Goal: Task Accomplishment & Management: Use online tool/utility

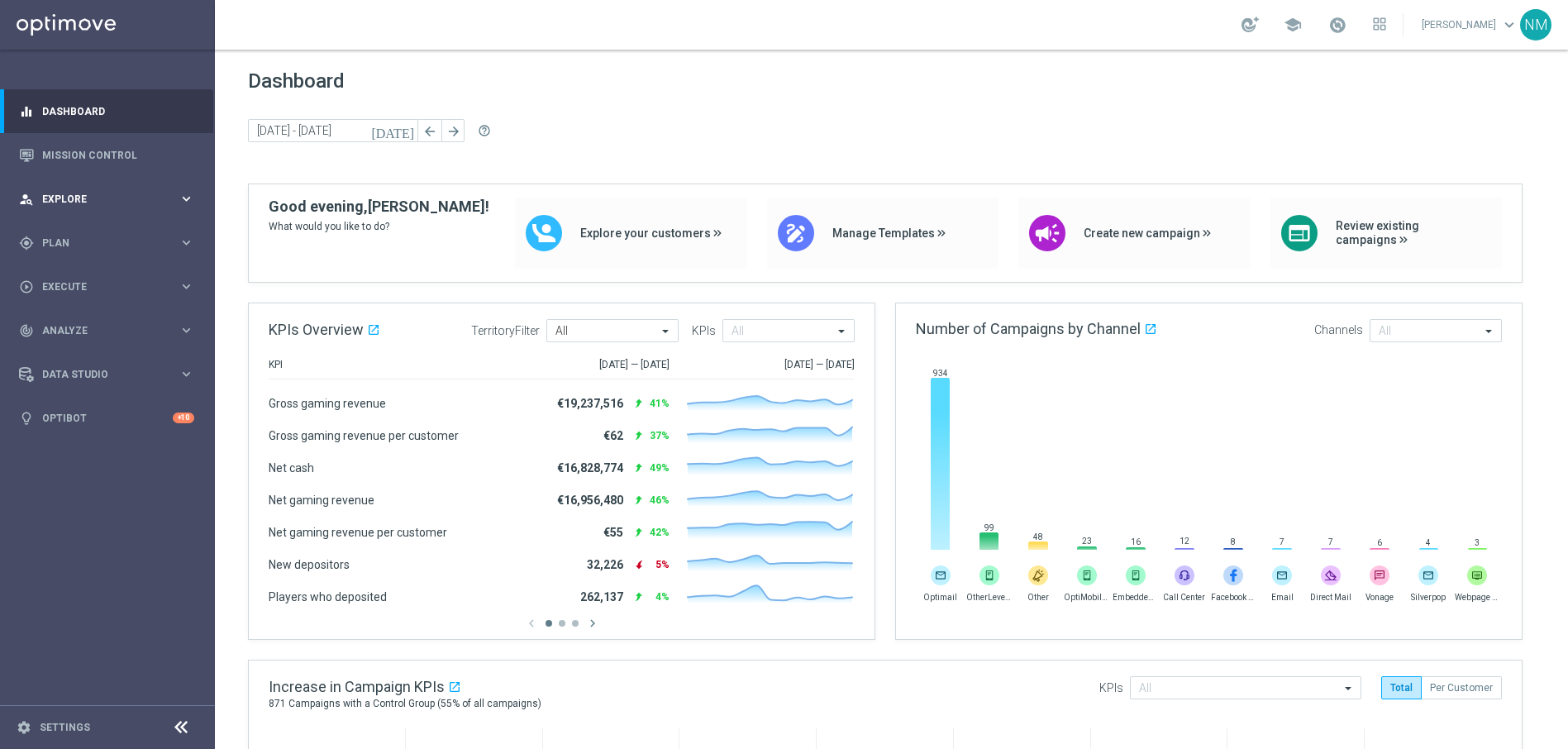
click at [104, 198] on span "Explore" at bounding box center [111, 199] width 136 height 10
click at [109, 194] on span "Explore" at bounding box center [111, 199] width 136 height 10
click at [109, 236] on div "gps_fixed Plan" at bounding box center [99, 243] width 160 height 15
click at [84, 274] on link "Target Groups" at bounding box center [107, 277] width 129 height 13
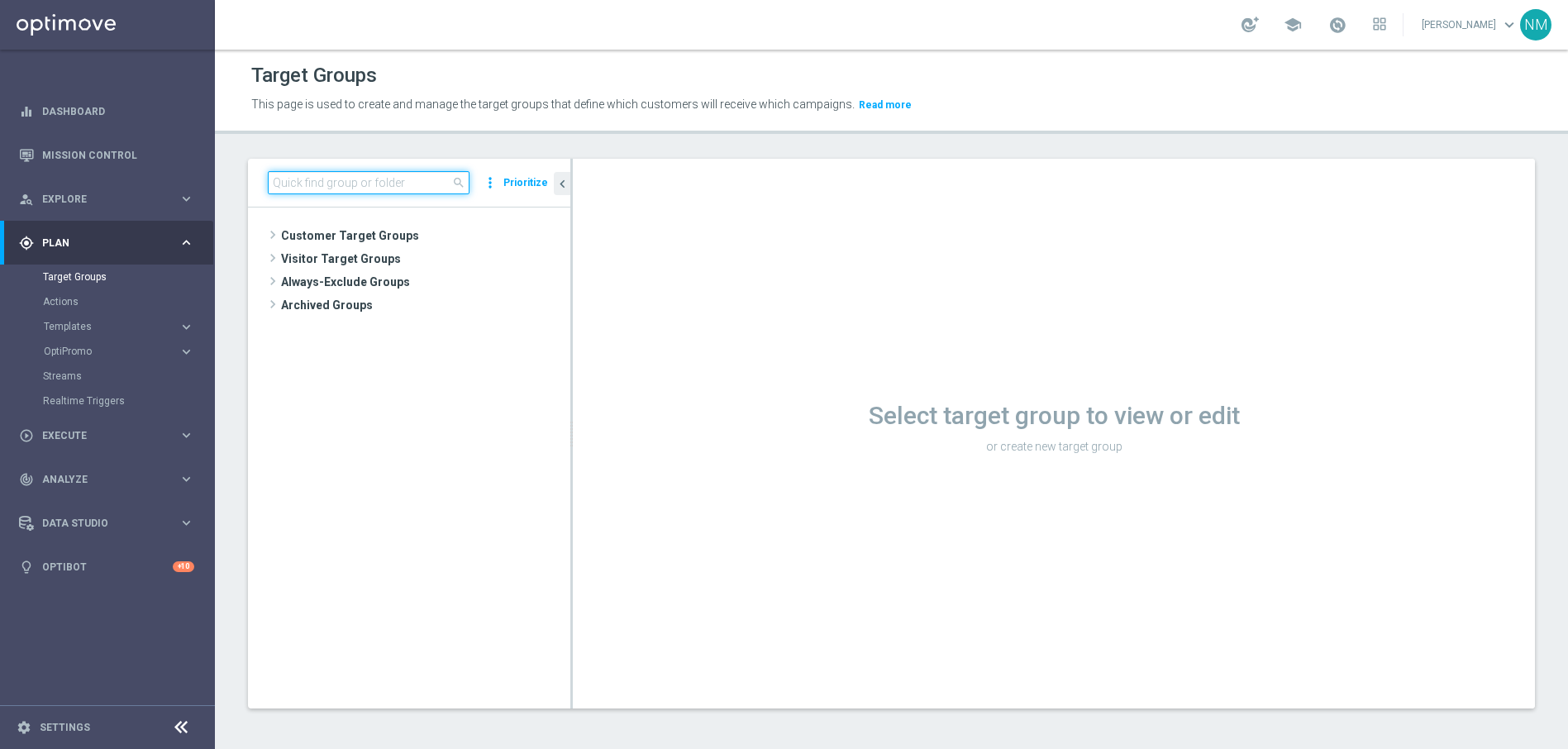
click at [403, 177] on input at bounding box center [369, 183] width 201 height 23
paste input "UK_CASINO_EMAIL | HV | LIVE CASINO | REACT"
type input "UK_CASINO_EMAIL | HV | LIVE CASINO | REACT"
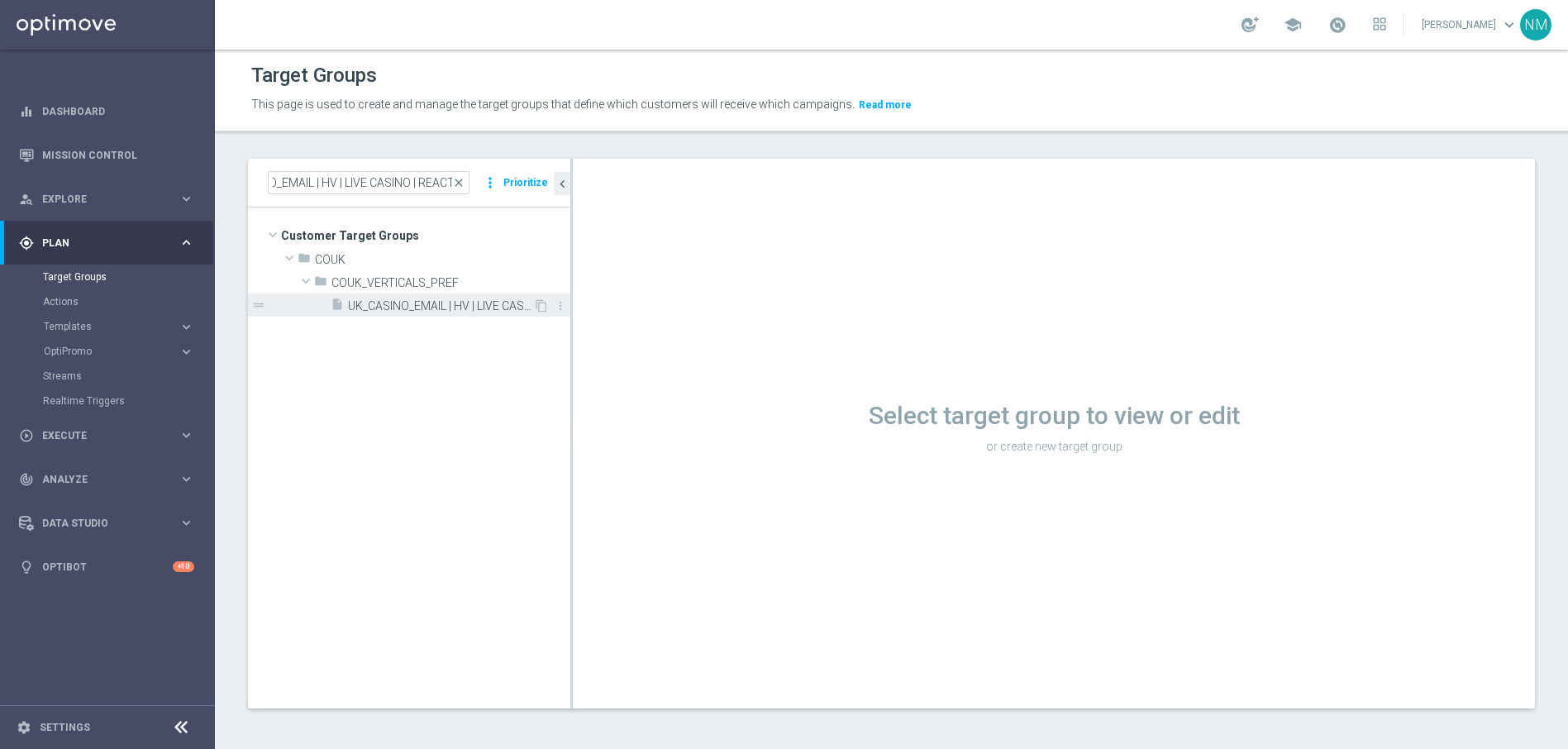
click at [439, 296] on div "insert_drive_file UK_CASINO_EMAIL | HV | LIVE CASINO | REACT" at bounding box center [431, 305] width 202 height 23
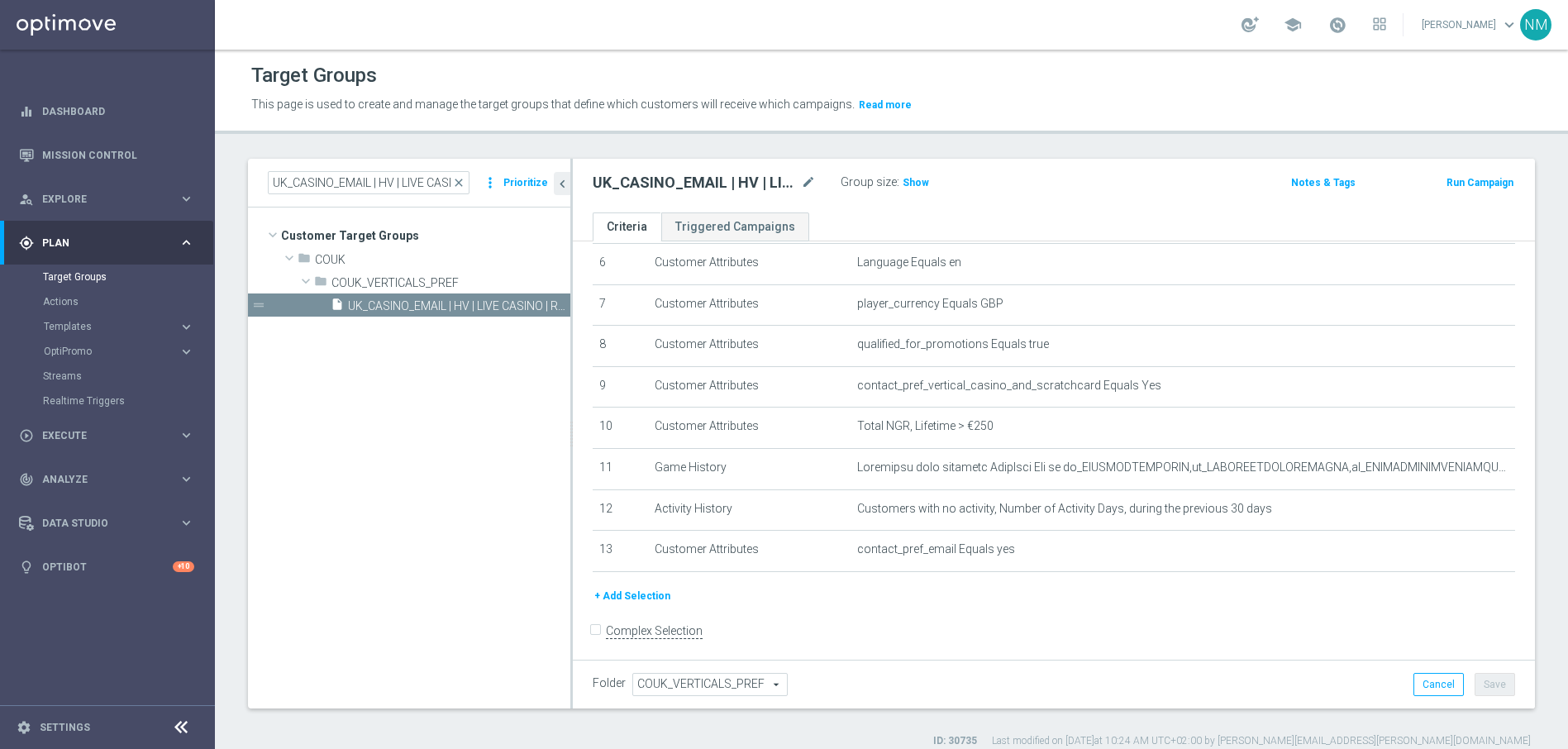
scroll to position [266, 0]
click at [90, 424] on div "play_circle_outline Execute keyboard_arrow_right" at bounding box center [107, 435] width 213 height 44
click at [104, 319] on link "Campaign Builder" at bounding box center [107, 320] width 129 height 13
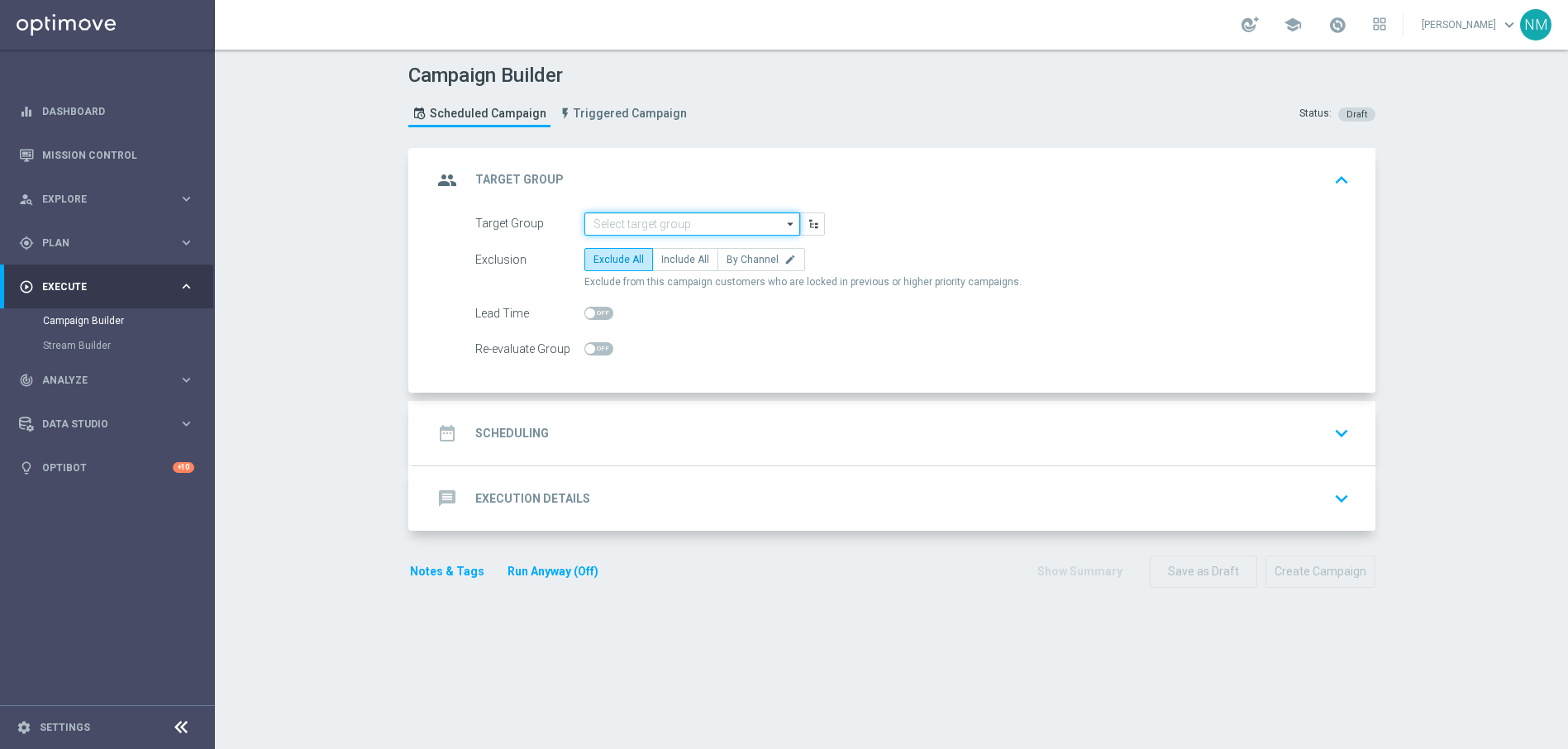
click at [623, 226] on input at bounding box center [692, 224] width 216 height 23
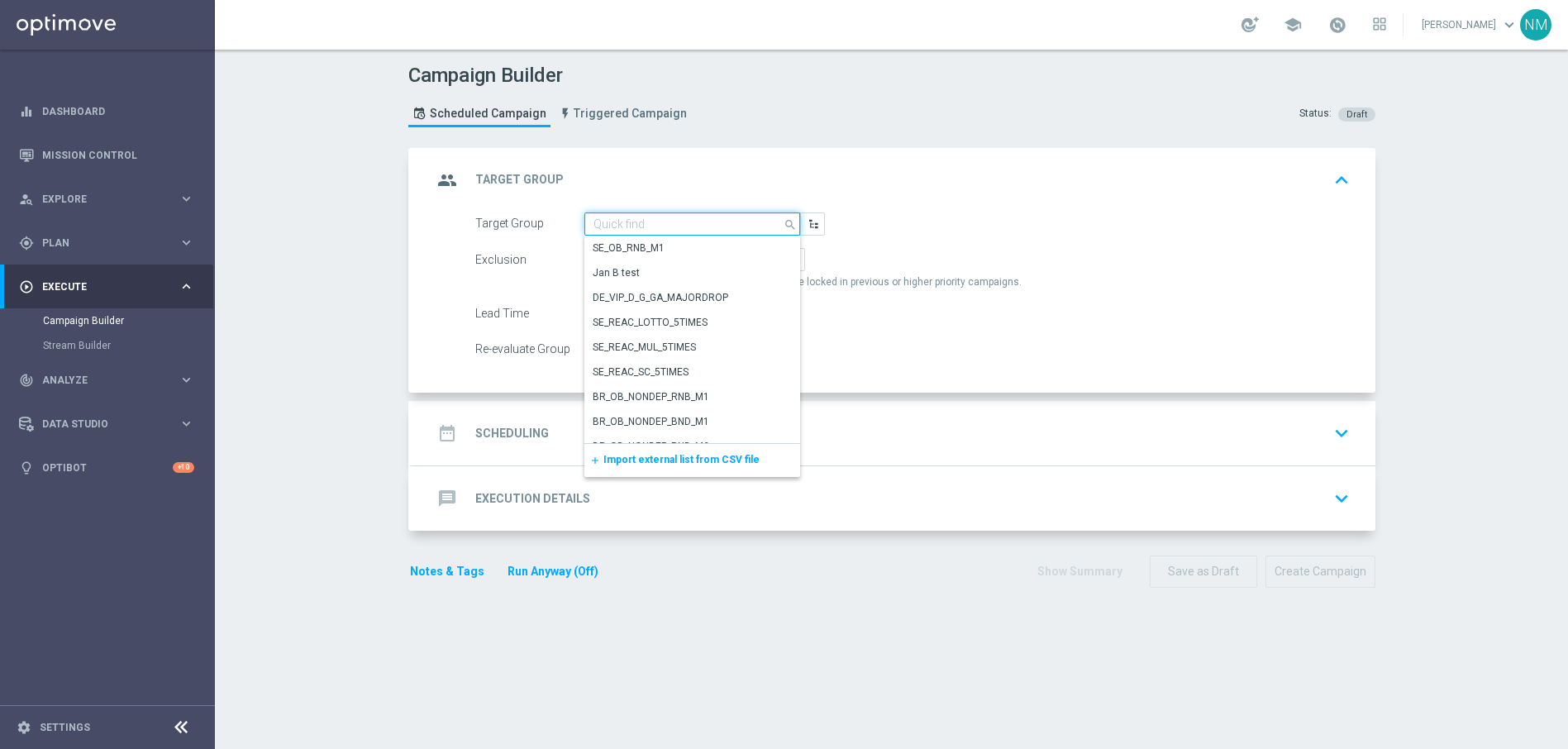
paste input "UK_CASINO_EMAIL | HV | LIVE CASINO | REACT"
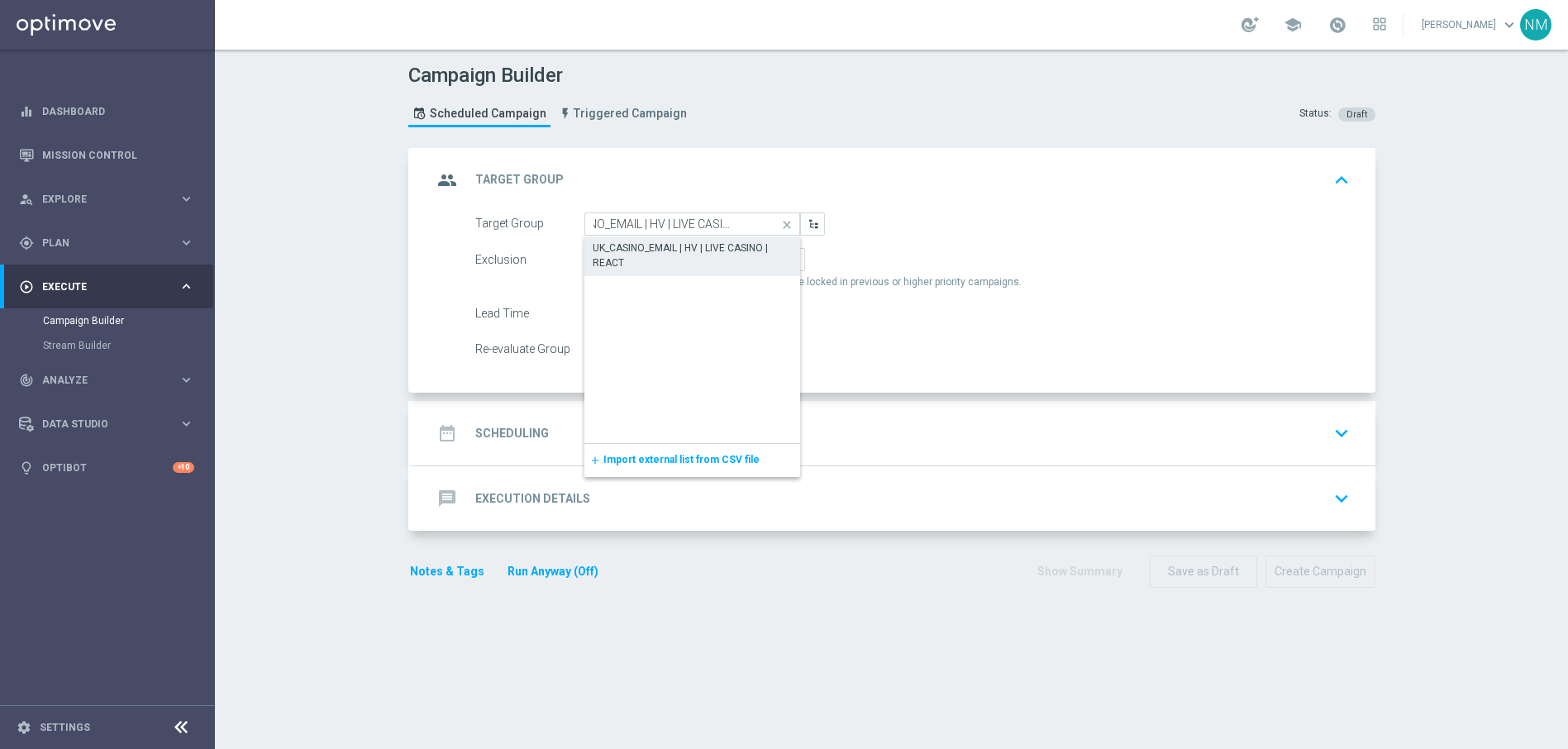
click at [663, 242] on div "UK_CASINO_EMAIL | HV | LIVE CASINO | REACT" at bounding box center [692, 255] width 199 height 30
type input "UK_CASINO_EMAIL | HV | LIVE CASINO | REACT"
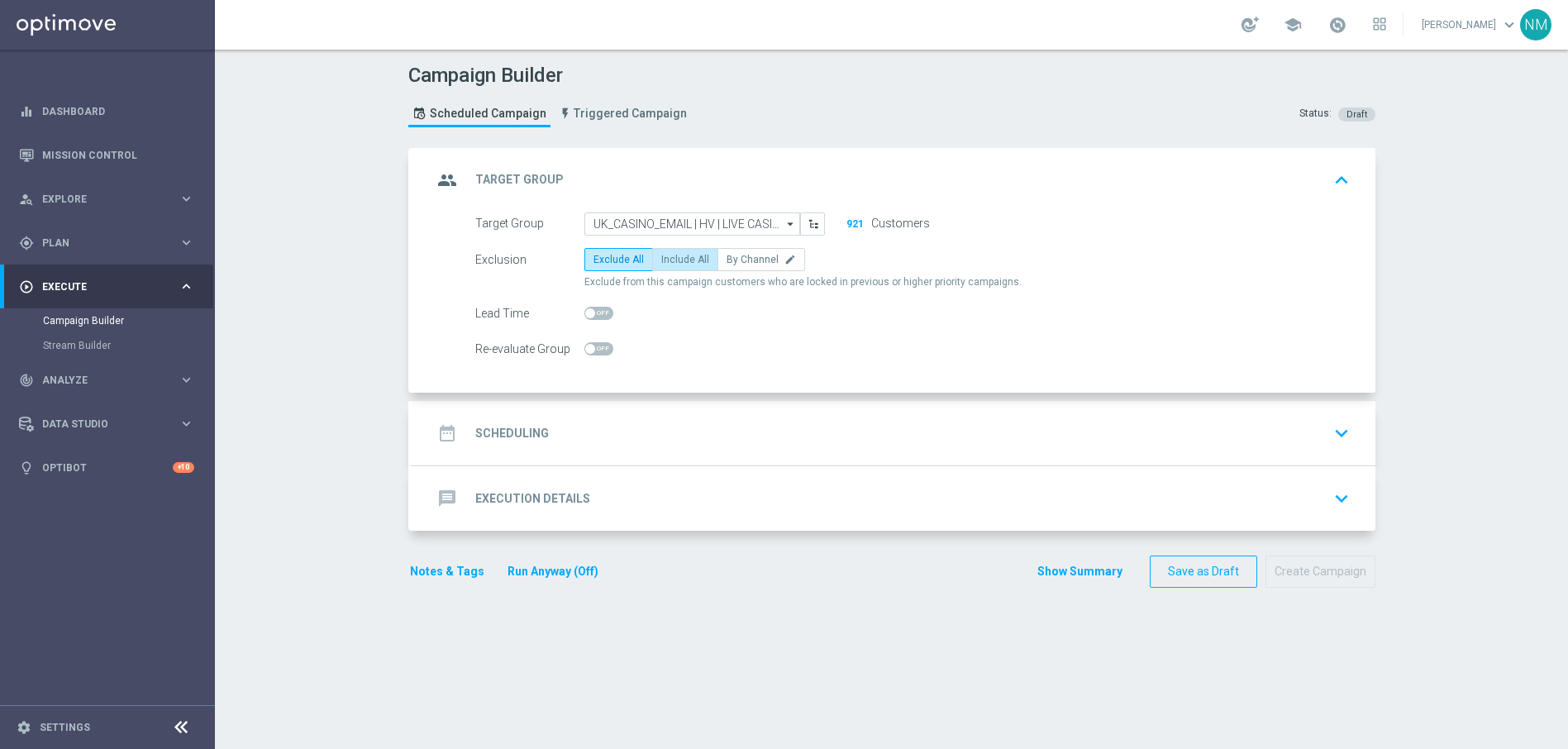
click at [670, 261] on span "Include All" at bounding box center [685, 260] width 48 height 12
click at [670, 261] on input "Include All" at bounding box center [666, 262] width 11 height 11
radio input "true"
click at [595, 313] on span at bounding box center [598, 313] width 29 height 13
click at [595, 313] on input "checkbox" at bounding box center [598, 313] width 29 height 13
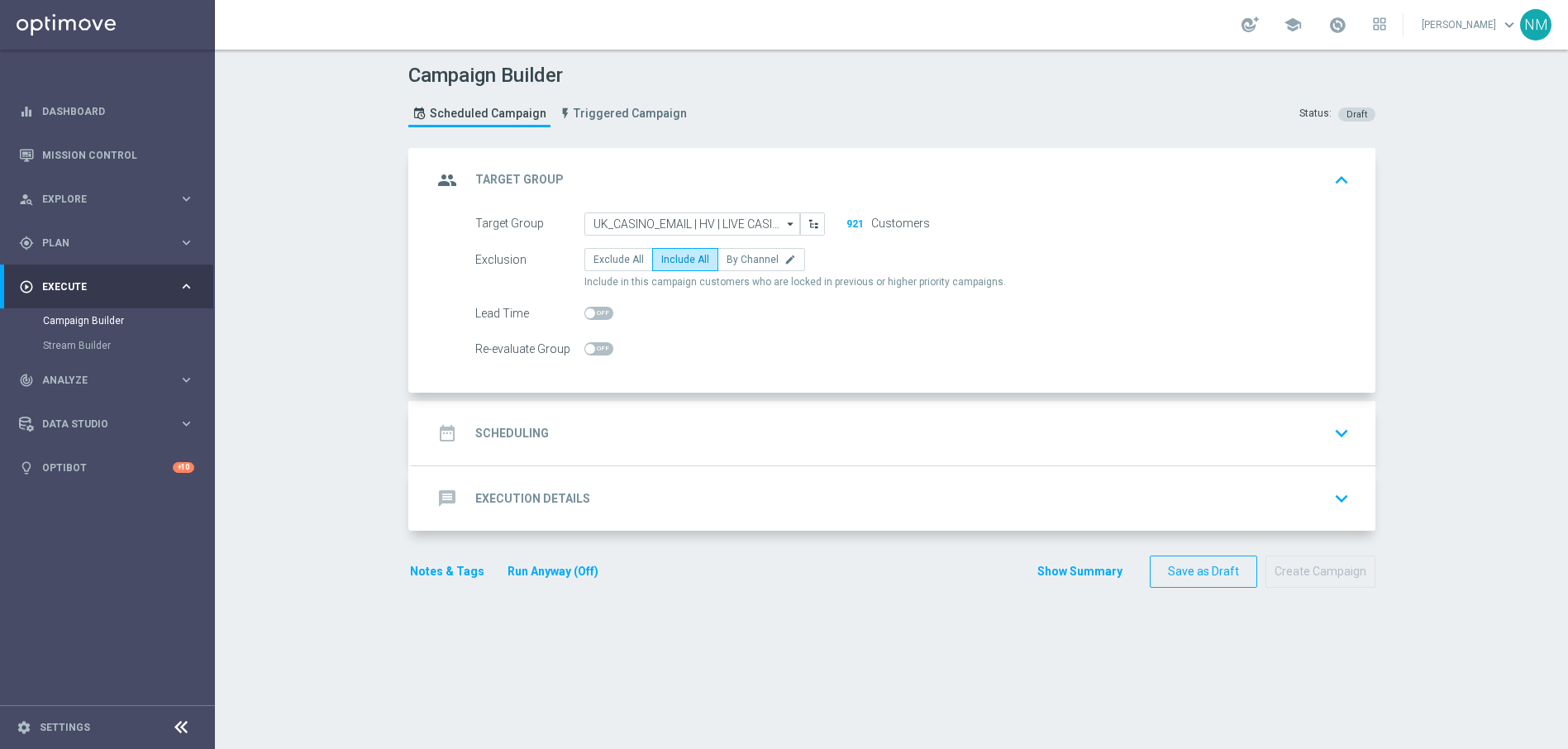
checkbox input "true"
click at [637, 429] on div "date_range Scheduling keyboard_arrow_down" at bounding box center [893, 433] width 923 height 32
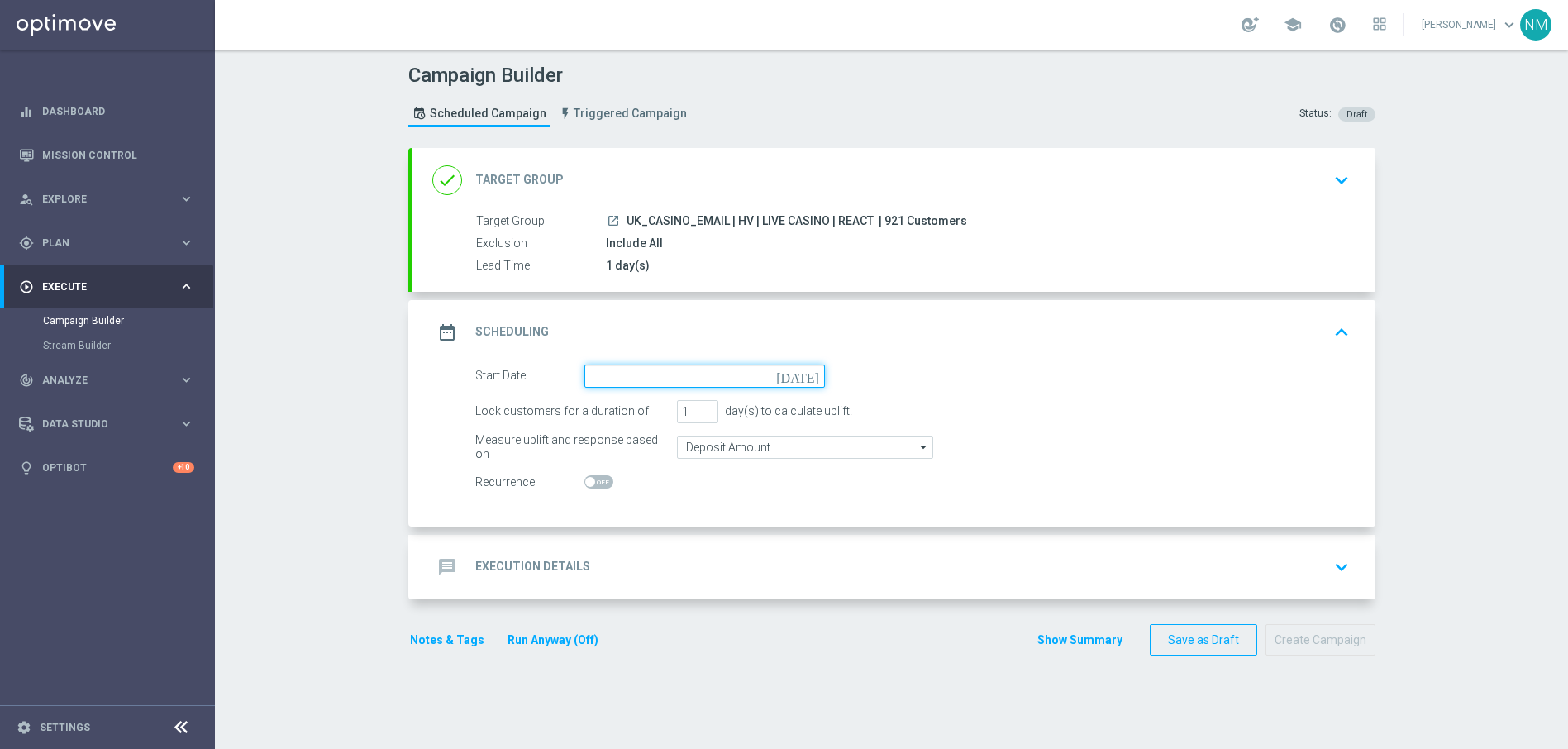
click at [632, 377] on input at bounding box center [704, 376] width 241 height 23
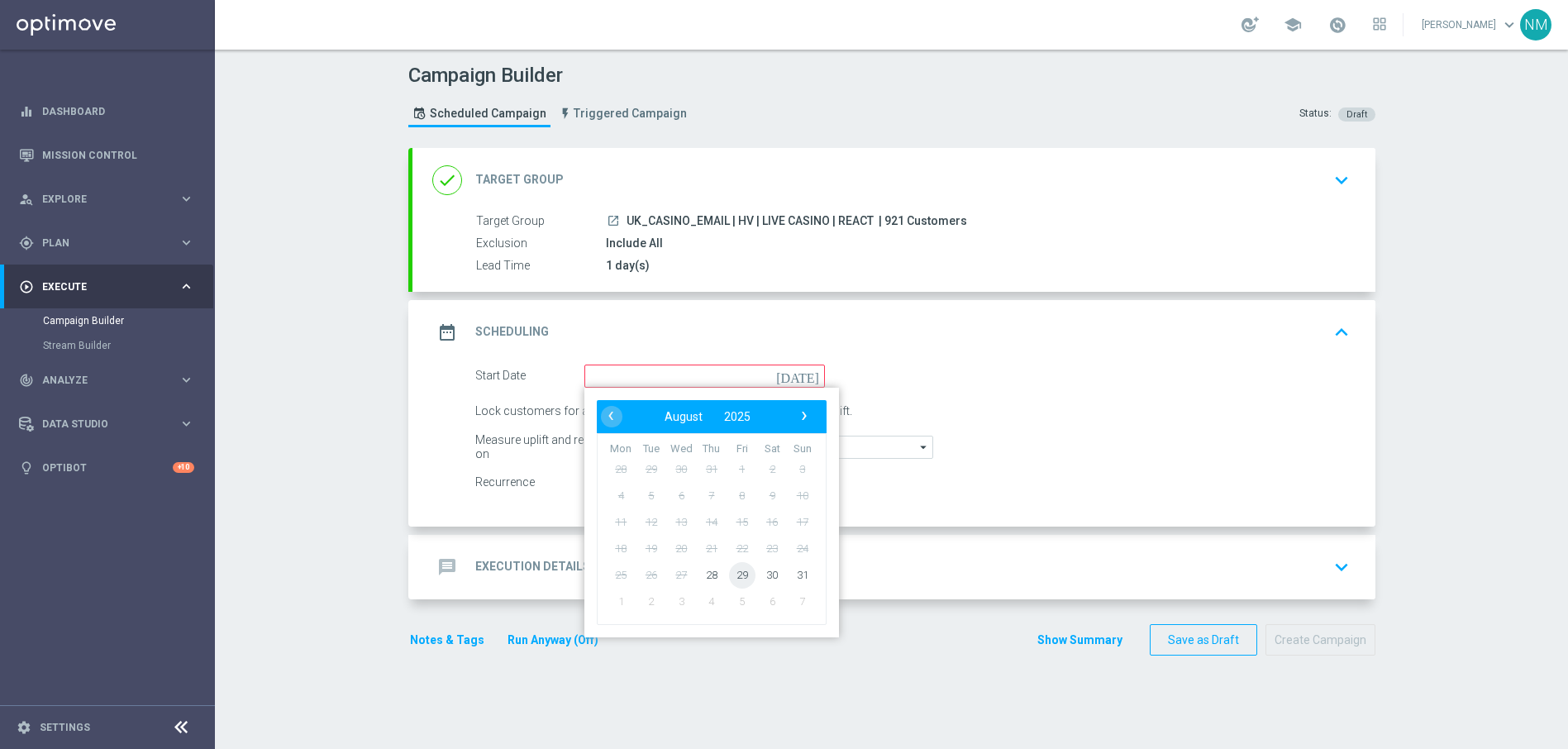
click at [739, 571] on span "29" at bounding box center [742, 574] width 27 height 27
type input "[DATE]"
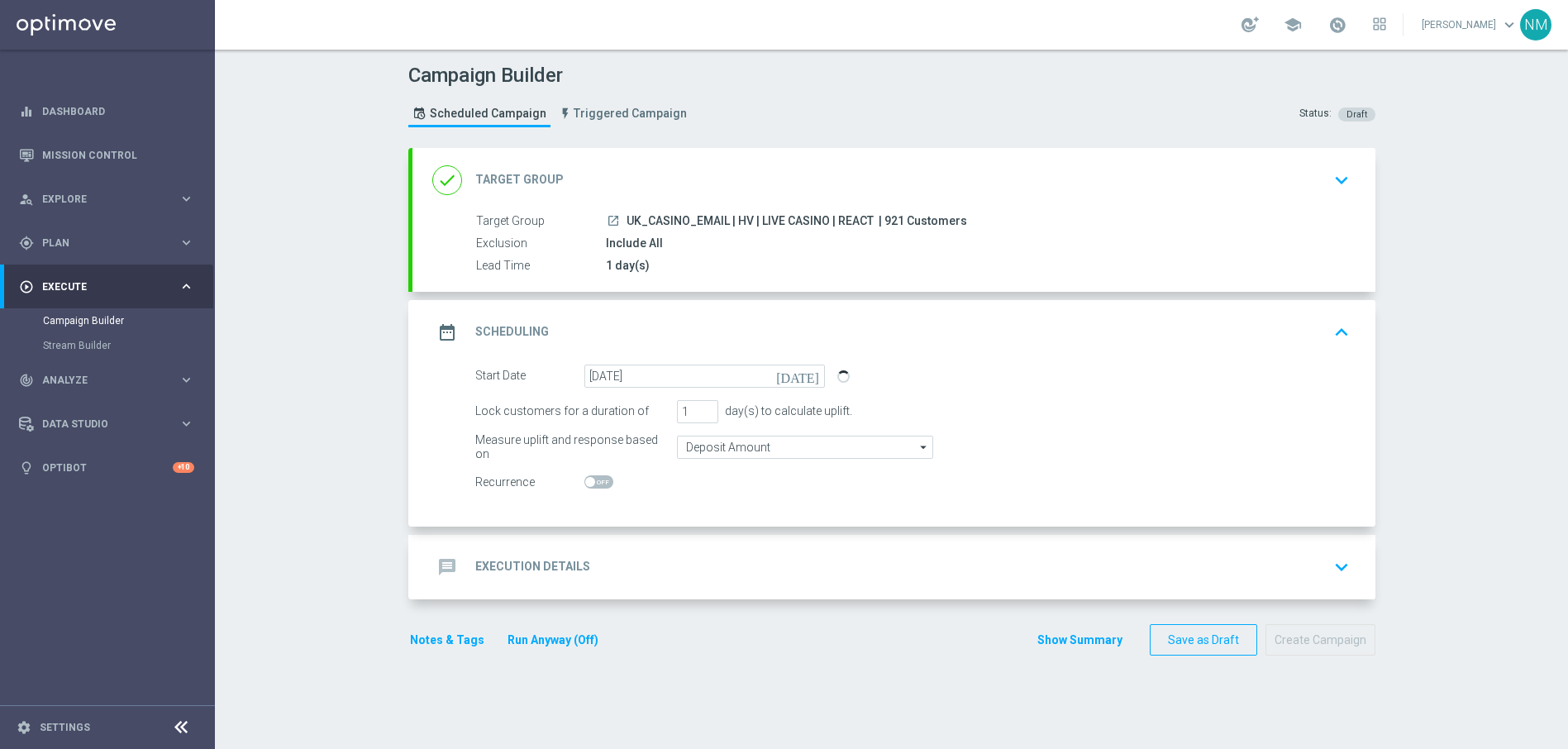
click at [677, 551] on div "message Execution Details keyboard_arrow_down" at bounding box center [893, 567] width 923 height 32
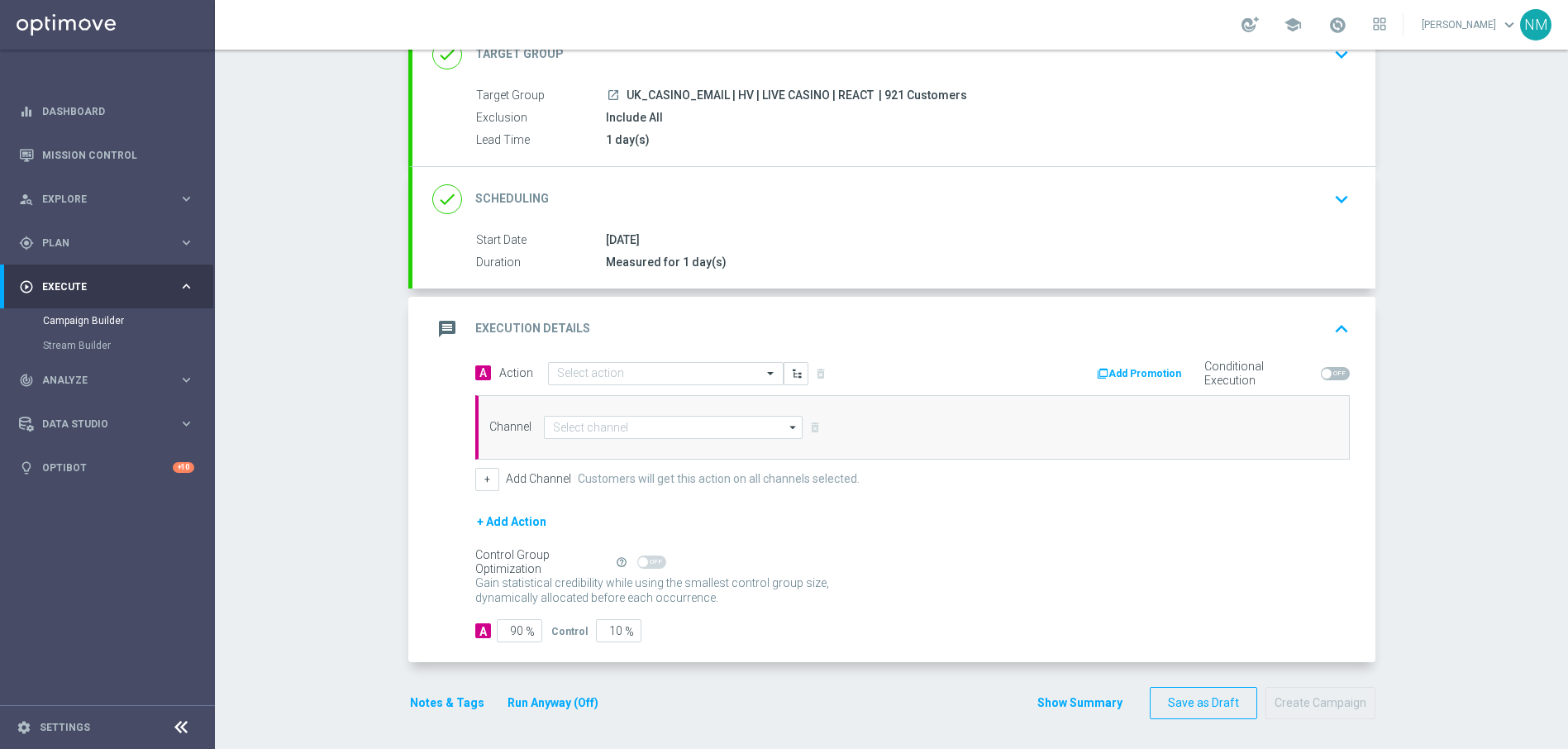
scroll to position [129, 0]
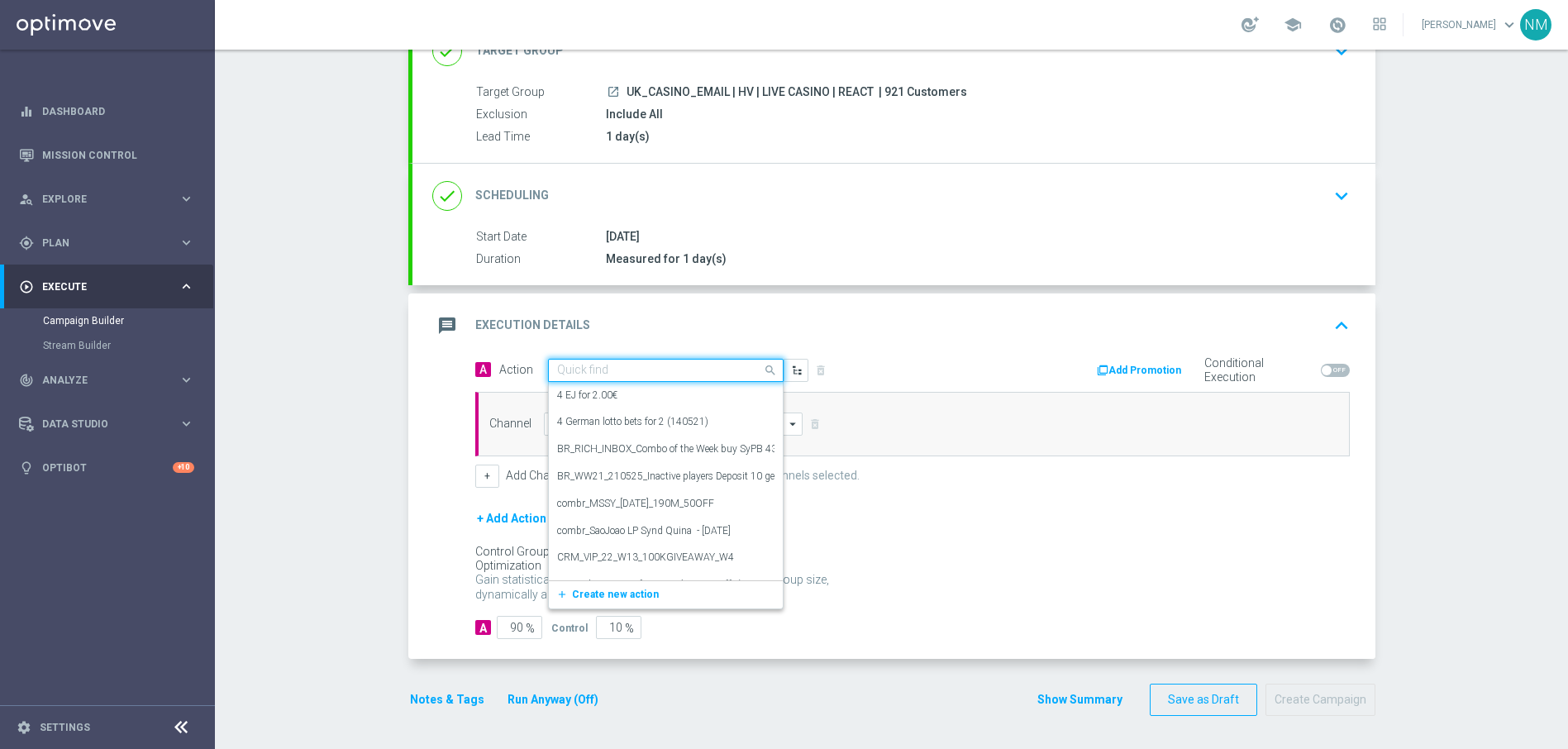
click at [598, 367] on input "text" at bounding box center [648, 370] width 184 height 14
paste input "en_GB__HV_LC_10_BONUS__NVIP_EMA_TAC_GM"
type input "en_GB__HV_LC_10_BONUS__NVIP_EMA_TAC_GM"
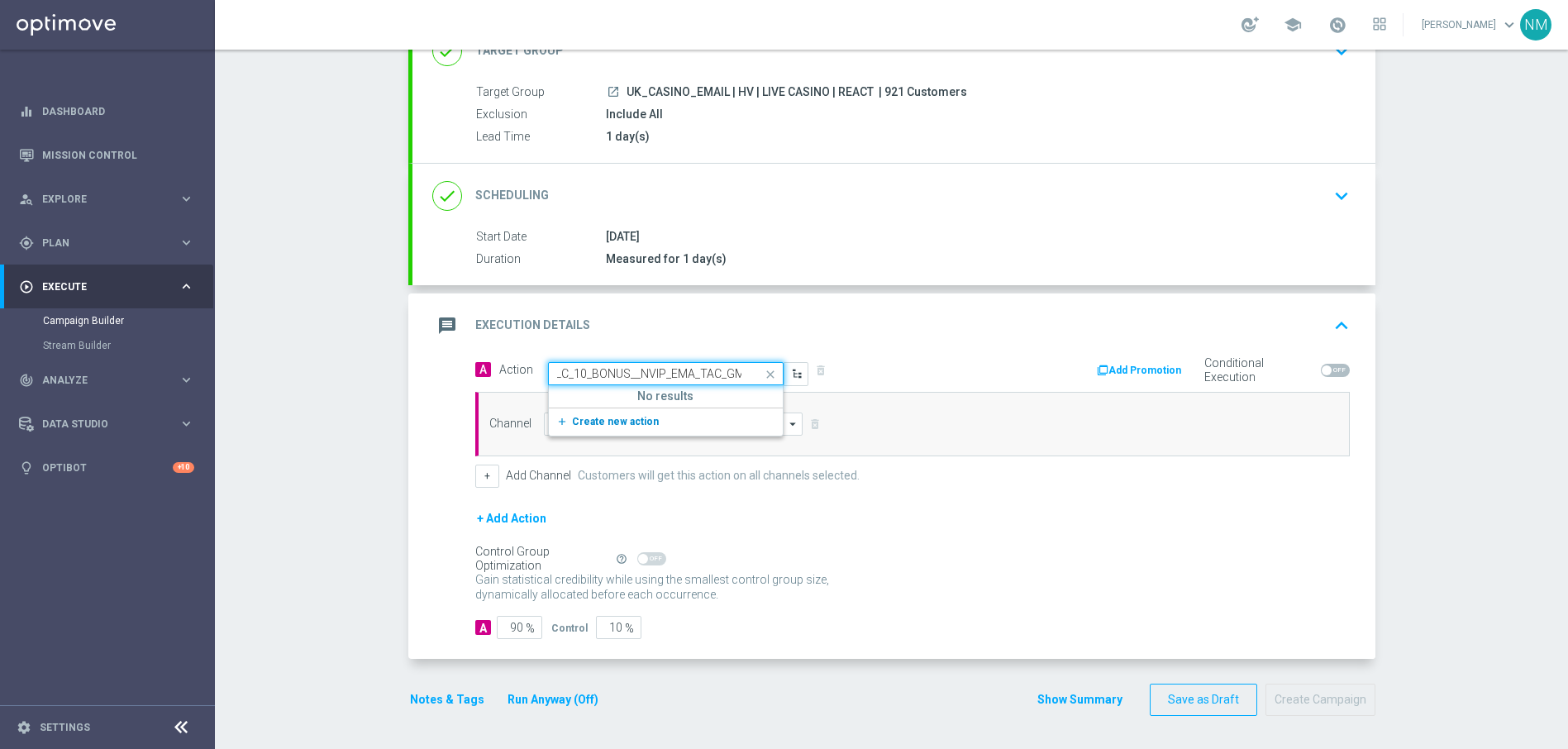
click at [642, 415] on span "Create new action" at bounding box center [615, 421] width 87 height 12
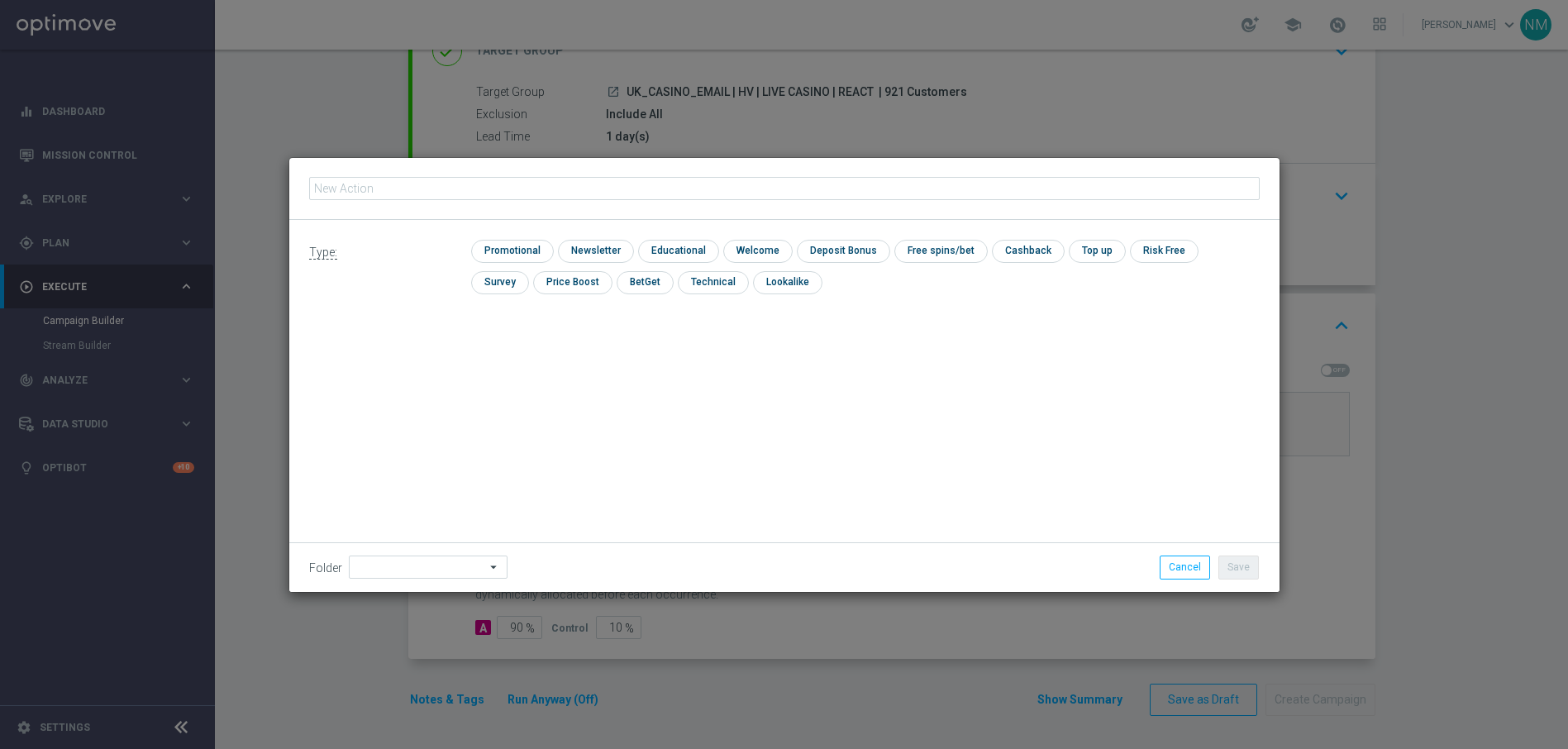
type input "en_GB__HV_LC_10_BONUS__NVIP_EMA_TAC_GM"
click at [527, 249] on input "checkbox" at bounding box center [510, 250] width 78 height 22
checkbox input "true"
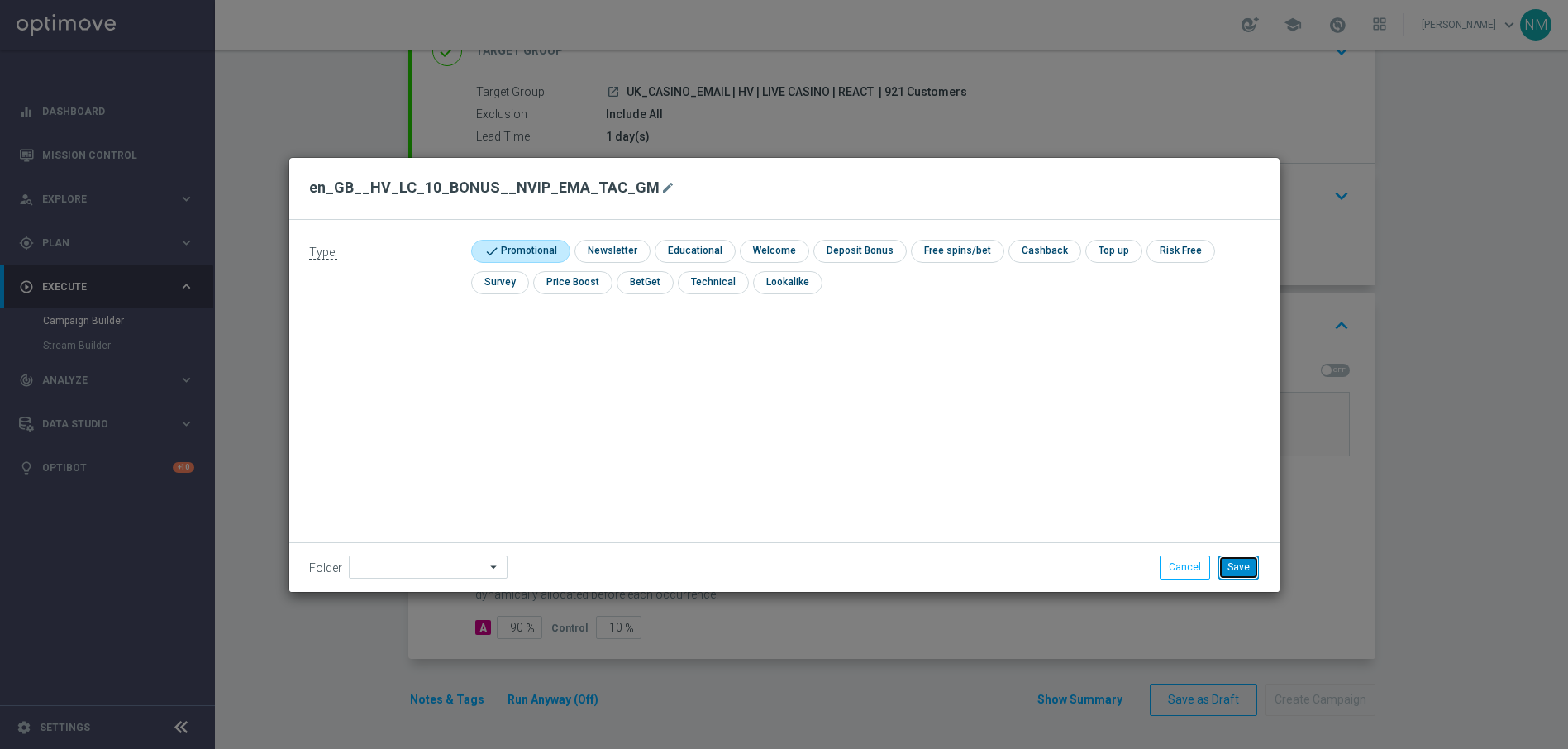
click at [1232, 565] on button "Save" at bounding box center [1238, 567] width 41 height 23
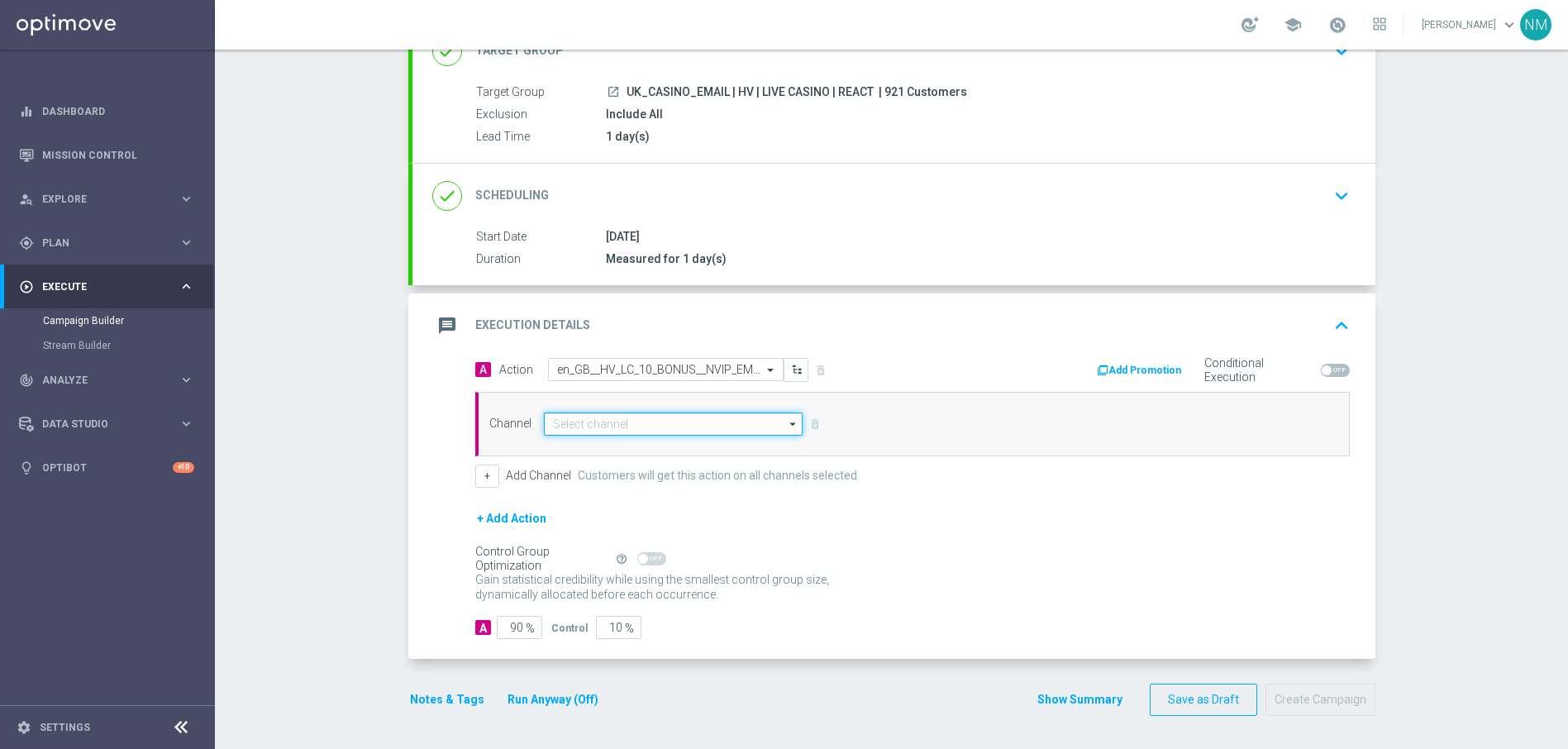
click at [588, 414] on input at bounding box center [673, 424] width 260 height 23
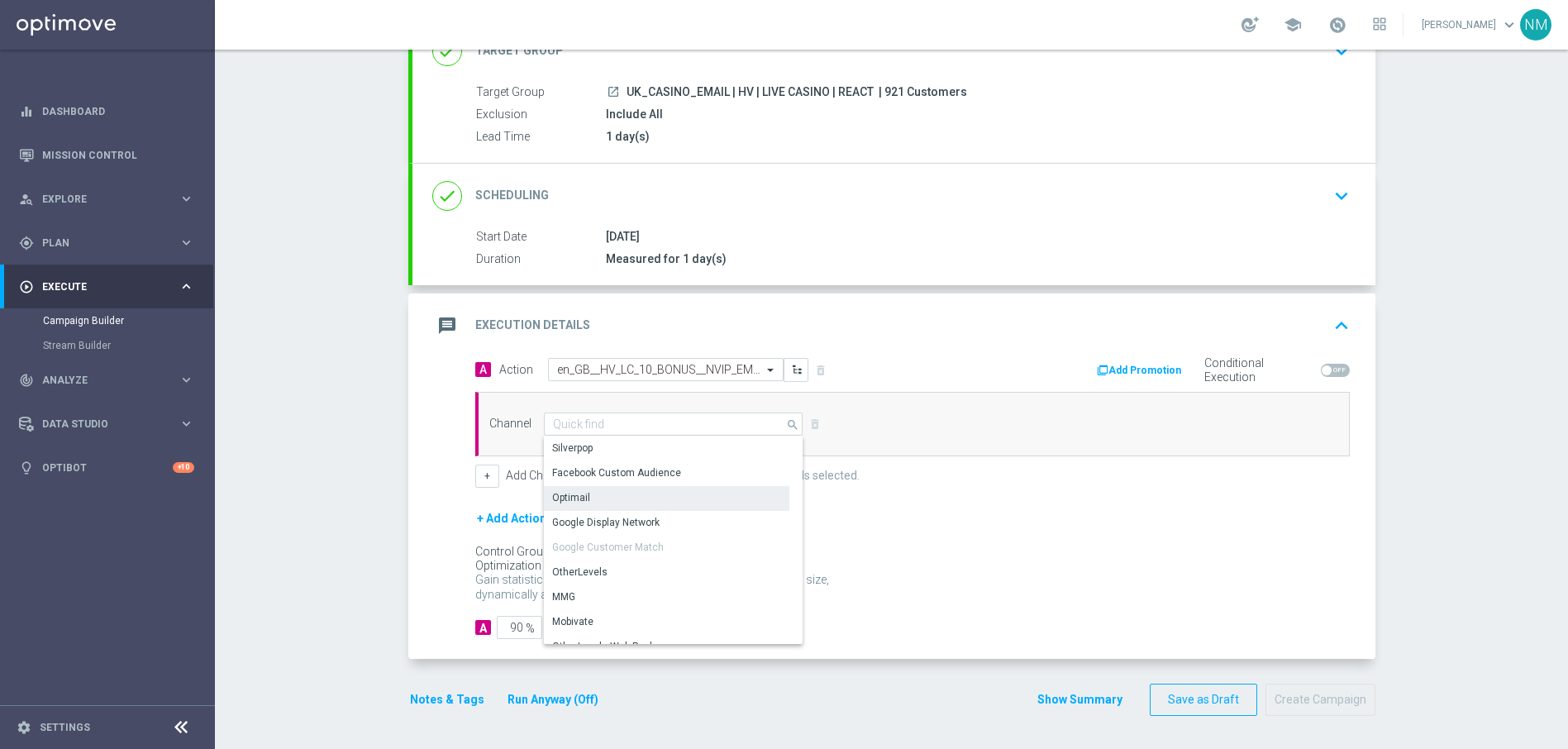
click at [627, 501] on div "Optimail" at bounding box center [667, 498] width 246 height 23
type input "Optimail"
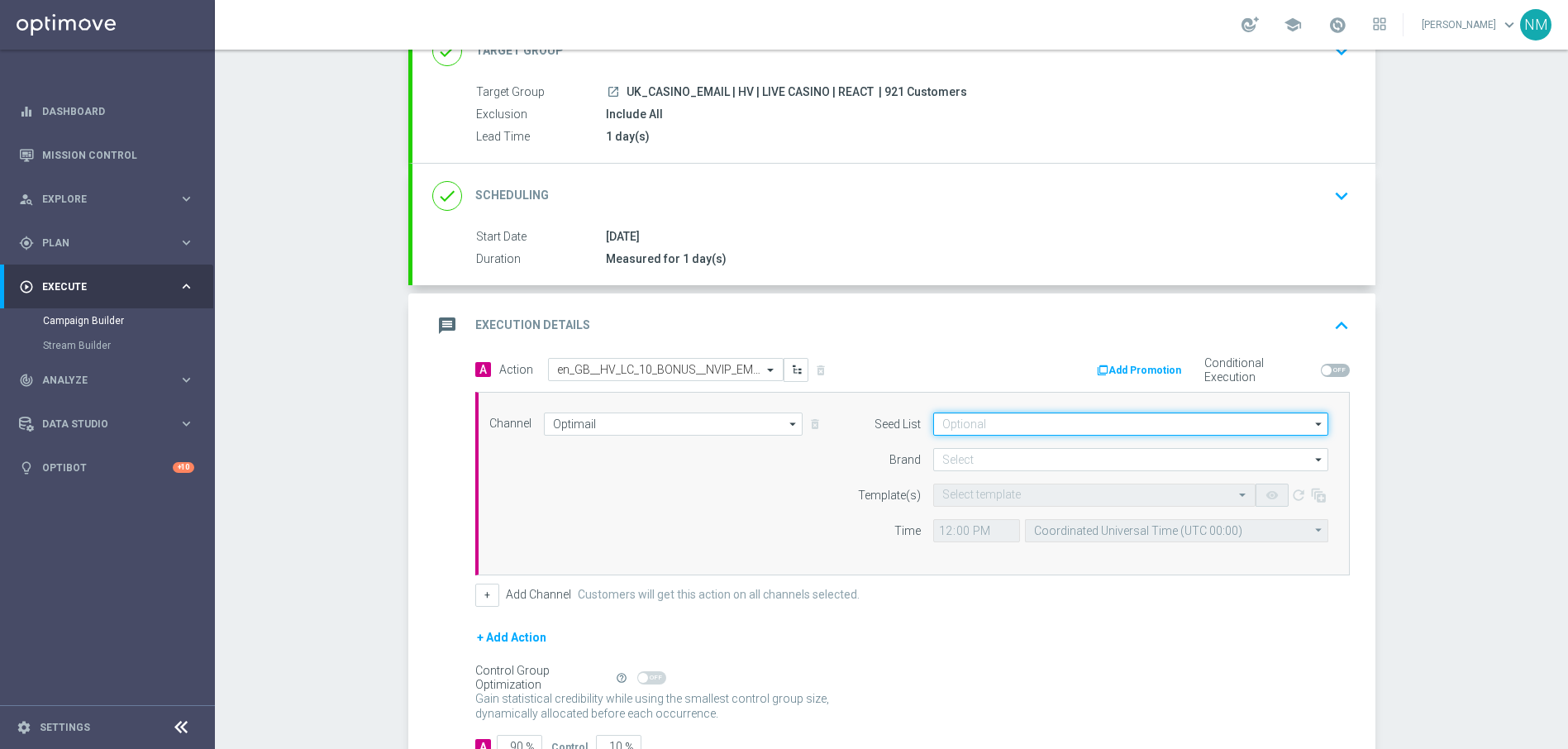
click at [1076, 419] on input at bounding box center [1130, 424] width 395 height 23
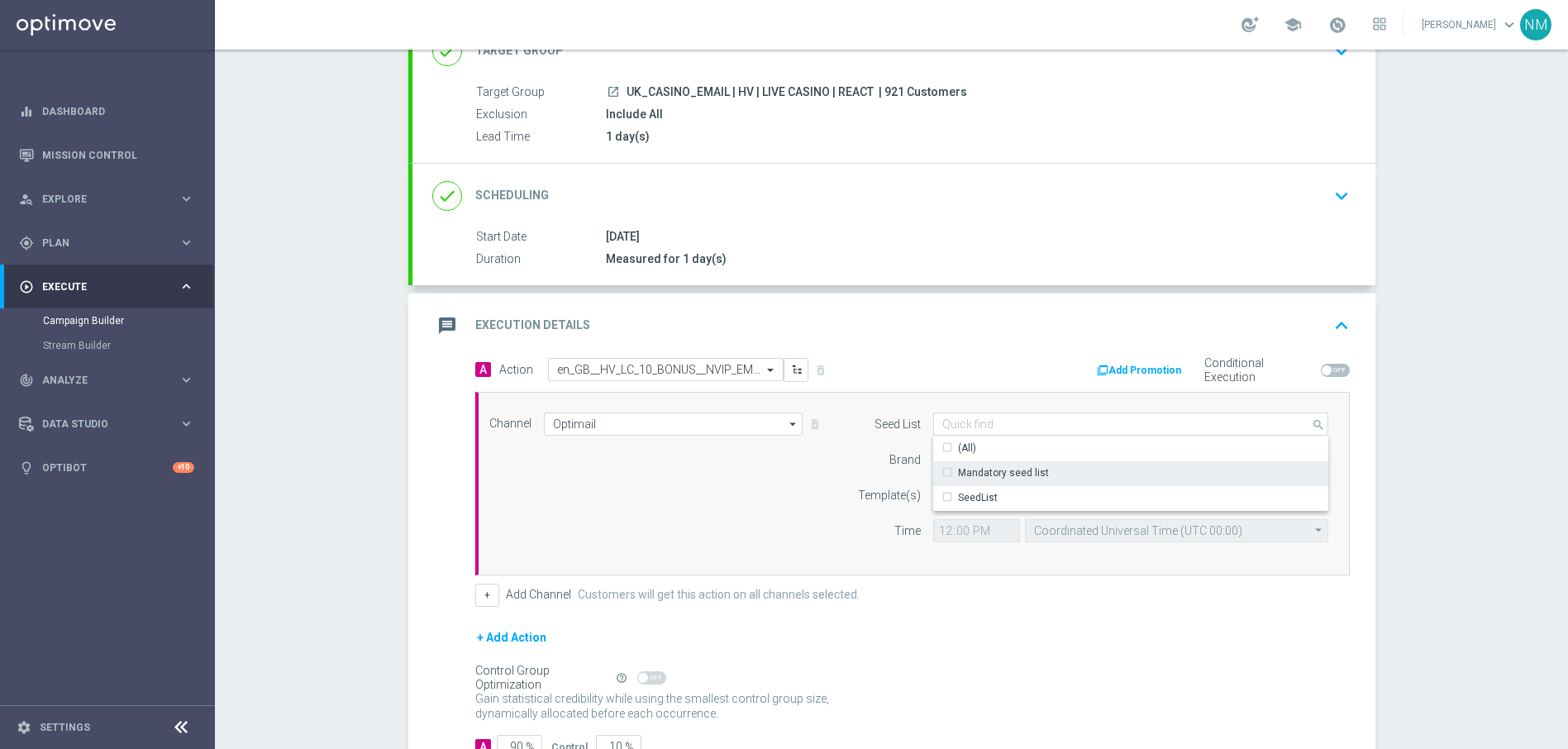
click at [995, 468] on div "Mandatory seed list" at bounding box center [1003, 473] width 91 height 15
click at [837, 462] on div "Brand" at bounding box center [878, 459] width 84 height 23
type input "Mandatory seed list"
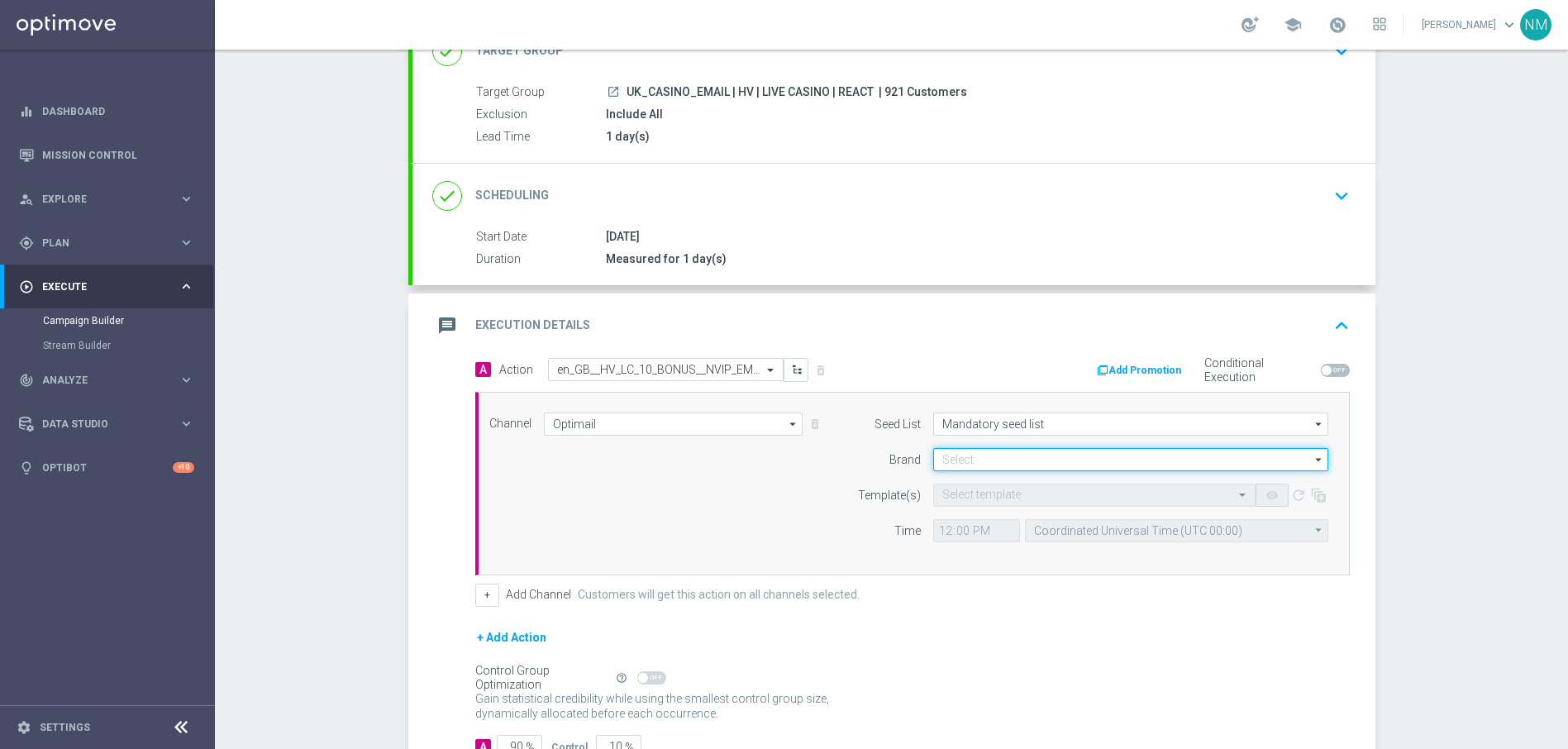
click at [957, 462] on input at bounding box center [1130, 459] width 395 height 23
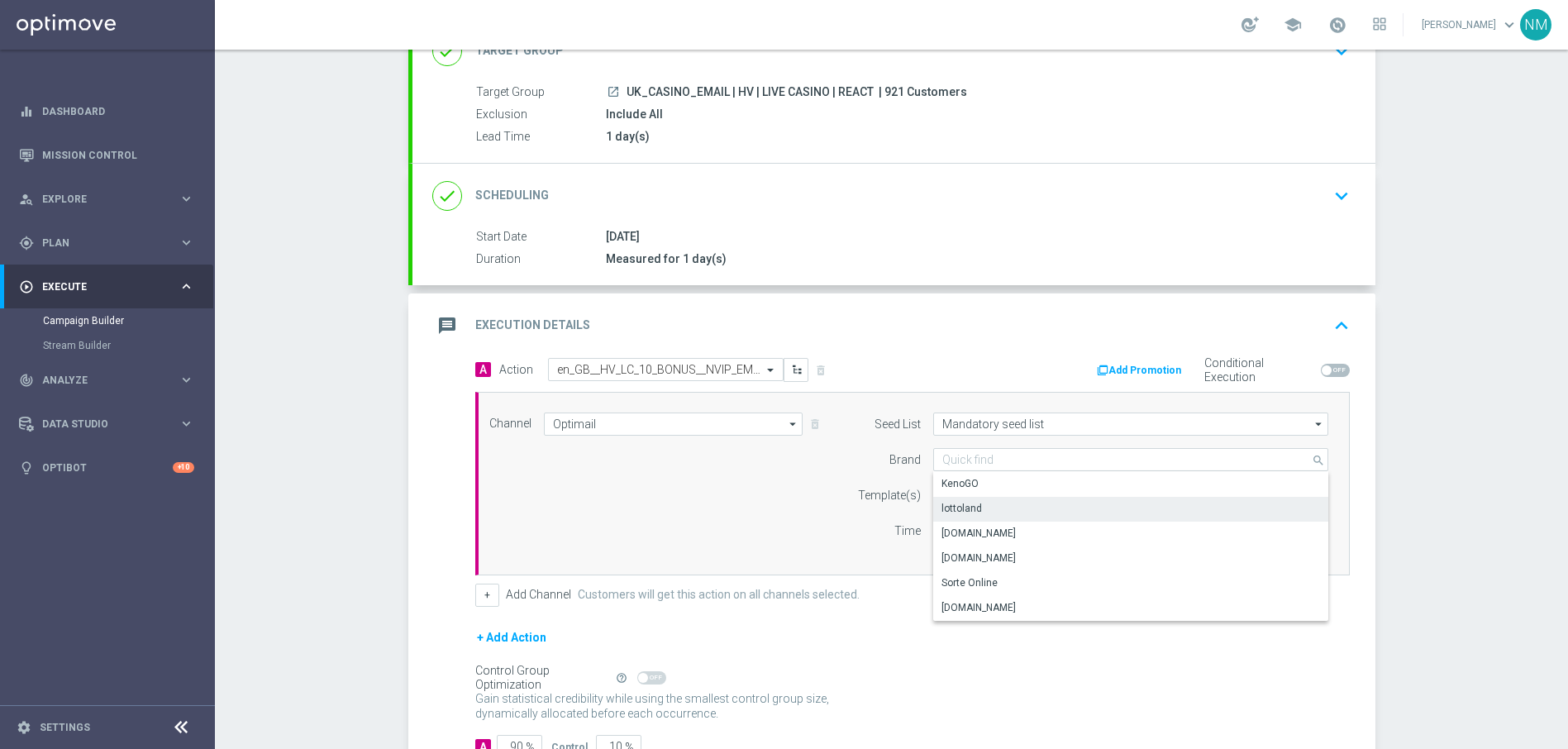
click at [964, 509] on div "lottoland" at bounding box center [961, 508] width 41 height 15
type input "lottoland"
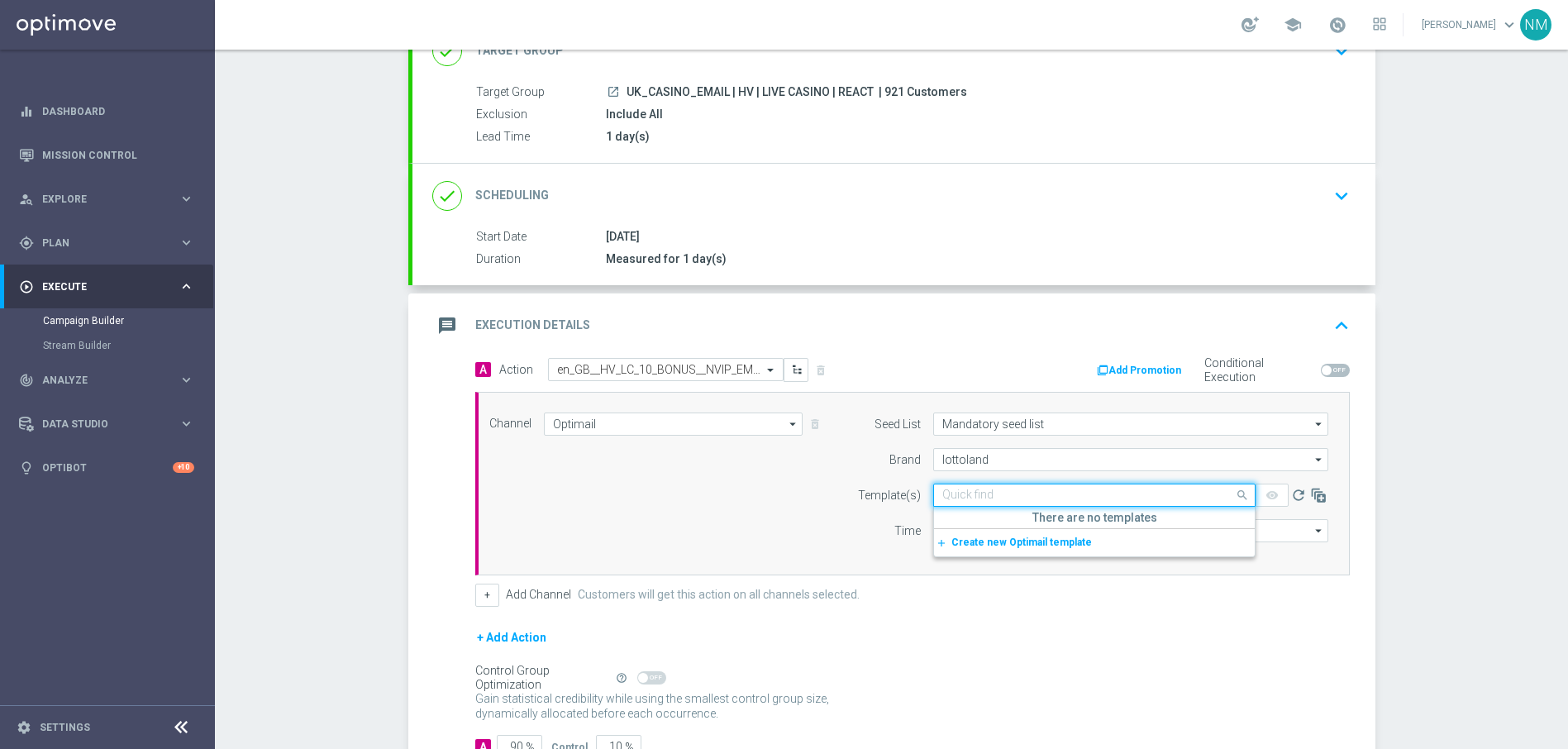
click at [969, 497] on input "text" at bounding box center [1078, 495] width 271 height 14
paste input "en_GB__HV_LC_10_BONUS__NVIP_EMA_TAC_GM"
click at [993, 527] on div "en_GB__HV_LC_10_BONUS__NVIP_EMA_TAC_GM" at bounding box center [1094, 520] width 304 height 27
type input "en_GB__HV_LC_10_BONUS__NVIP_EMA_TAC_GM"
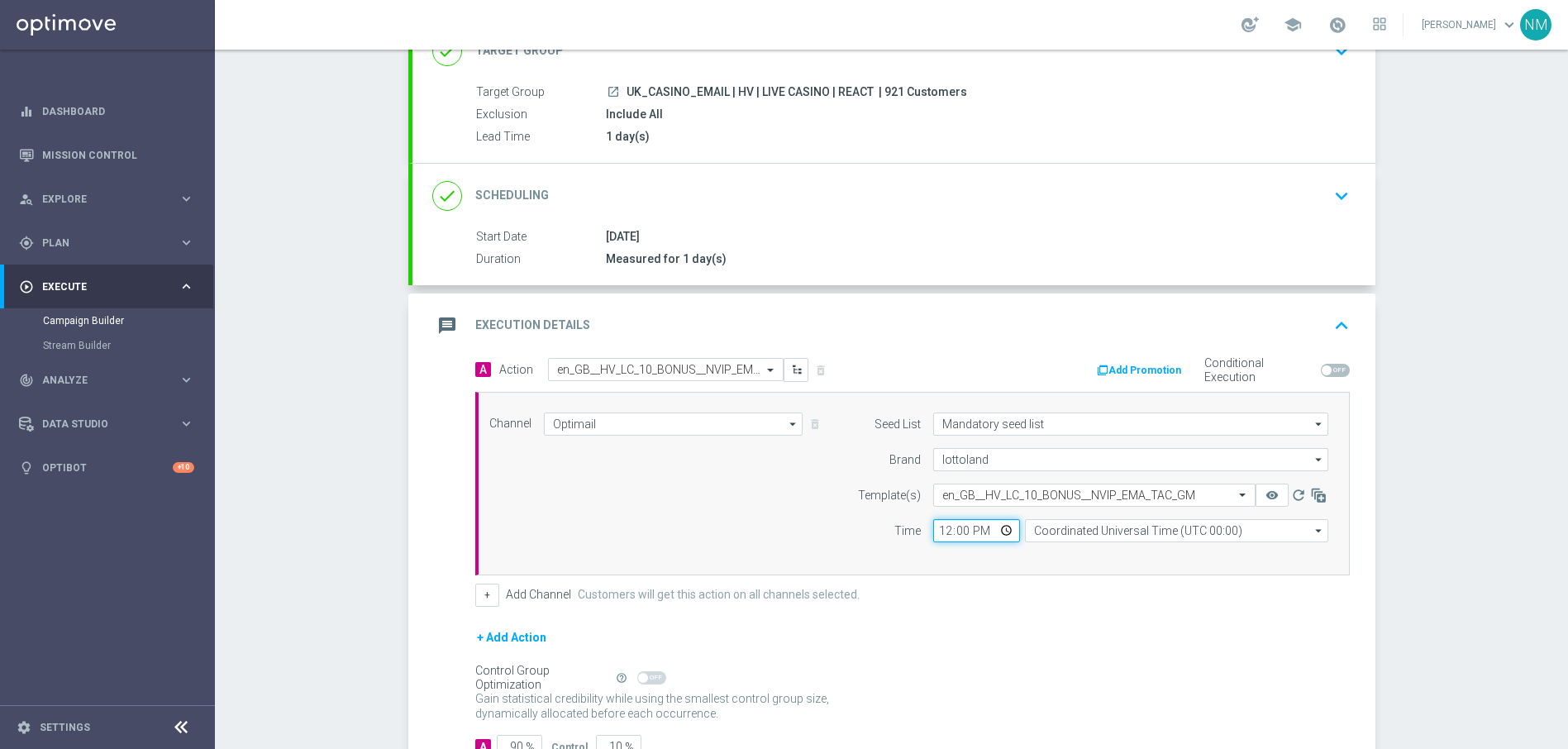
click at [1001, 530] on input "12:00" at bounding box center [976, 531] width 87 height 23
type input "19:30"
click at [1069, 595] on div "+ Add Channel Customers will get this action on all channels selected." at bounding box center [912, 595] width 875 height 23
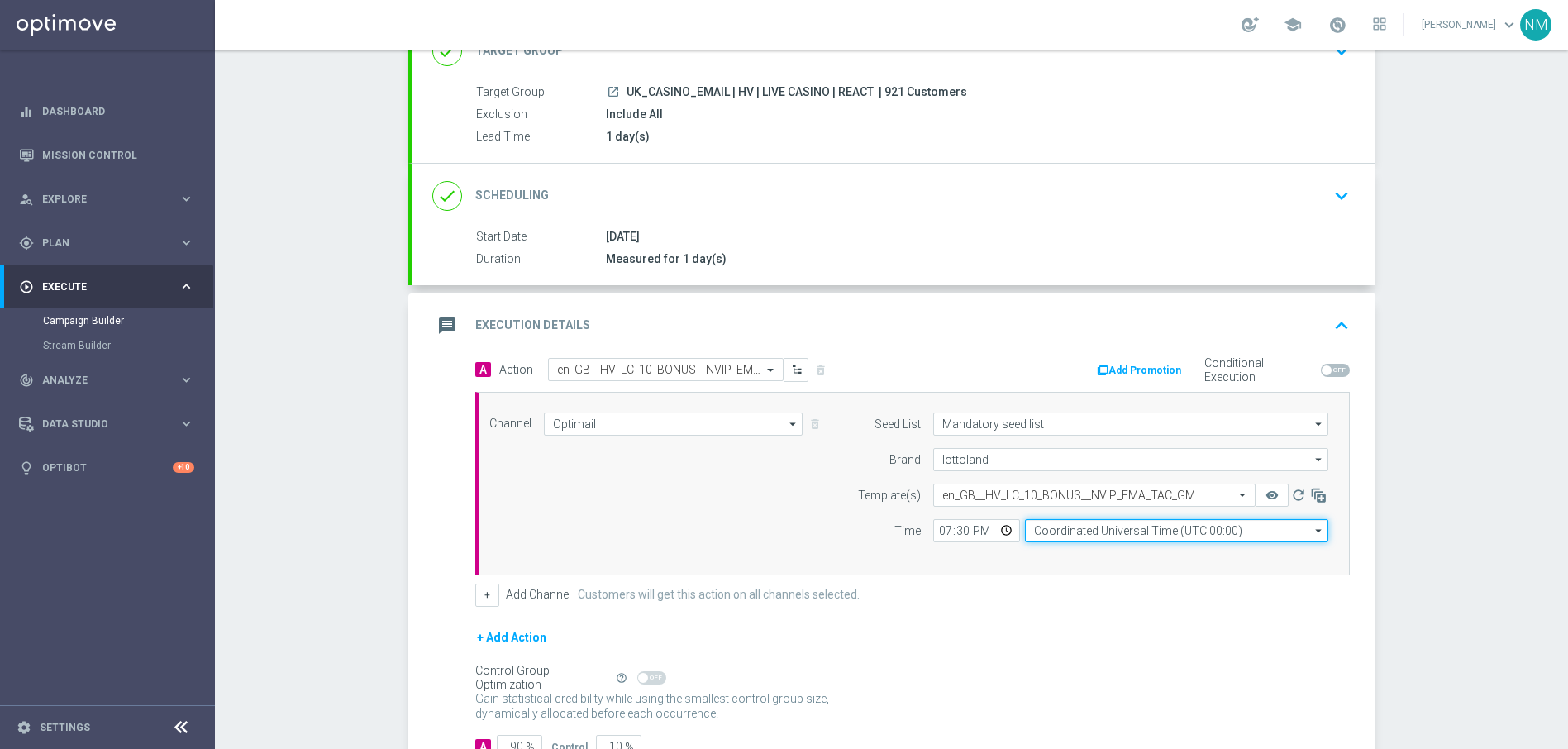
click at [1068, 530] on input "Coordinated Universal Time (UTC 00:00)" at bounding box center [1176, 531] width 303 height 23
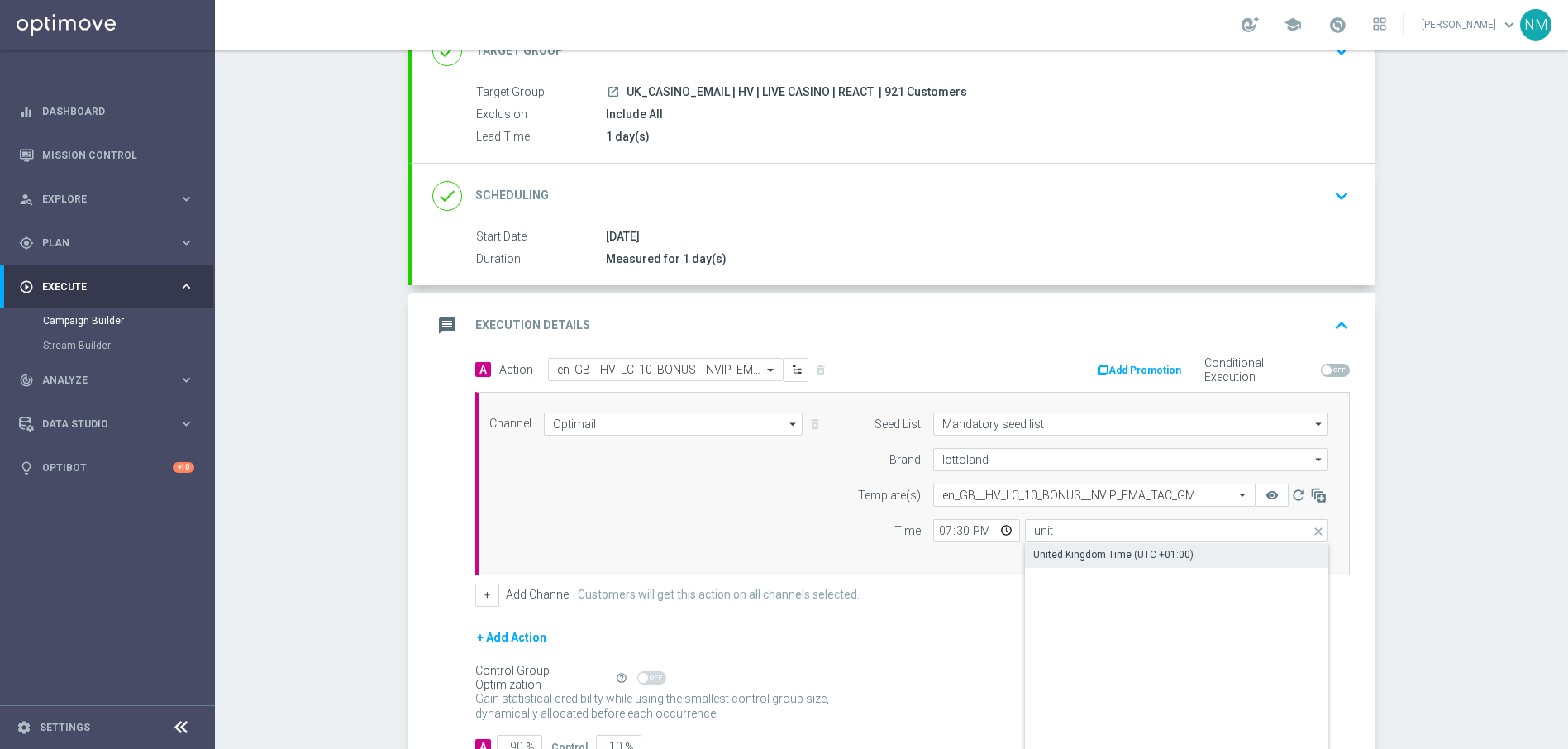
click at [1064, 556] on div "United Kingdom Time (UTC +01:00)" at bounding box center [1113, 554] width 161 height 15
type input "United Kingdom Time (UTC +01:00)"
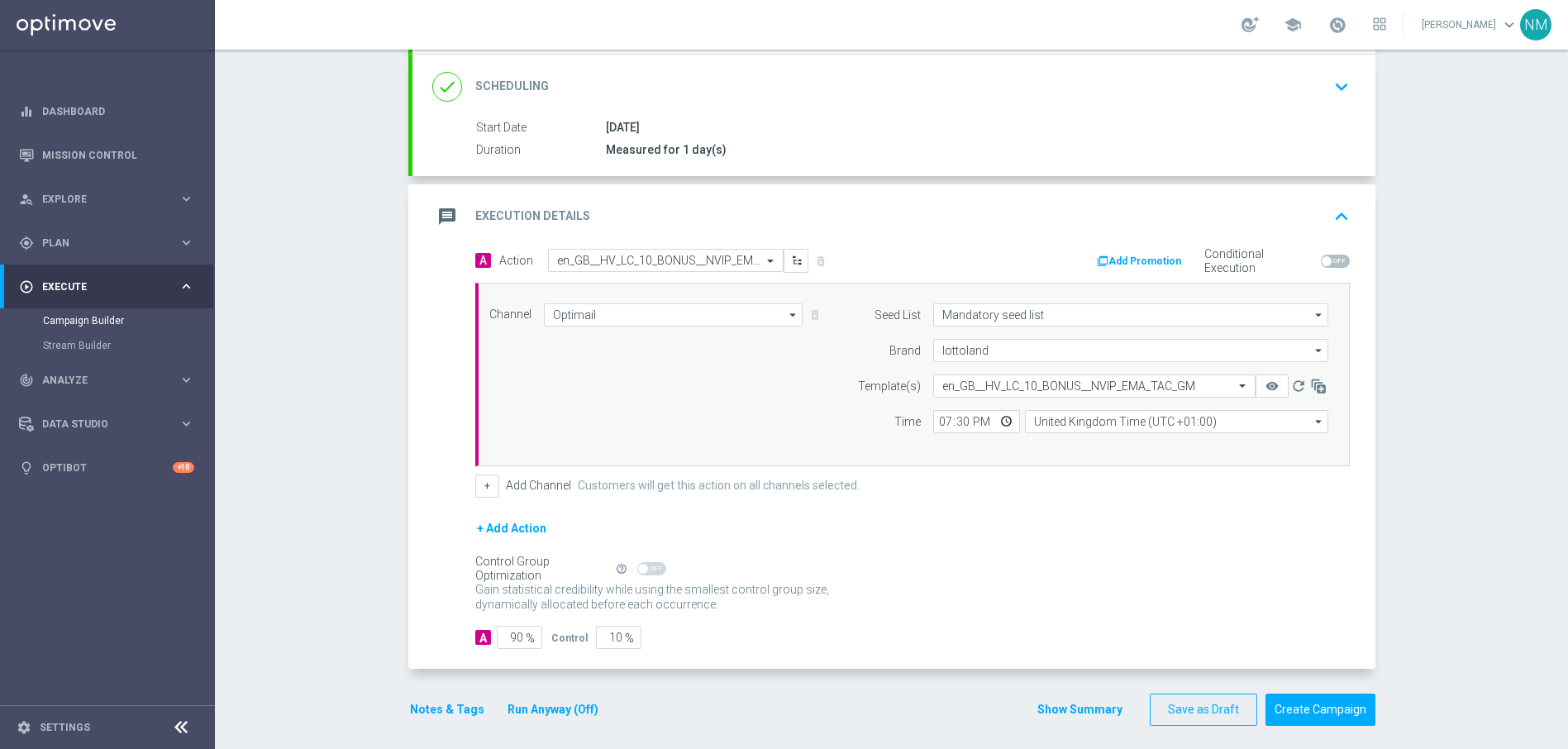
scroll to position [241, 0]
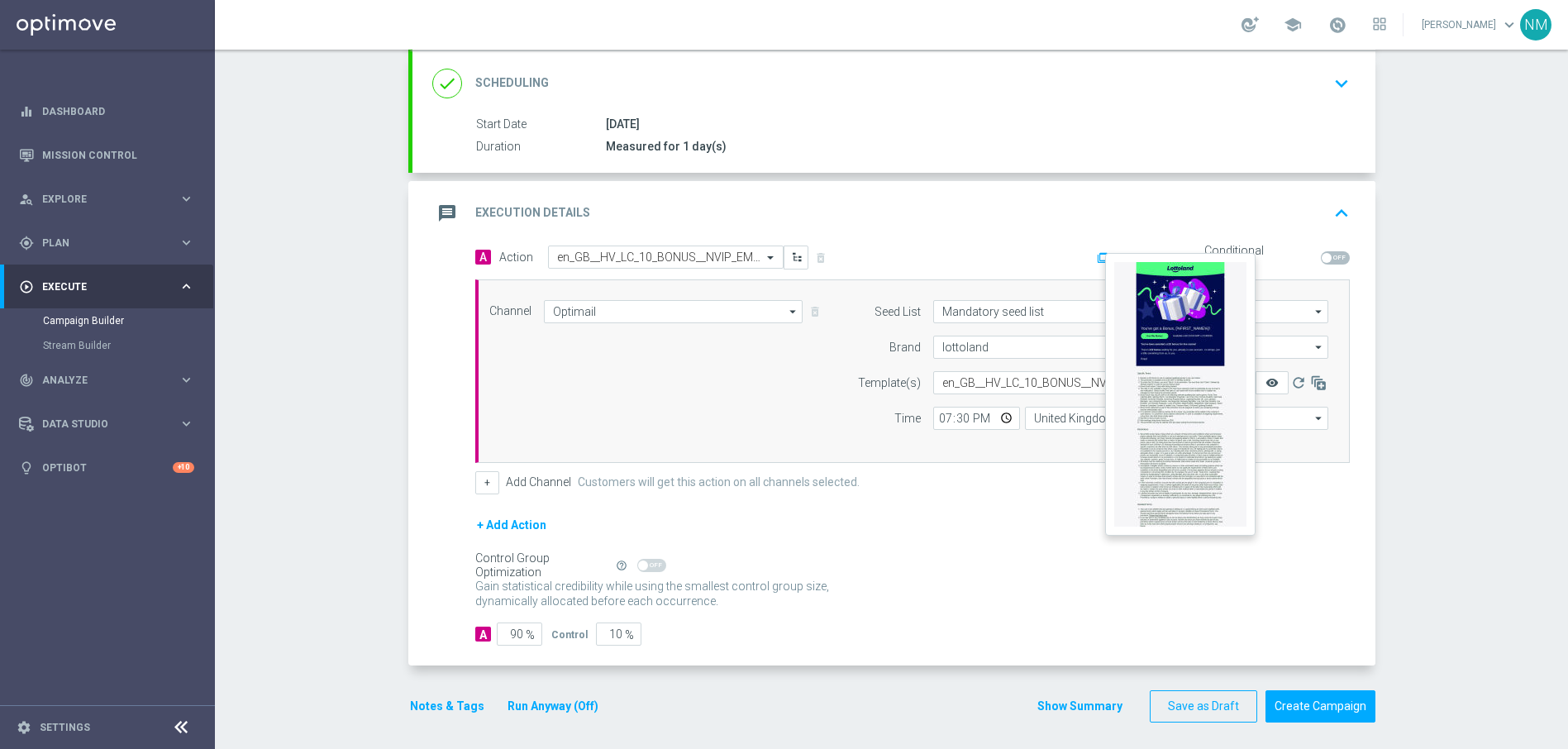
click at [1269, 384] on icon "remove_red_eye" at bounding box center [1272, 383] width 13 height 13
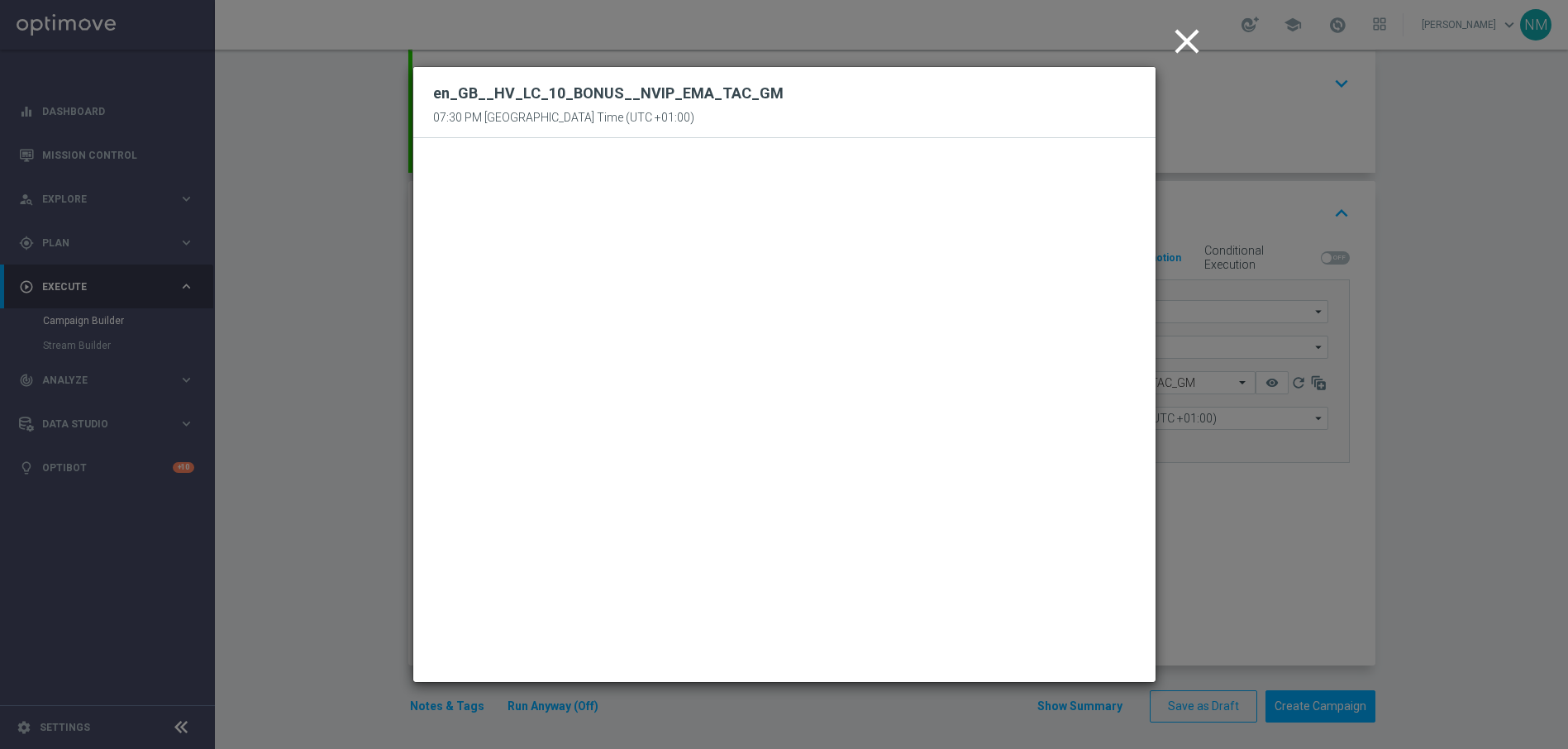
click at [1194, 51] on icon "close" at bounding box center [1187, 42] width 42 height 42
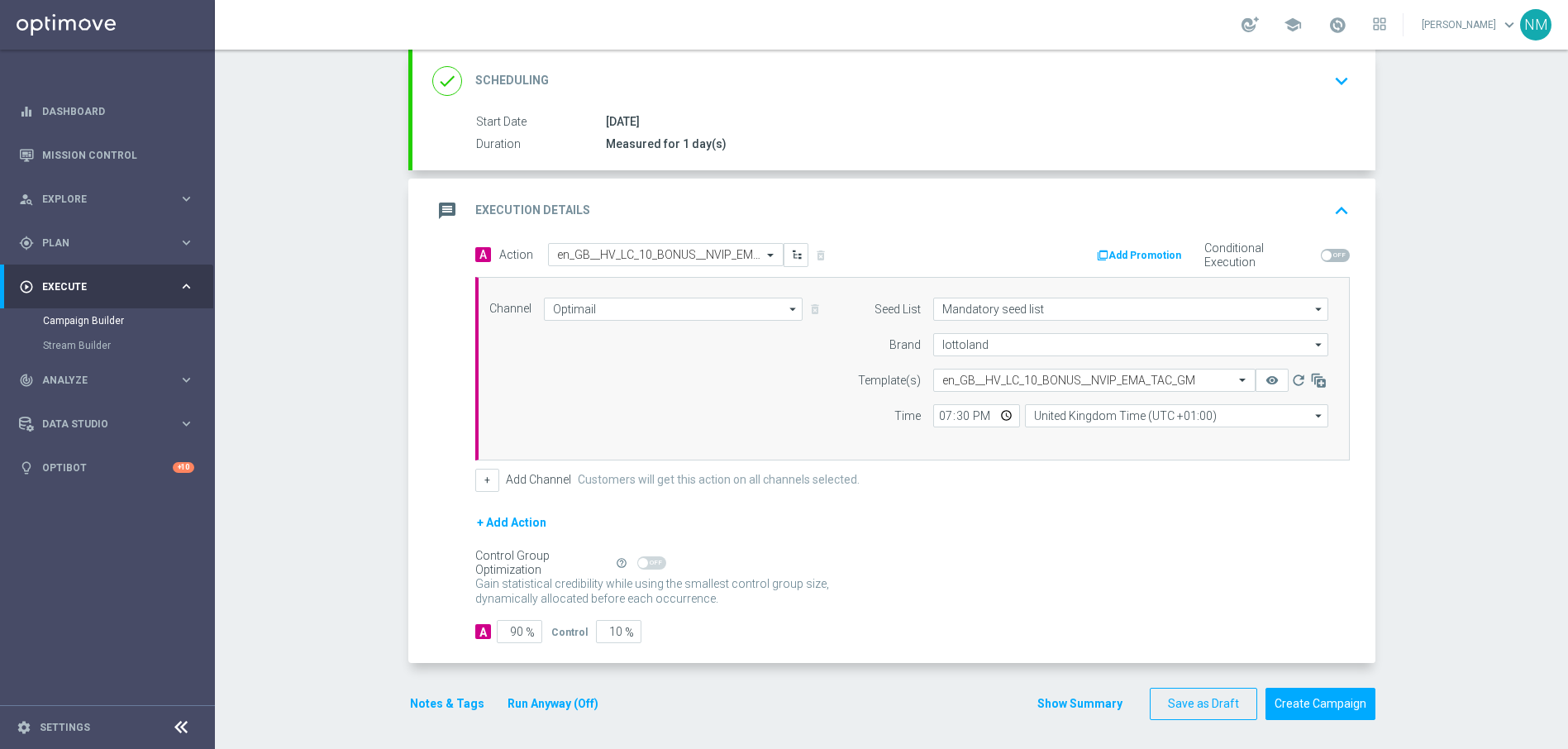
scroll to position [248, 0]
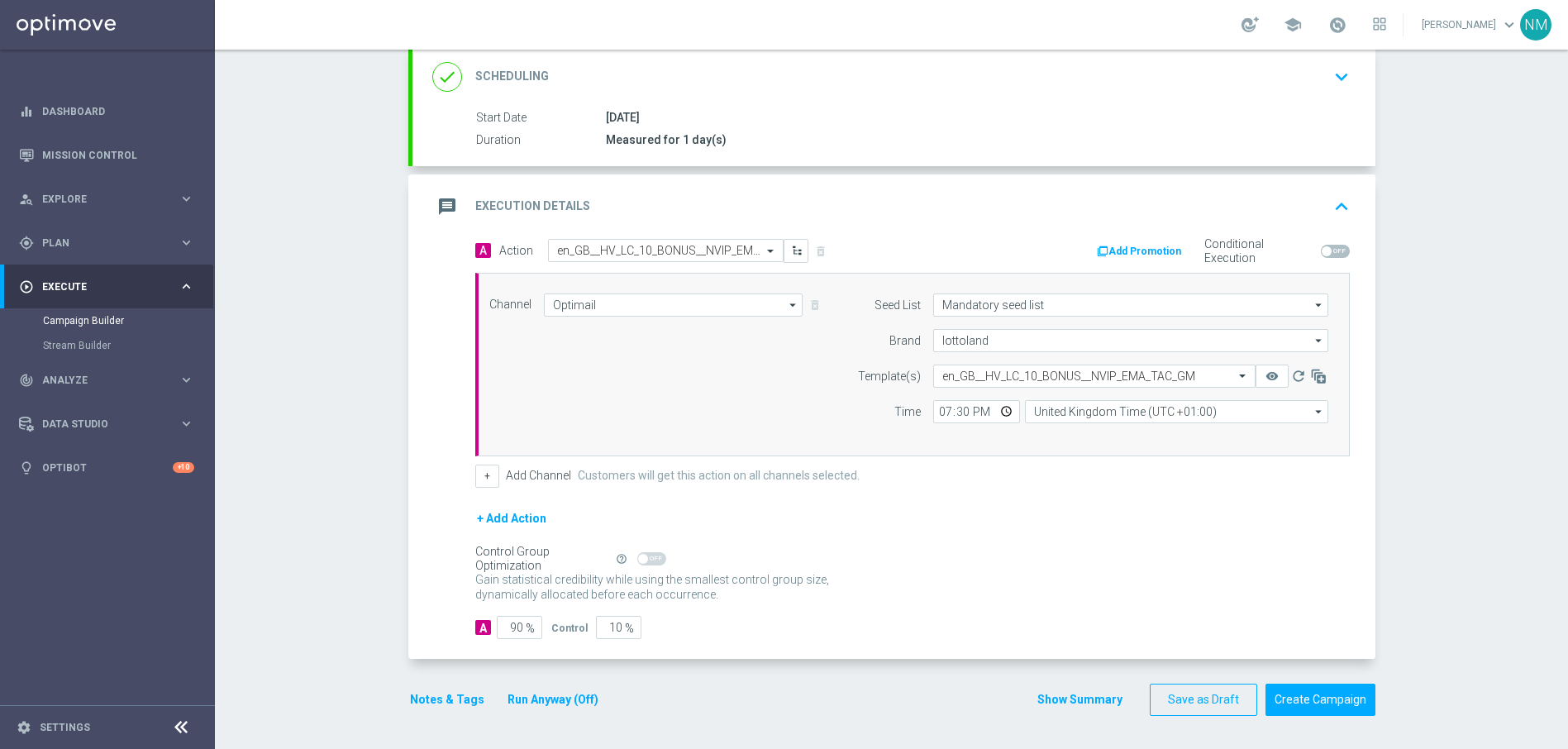
click at [471, 701] on button "Notes & Tags" at bounding box center [447, 699] width 77 height 21
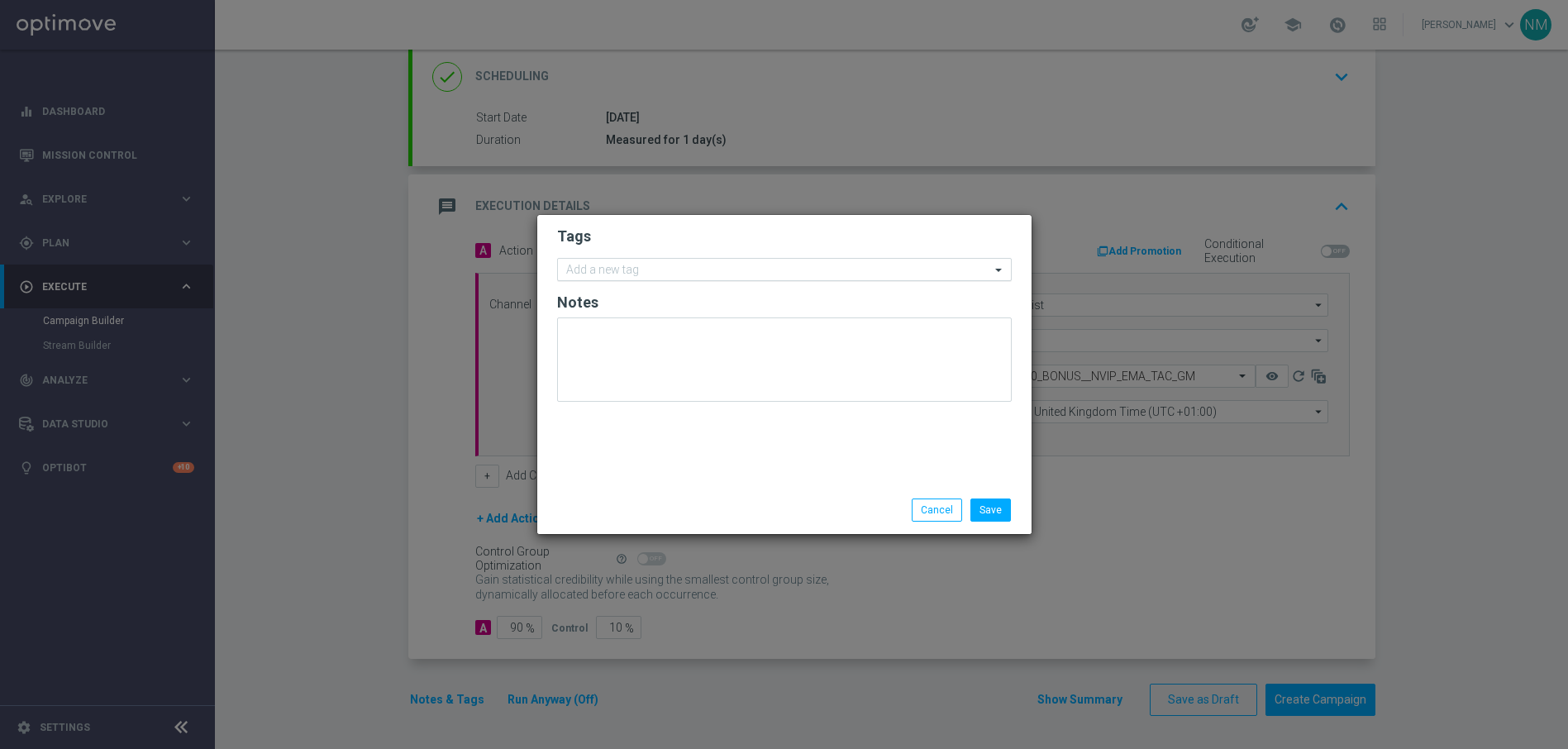
click at [689, 268] on input "text" at bounding box center [777, 270] width 424 height 14
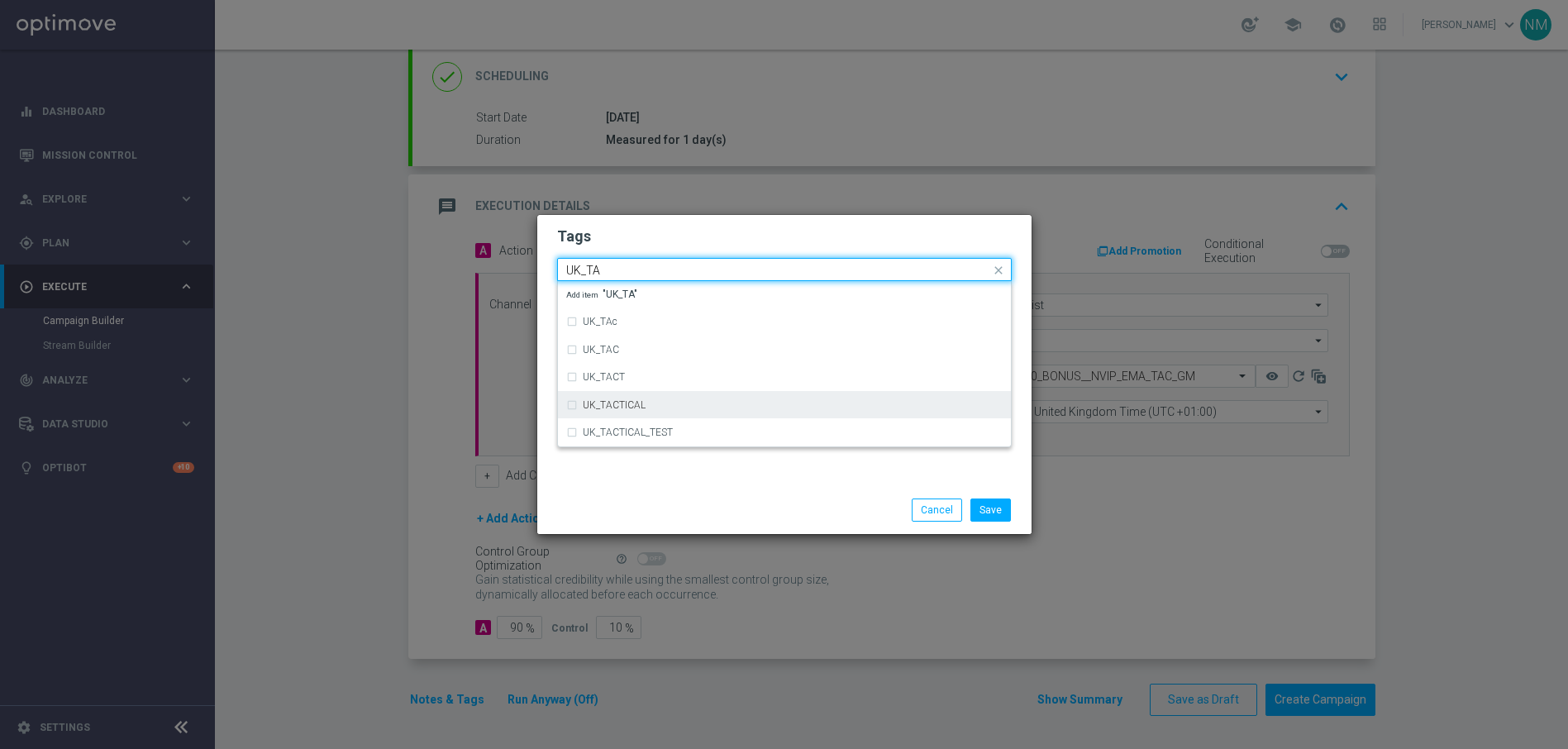
click at [651, 404] on div "UK_TACTICAL" at bounding box center [792, 405] width 419 height 10
type input "UK_TA"
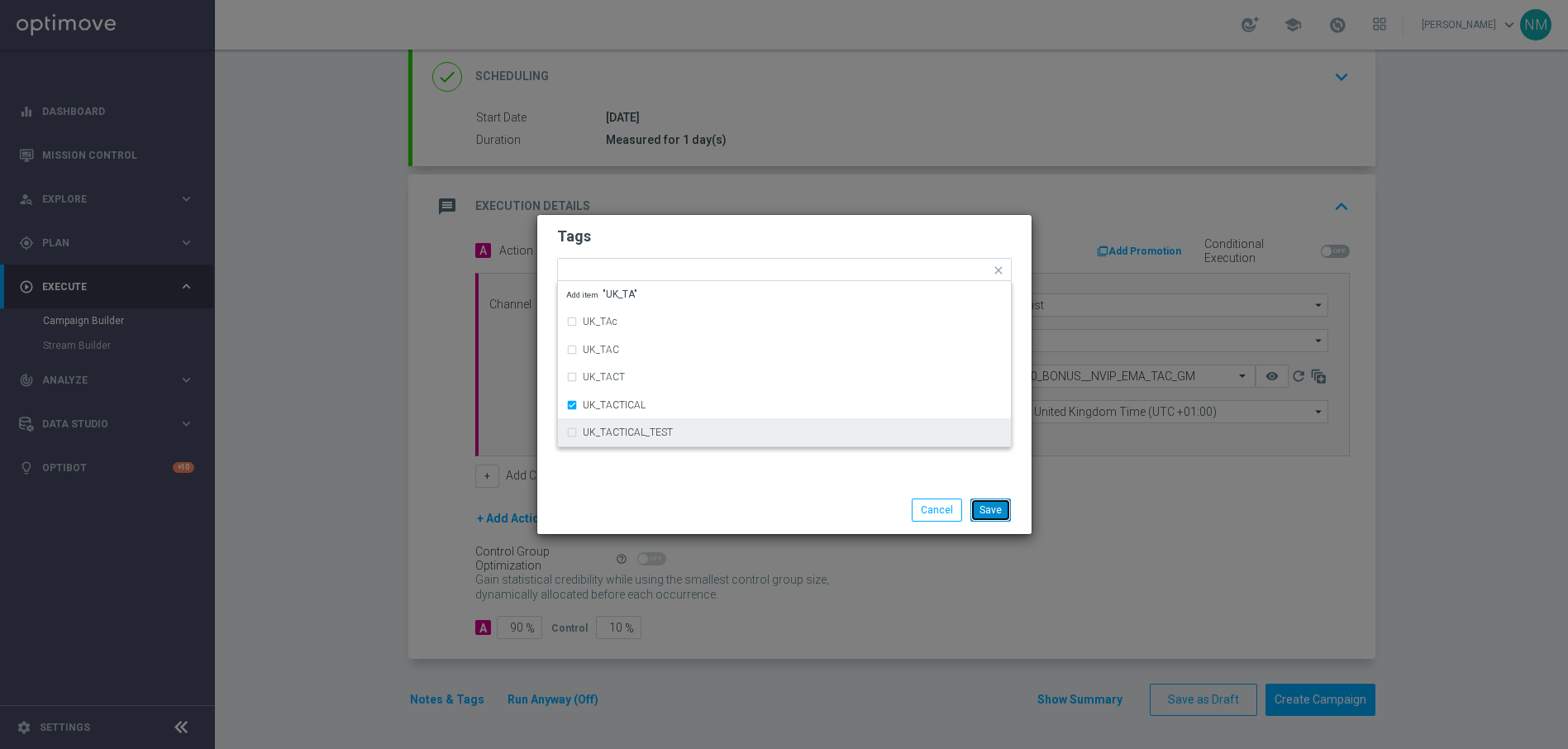
click at [982, 507] on button "Save" at bounding box center [990, 510] width 41 height 23
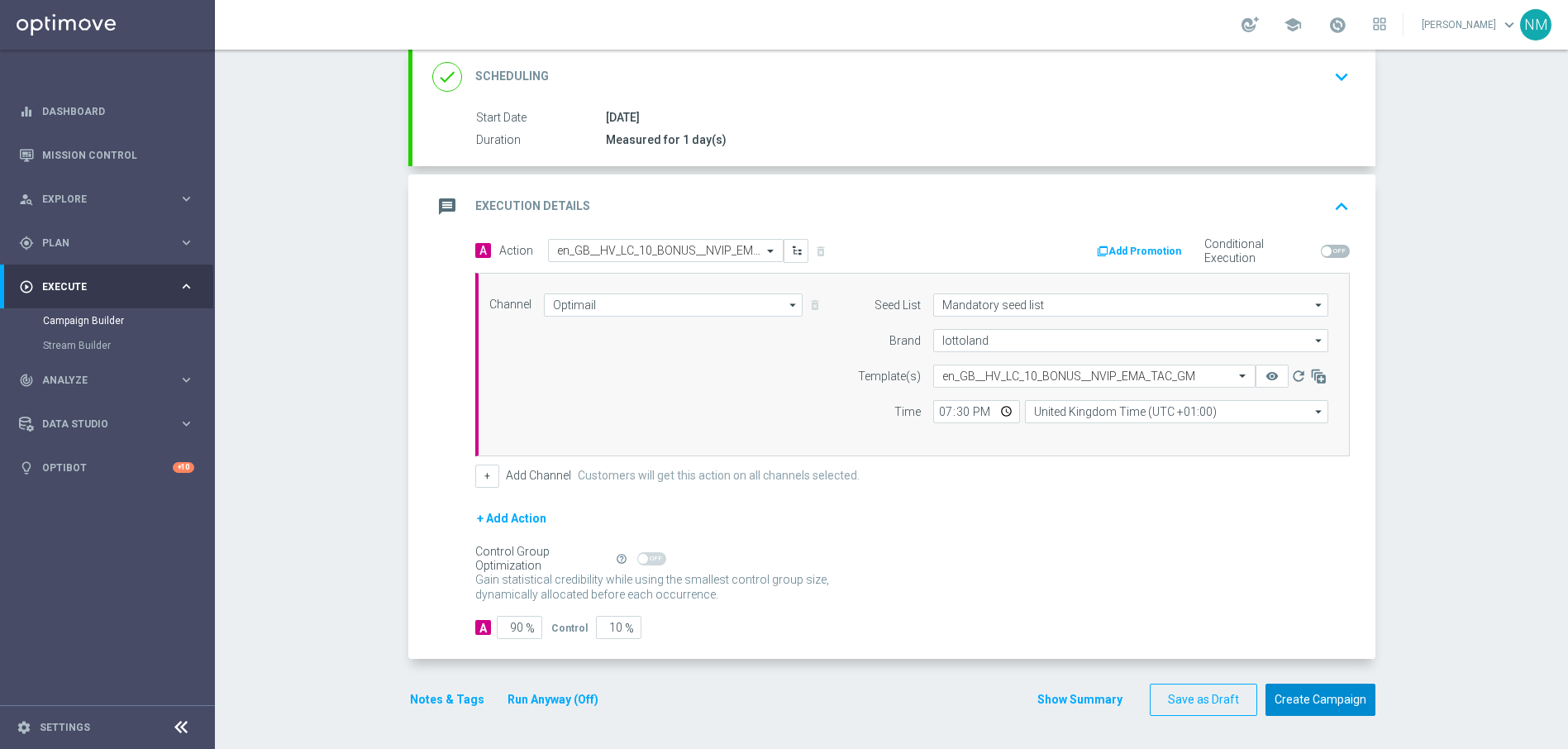
click at [1326, 700] on button "Create Campaign" at bounding box center [1320, 699] width 110 height 32
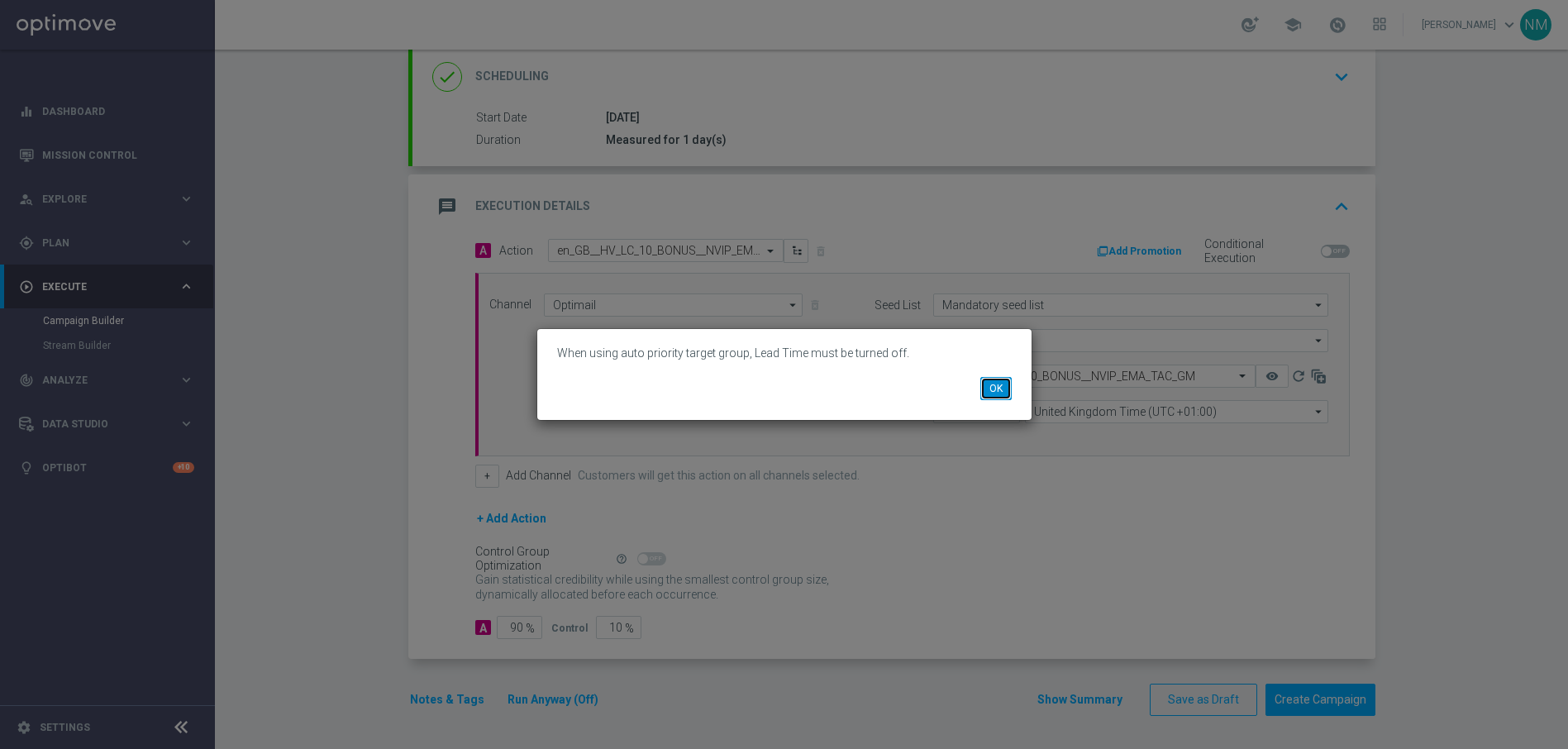
click at [993, 389] on button "OK" at bounding box center [996, 389] width 32 height 23
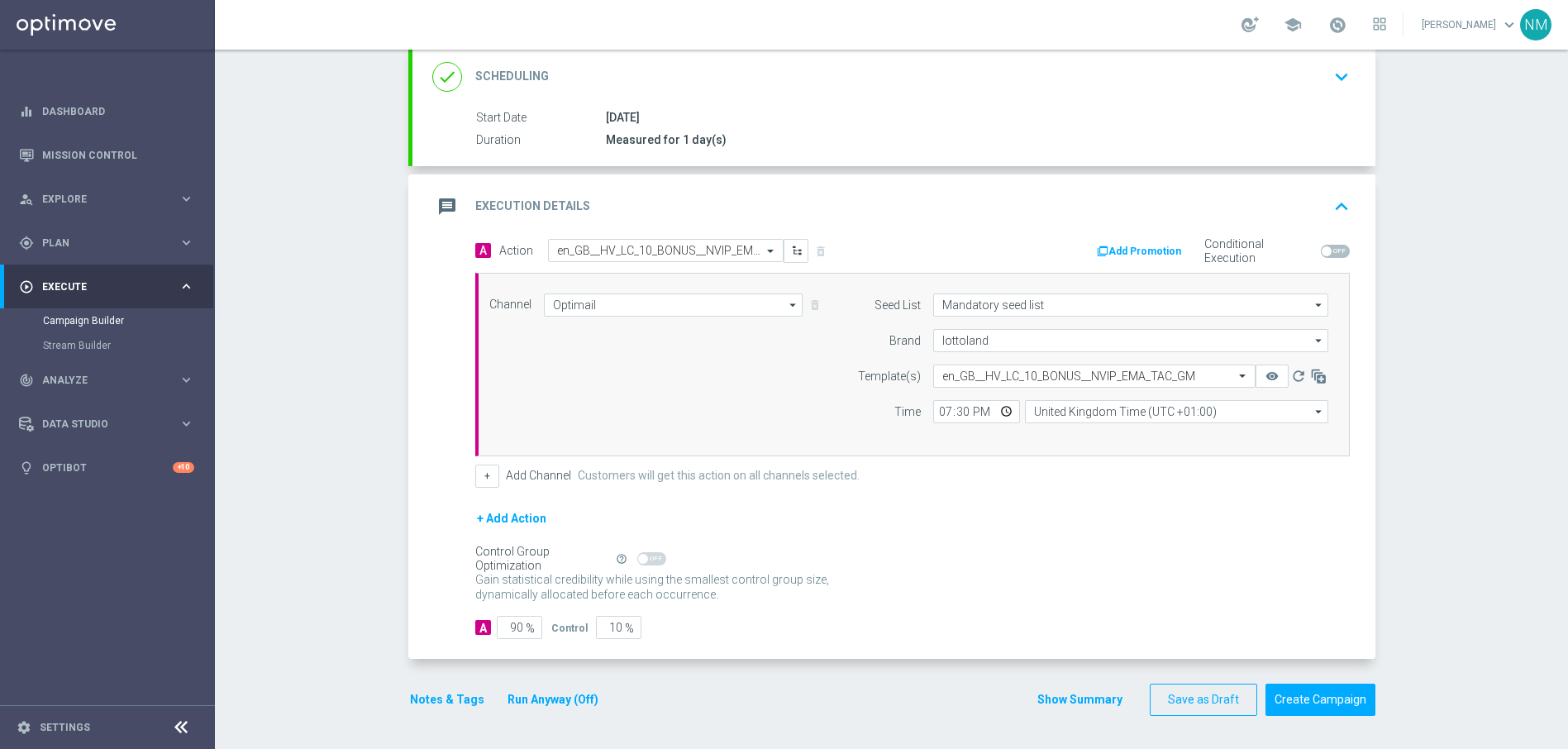
scroll to position [0, 0]
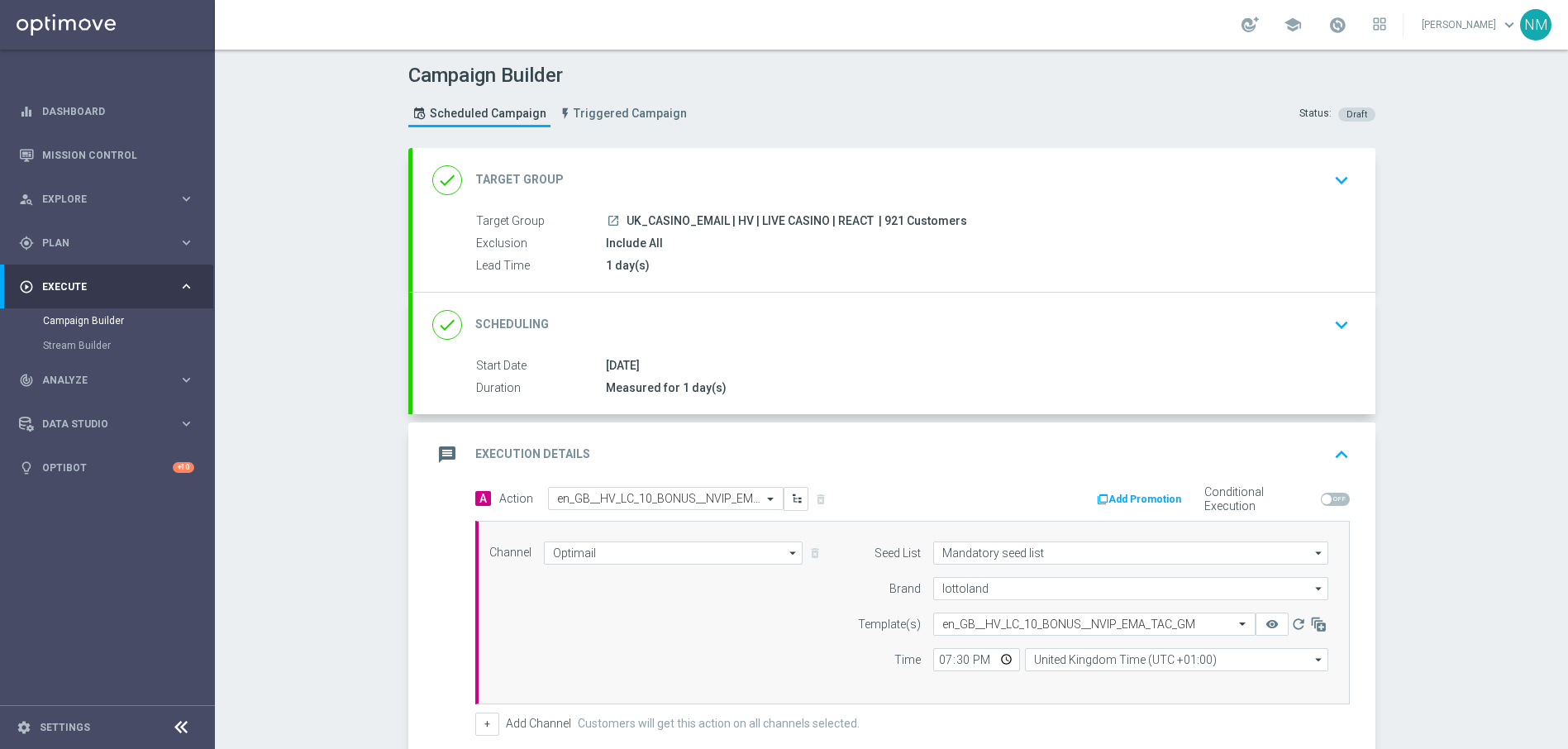
click at [677, 221] on span "UK_CASINO_EMAIL | HV | LIVE CASINO | REACT" at bounding box center [750, 221] width 247 height 15
click at [678, 221] on span "UK_CASINO_EMAIL | HV | LIVE CASINO | REACT" at bounding box center [750, 221] width 247 height 15
copy div "UK_CASINO_EMAIL | HV | LIVE CASINO | REACT"
click at [82, 200] on span "Explore" at bounding box center [111, 199] width 136 height 10
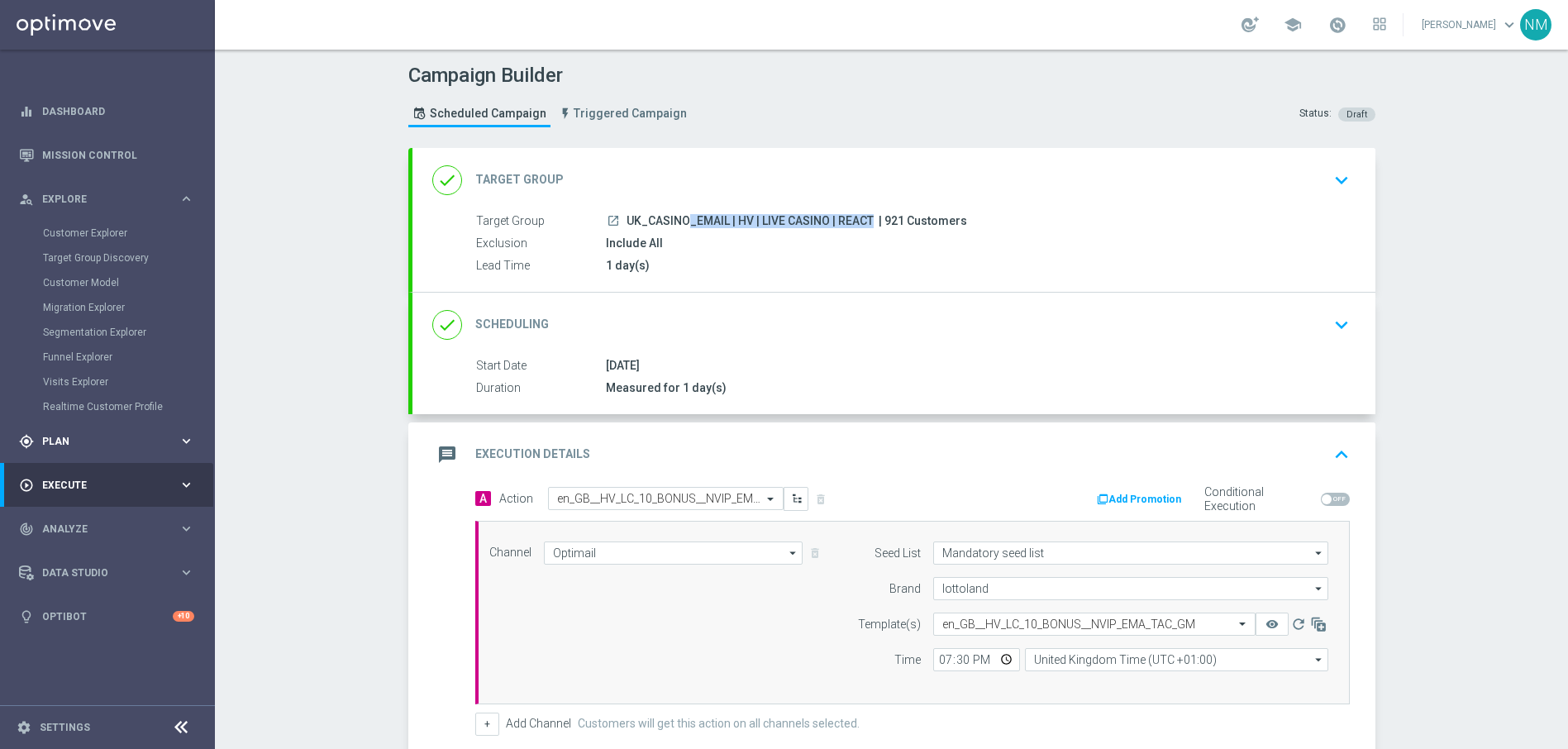
click at [78, 449] on div "gps_fixed Plan keyboard_arrow_right" at bounding box center [107, 440] width 213 height 44
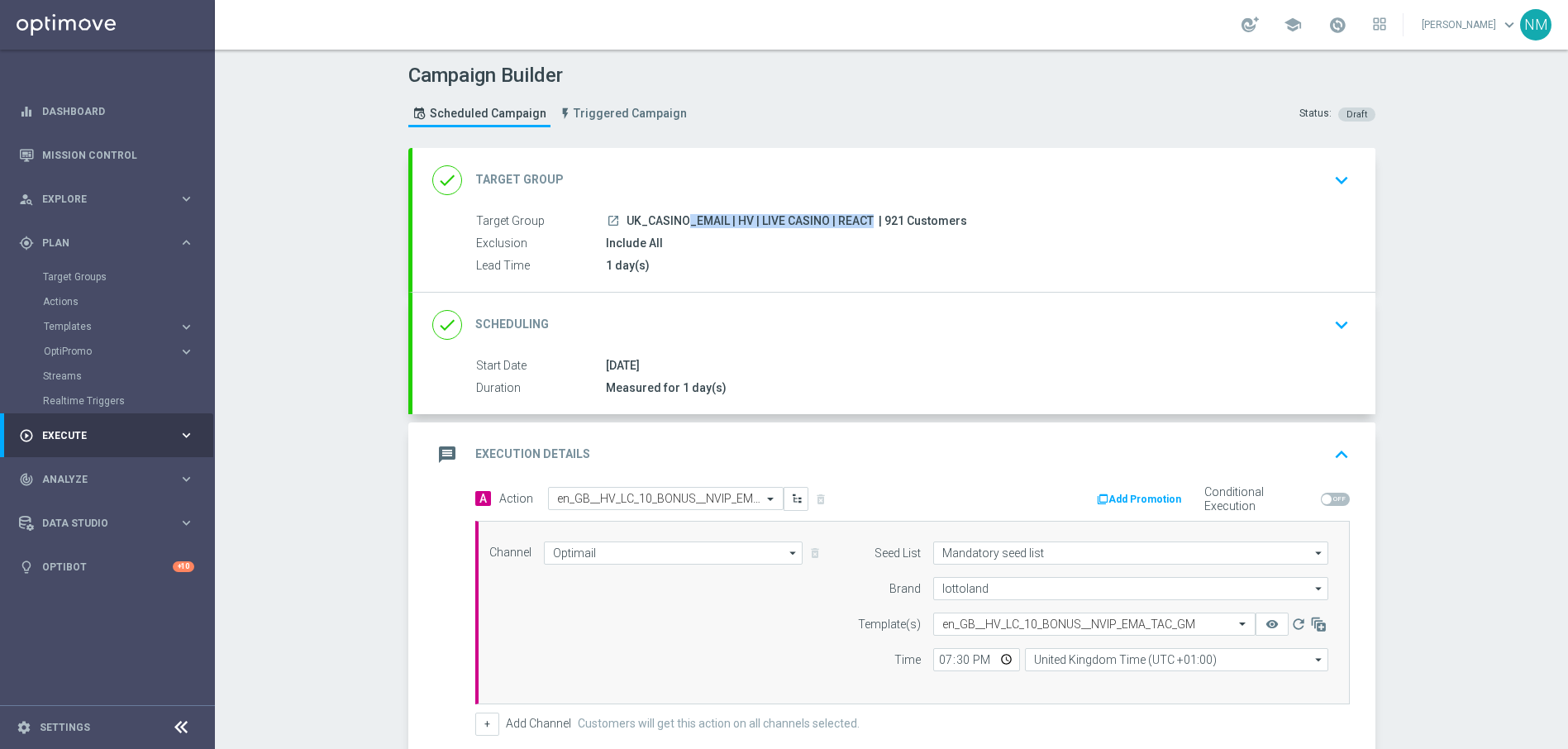
click at [91, 285] on div "Target Groups" at bounding box center [128, 277] width 171 height 25
click at [90, 281] on link "Target Groups" at bounding box center [107, 277] width 129 height 13
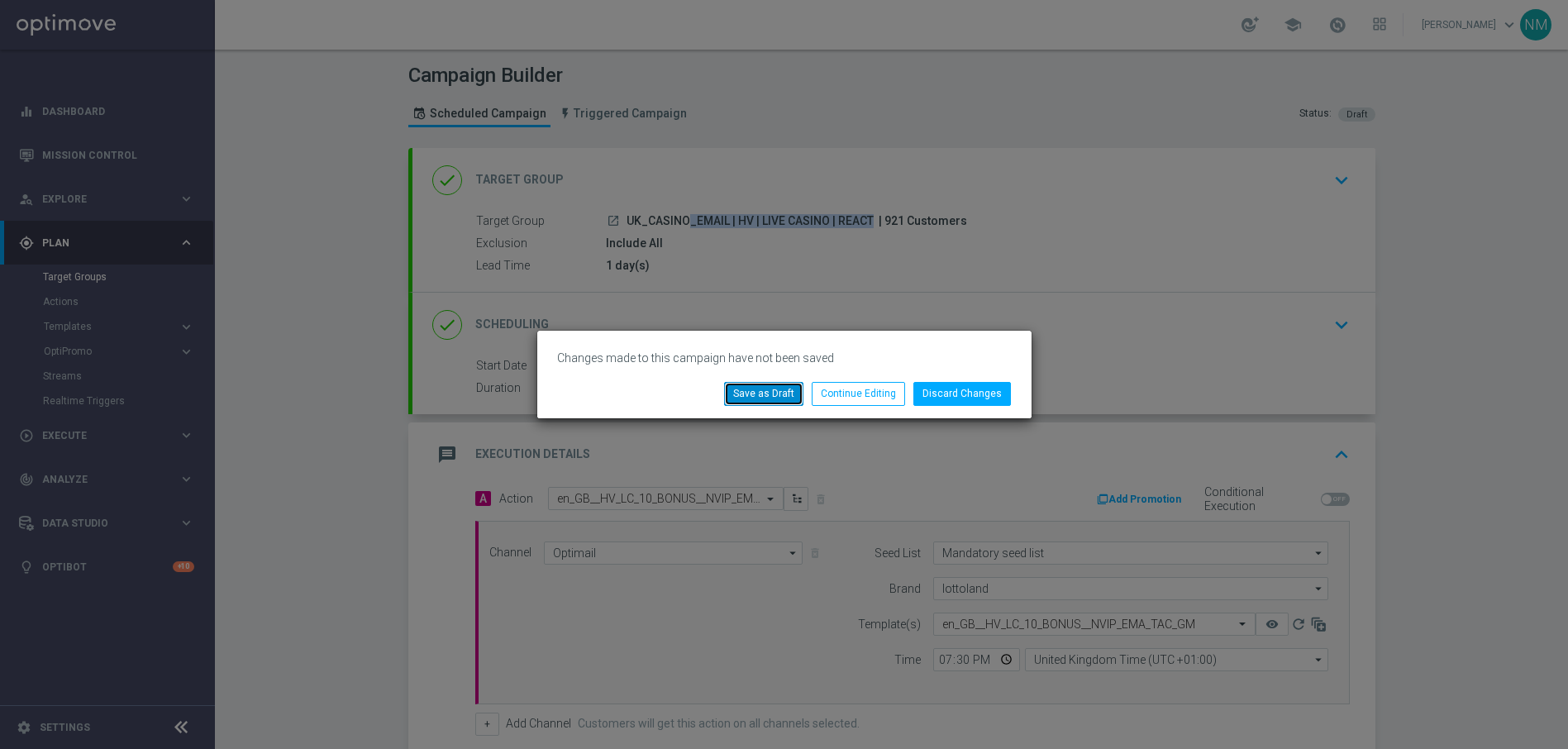
click at [770, 399] on button "Save as Draft" at bounding box center [763, 394] width 79 height 23
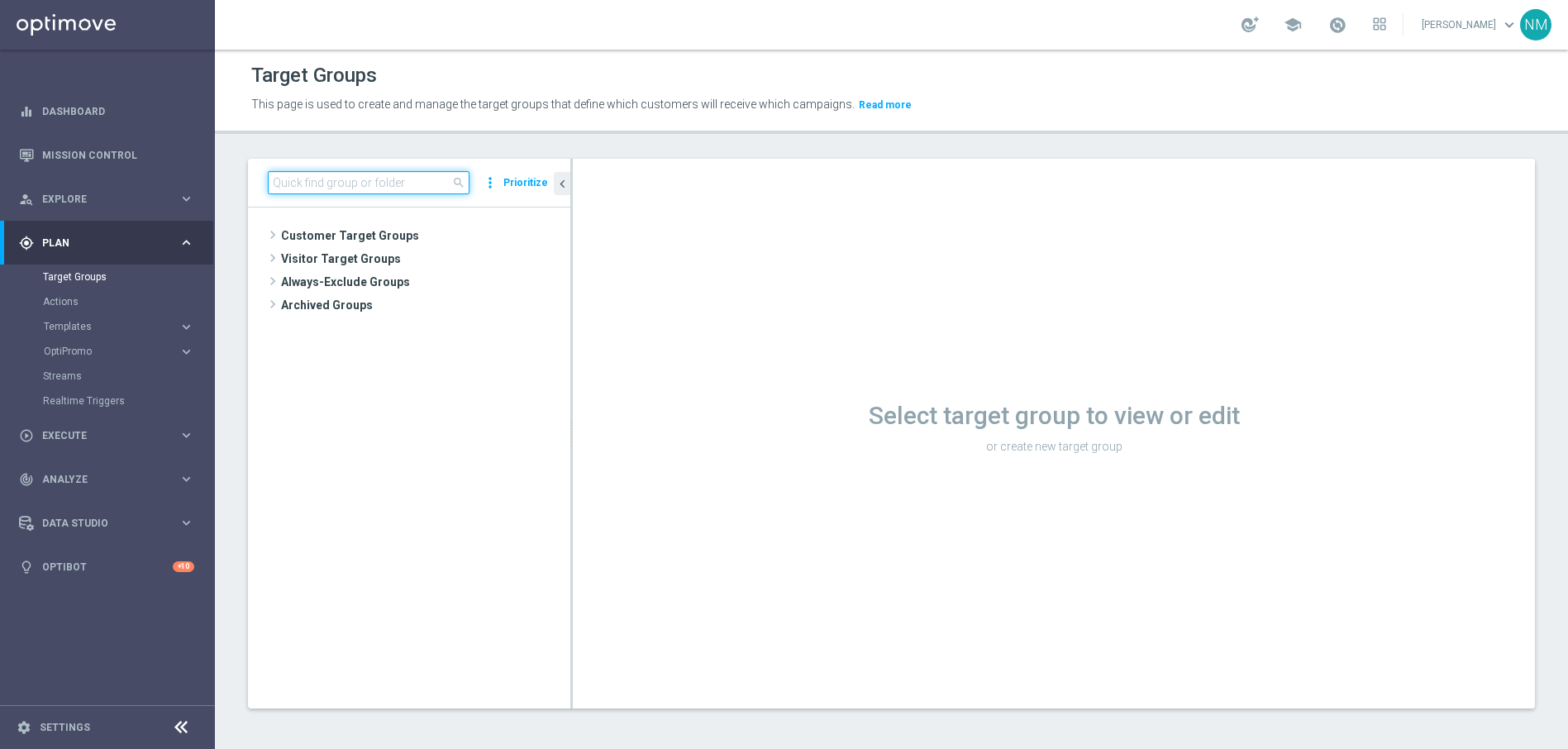
click at [357, 191] on input at bounding box center [369, 183] width 201 height 23
paste input "UK_CASINO_EMAIL | HV | LIVE CASINO | REACT"
type input "UK_CASINO_EMAIL | HV | LIVE CASINO | REACT"
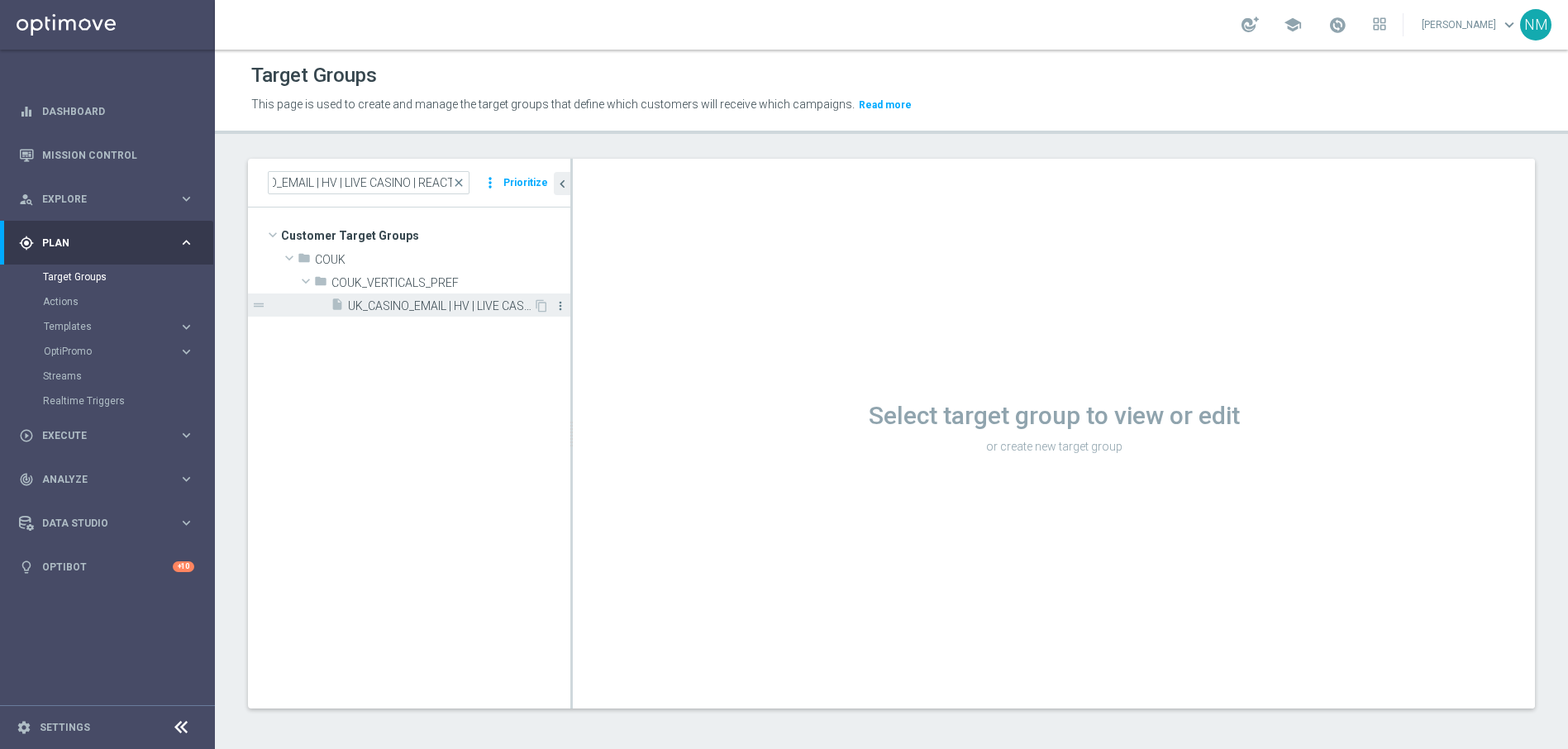
click at [557, 303] on icon "more_vert" at bounding box center [560, 305] width 13 height 13
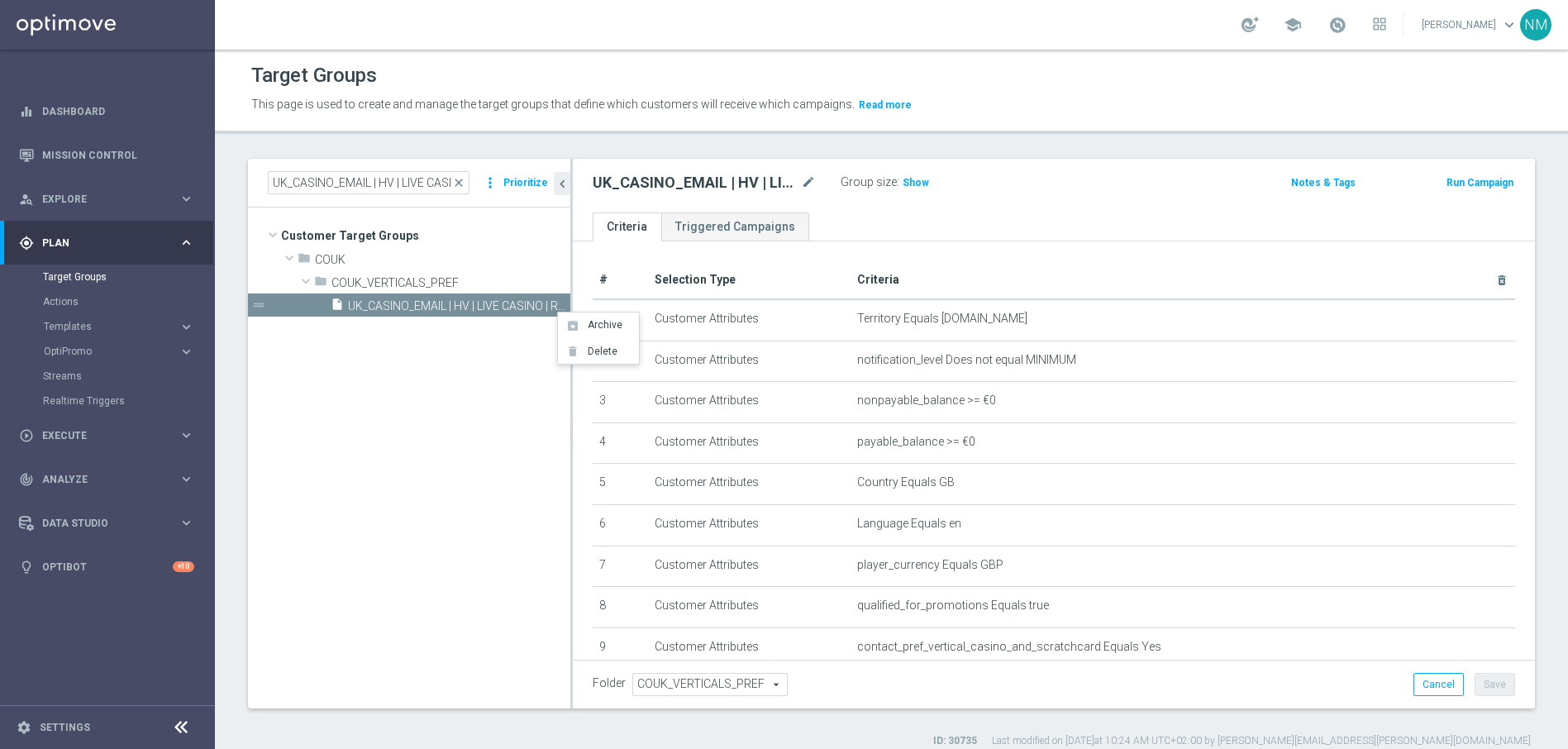
click at [536, 177] on button "Prioritize" at bounding box center [526, 183] width 50 height 22
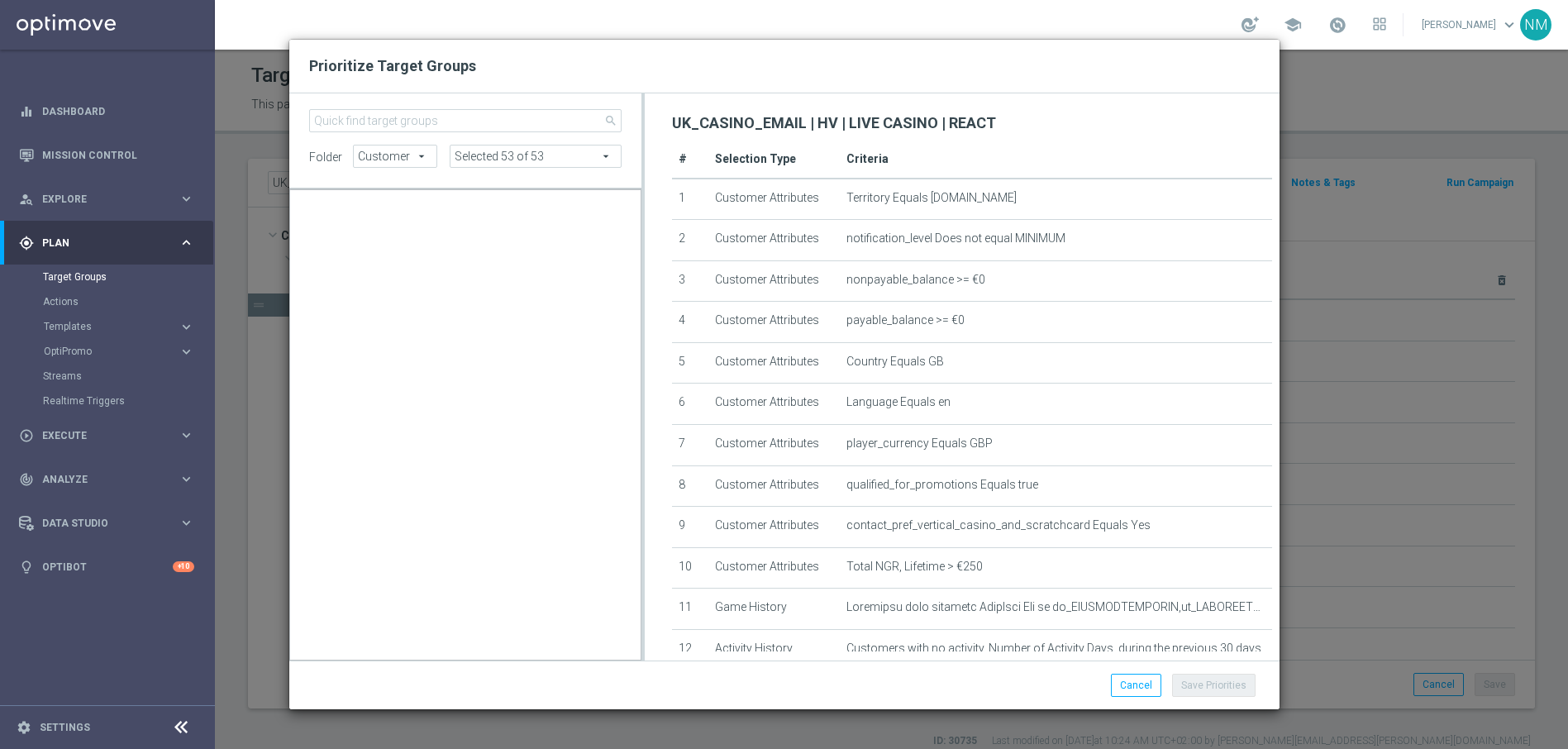
scroll to position [640420, 0]
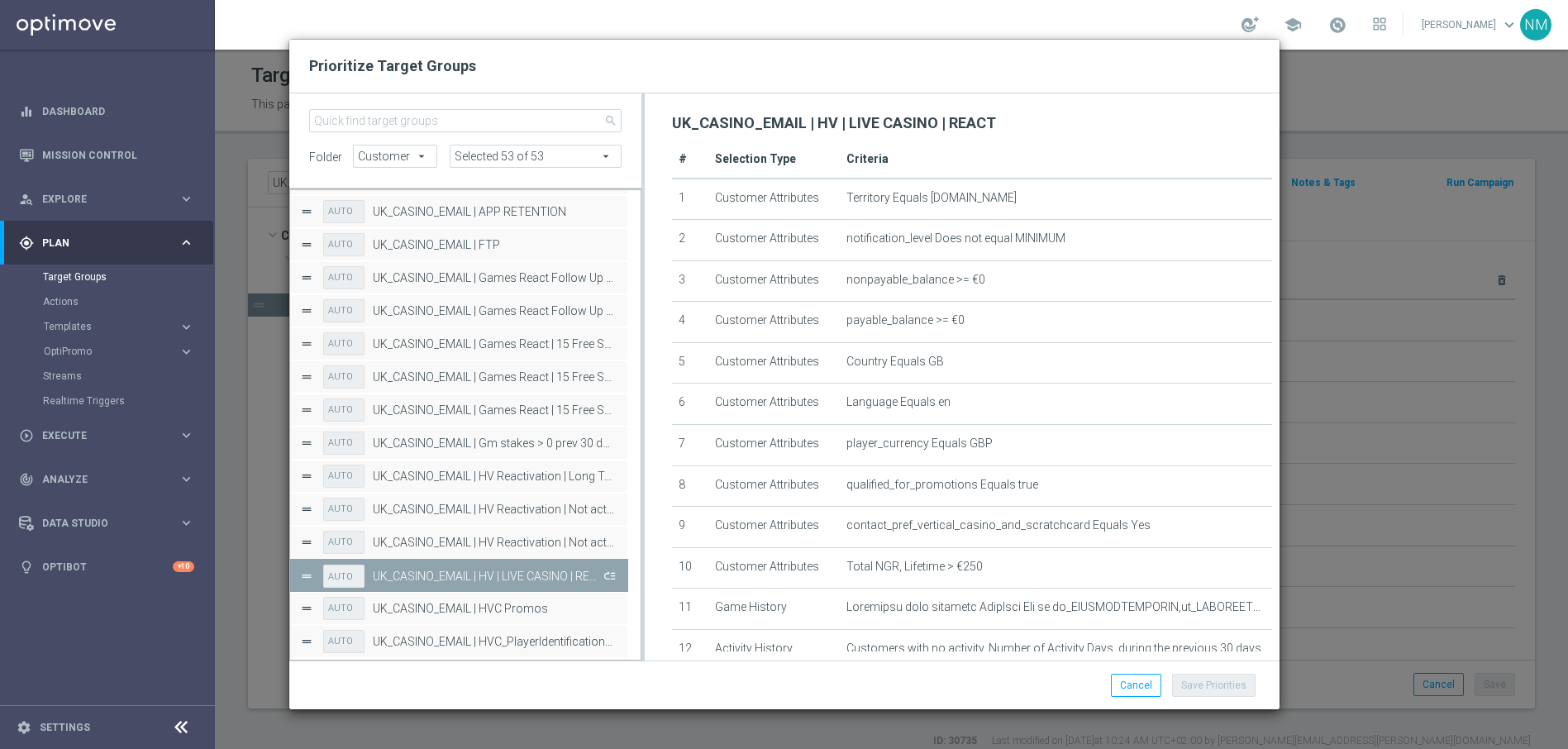
click at [608, 576] on button "Press SPACE to deselect this row." at bounding box center [608, 575] width 17 height 24
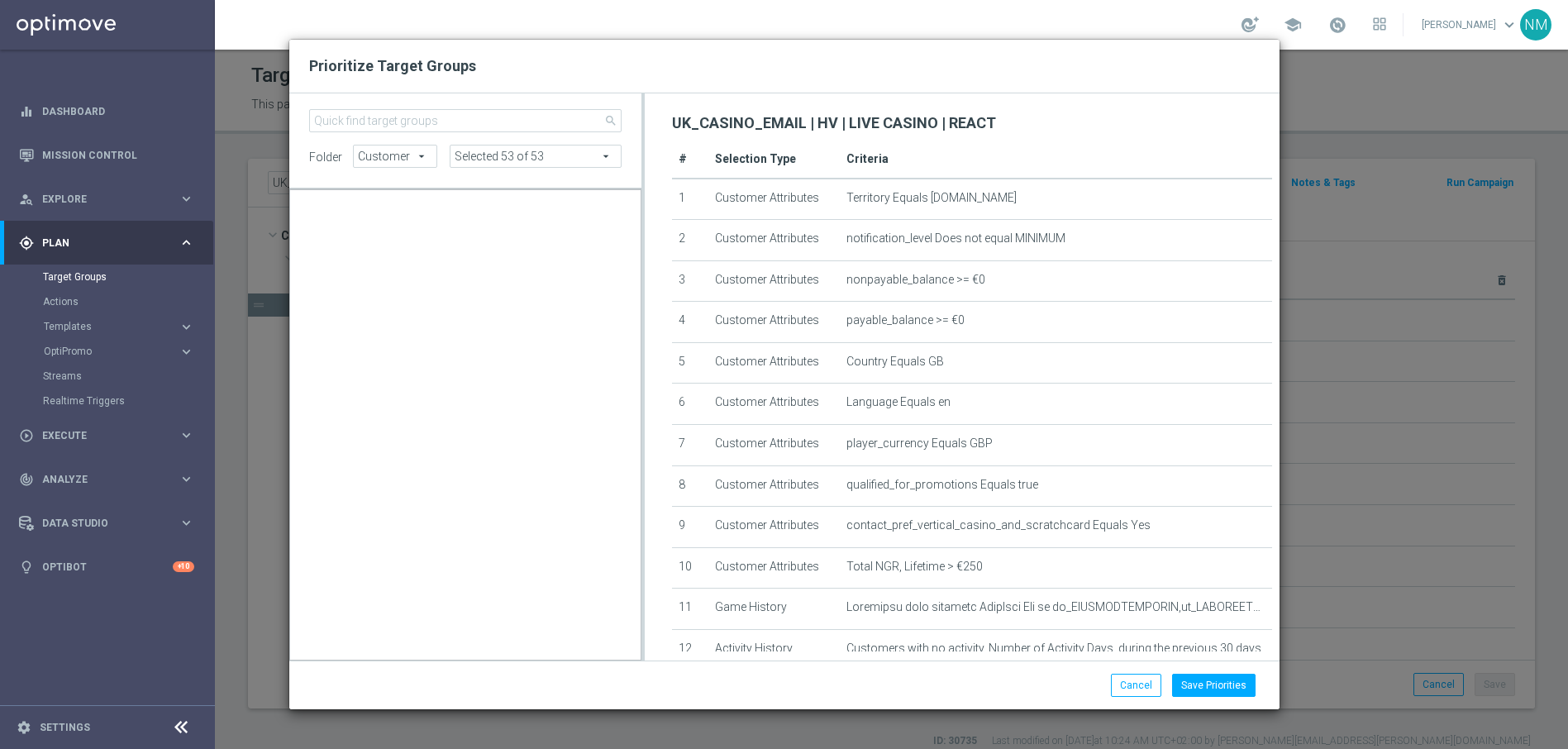
scroll to position [207882, 0]
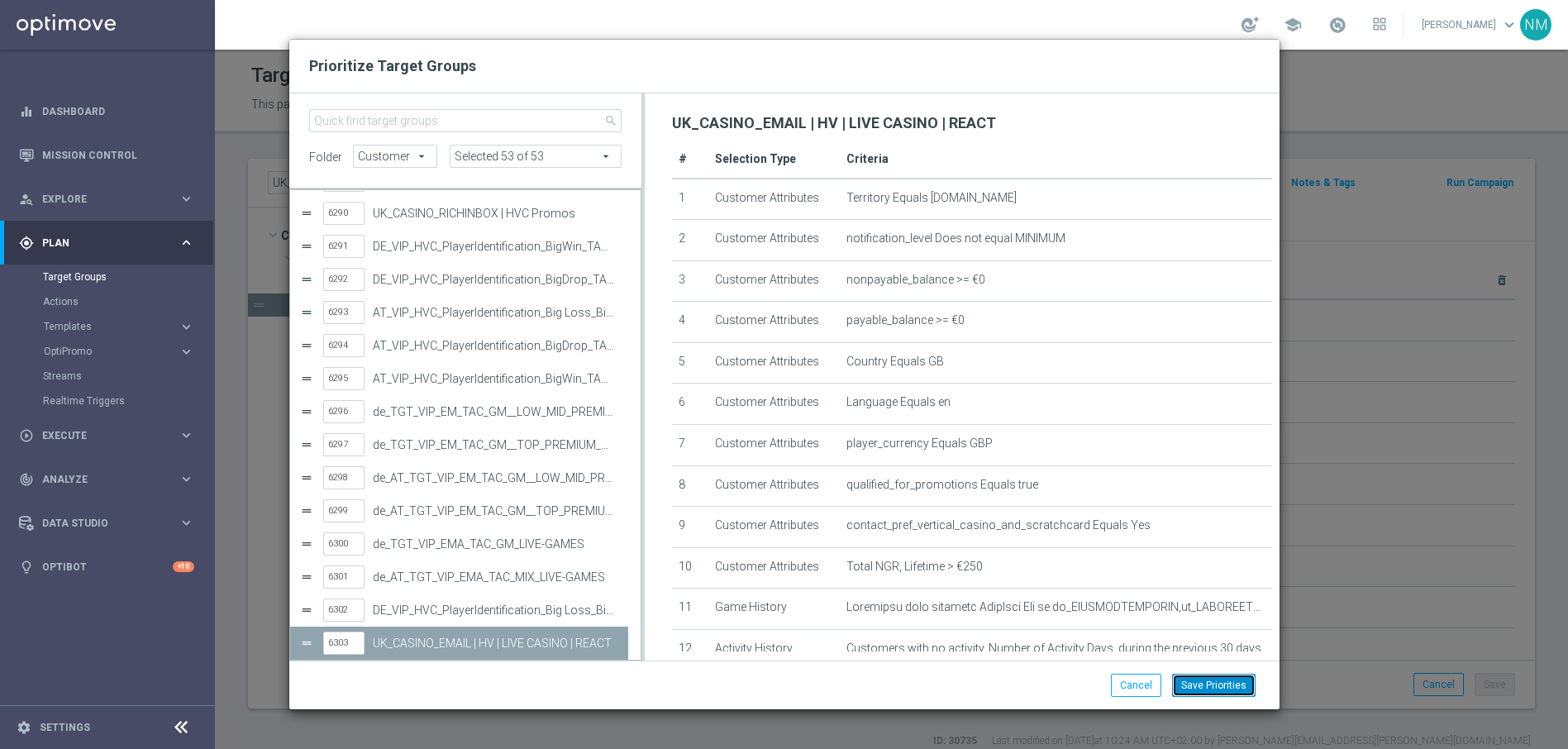
click at [1208, 690] on button "Save Priorities" at bounding box center [1213, 685] width 83 height 23
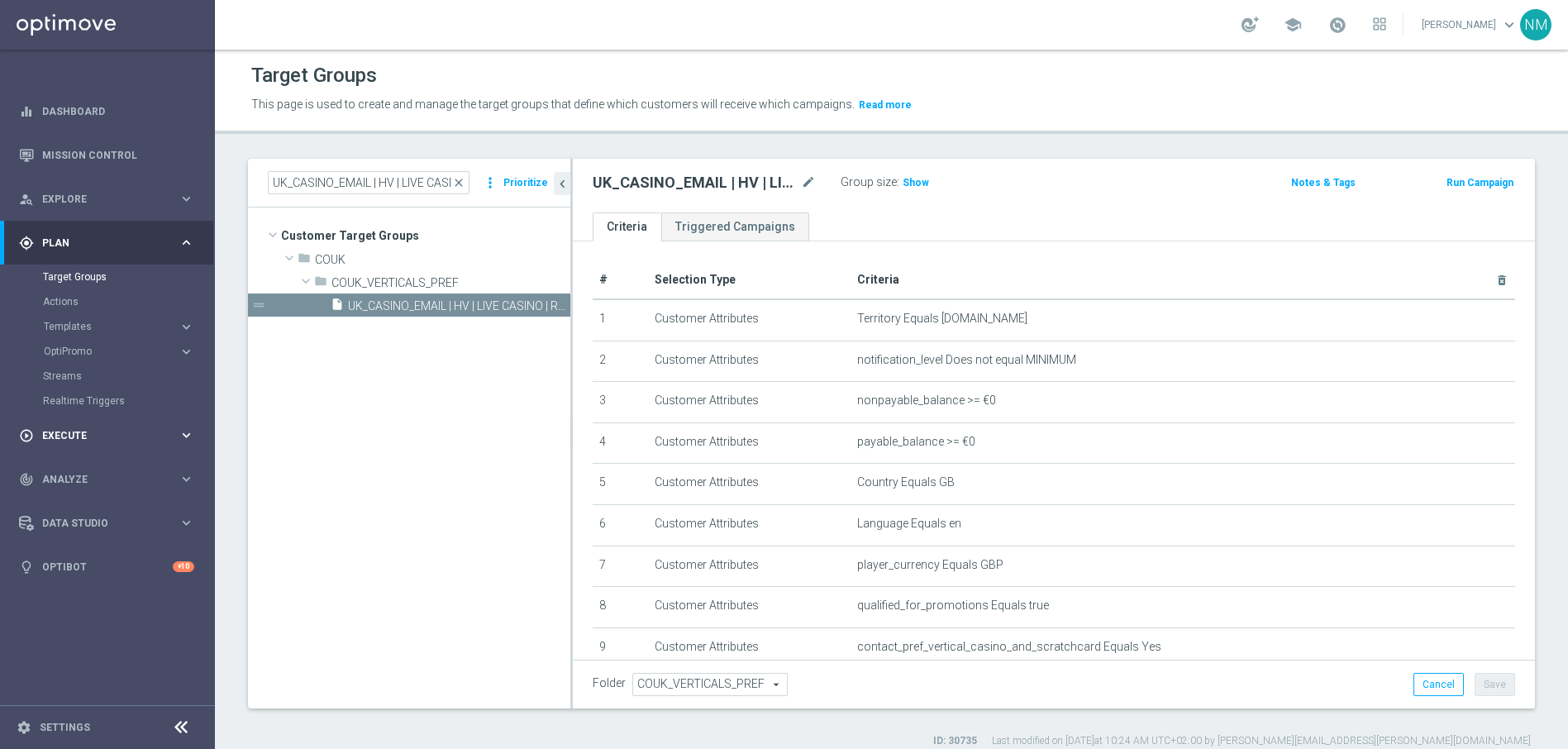
click at [91, 434] on span "Execute" at bounding box center [111, 435] width 136 height 10
click at [78, 150] on link "Mission Control" at bounding box center [118, 155] width 152 height 44
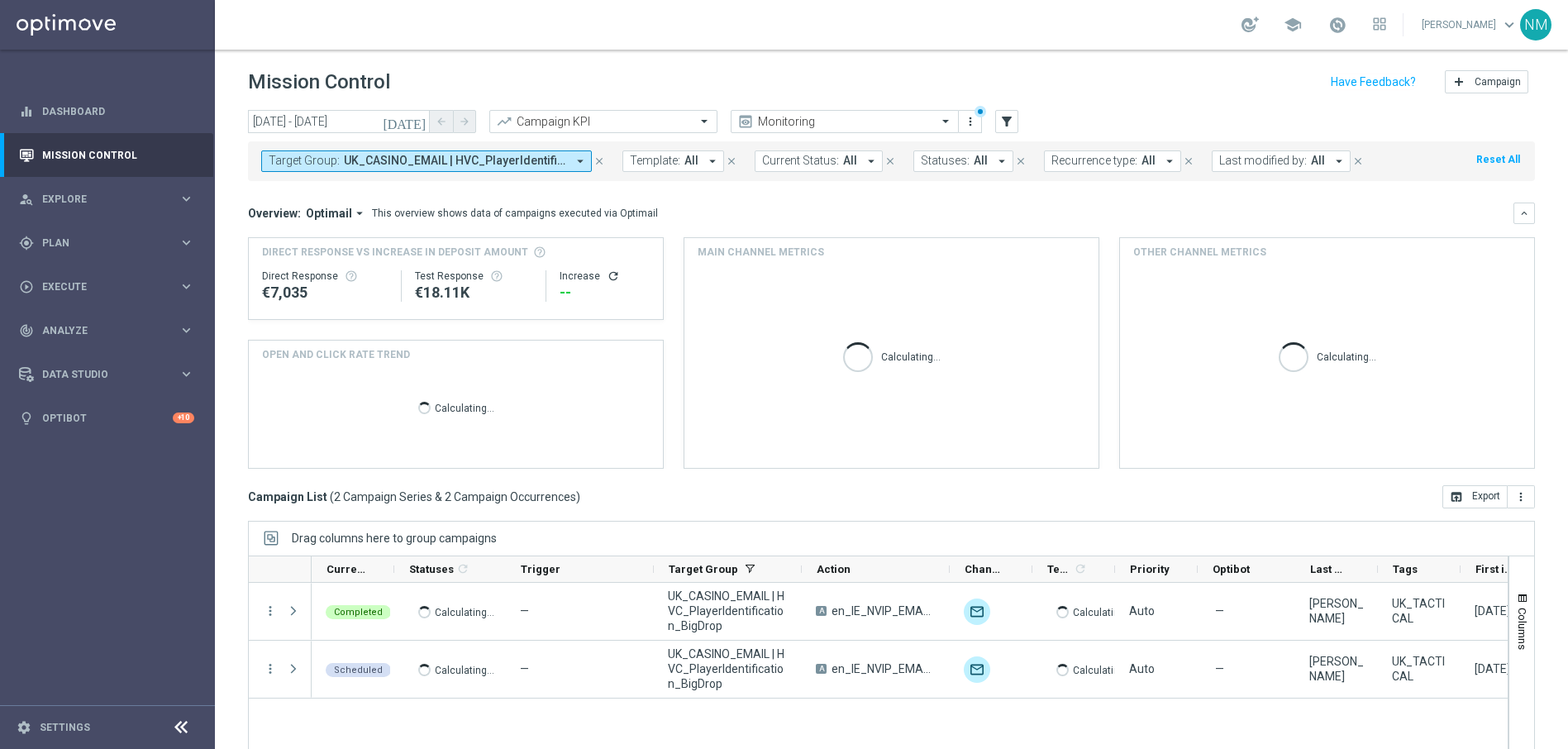
click at [465, 161] on span "UK_CASINO_EMAIL | HVC_PlayerIdentification_BigDrop" at bounding box center [454, 161] width 222 height 14
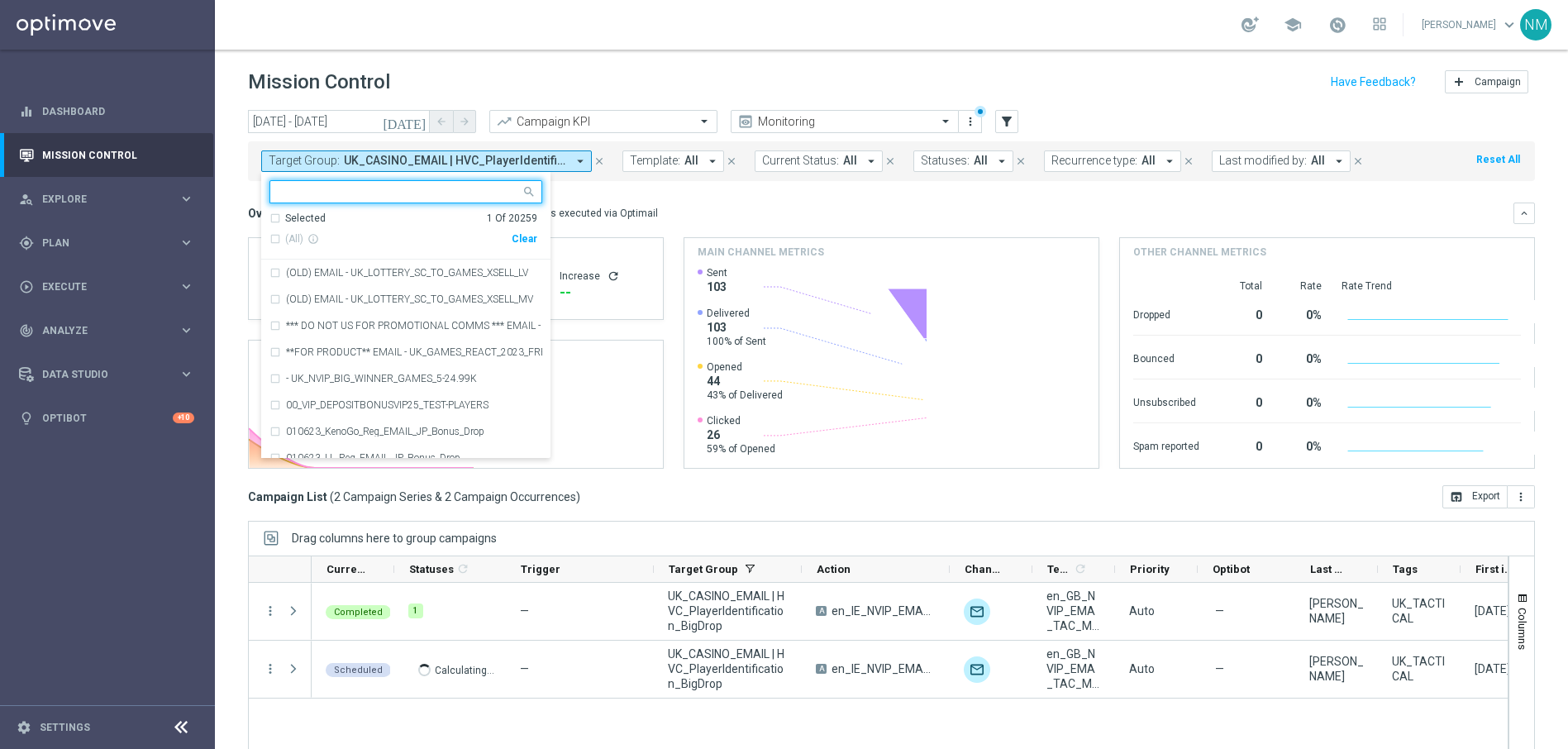
click at [0, 0] on div "Clear" at bounding box center [0, 0] width 0 height 0
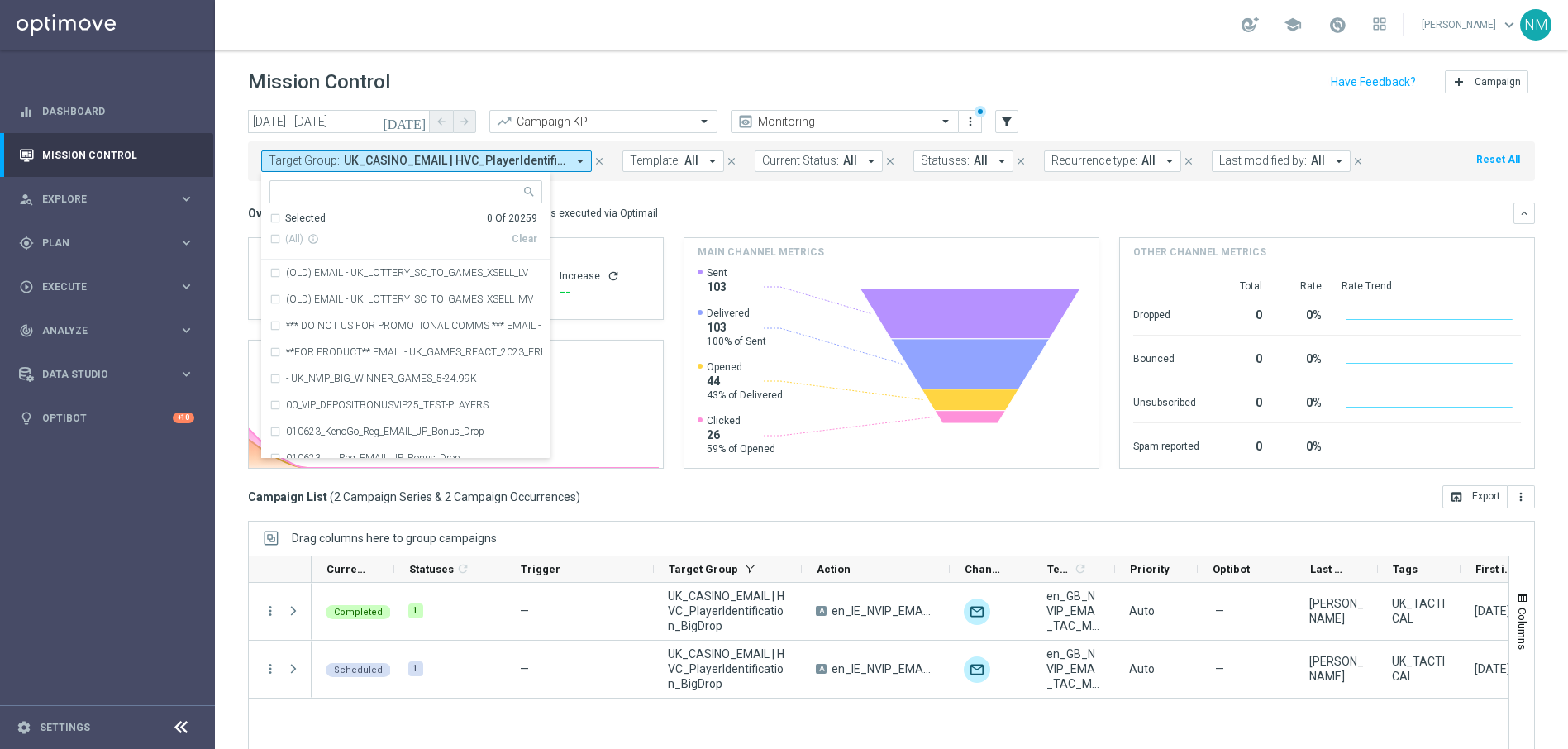
click at [477, 193] on input "text" at bounding box center [399, 191] width 242 height 14
paste input "UK_CASINO_EMAIL | HV | LIVE CASINO | REACT"
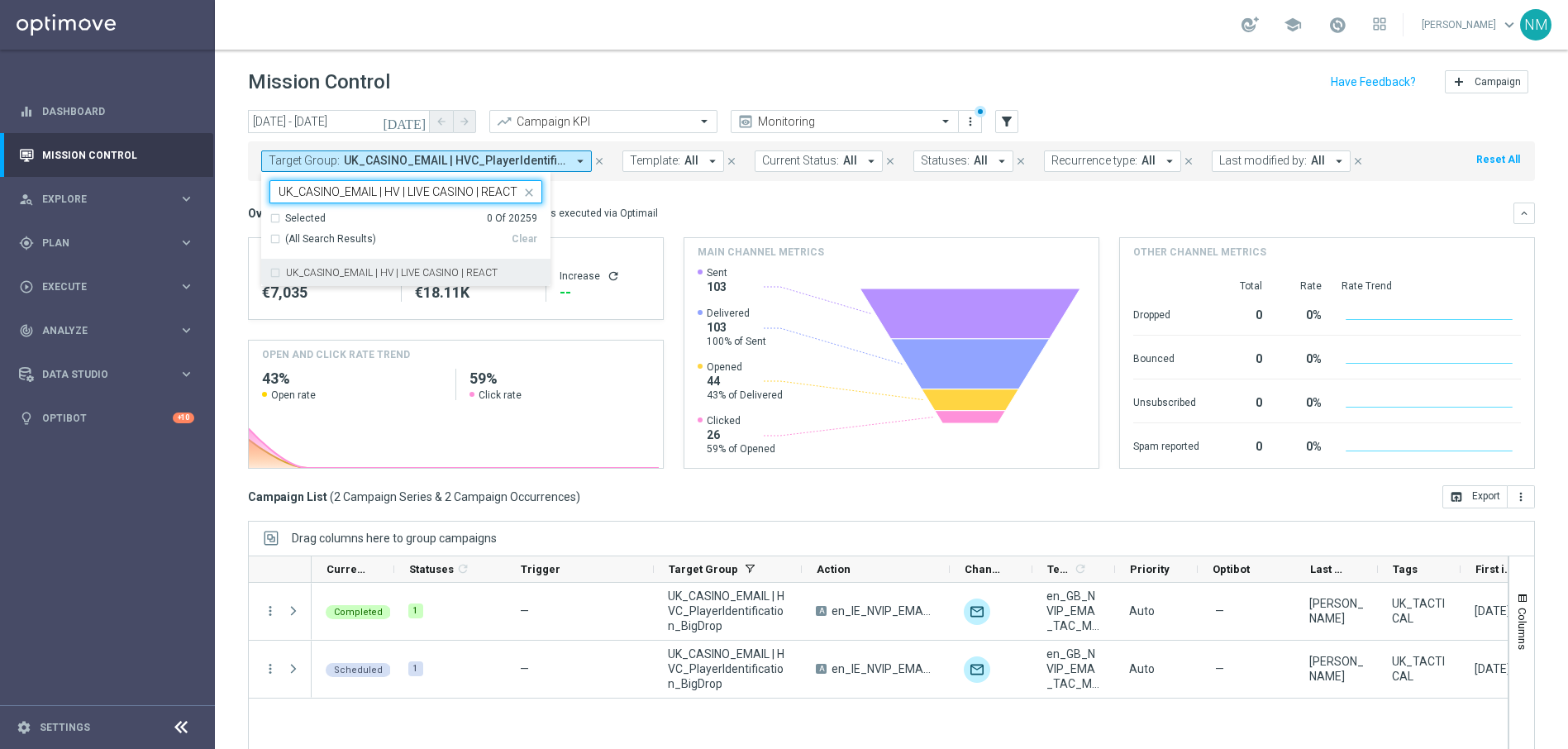
click at [457, 279] on div "UK_CASINO_EMAIL | HV | LIVE CASINO | REACT" at bounding box center [406, 273] width 273 height 27
type input "UK_CASINO_EMAIL | HV | LIVE CASINO | REACT"
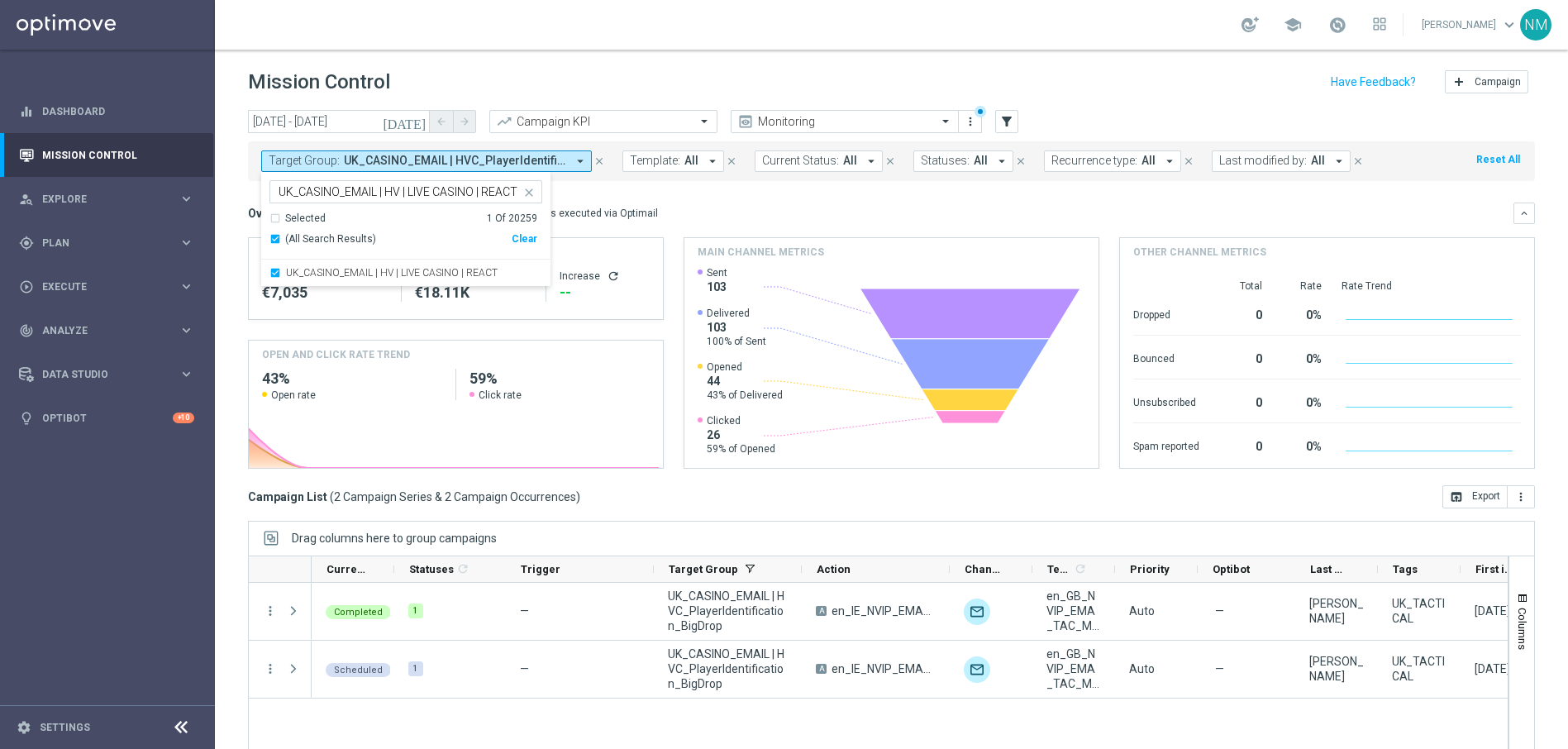
click at [616, 192] on mini-dashboard "Overview: Optimail arrow_drop_down This overview shows data of campaigns execut…" at bounding box center [891, 332] width 1287 height 304
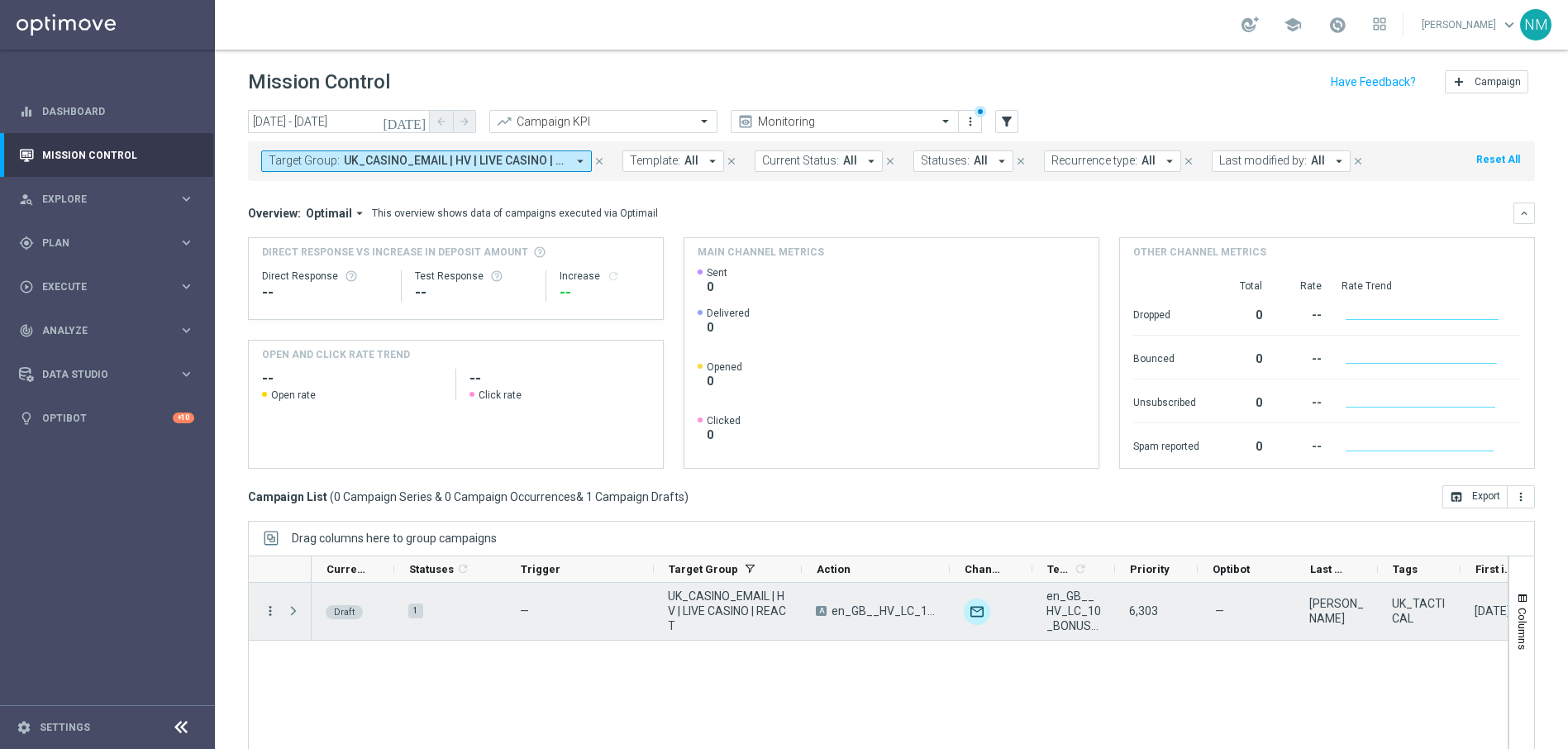
click at [273, 612] on icon "more_vert" at bounding box center [270, 611] width 15 height 15
click at [319, 669] on span "Edit" at bounding box center [311, 675] width 18 height 12
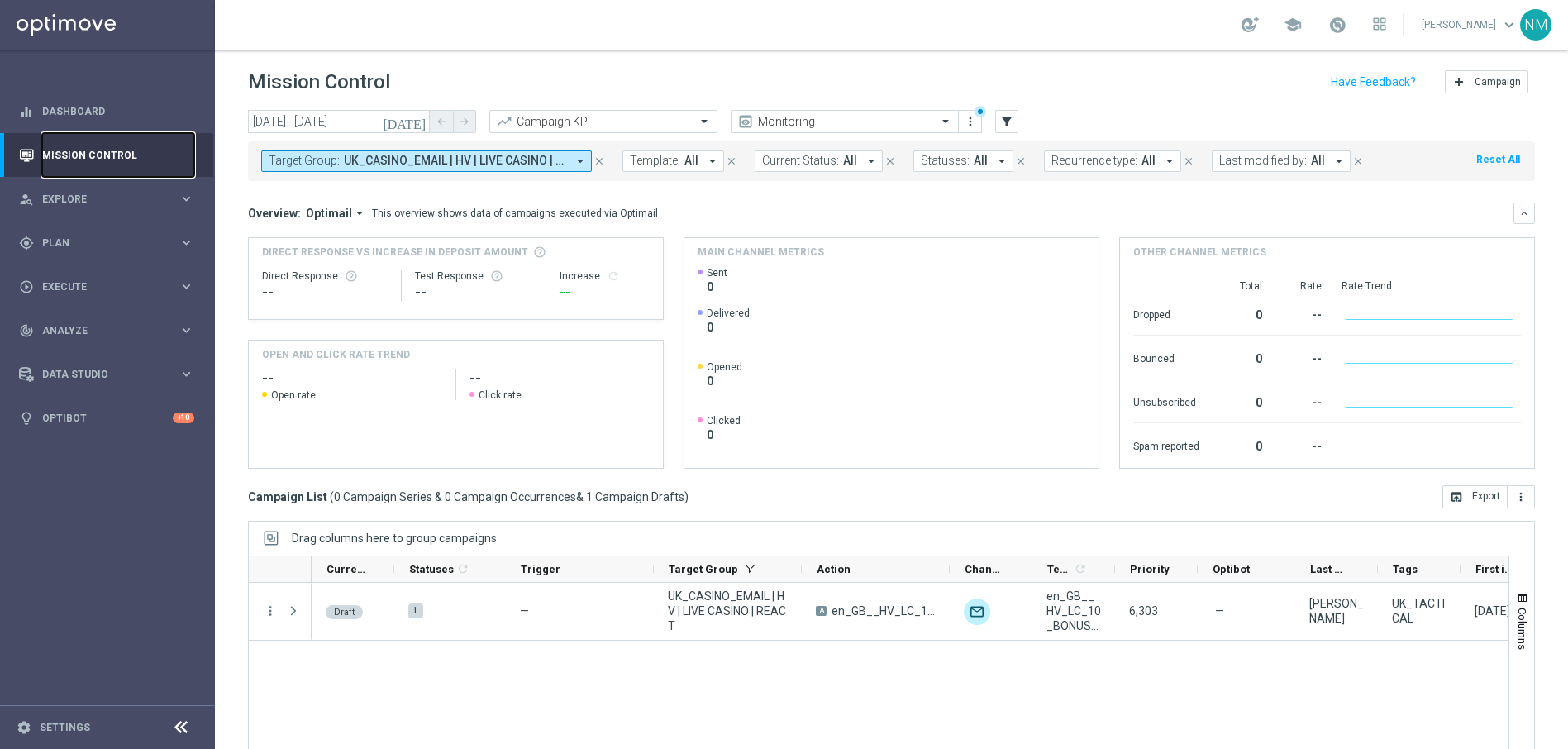
click at [92, 164] on link "Mission Control" at bounding box center [118, 155] width 152 height 44
click at [97, 119] on link "Dashboard" at bounding box center [118, 111] width 152 height 44
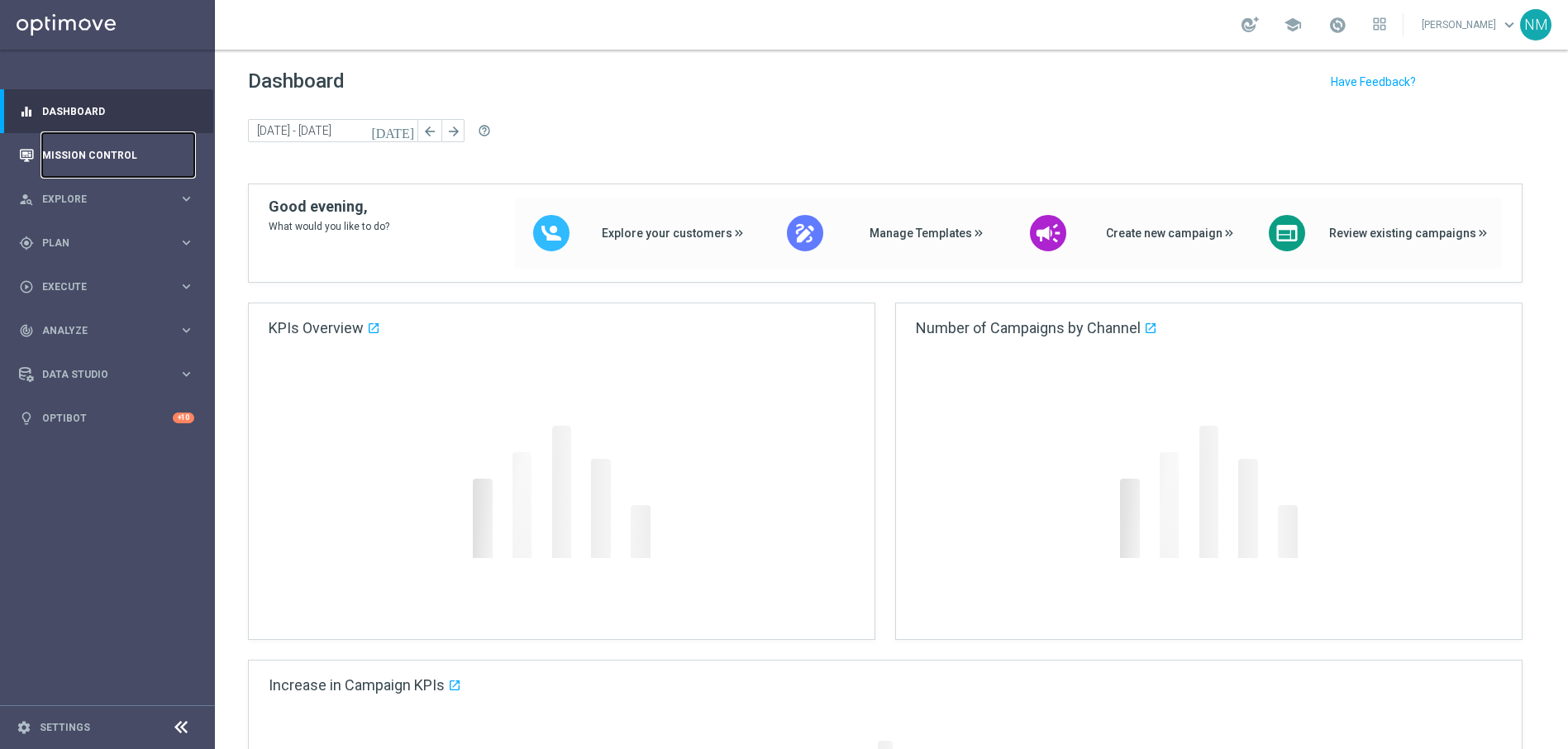
click at [97, 146] on link "Mission Control" at bounding box center [118, 155] width 152 height 44
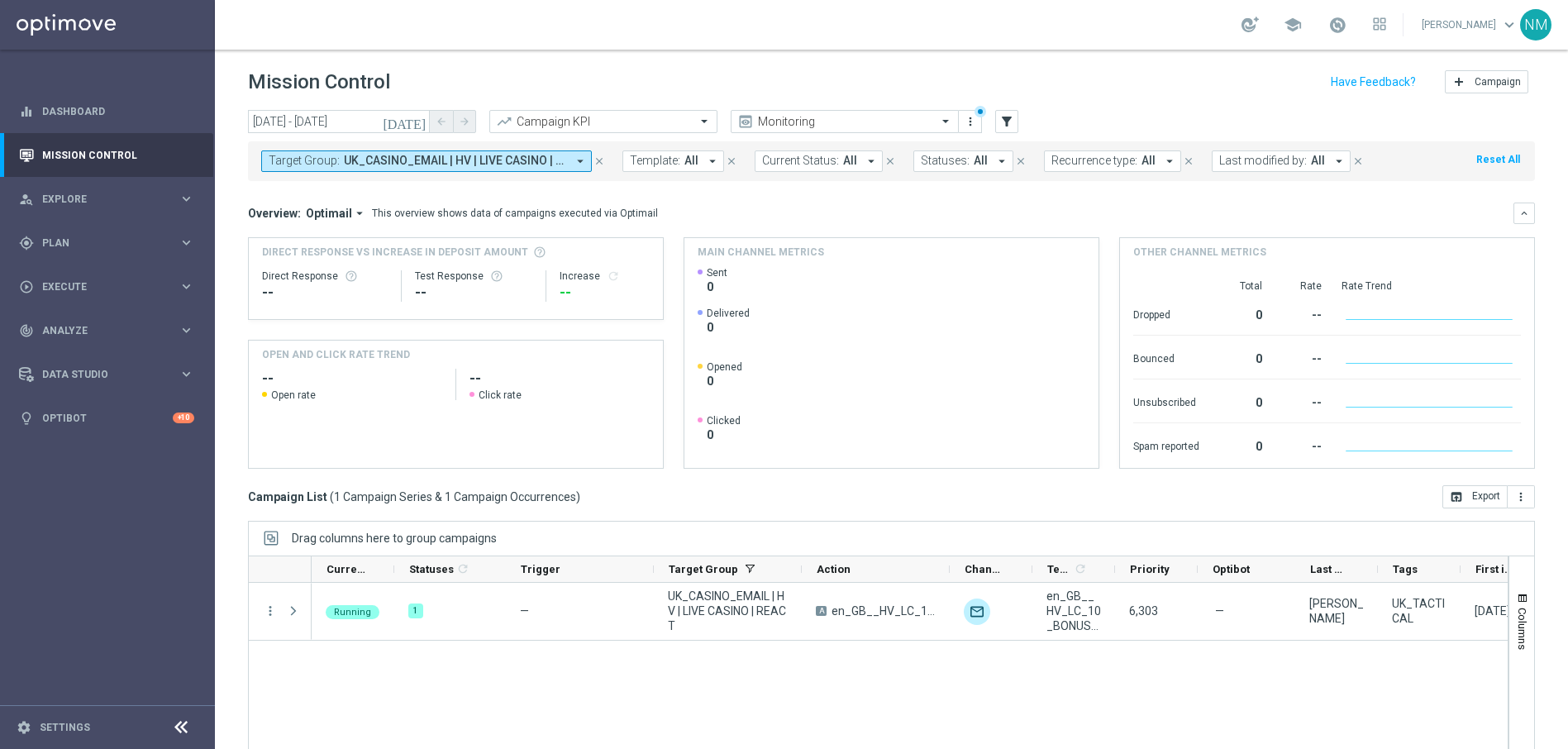
click at [476, 160] on span "UK_CASINO_EMAIL | HV | LIVE CASINO | REACT" at bounding box center [454, 161] width 222 height 14
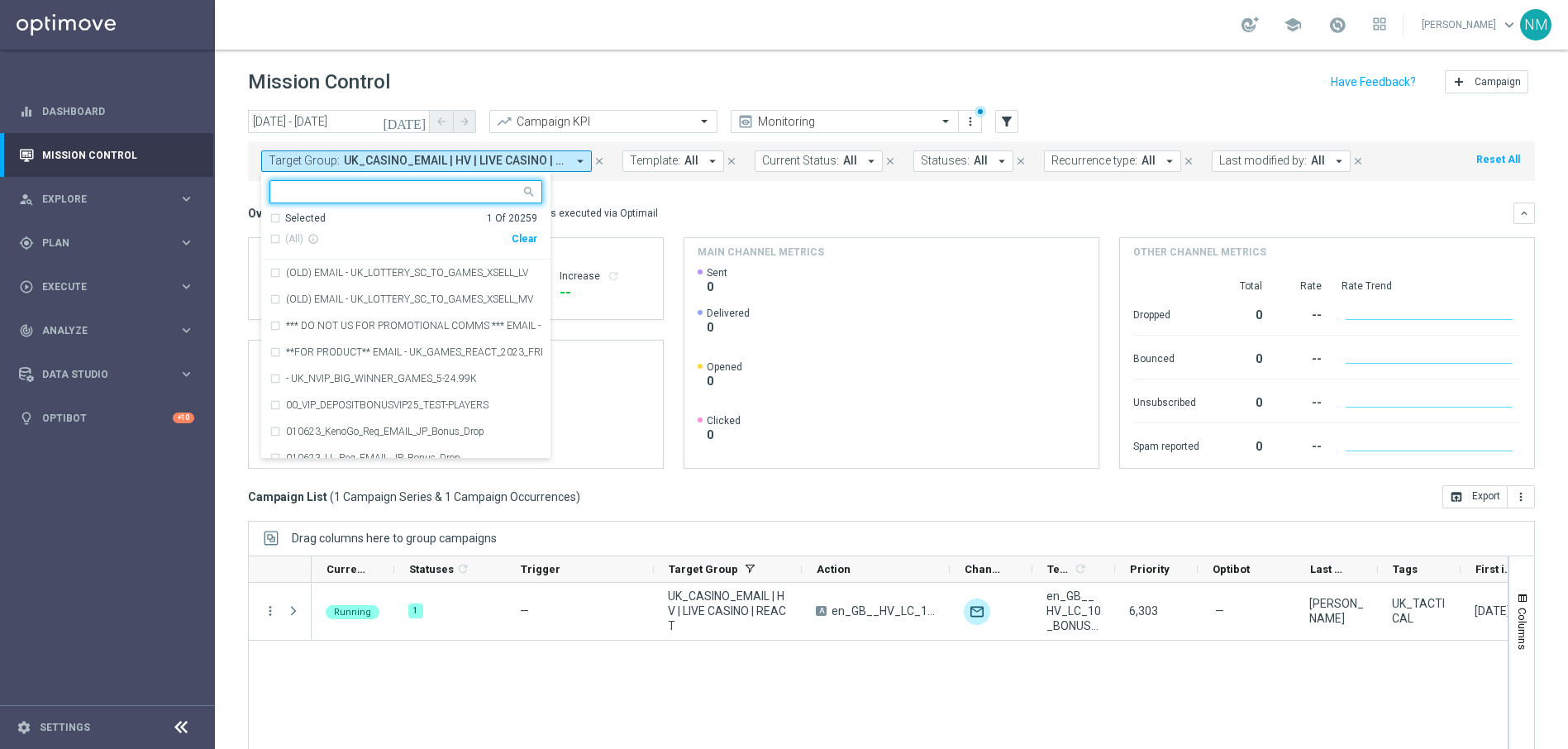
click at [693, 201] on mini-dashboard "Overview: Optimail arrow_drop_down This overview shows data of campaigns execut…" at bounding box center [891, 332] width 1287 height 304
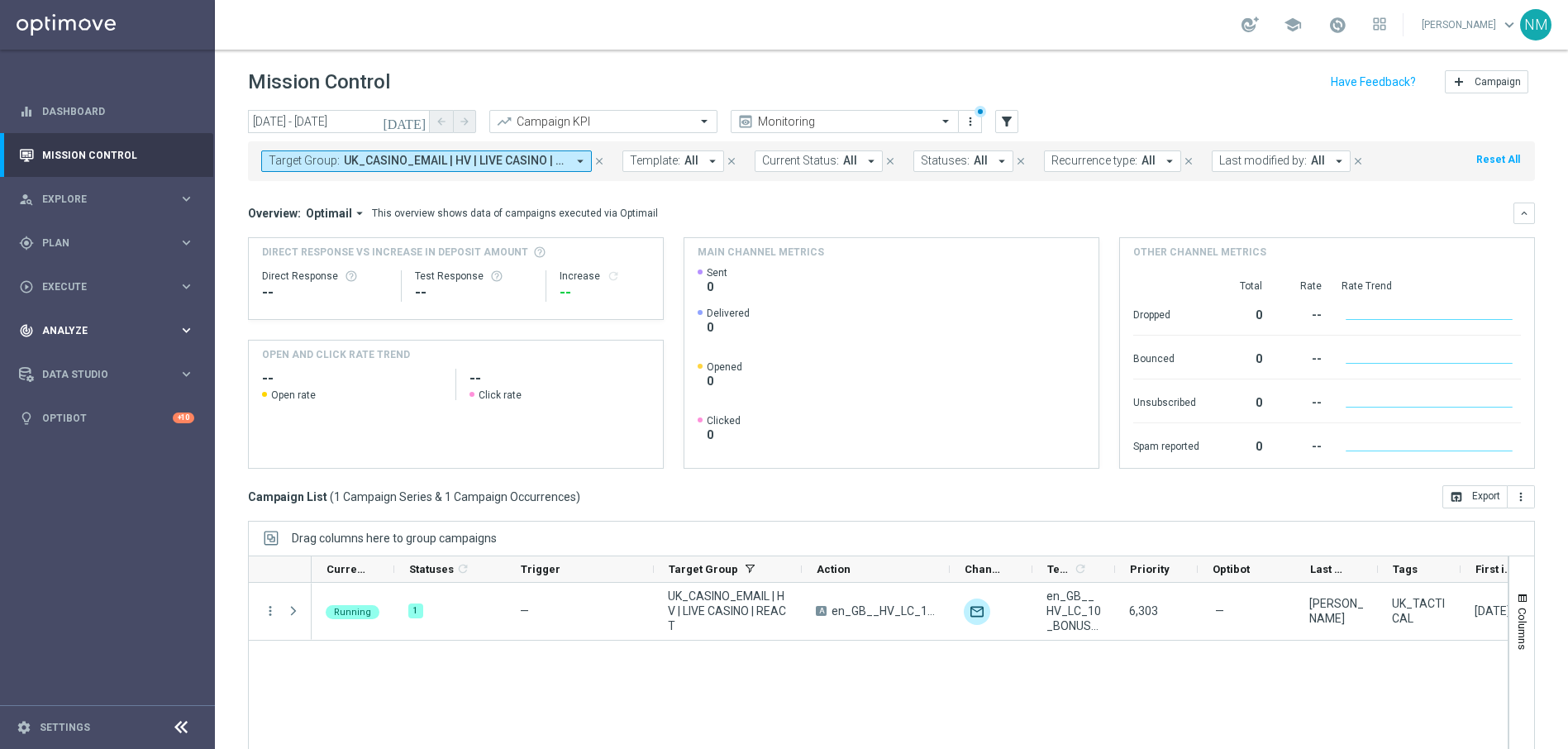
click at [110, 342] on div "track_changes Analyze keyboard_arrow_right" at bounding box center [107, 330] width 213 height 44
click at [97, 290] on span "Execute" at bounding box center [111, 287] width 136 height 10
click at [92, 322] on link "Campaign Builder" at bounding box center [107, 320] width 129 height 13
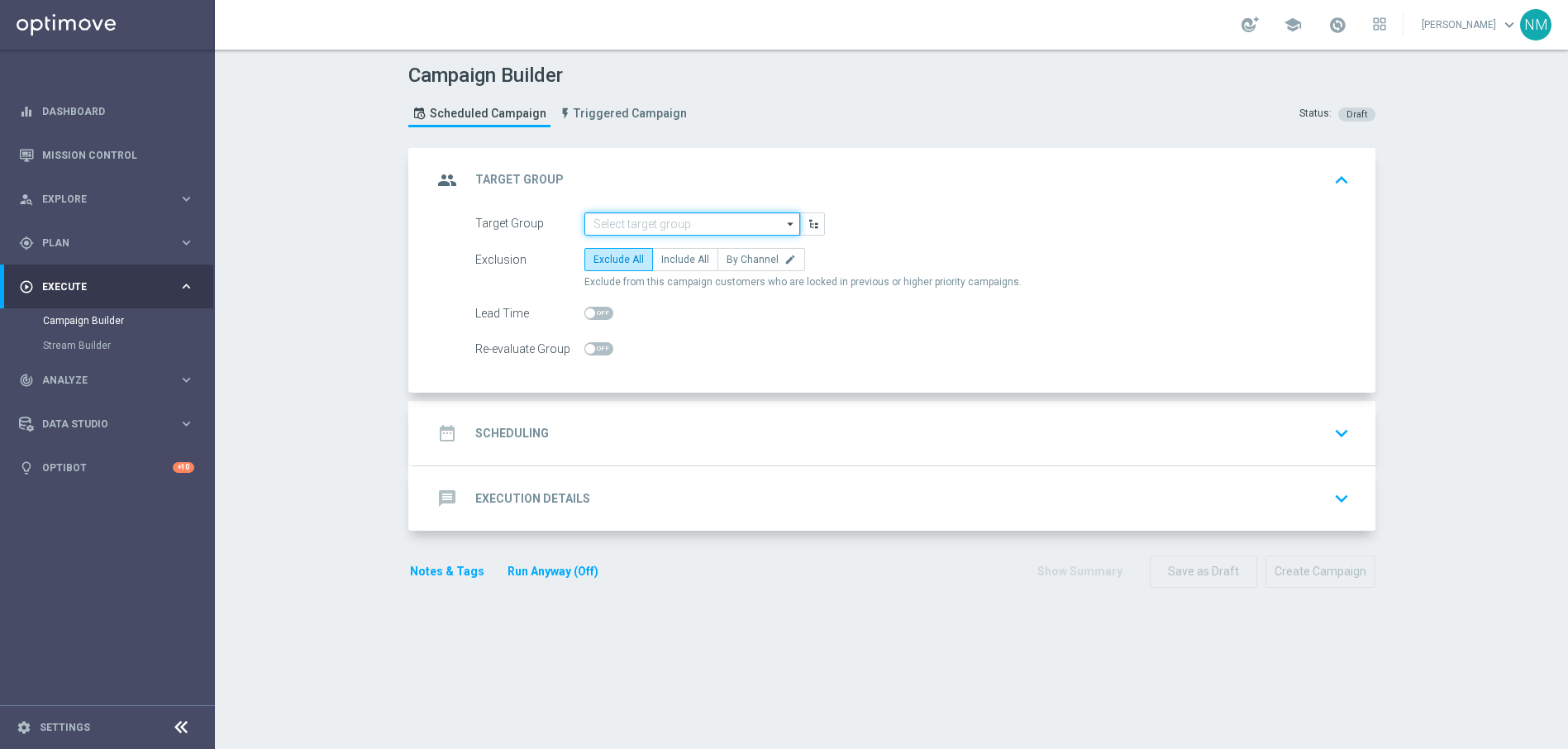
click at [639, 219] on input at bounding box center [692, 224] width 216 height 23
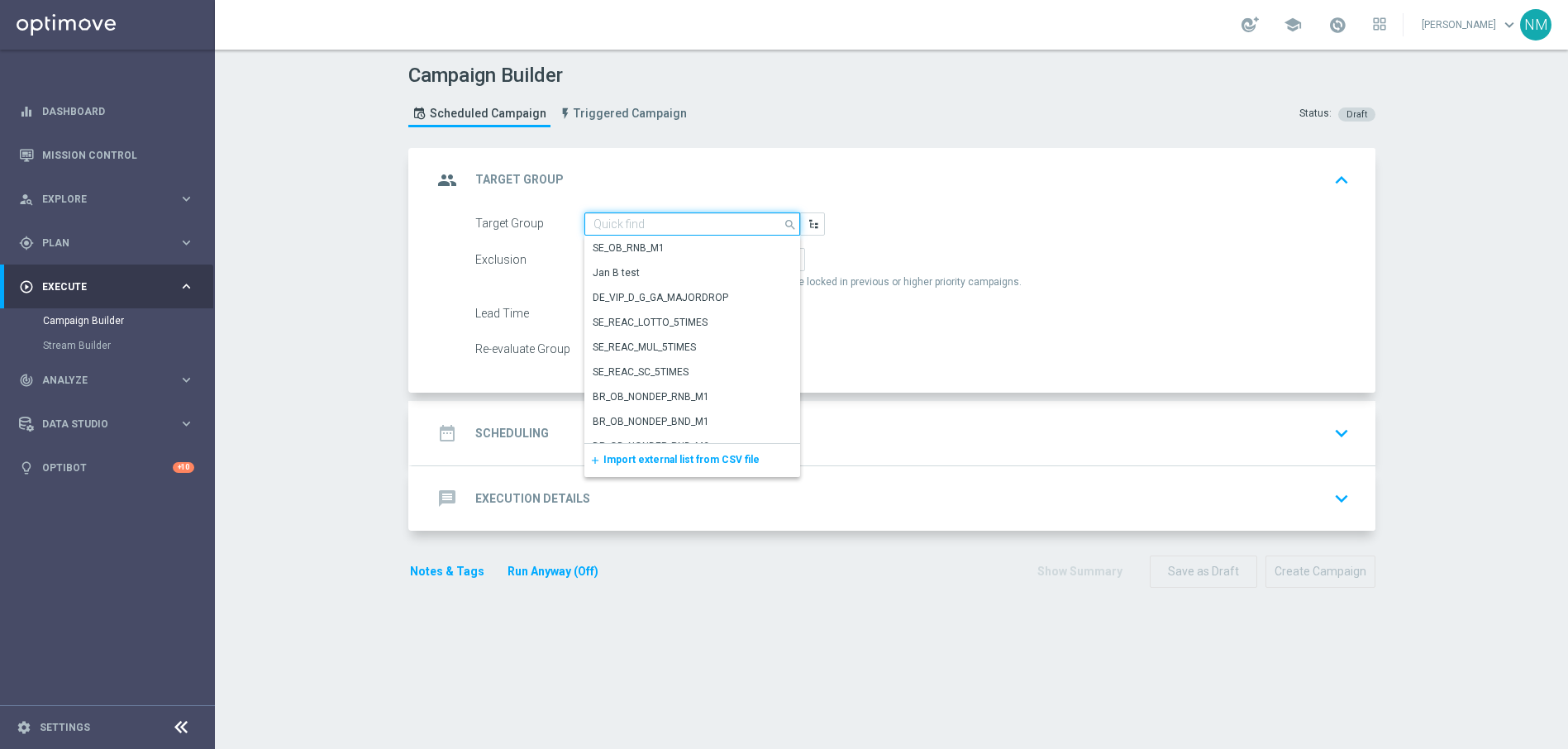
paste input "UK_CASINO_EMAIL | HV | LIVE CASINO | REACT"
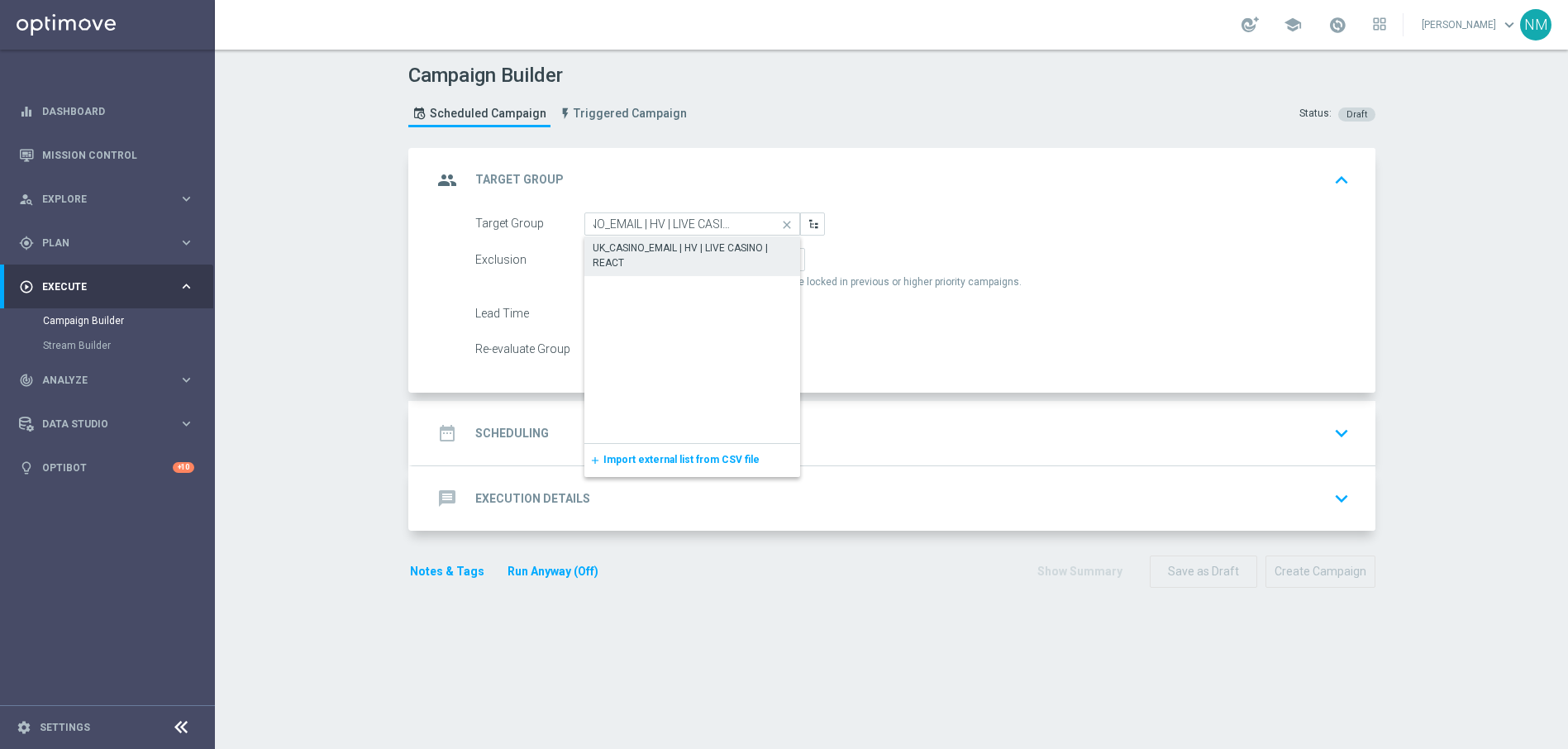
click at [664, 244] on div "UK_CASINO_EMAIL | HV | LIVE CASINO | REACT" at bounding box center [692, 255] width 199 height 30
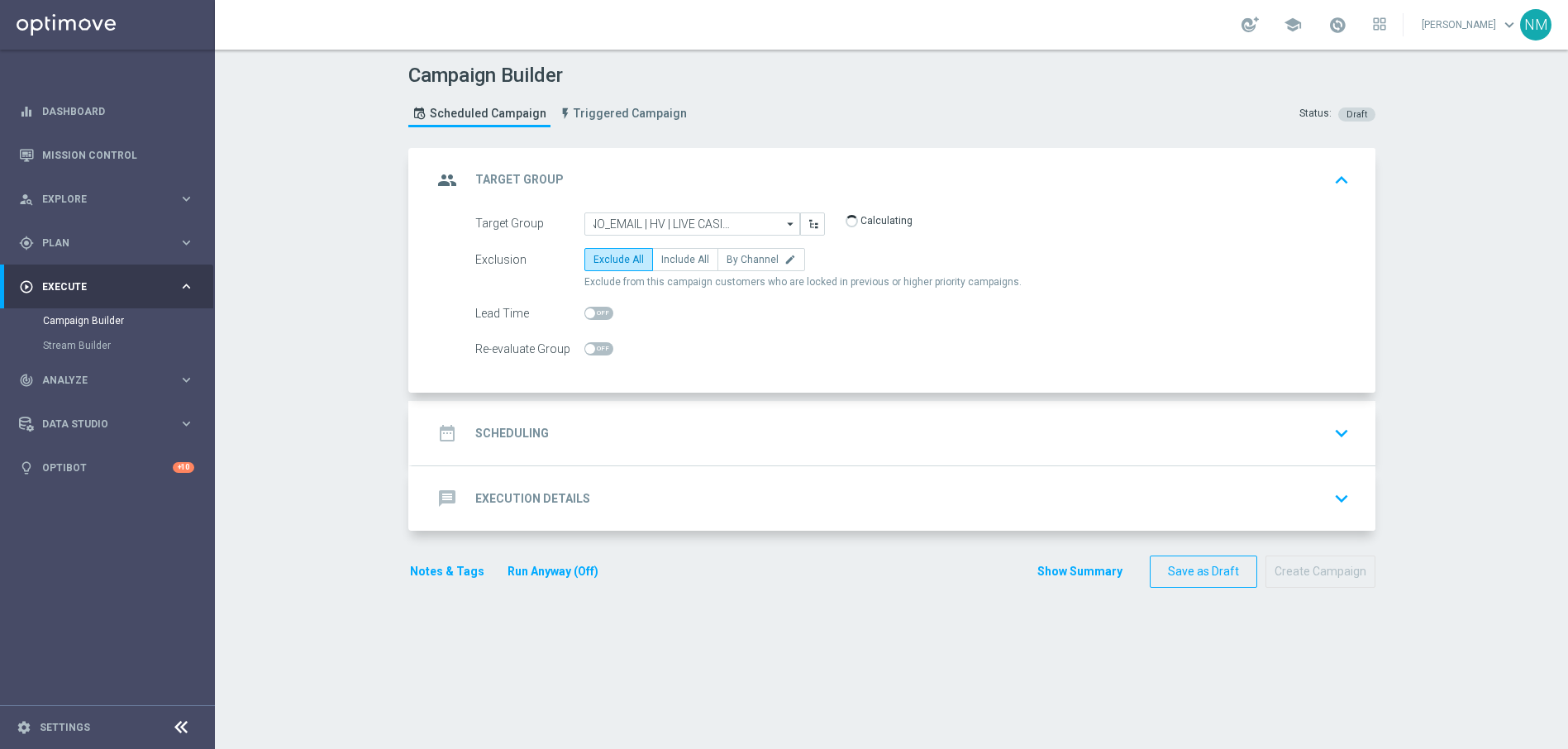
type input "UK_CASINO_EMAIL | HV | LIVE CASINO | REACT"
click at [653, 232] on input "UK_CASINO_EMAIL | HV | LIVE CASINO | REACT" at bounding box center [692, 224] width 216 height 23
click at [653, 232] on input at bounding box center [692, 224] width 216 height 23
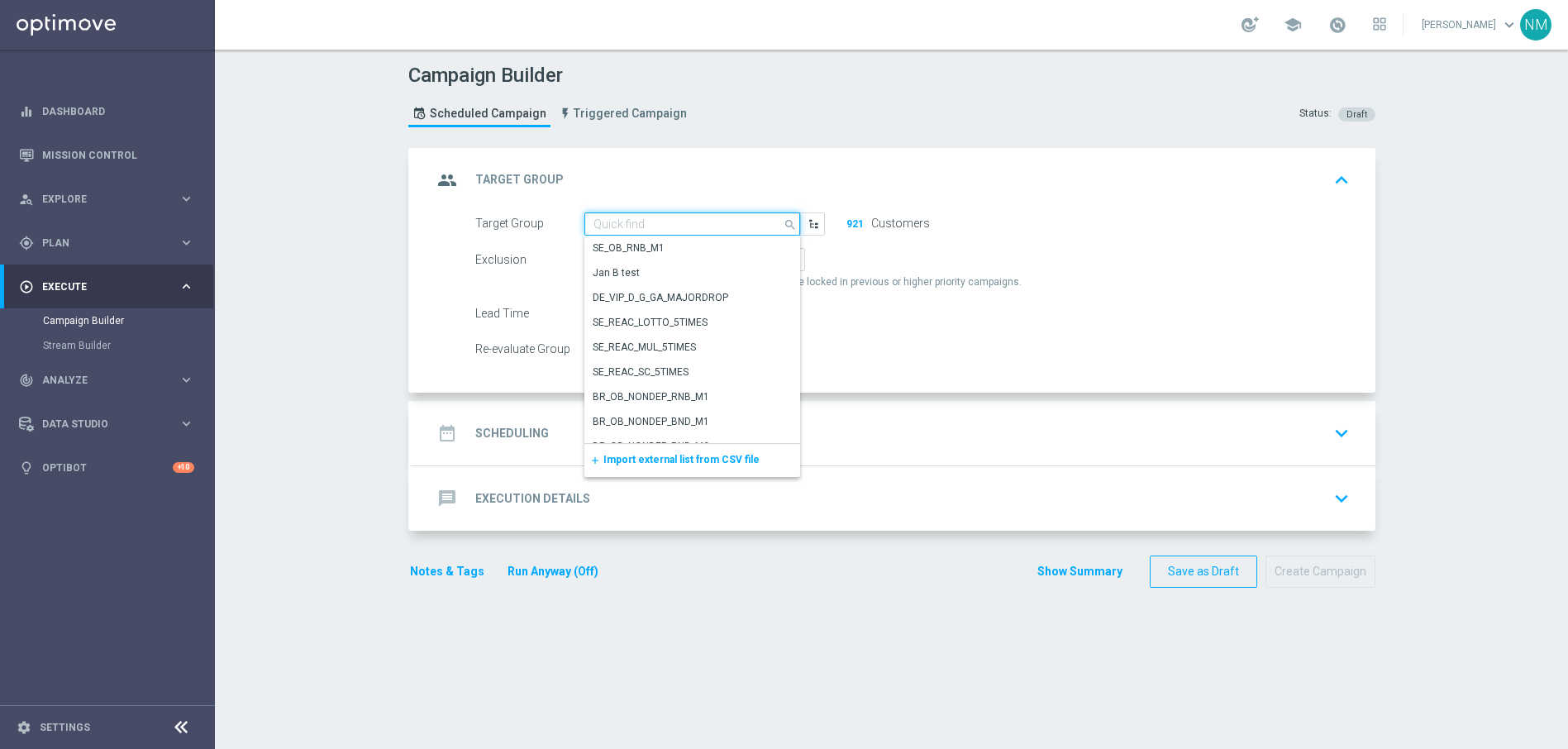
paste input "UK_CASINO_EMAIL | APP RETENTION"
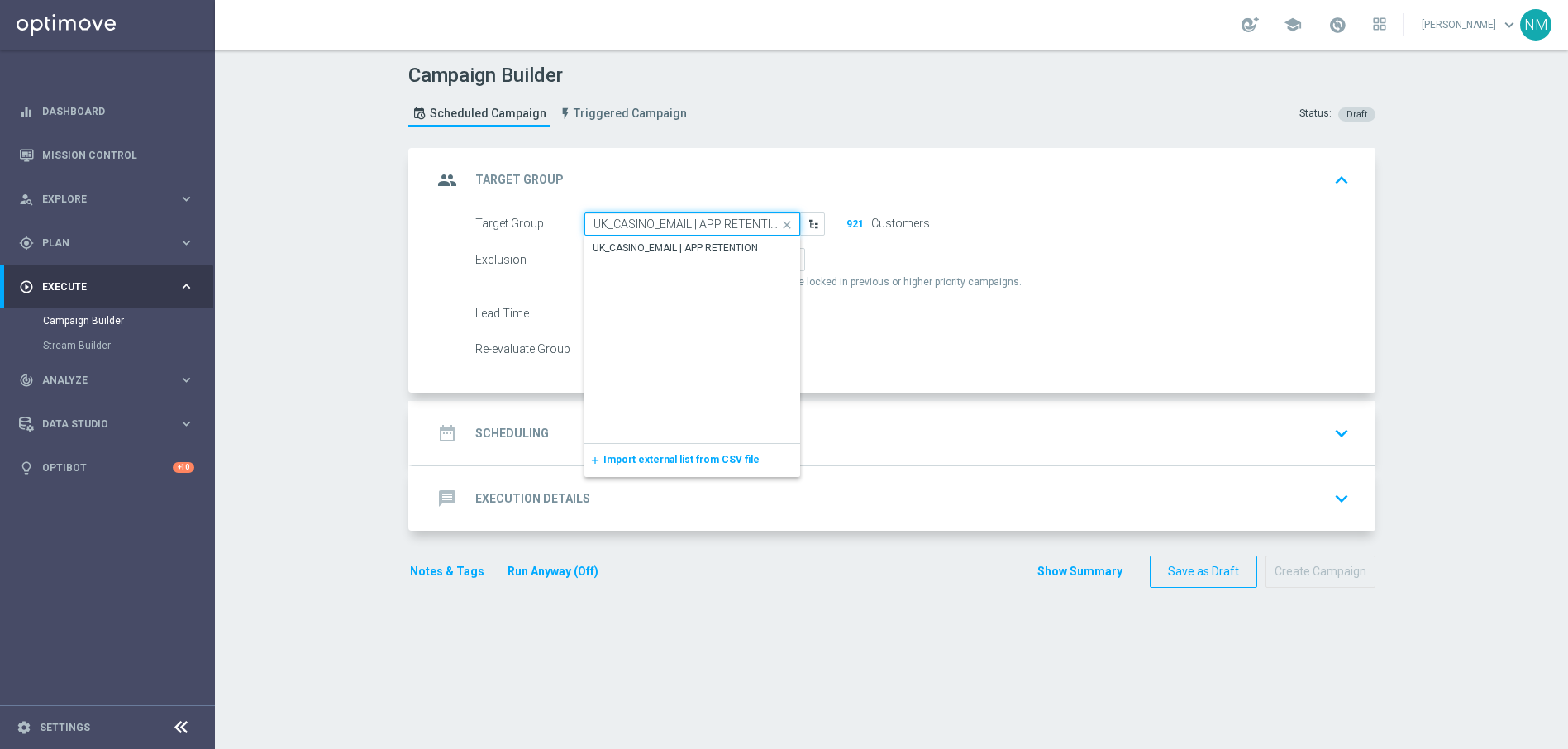
scroll to position [0, 3]
click at [657, 245] on div "UK_CASINO_EMAIL | APP RETENTION" at bounding box center [675, 248] width 166 height 15
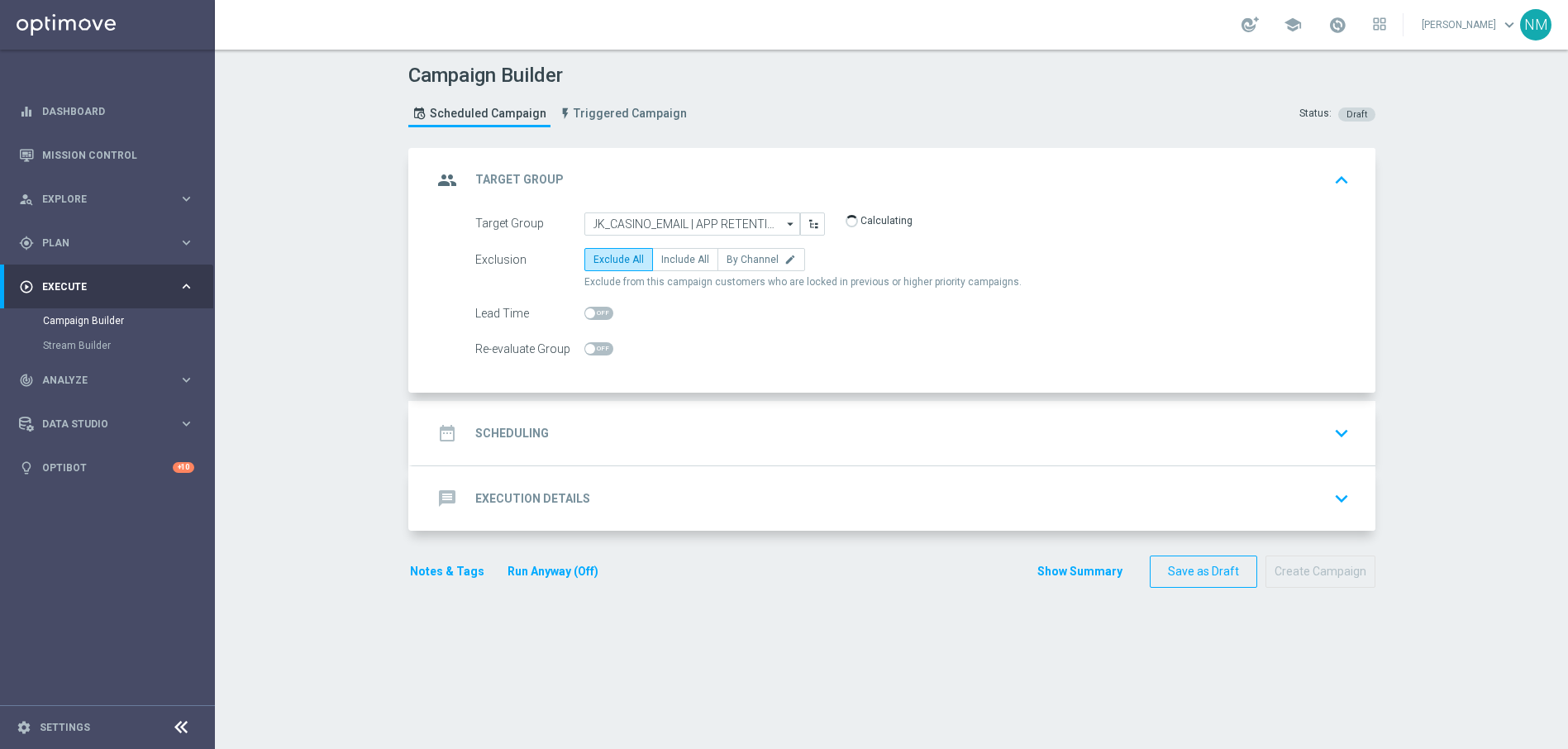
type input "UK_CASINO_EMAIL | APP RETENTION"
checkbox input "true"
click at [692, 261] on span "Include All" at bounding box center [685, 260] width 48 height 12
click at [672, 261] on input "Include All" at bounding box center [666, 262] width 11 height 11
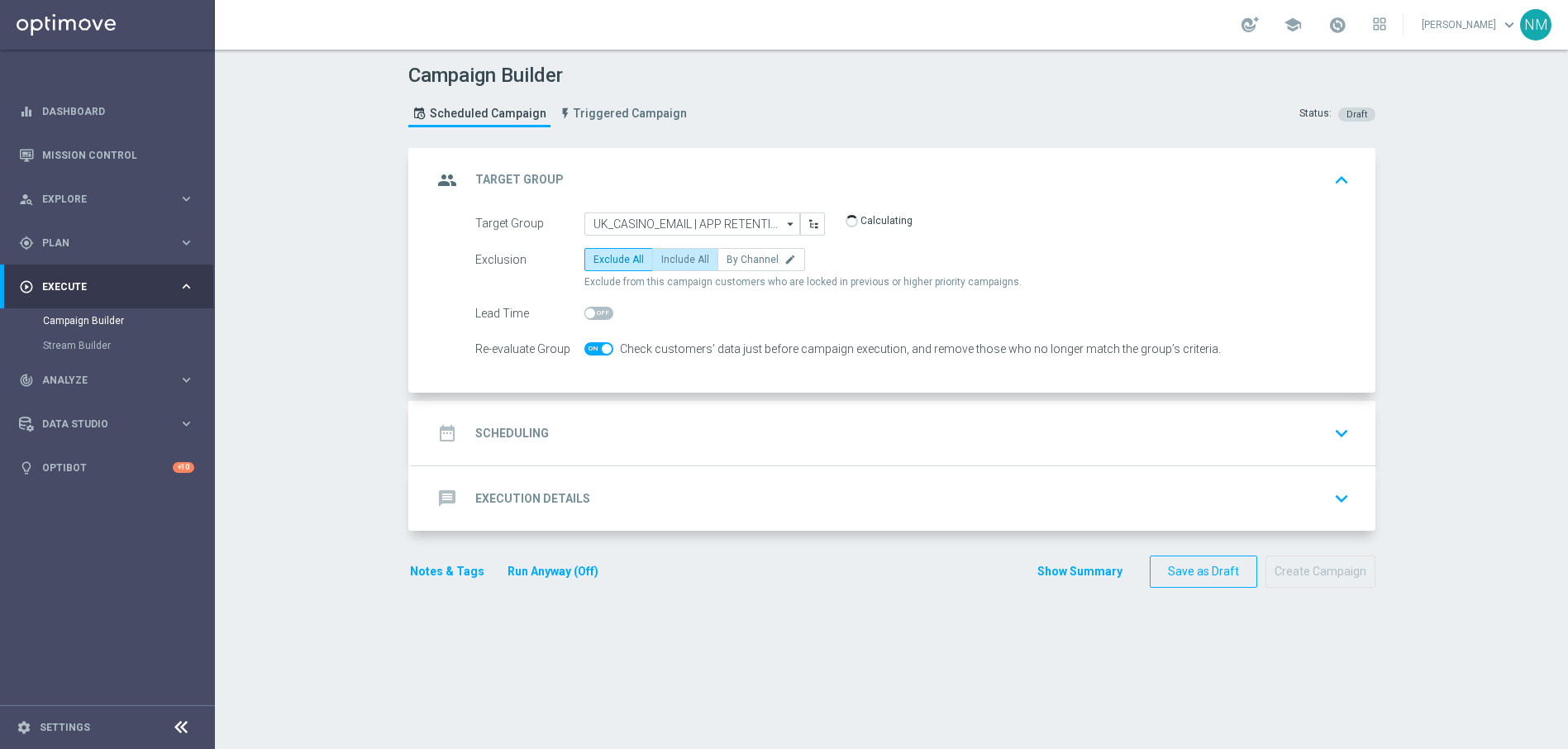
radio input "true"
click at [646, 414] on div "date_range Scheduling keyboard_arrow_down" at bounding box center [894, 433] width 963 height 64
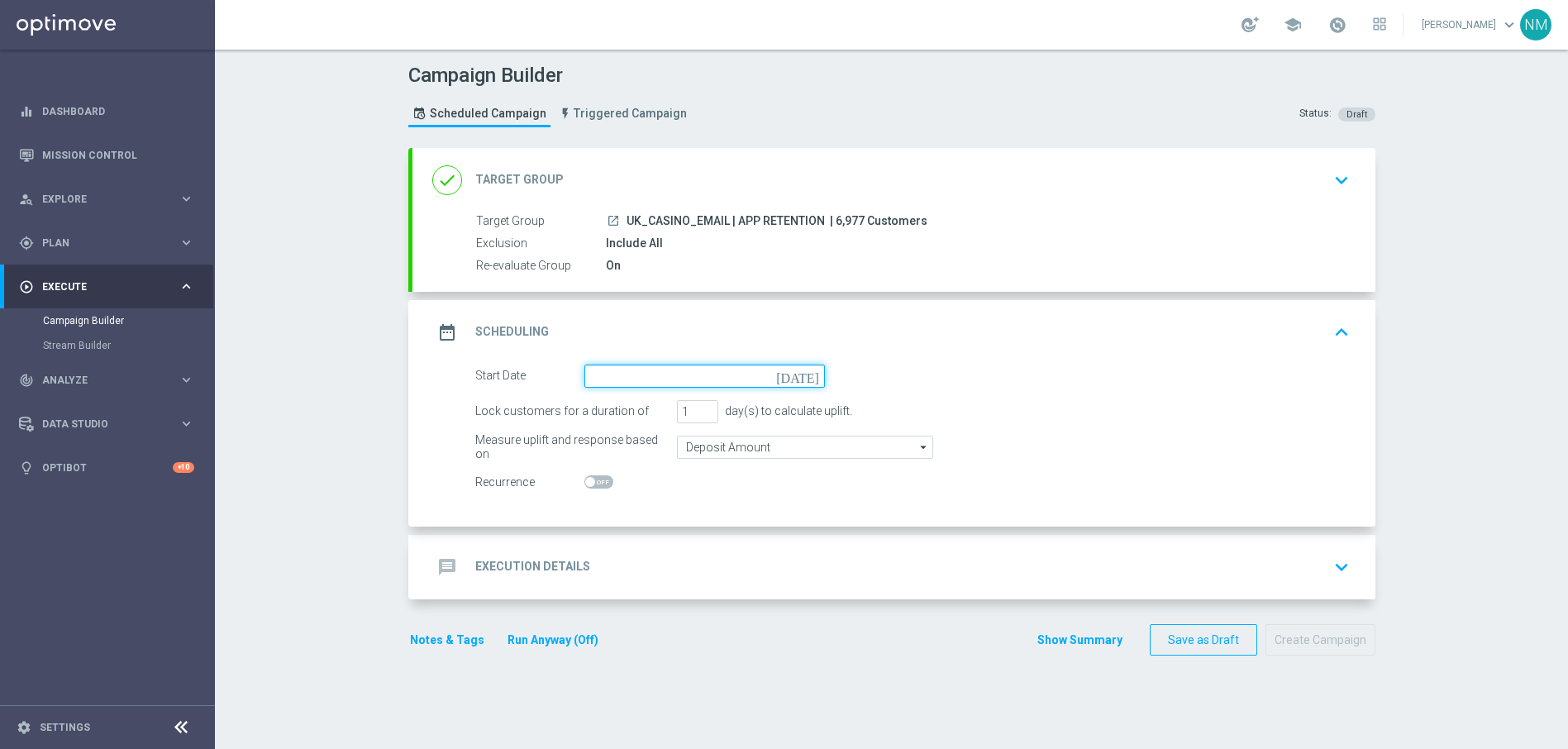
click at [612, 368] on input at bounding box center [704, 376] width 241 height 23
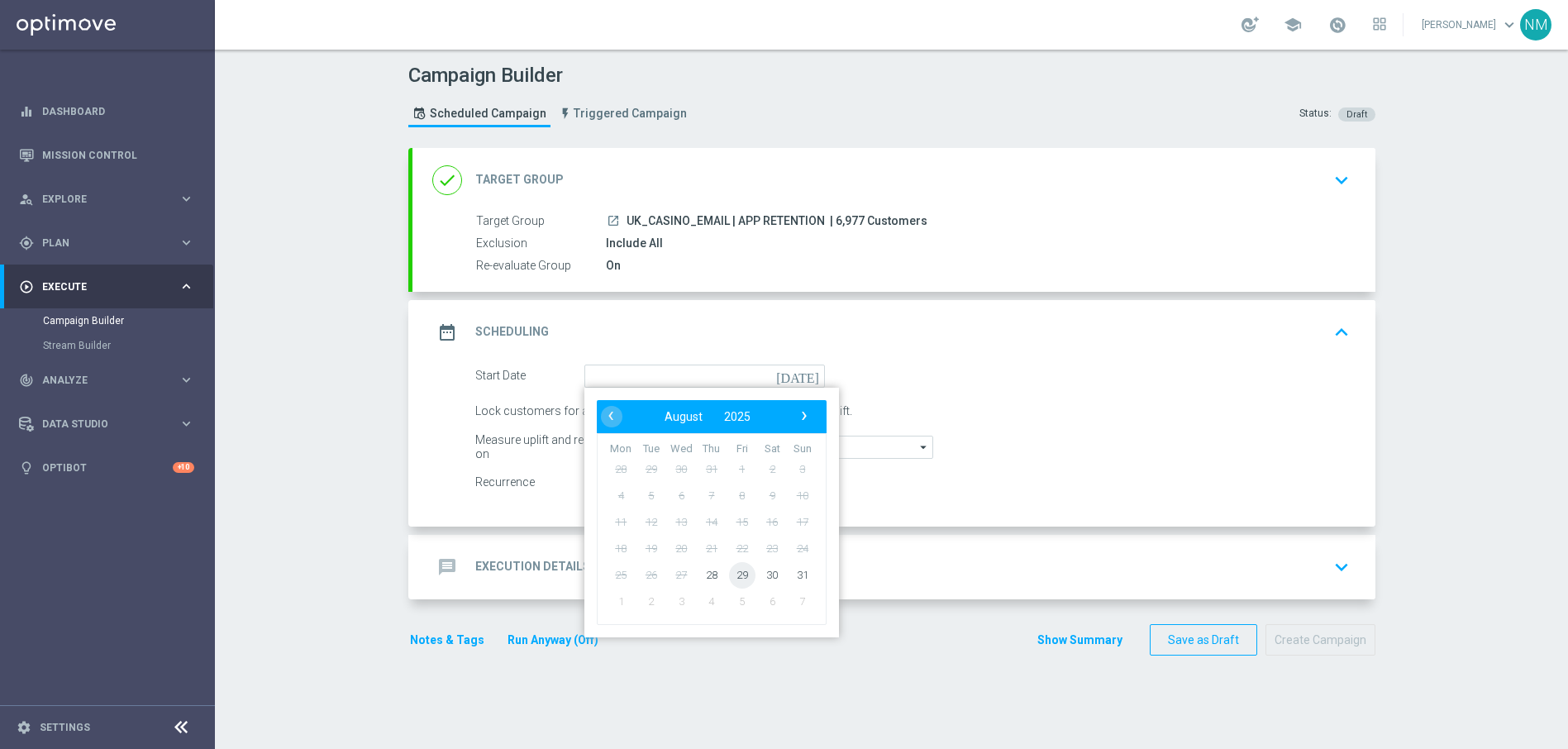
click at [734, 575] on span "29" at bounding box center [742, 574] width 27 height 27
type input "29 Aug 2025"
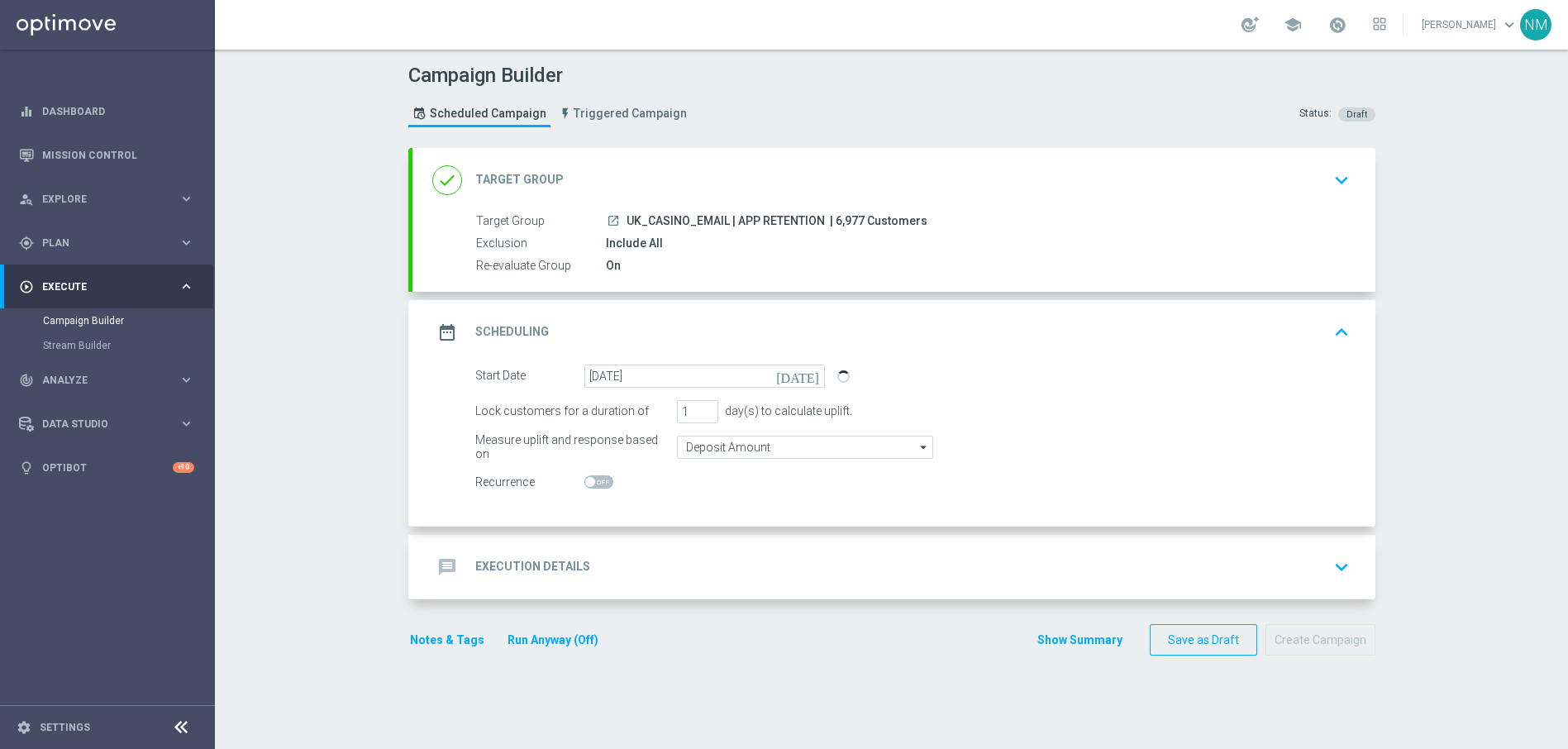
click at [624, 575] on div "message Execution Details keyboard_arrow_down" at bounding box center [893, 567] width 923 height 32
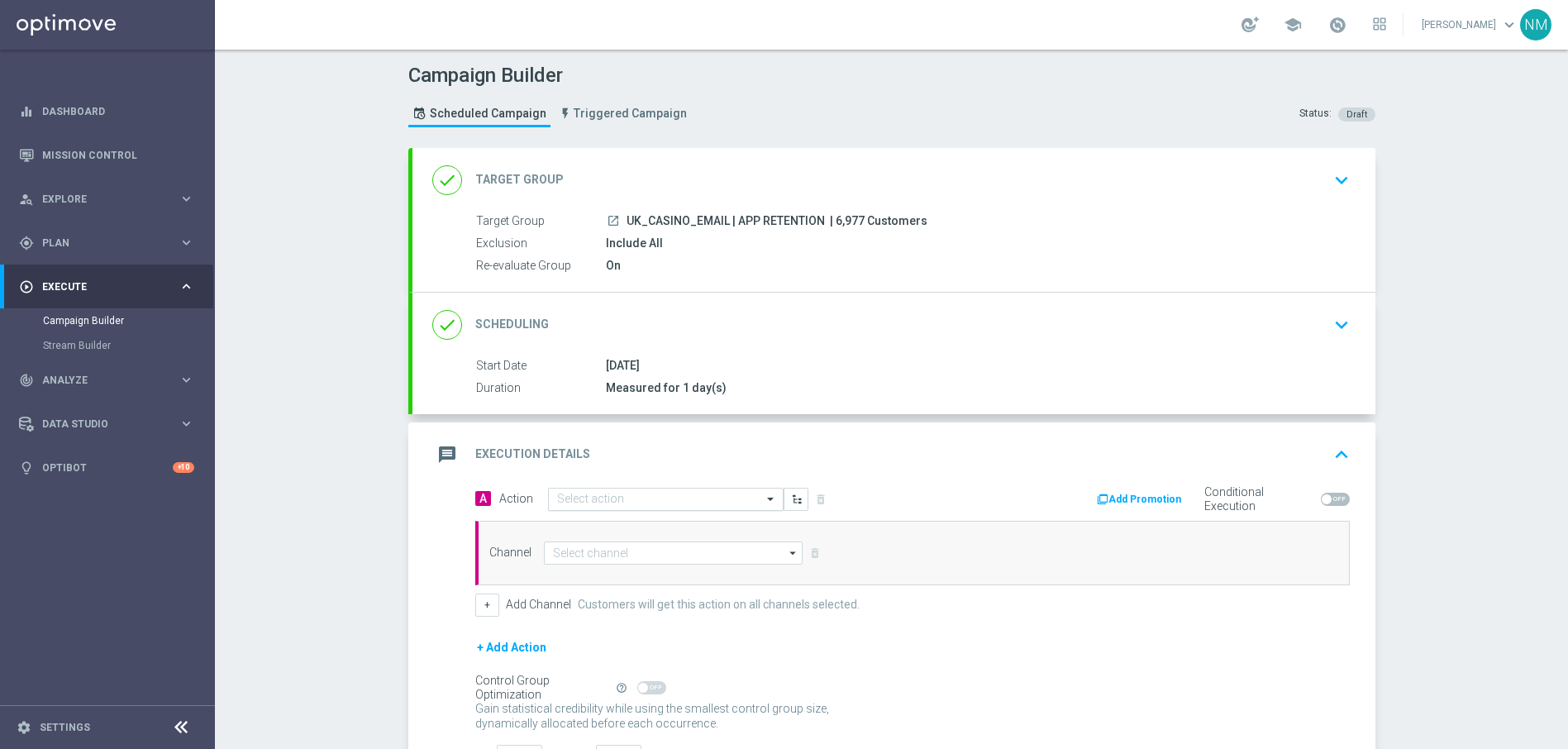
click at [613, 490] on div "Select action" at bounding box center [665, 499] width 236 height 23
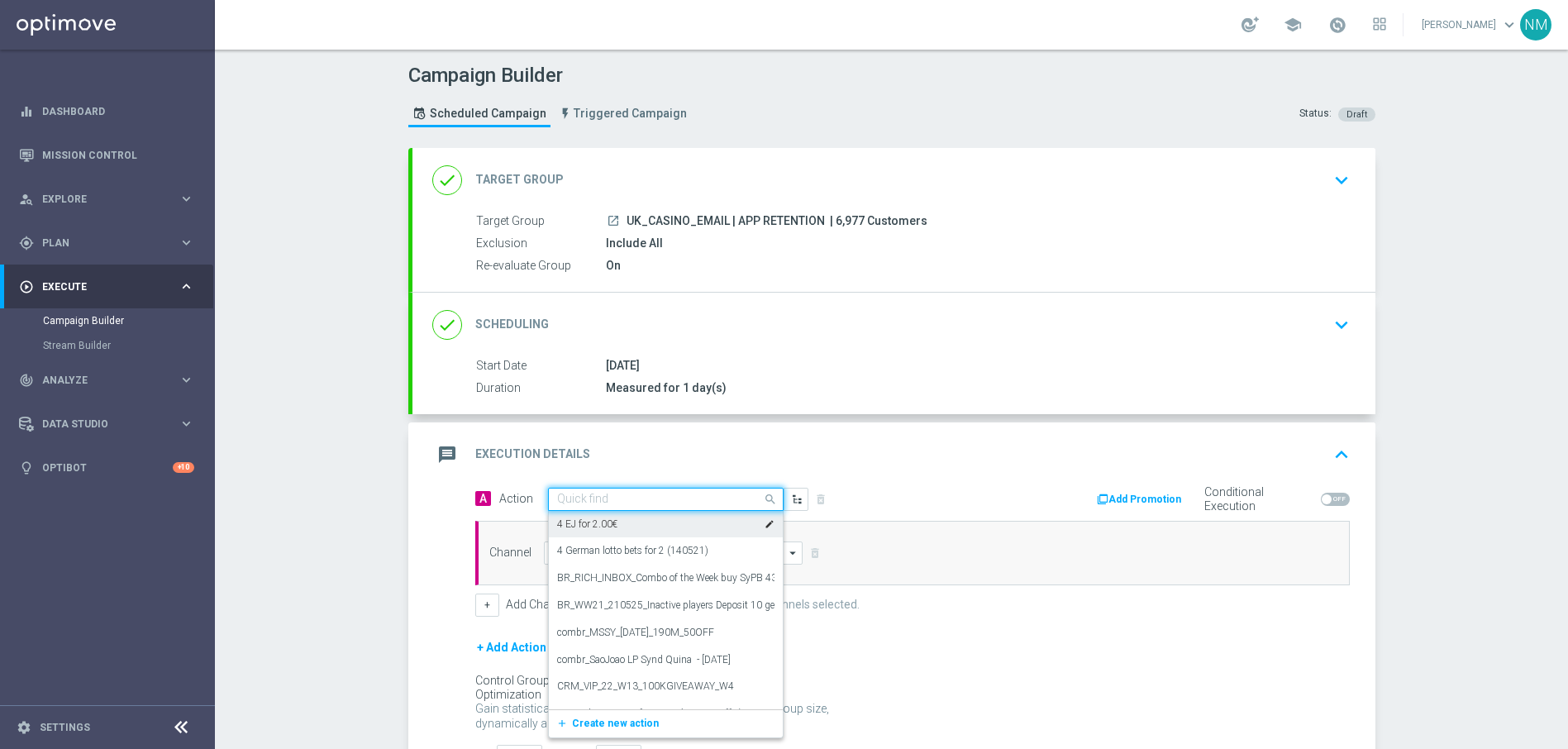
paste input "en_GB__APP_20_FS_RETENTION__NVIP_EMA_TAC_GM"
type input "en_GB__APP_20_FS_RETENTION__NVIP_EMA_TAC_GM"
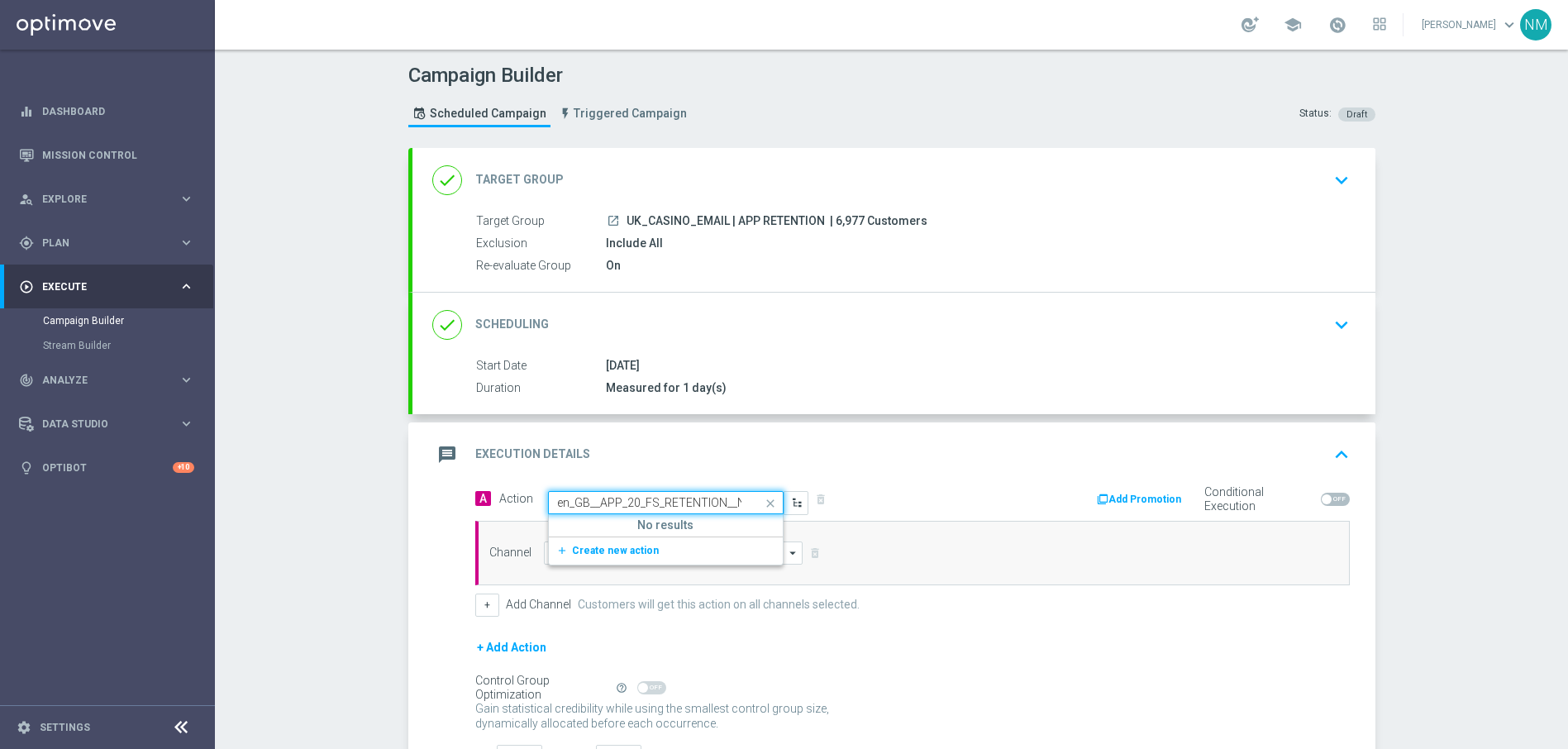
scroll to position [0, 96]
click at [628, 546] on span "Create new action" at bounding box center [615, 550] width 87 height 12
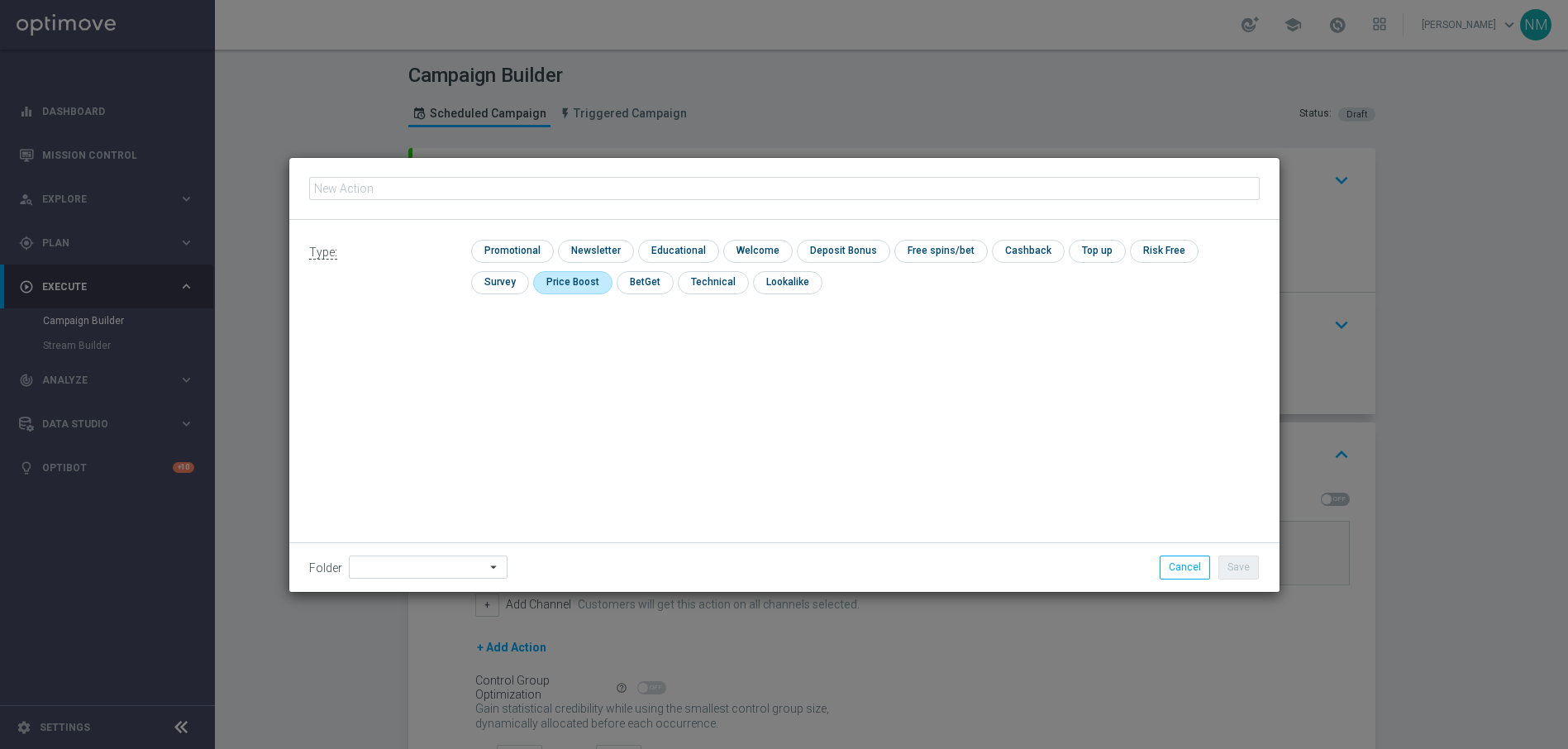
type input "en_GB__APP_20_FS_RETENTION__NVIP_EMA_TAC_GM"
click at [530, 241] on input "checkbox" at bounding box center [510, 250] width 78 height 22
checkbox input "true"
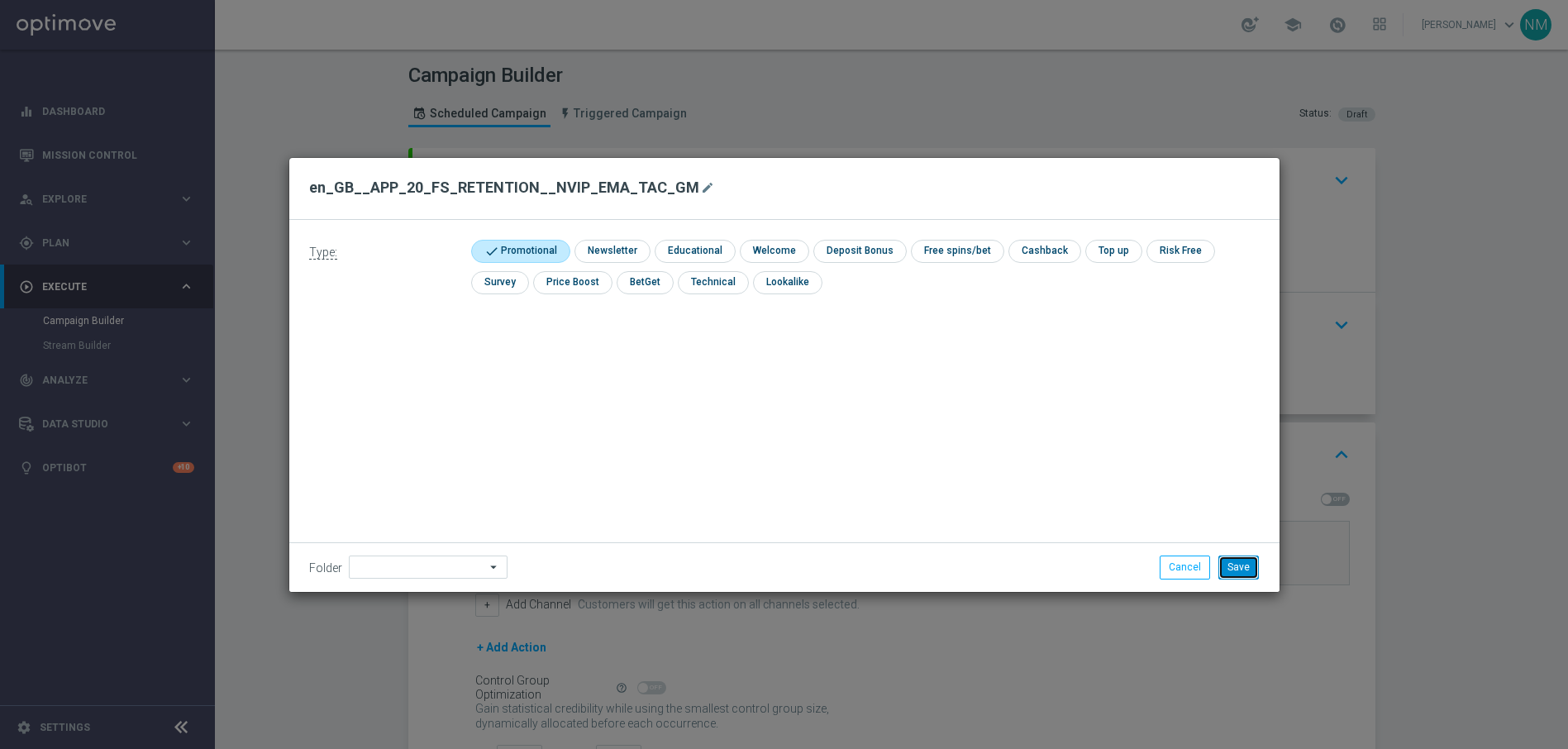
click at [1238, 570] on button "Save" at bounding box center [1238, 567] width 41 height 23
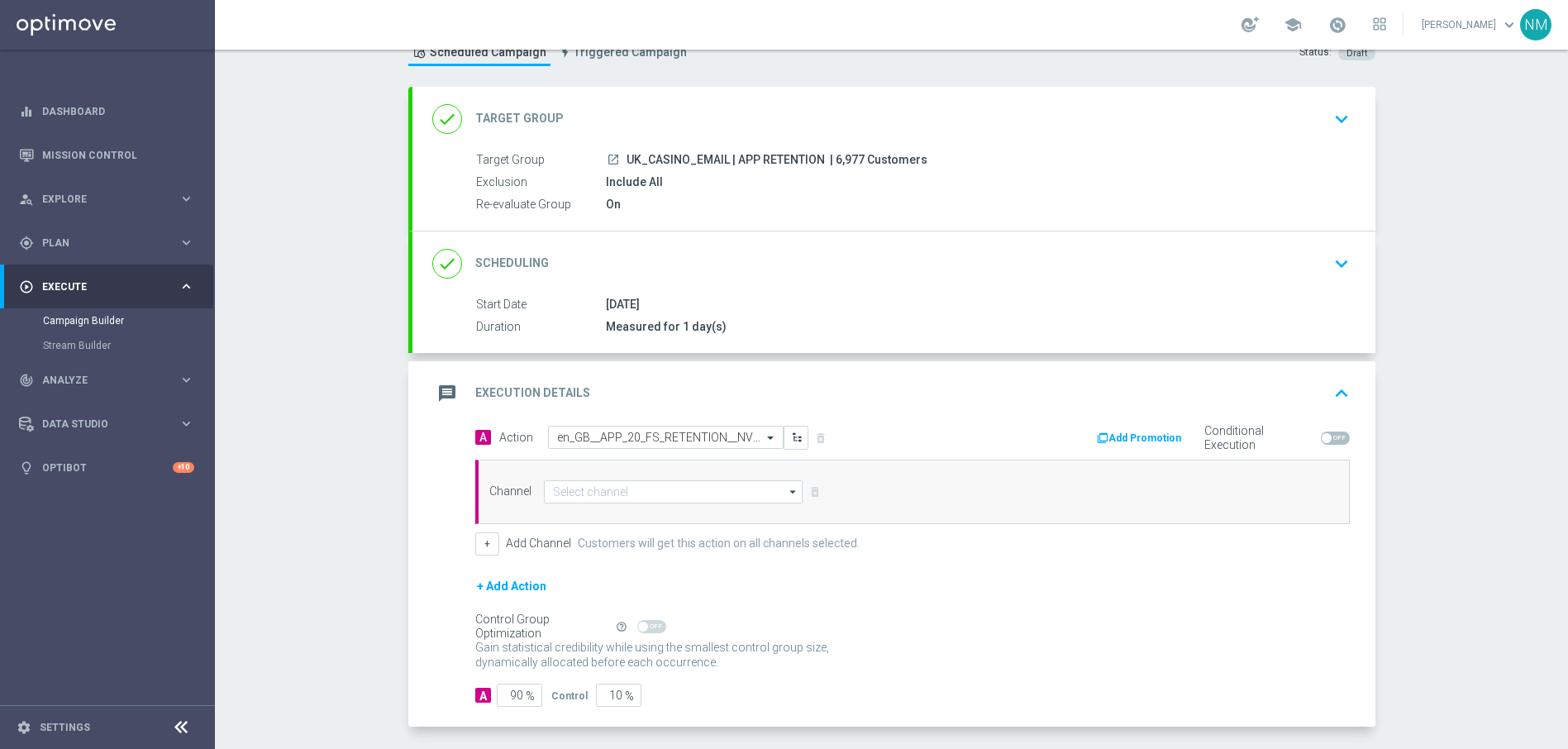
scroll to position [129, 0]
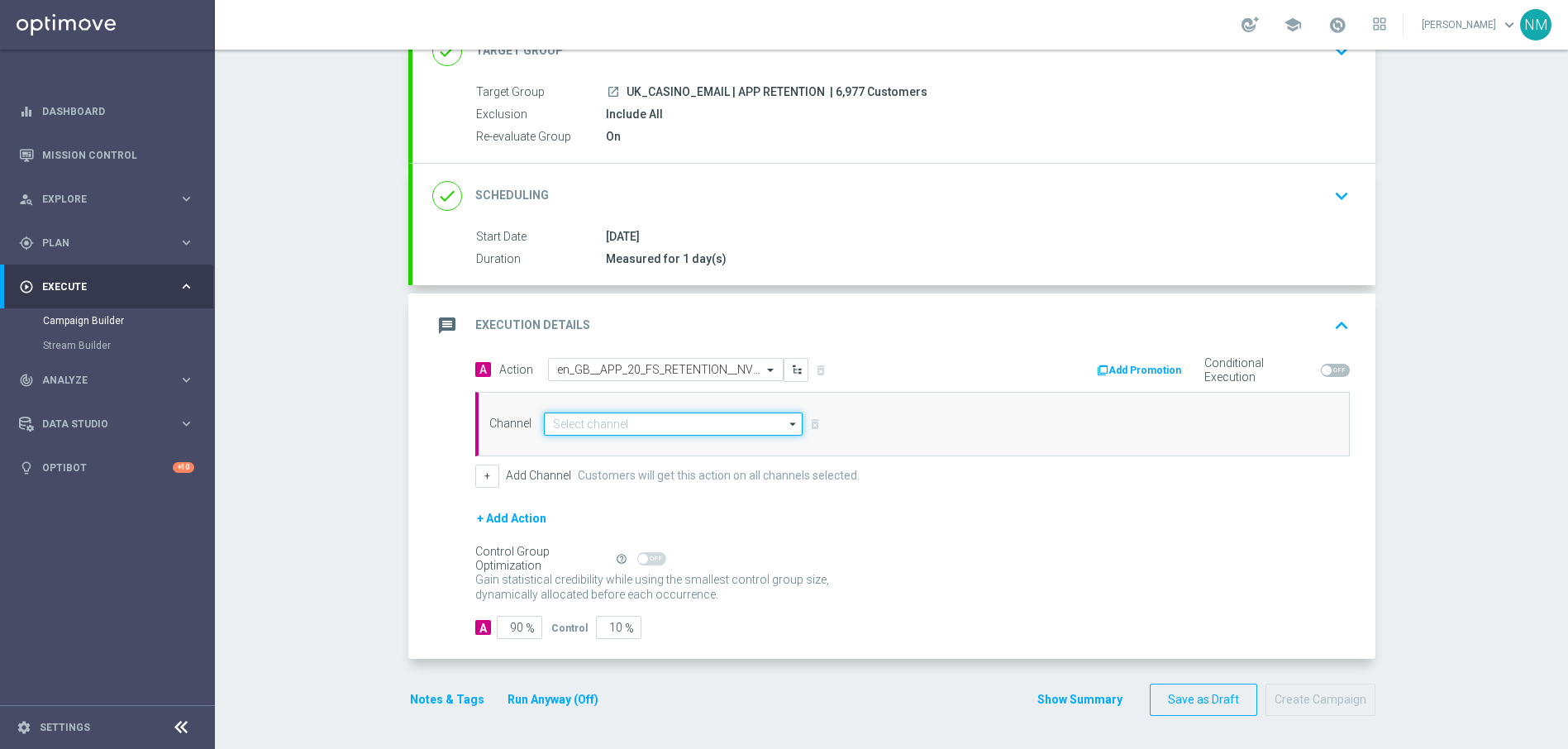
click at [618, 429] on input at bounding box center [673, 424] width 260 height 23
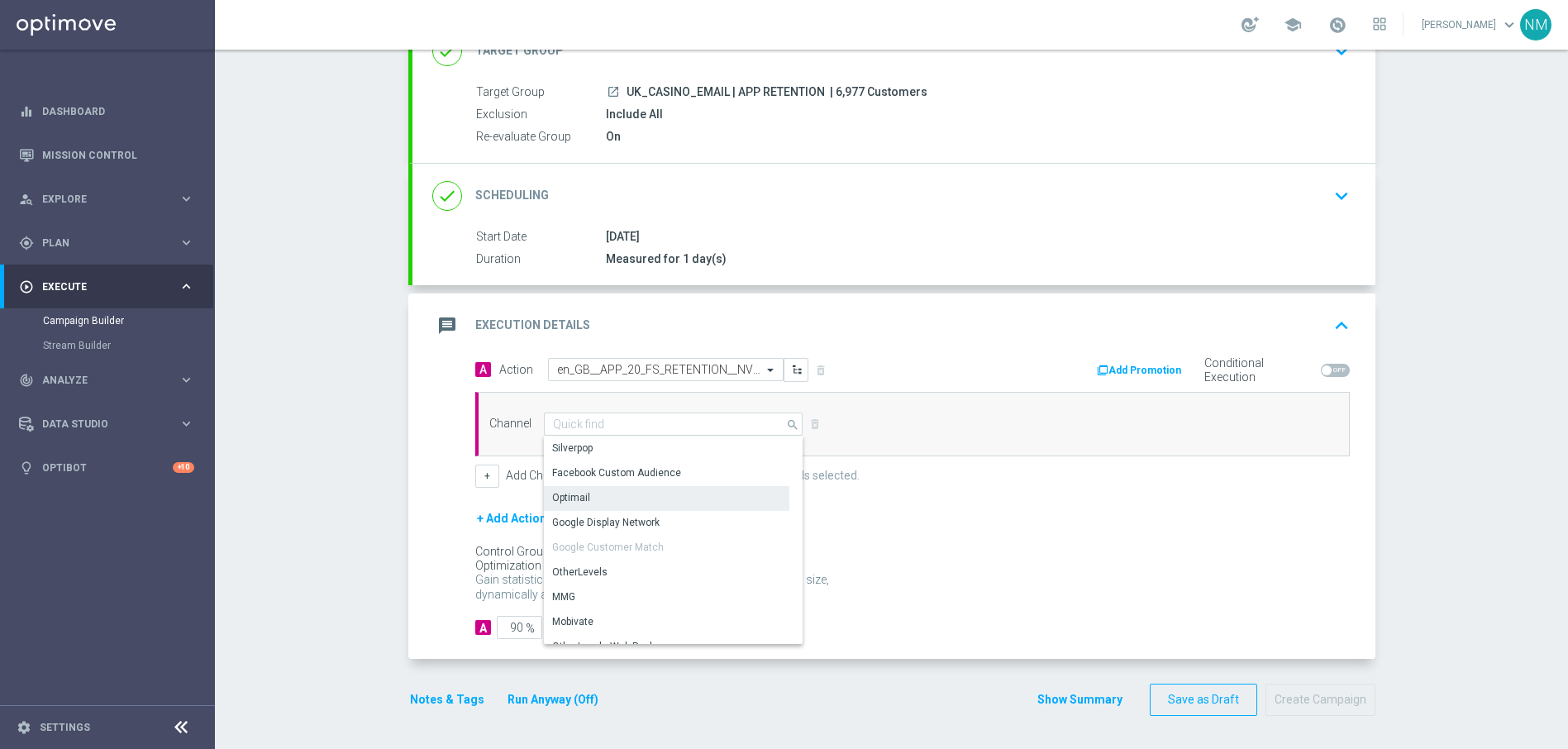
click at [605, 503] on div "Optimail" at bounding box center [667, 498] width 246 height 23
type input "Optimail"
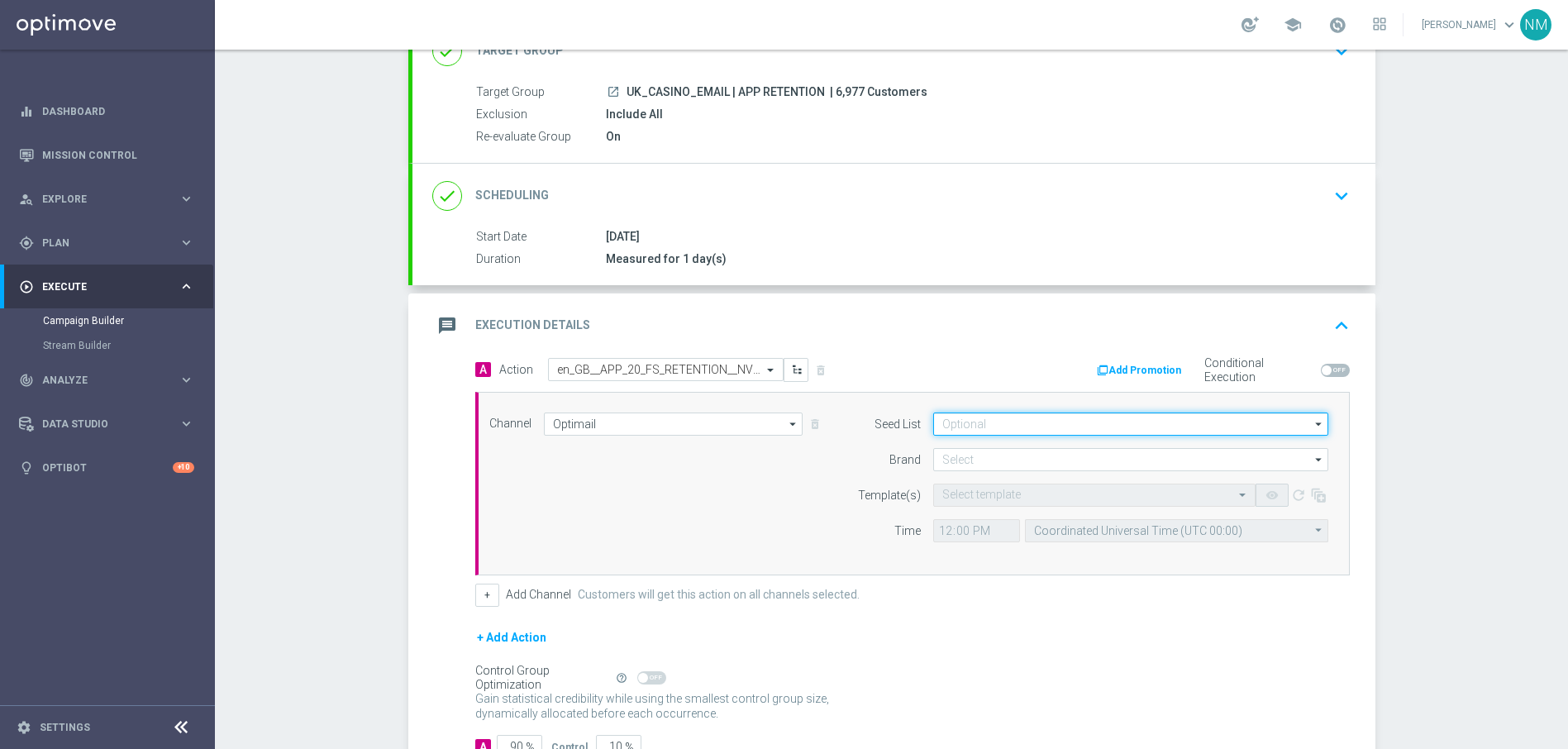
click at [1060, 426] on input at bounding box center [1130, 424] width 395 height 23
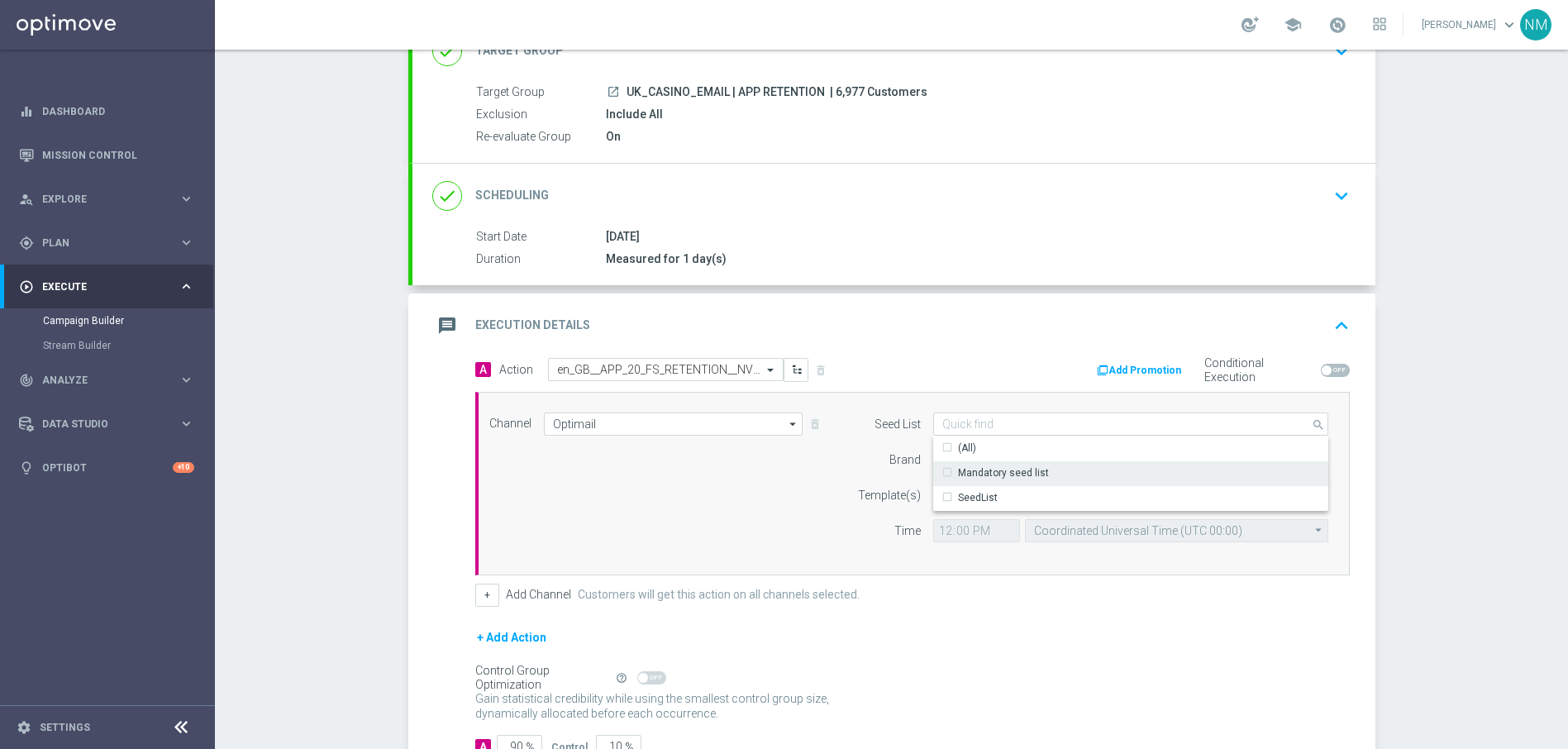
drag, startPoint x: 1005, startPoint y: 470, endPoint x: 864, endPoint y: 480, distance: 141.4
click at [1004, 470] on div "Mandatory seed list" at bounding box center [1003, 473] width 91 height 15
click at [841, 480] on div "Seed List Mandatory seed list search Drag here to set row groups Drag here to s…" at bounding box center [1089, 484] width 504 height 142
type input "Mandatory seed list"
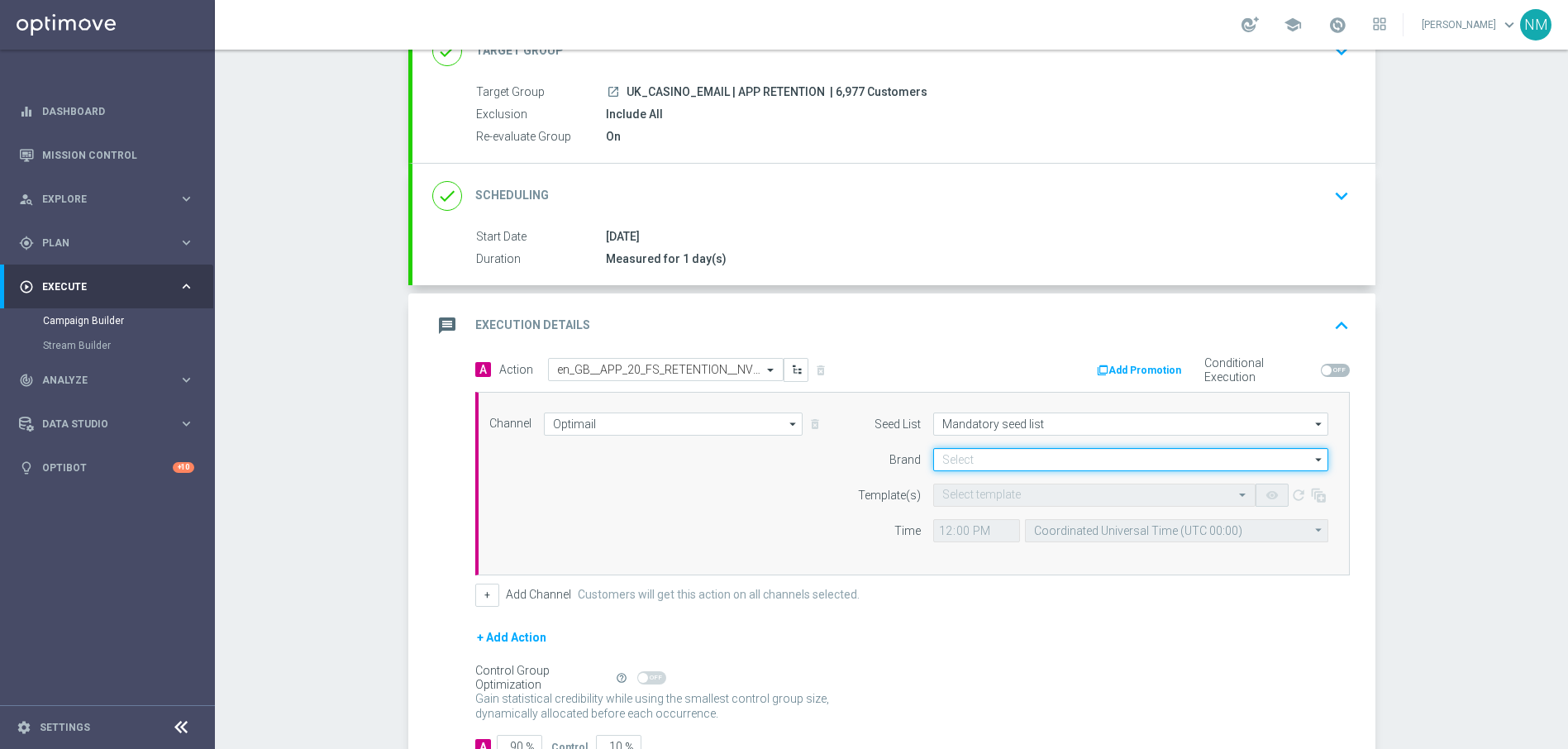
click at [964, 458] on input at bounding box center [1130, 459] width 395 height 23
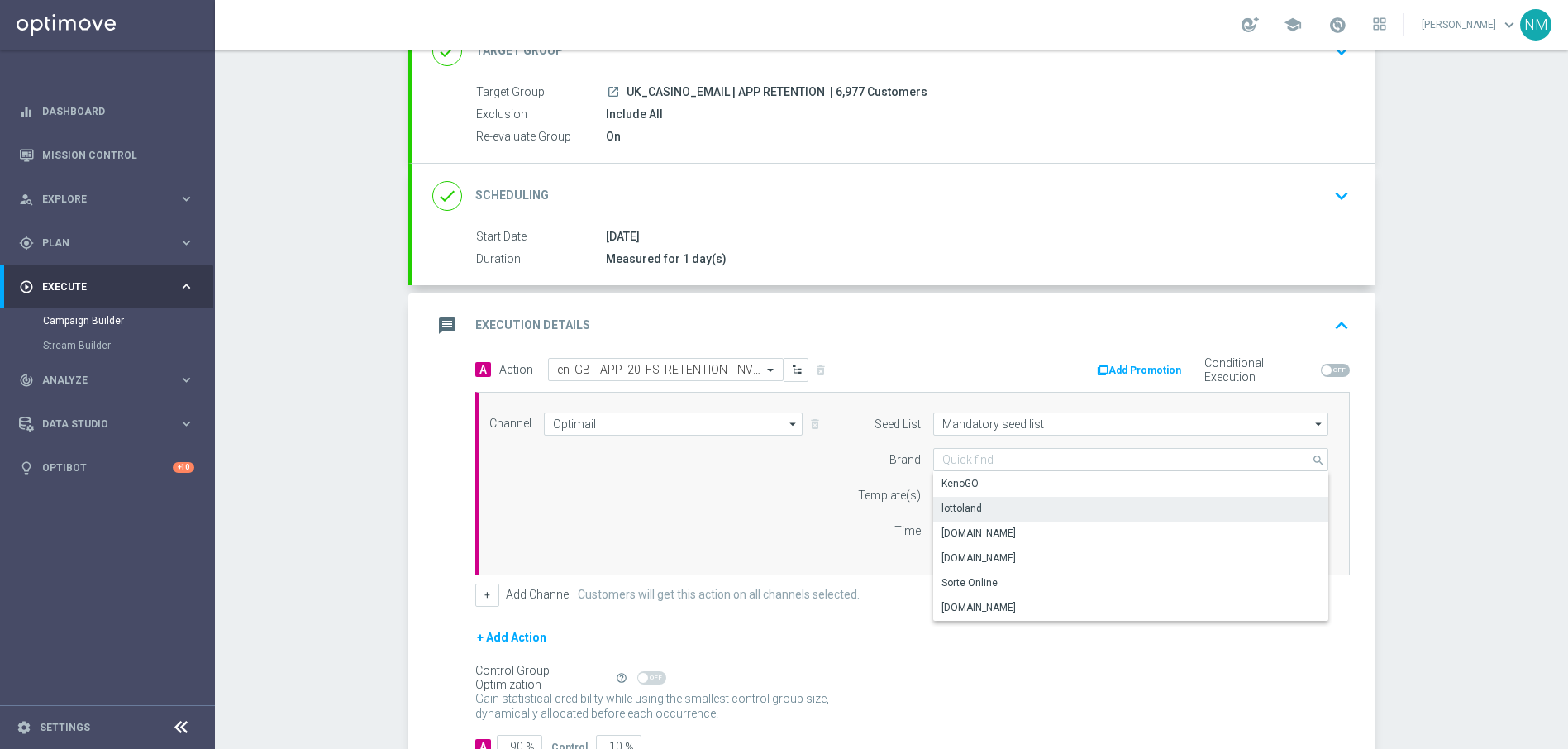
click at [975, 512] on div "lottoland" at bounding box center [1130, 508] width 395 height 23
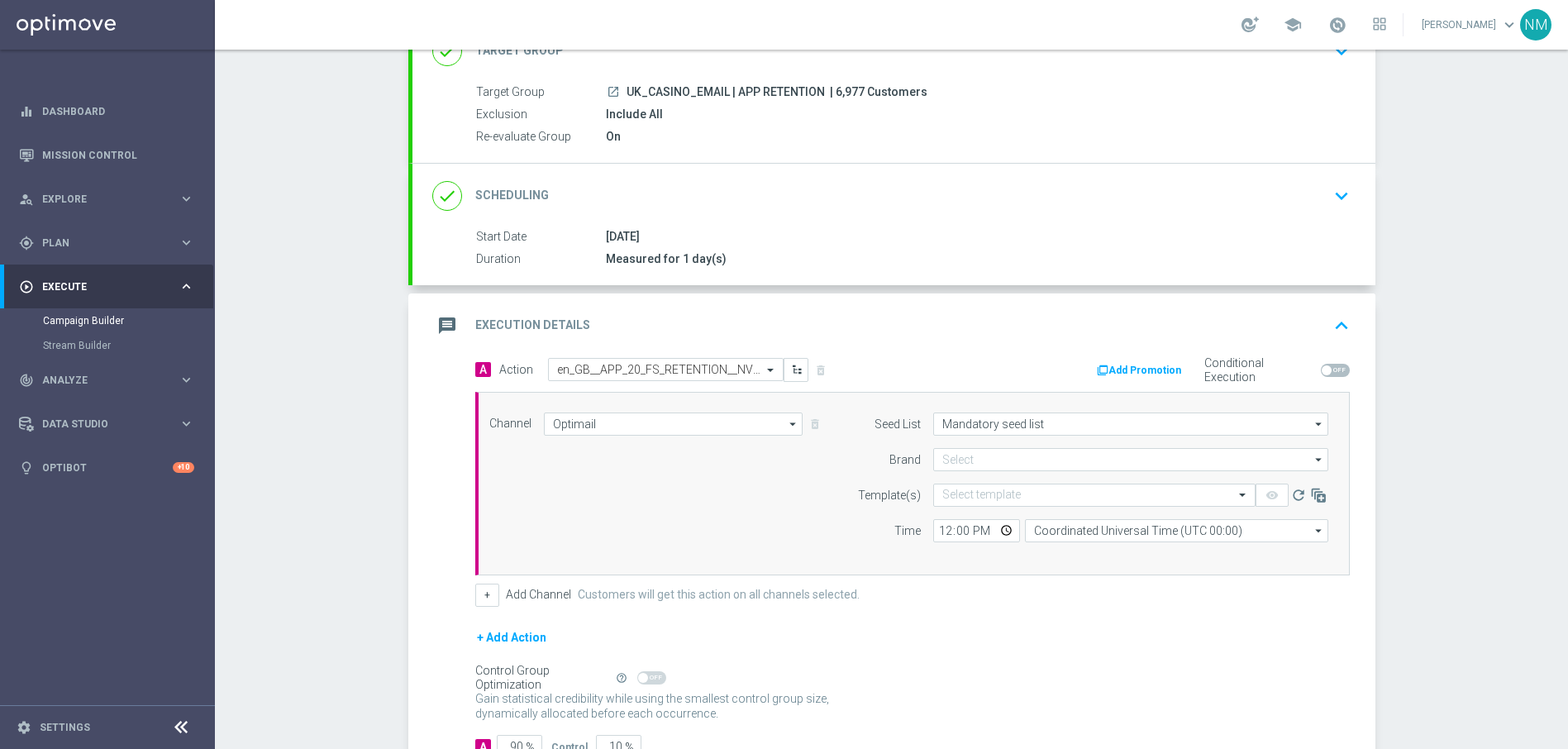
type input "lottoland"
click at [985, 489] on input "text" at bounding box center [1078, 495] width 271 height 14
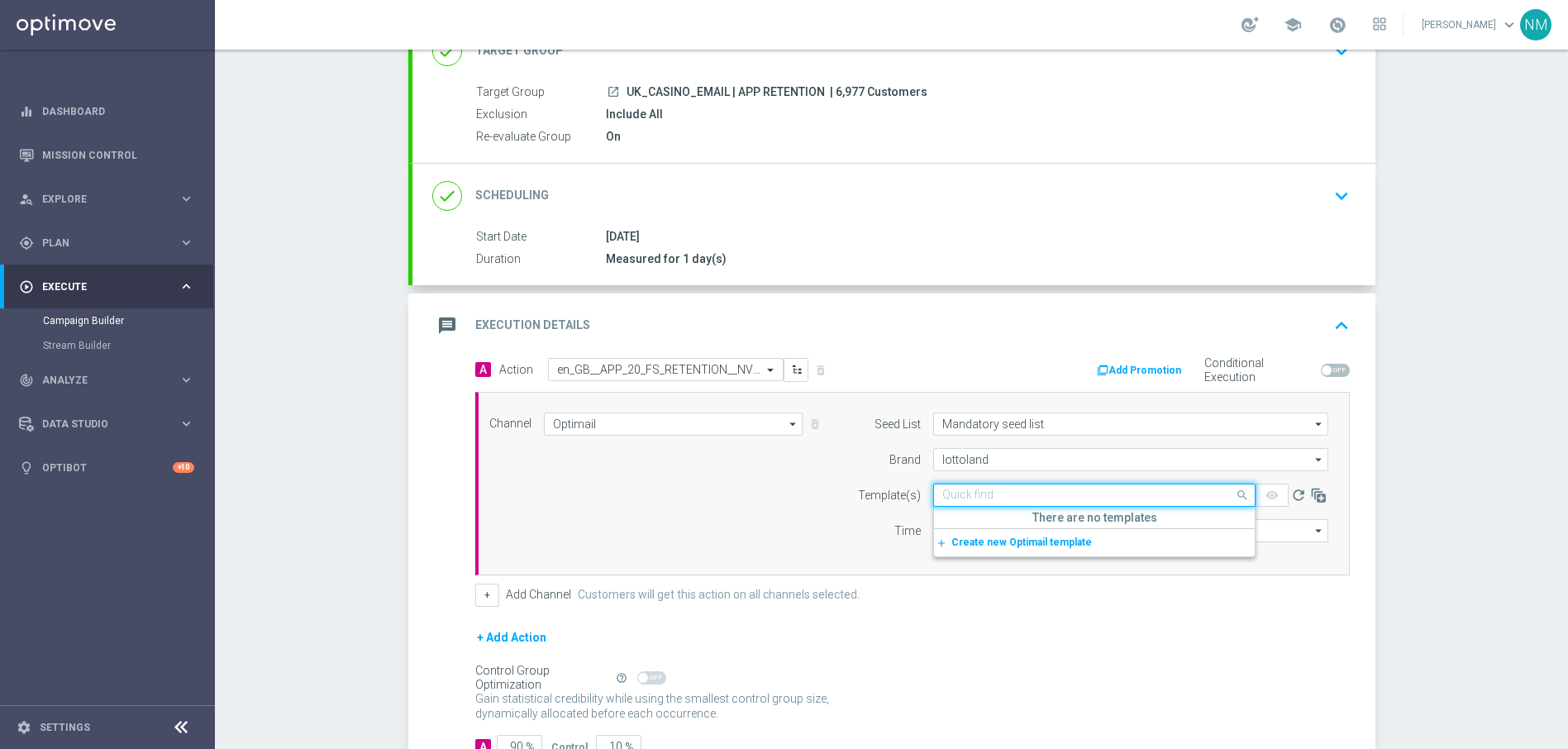
paste input "en_GB__APP_20_FS_RETENTION__NVIP_EMA_TAC_GM"
click at [997, 521] on label "en_GB__APP_20_FS_RETENTION__NVIP_EMA_TAC_GM" at bounding box center [1064, 520] width 244 height 14
type input "en_GB__APP_20_FS_RETENTION__NVIP_EMA_TAC_GM"
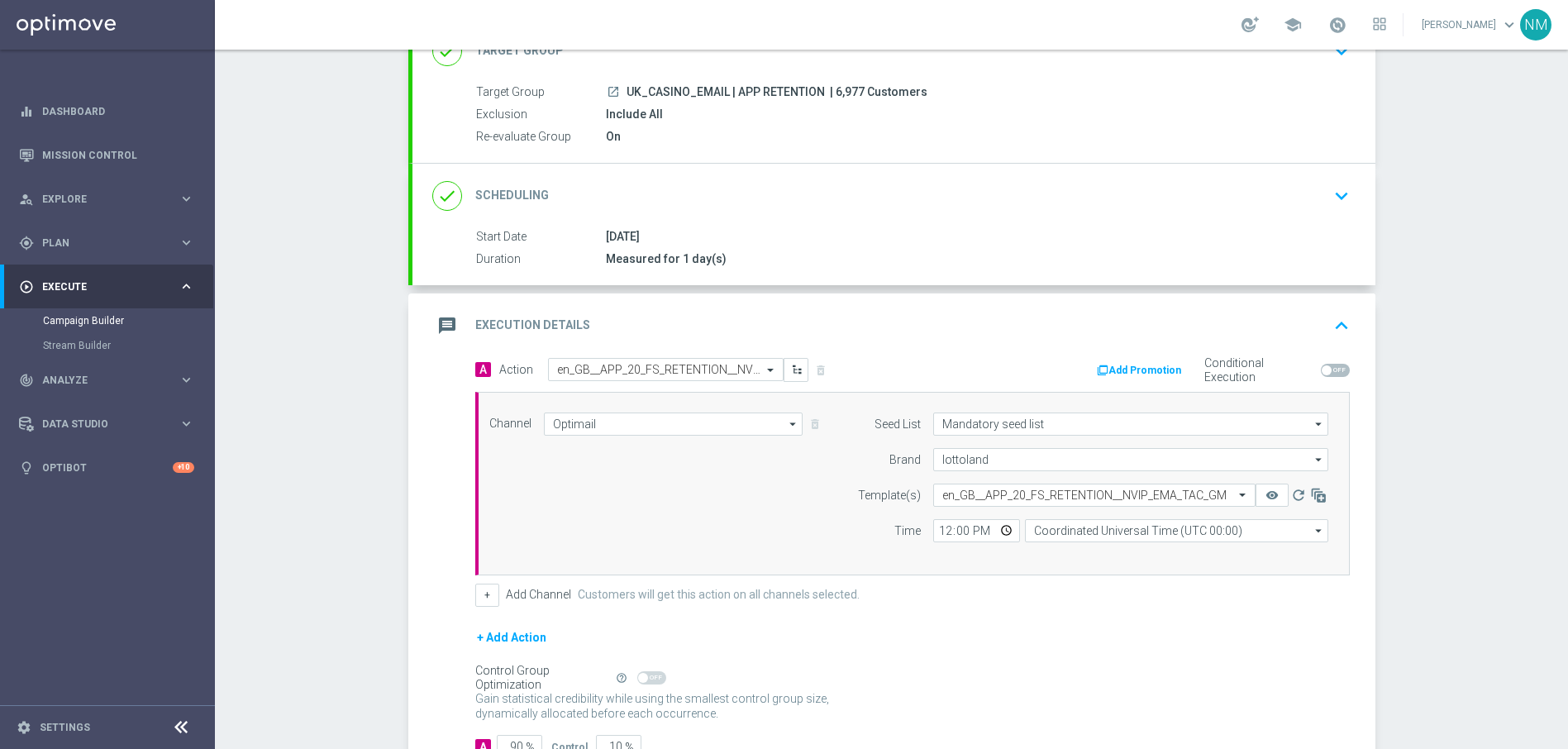
click at [1127, 369] on button "Add Promotion" at bounding box center [1141, 370] width 92 height 18
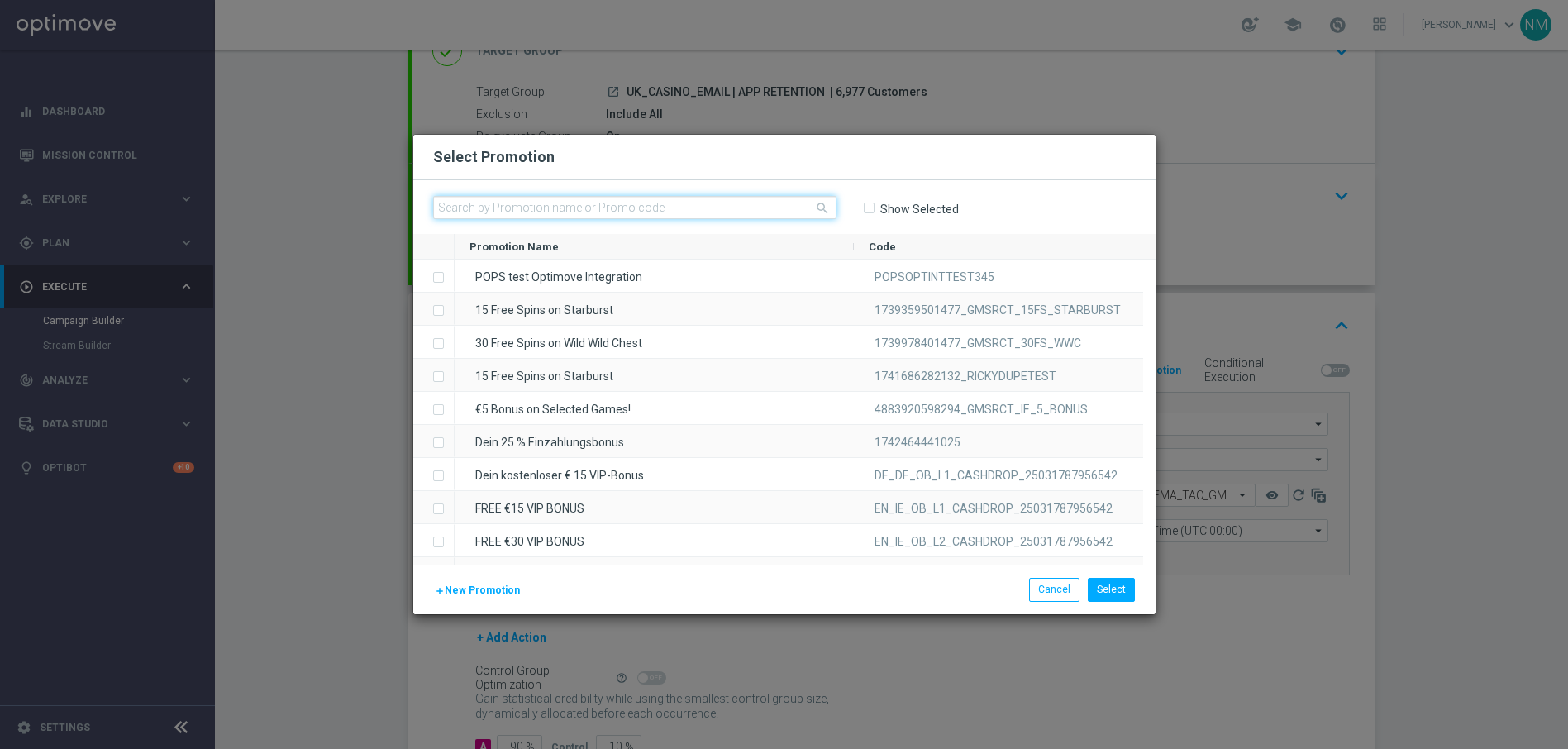
click at [633, 214] on input "text" at bounding box center [634, 207] width 404 height 23
paste input "W34_25_UK_APPOFFER_20FS_FIESTA"
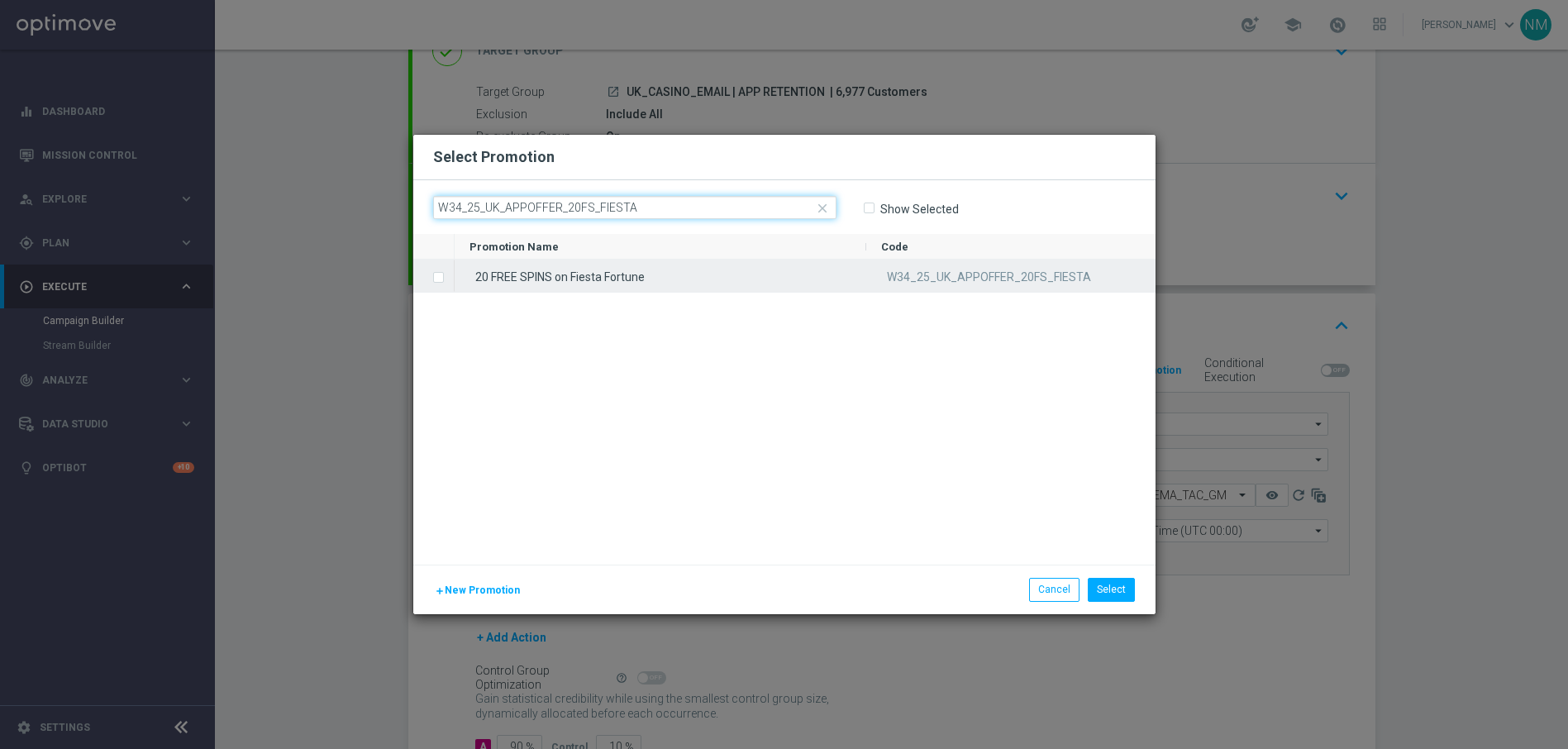
type input "W34_25_UK_APPOFFER_20FS_FIESTA"
click at [591, 277] on div "20 FREE SPINS on Fiesta Fortune" at bounding box center [660, 275] width 412 height 32
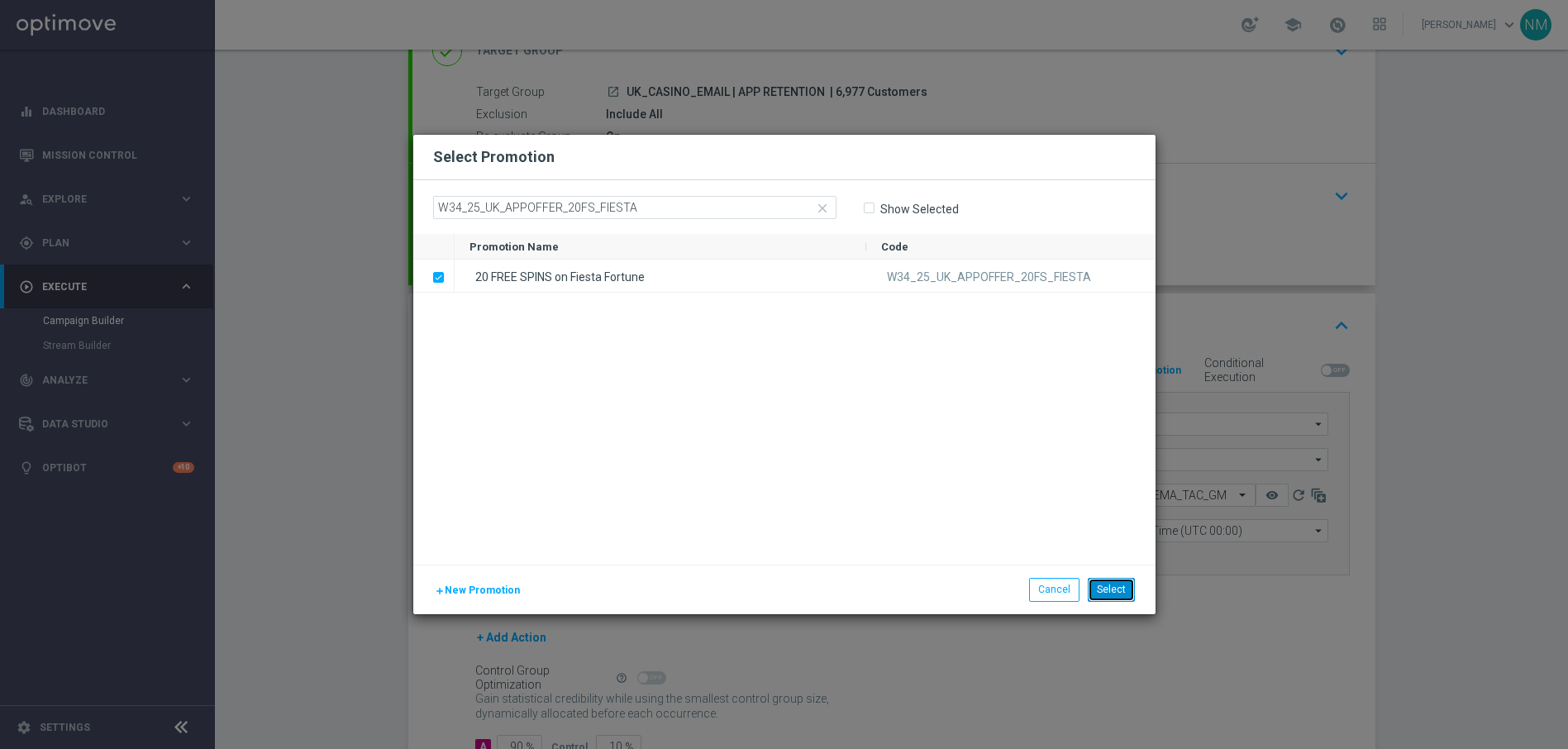
click at [1128, 582] on button "Select" at bounding box center [1111, 589] width 47 height 23
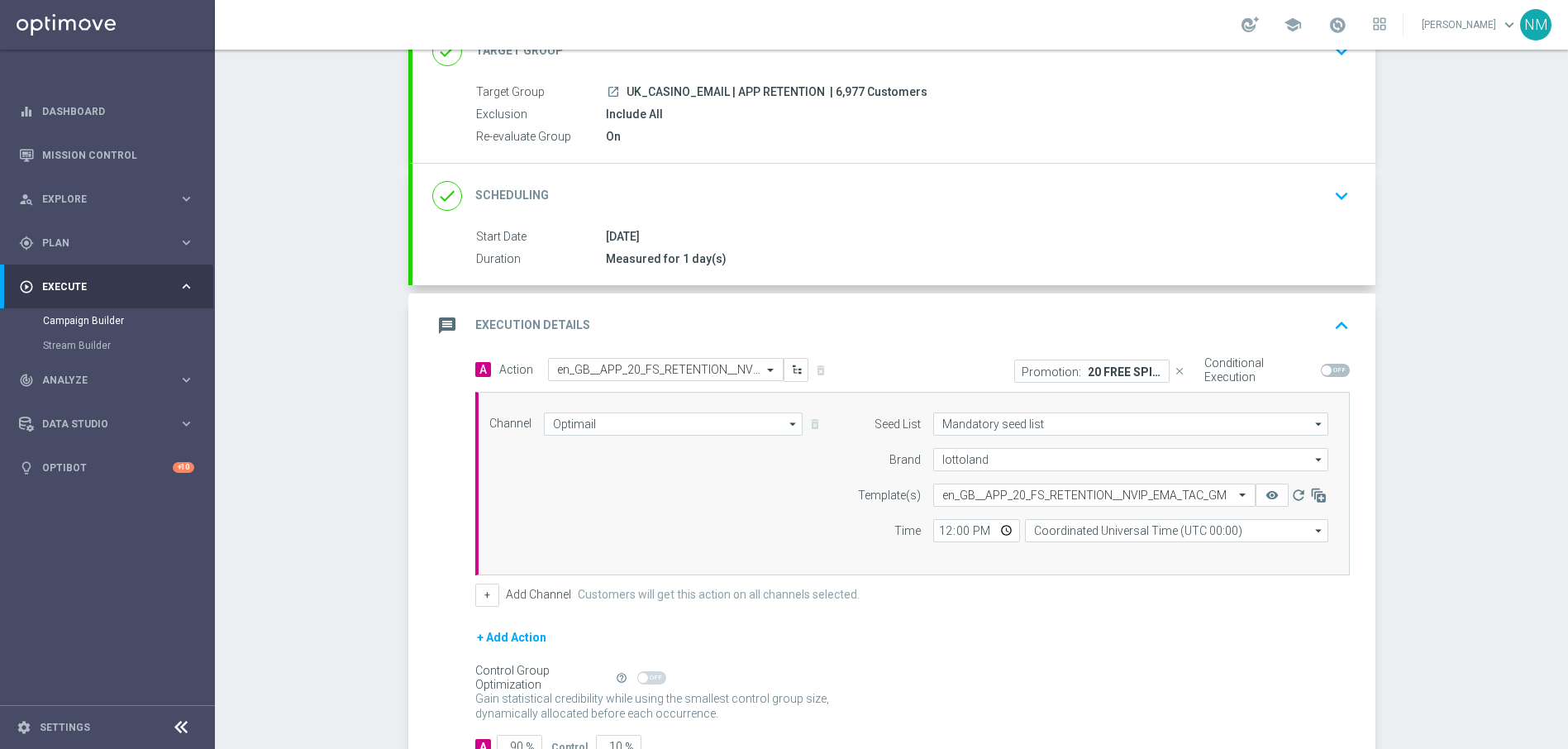
click at [1322, 371] on span at bounding box center [1327, 370] width 10 height 10
click at [1321, 371] on input "checkbox" at bounding box center [1335, 370] width 29 height 13
checkbox input "true"
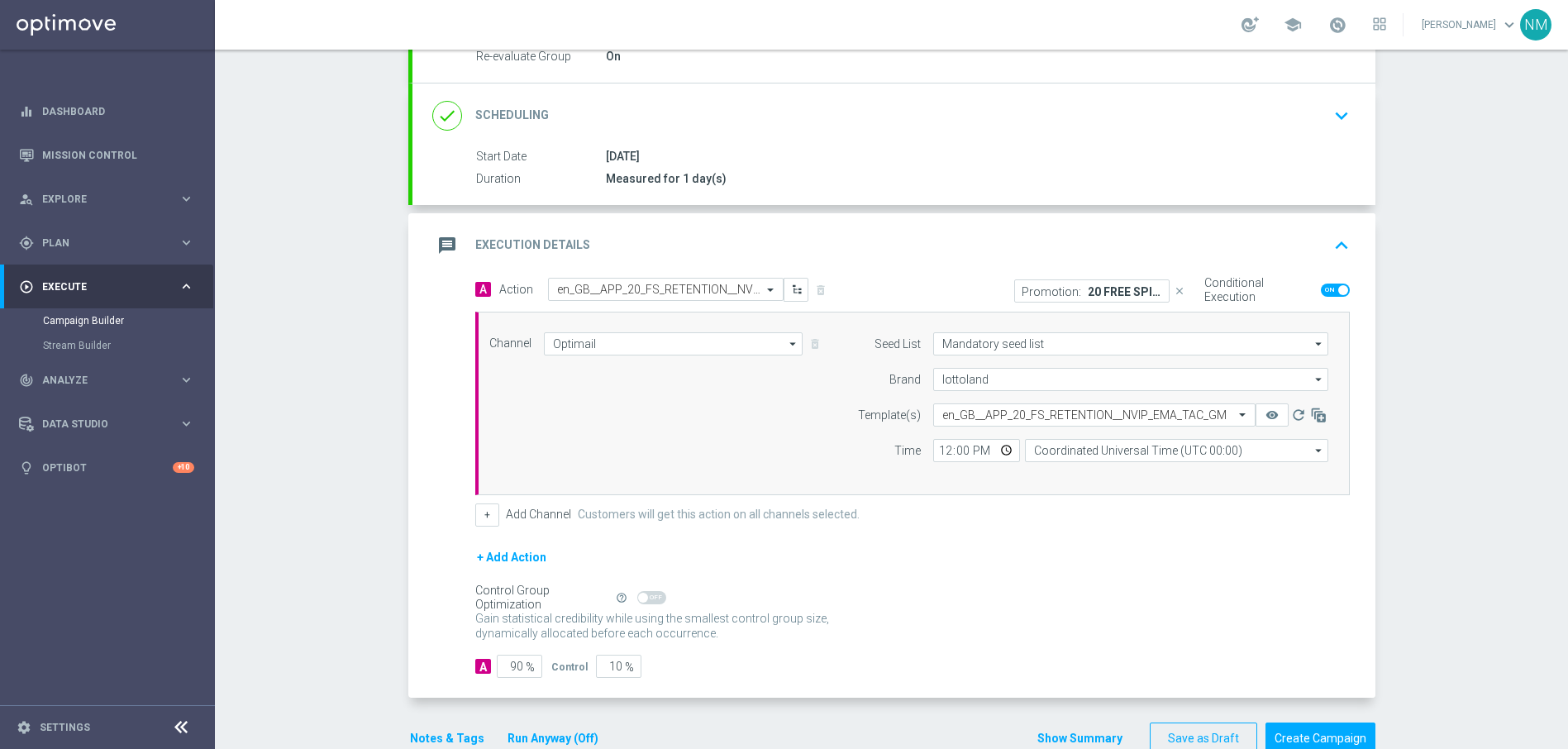
scroll to position [227, 0]
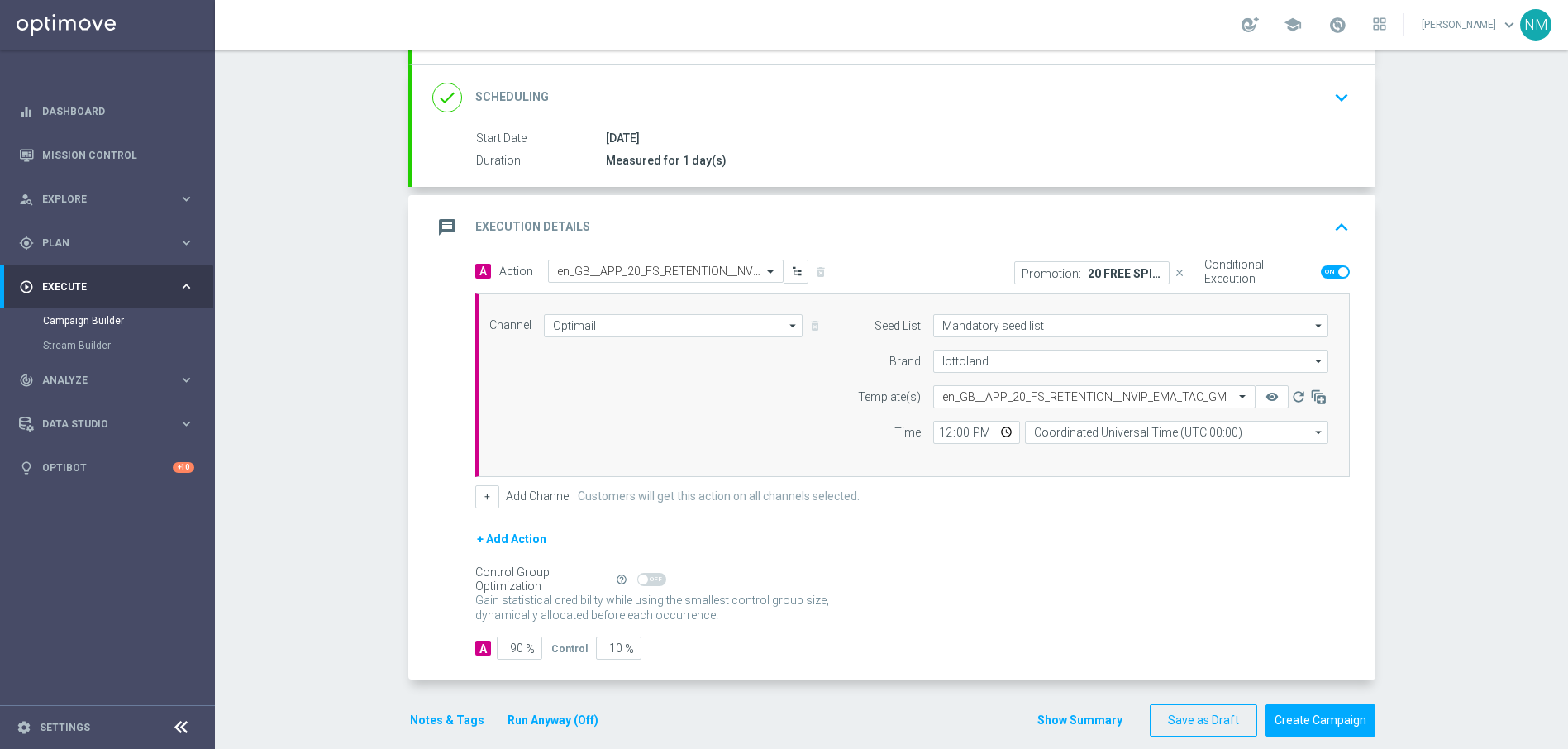
click at [449, 715] on button "Notes & Tags" at bounding box center [447, 720] width 77 height 21
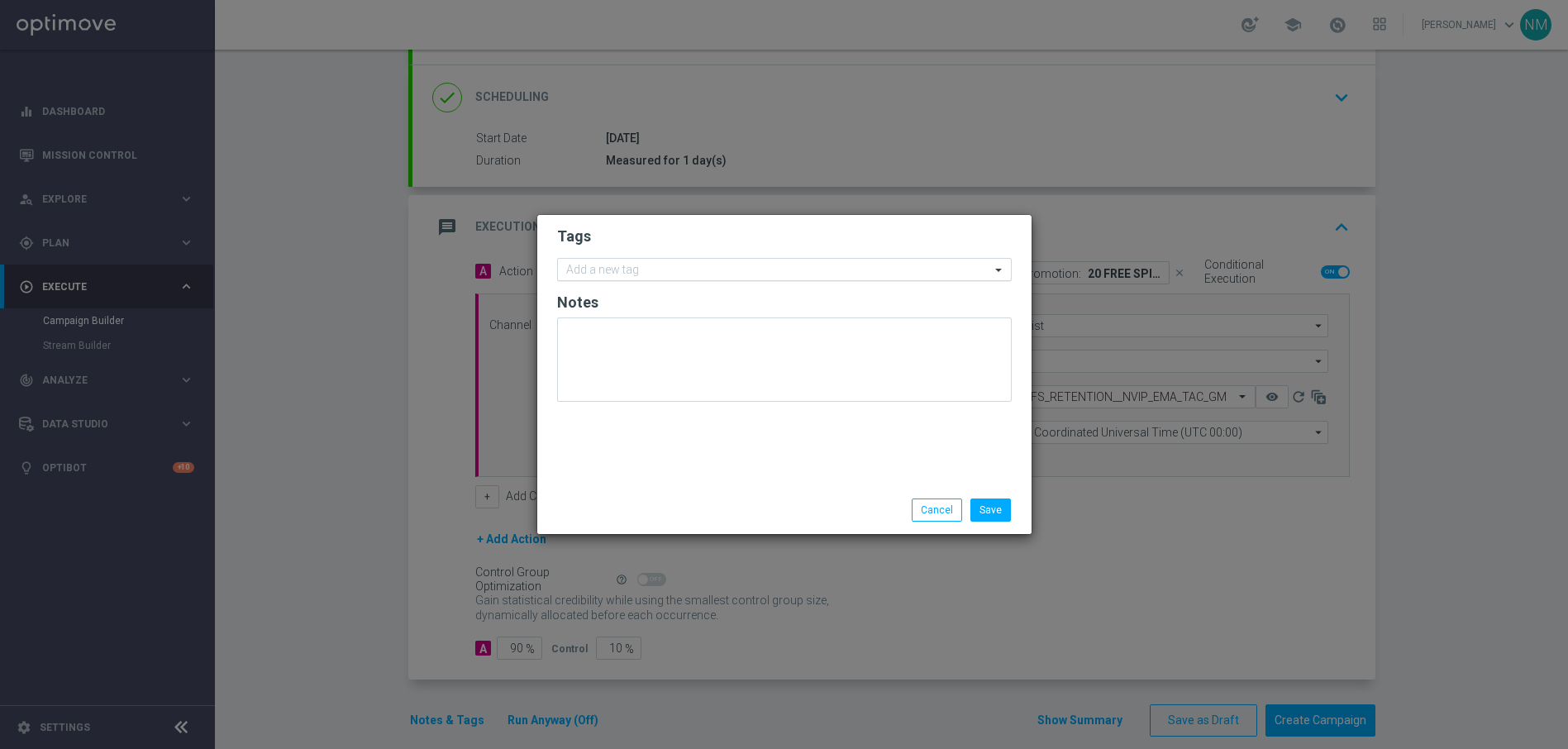
click at [581, 273] on input "text" at bounding box center [777, 270] width 424 height 14
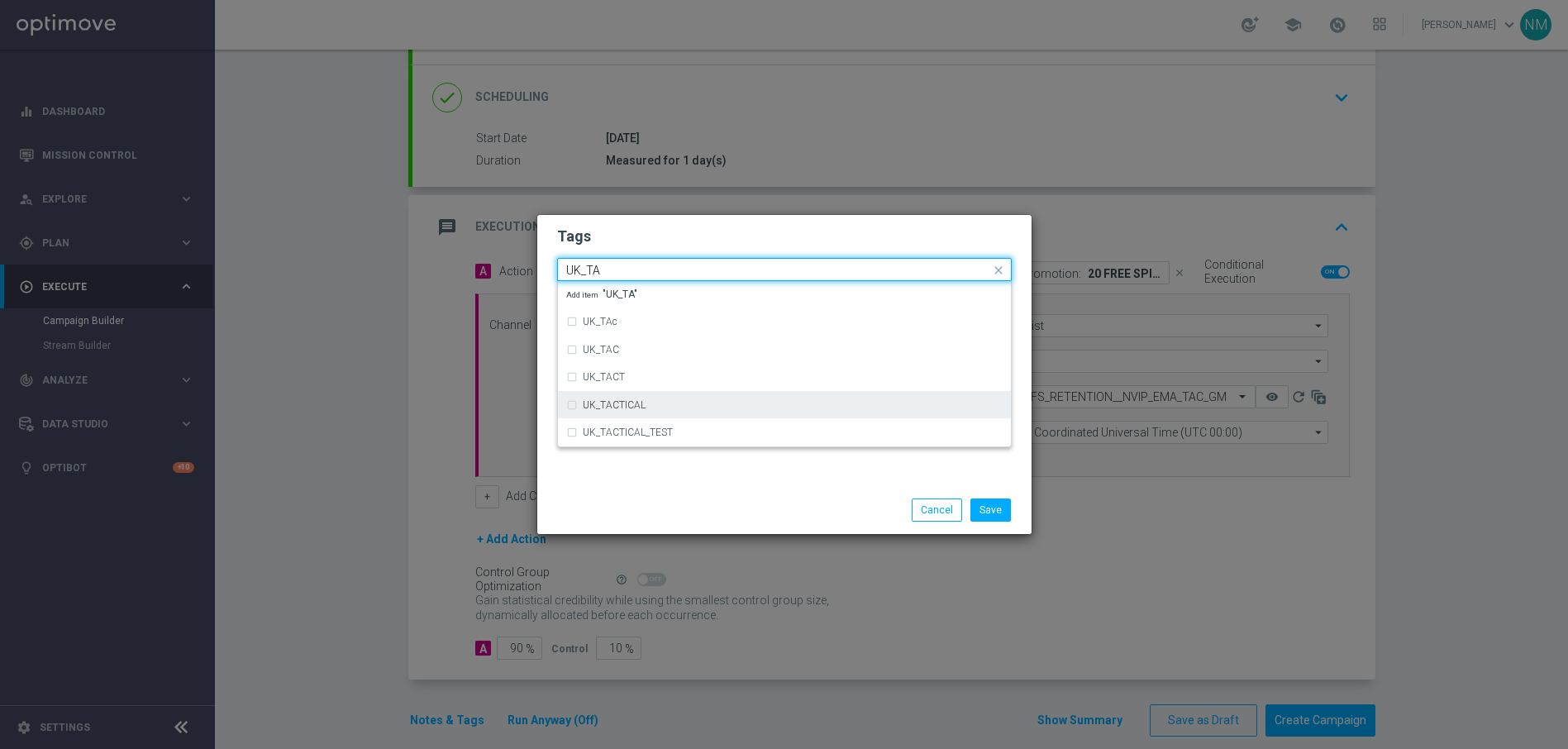
click at [618, 402] on label "UK_TACTICAL" at bounding box center [613, 405] width 62 height 10
type input "UK_TA"
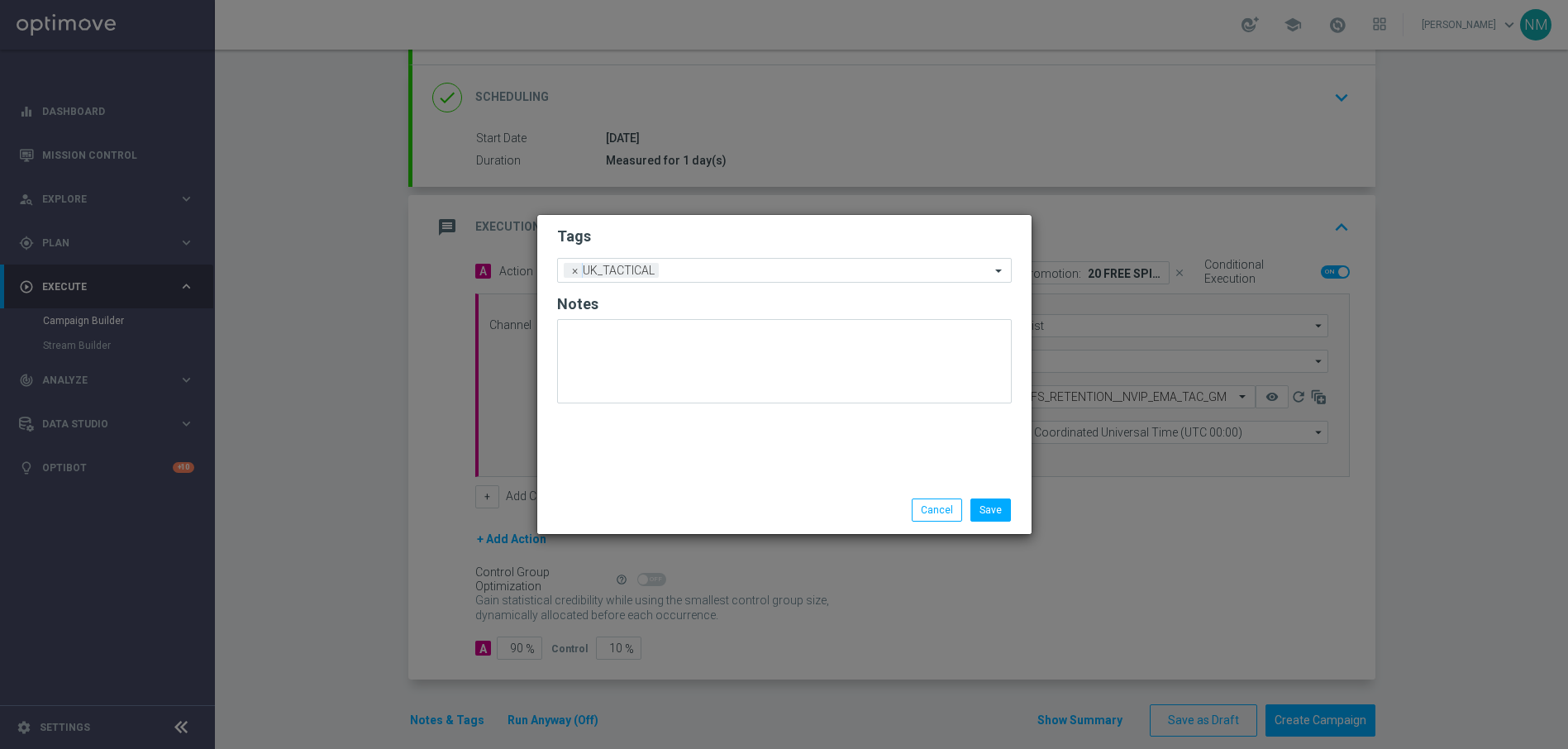
click at [823, 470] on div "Tags Add a new tag × UK_TACTICAL Notes" at bounding box center [784, 350] width 494 height 271
click at [1006, 508] on button "Save" at bounding box center [990, 510] width 41 height 23
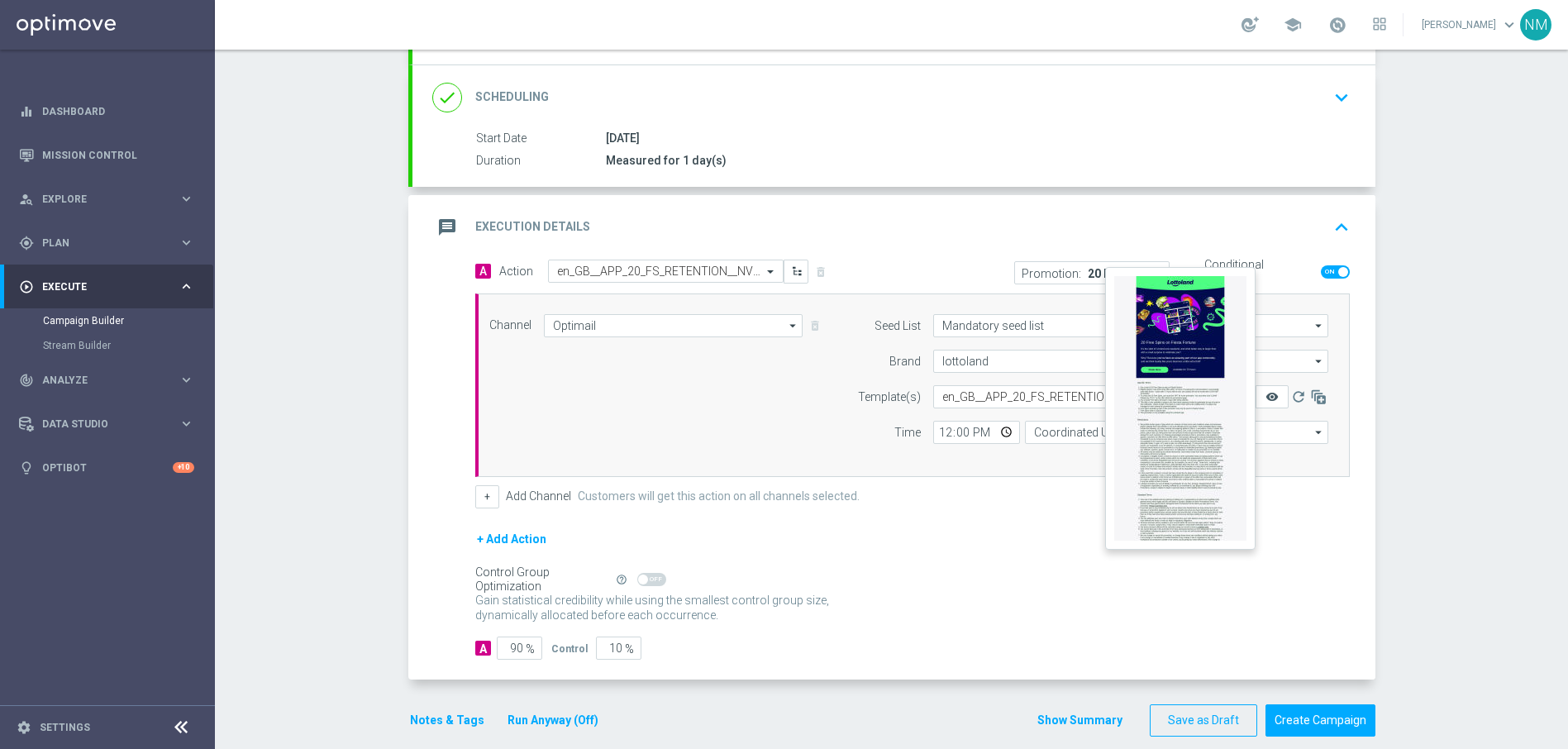
click at [1265, 396] on icon "remove_red_eye" at bounding box center [1272, 397] width 13 height 13
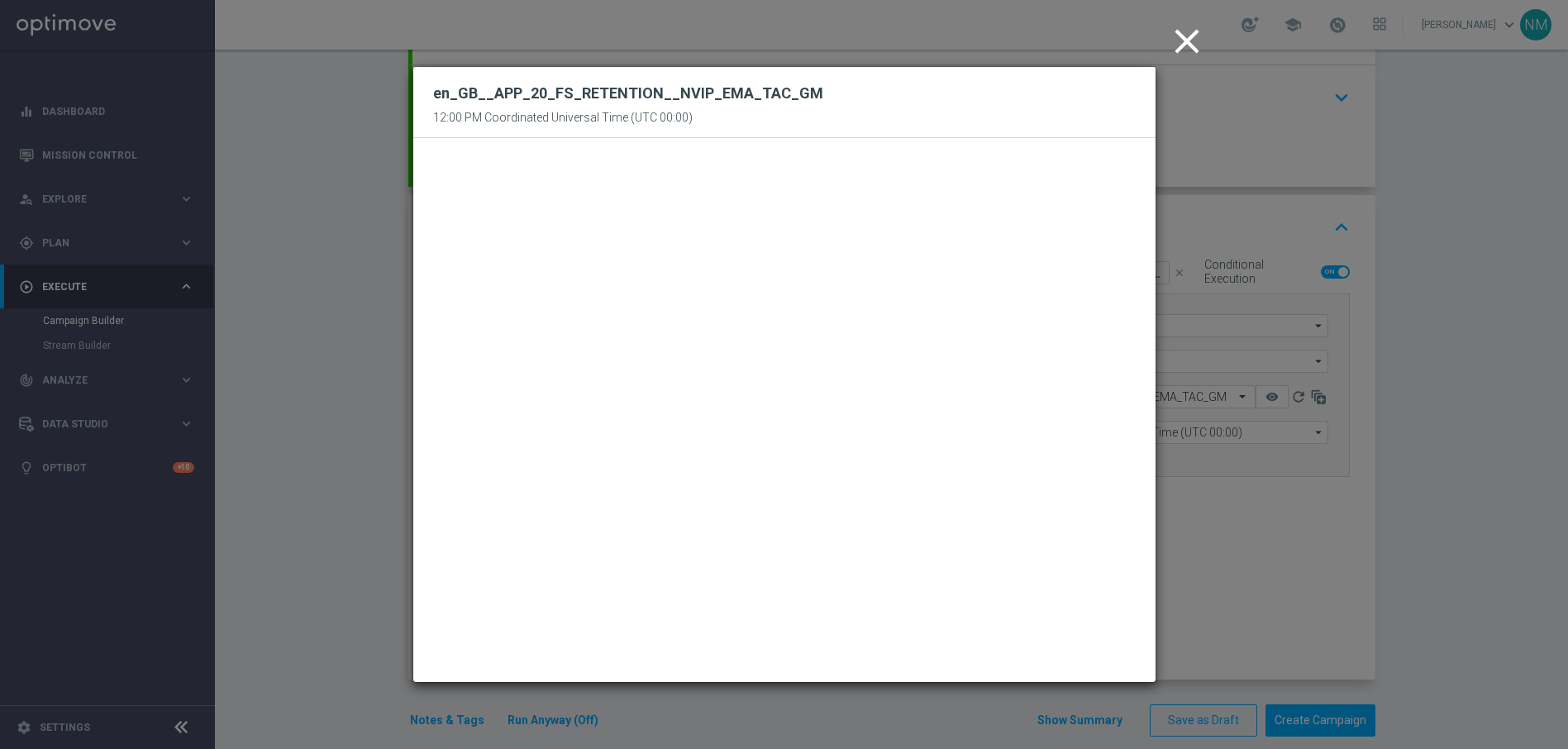
click at [1190, 33] on icon "close" at bounding box center [1187, 42] width 42 height 42
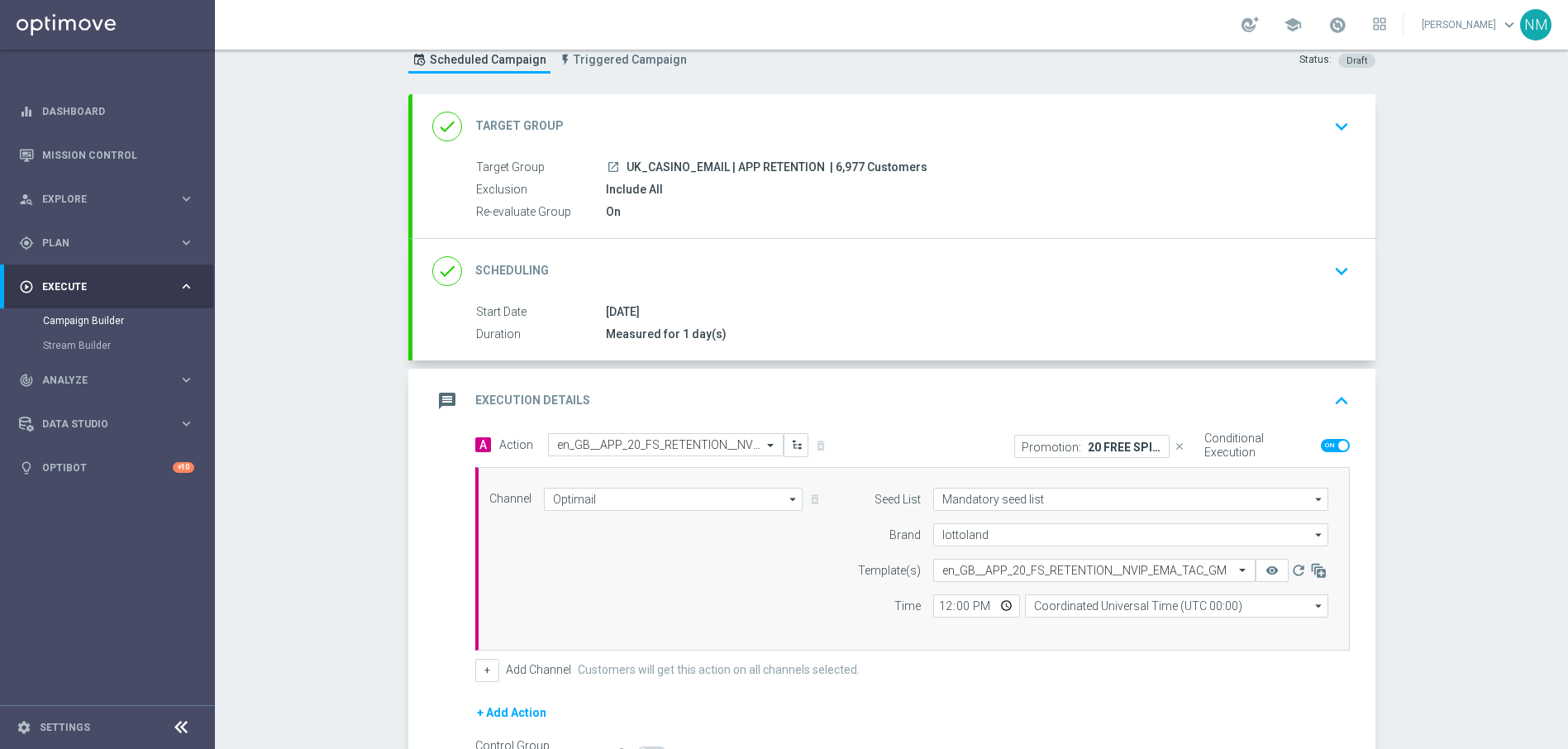
scroll to position [133, 0]
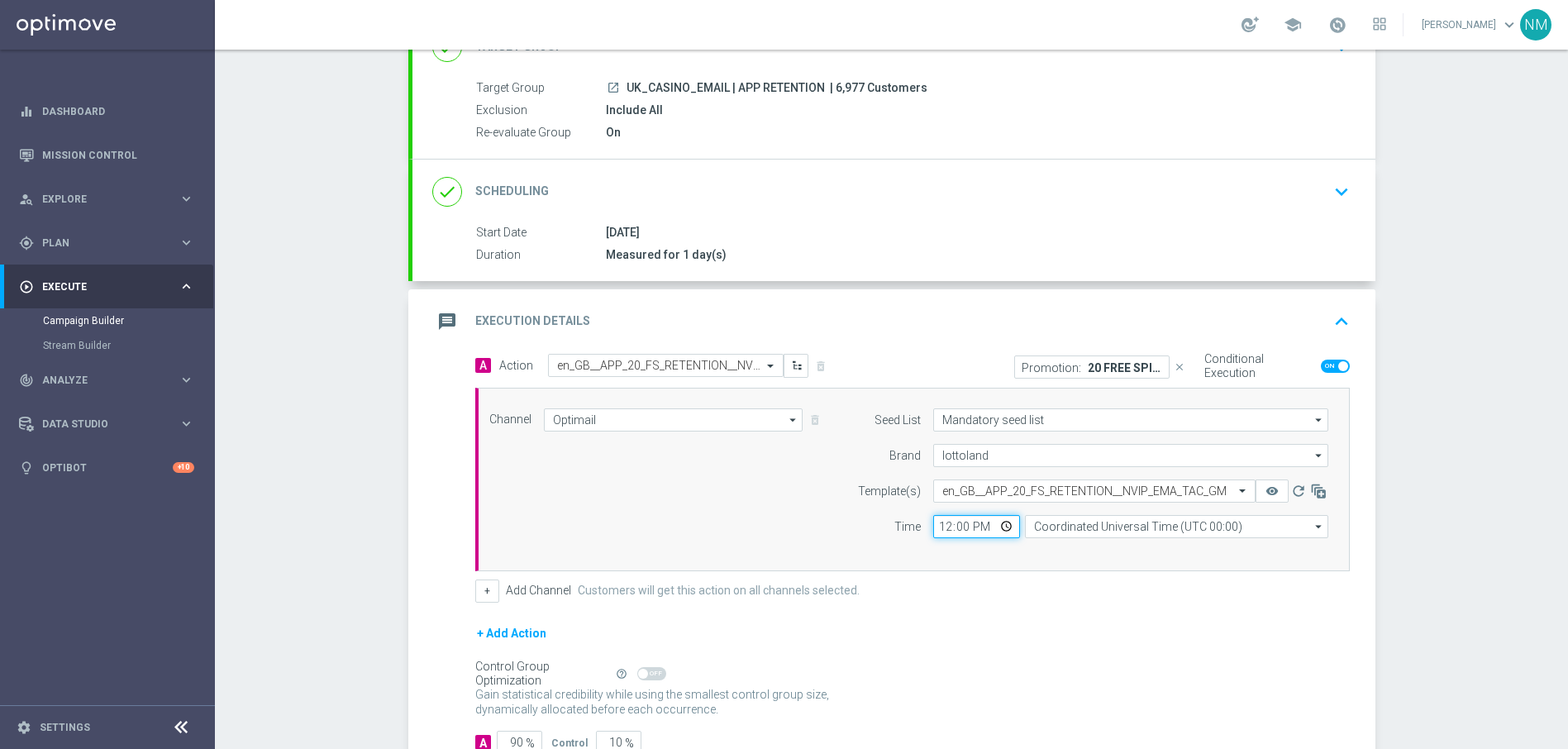
click at [1004, 521] on input "12:00" at bounding box center [976, 527] width 87 height 23
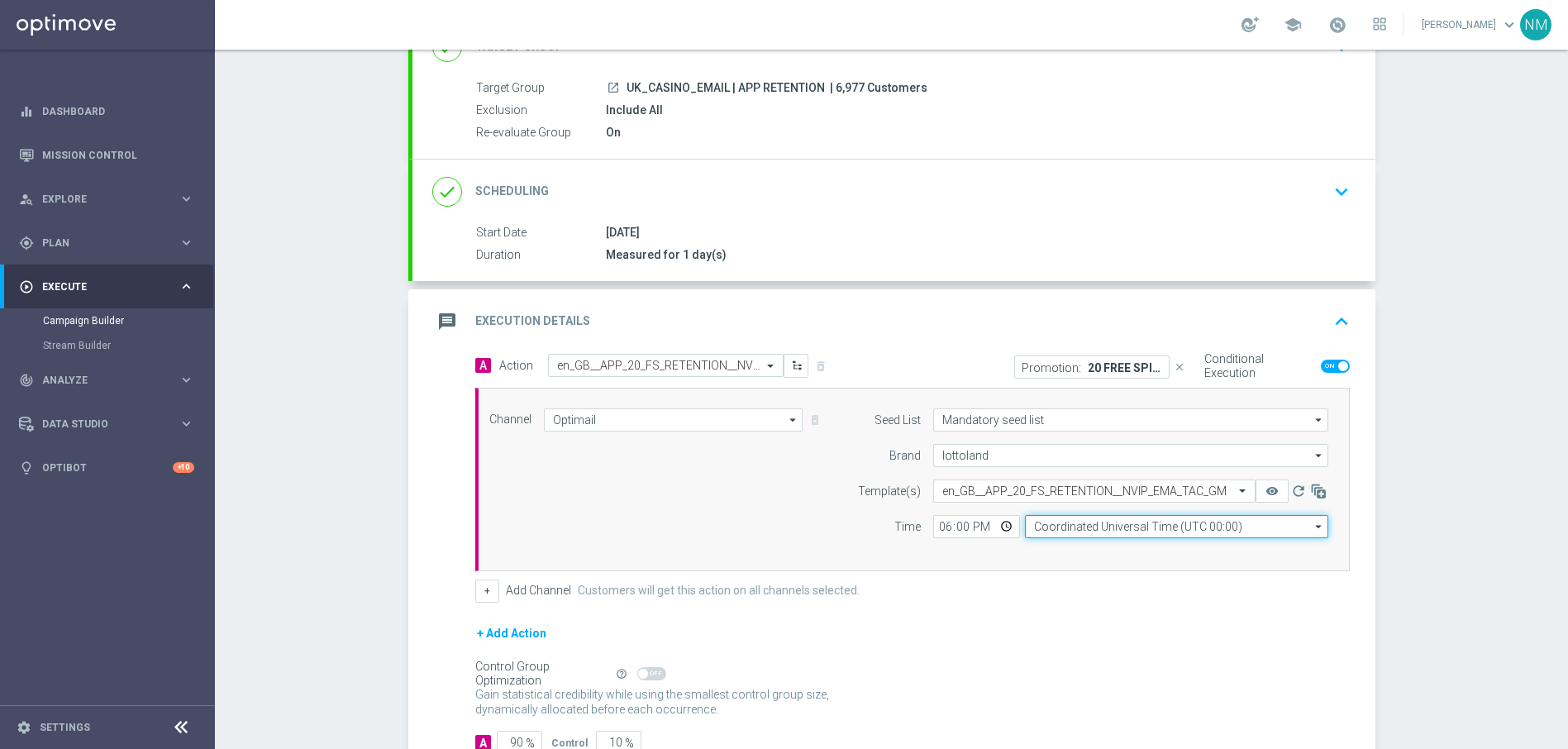
type input "18:00"
click at [1182, 533] on input "Coordinated Universal Time (UTC 00:00)" at bounding box center [1176, 527] width 303 height 23
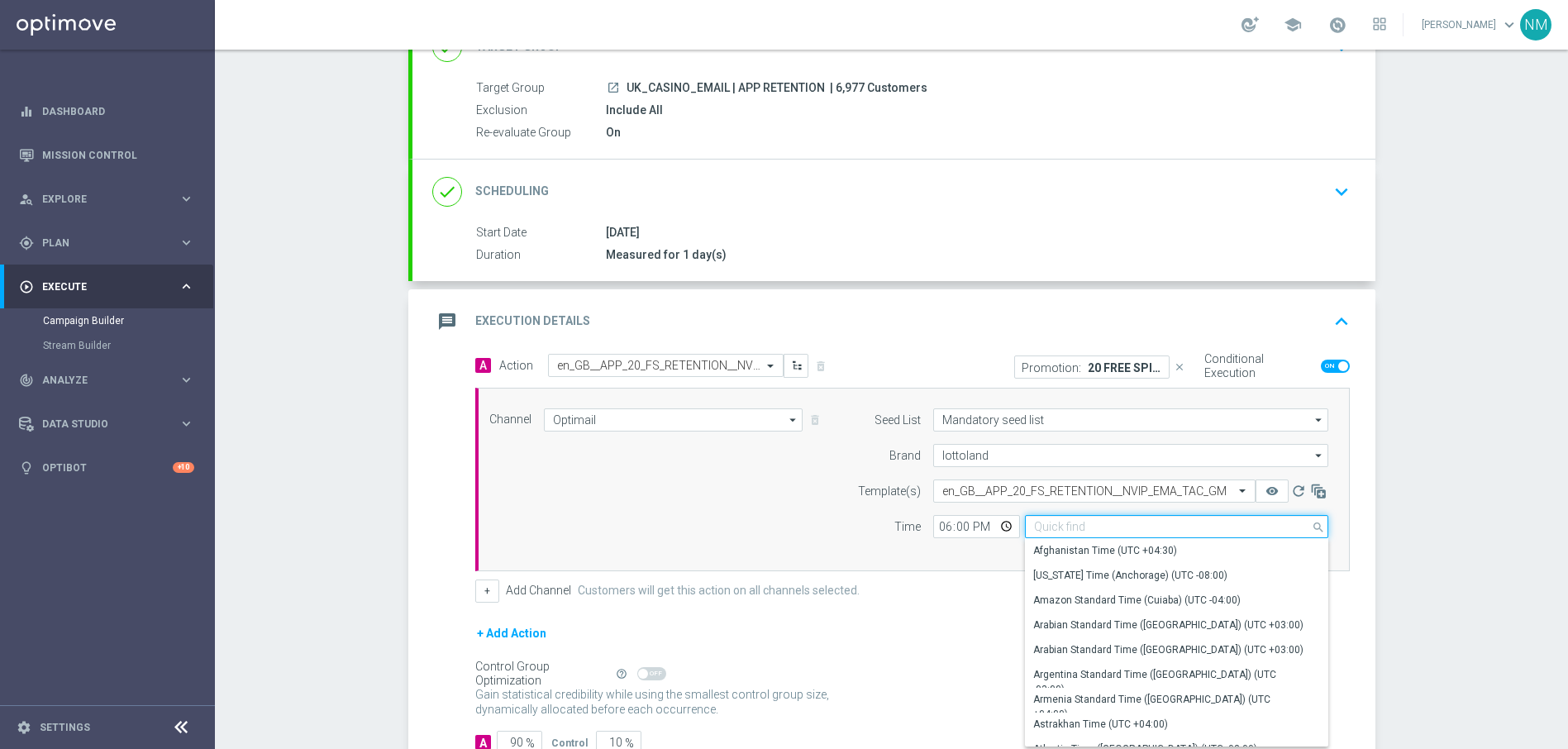
click at [1166, 526] on input at bounding box center [1176, 527] width 303 height 23
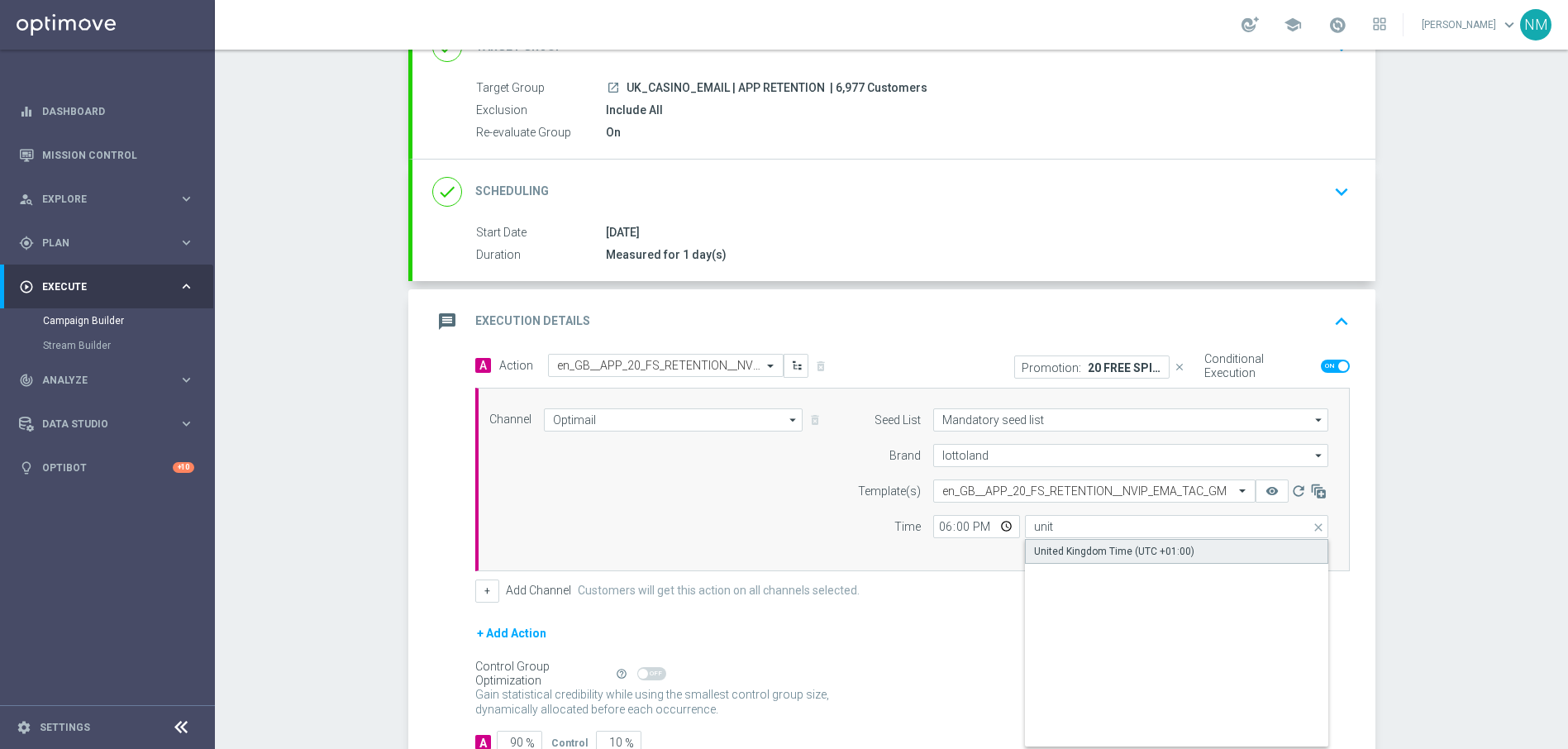
click at [1145, 549] on div "United Kingdom Time (UTC +01:00)" at bounding box center [1114, 551] width 161 height 15
type input "United Kingdom Time (UTC +01:00)"
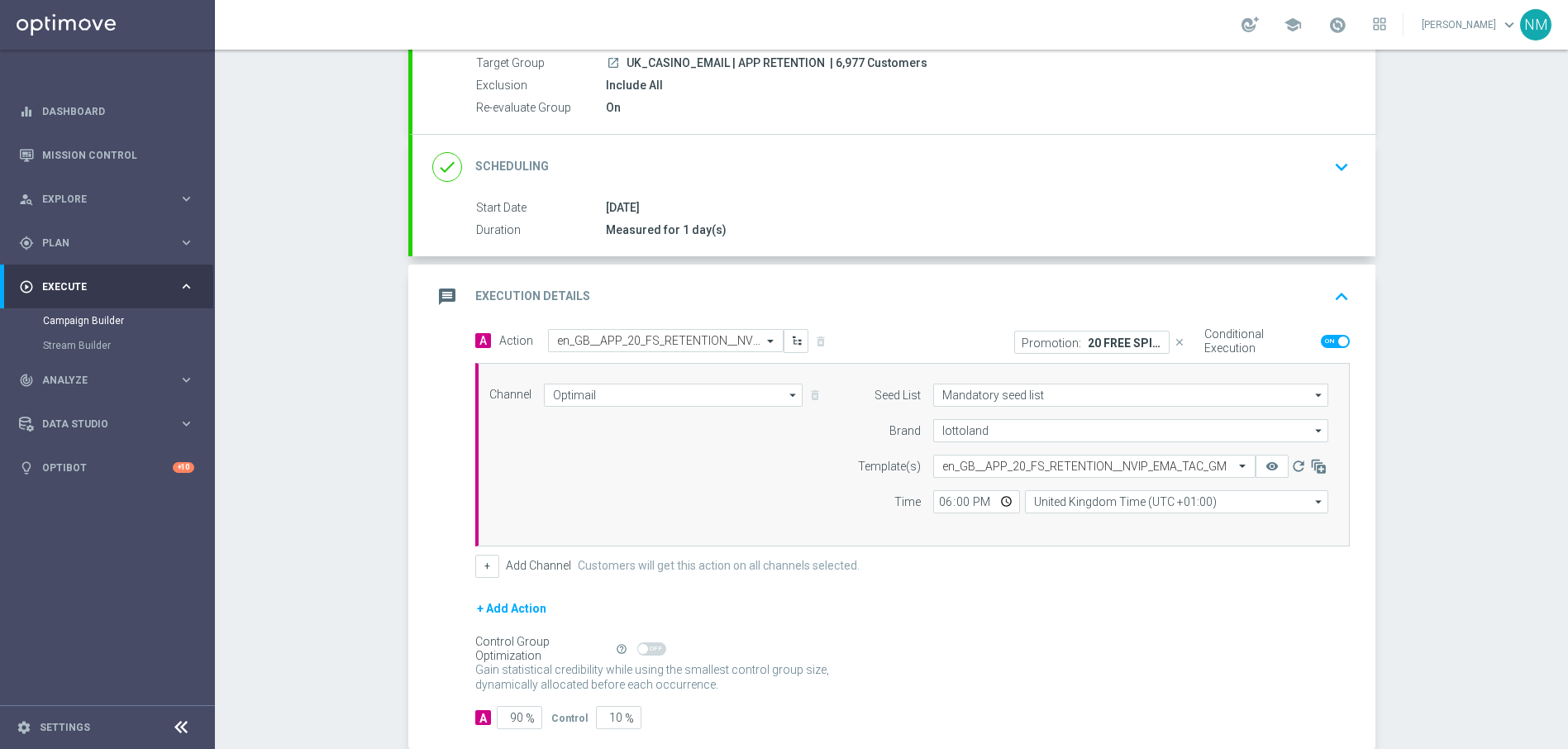
scroll to position [248, 0]
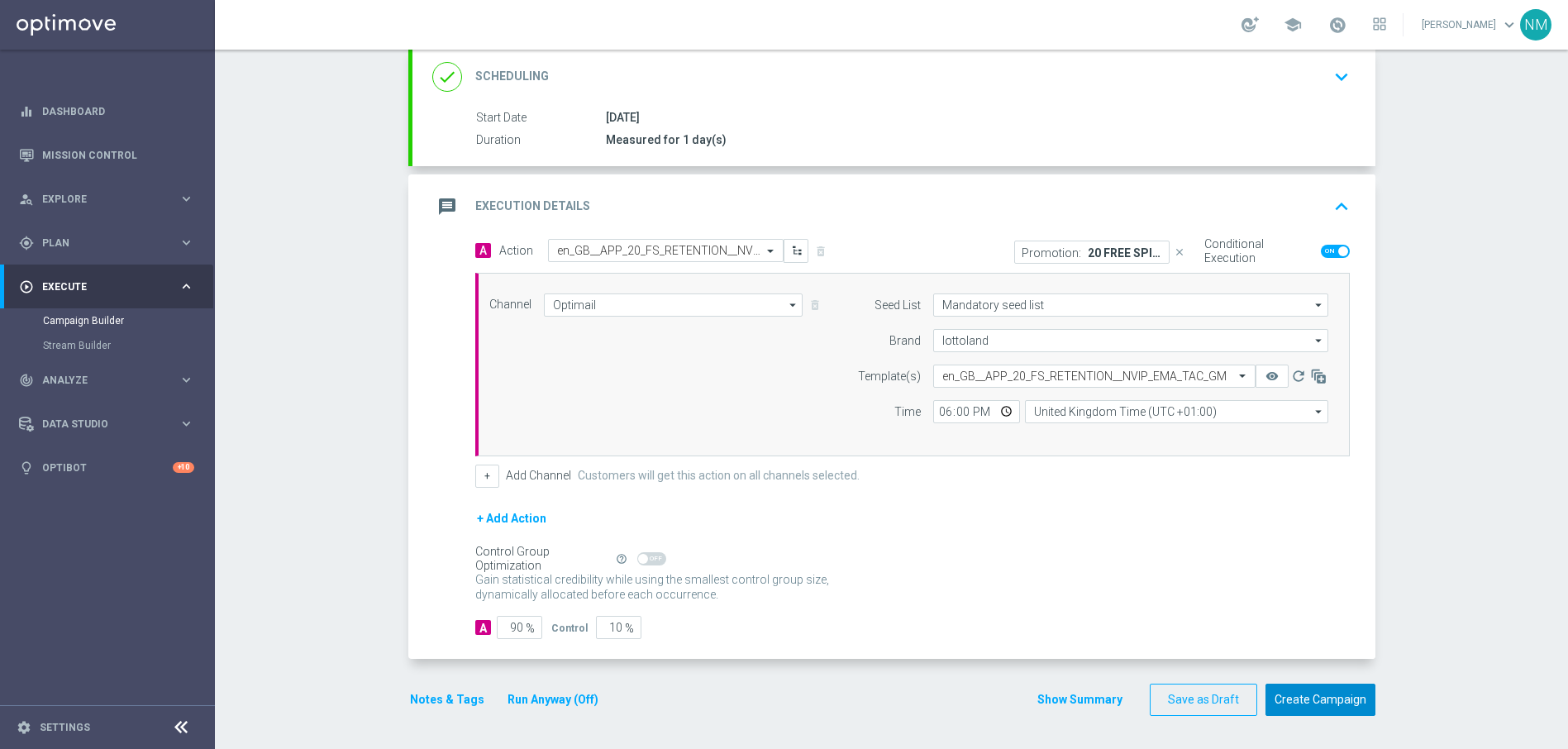
click at [1320, 701] on button "Create Campaign" at bounding box center [1320, 699] width 110 height 32
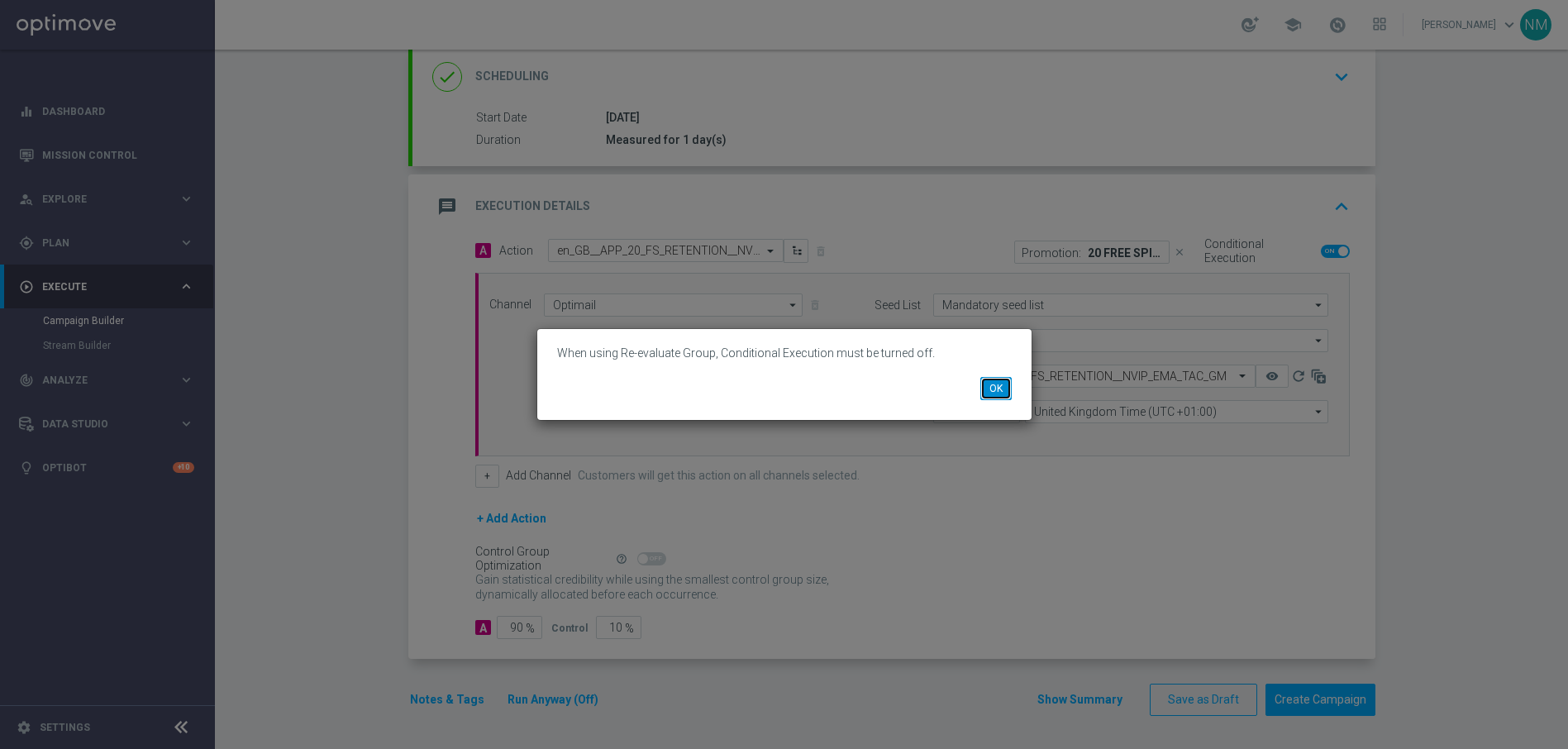
click at [995, 384] on button "OK" at bounding box center [996, 389] width 32 height 23
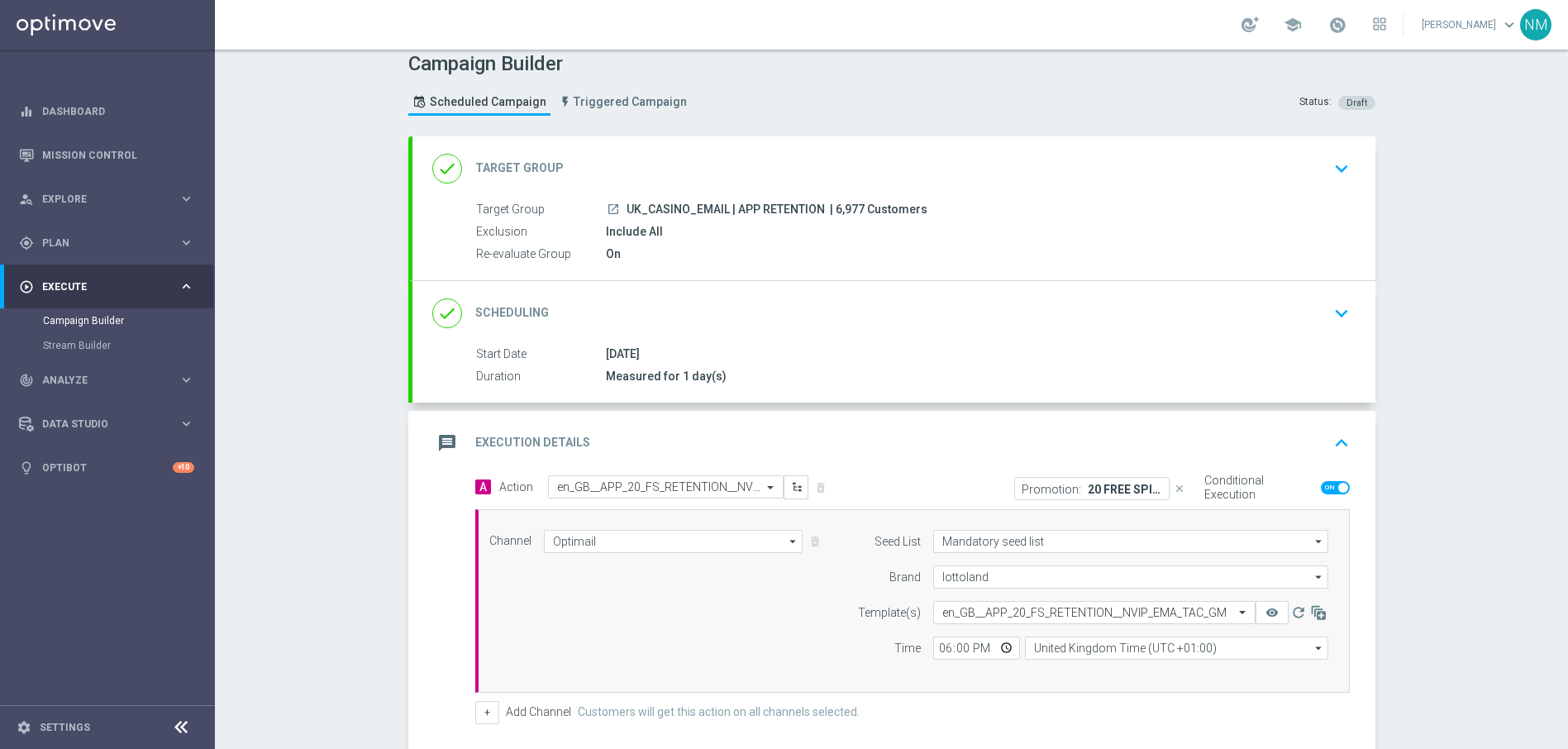
scroll to position [0, 0]
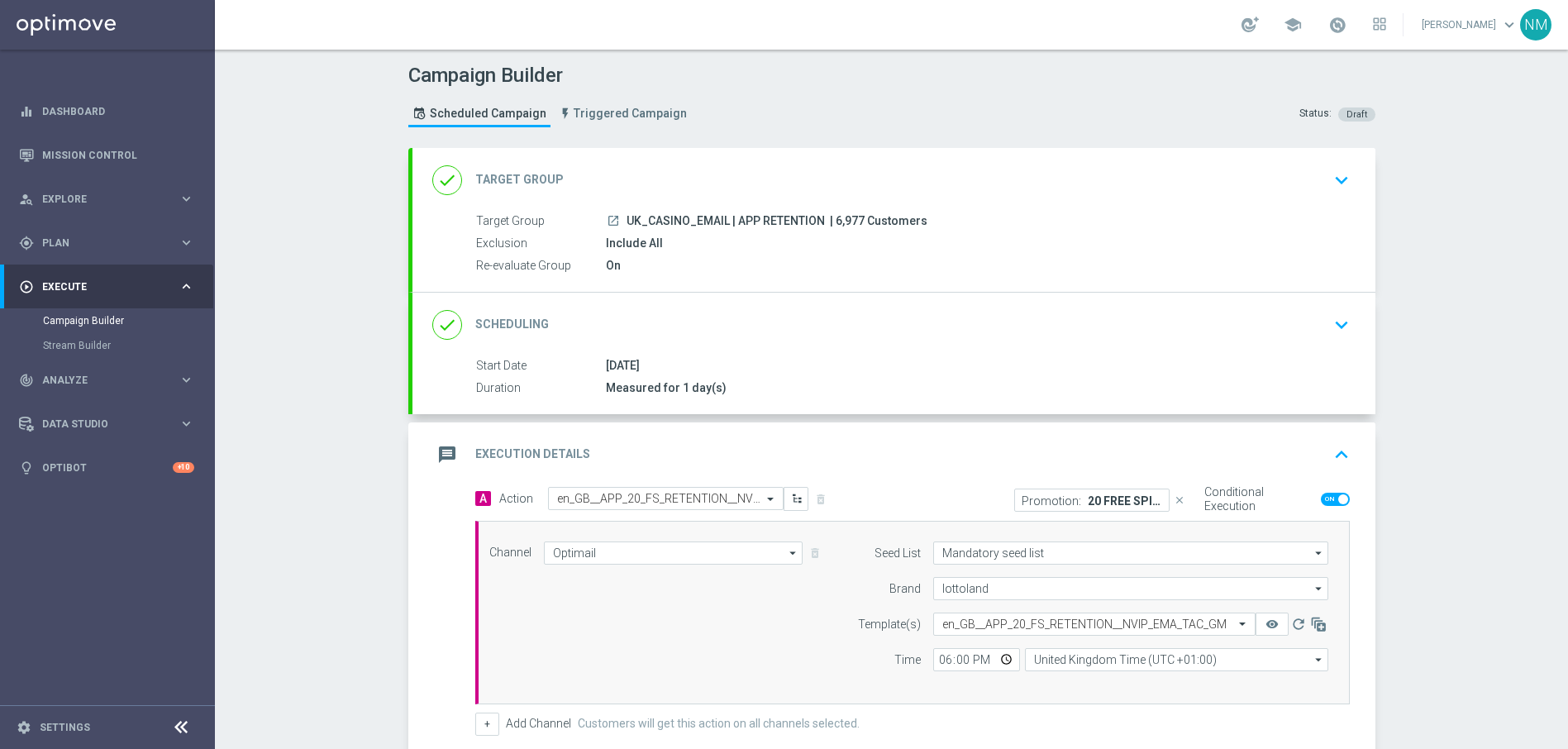
click at [747, 238] on div "Include All" at bounding box center [975, 243] width 737 height 17
click at [1339, 180] on icon "keyboard_arrow_down" at bounding box center [1342, 181] width 25 height 25
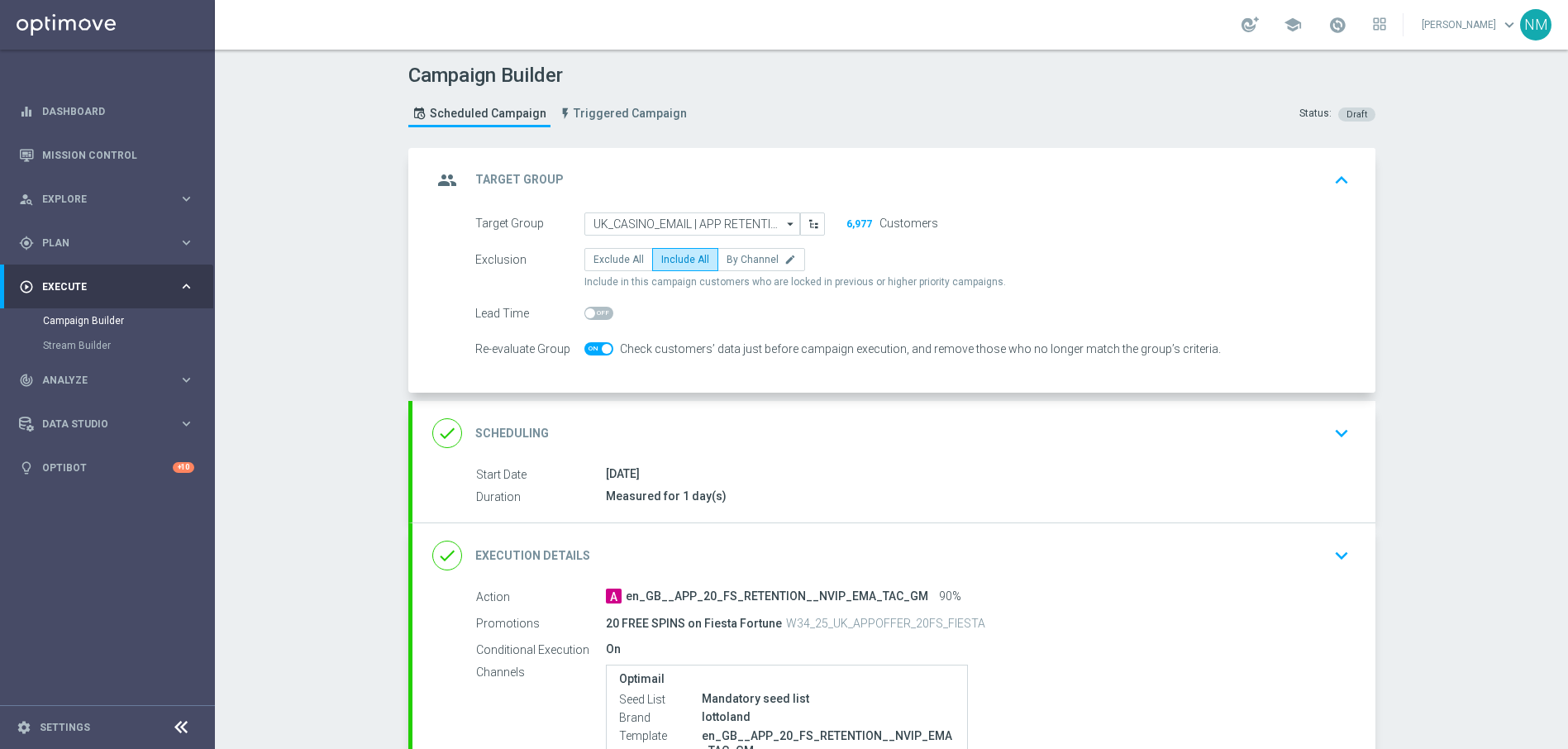
click at [597, 342] on span at bounding box center [598, 349] width 29 height 13
click at [597, 342] on input "checkbox" at bounding box center [598, 349] width 29 height 13
checkbox input "false"
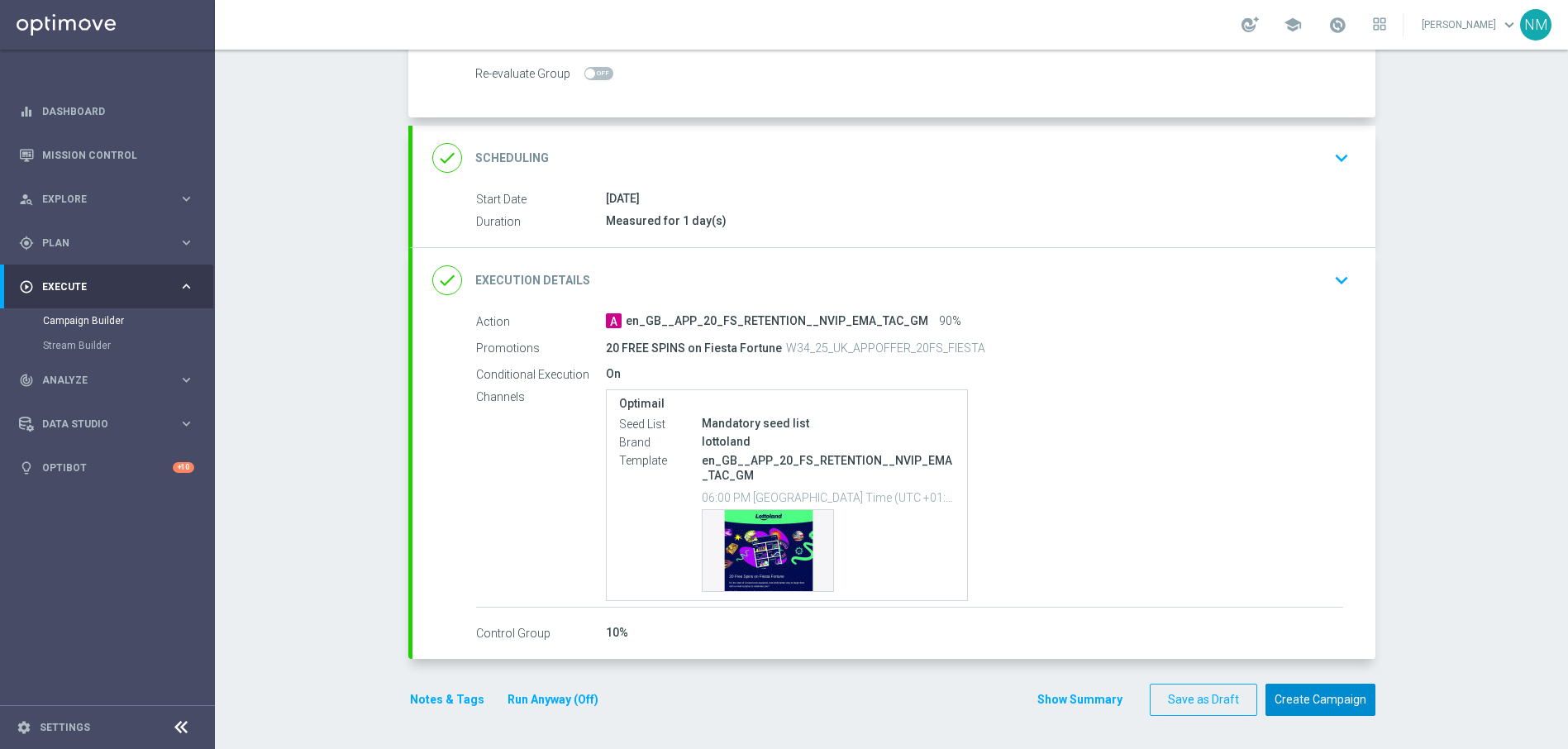
click at [1325, 689] on button "Create Campaign" at bounding box center [1320, 699] width 110 height 32
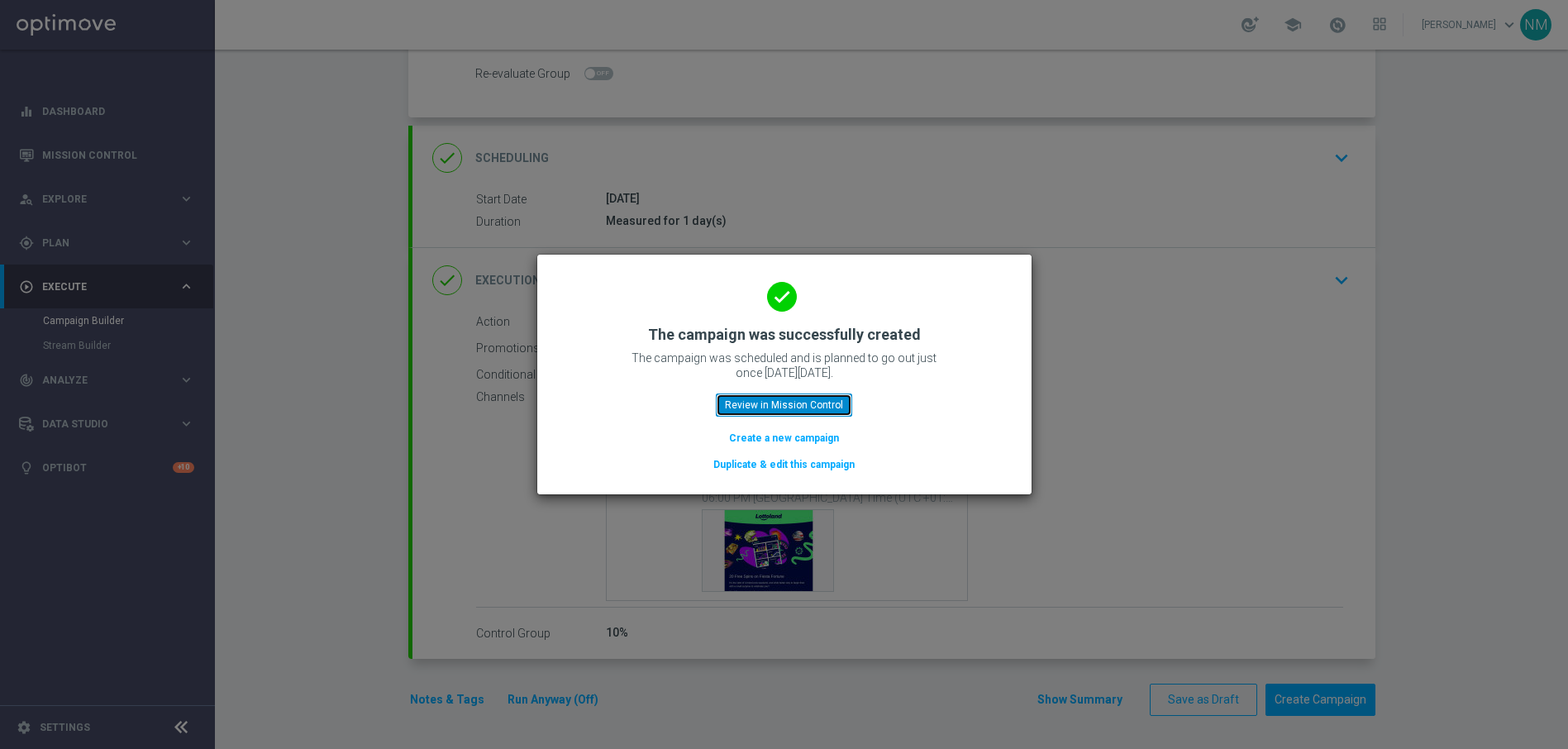
click at [743, 401] on button "Review in Mission Control" at bounding box center [784, 405] width 136 height 23
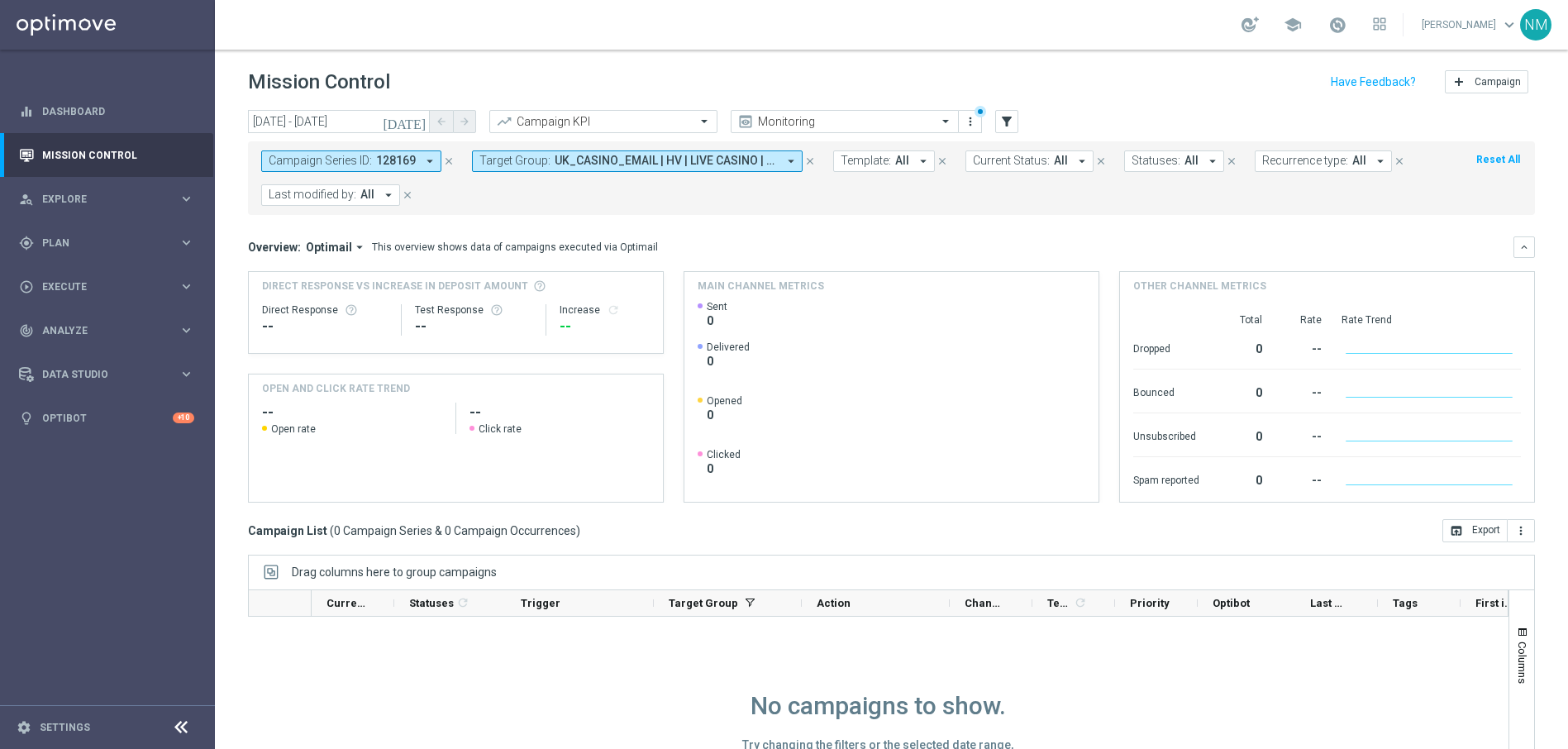
click at [808, 161] on icon "close" at bounding box center [810, 161] width 12 height 12
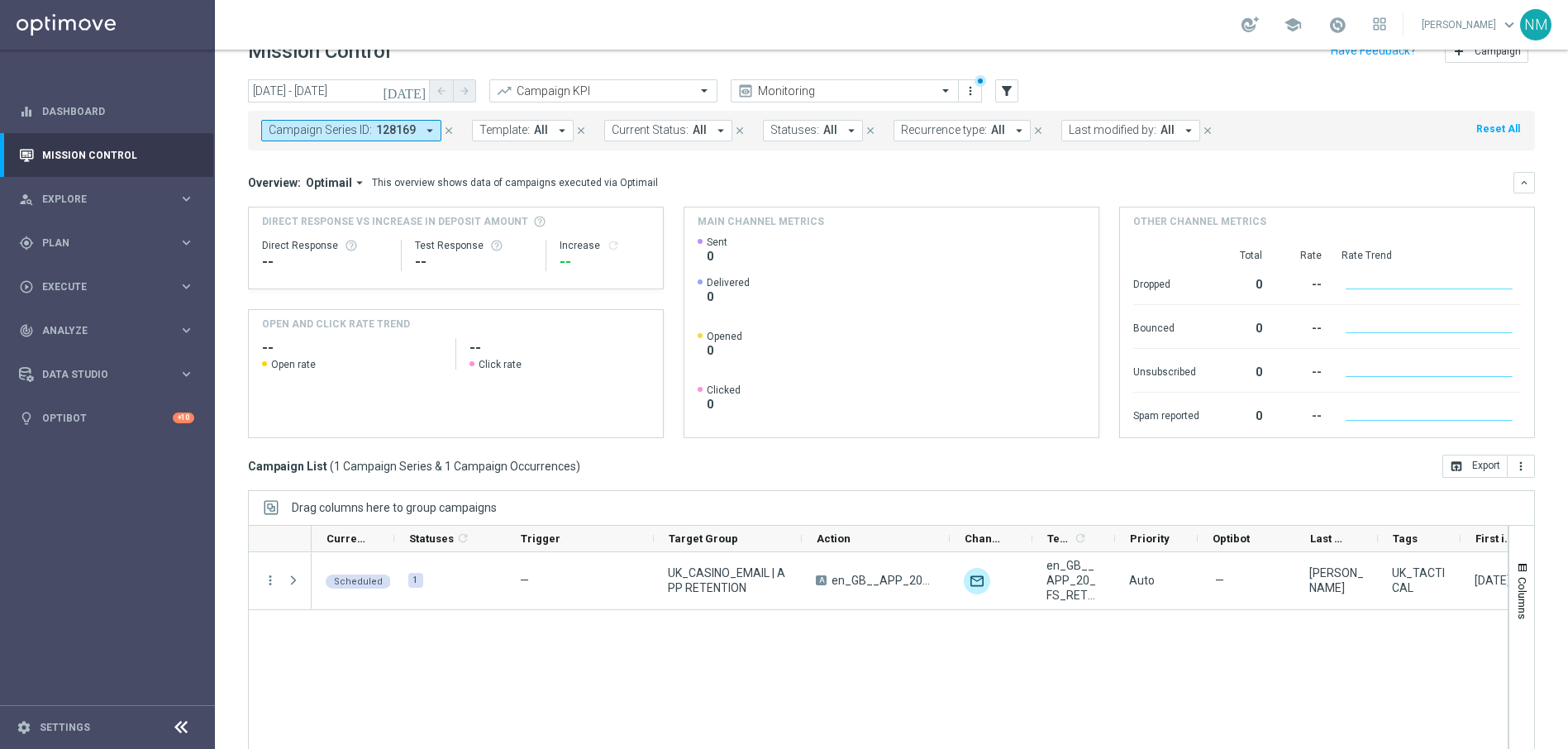
scroll to position [32, 0]
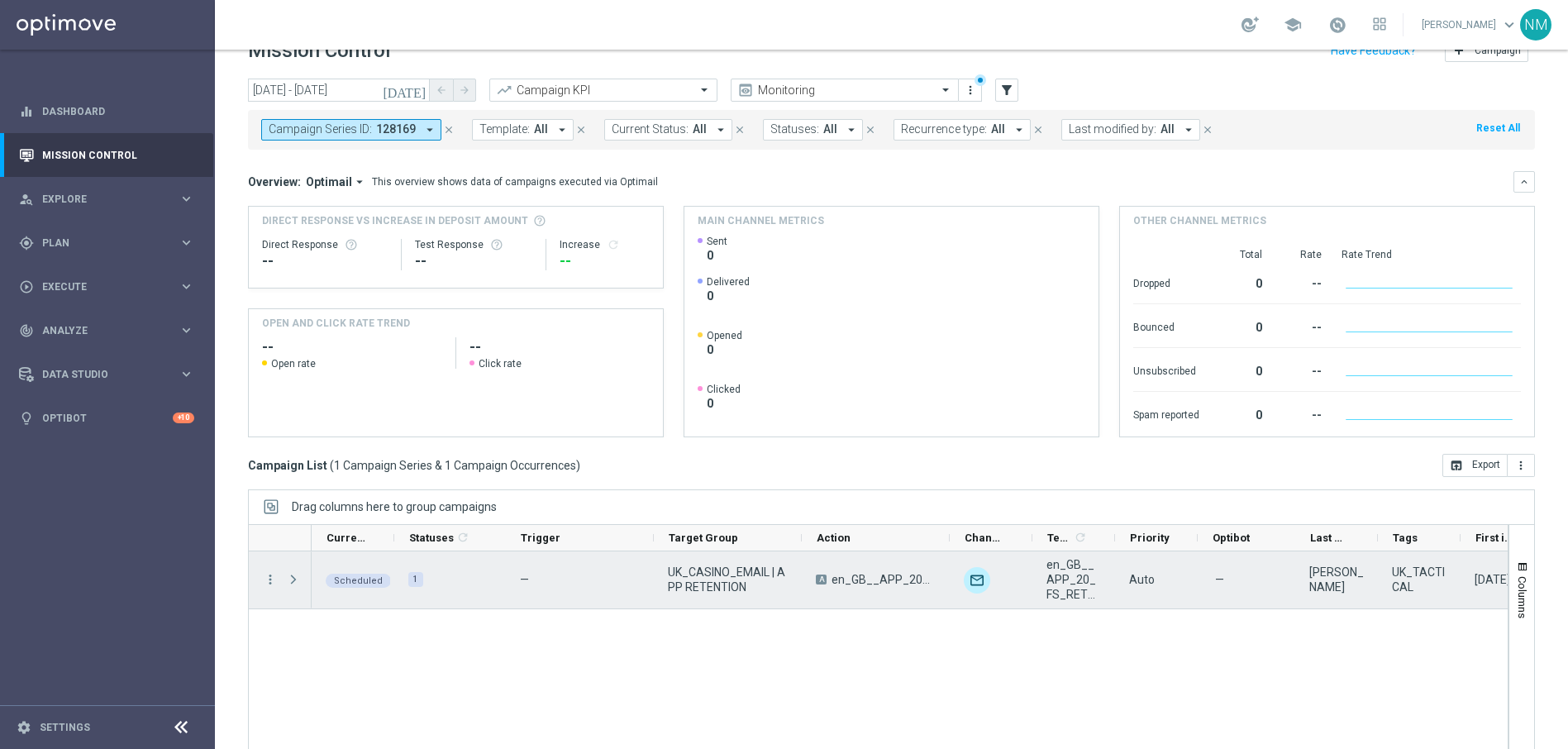
click at [295, 582] on span at bounding box center [294, 579] width 15 height 13
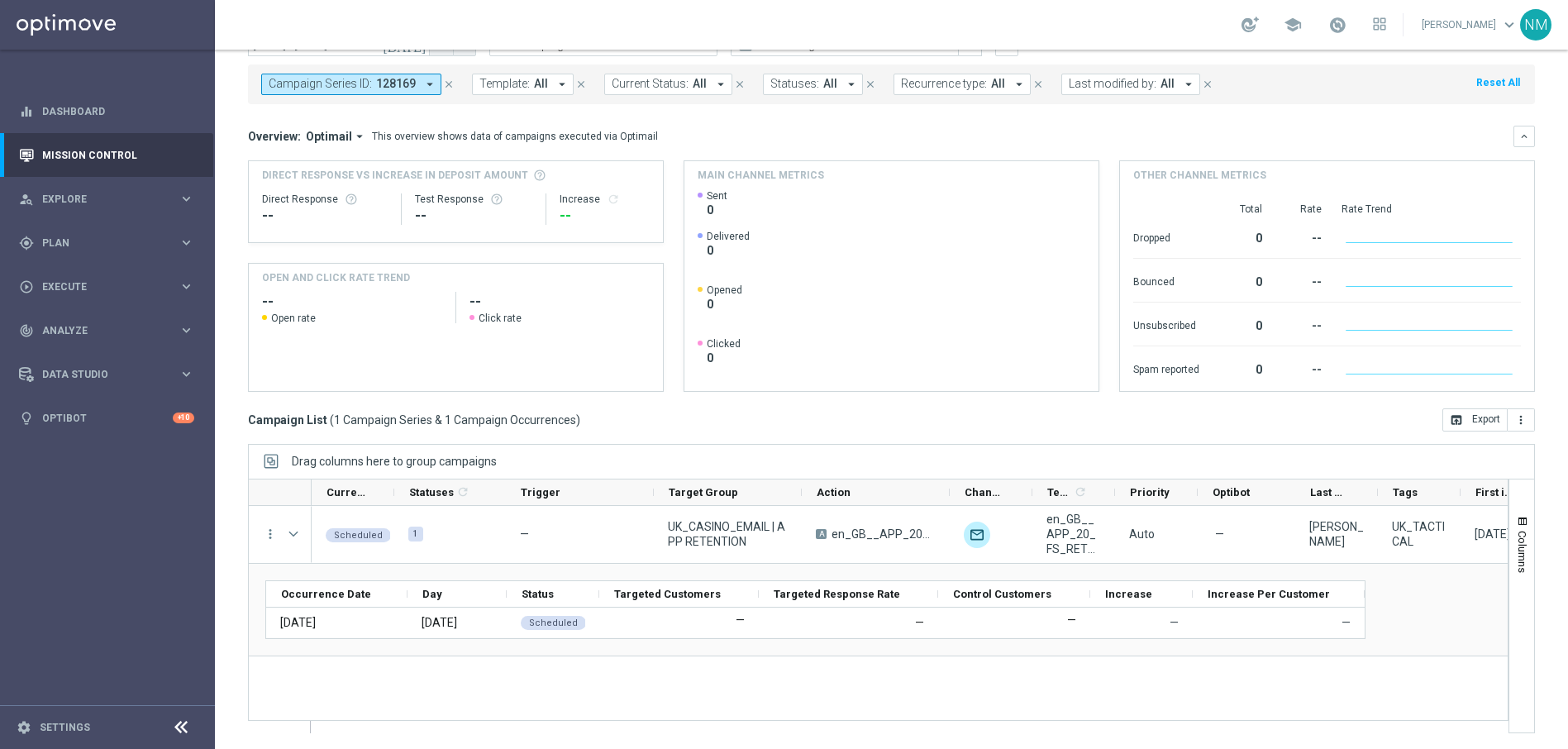
scroll to position [77, 0]
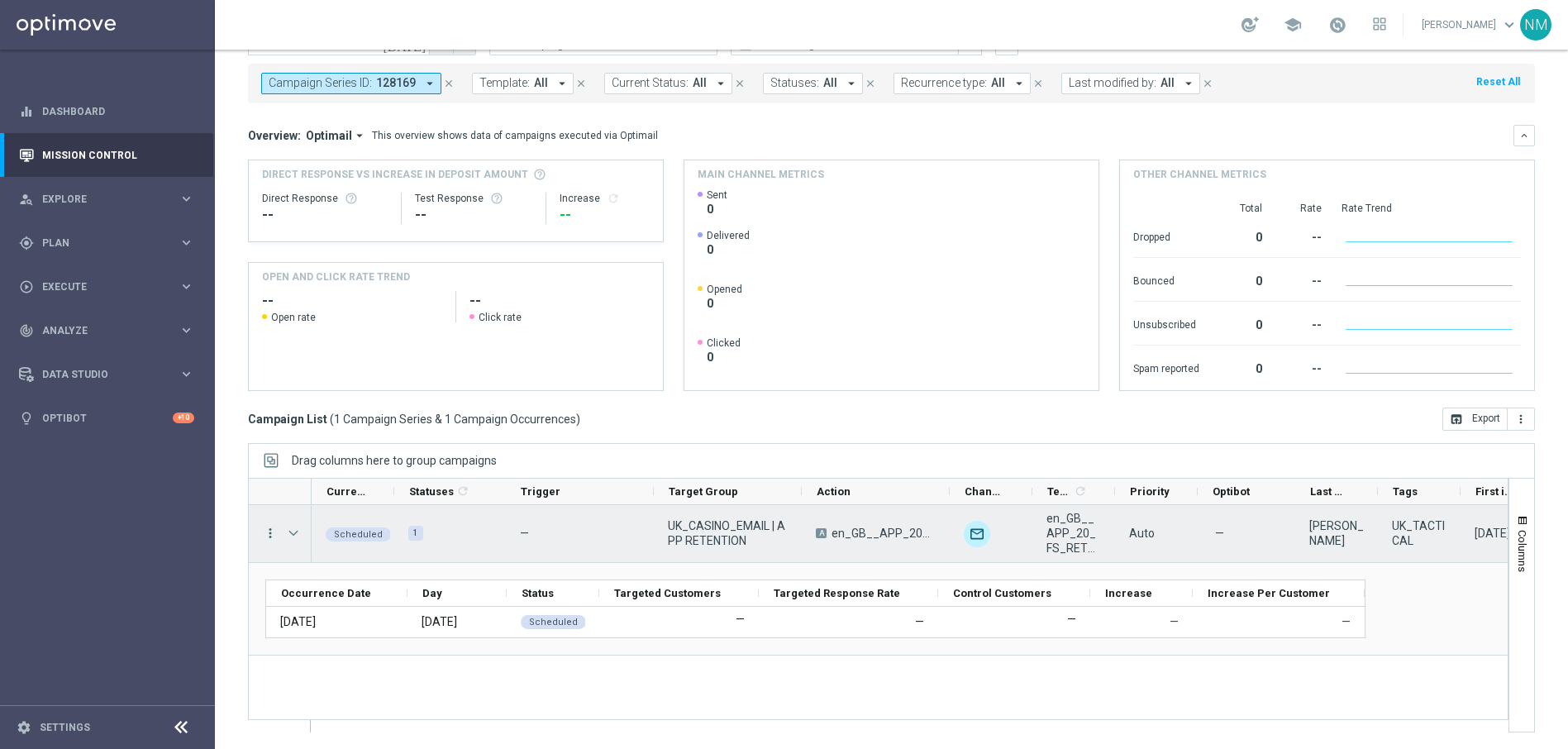
click at [270, 531] on icon "more_vert" at bounding box center [270, 533] width 15 height 15
click at [402, 564] on div "Campaign Metrics" at bounding box center [379, 567] width 154 height 12
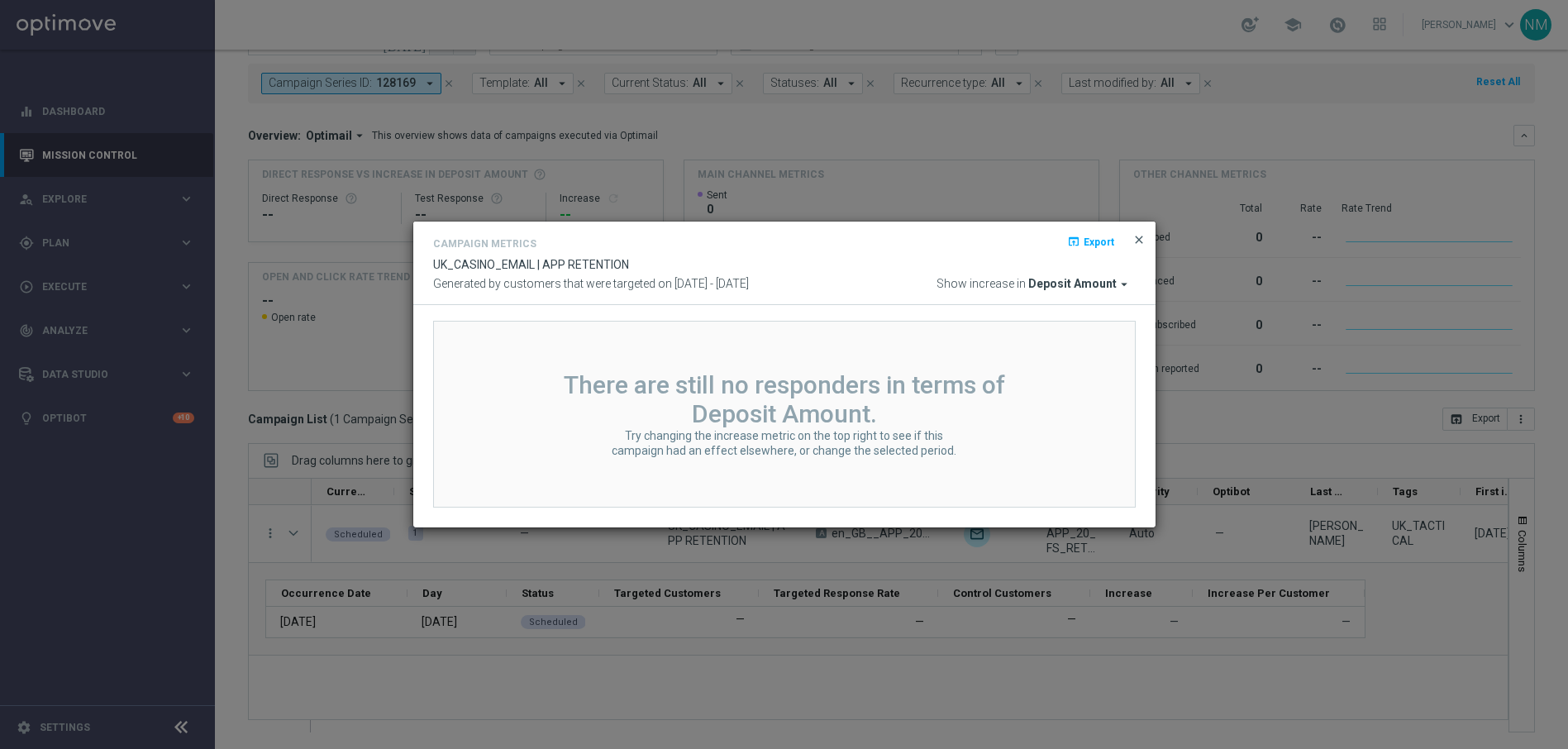
click at [1139, 235] on span "close" at bounding box center [1139, 240] width 13 height 13
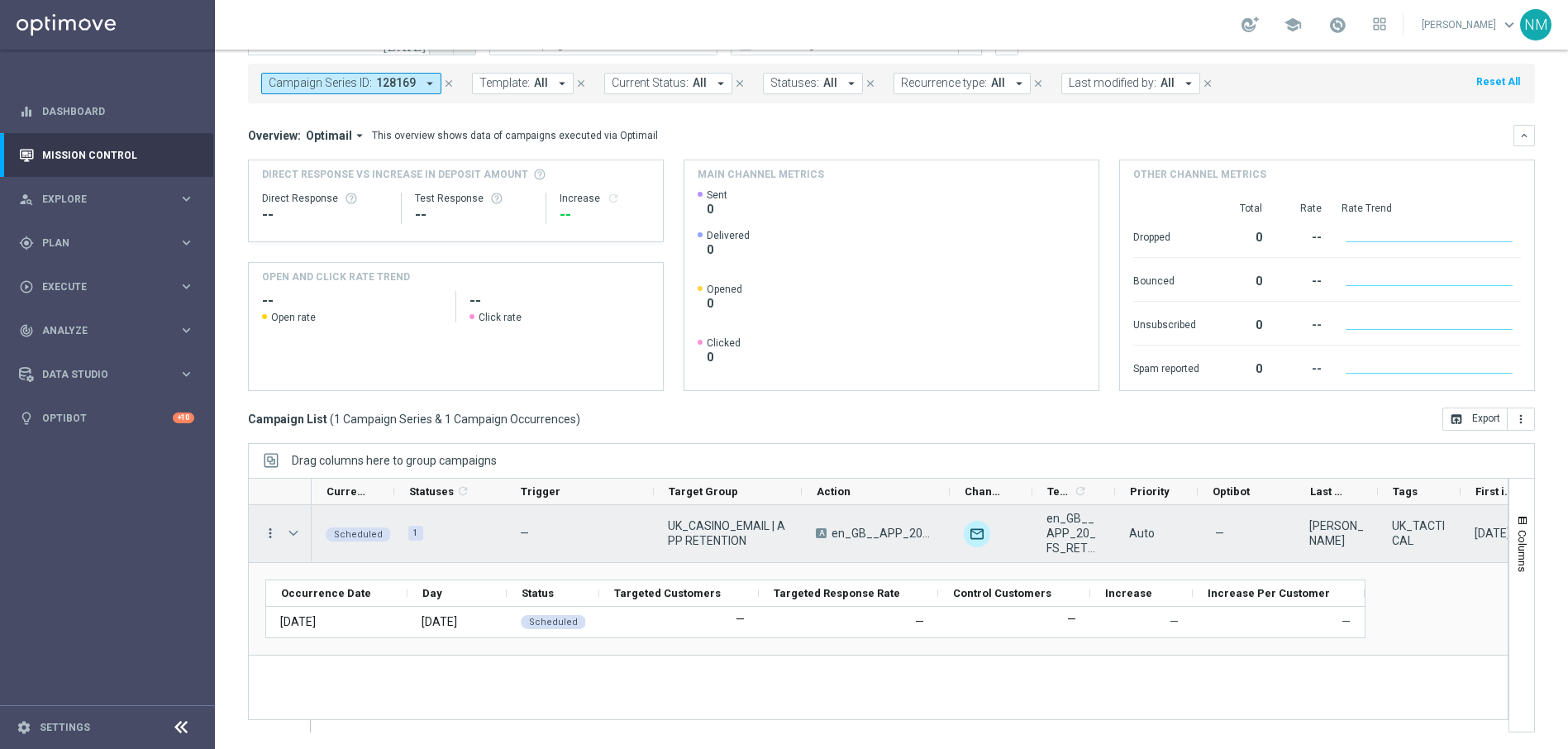
click at [270, 533] on icon "more_vert" at bounding box center [270, 533] width 15 height 15
click at [360, 550] on div "list Campaign Details" at bounding box center [370, 543] width 186 height 23
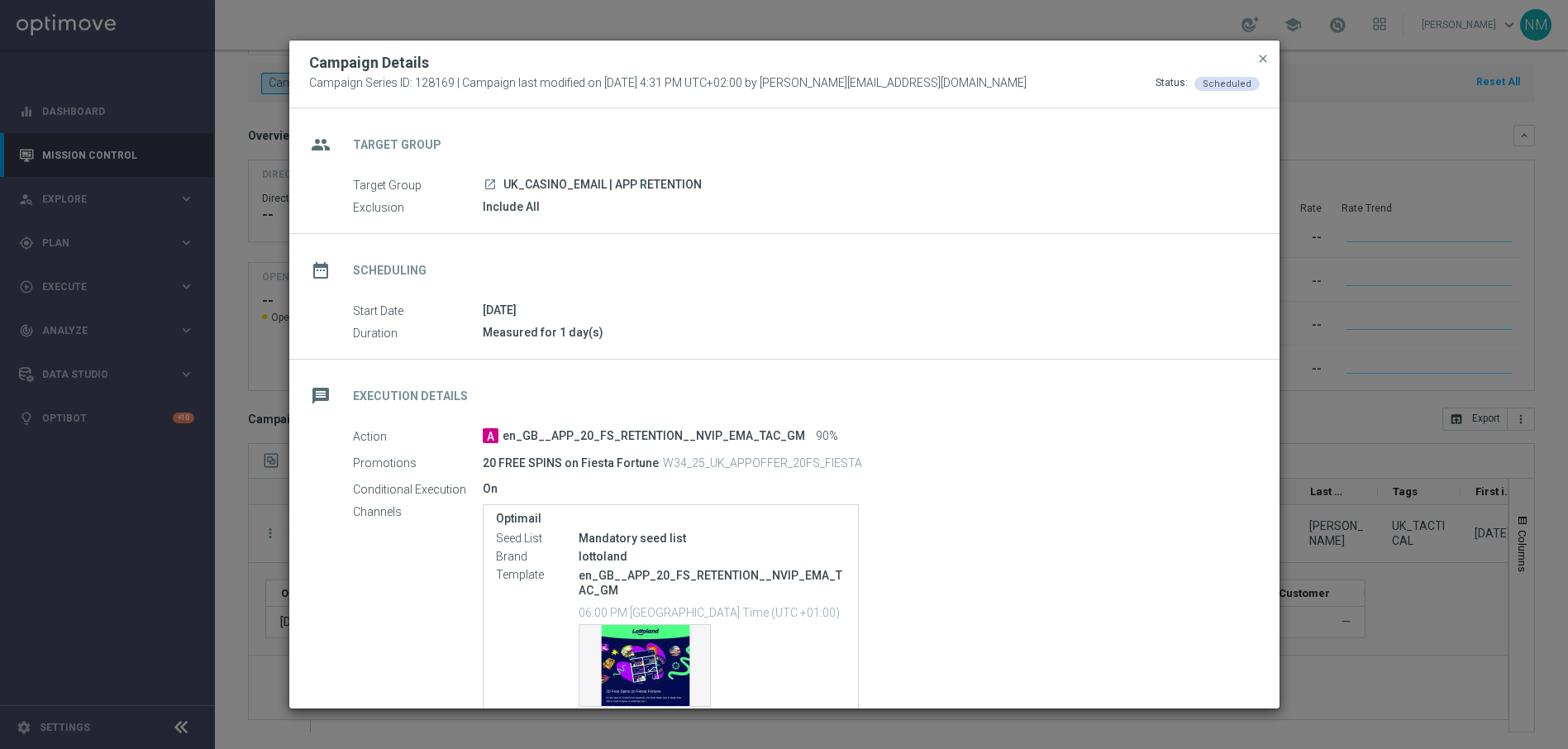
scroll to position [137, 0]
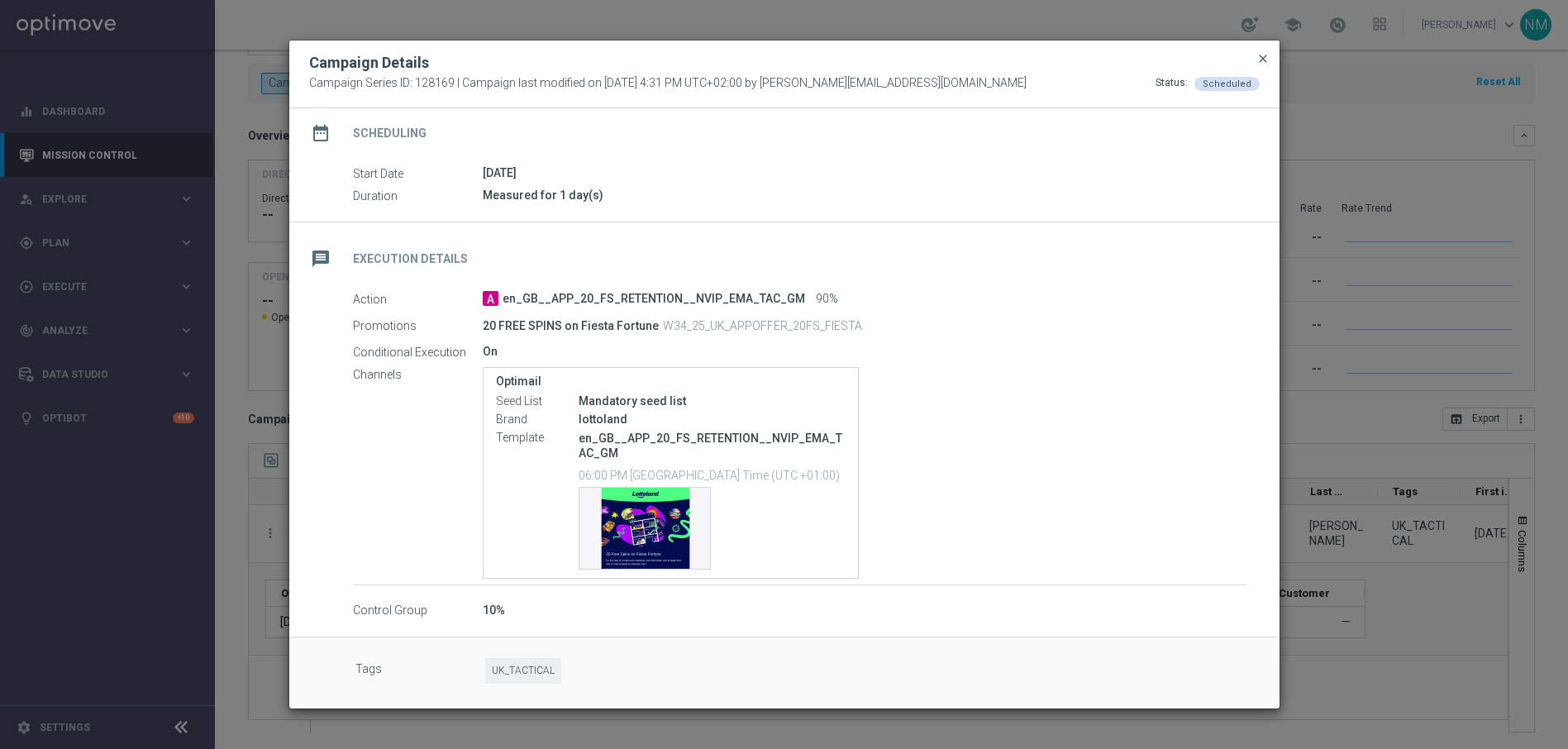
click at [1258, 62] on span "close" at bounding box center [1263, 59] width 13 height 13
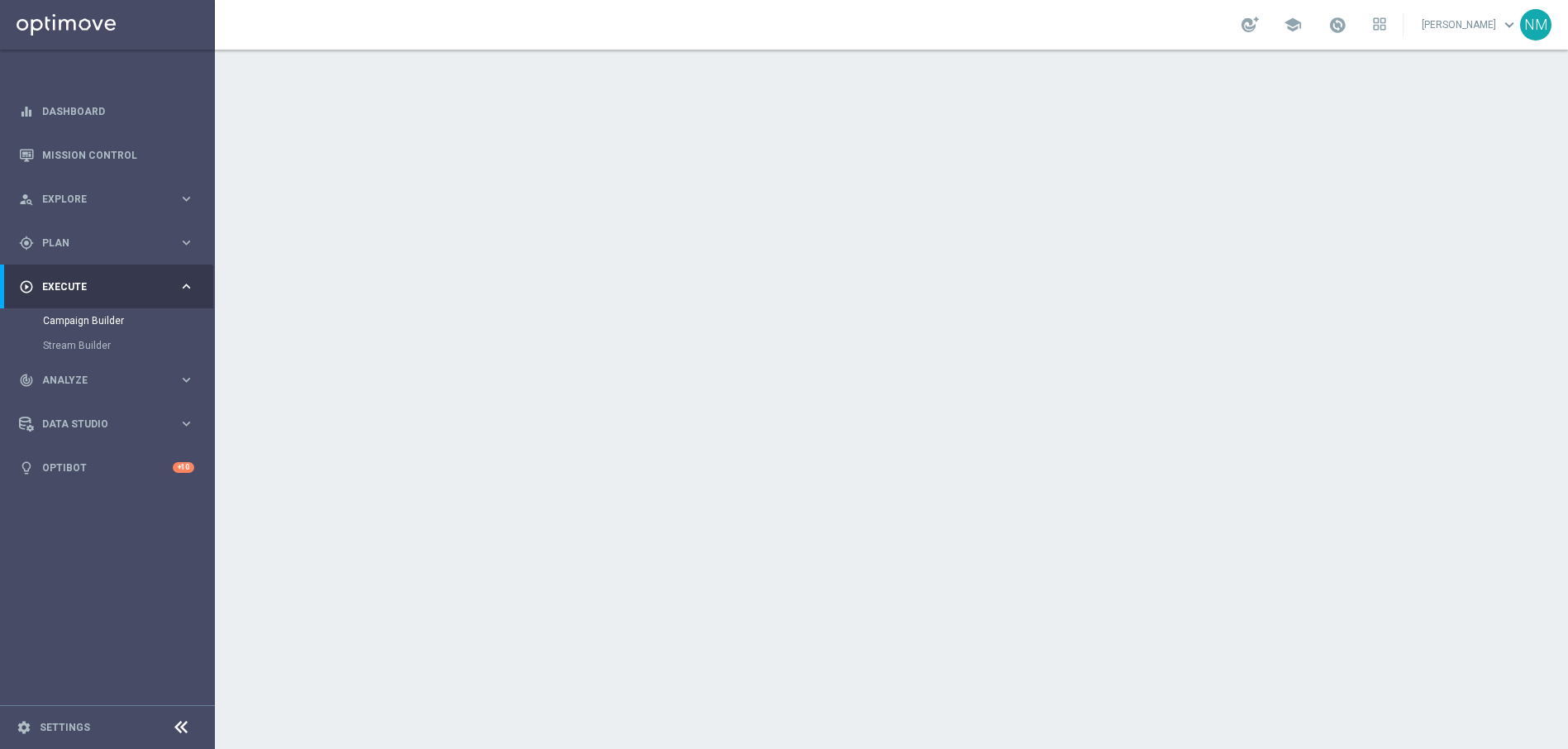
scroll to position [131, 0]
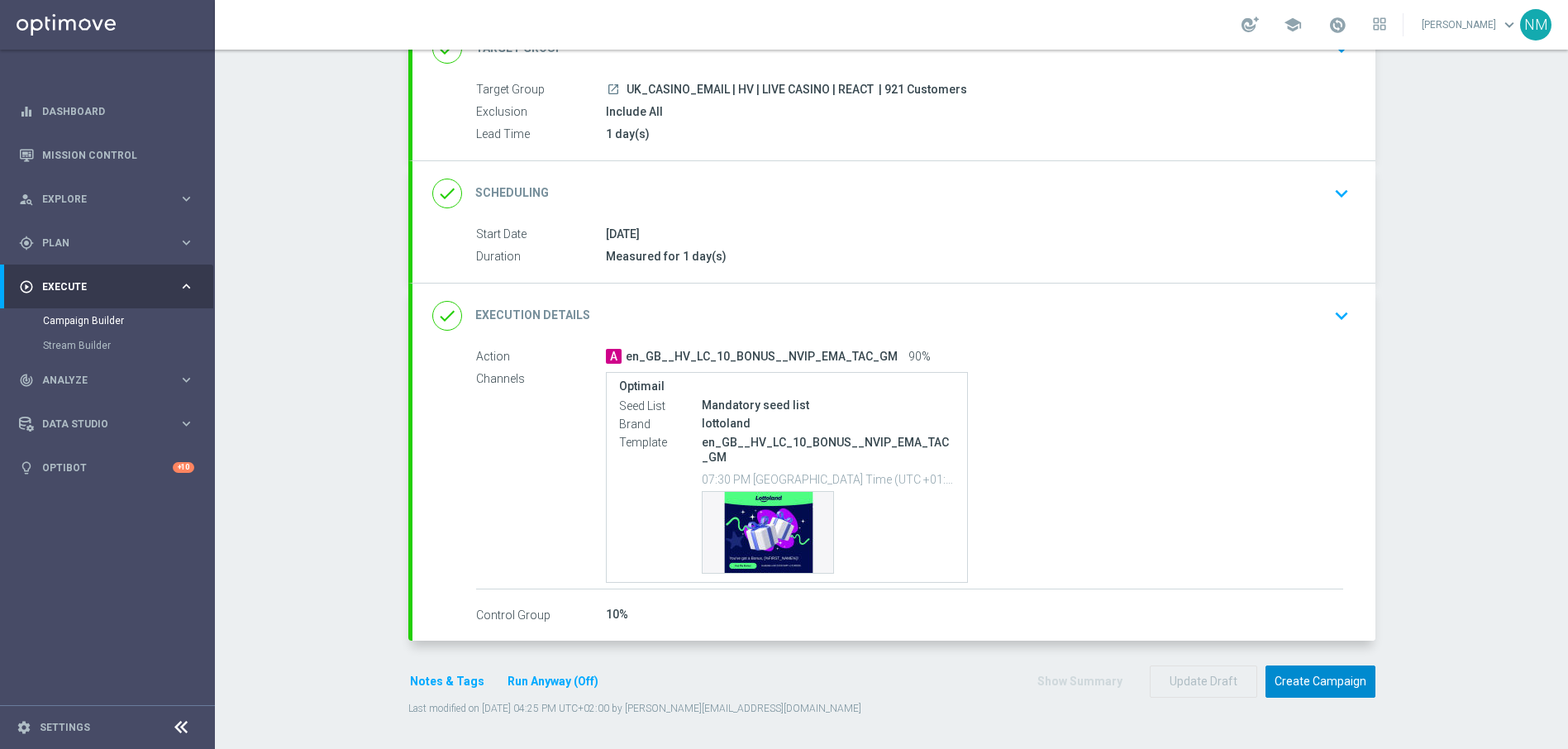
click at [1293, 667] on button "Create Campaign" at bounding box center [1320, 681] width 110 height 32
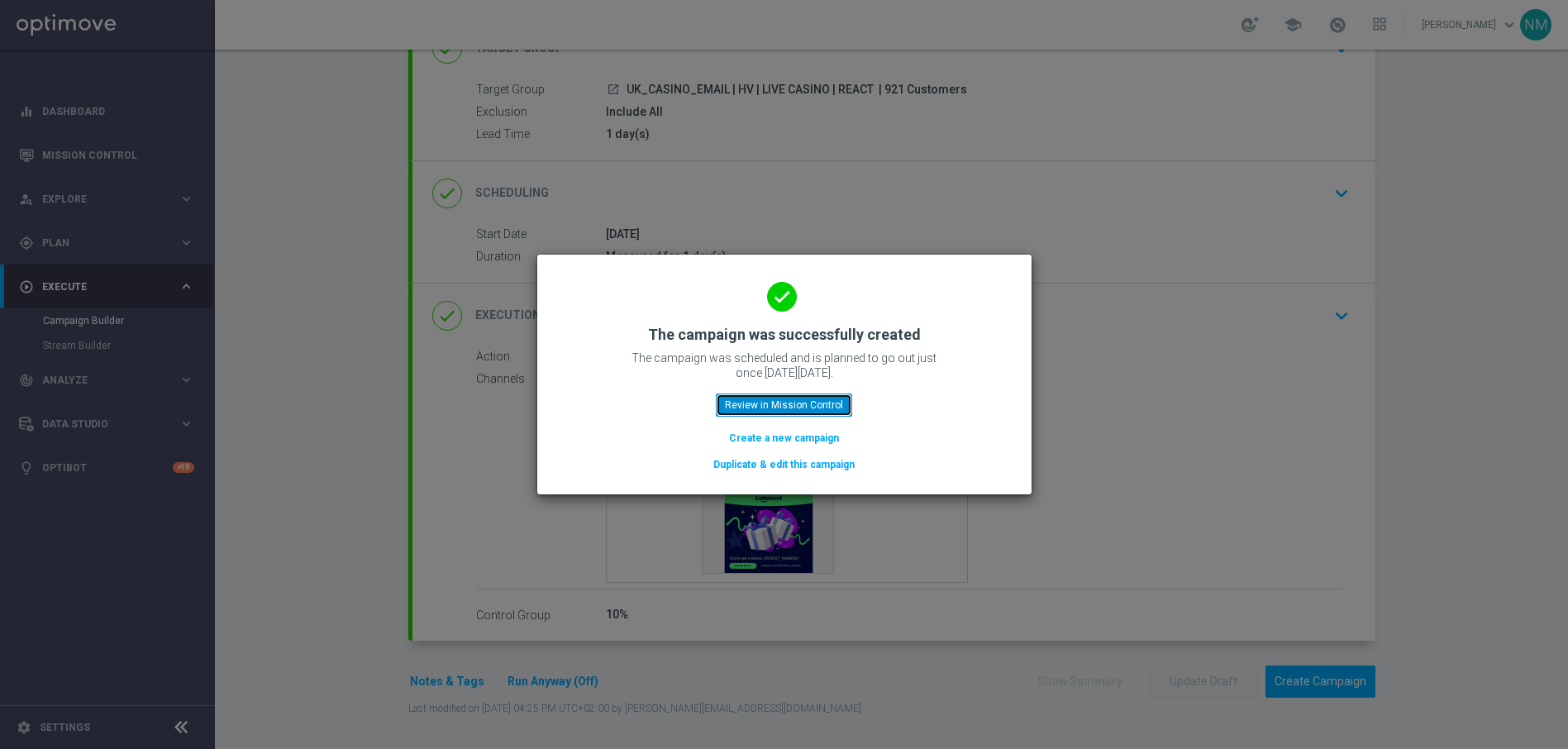
click at [786, 411] on button "Review in Mission Control" at bounding box center [784, 405] width 136 height 23
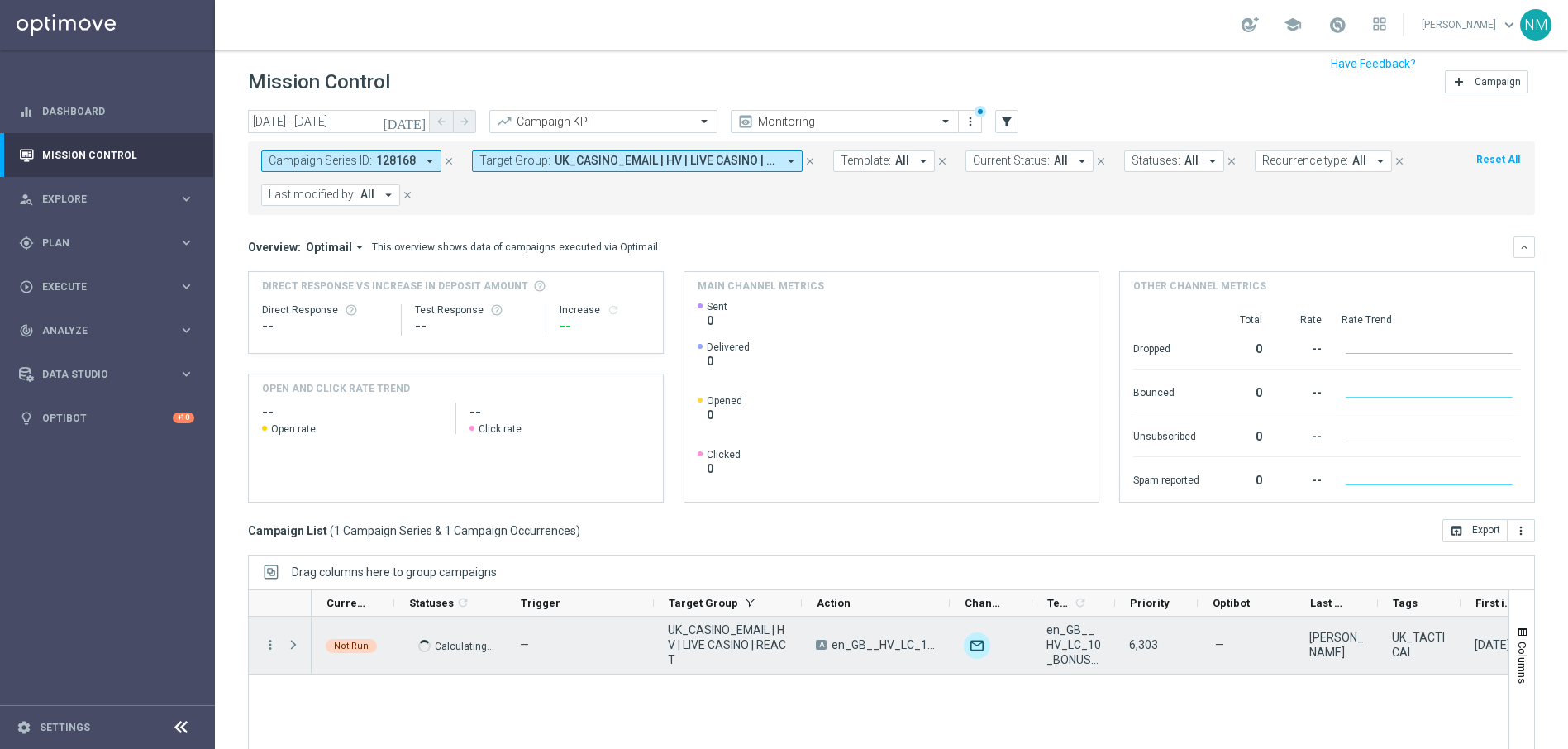
scroll to position [32, 0]
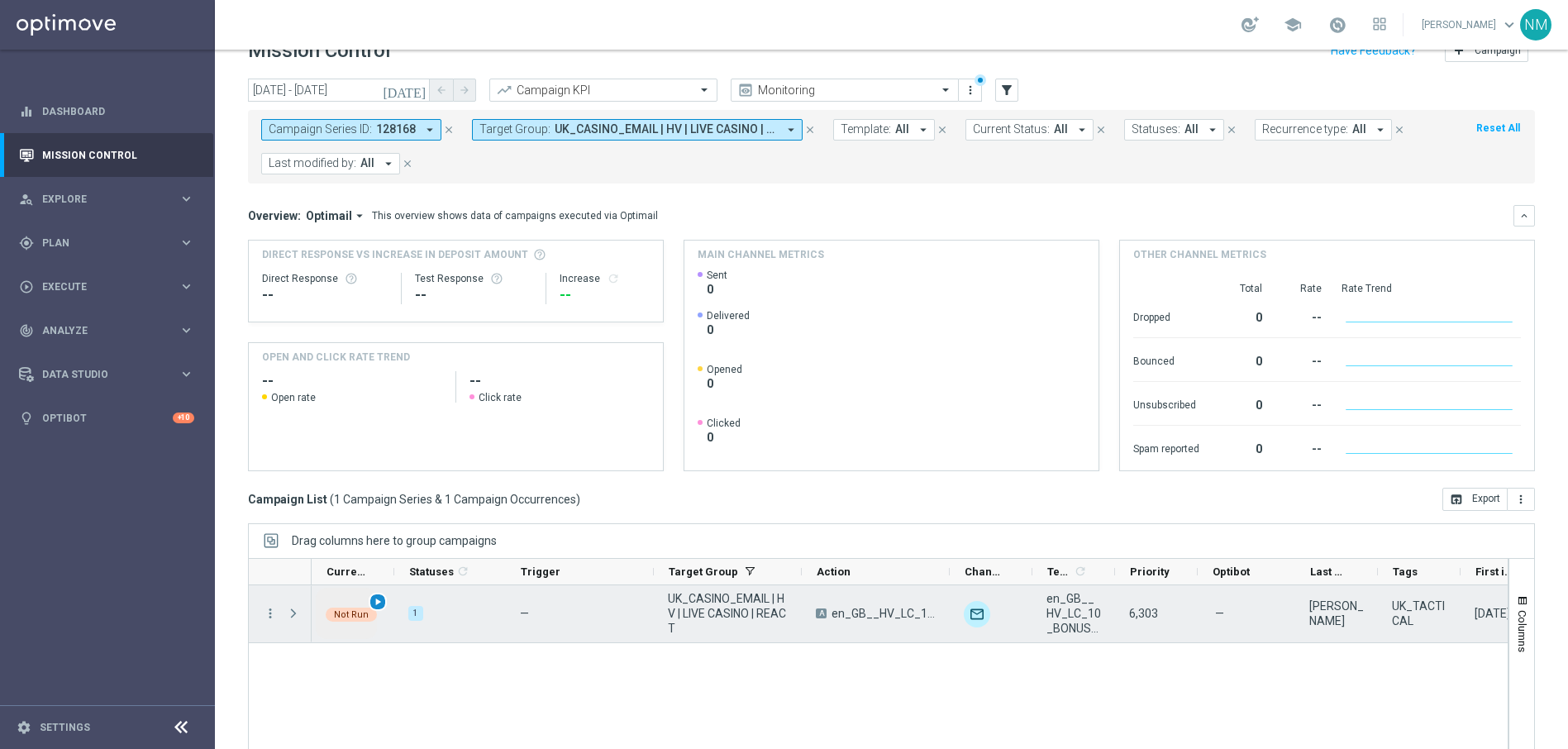
click at [382, 600] on span "play_arrow" at bounding box center [378, 602] width 12 height 12
click at [295, 612] on span "Press SPACE to select this row." at bounding box center [294, 613] width 15 height 13
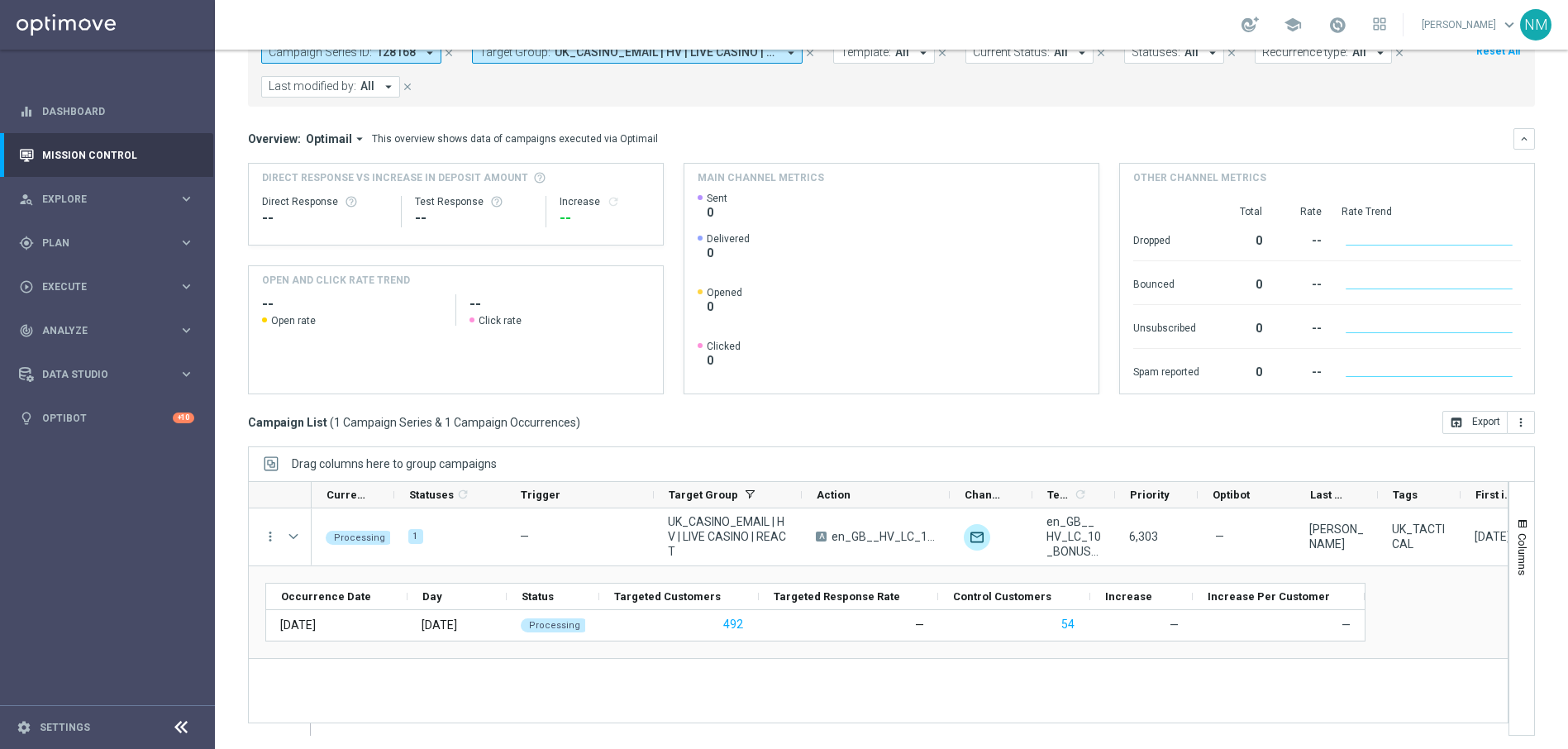
scroll to position [112, 0]
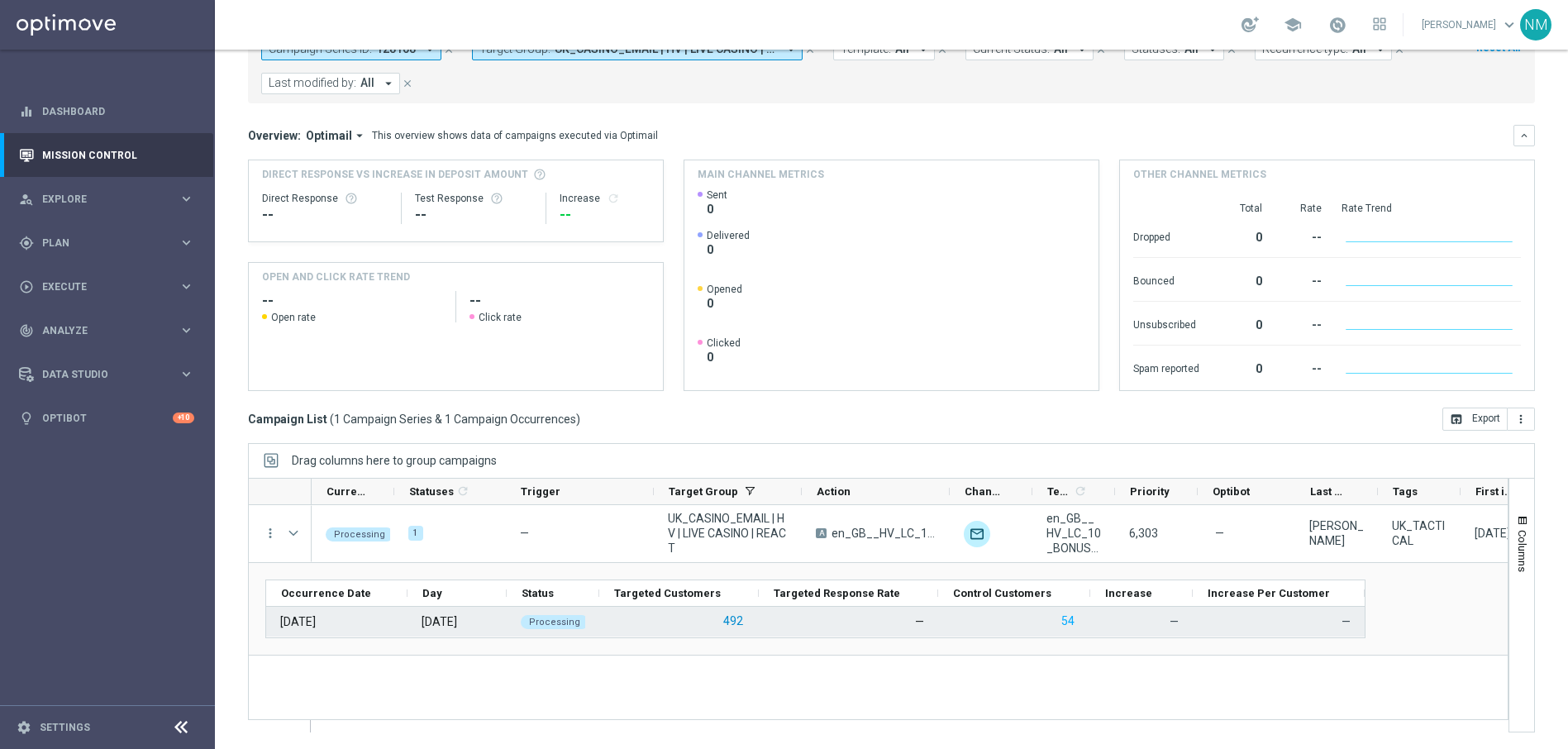
click at [731, 623] on button "492" at bounding box center [733, 621] width 23 height 21
click at [737, 619] on button "492" at bounding box center [733, 621] width 23 height 21
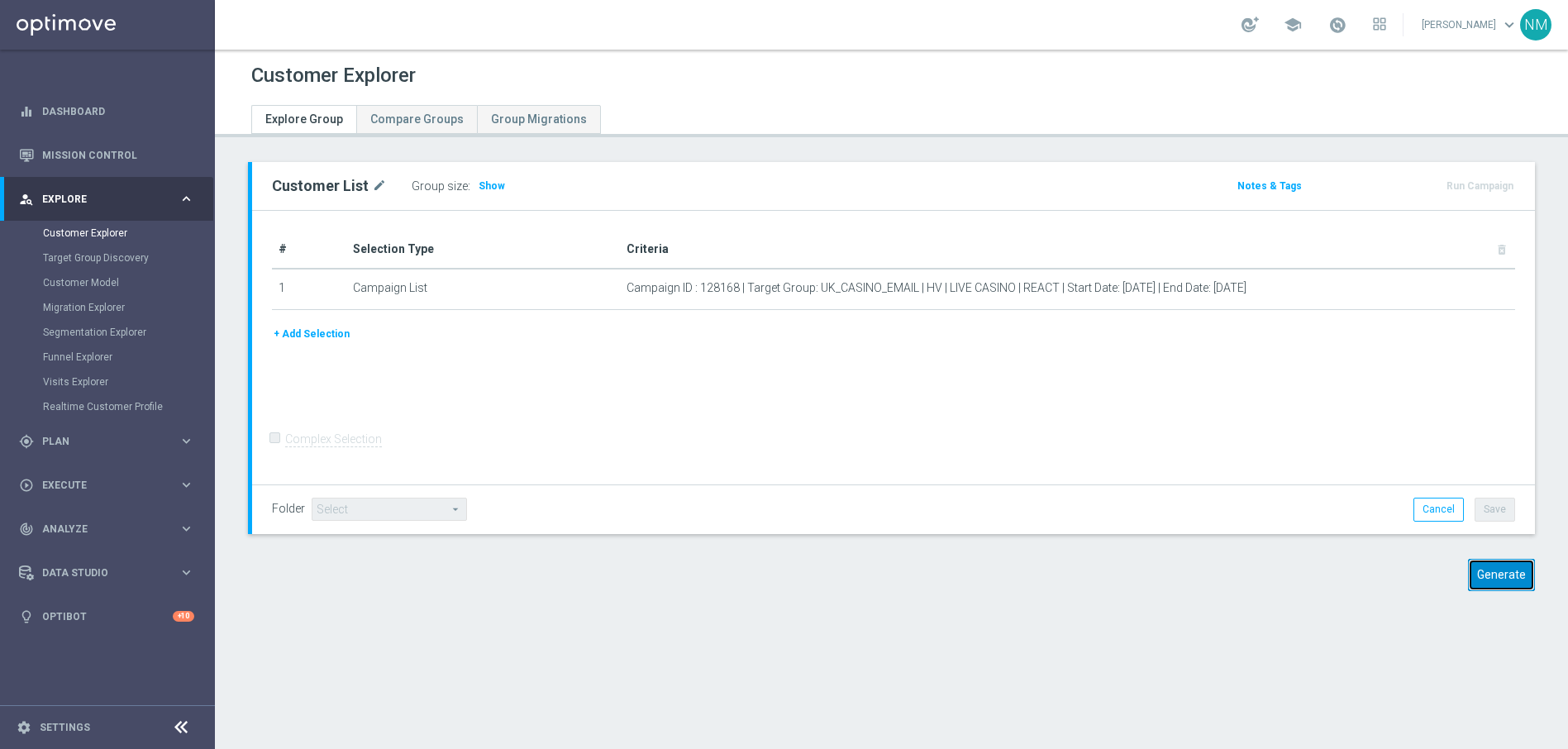
click at [1497, 581] on button "Generate" at bounding box center [1501, 574] width 67 height 32
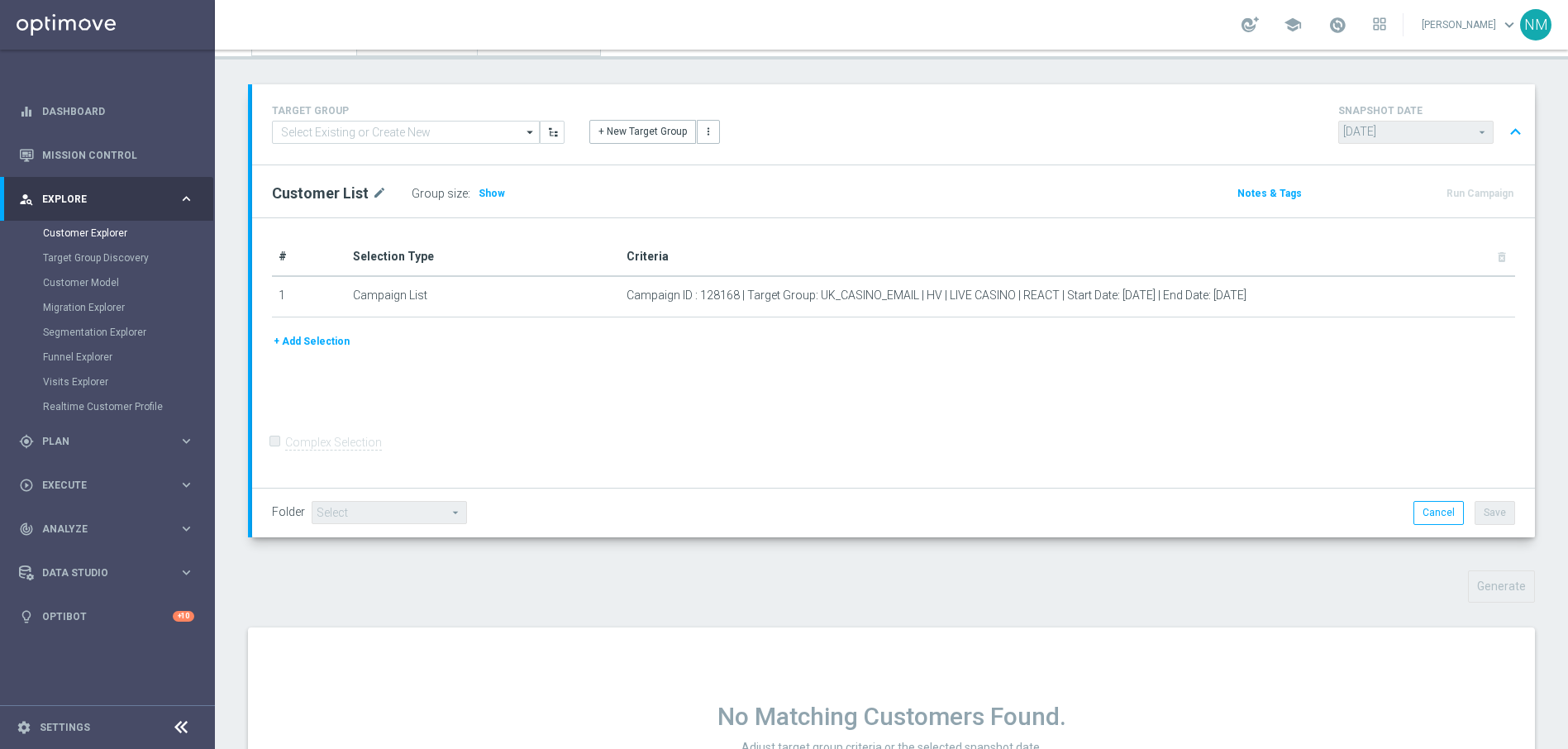
scroll to position [195, 0]
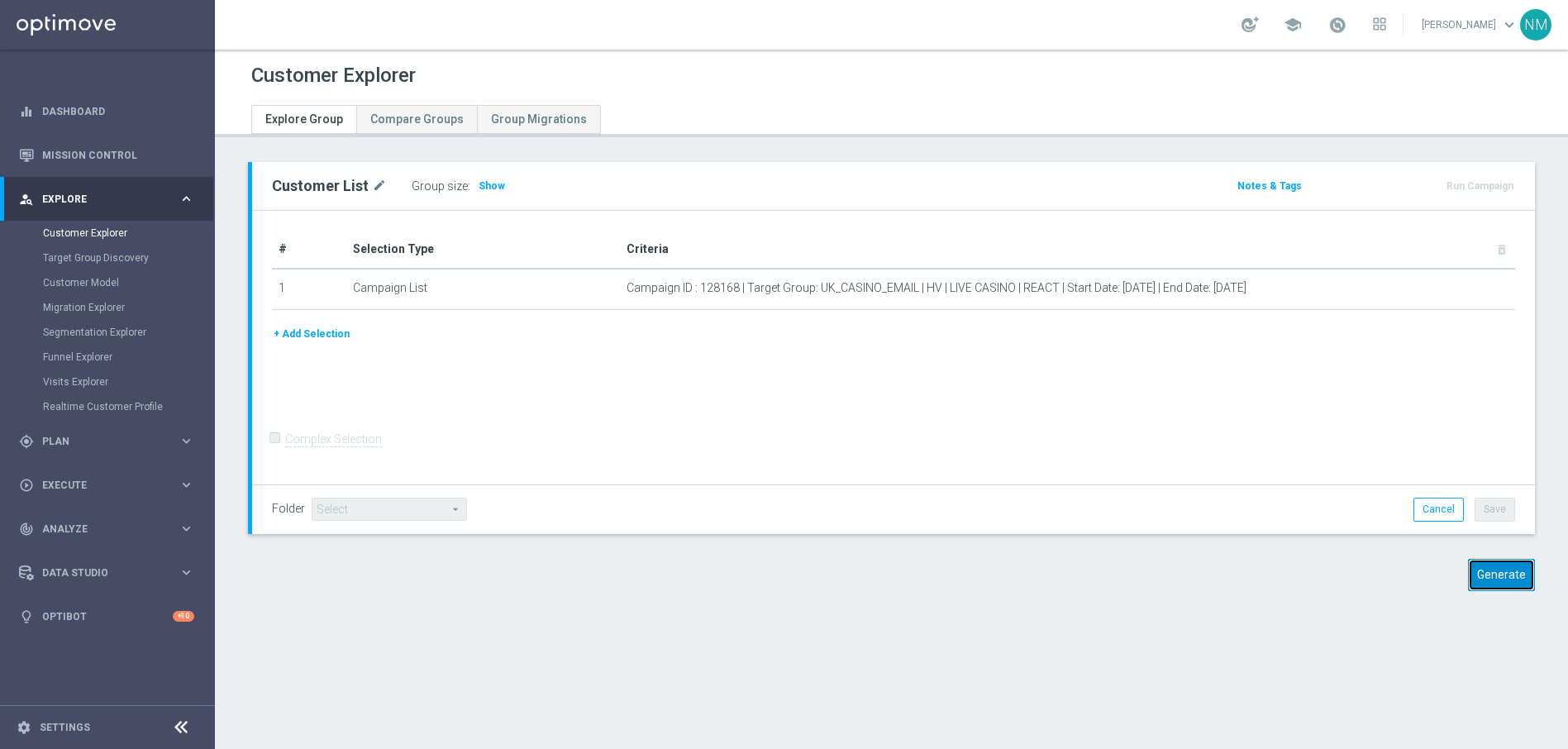
click at [1468, 584] on button "Generate" at bounding box center [1501, 574] width 67 height 32
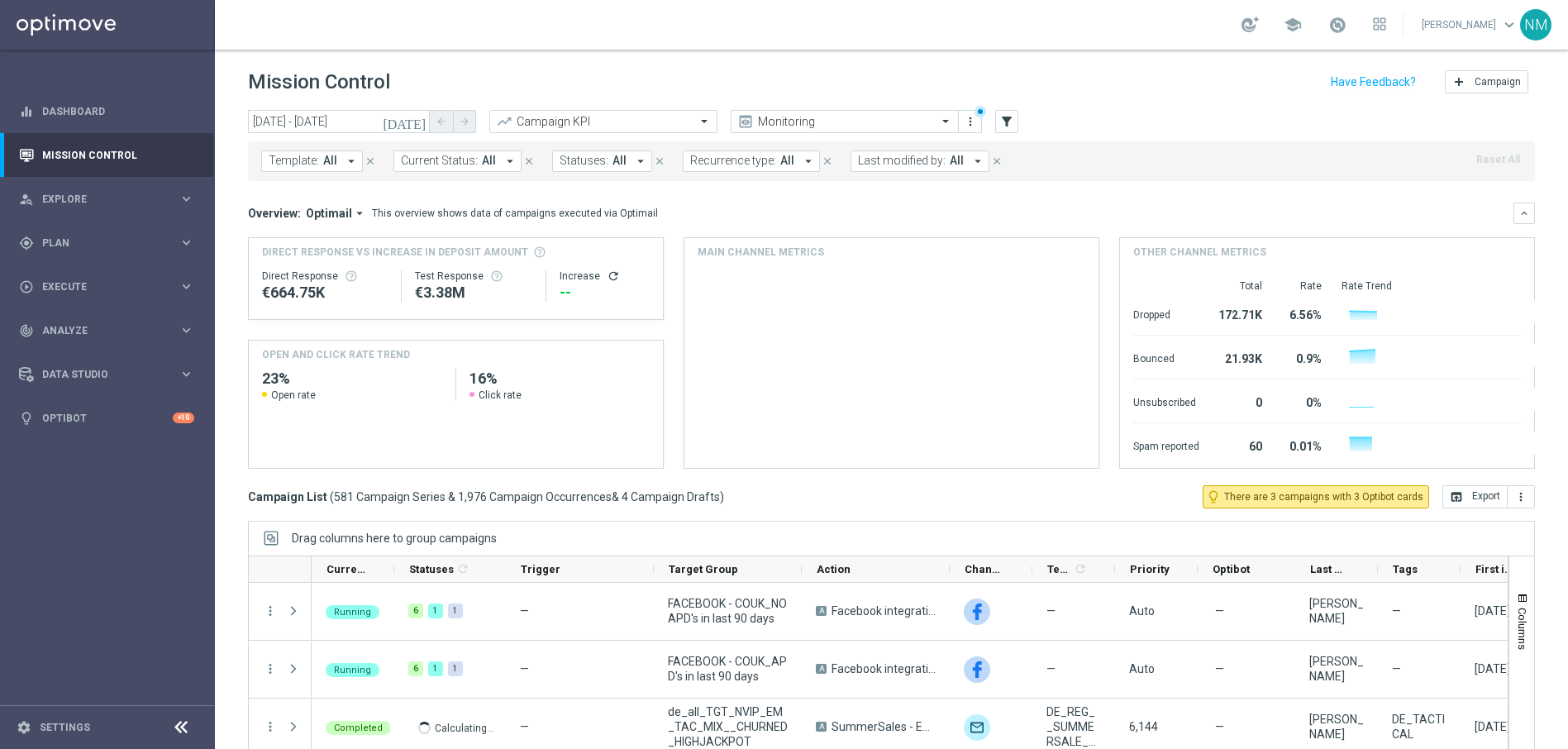
click at [325, 162] on span "All" at bounding box center [330, 161] width 14 height 14
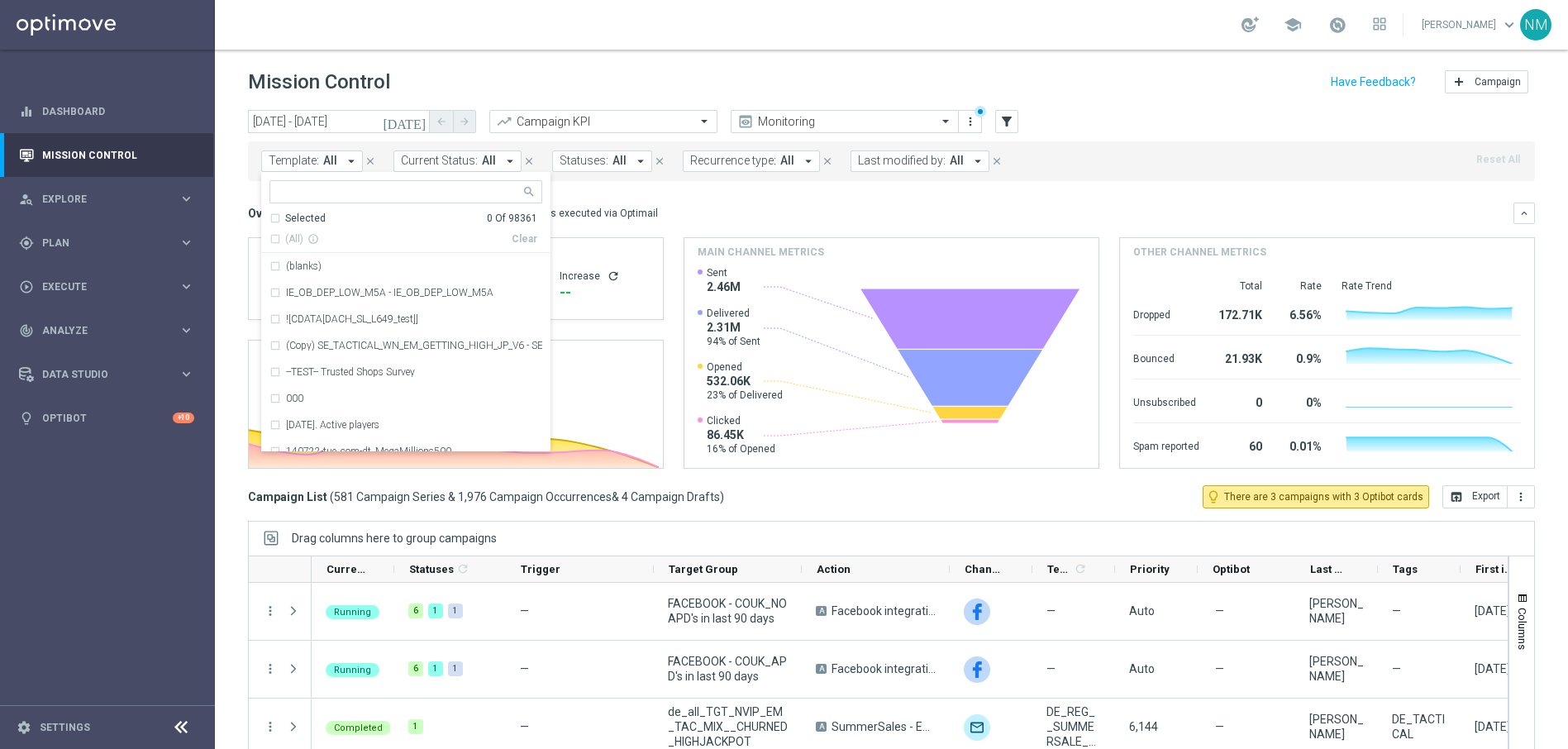
click at [1063, 148] on div "Template: All arrow_drop_down Selected 0 Of 98361 (All) info_outline Clear (bla…" at bounding box center [891, 161] width 1287 height 40
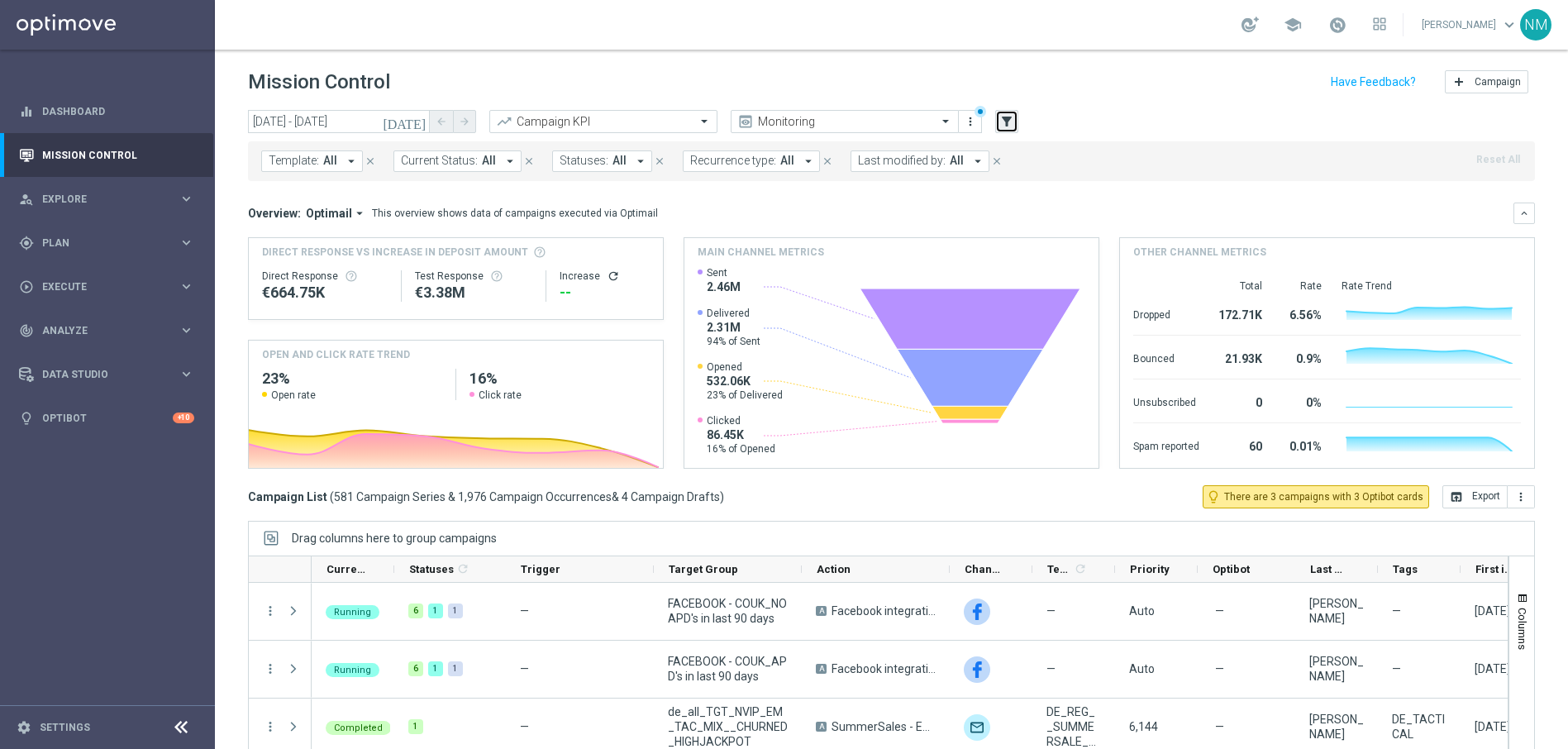
click at [1008, 122] on icon "filter_alt" at bounding box center [1007, 122] width 15 height 15
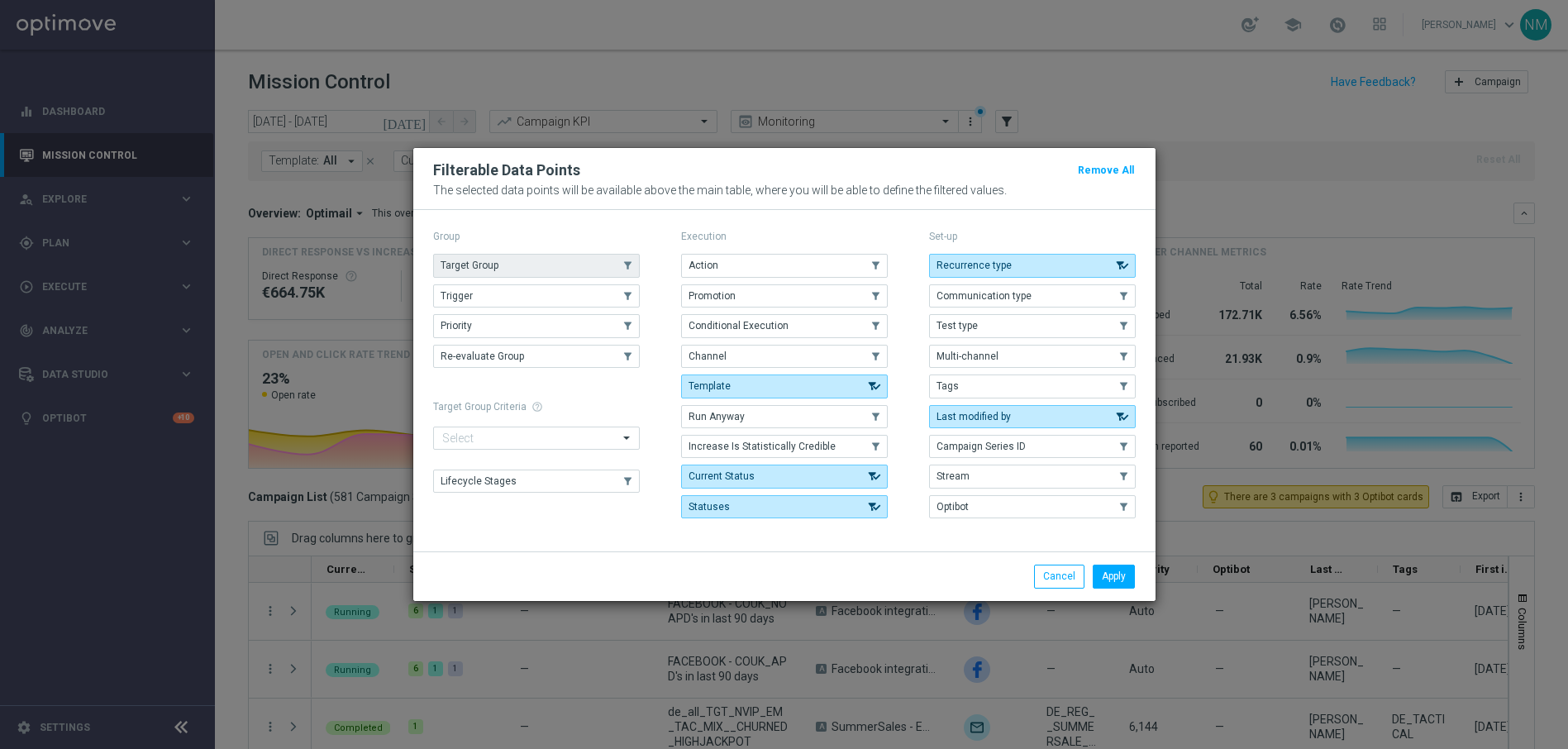
click at [525, 264] on button "Target Group" at bounding box center [536, 265] width 206 height 23
click at [1114, 572] on button "Apply" at bounding box center [1114, 576] width 42 height 23
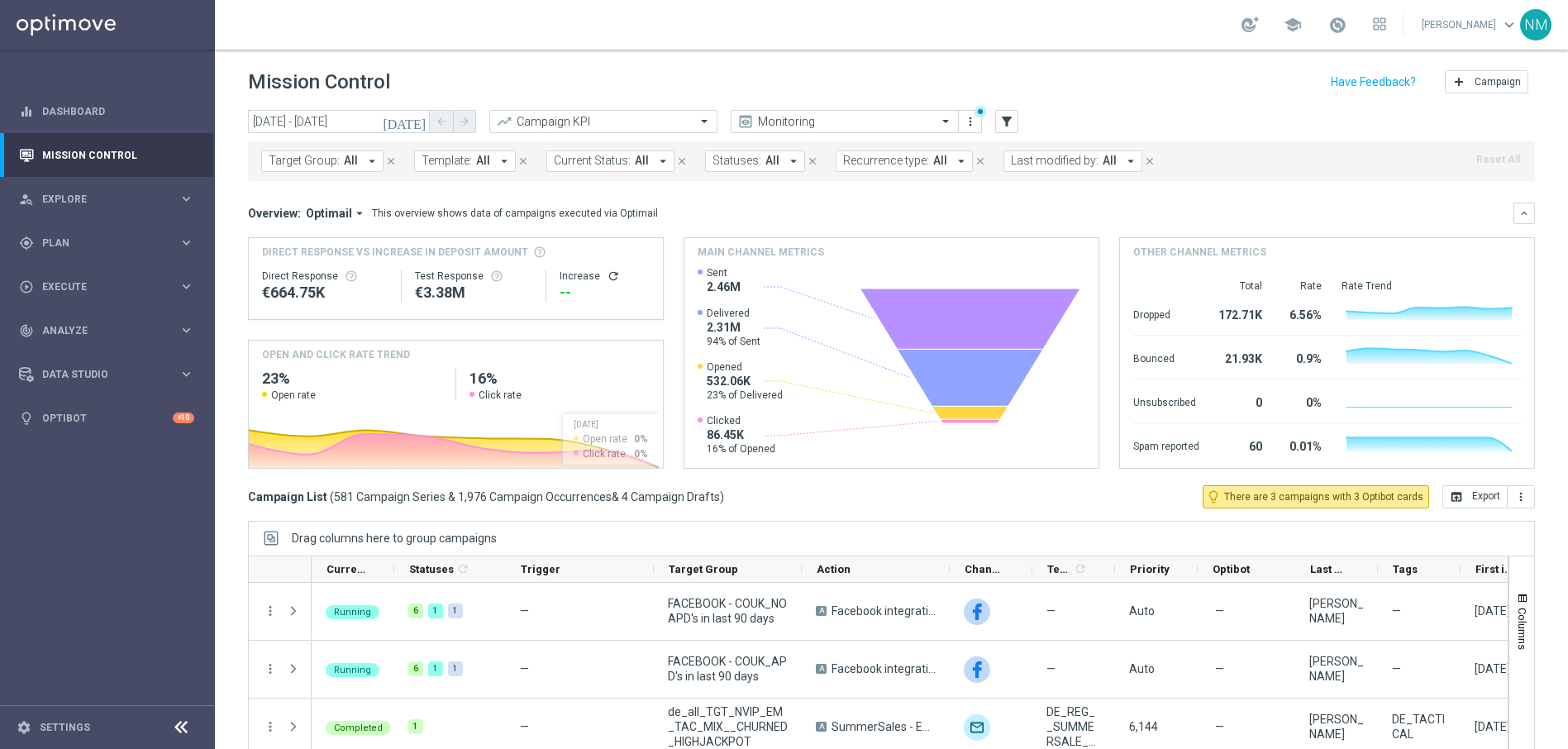
click at [373, 162] on icon "arrow_drop_down" at bounding box center [372, 161] width 15 height 15
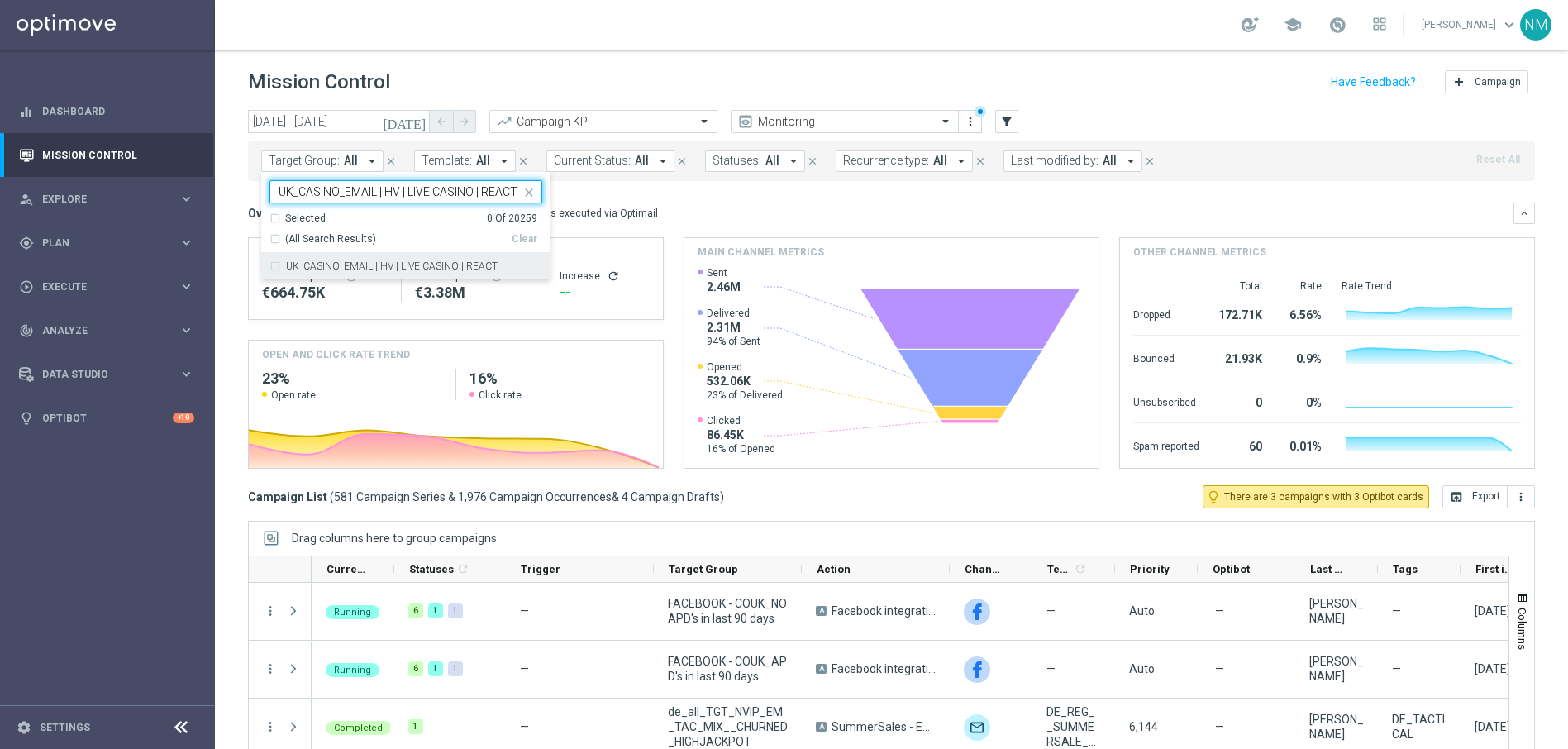
click at [370, 263] on label "UK_CASINO_EMAIL | HV | LIVE CASINO | REACT" at bounding box center [392, 266] width 211 height 10
type input "UK_CASINO_EMAIL | HV | LIVE CASINO | REACT"
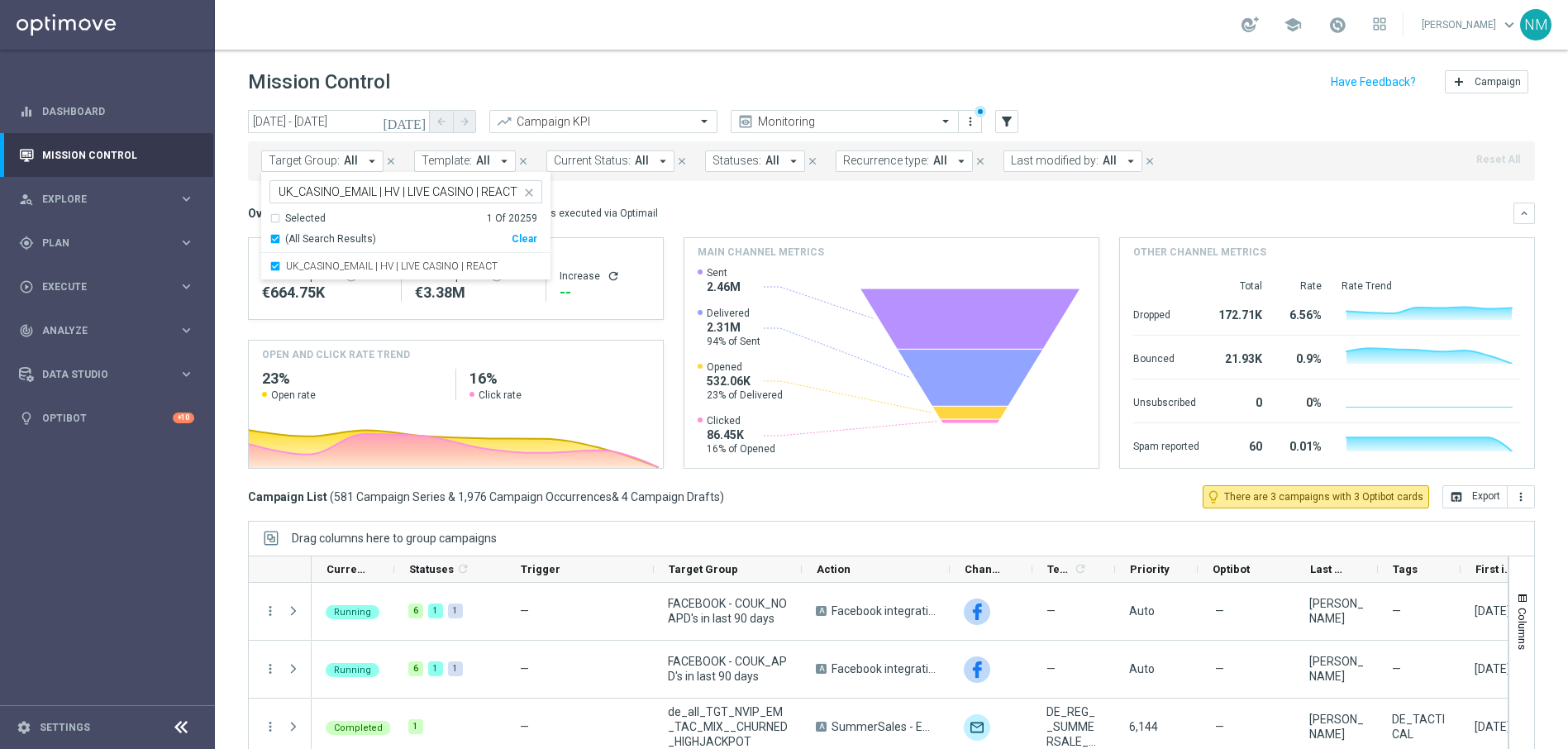
click at [717, 206] on div "Overview: Optimail arrow_drop_down This overview shows data of campaigns execut…" at bounding box center [881, 213] width 1265 height 15
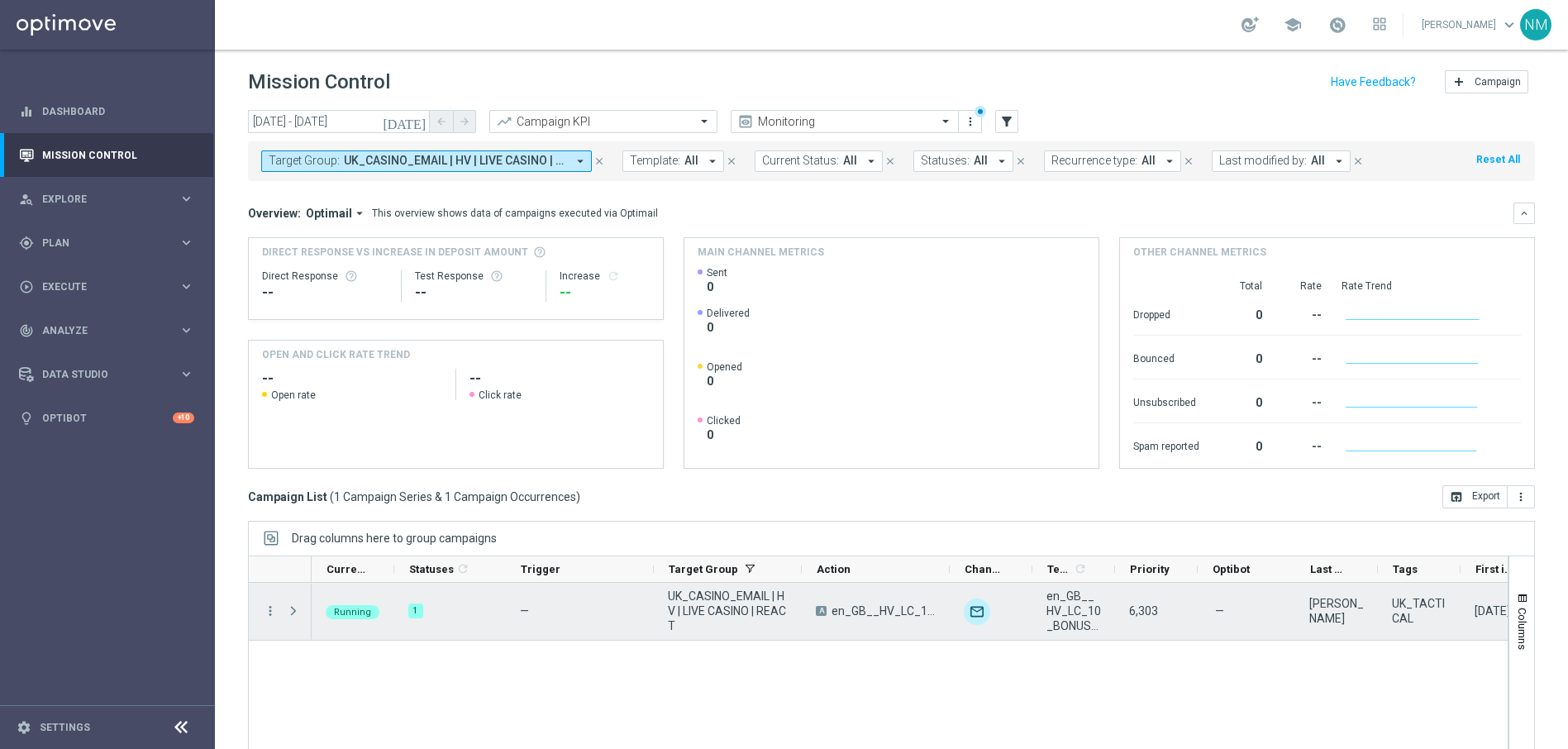
click at [296, 609] on span at bounding box center [294, 611] width 15 height 13
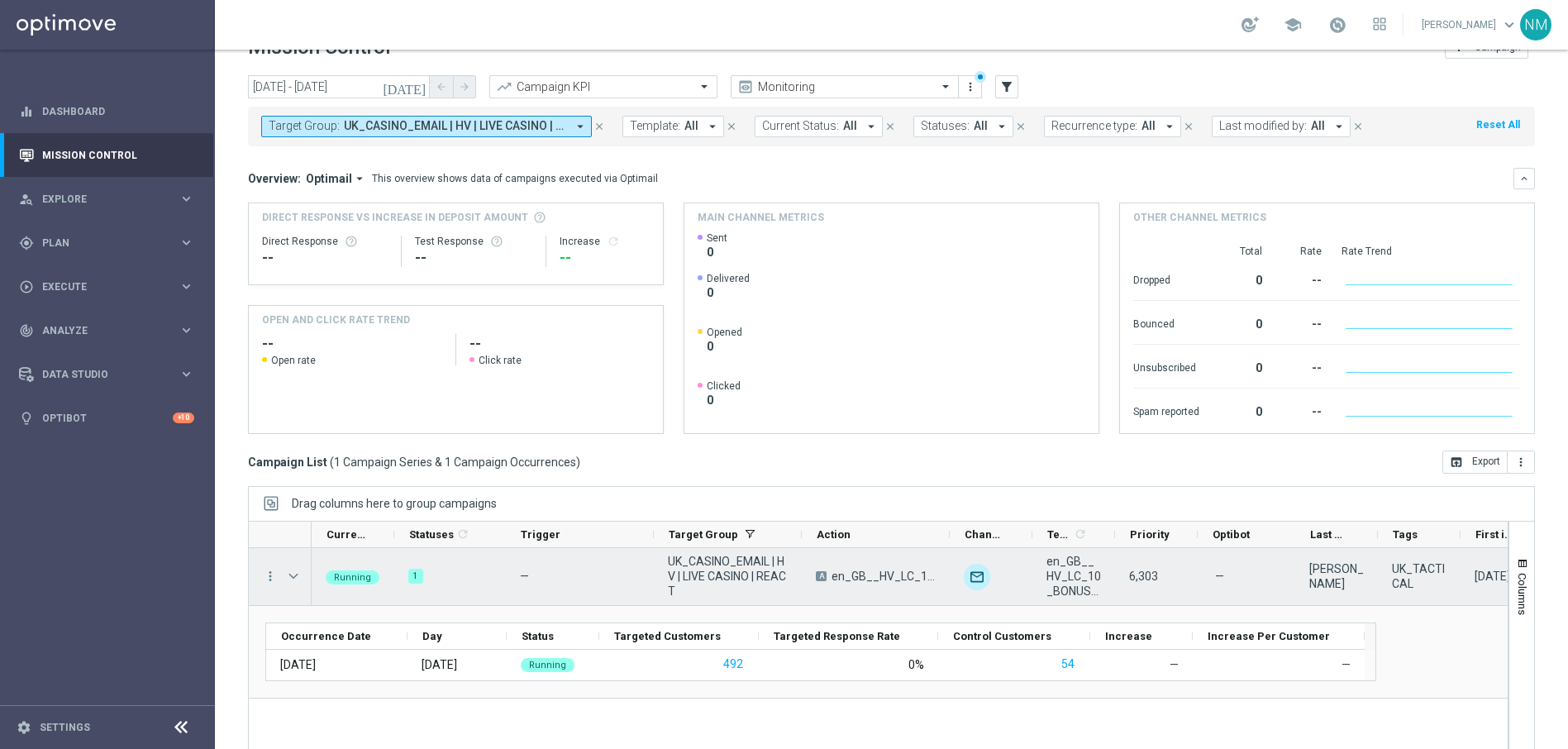
scroll to position [77, 0]
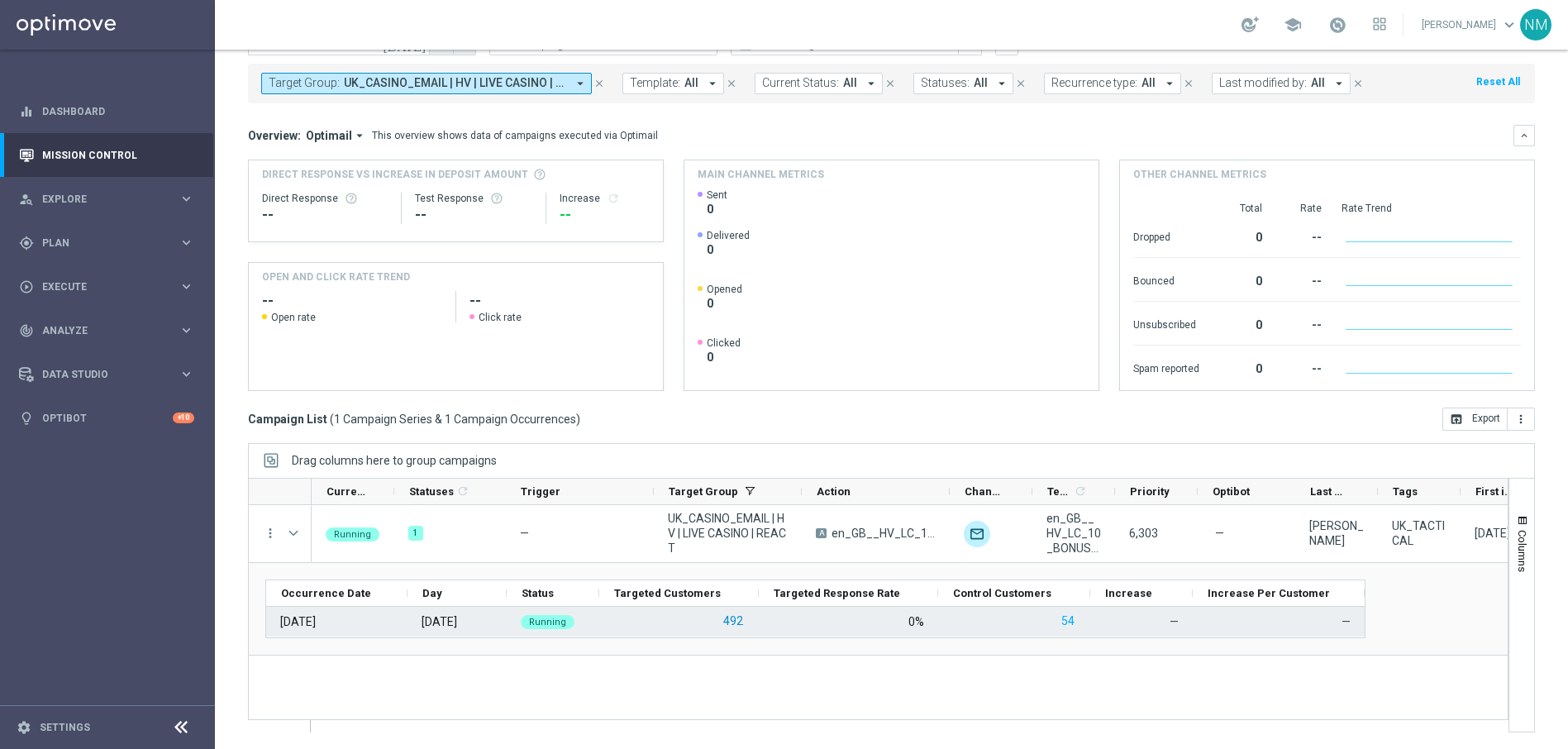
click at [733, 622] on button "492" at bounding box center [733, 621] width 23 height 21
click at [742, 621] on button "492" at bounding box center [733, 621] width 23 height 21
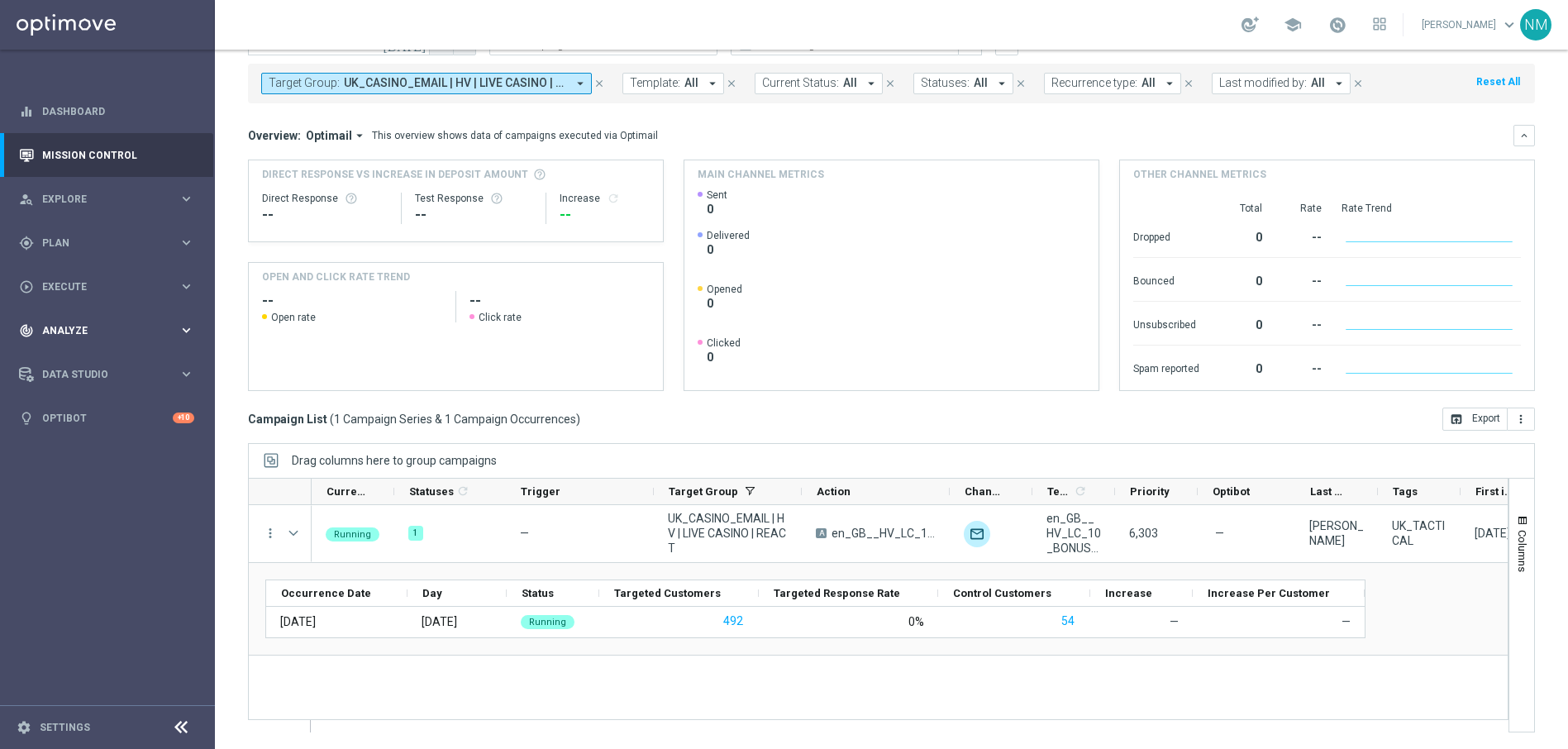
click at [119, 311] on div "track_changes Analyze keyboard_arrow_right" at bounding box center [107, 330] width 213 height 44
click at [119, 293] on div "play_circle_outline Execute" at bounding box center [99, 287] width 160 height 15
click at [105, 317] on link "Campaign Builder" at bounding box center [107, 320] width 129 height 13
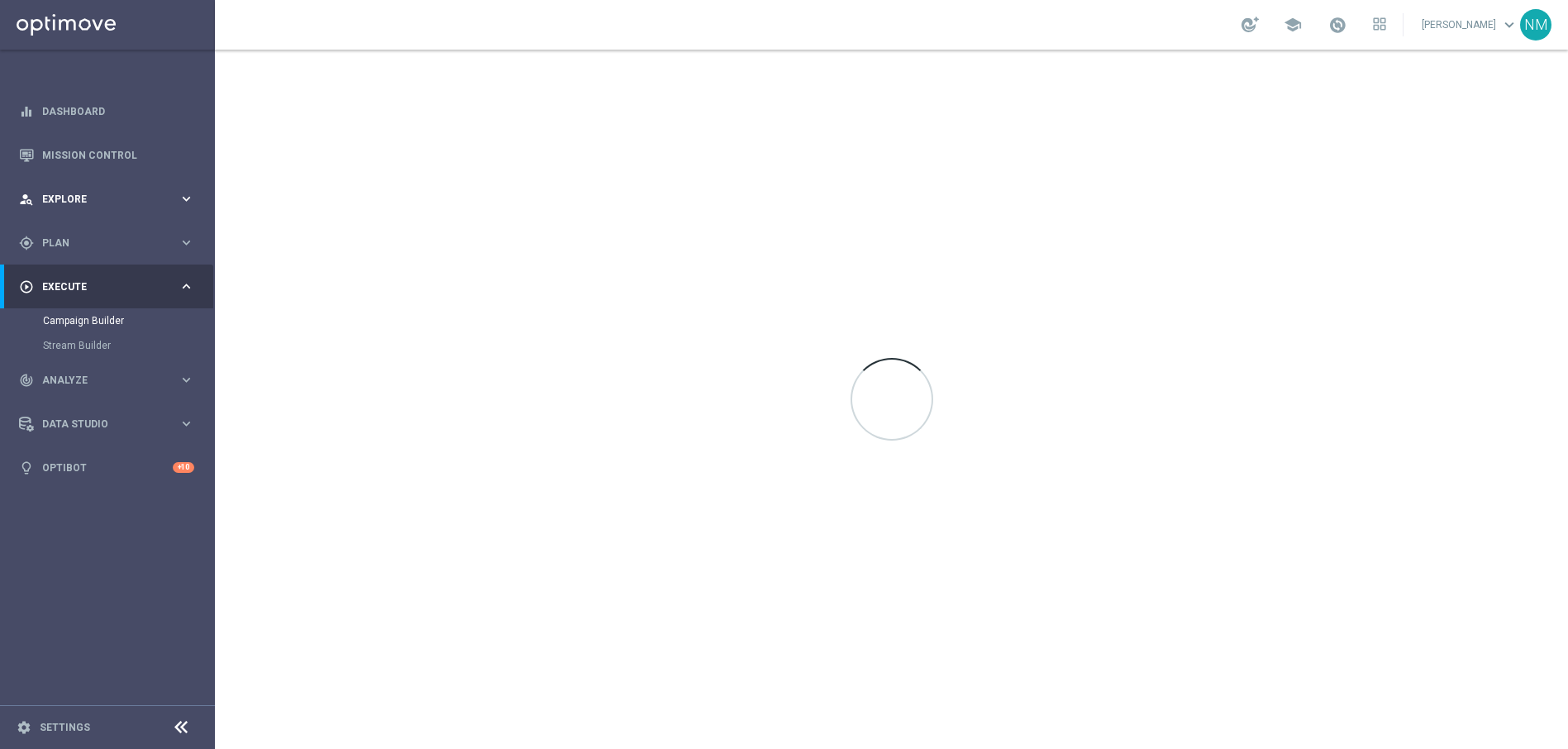
click at [110, 211] on div "person_search Explore keyboard_arrow_right" at bounding box center [107, 199] width 213 height 44
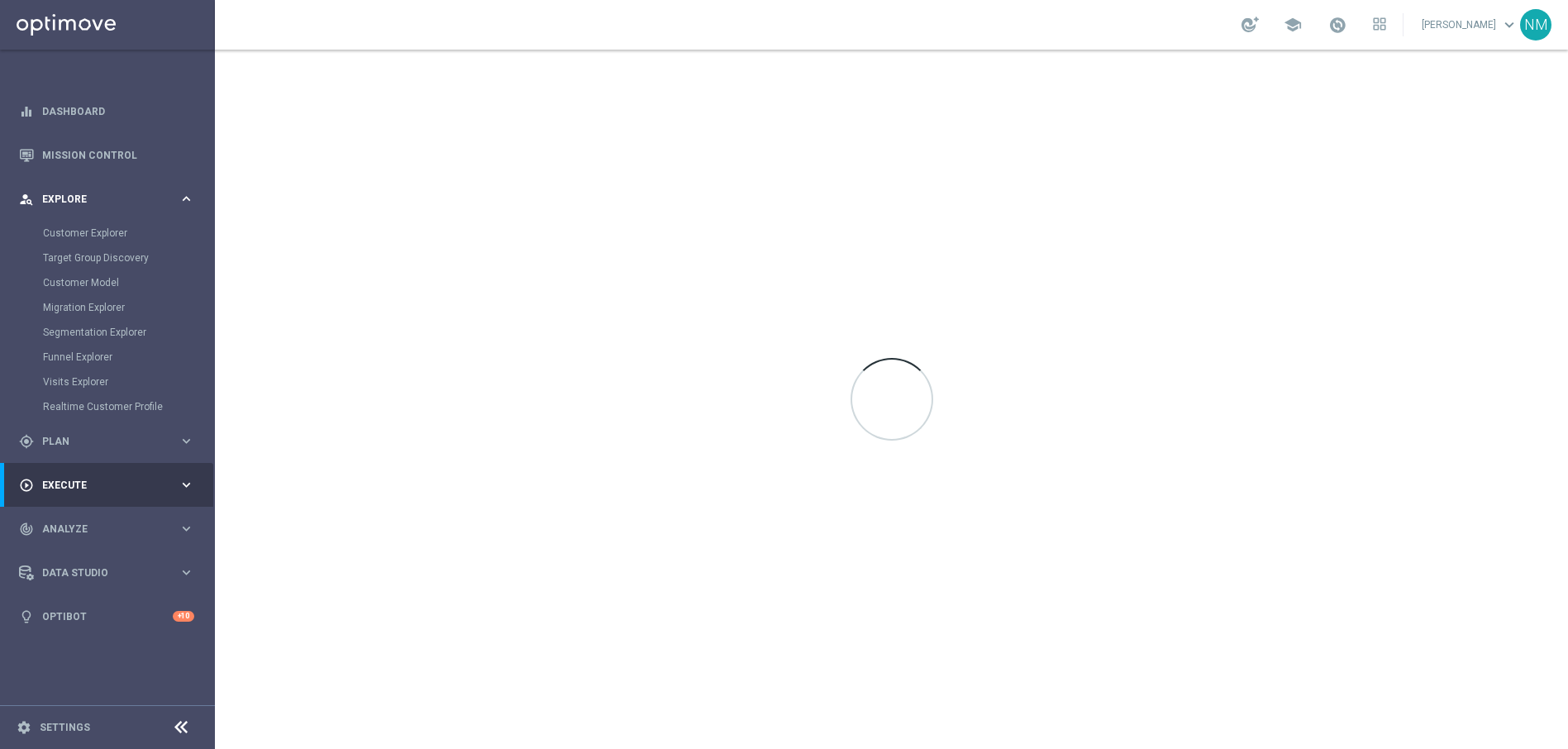
click at [92, 196] on span "Explore" at bounding box center [111, 199] width 136 height 10
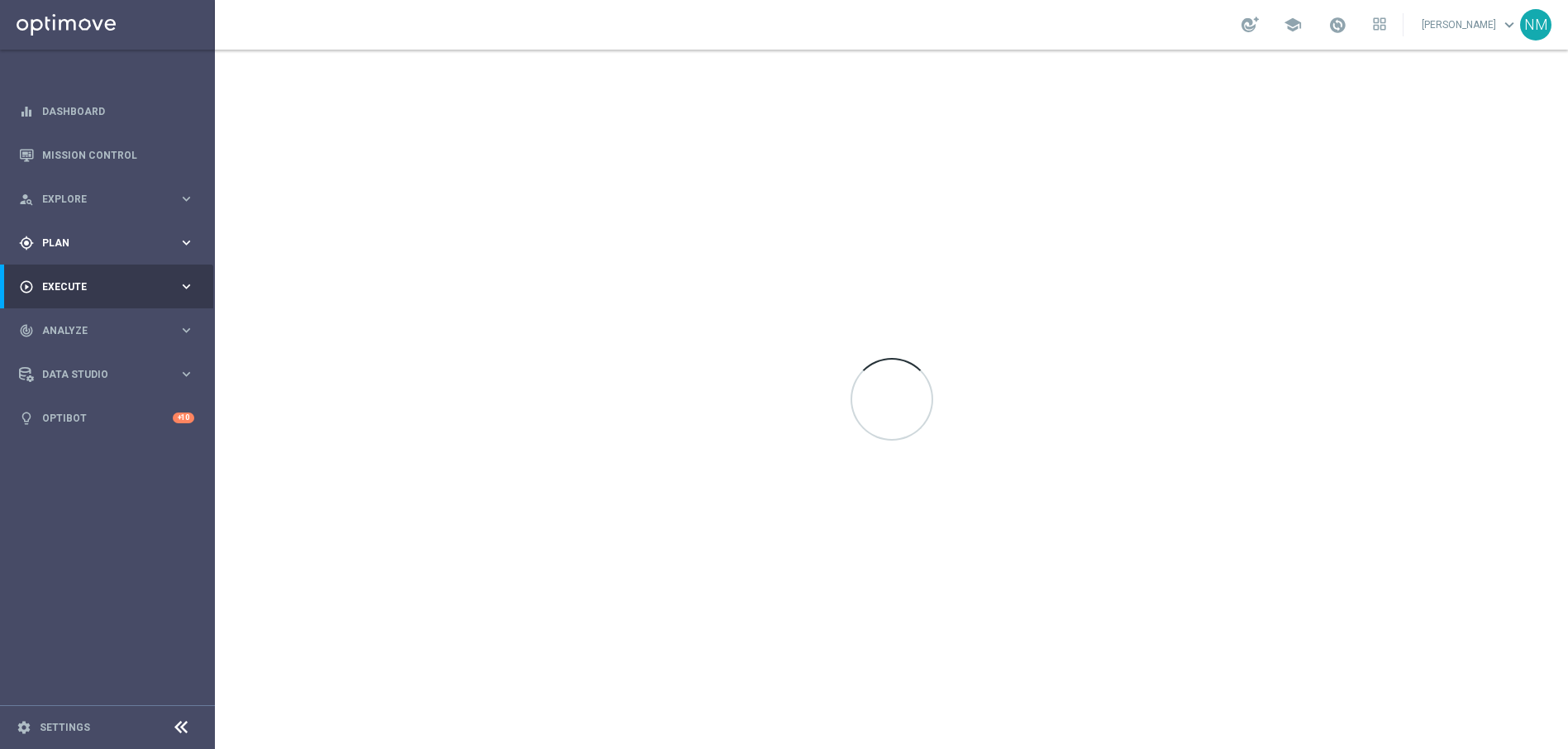
click at [97, 236] on div "gps_fixed Plan" at bounding box center [99, 243] width 160 height 15
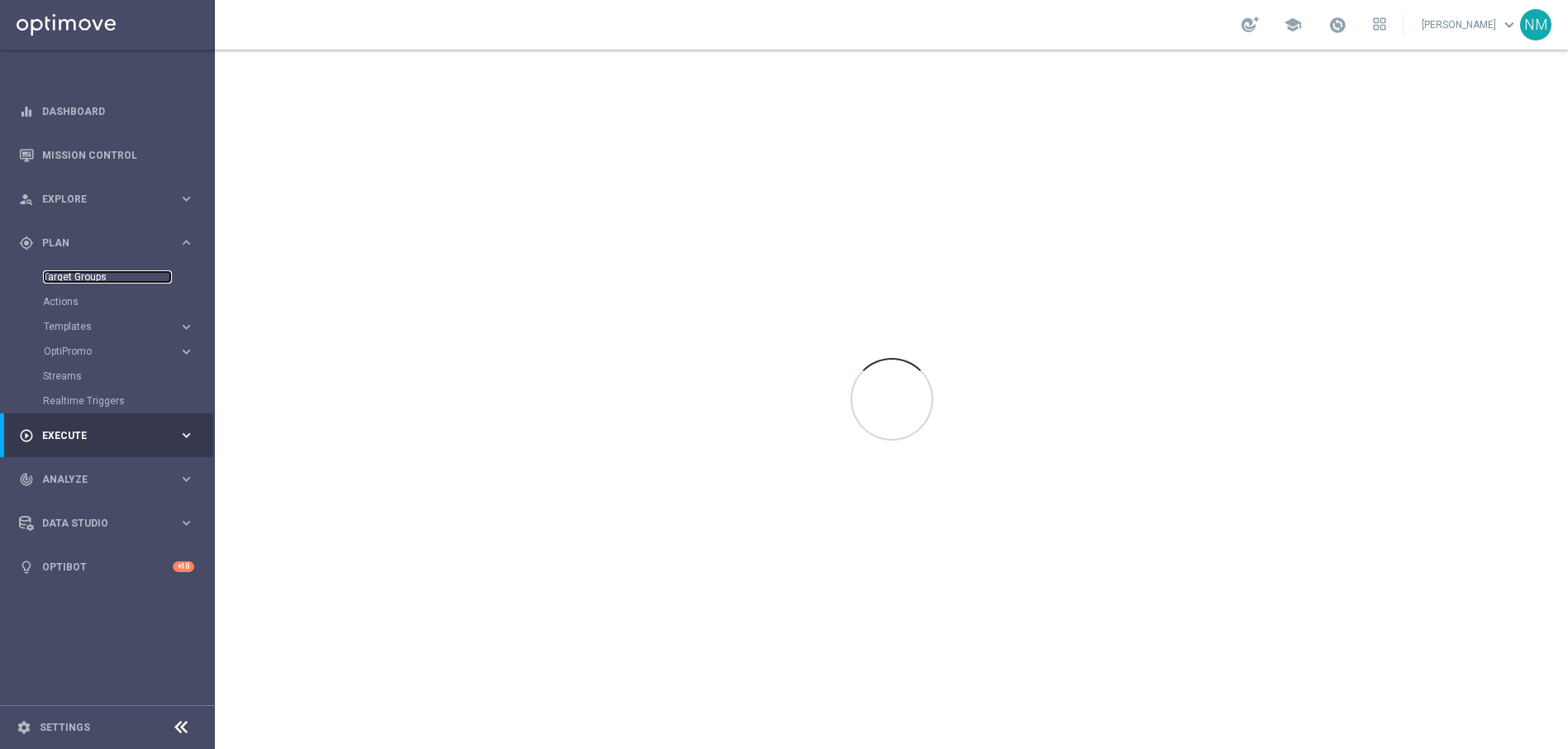
click at [80, 282] on link "Target Groups" at bounding box center [107, 277] width 129 height 13
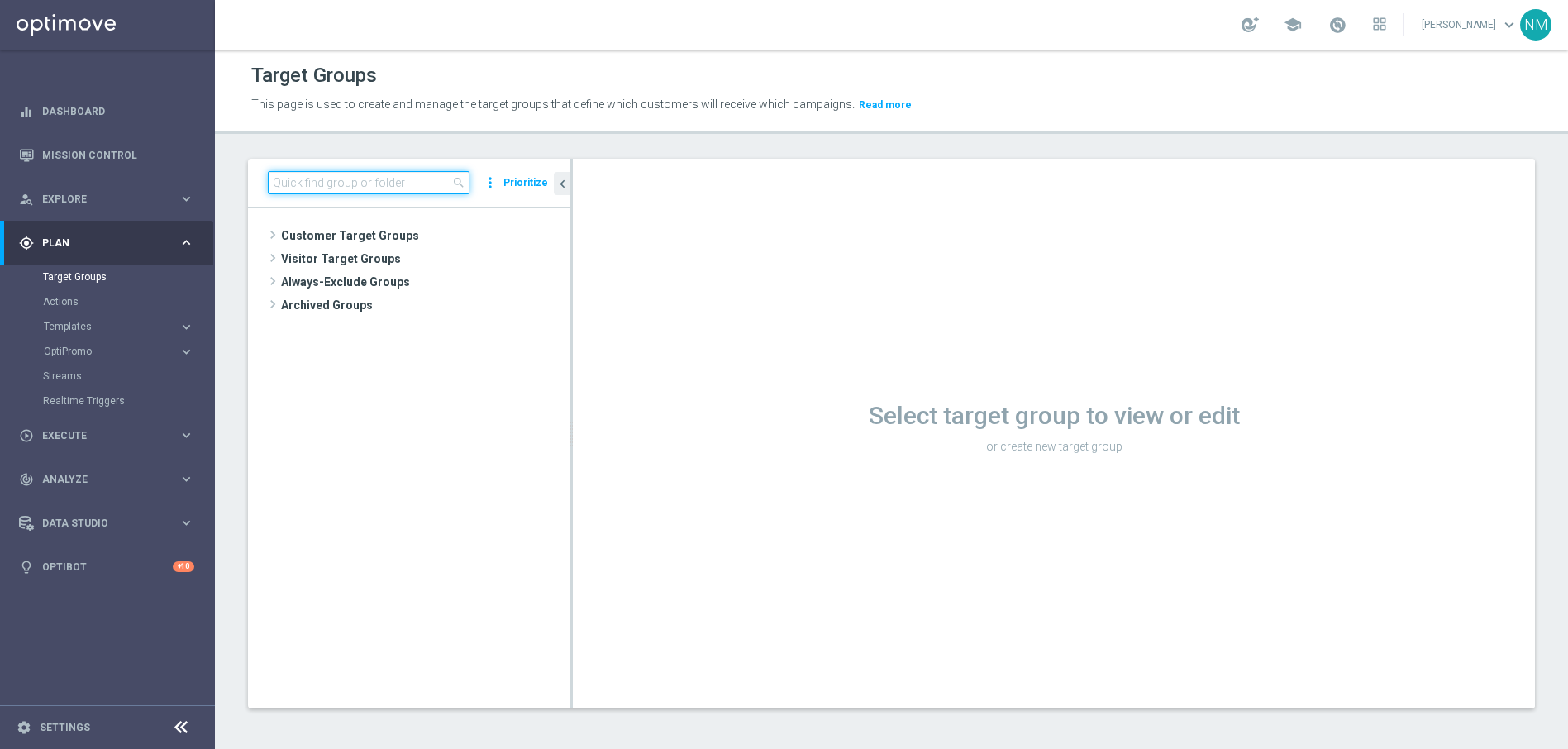
click at [382, 177] on input at bounding box center [369, 183] width 201 height 23
paste input "UK_ALL_VERTICALS_EMAIL | Cashdrop"
type input "UK_ALL_VERTICALS_EMAIL | Cashdrop"
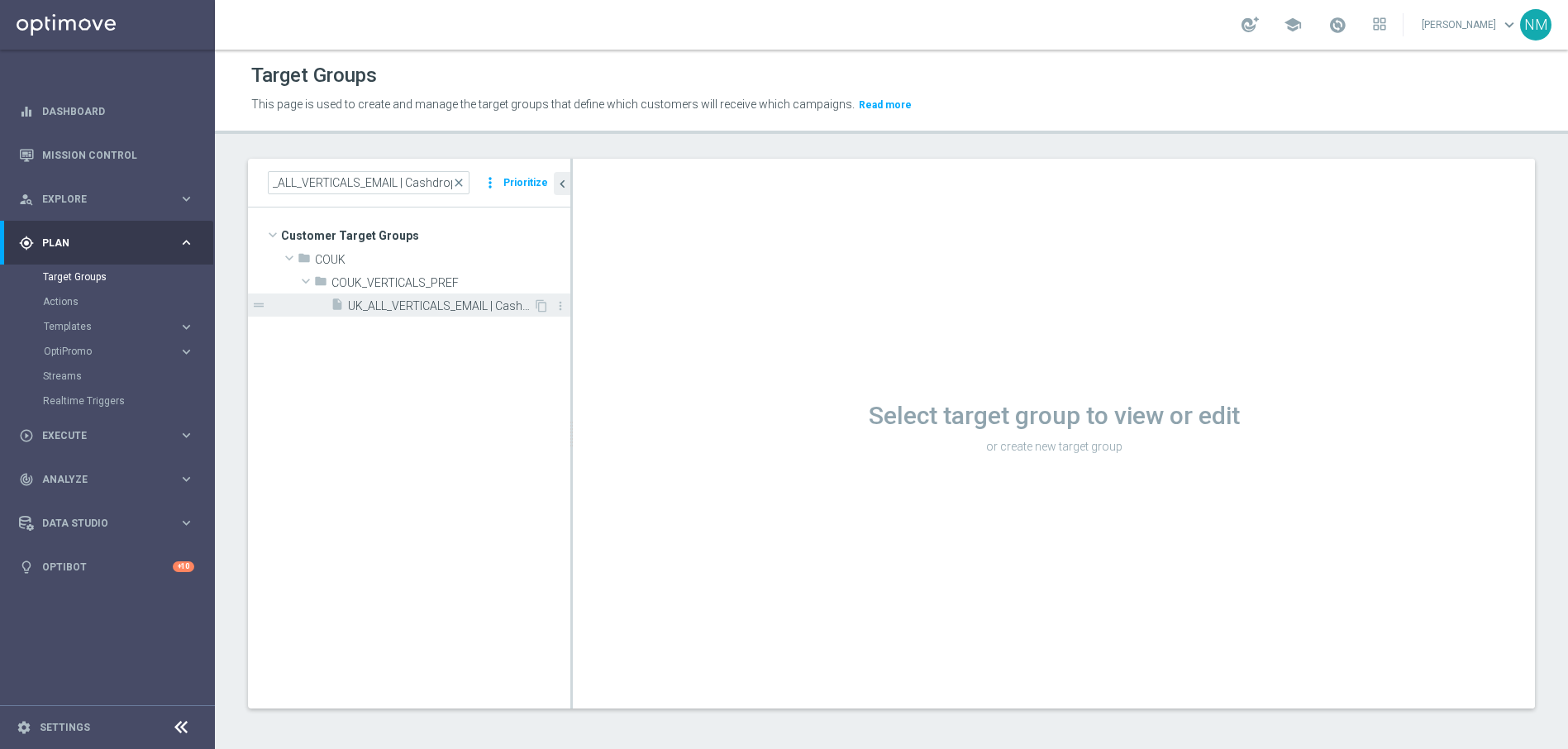
click at [409, 308] on span "UK_ALL_VERTICALS_EMAIL | Cashdrop" at bounding box center [440, 305] width 185 height 14
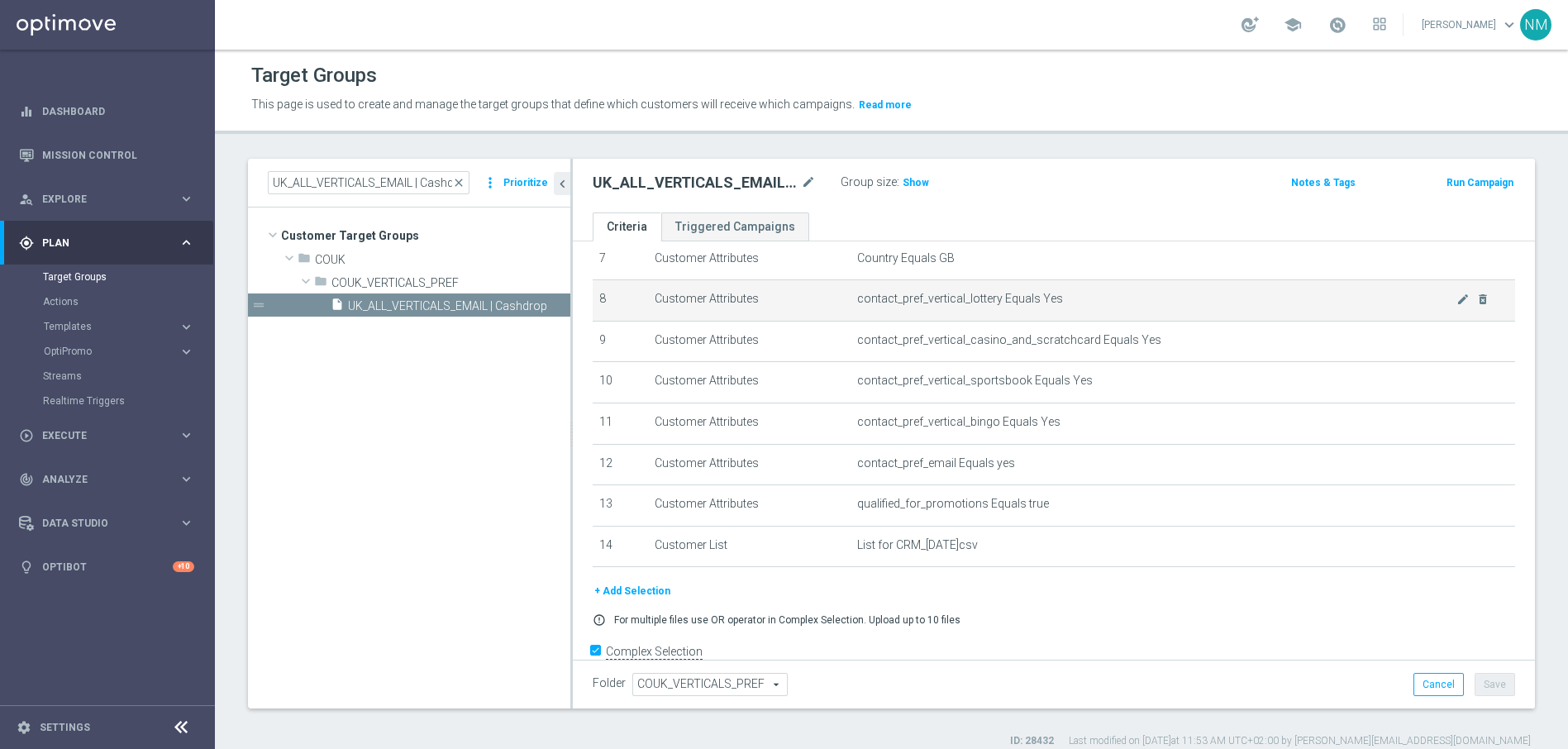
scroll to position [335, 0]
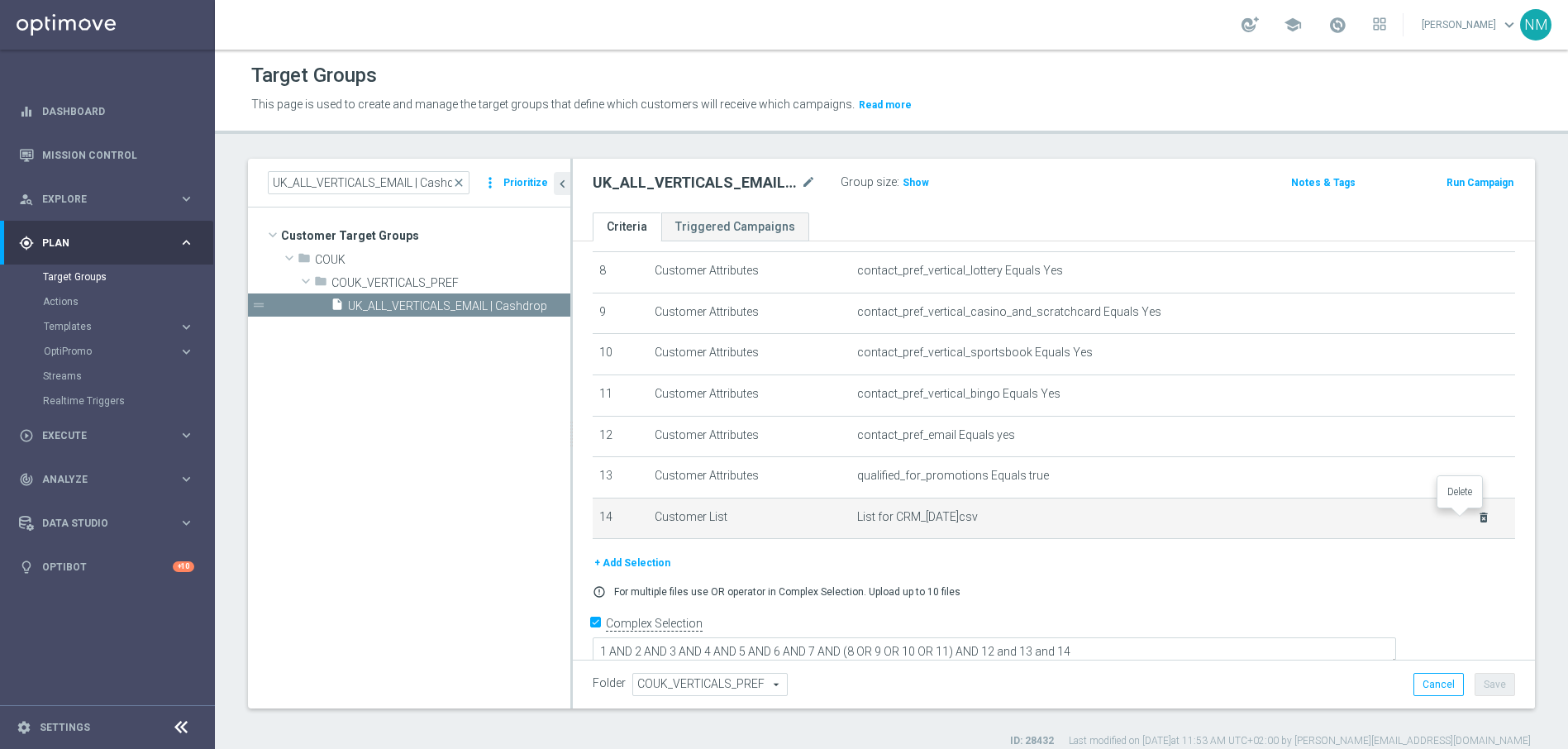
click at [1476, 518] on icon "delete_forever" at bounding box center [1483, 518] width 13 height 13
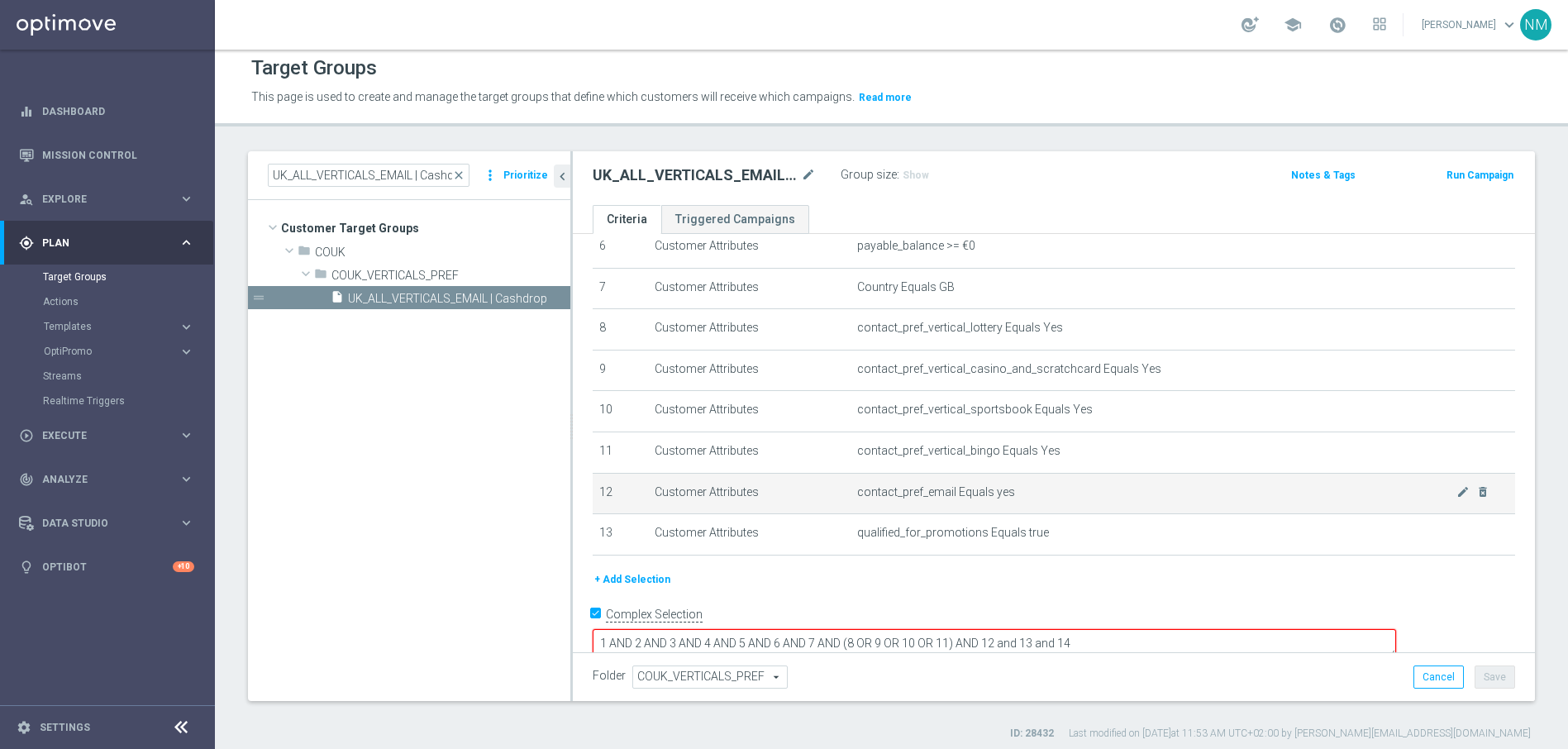
scroll to position [16, 0]
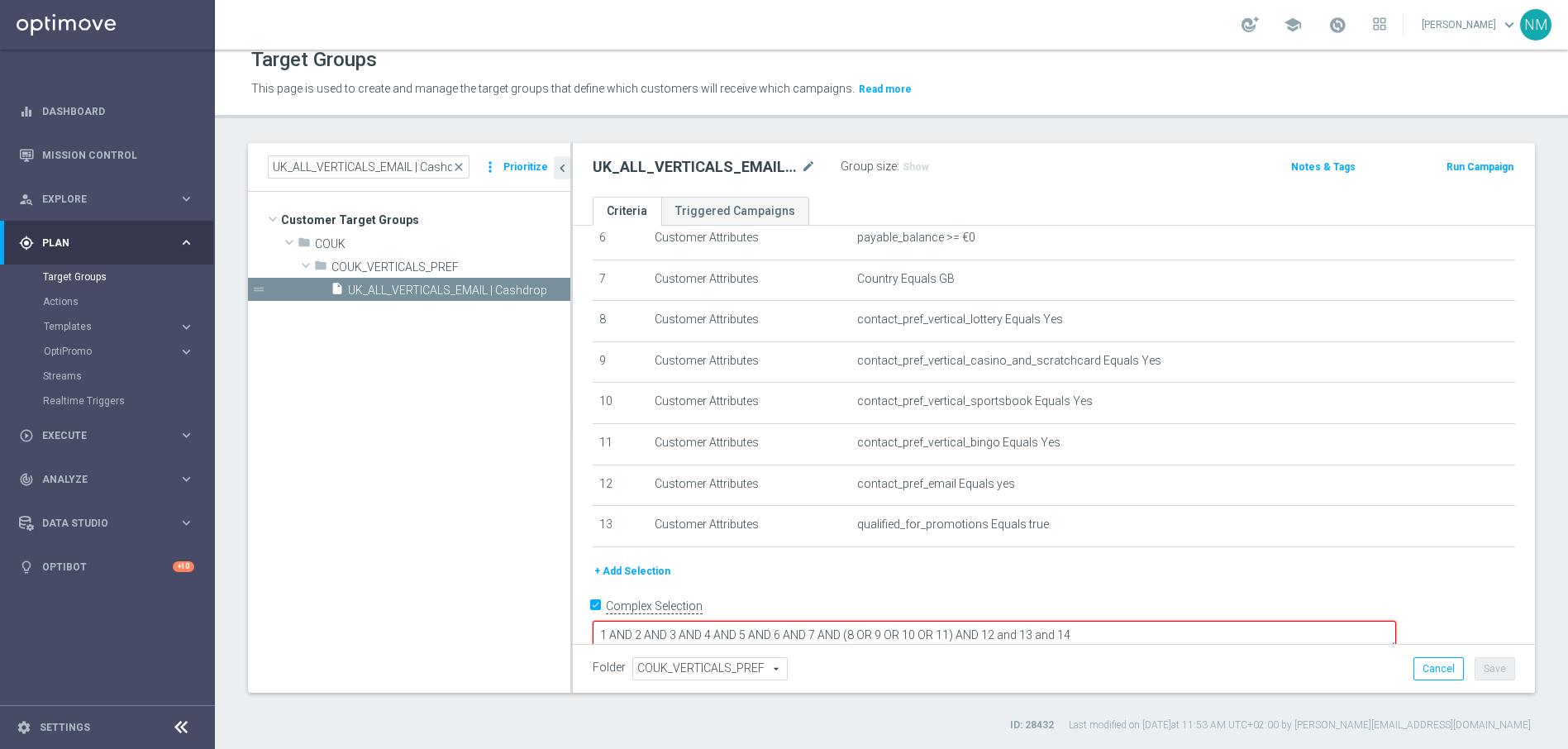
click at [656, 567] on button "+ Add Selection" at bounding box center [632, 571] width 79 height 18
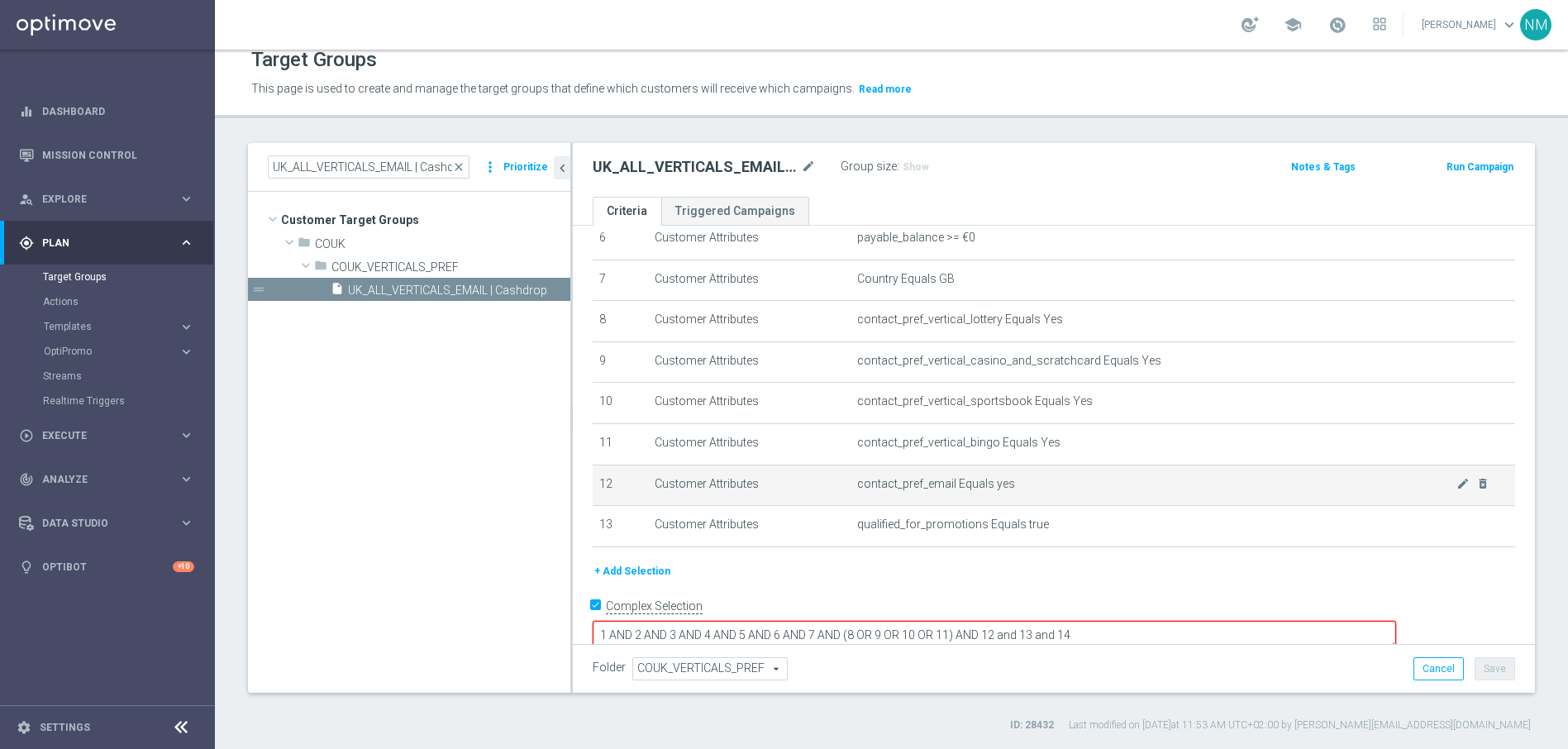
scroll to position [252, 0]
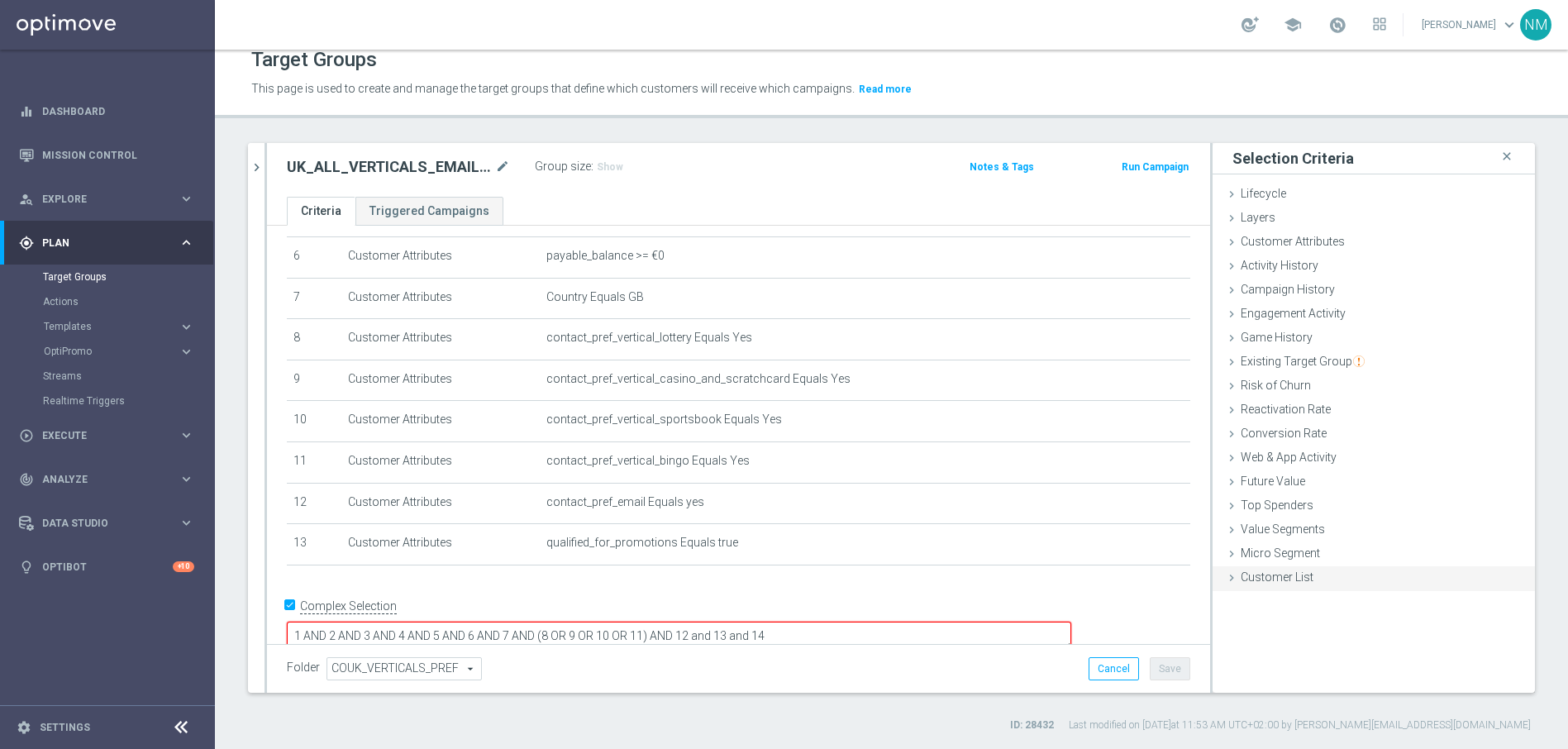
click at [1258, 576] on span "Customer List" at bounding box center [1276, 577] width 72 height 13
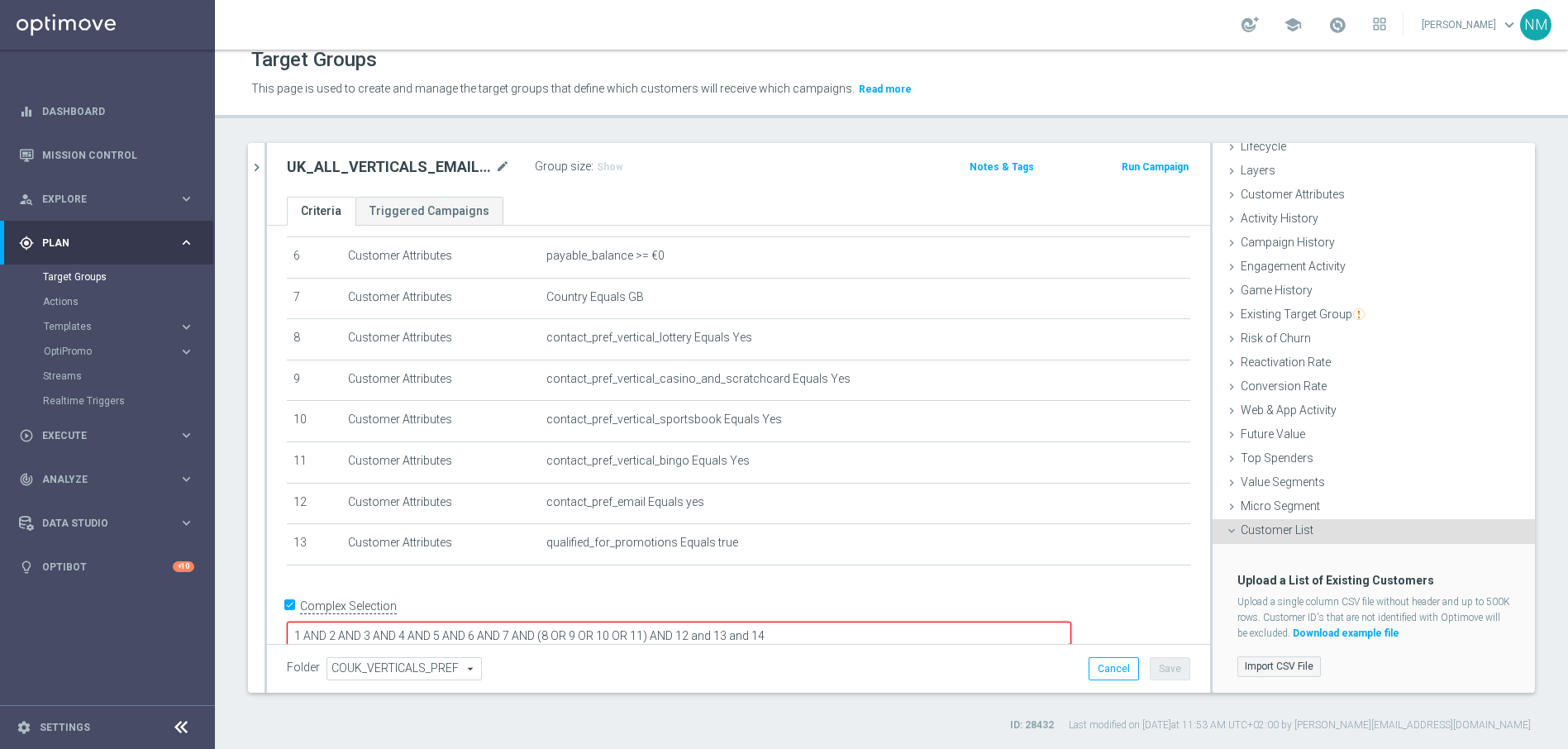
scroll to position [49, 0]
click at [1282, 657] on label "Import CSV File" at bounding box center [1279, 664] width 83 height 21
click at [0, 0] on input "Import CSV File" at bounding box center [0, 0] width 0 height 0
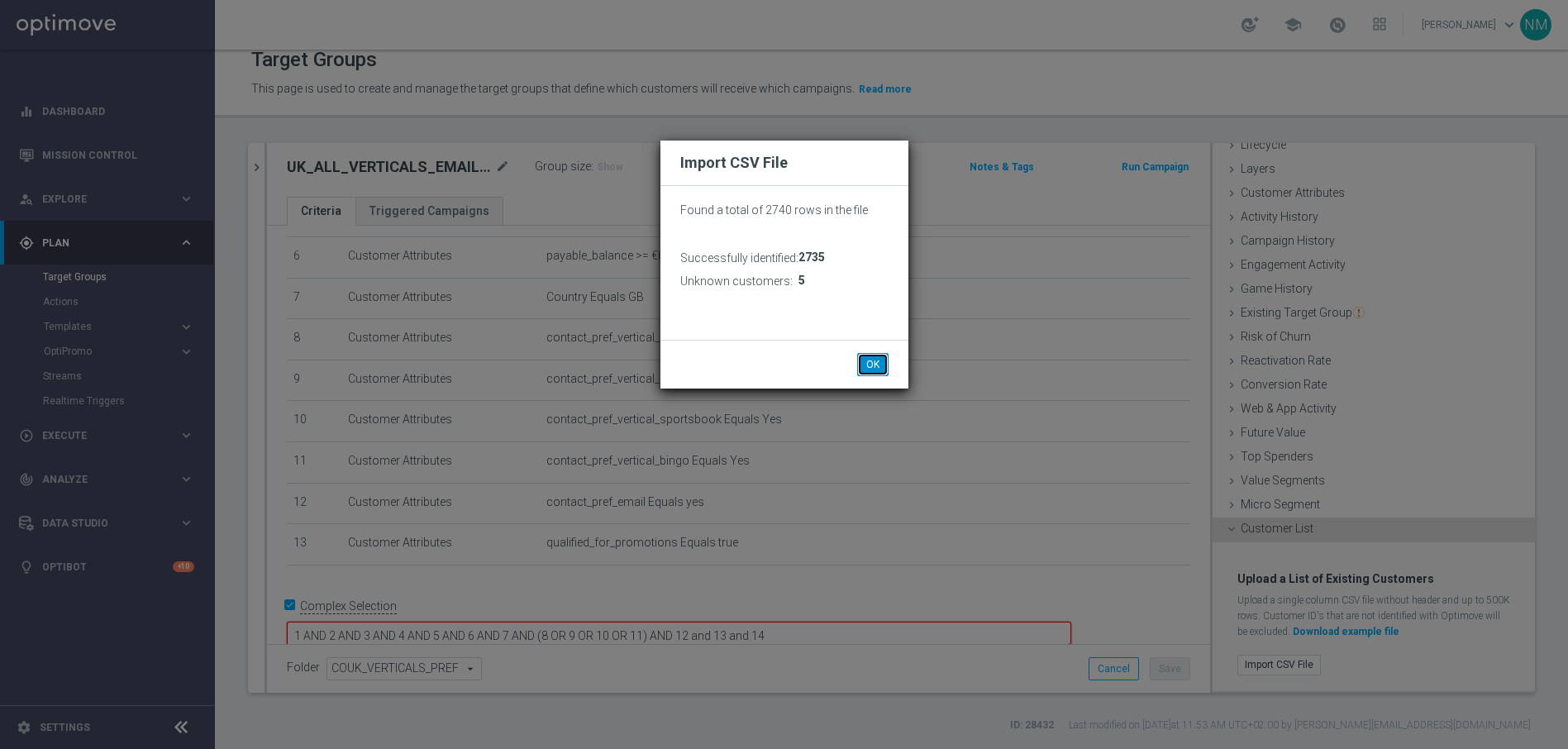
click at [864, 361] on button "OK" at bounding box center [873, 365] width 32 height 23
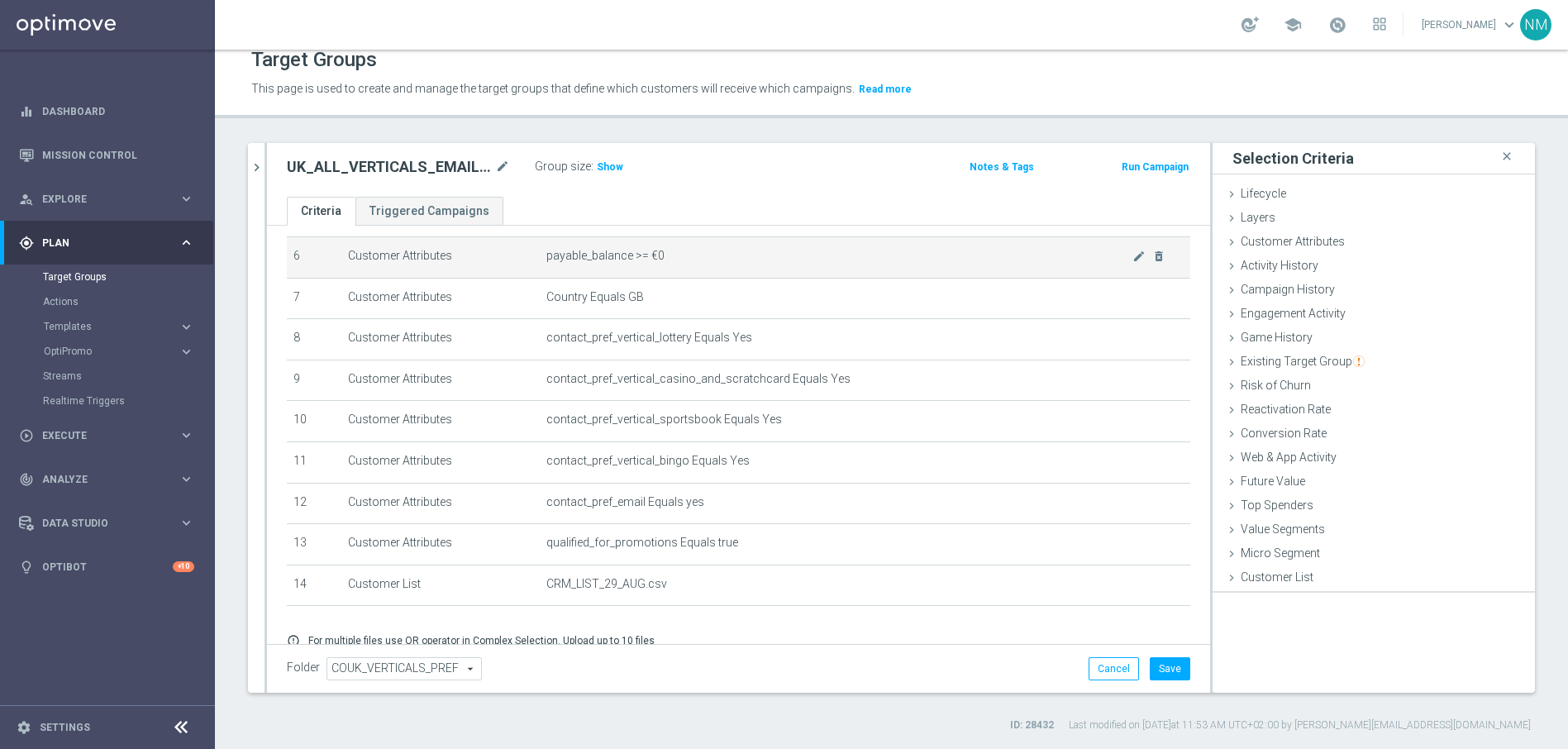
scroll to position [0, 0]
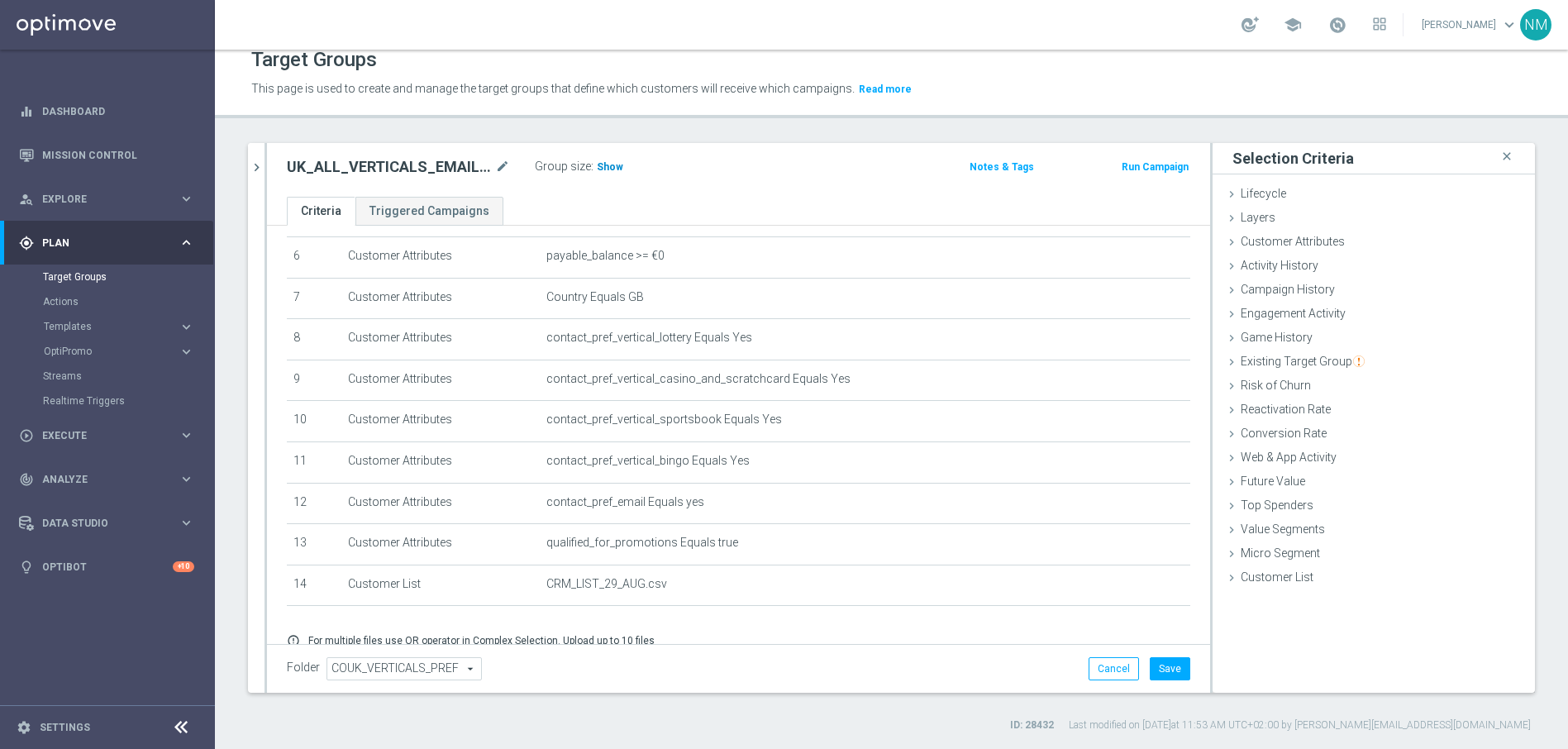
click at [616, 168] on span "Show" at bounding box center [610, 167] width 27 height 12
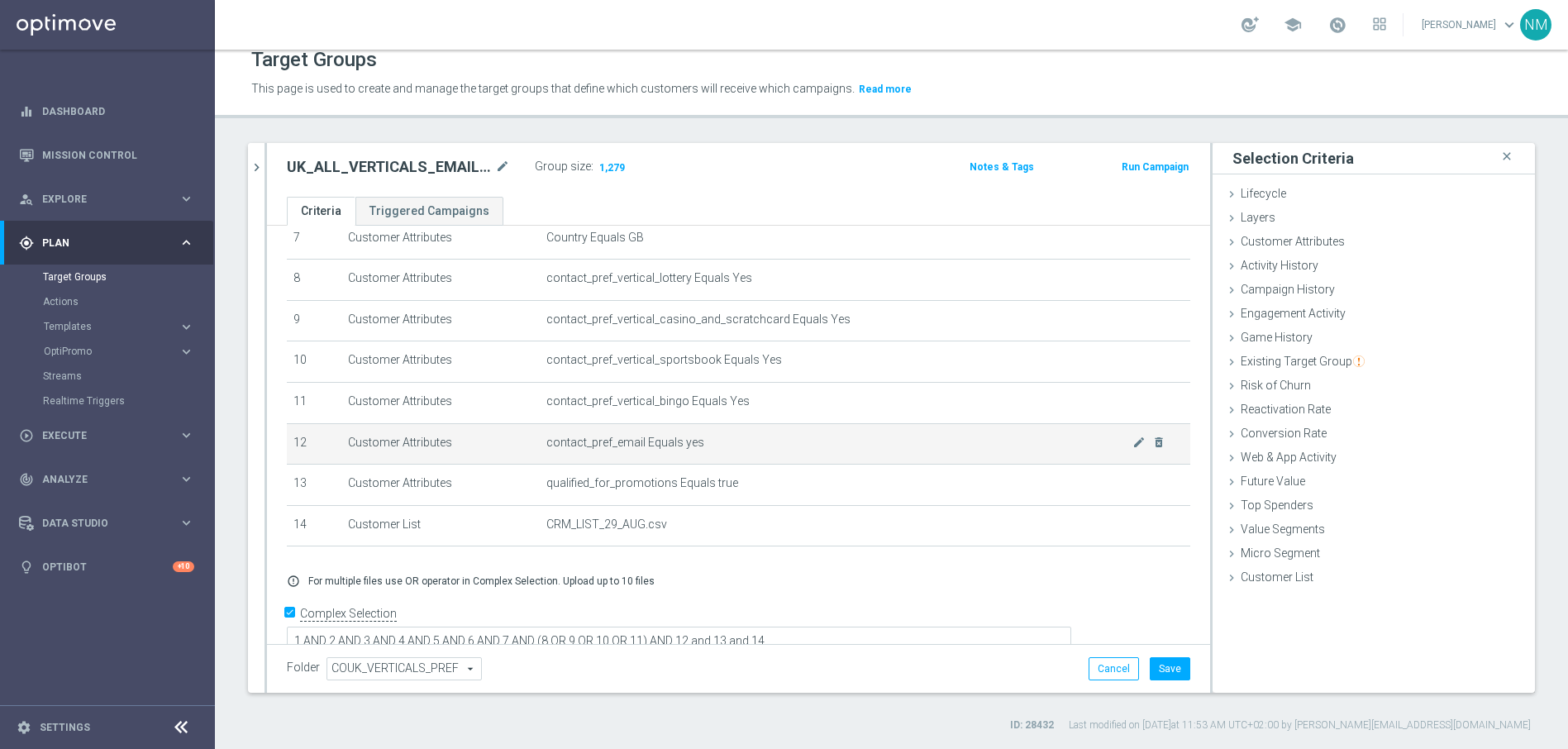
scroll to position [317, 0]
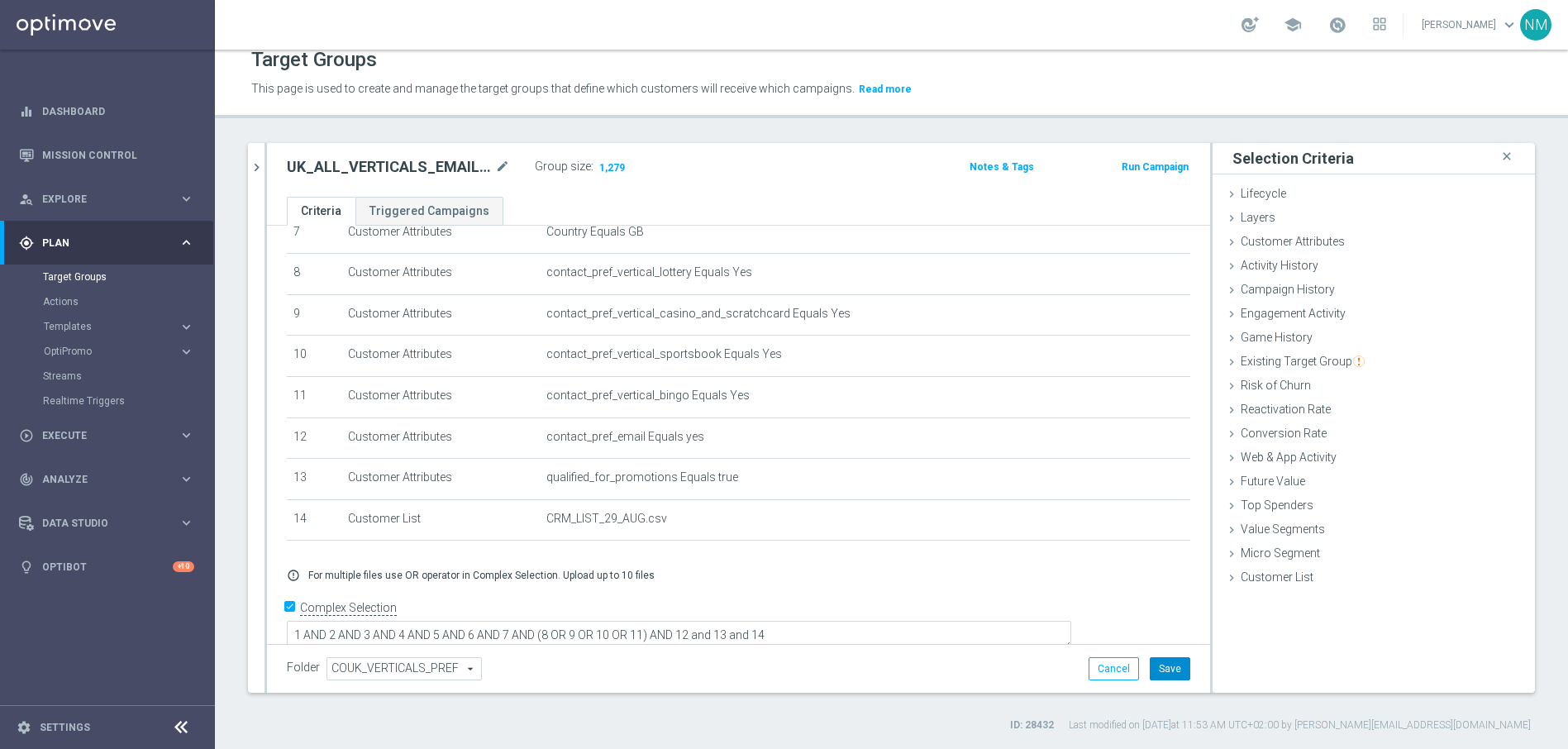
click at [1151, 674] on button "Save" at bounding box center [1169, 668] width 41 height 23
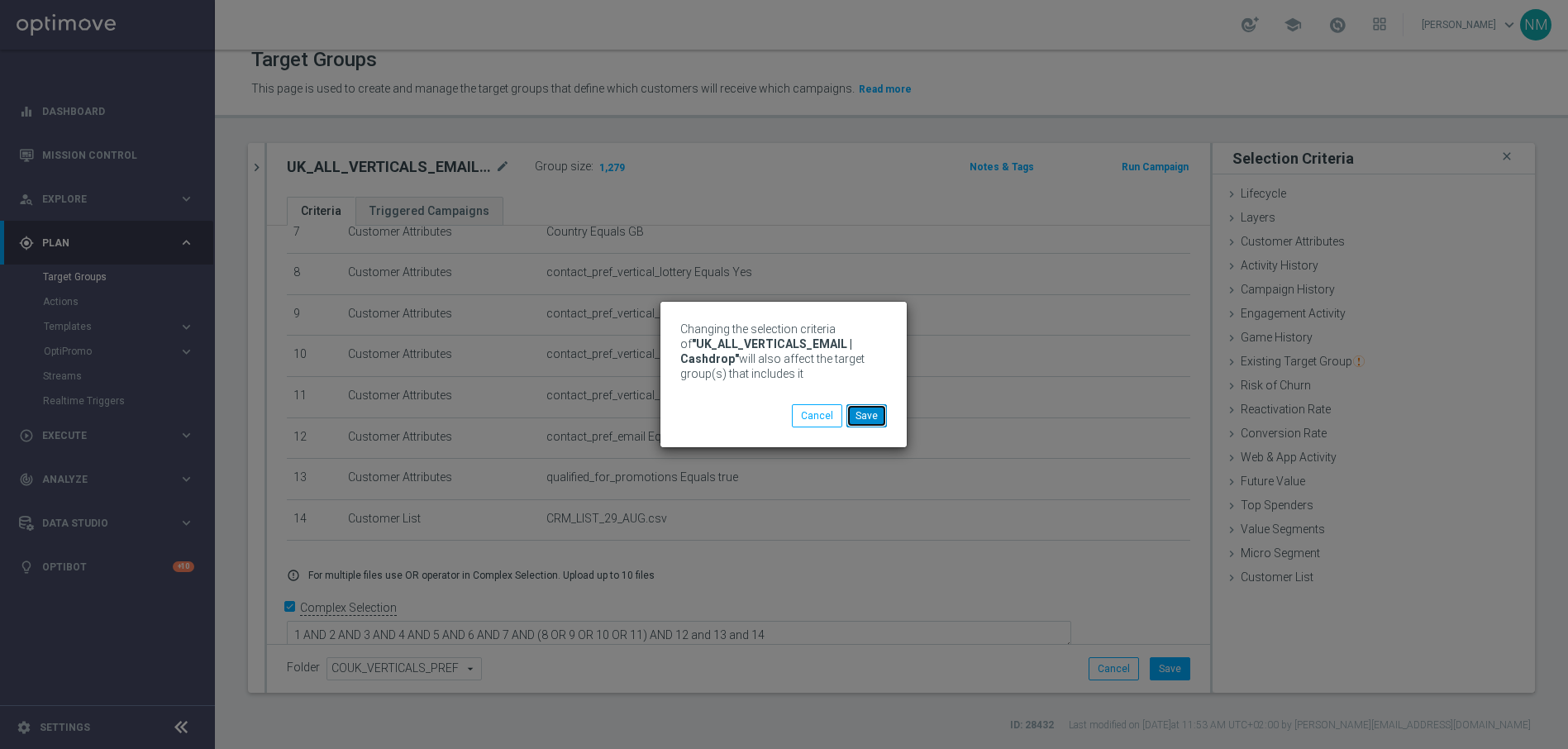
click at [866, 417] on button "Save" at bounding box center [866, 416] width 41 height 23
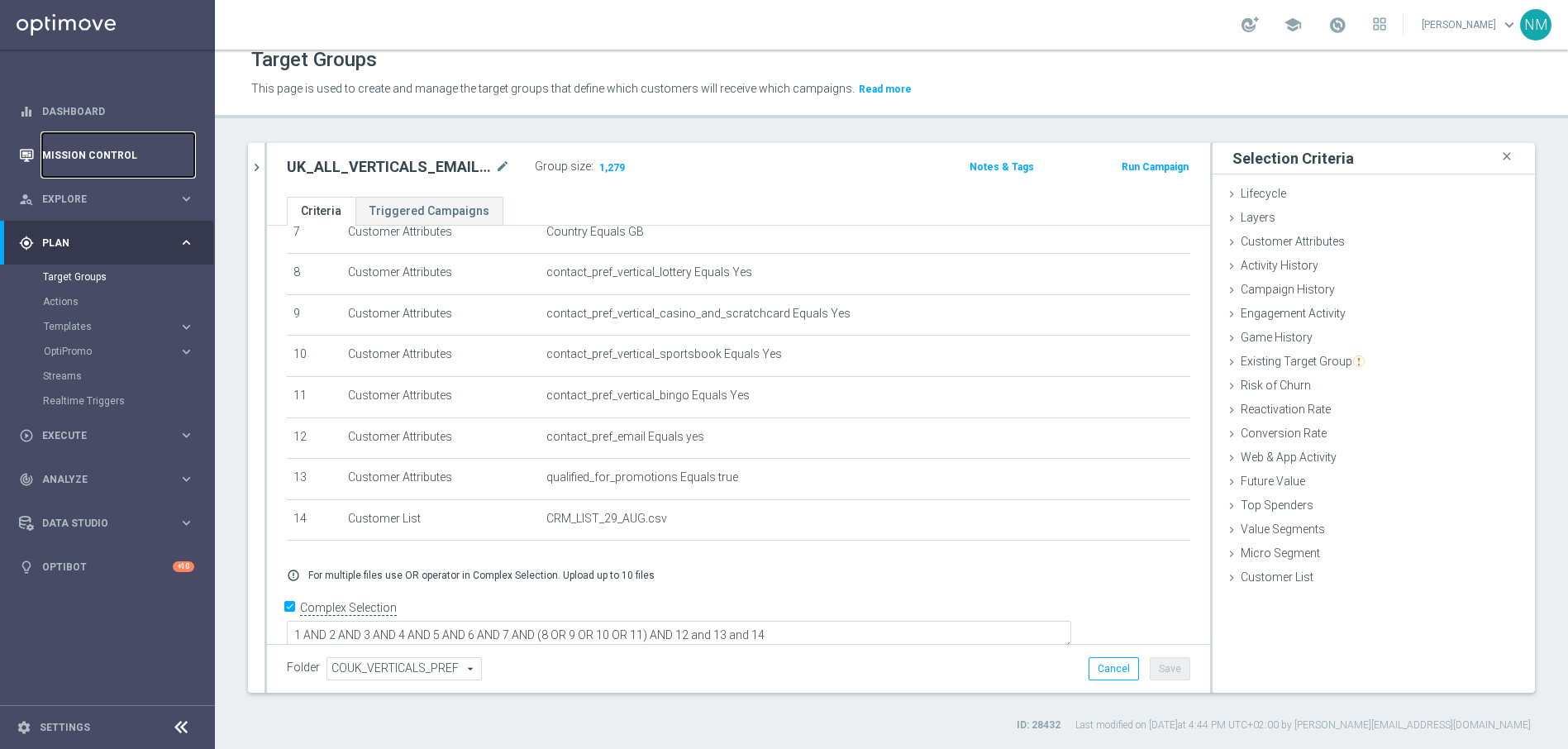
click at [93, 154] on link "Mission Control" at bounding box center [118, 155] width 152 height 44
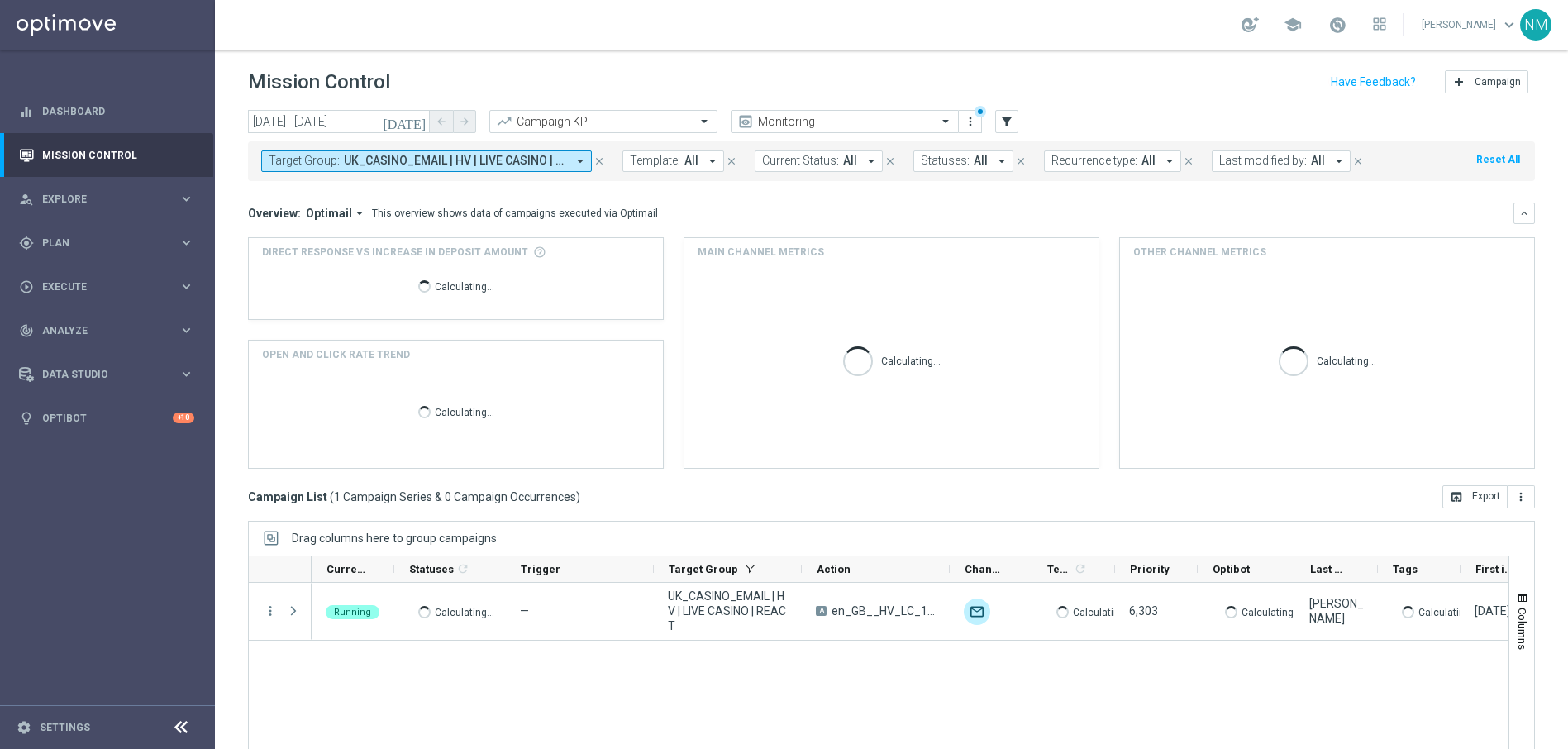
click at [430, 161] on span "UK_CASINO_EMAIL | HV | LIVE CASINO | REACT" at bounding box center [454, 161] width 222 height 14
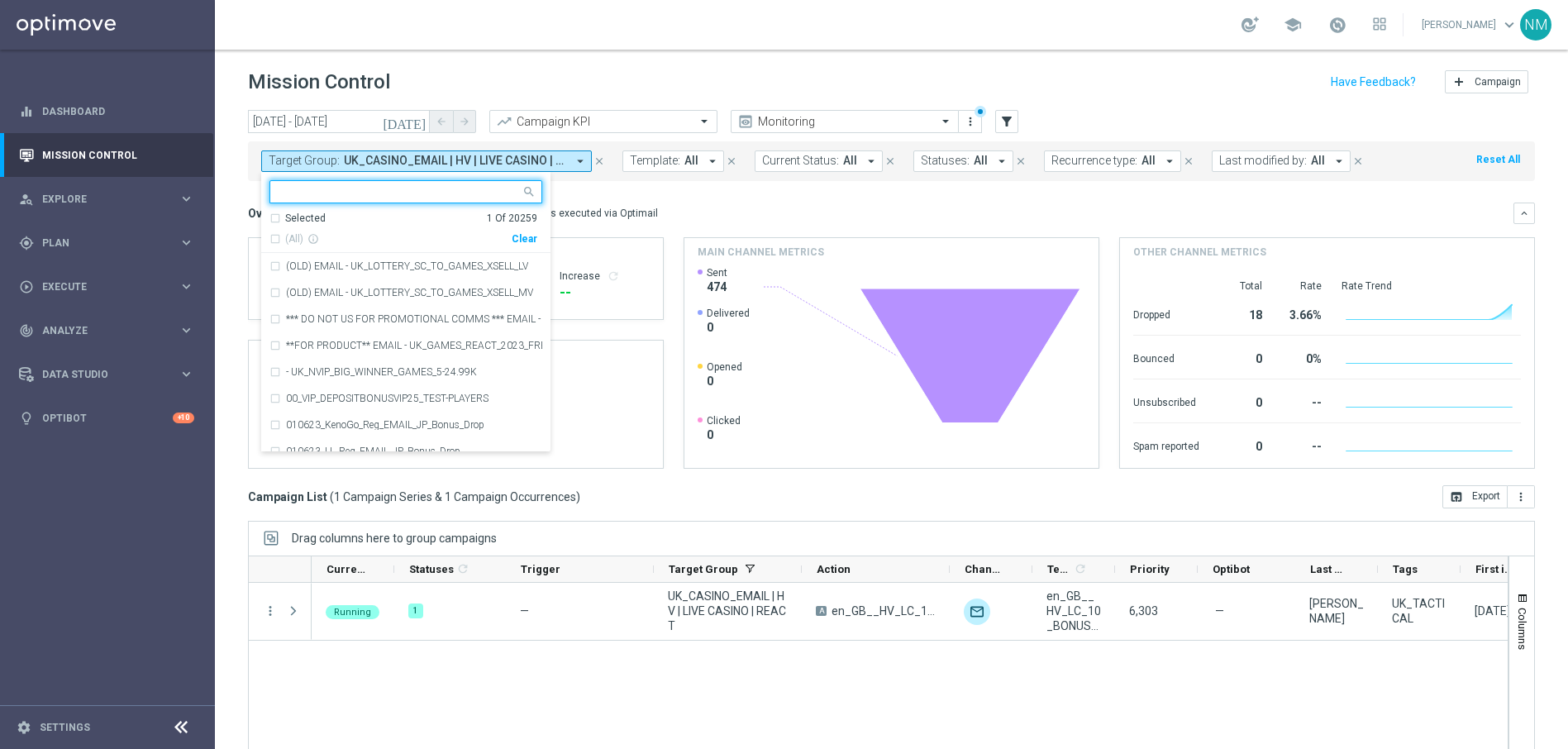
click at [0, 0] on div "Clear" at bounding box center [0, 0] width 0 height 0
click at [437, 193] on input "text" at bounding box center [399, 191] width 242 height 14
paste input "UK_ALL_VERTICALS_EMAIL | Cashdrop"
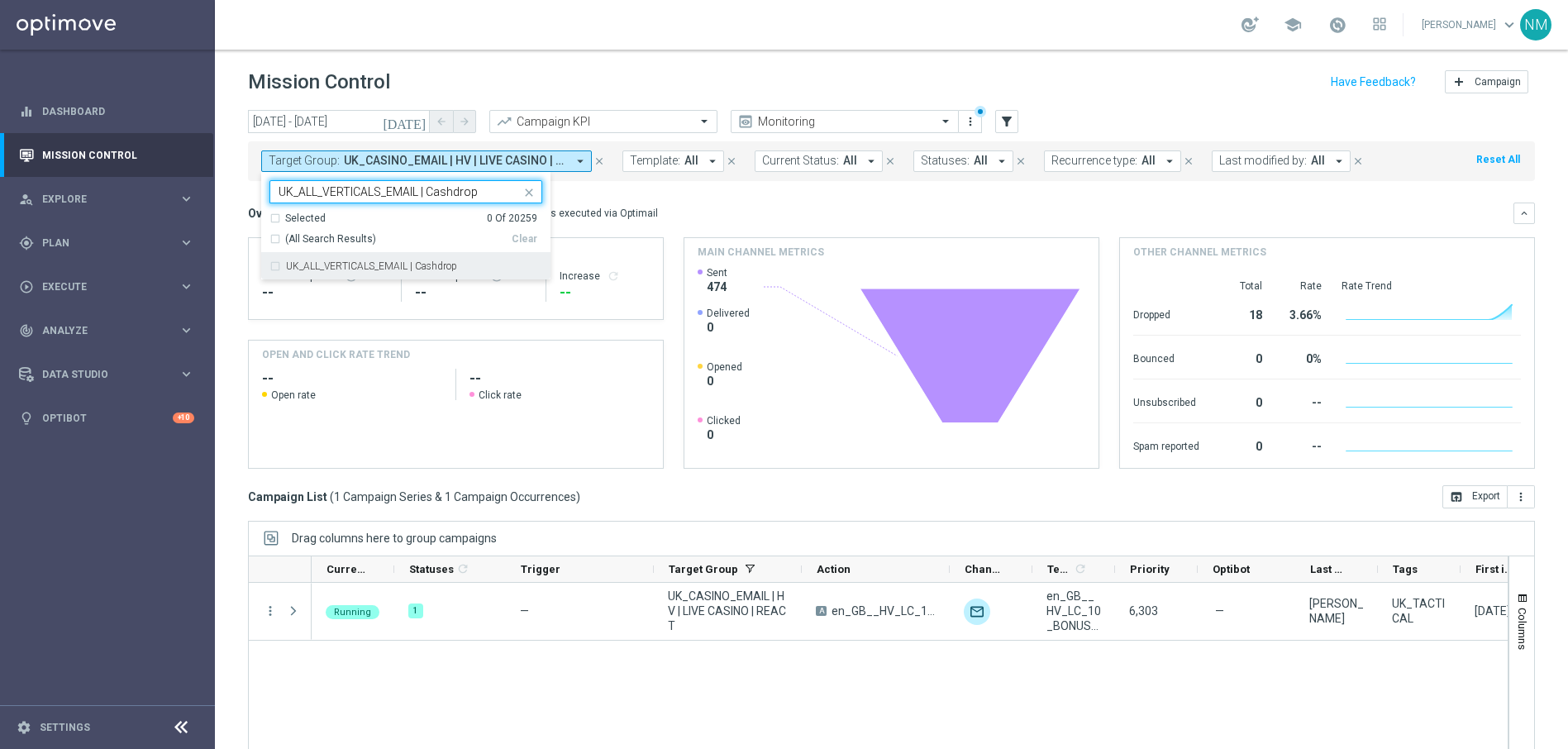
click at [444, 266] on label "UK_ALL_VERTICALS_EMAIL | Cashdrop" at bounding box center [372, 266] width 171 height 10
type input "UK_ALL_VERTICALS_EMAIL | Cashdrop"
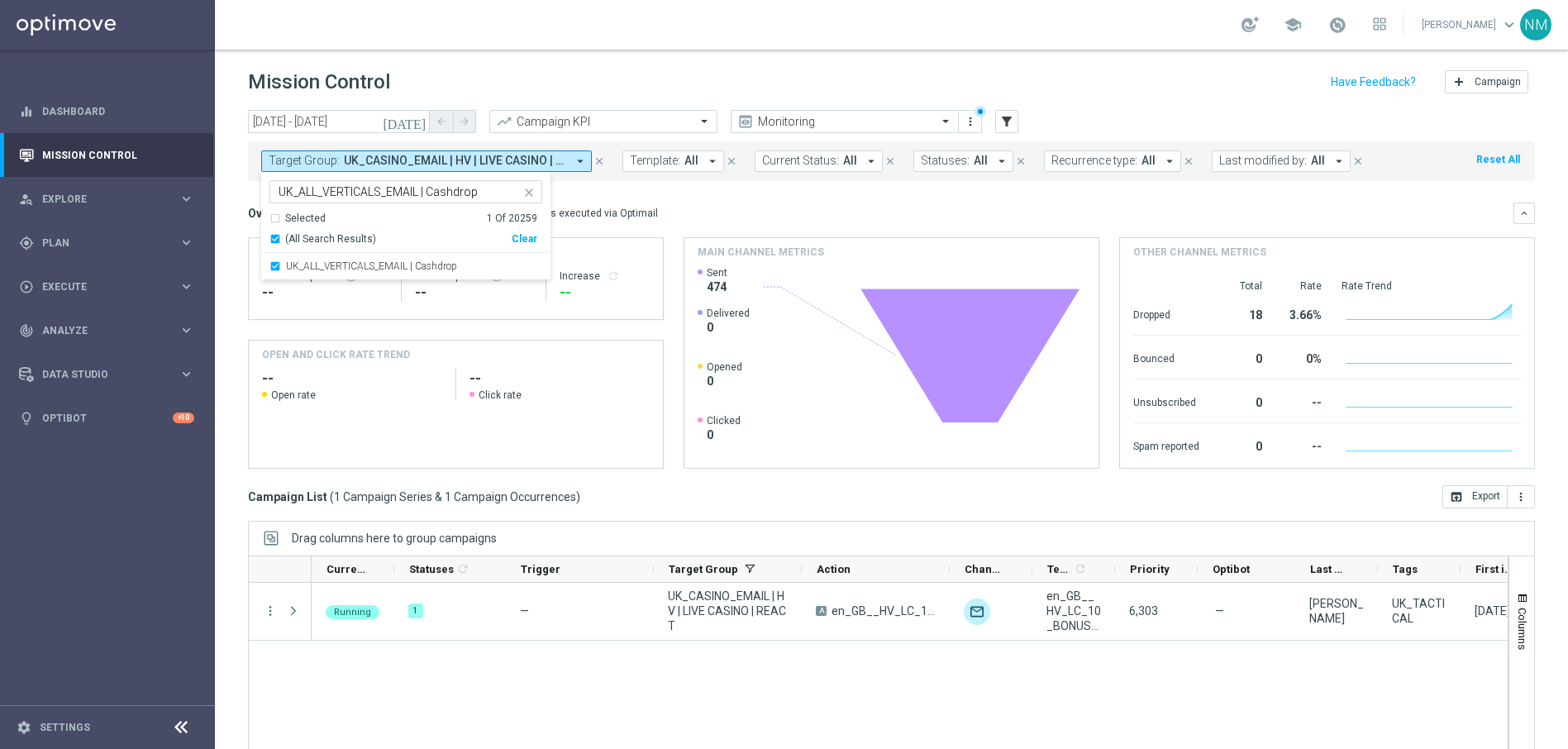
click at [654, 189] on mini-dashboard "Overview: Optimail arrow_drop_down This overview shows data of campaigns execut…" at bounding box center [891, 332] width 1287 height 304
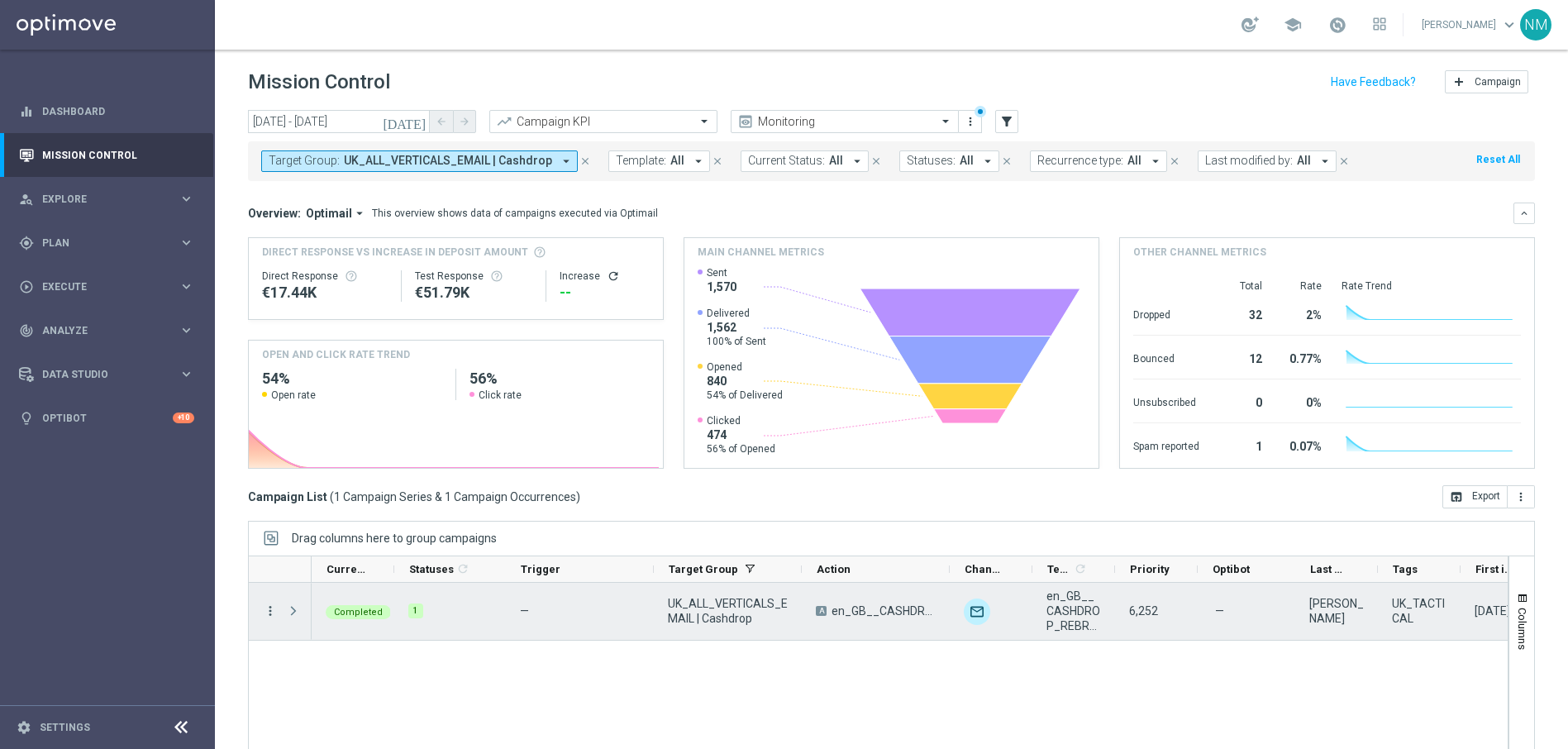
click at [266, 610] on icon "more_vert" at bounding box center [270, 611] width 15 height 15
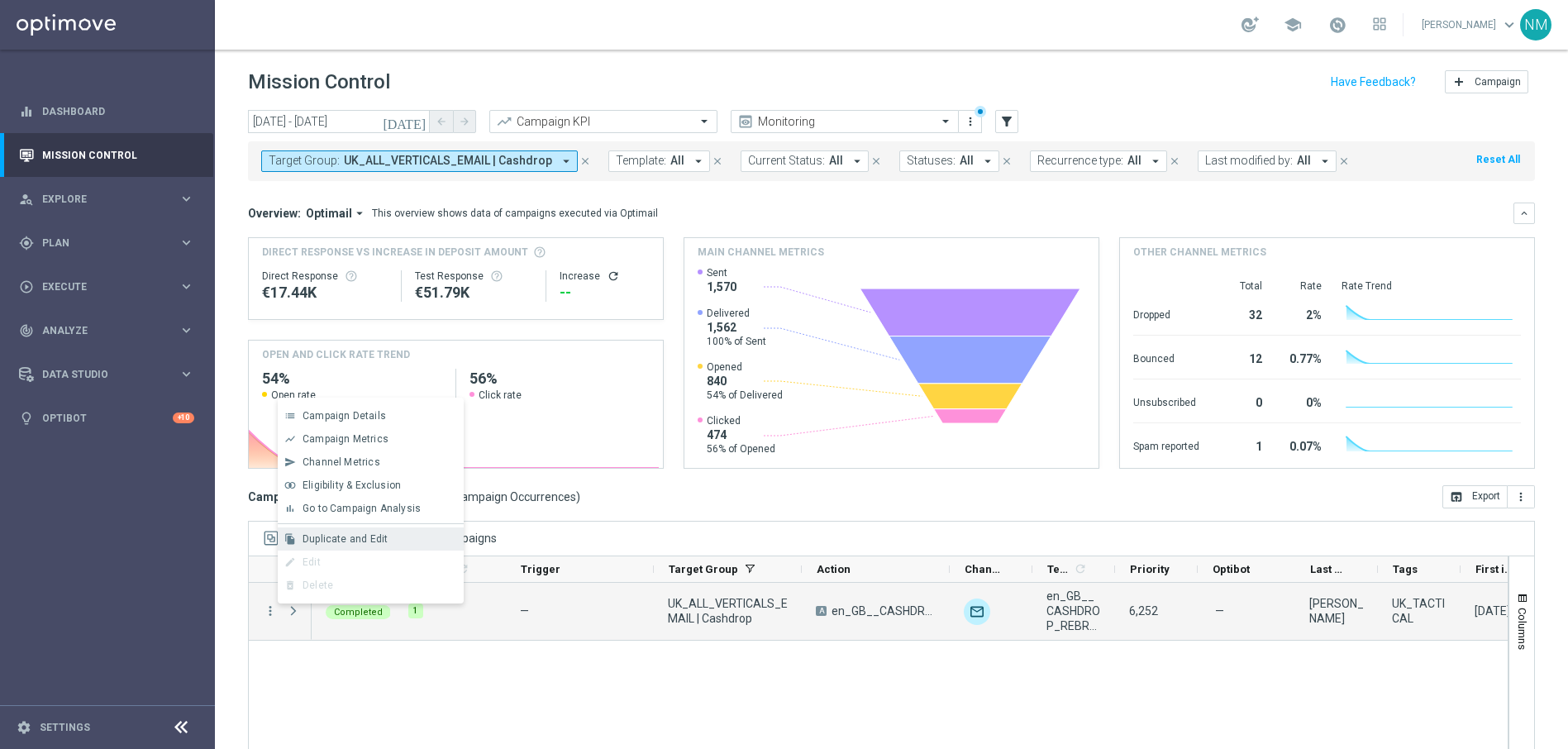
click at [371, 539] on span "Duplicate and Edit" at bounding box center [345, 538] width 85 height 12
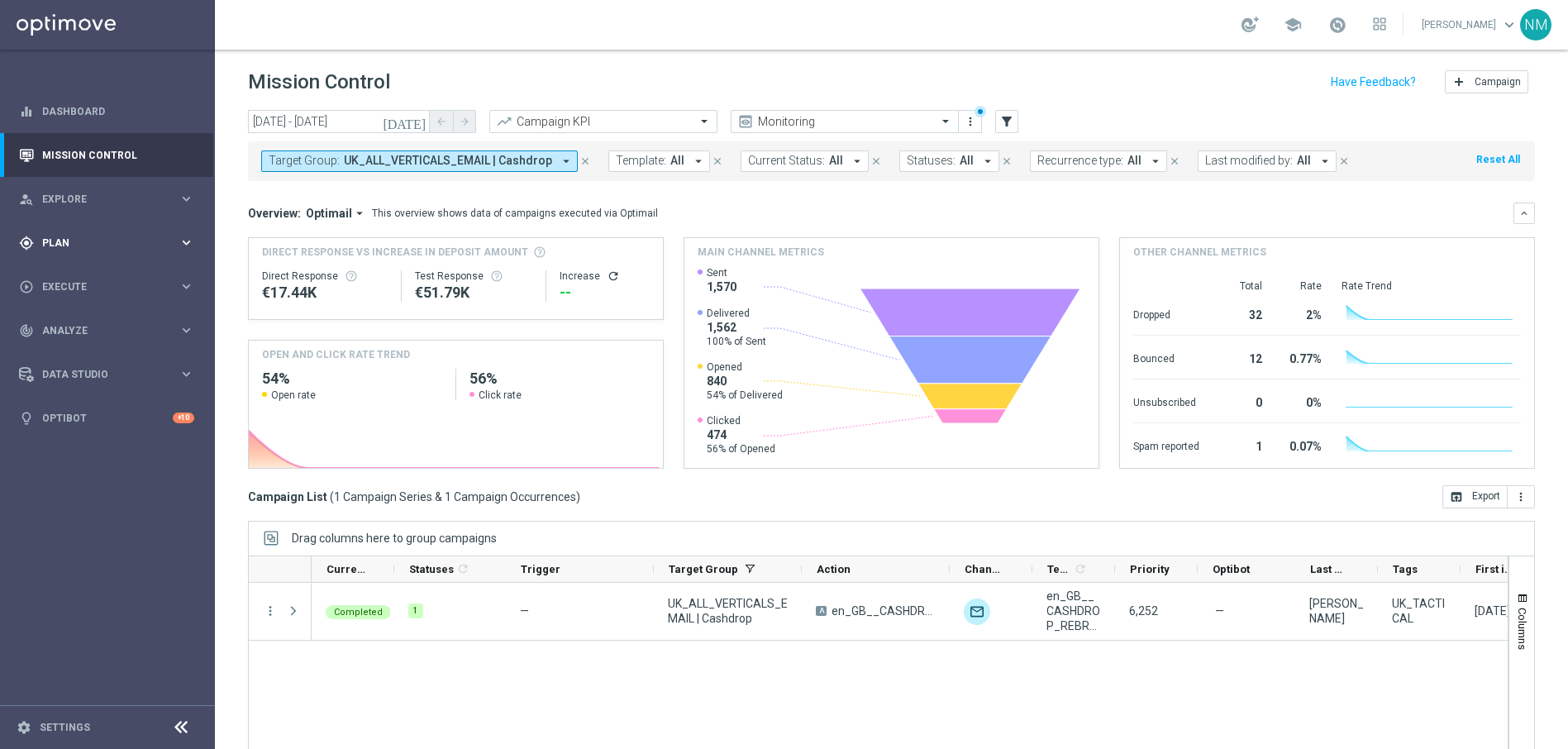
click at [78, 255] on div "gps_fixed Plan keyboard_arrow_right" at bounding box center [107, 242] width 213 height 44
click at [80, 281] on link "Target Groups" at bounding box center [107, 277] width 129 height 13
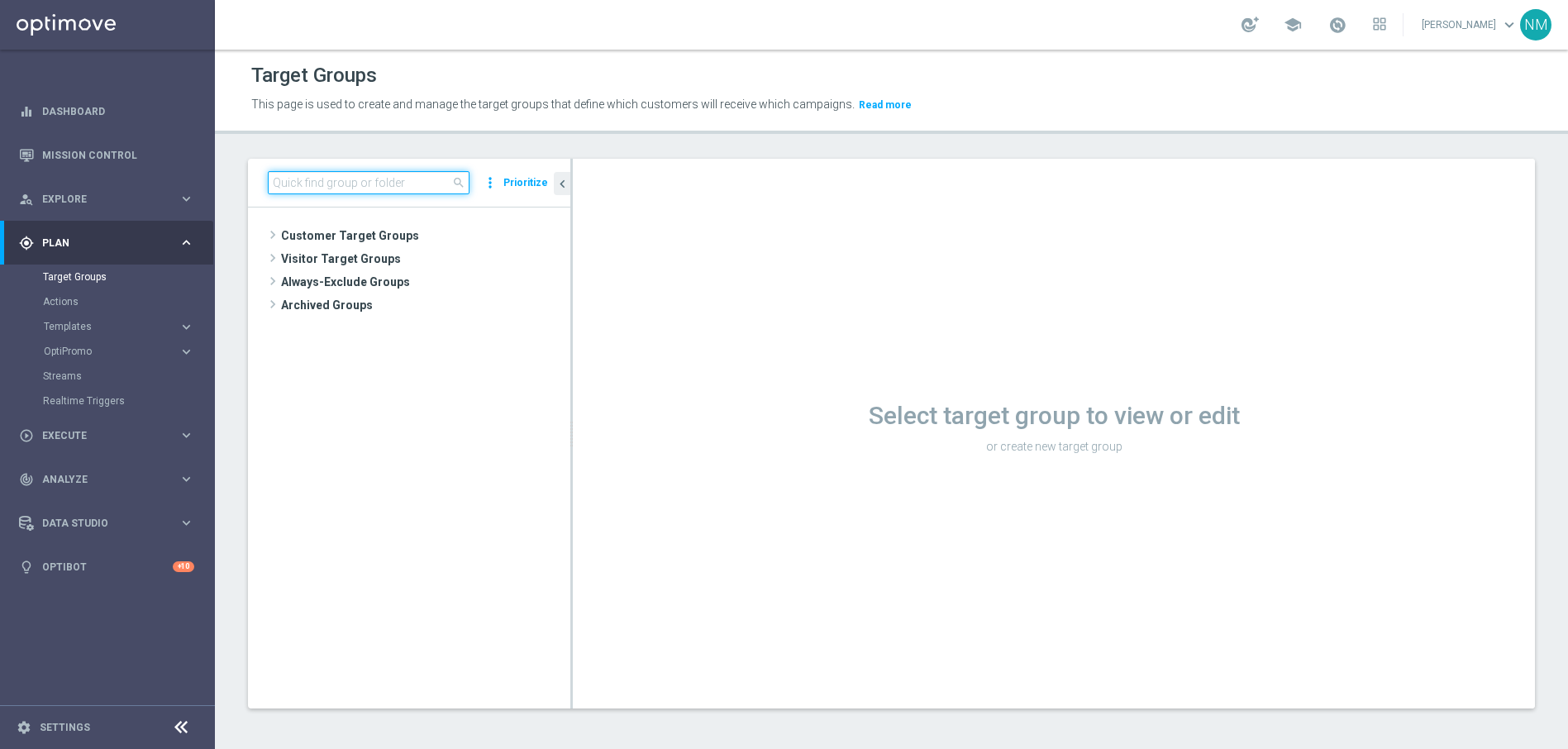
click at [397, 177] on input at bounding box center [369, 183] width 201 height 23
paste input "en_IE_TGT_ALL_EM_TAC_MIX__CASHDROP"
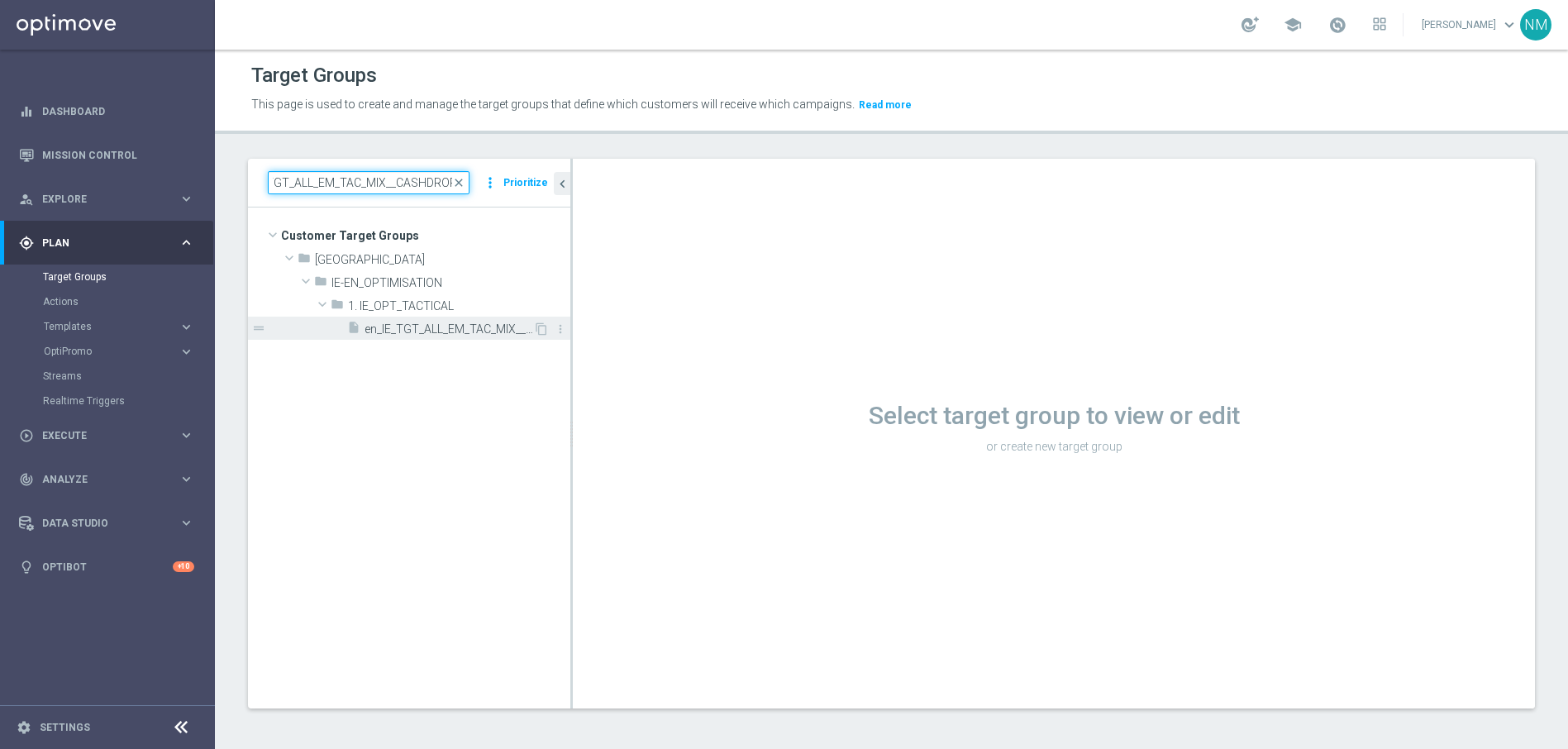
type input "en_IE_TGT_ALL_EM_TAC_MIX__CASHDROP"
click at [401, 322] on span "en_IE_TGT_ALL_EM_TAC_MIX__CASHDROP" at bounding box center [449, 329] width 169 height 14
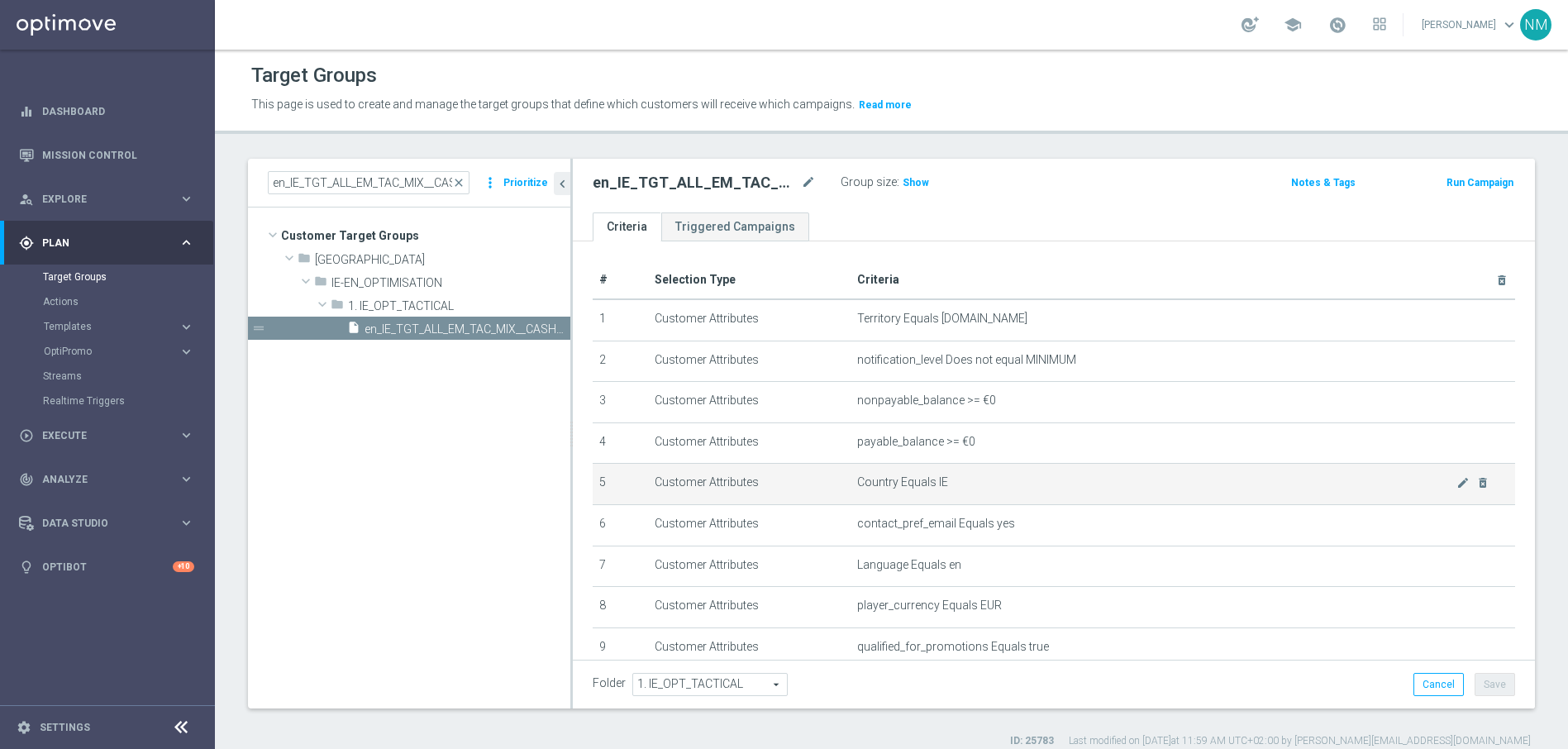
scroll to position [169, 0]
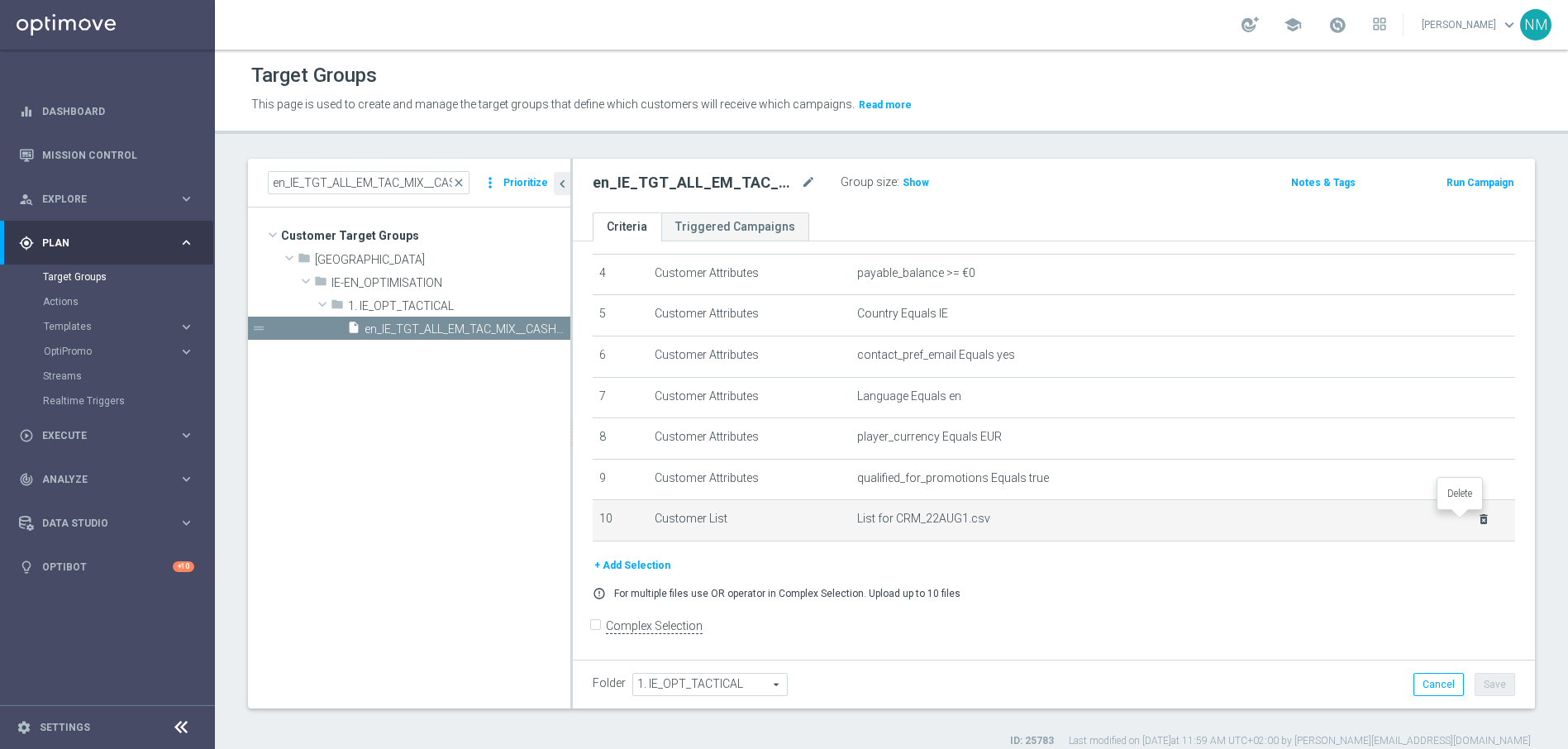
click at [1476, 519] on icon "delete_forever" at bounding box center [1483, 519] width 13 height 13
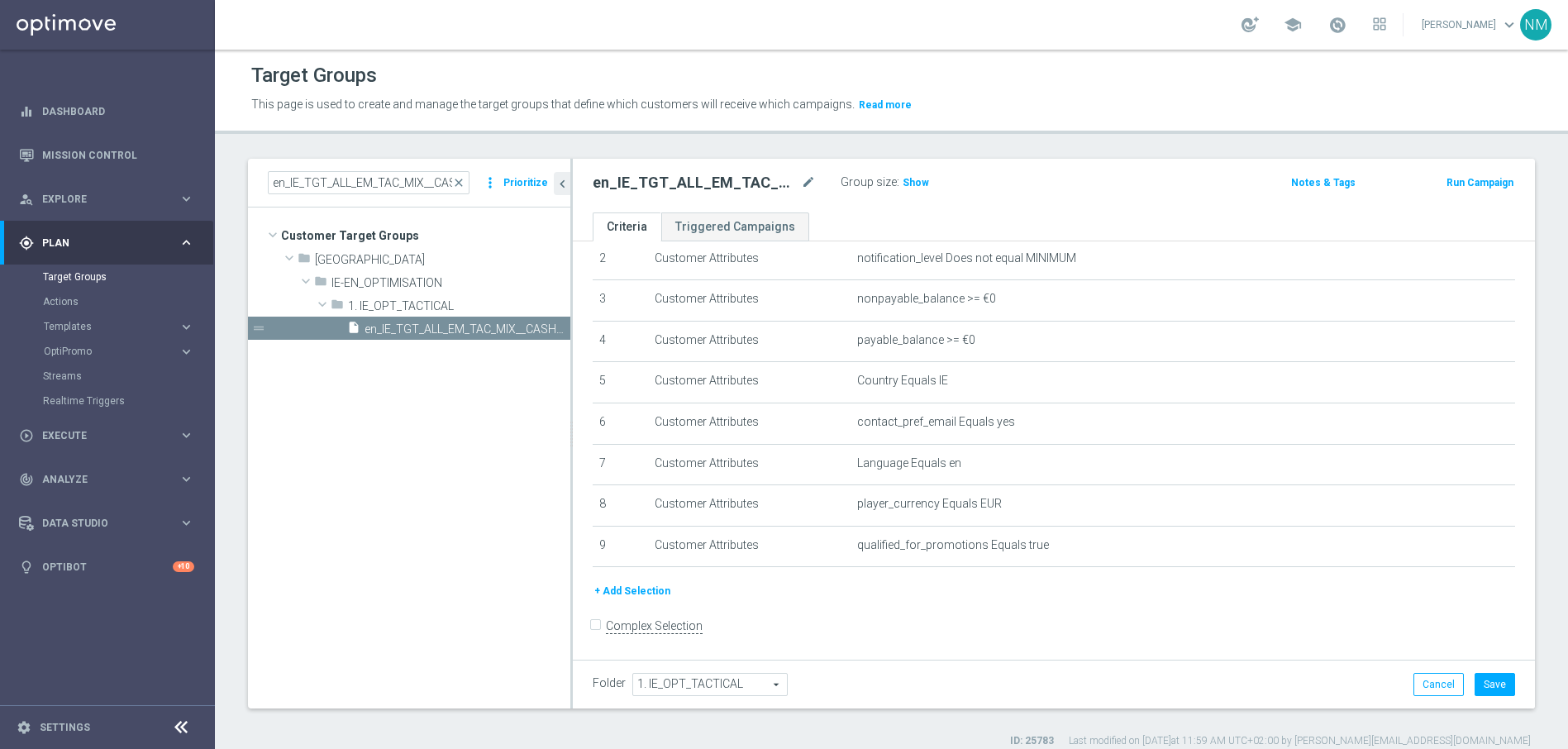
click at [642, 593] on button "+ Add Selection" at bounding box center [632, 591] width 79 height 18
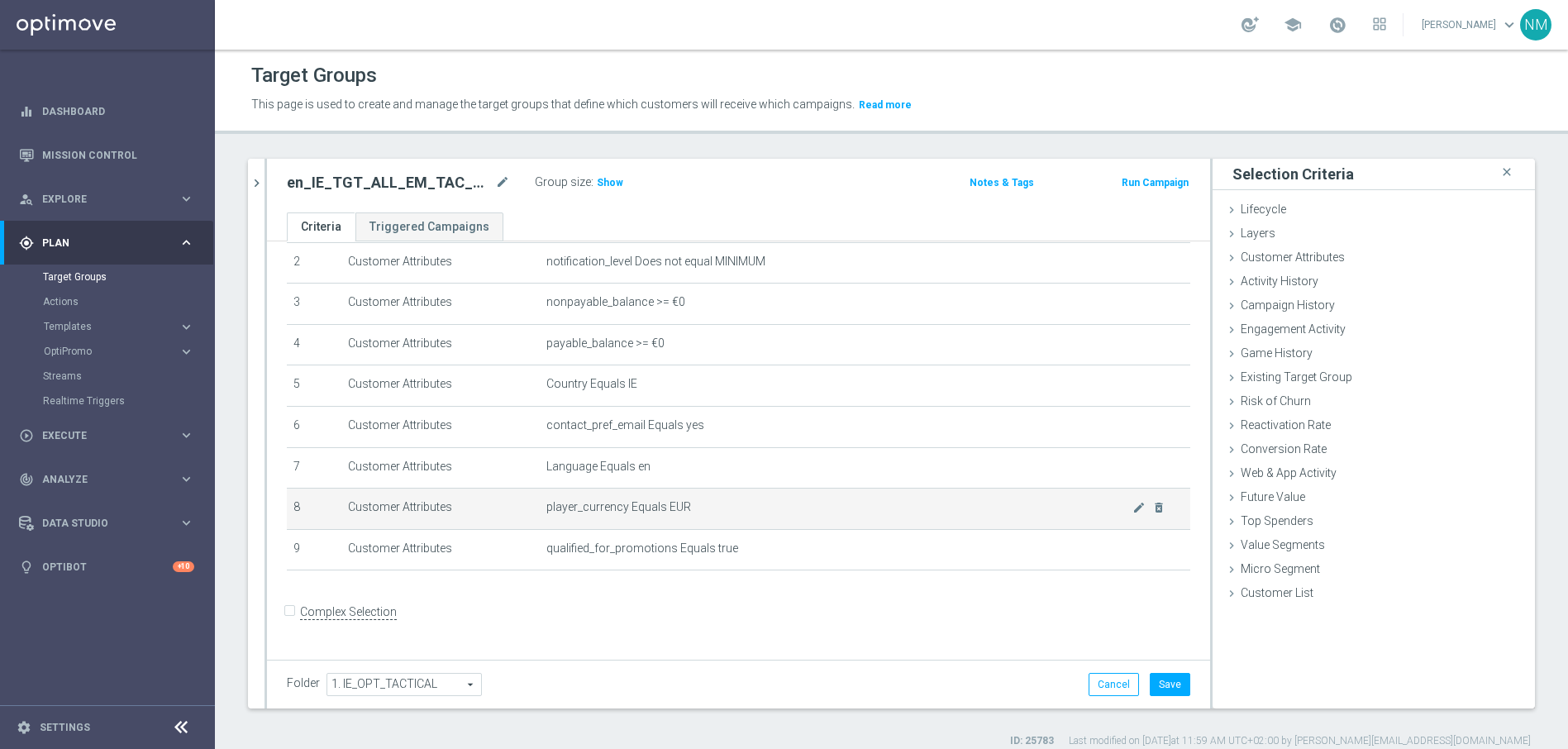
scroll to position [84, 0]
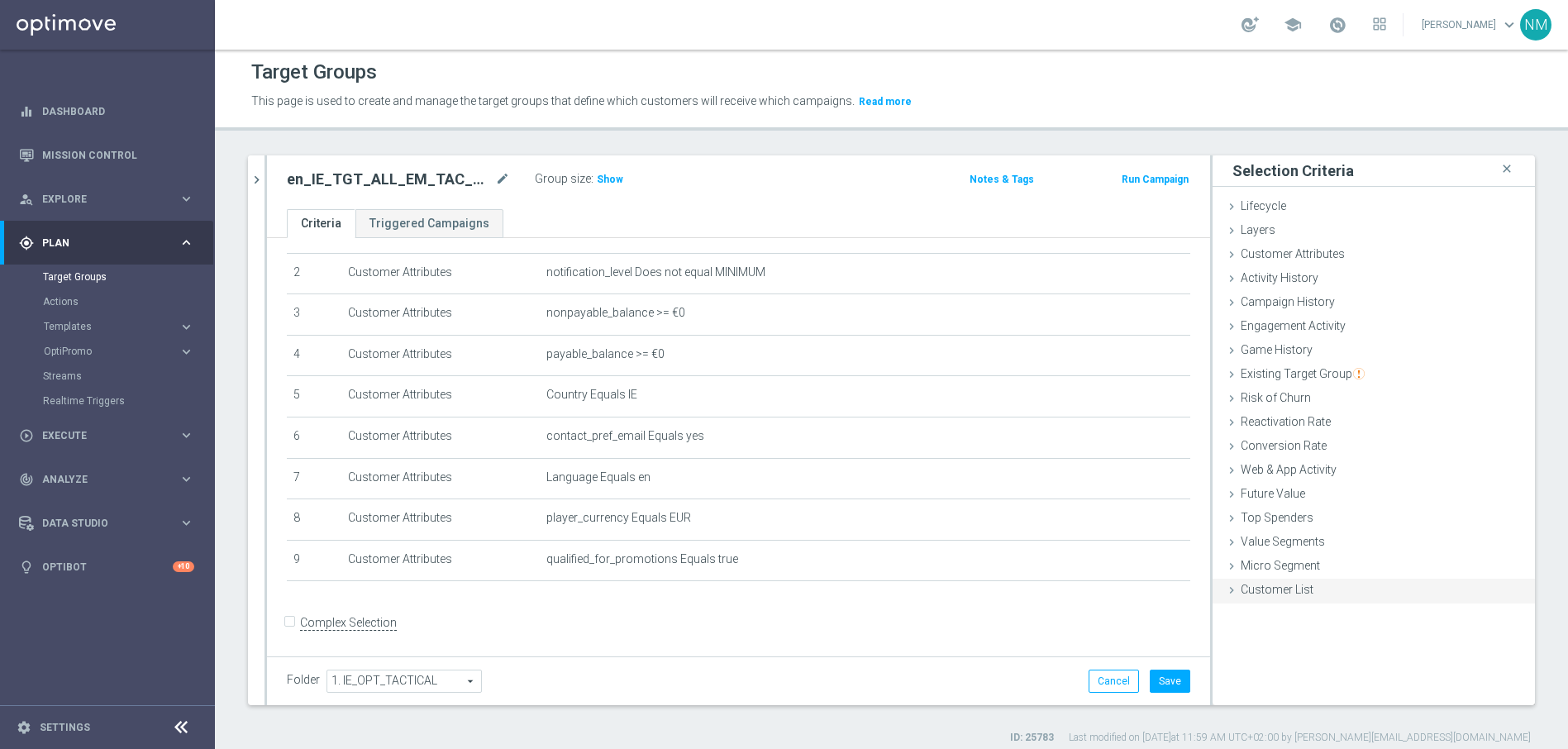
click at [1254, 594] on span "Customer List" at bounding box center [1276, 589] width 72 height 13
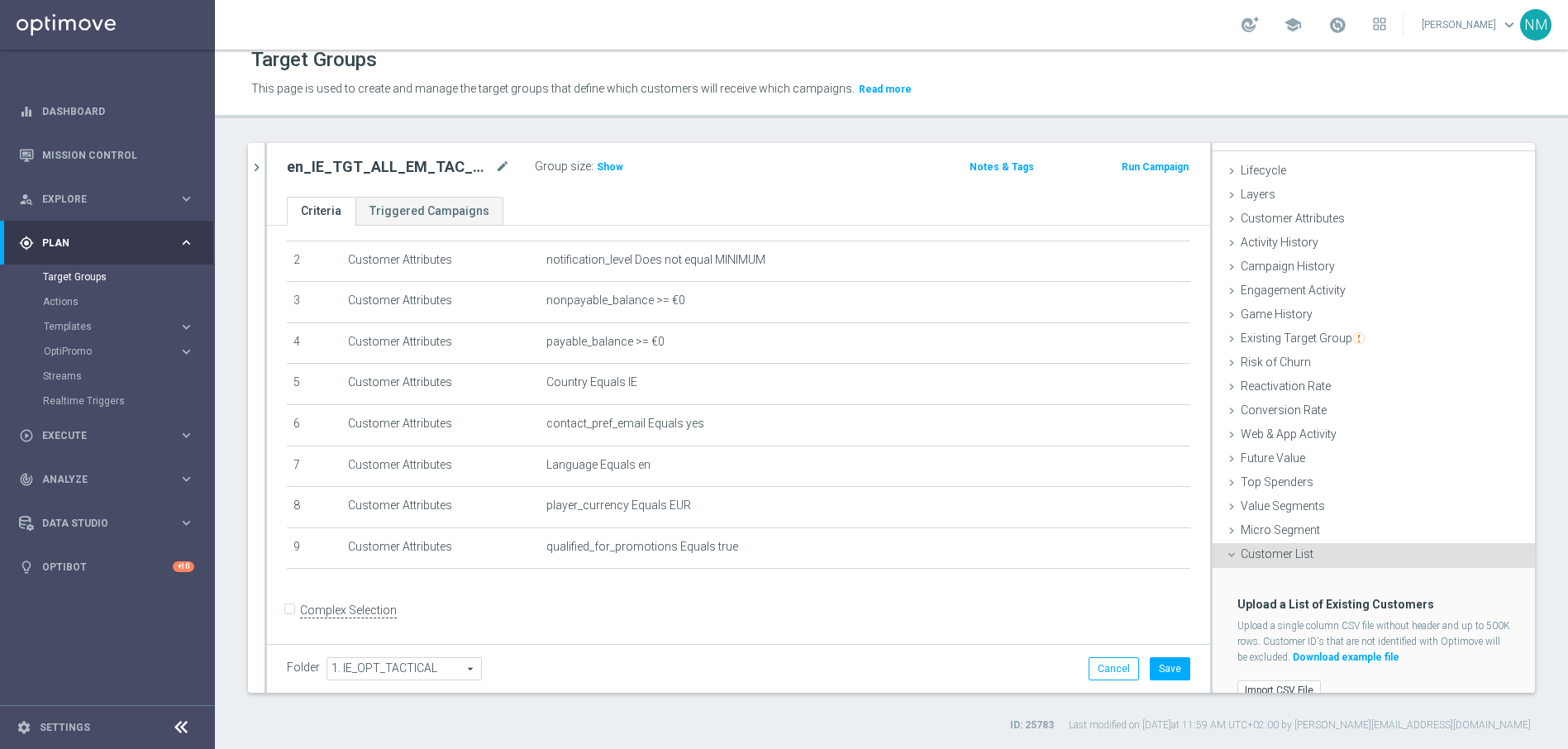
scroll to position [49, 0]
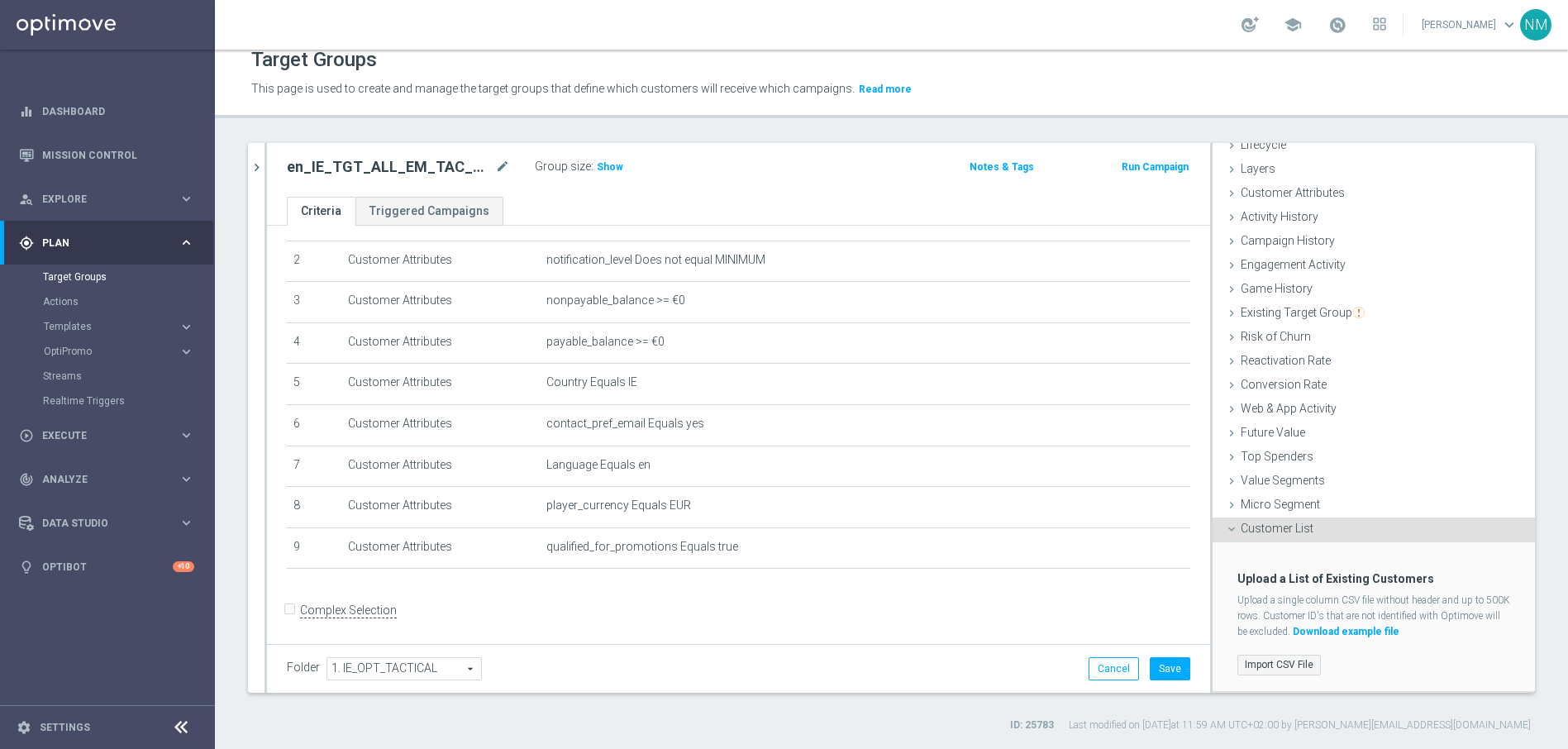
click at [1290, 654] on label "Import CSV File" at bounding box center [1279, 664] width 83 height 21
click at [0, 0] on input "Import CSV File" at bounding box center [0, 0] width 0 height 0
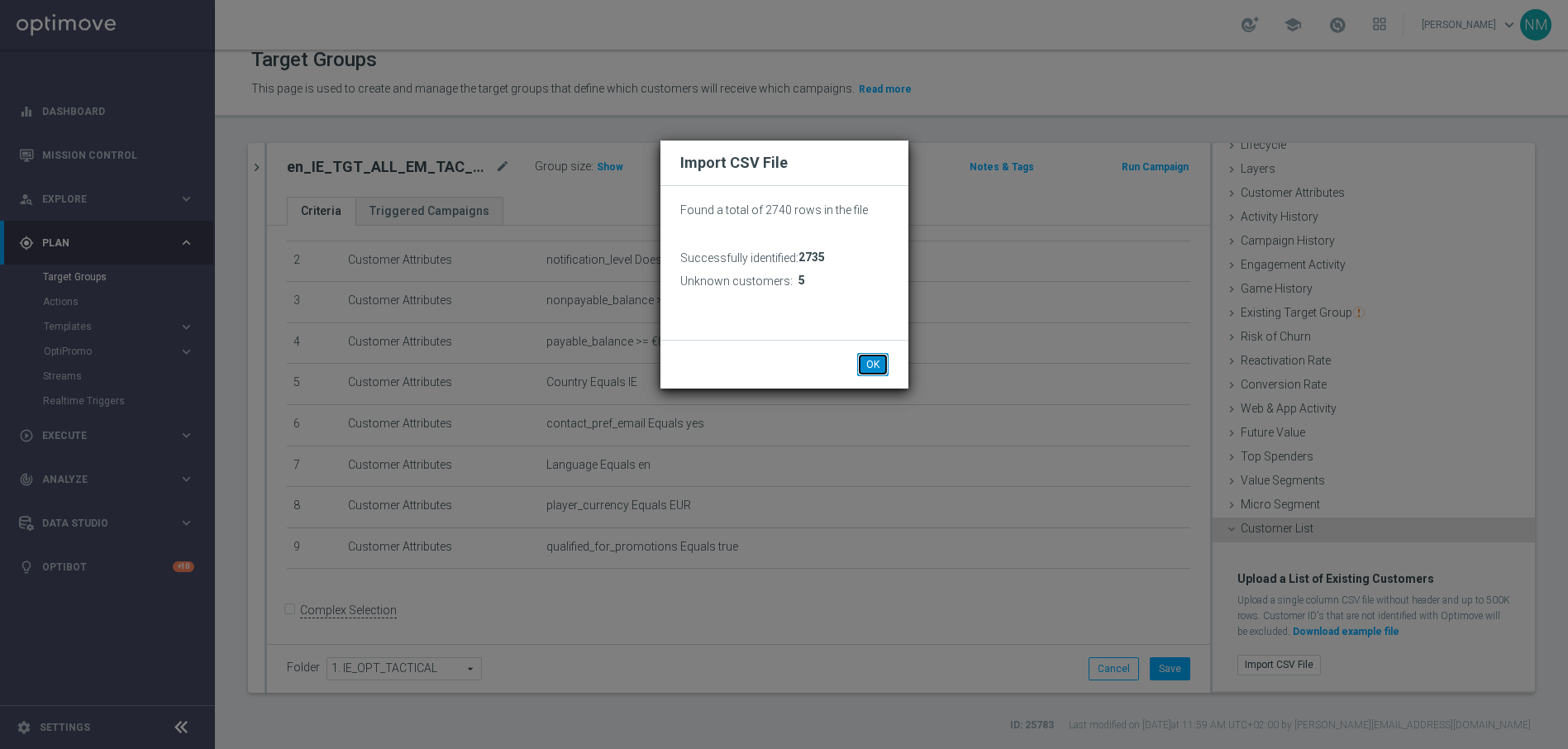
click at [873, 369] on button "OK" at bounding box center [873, 365] width 32 height 23
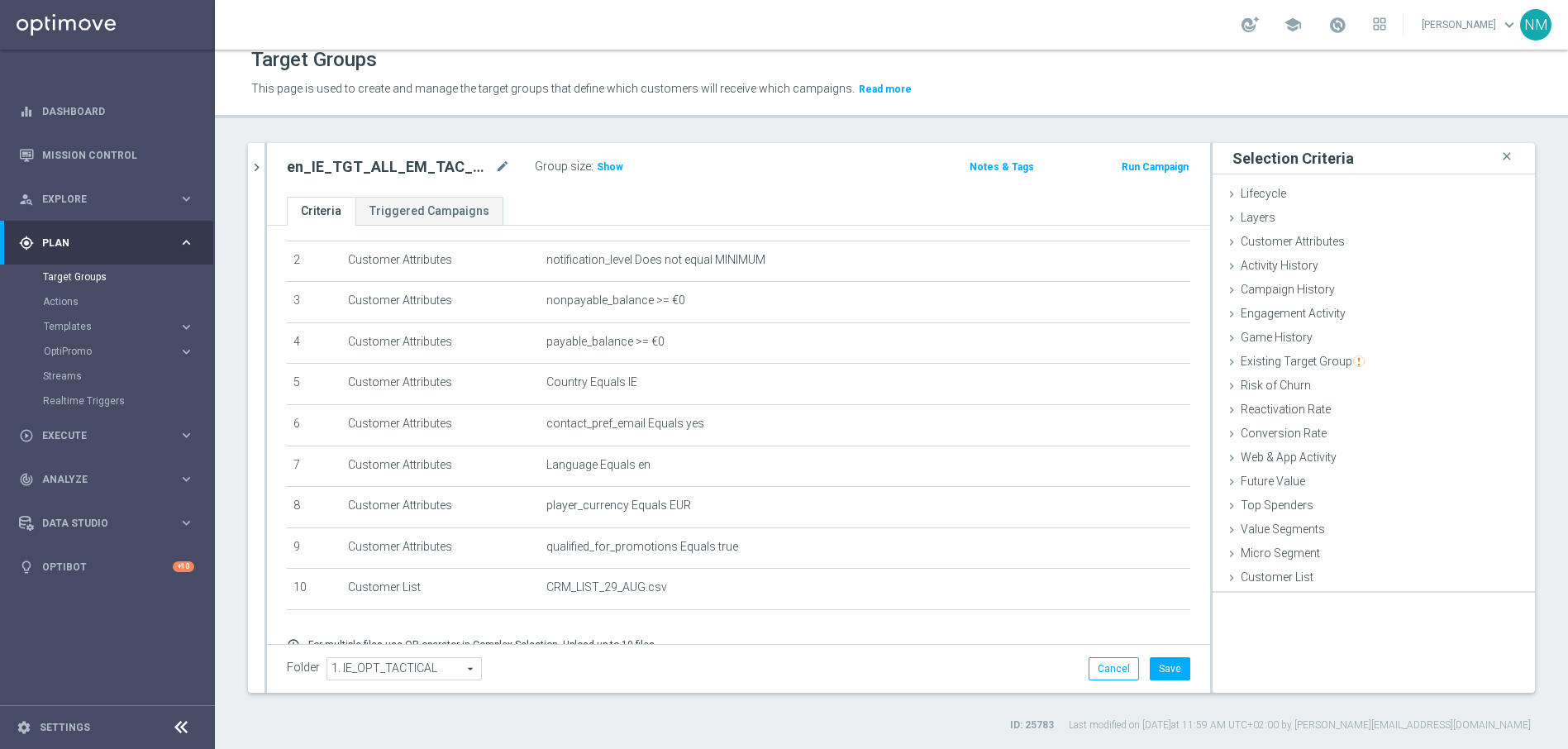
scroll to position [0, 0]
click at [605, 171] on span "Show" at bounding box center [610, 167] width 27 height 12
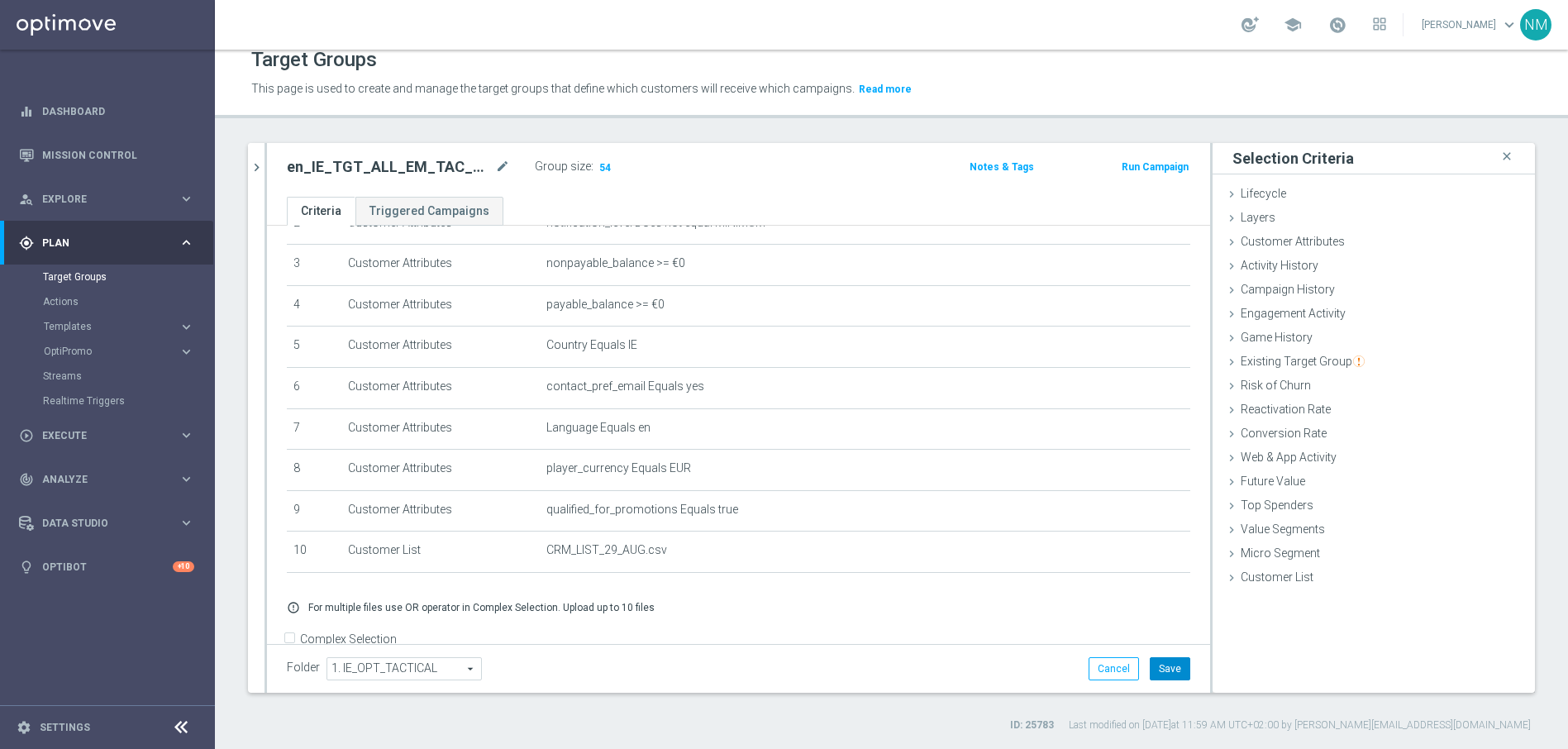
scroll to position [151, 0]
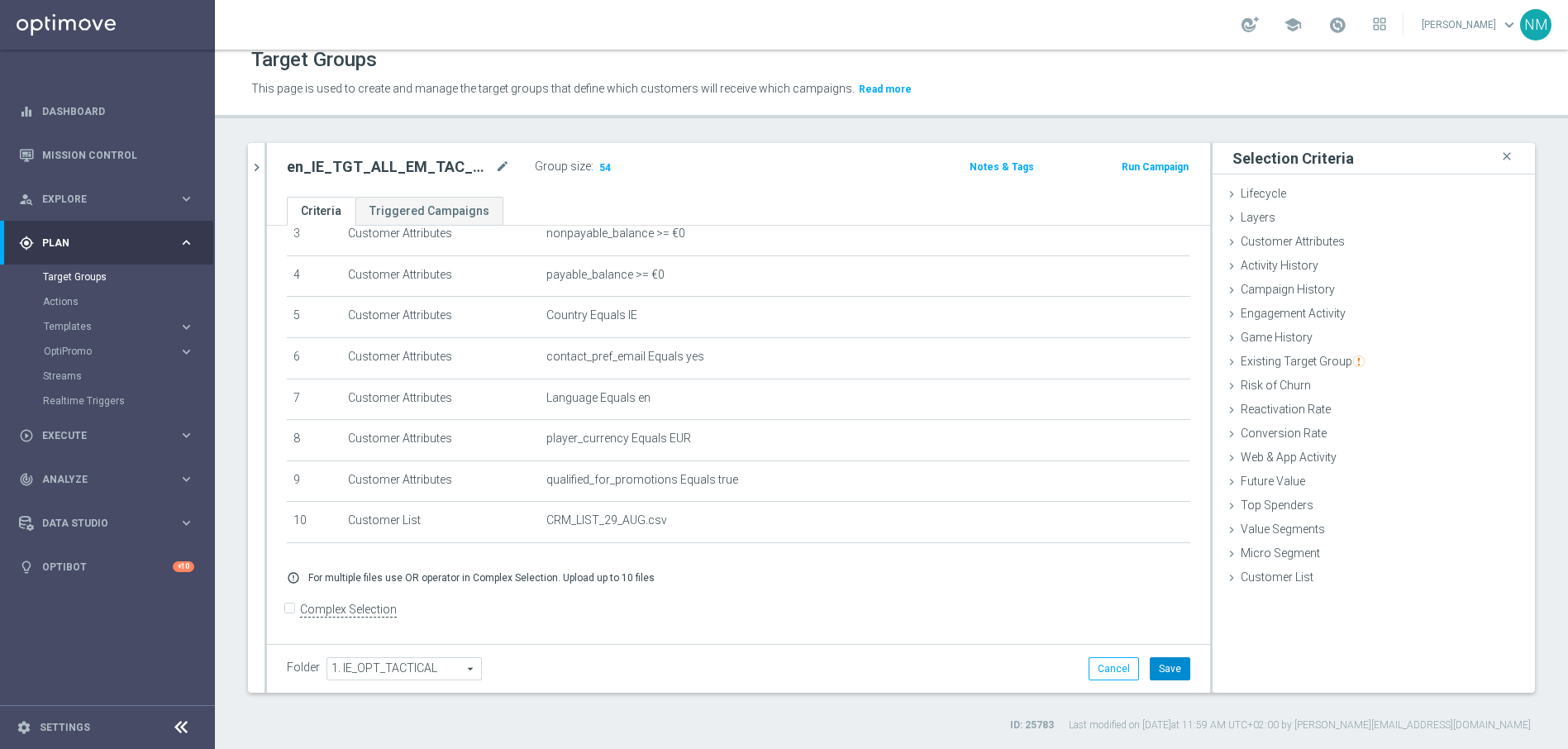
click at [1165, 665] on button "Save" at bounding box center [1169, 668] width 41 height 23
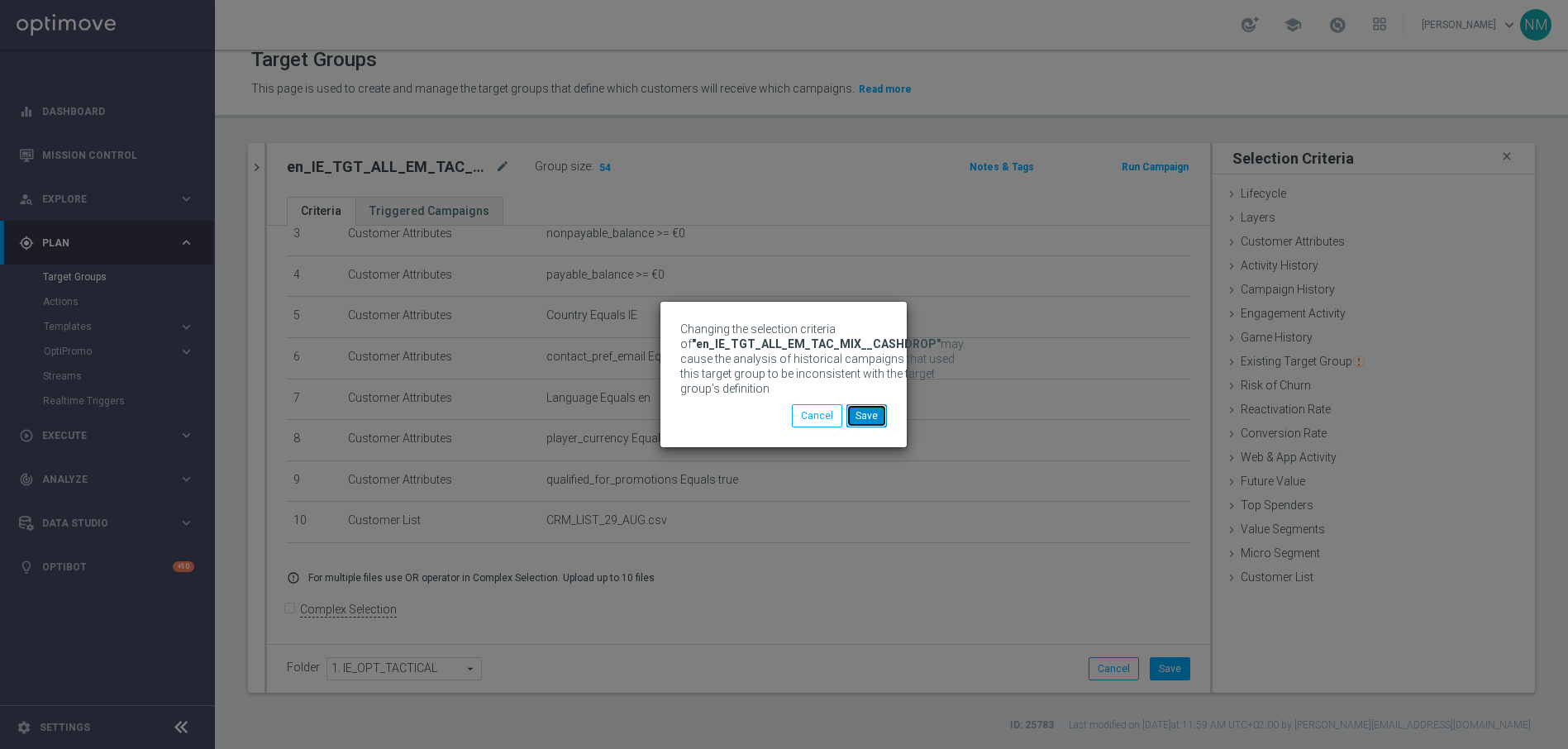
click at [862, 409] on button "Save" at bounding box center [866, 416] width 41 height 23
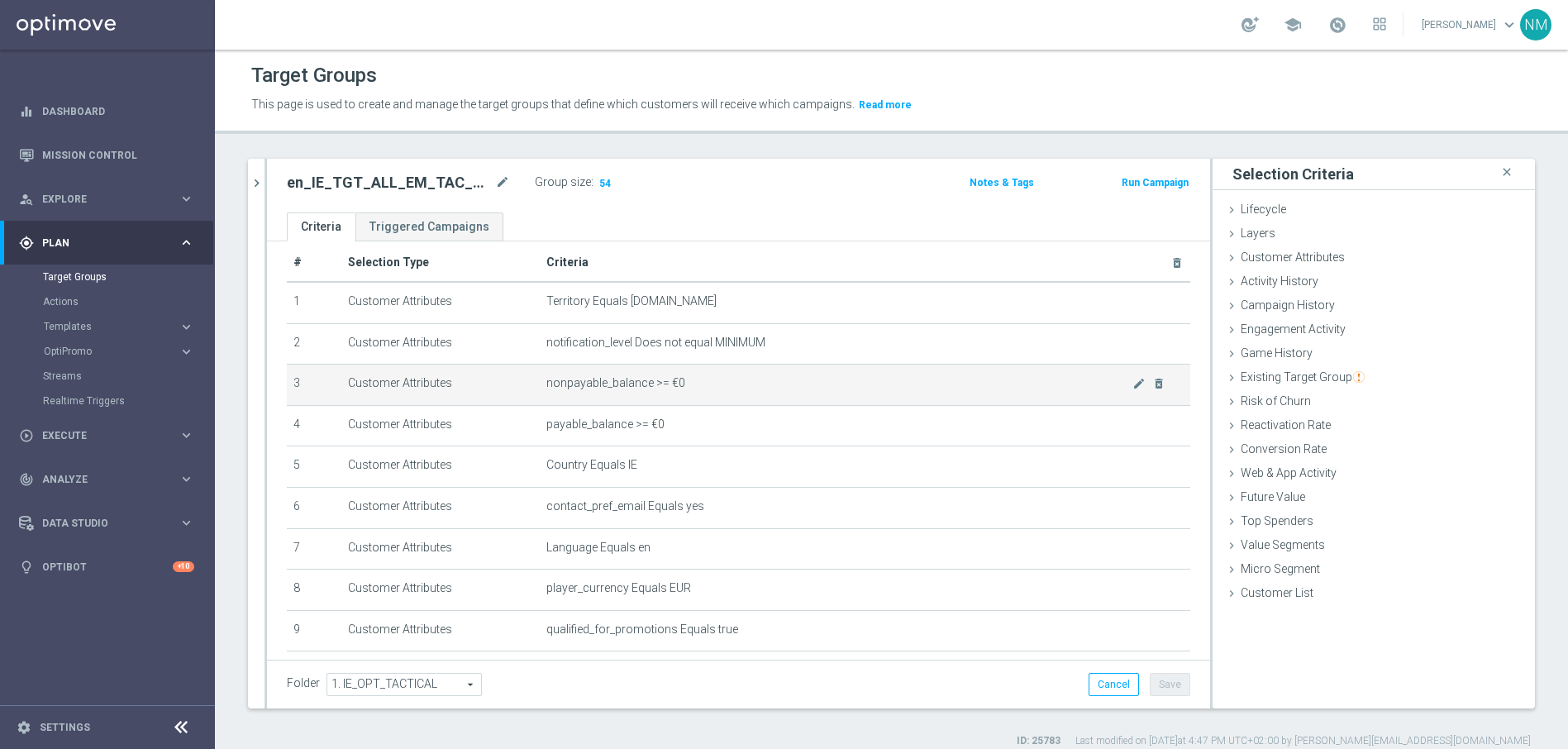
scroll to position [0, 0]
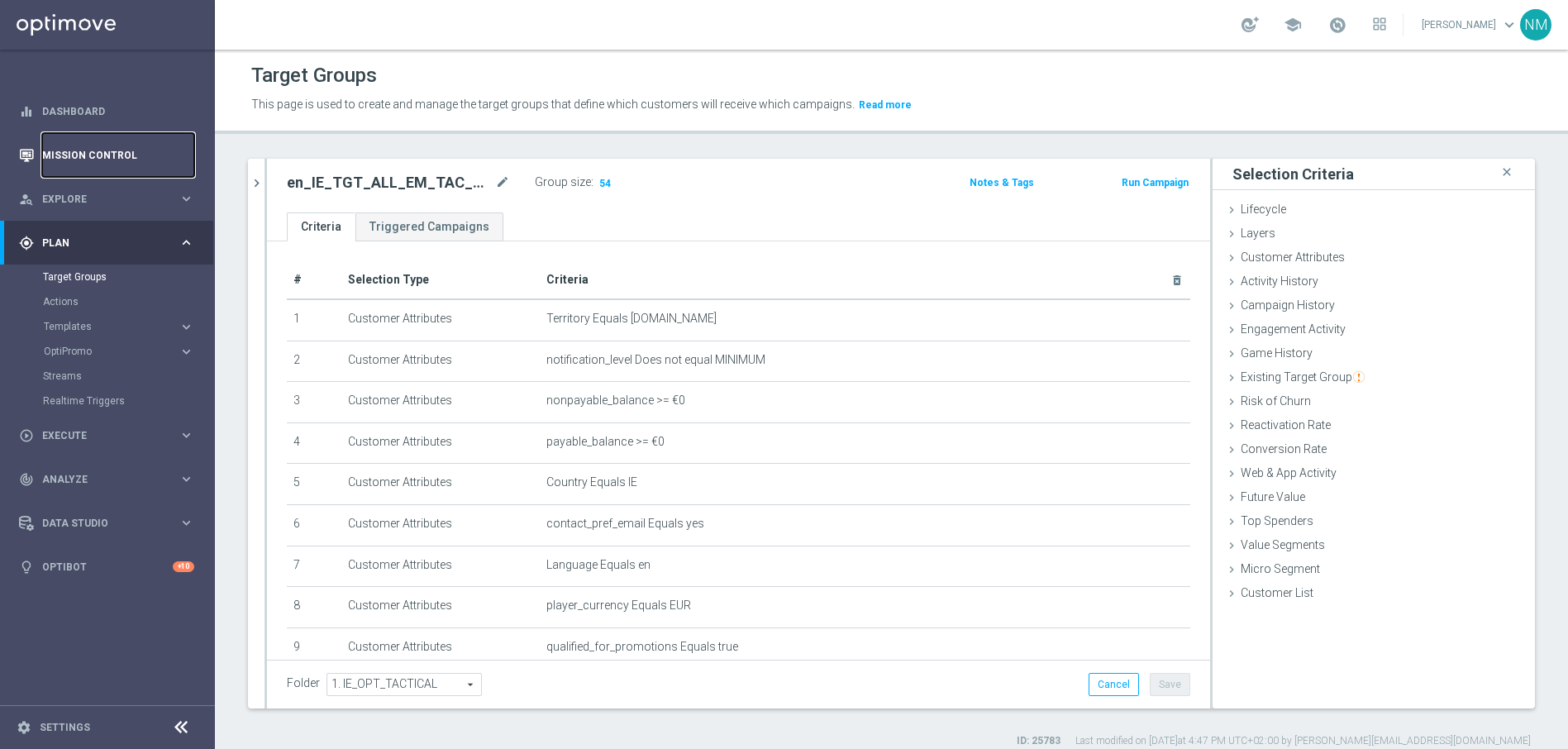
click at [121, 163] on link "Mission Control" at bounding box center [118, 155] width 152 height 44
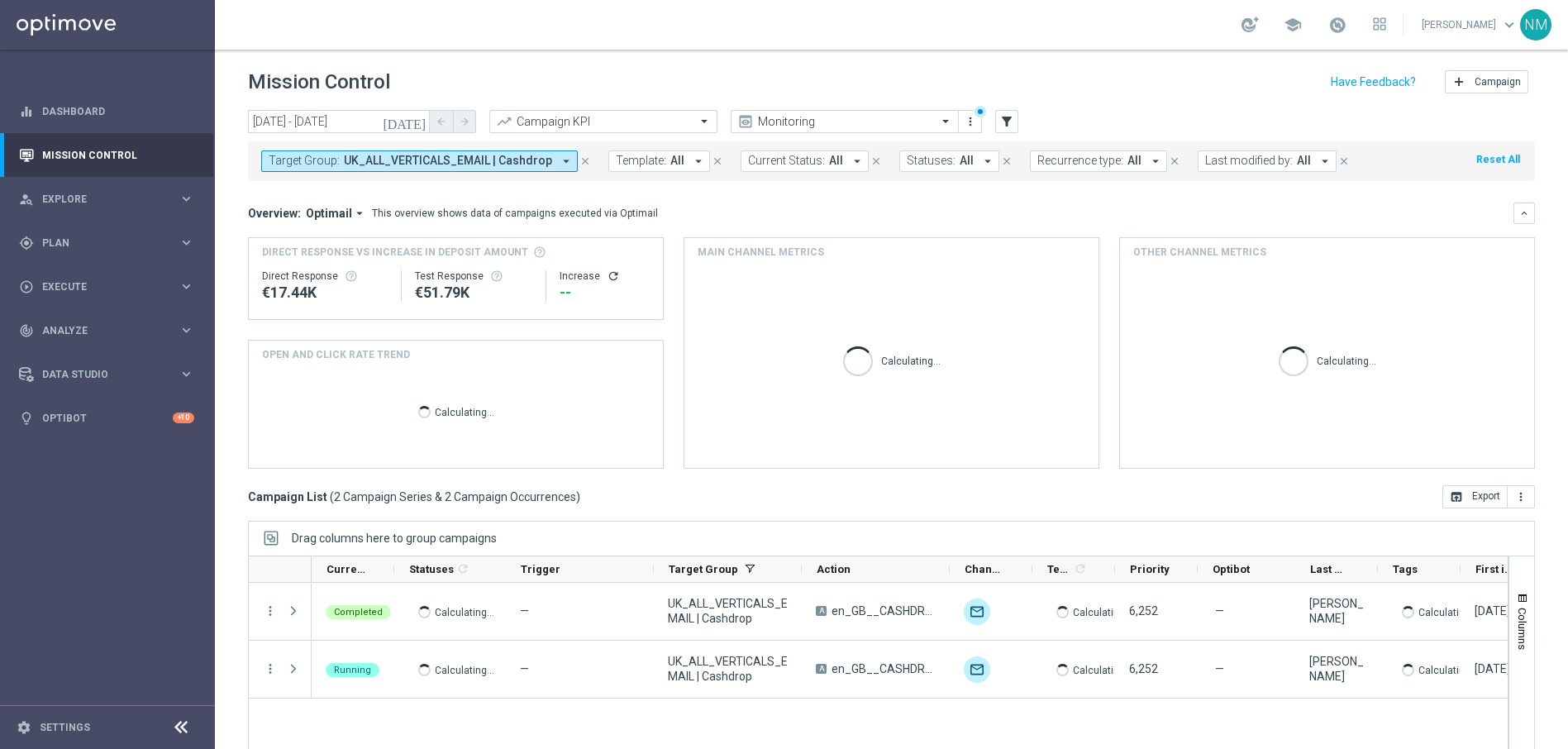
click at [443, 166] on span "UK_ALL_VERTICALS_EMAIL | Cashdrop" at bounding box center [448, 161] width 208 height 14
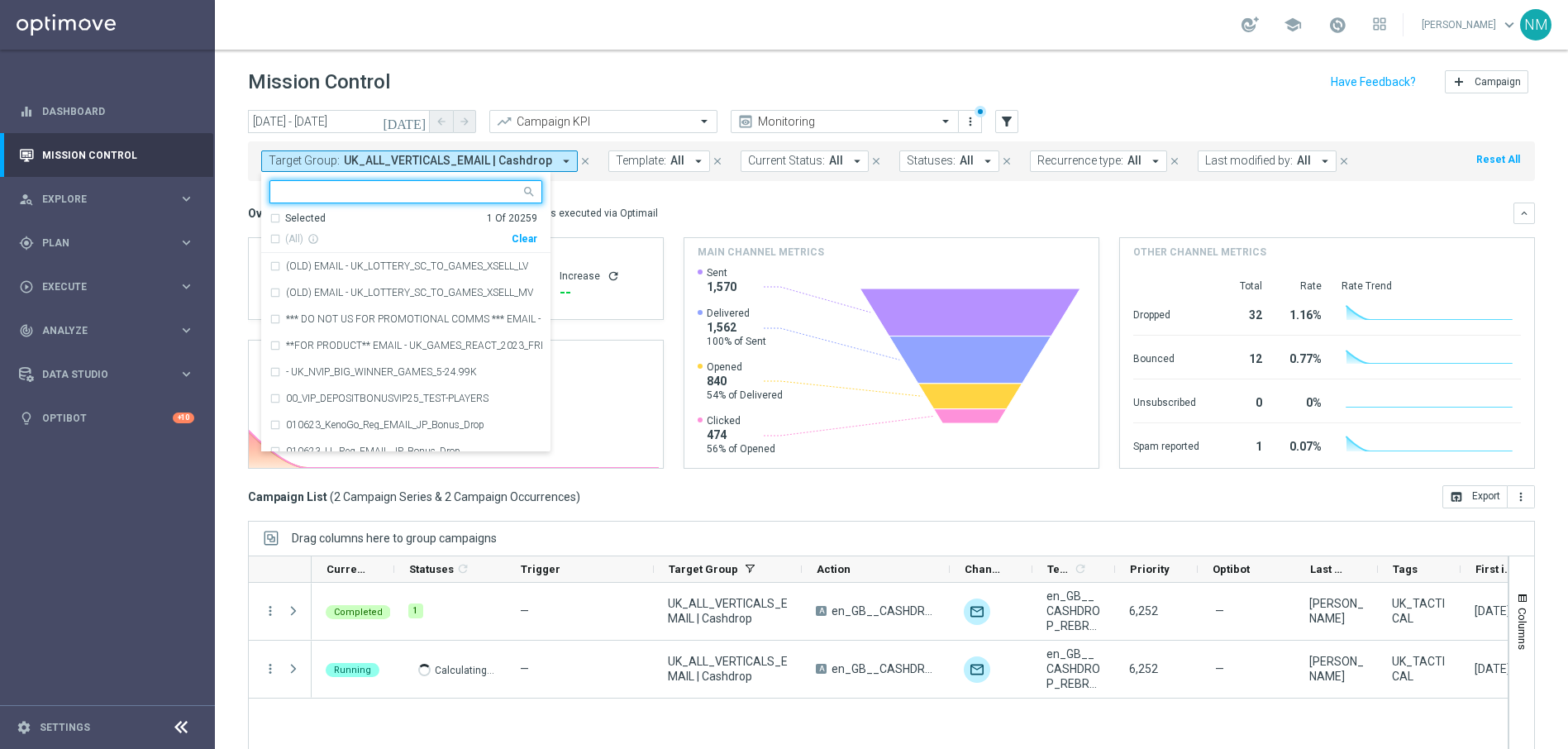
click at [0, 0] on div "Clear" at bounding box center [0, 0] width 0 height 0
click at [480, 196] on input "text" at bounding box center [399, 191] width 242 height 14
paste input "en_IE_TGT_ALL_EM_TAC_MIX__CASHDROP"
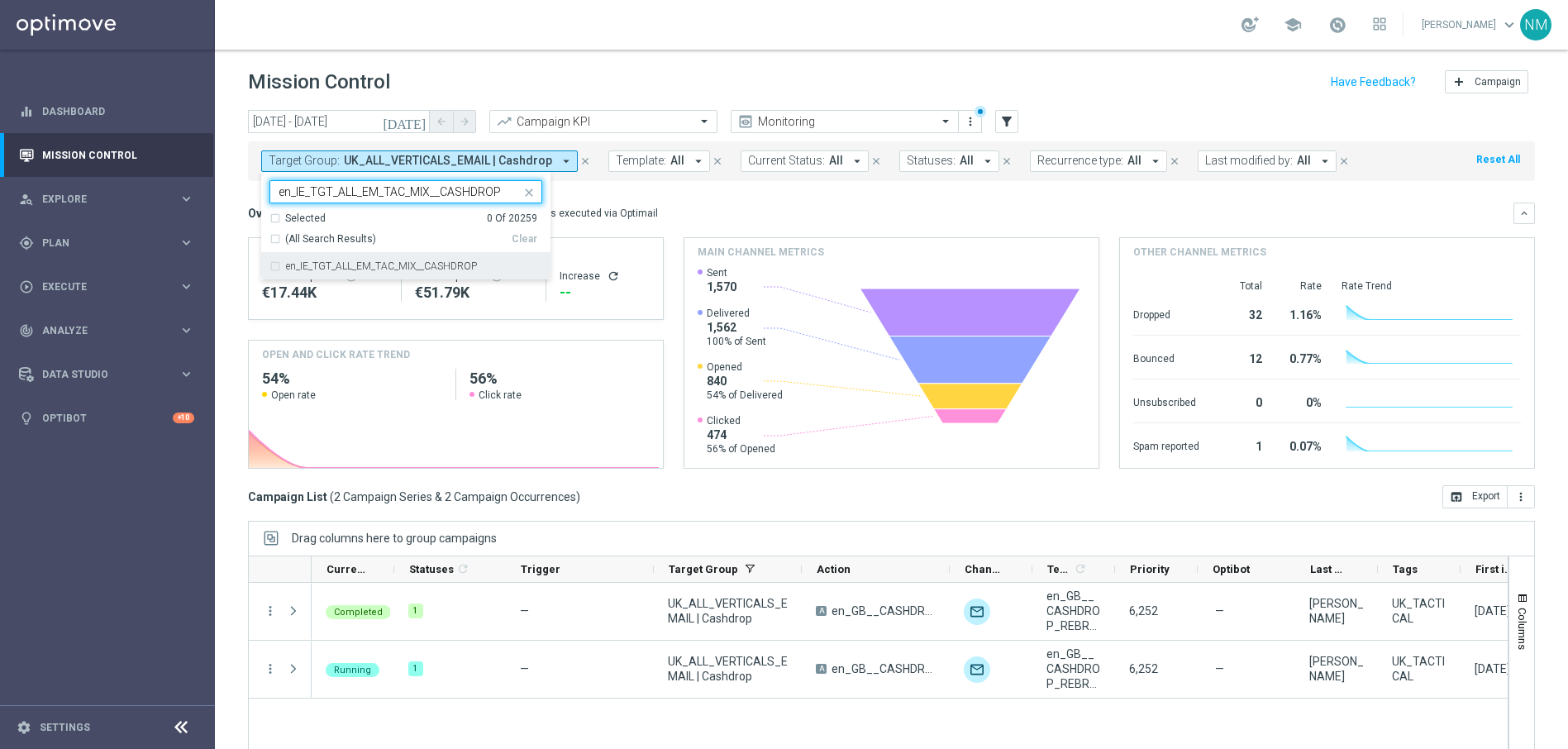
click at [461, 257] on div "en_IE_TGT_ALL_EM_TAC_MIX__CASHDROP" at bounding box center [406, 266] width 273 height 27
type input "en_IE_TGT_ALL_EM_TAC_MIX__CASHDROP"
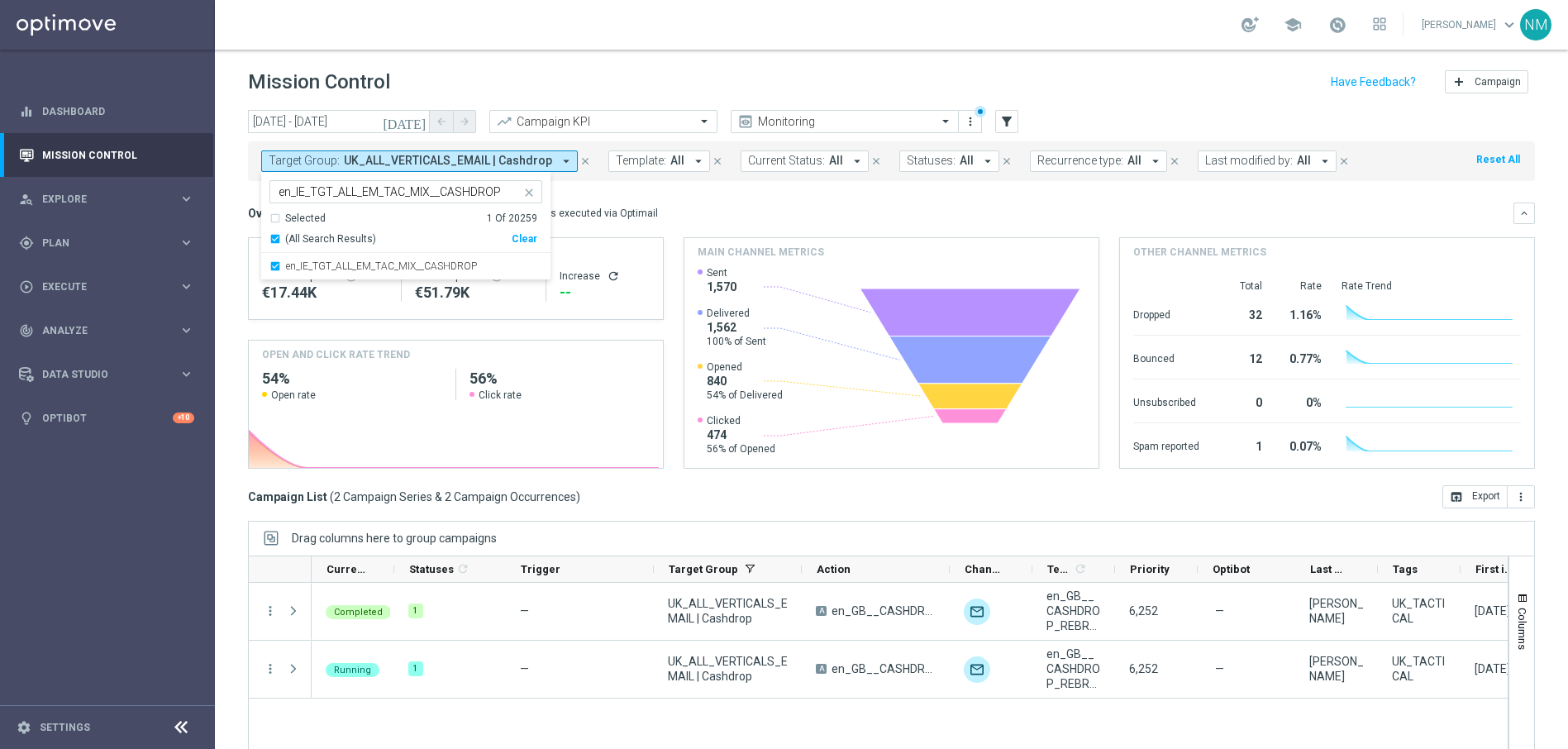
click at [641, 196] on mini-dashboard "Overview: Optimail arrow_drop_down This overview shows data of campaigns execut…" at bounding box center [891, 332] width 1287 height 304
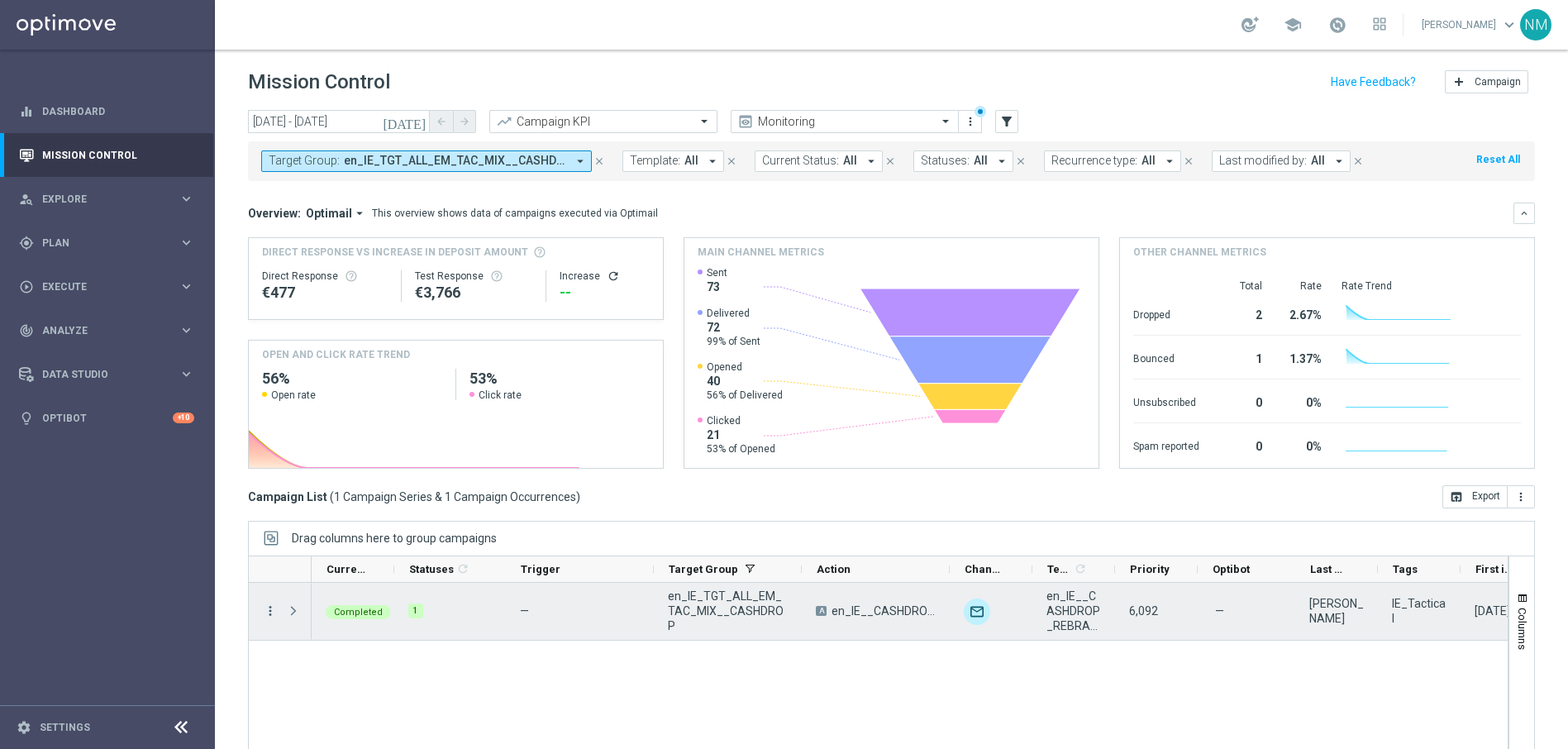
click at [271, 611] on icon "more_vert" at bounding box center [270, 611] width 15 height 15
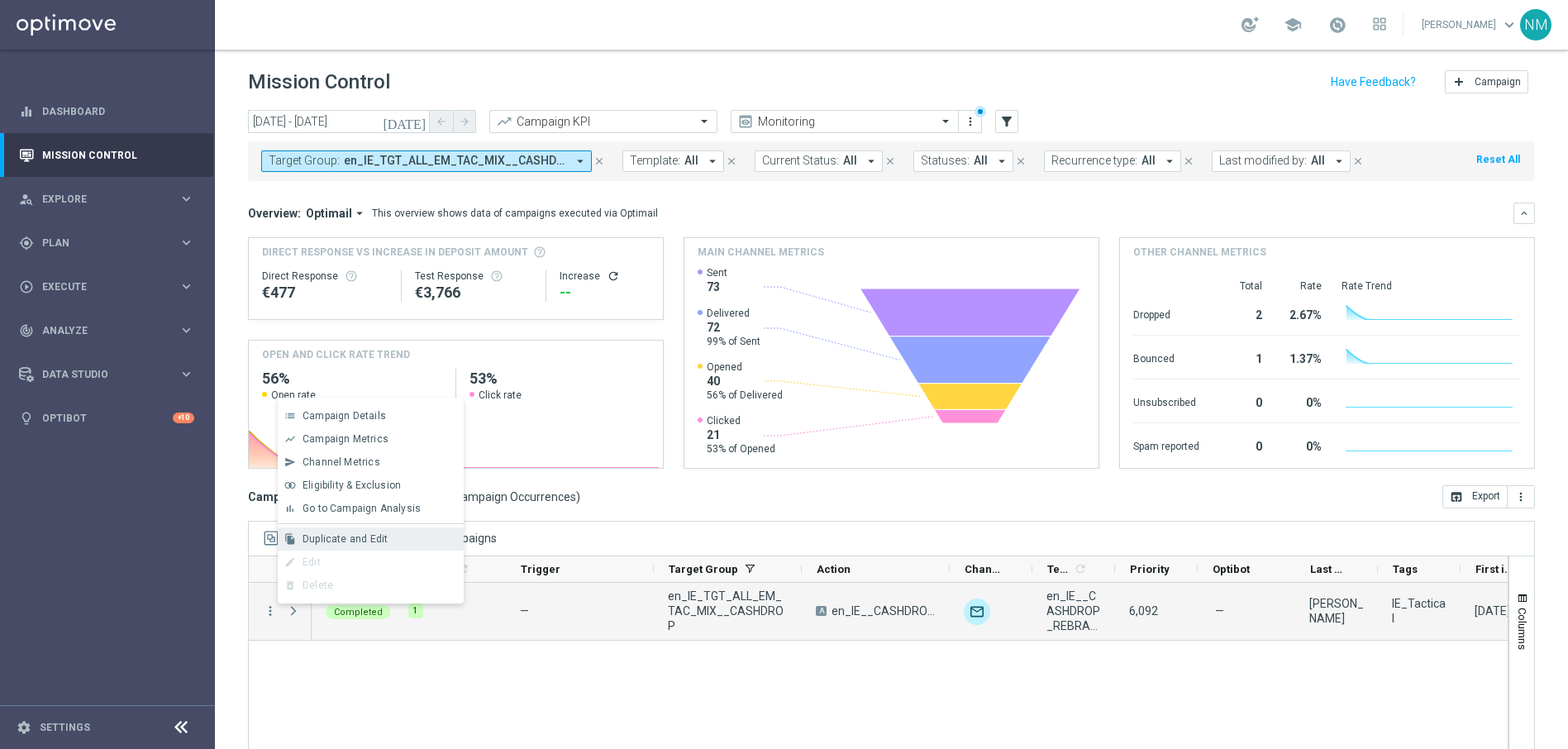
click at [337, 534] on span "Duplicate and Edit" at bounding box center [345, 538] width 85 height 12
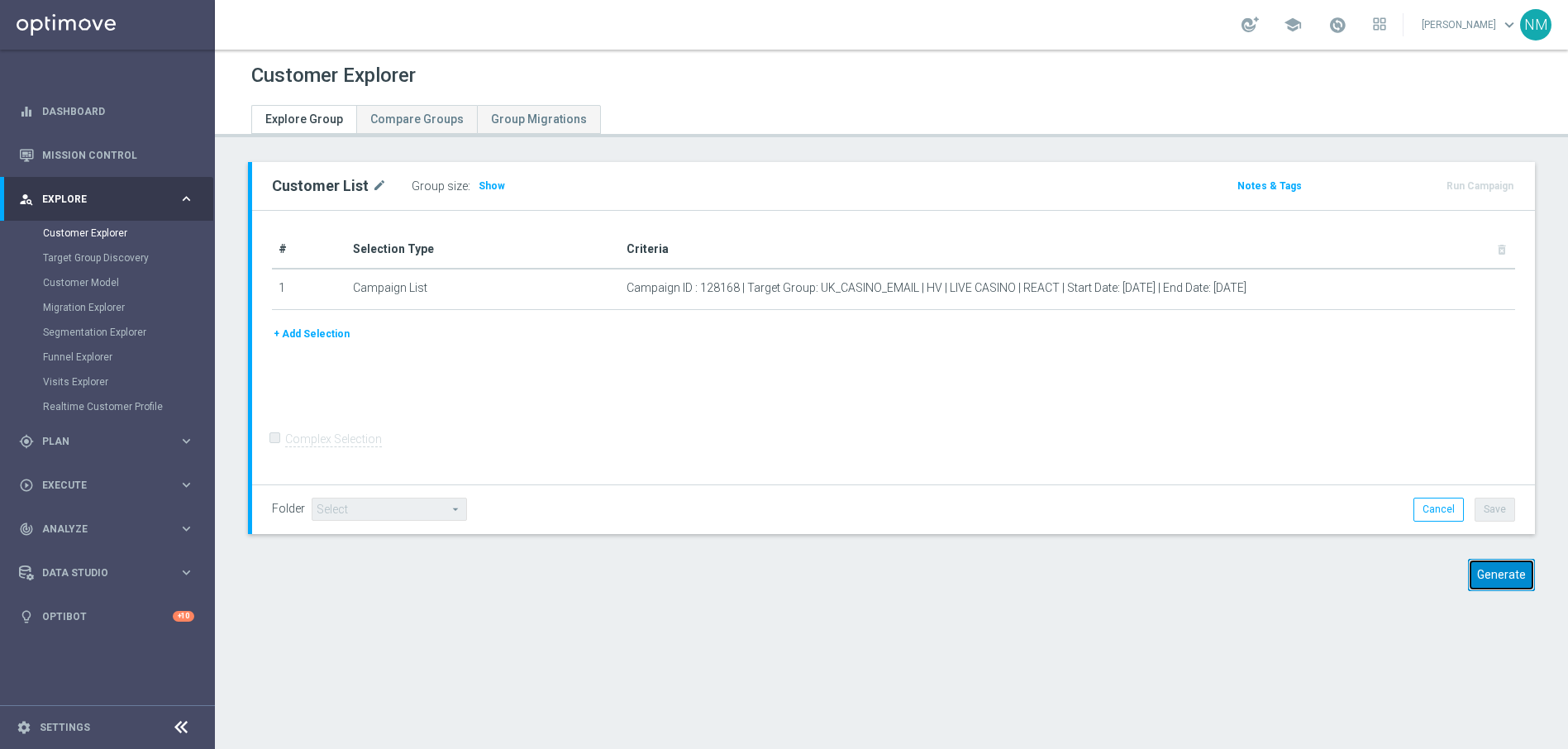
click at [1483, 573] on button "Generate" at bounding box center [1501, 574] width 67 height 32
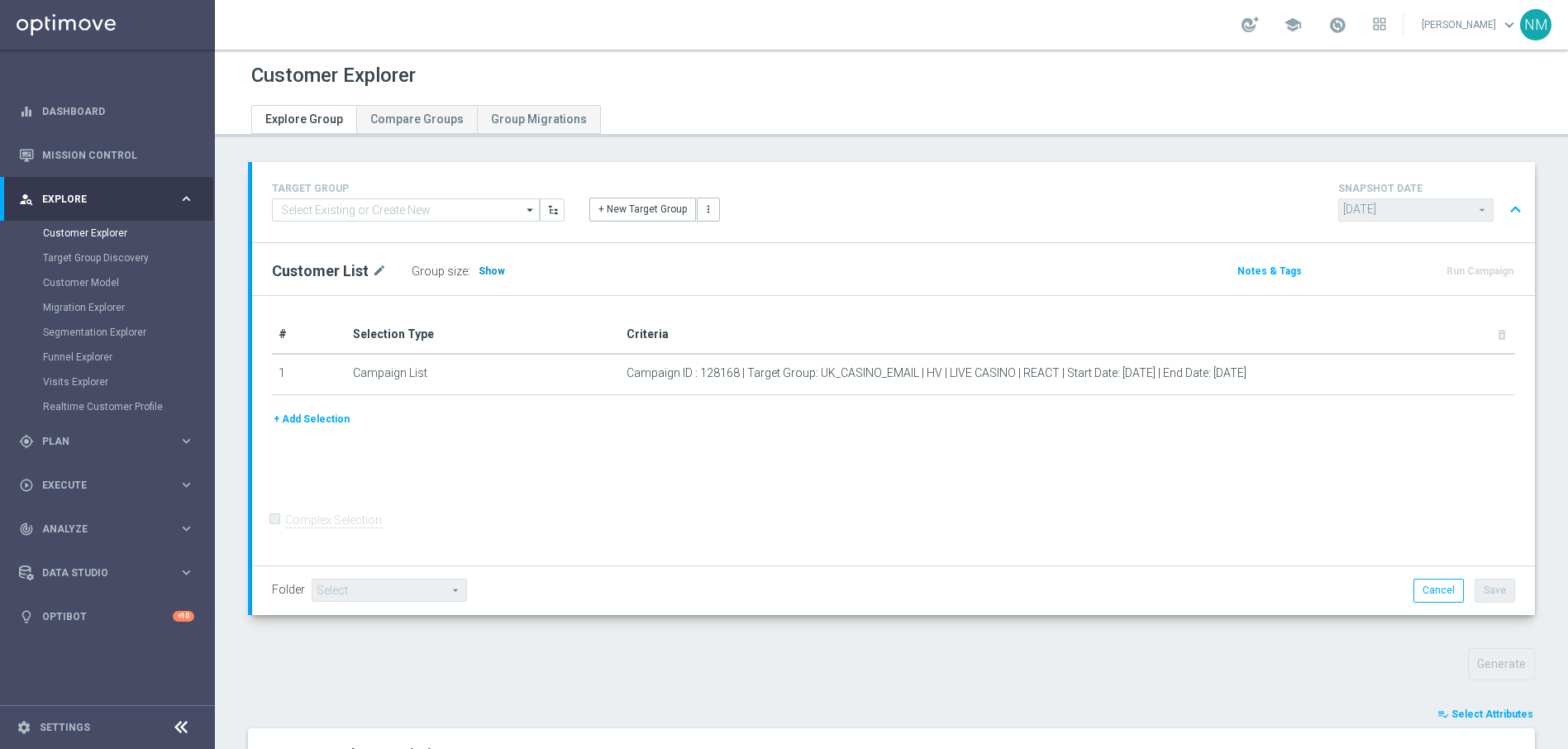
click at [490, 265] on span "Show" at bounding box center [492, 271] width 27 height 12
click at [489, 275] on span "492" at bounding box center [489, 271] width 20 height 13
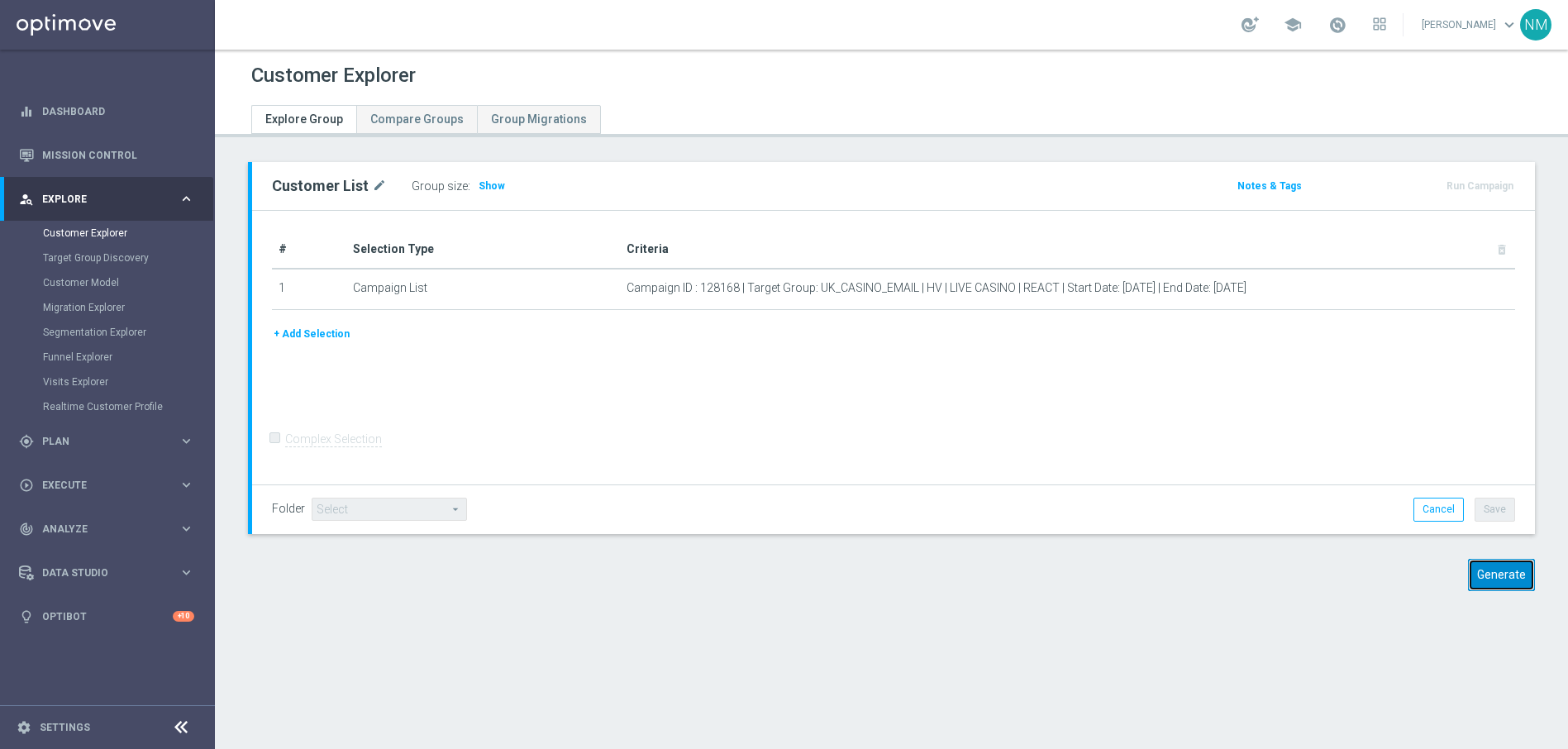
click at [1506, 585] on button "Generate" at bounding box center [1501, 574] width 67 height 32
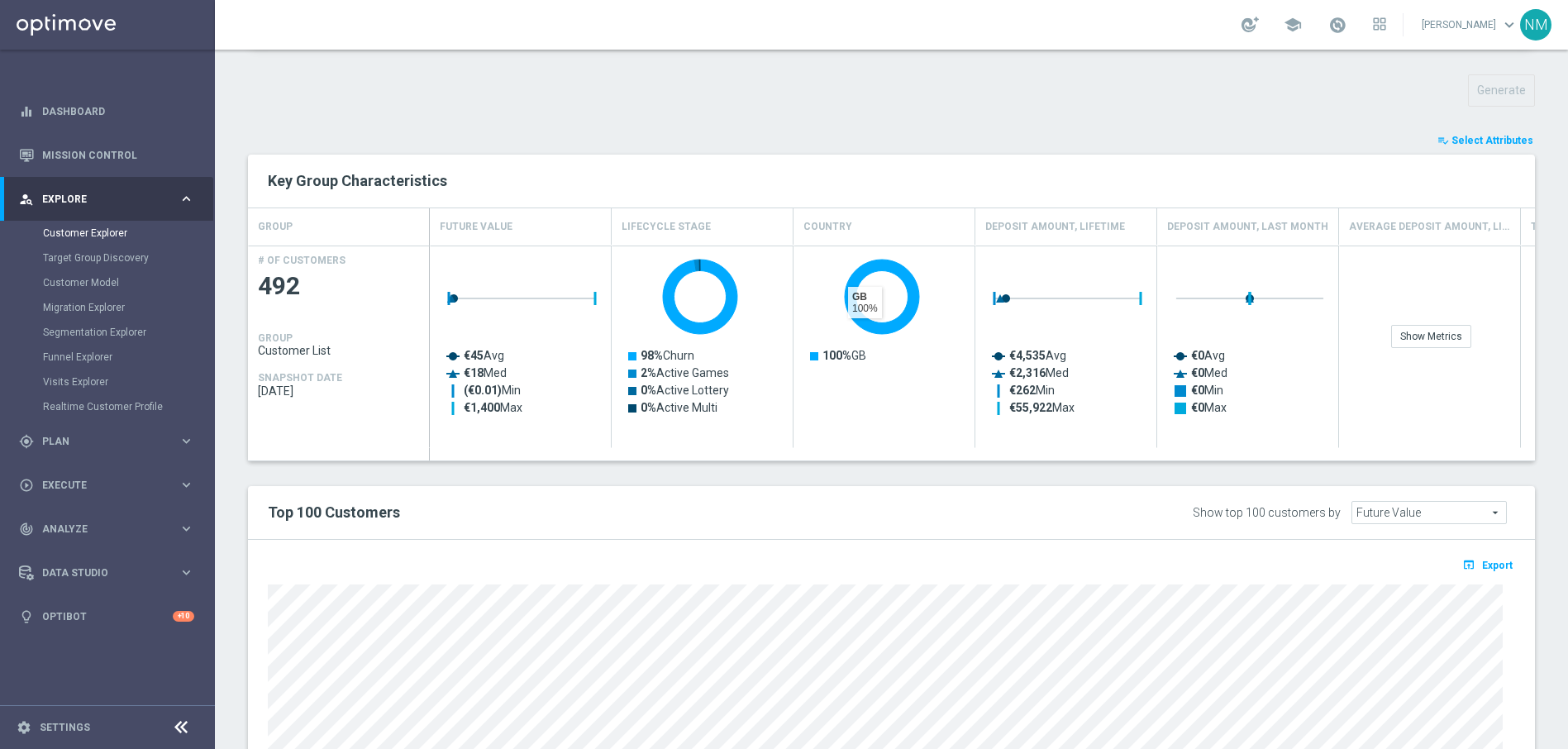
scroll to position [576, 0]
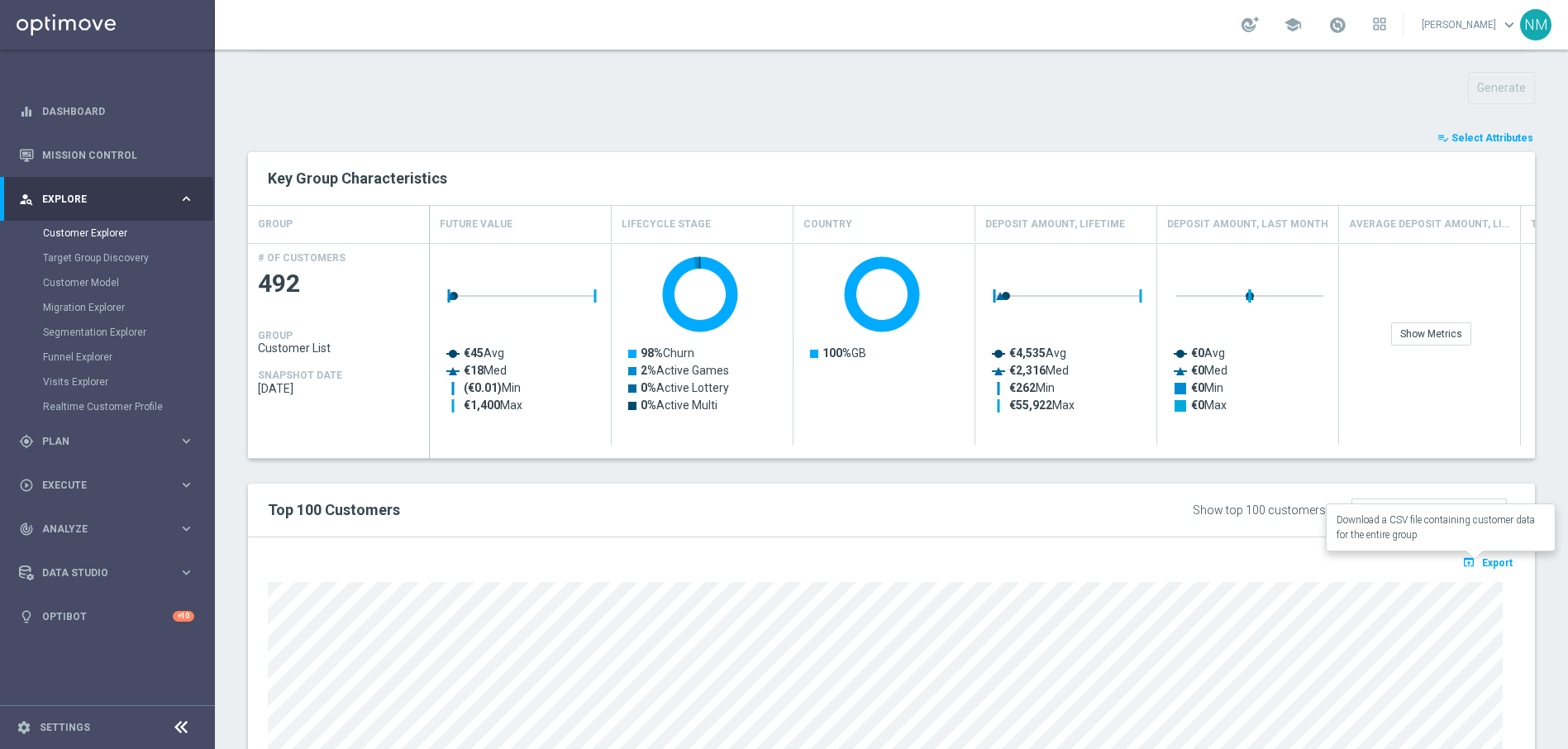
click at [1466, 561] on icon "open_in_browser" at bounding box center [1471, 562] width 17 height 13
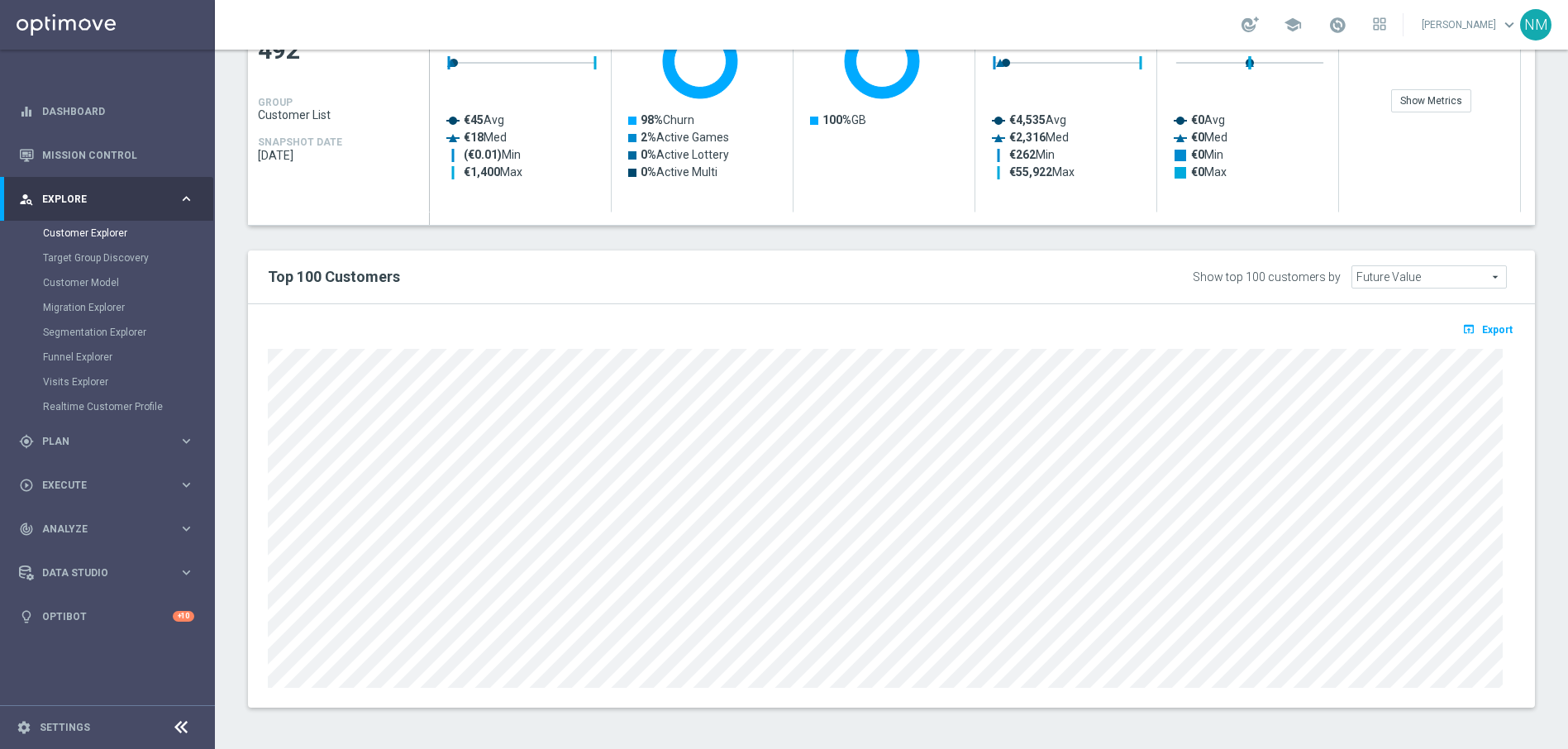
scroll to position [0, 0]
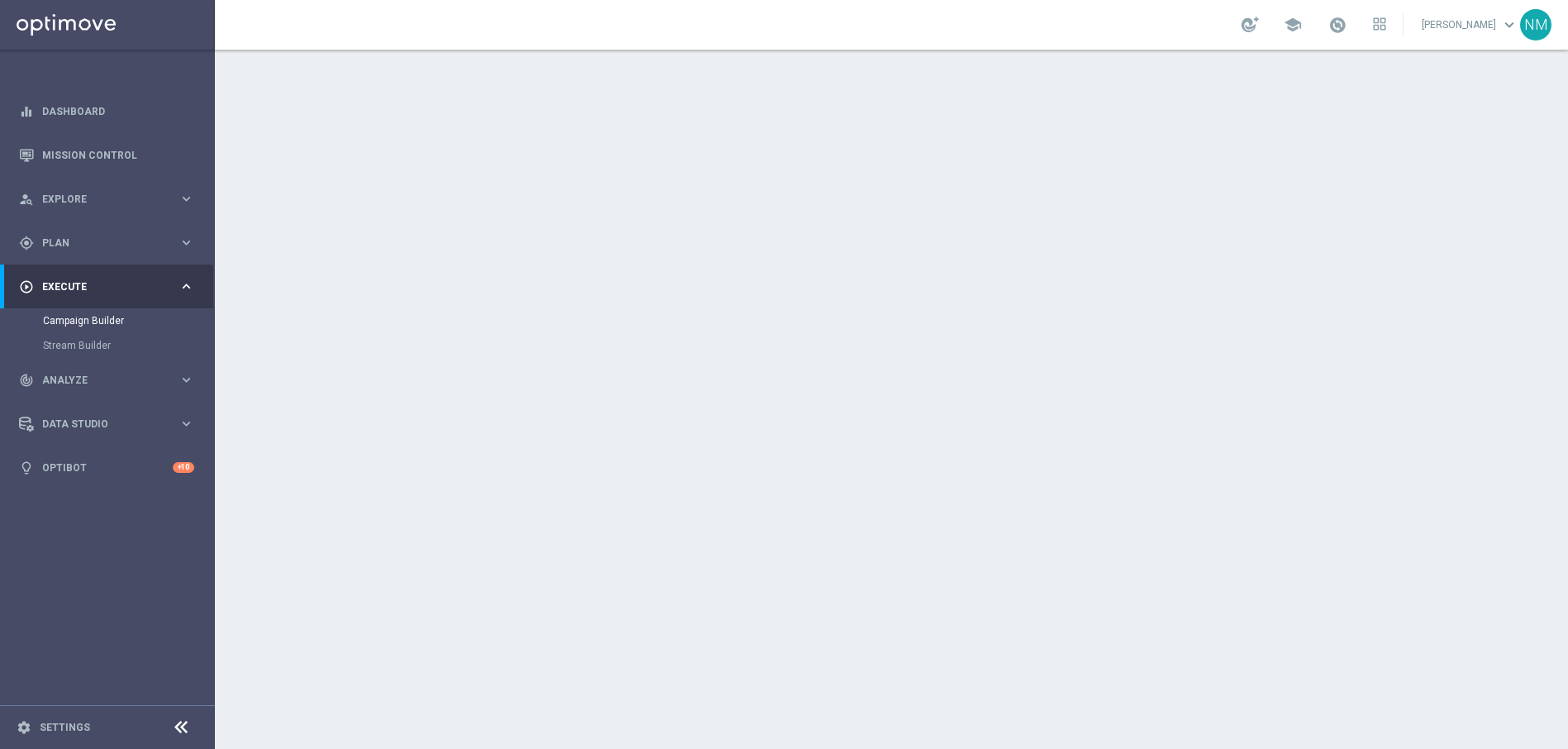
click at [1313, 318] on div "date_range Scheduling keyboard_arrow_down" at bounding box center [893, 325] width 923 height 32
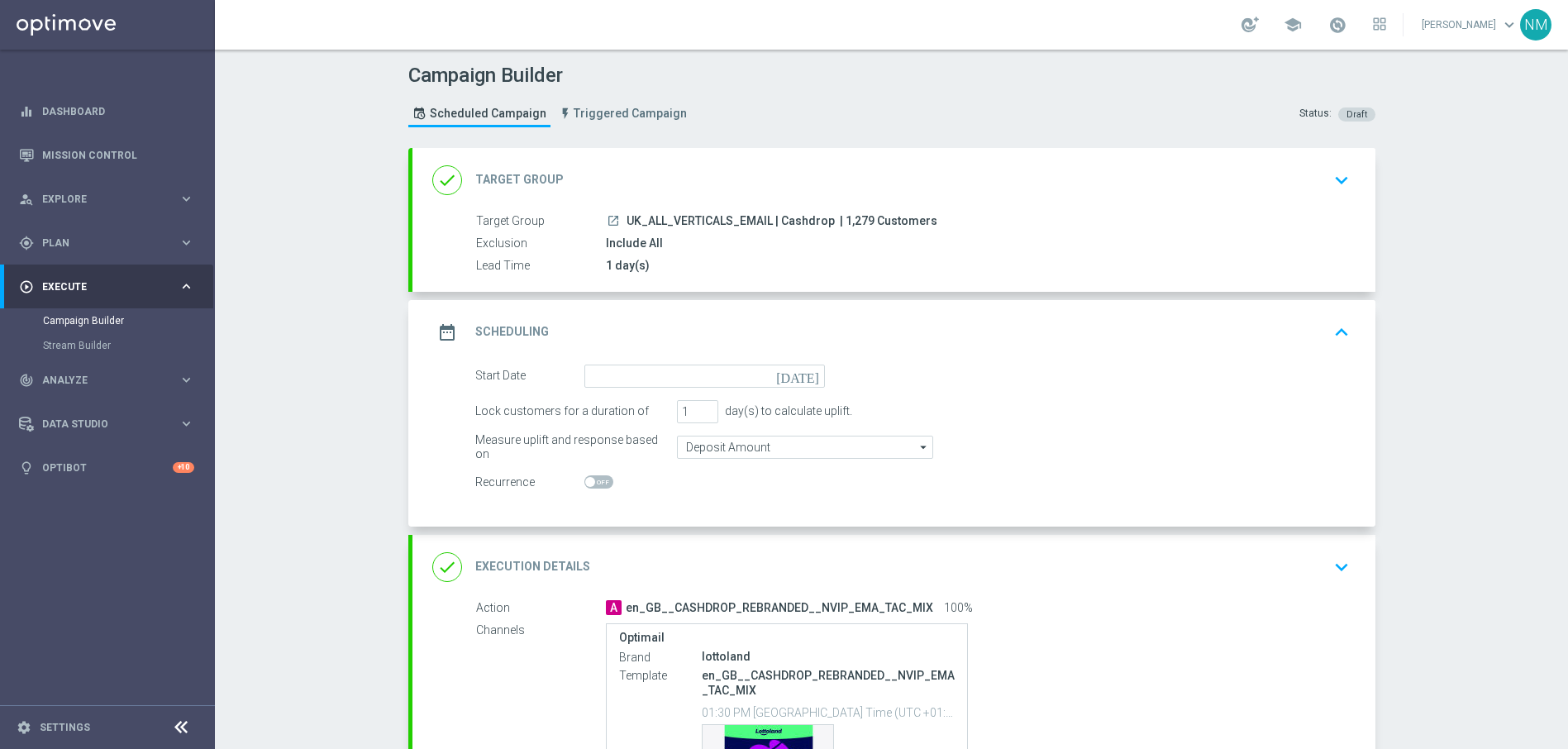
click at [805, 379] on icon "[DATE]" at bounding box center [800, 374] width 49 height 18
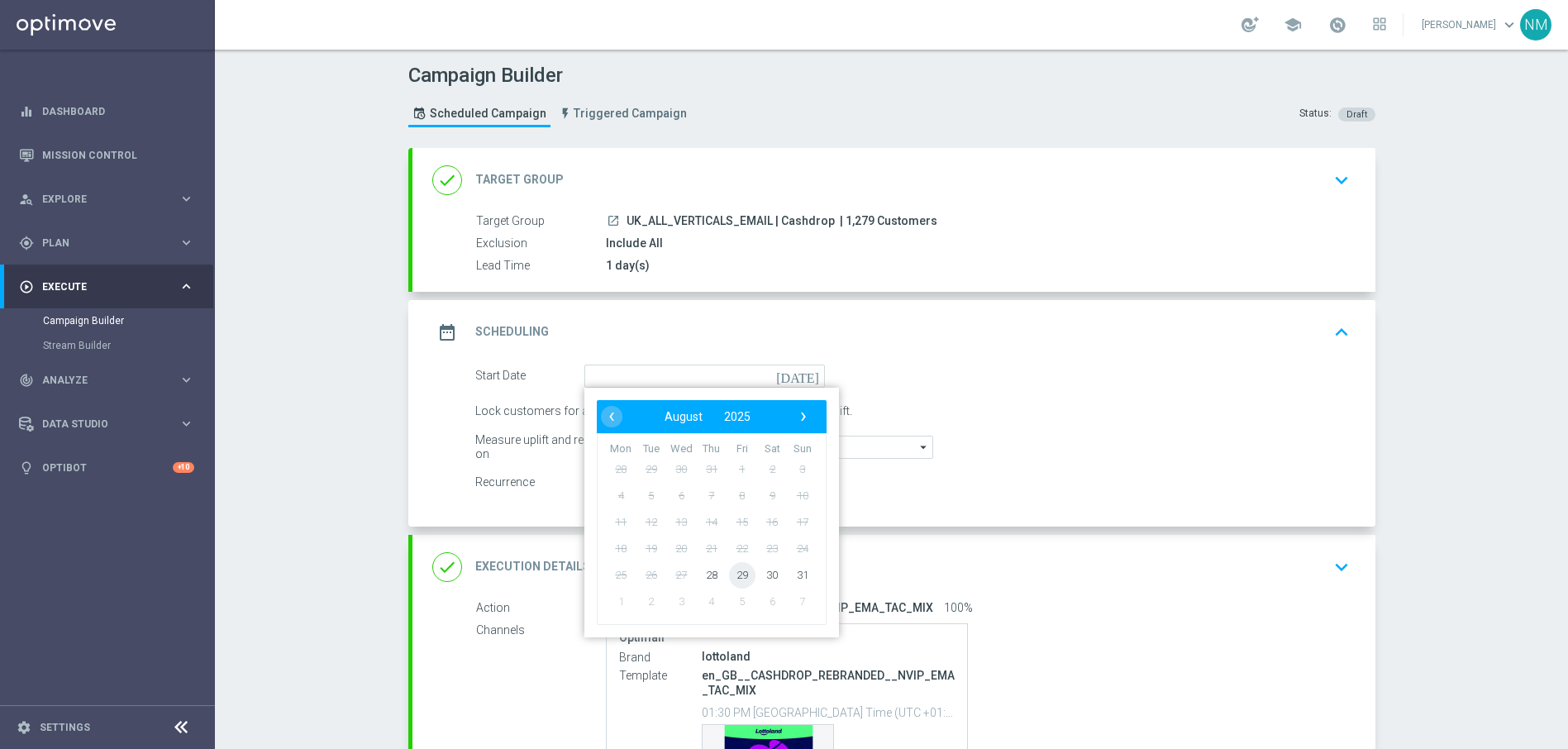
click at [733, 576] on span "29" at bounding box center [742, 574] width 27 height 27
type input "[DATE]"
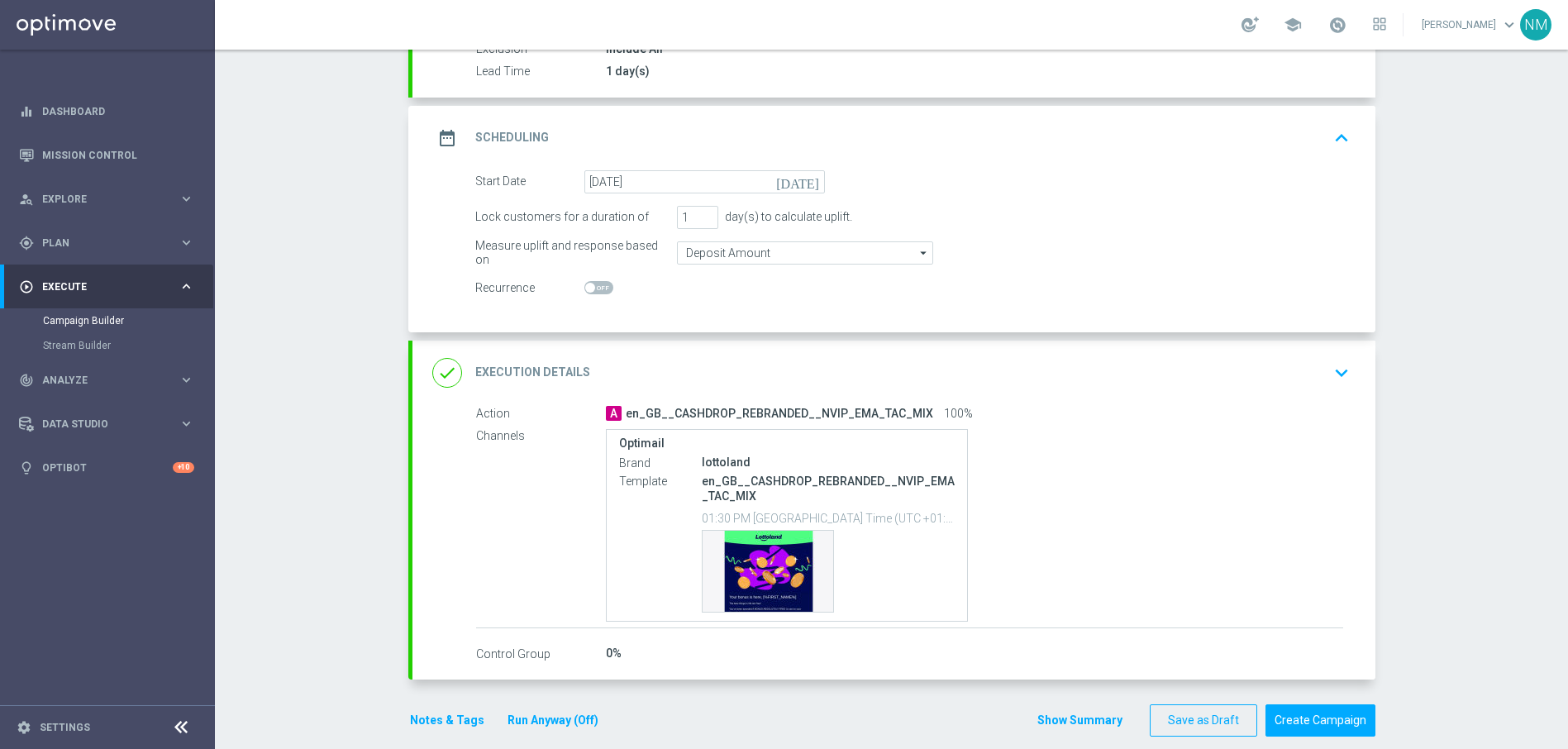
scroll to position [215, 0]
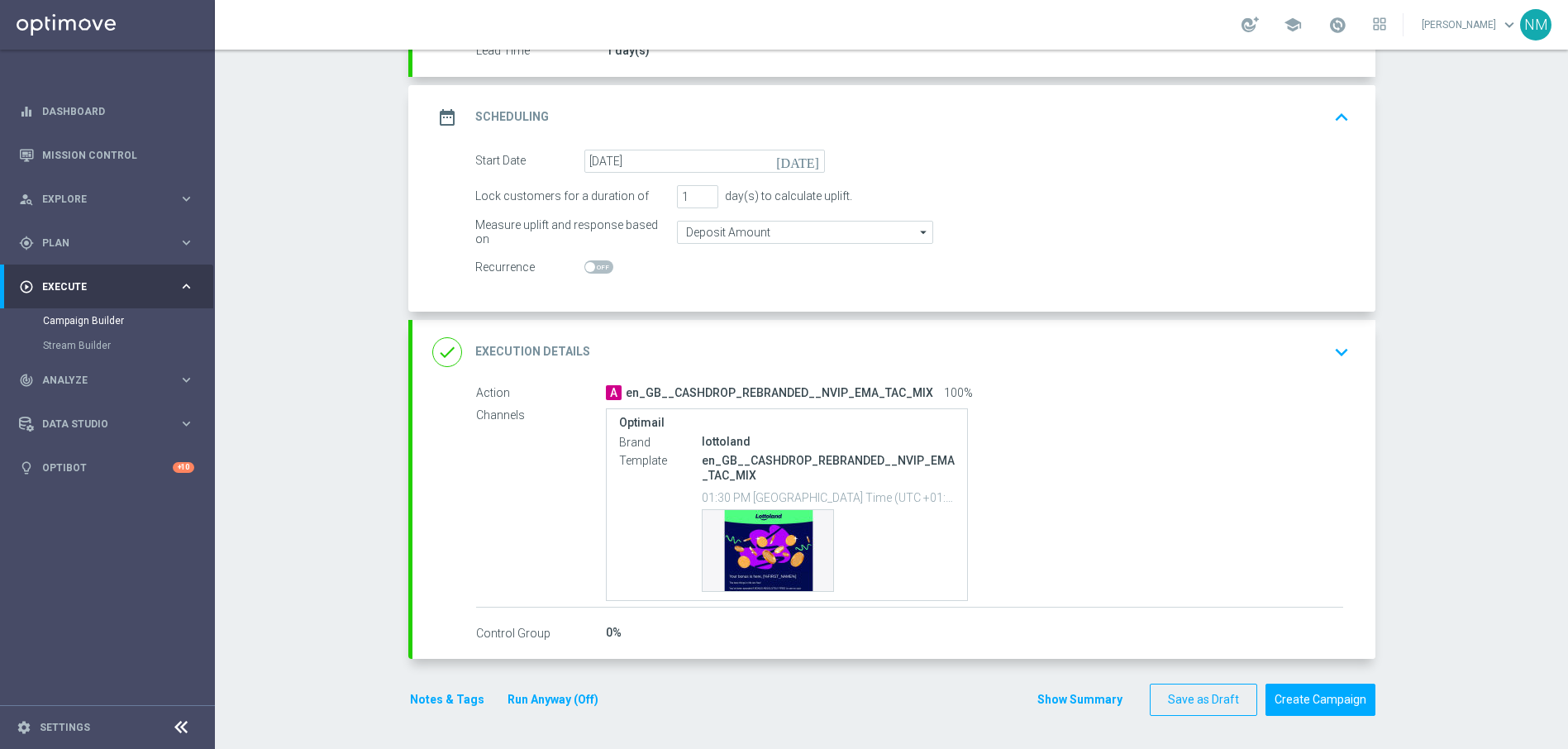
click at [1343, 342] on icon "keyboard_arrow_down" at bounding box center [1342, 352] width 25 height 25
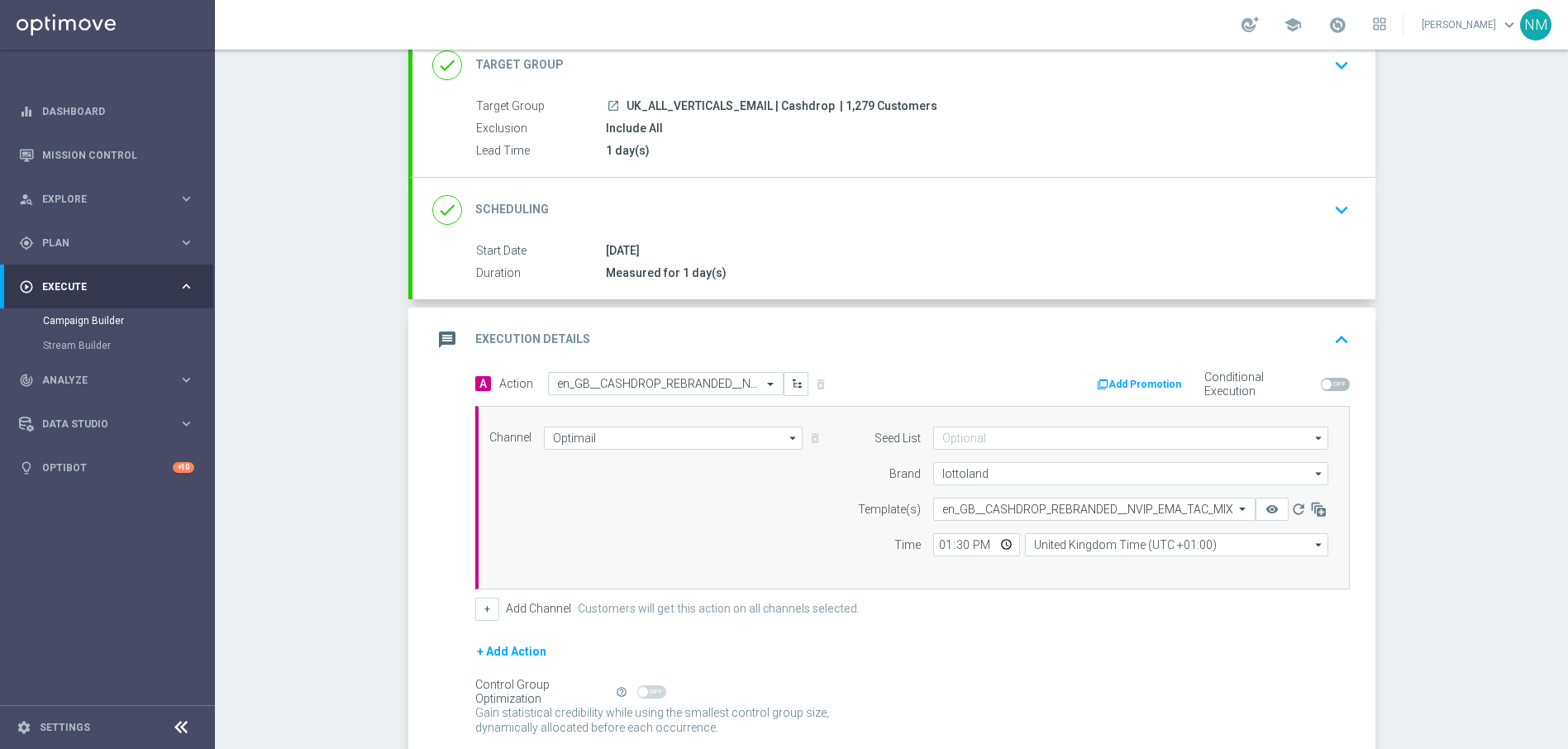
scroll to position [248, 0]
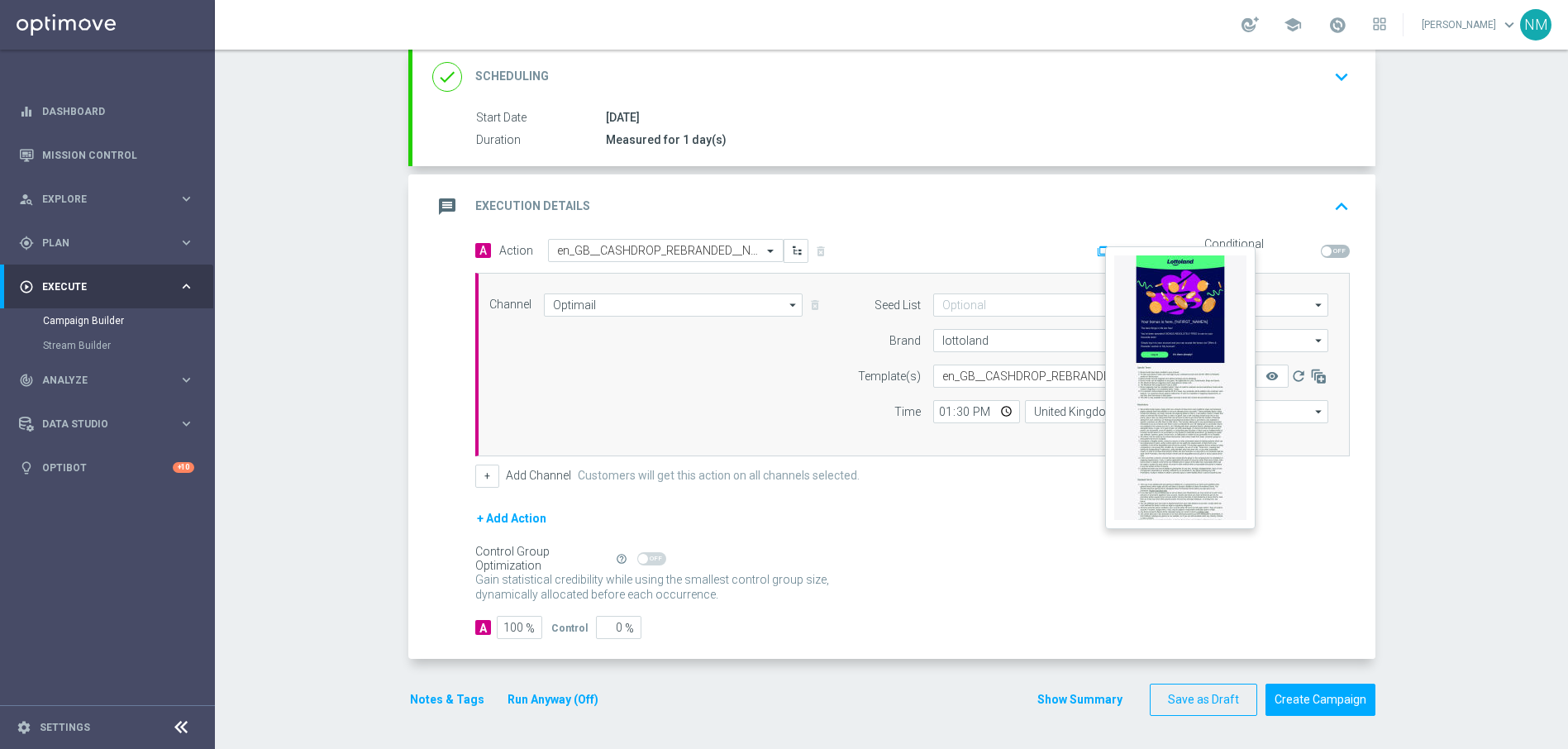
click at [1274, 376] on button "remove_red_eye" at bounding box center [1272, 376] width 33 height 23
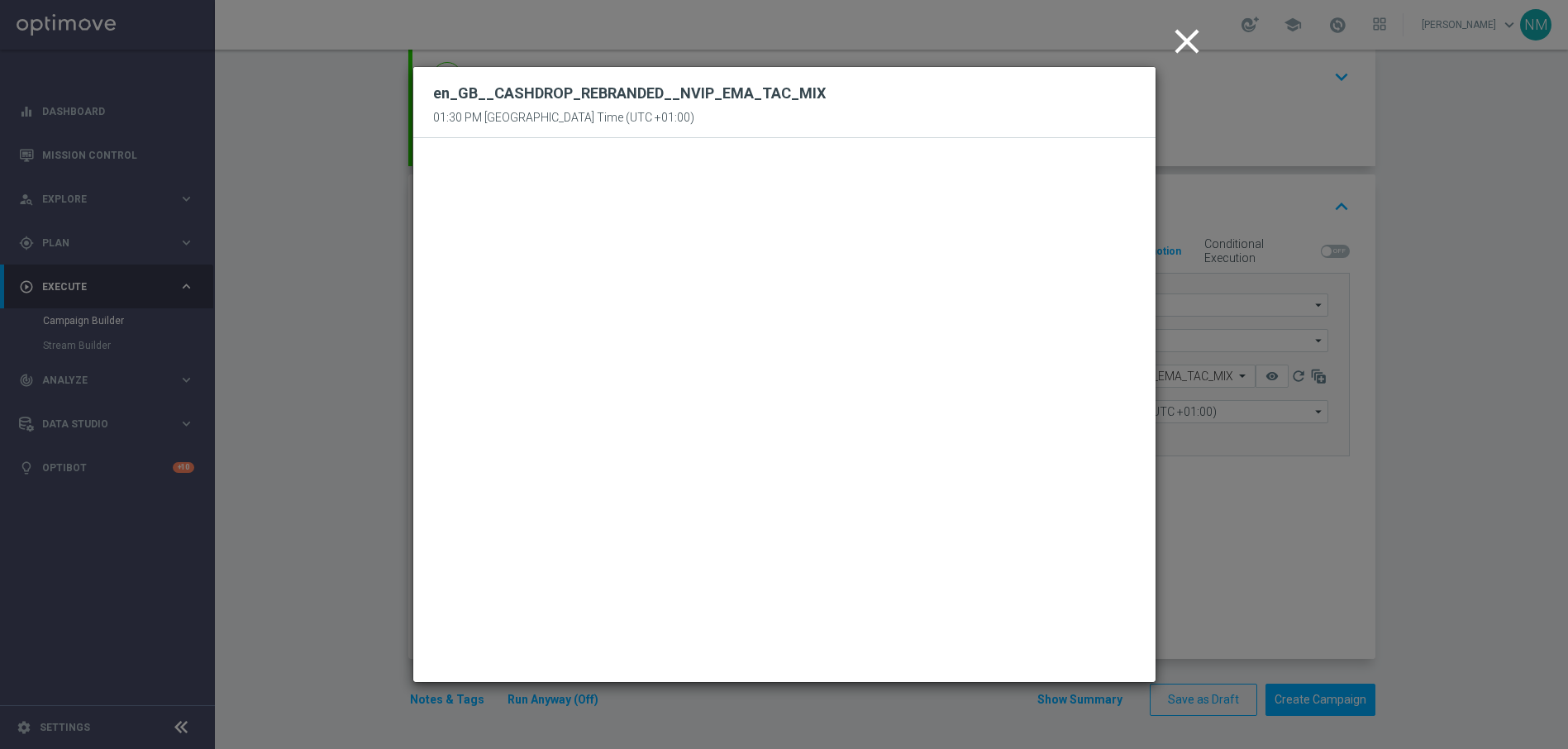
click at [1178, 43] on icon "close" at bounding box center [1187, 42] width 42 height 42
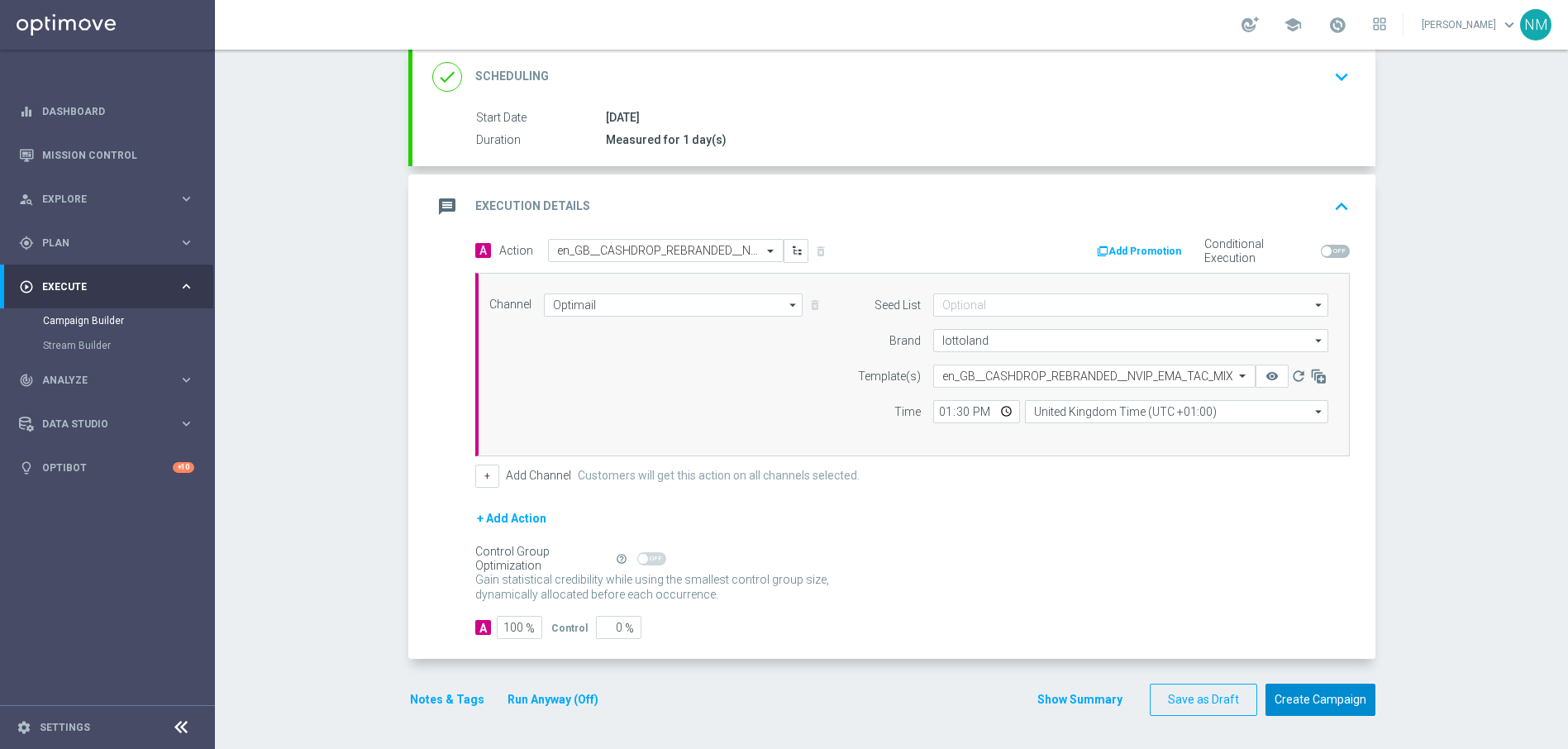
click at [1298, 714] on button "Create Campaign" at bounding box center [1320, 699] width 110 height 32
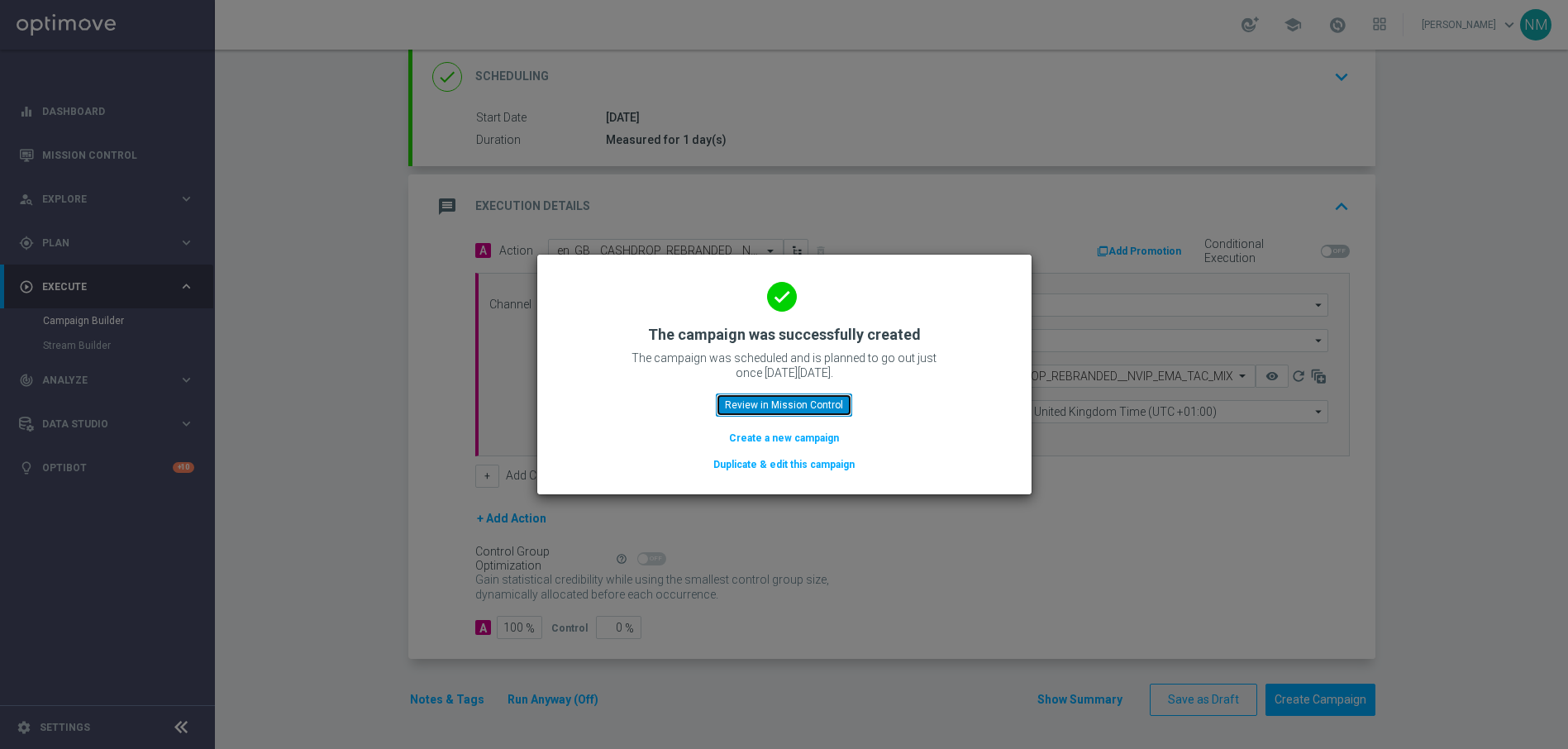
click at [782, 404] on button "Review in Mission Control" at bounding box center [784, 405] width 136 height 23
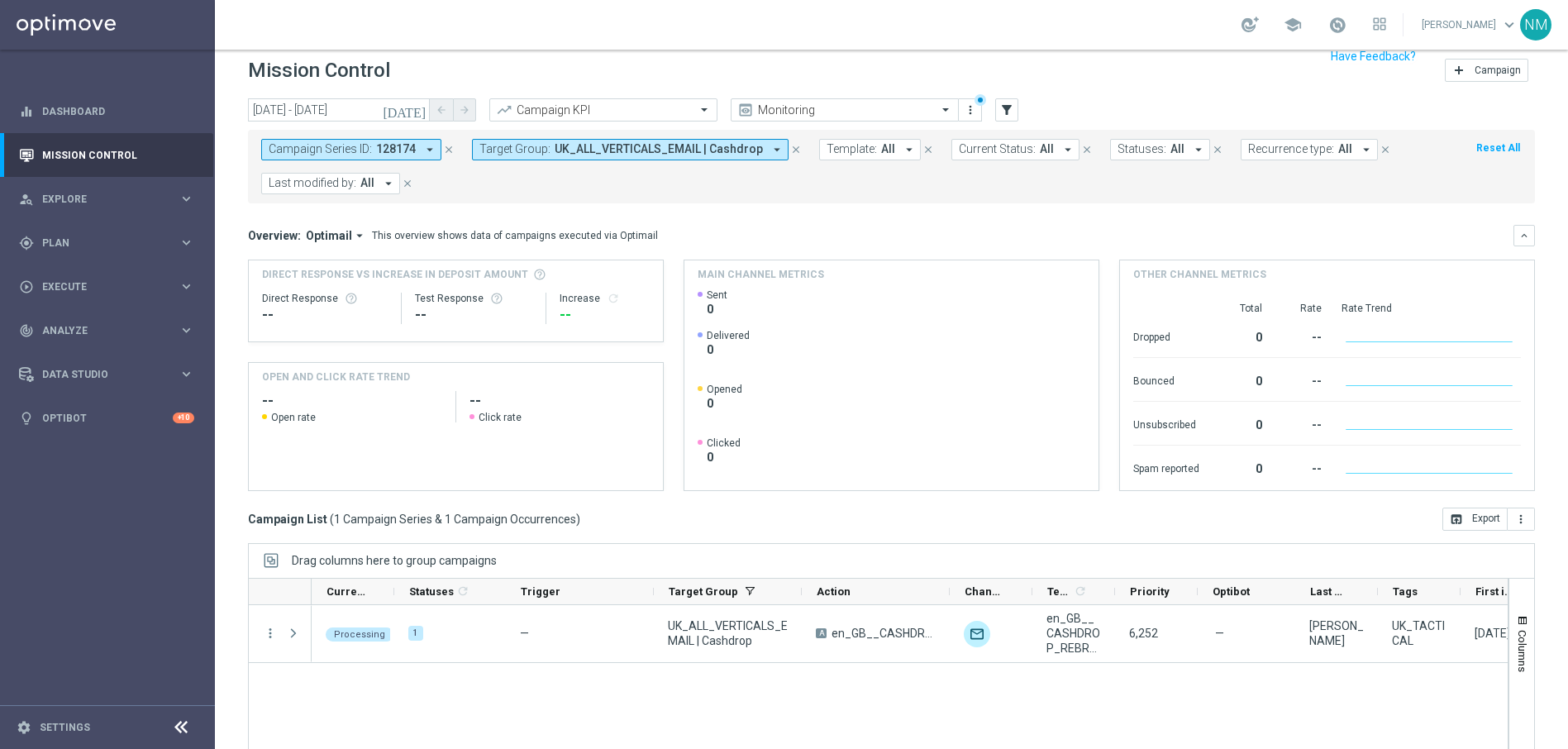
scroll to position [29, 0]
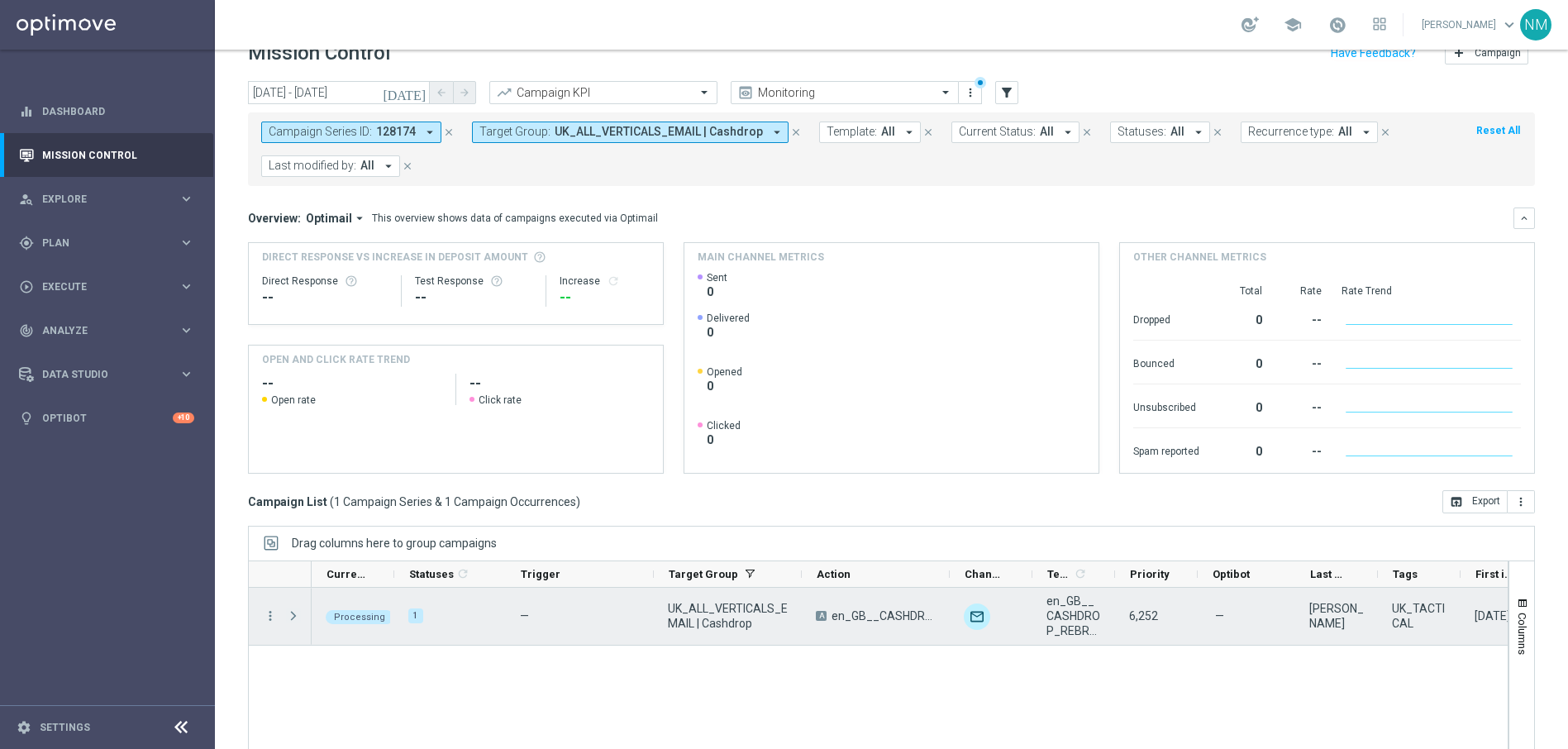
click at [296, 616] on span "Press SPACE to select this row." at bounding box center [294, 616] width 15 height 13
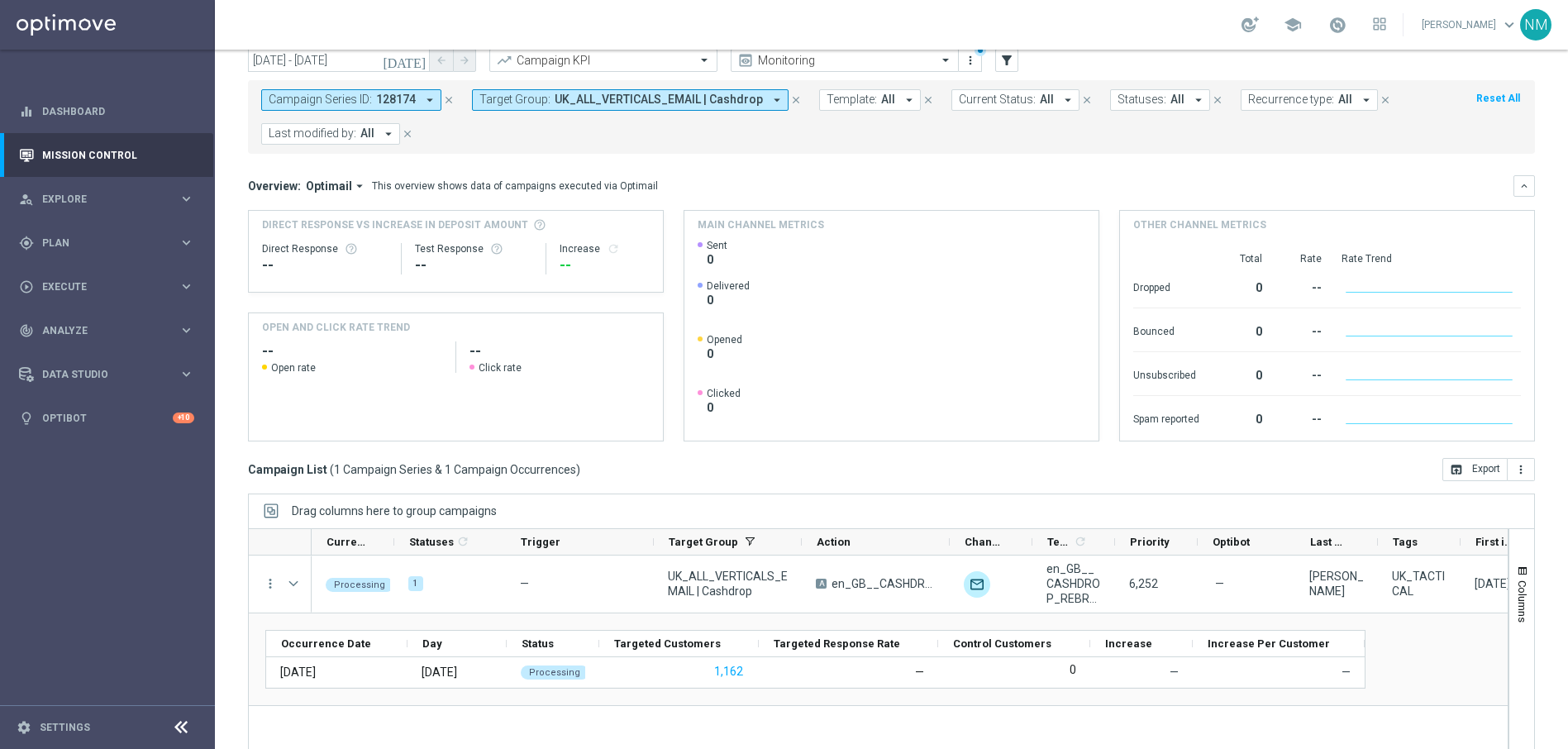
scroll to position [112, 0]
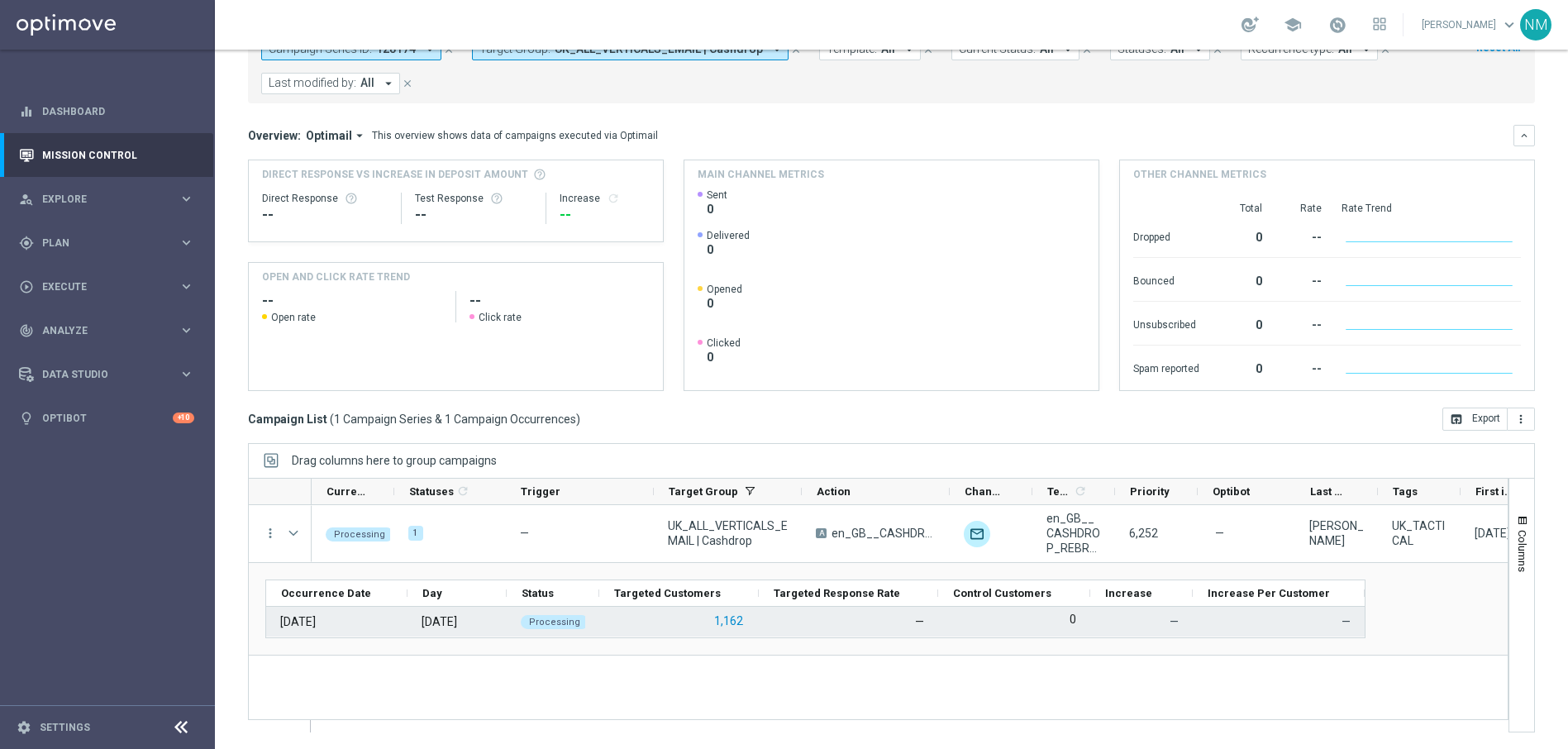
click at [721, 625] on button "1,162" at bounding box center [728, 621] width 32 height 21
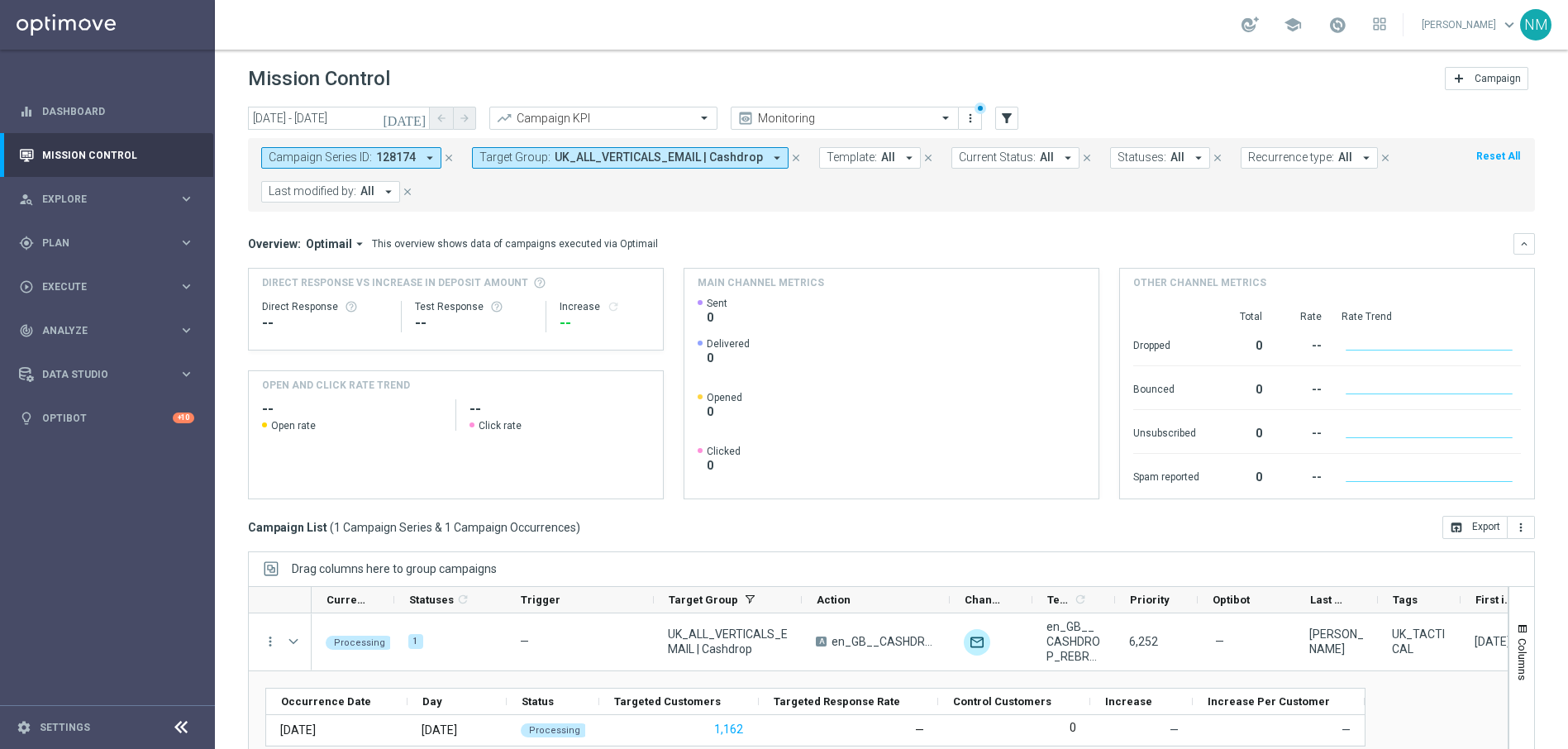
scroll to position [0, 0]
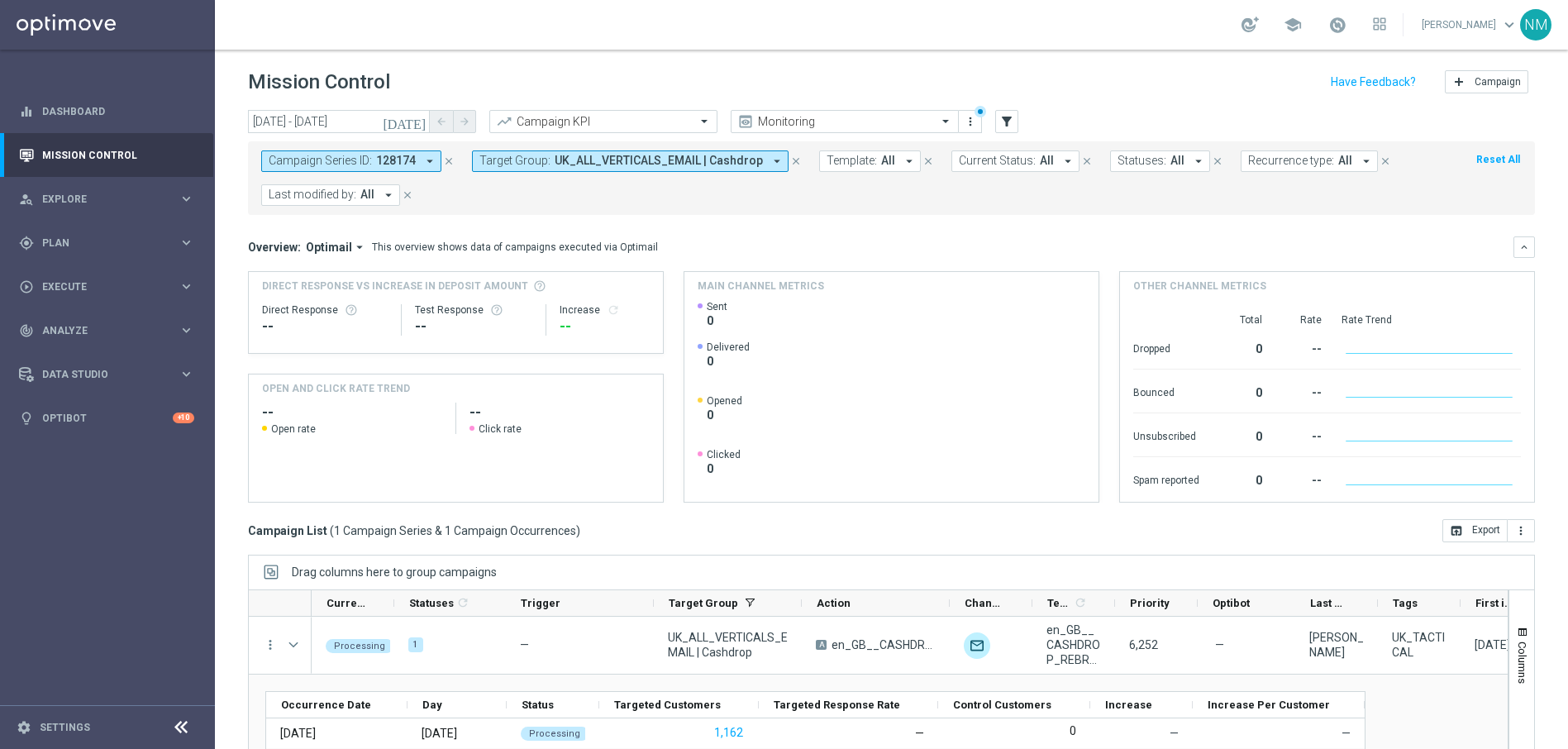
click at [642, 156] on span "UK_ALL_VERTICALS_EMAIL | Cashdrop" at bounding box center [658, 161] width 208 height 14
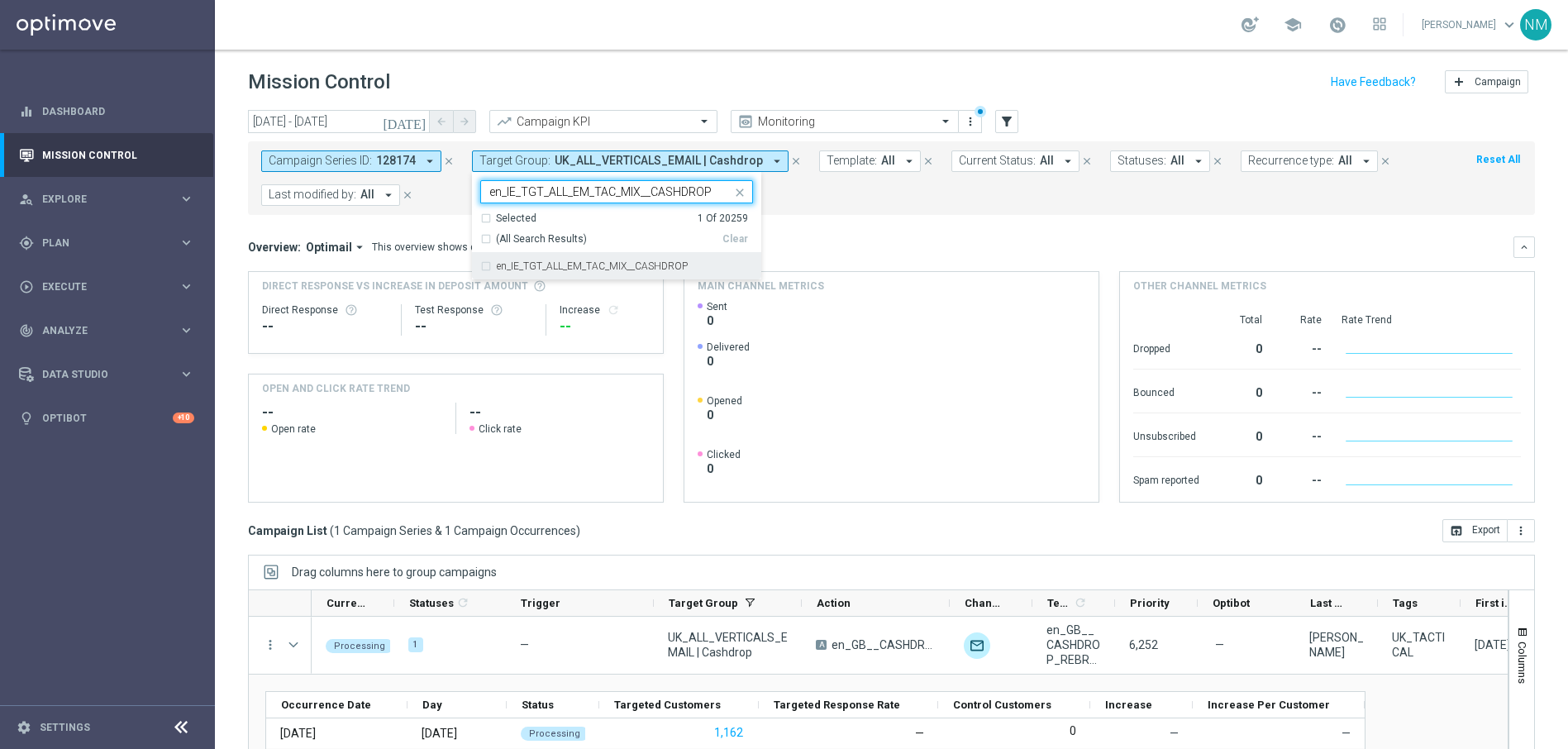
drag, startPoint x: 633, startPoint y: 265, endPoint x: 647, endPoint y: 226, distance: 41.4
click at [632, 265] on label "en_IE_TGT_ALL_EM_TAC_MIX__CASHDROP" at bounding box center [592, 266] width 191 height 10
type input "en_IE_TGT_ALL_EM_TAC_MIX__CASHDROP"
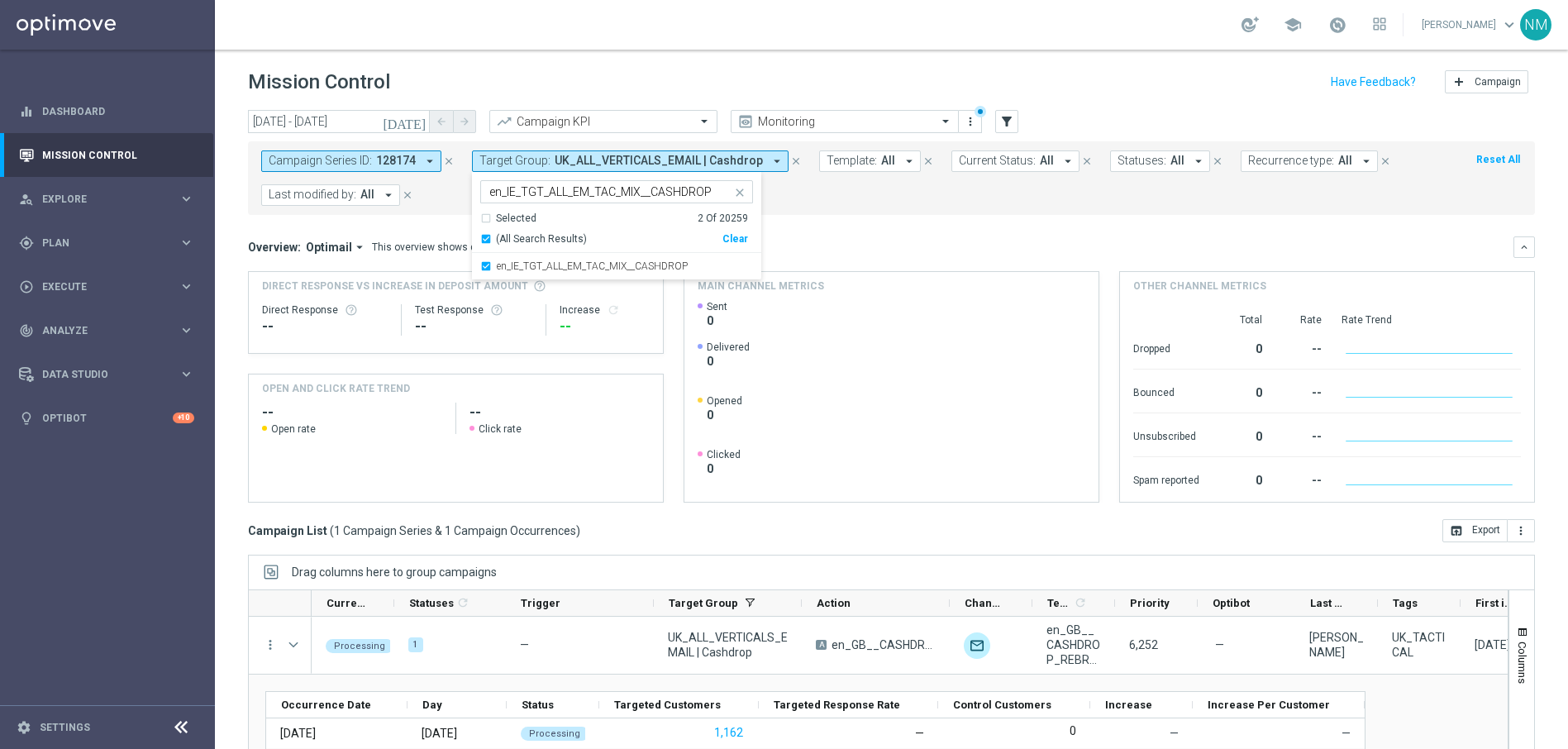
click at [445, 160] on icon "close" at bounding box center [449, 161] width 12 height 12
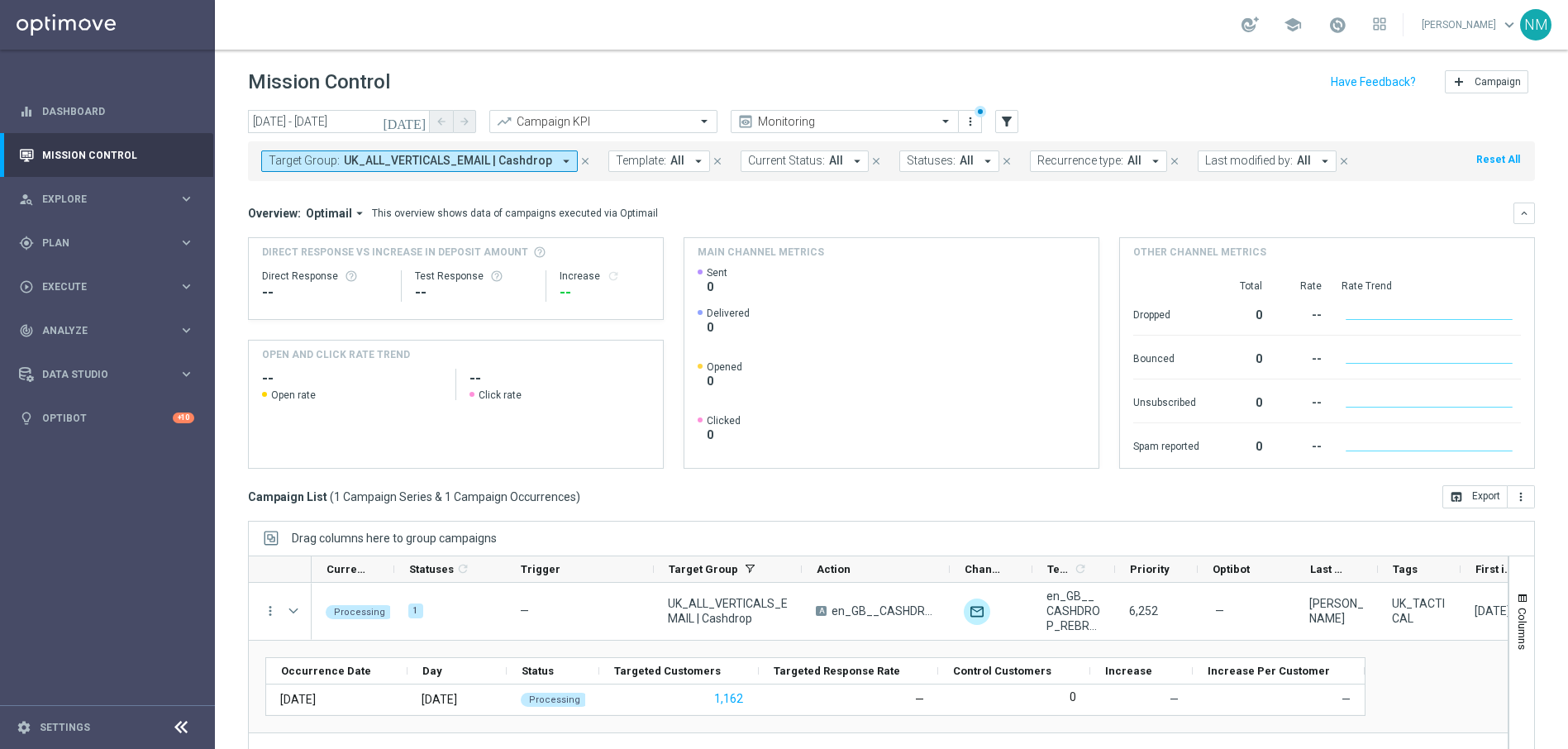
click at [558, 166] on icon "arrow_drop_down" at bounding box center [566, 161] width 15 height 15
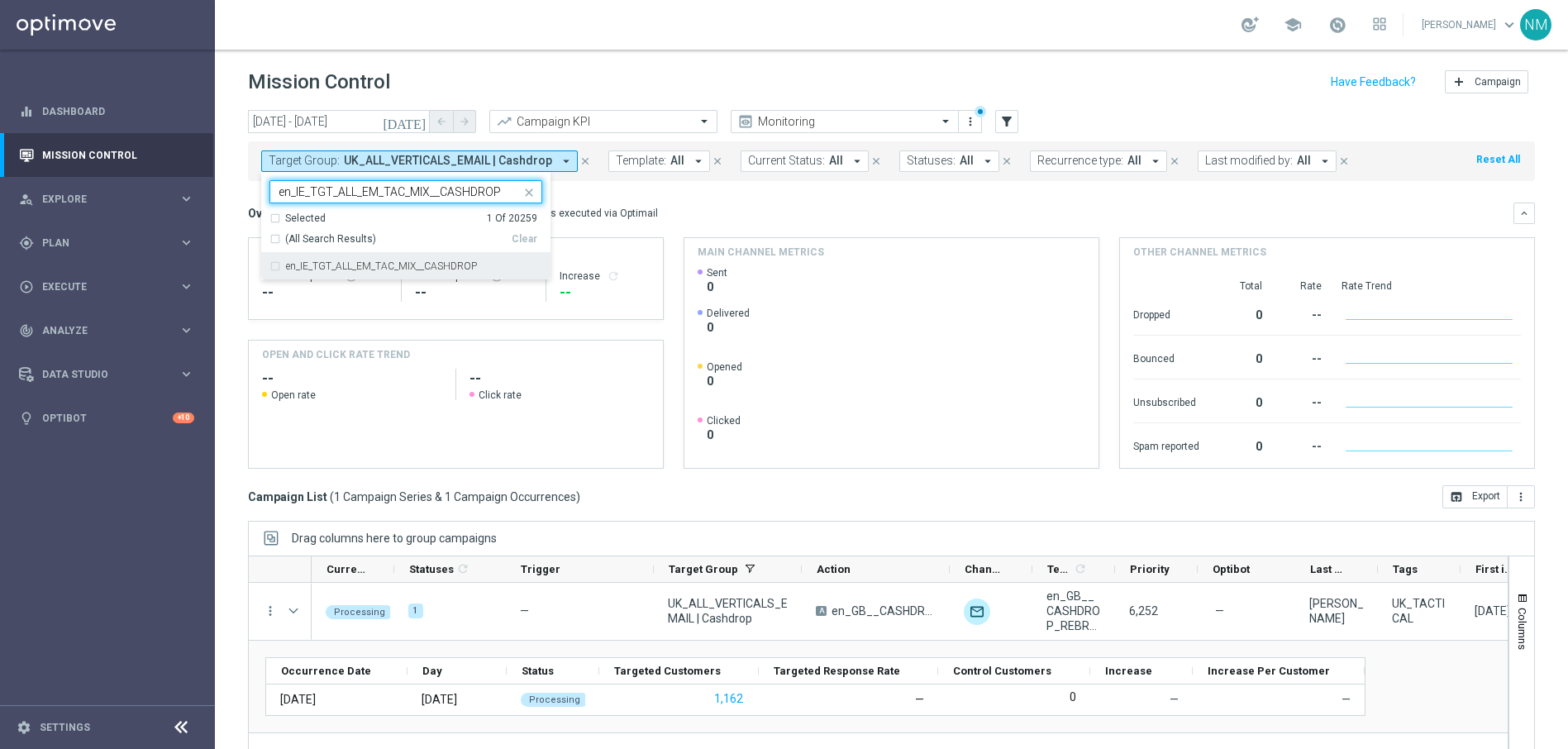
click at [404, 272] on div "en_IE_TGT_ALL_EM_TAC_MIX__CASHDROP" at bounding box center [406, 266] width 273 height 27
type input "en_IE_TGT_ALL_EM_TAC_MIX__CASHDROP"
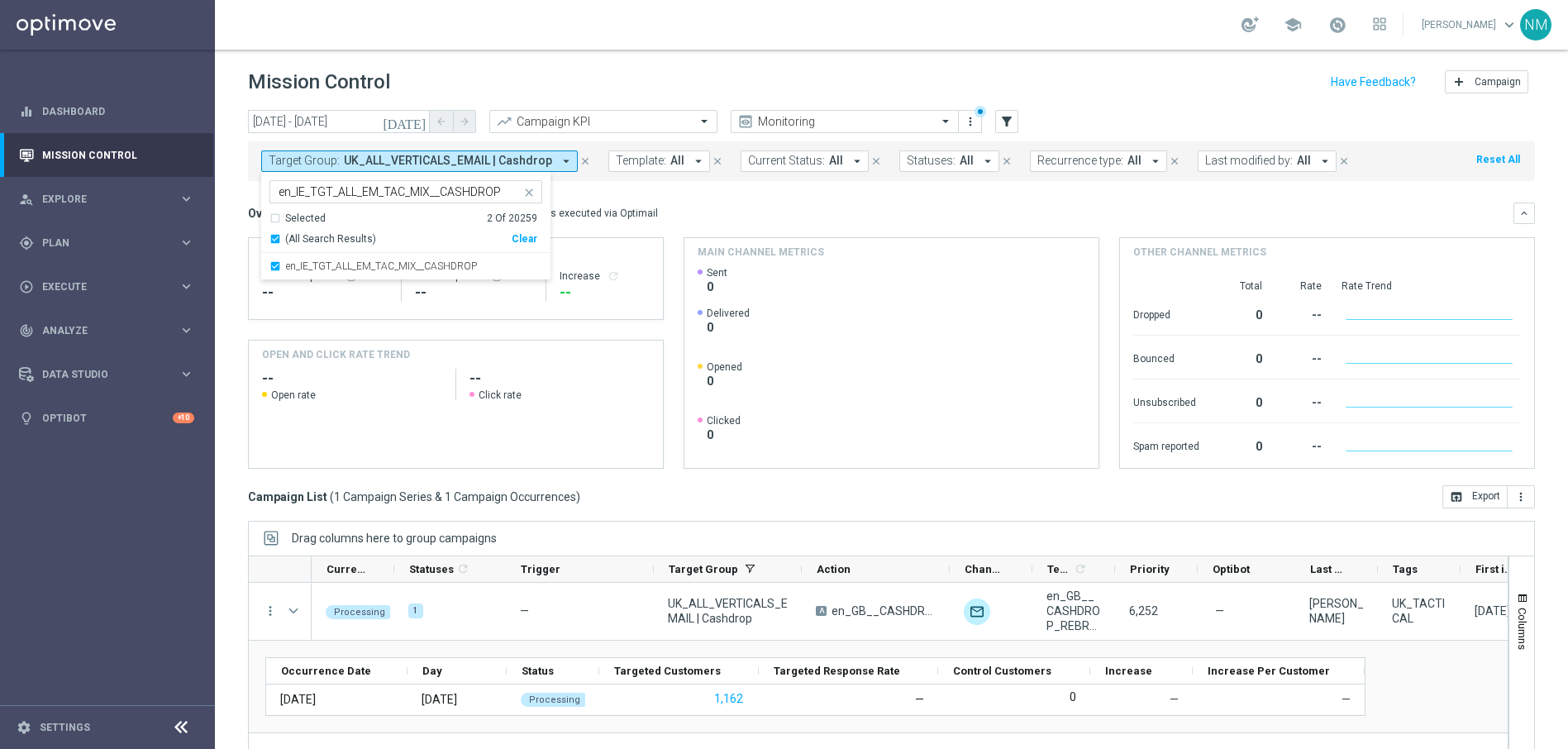
click at [721, 209] on div "Overview: Optimail arrow_drop_down This overview shows data of campaigns execut…" at bounding box center [881, 213] width 1265 height 15
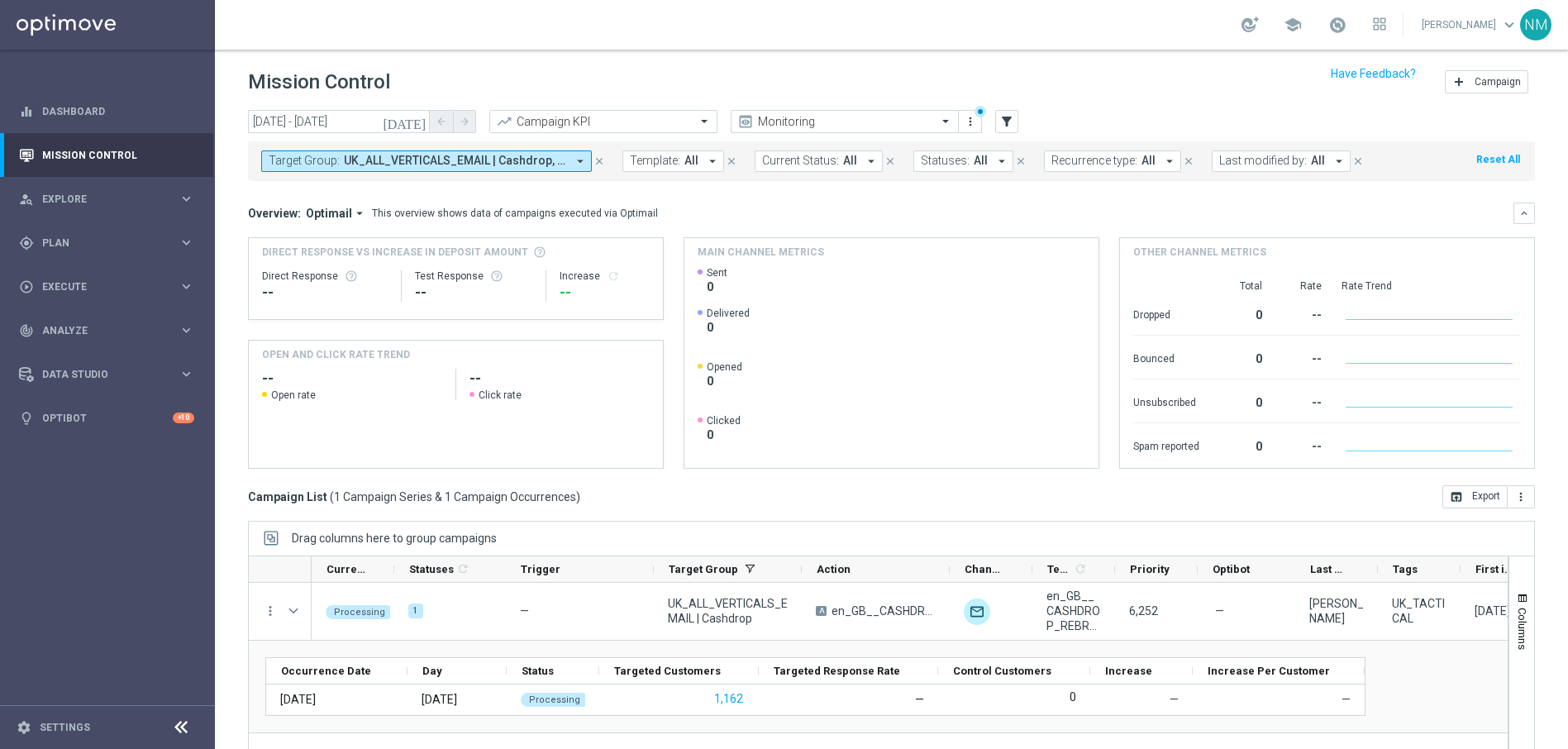
scroll to position [77, 0]
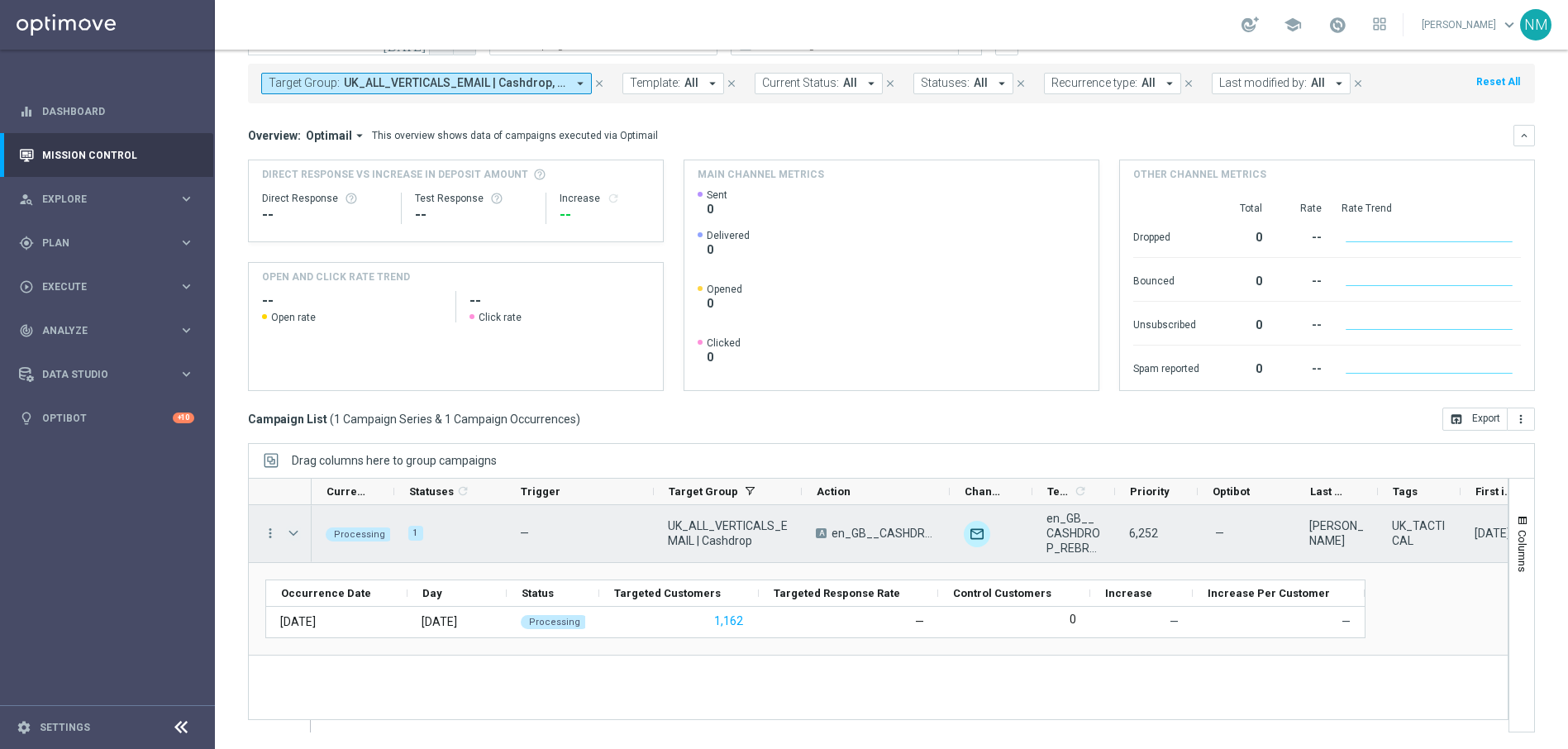
click at [289, 531] on span "Press SPACE to select this row." at bounding box center [294, 533] width 15 height 13
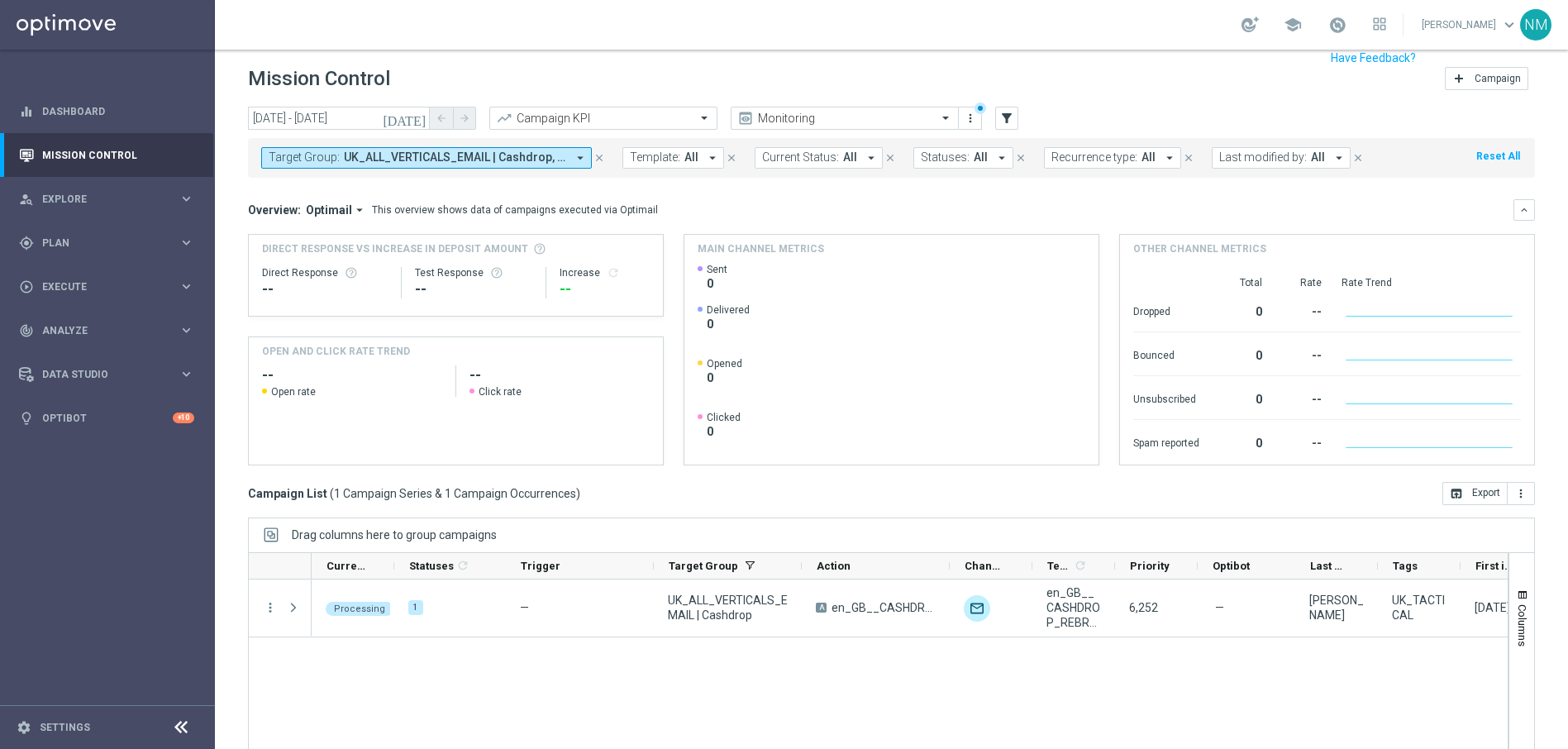
scroll to position [0, 0]
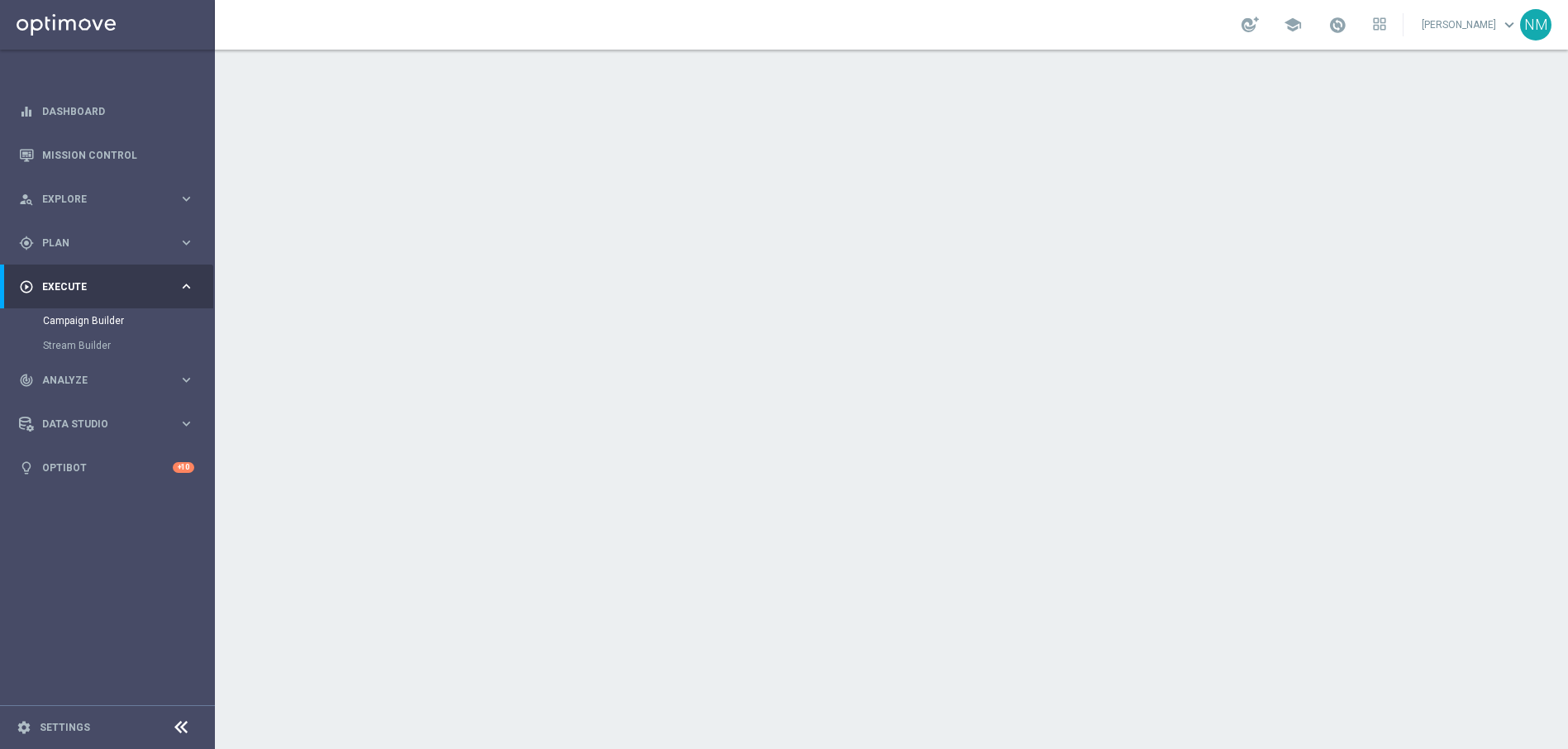
click at [955, 331] on div "date_range Scheduling keyboard_arrow_down" at bounding box center [893, 325] width 923 height 32
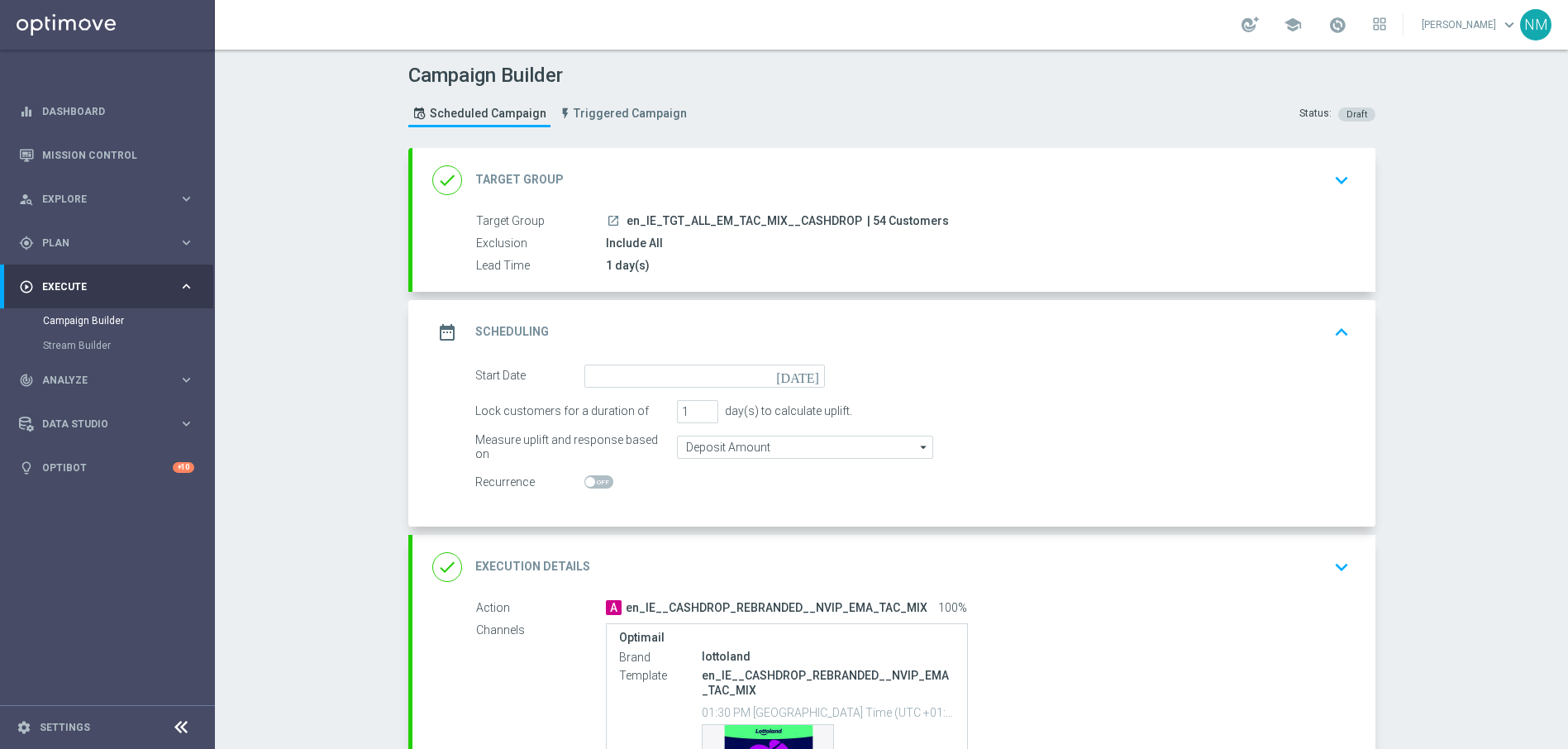
click at [804, 374] on icon "[DATE]" at bounding box center [800, 374] width 49 height 18
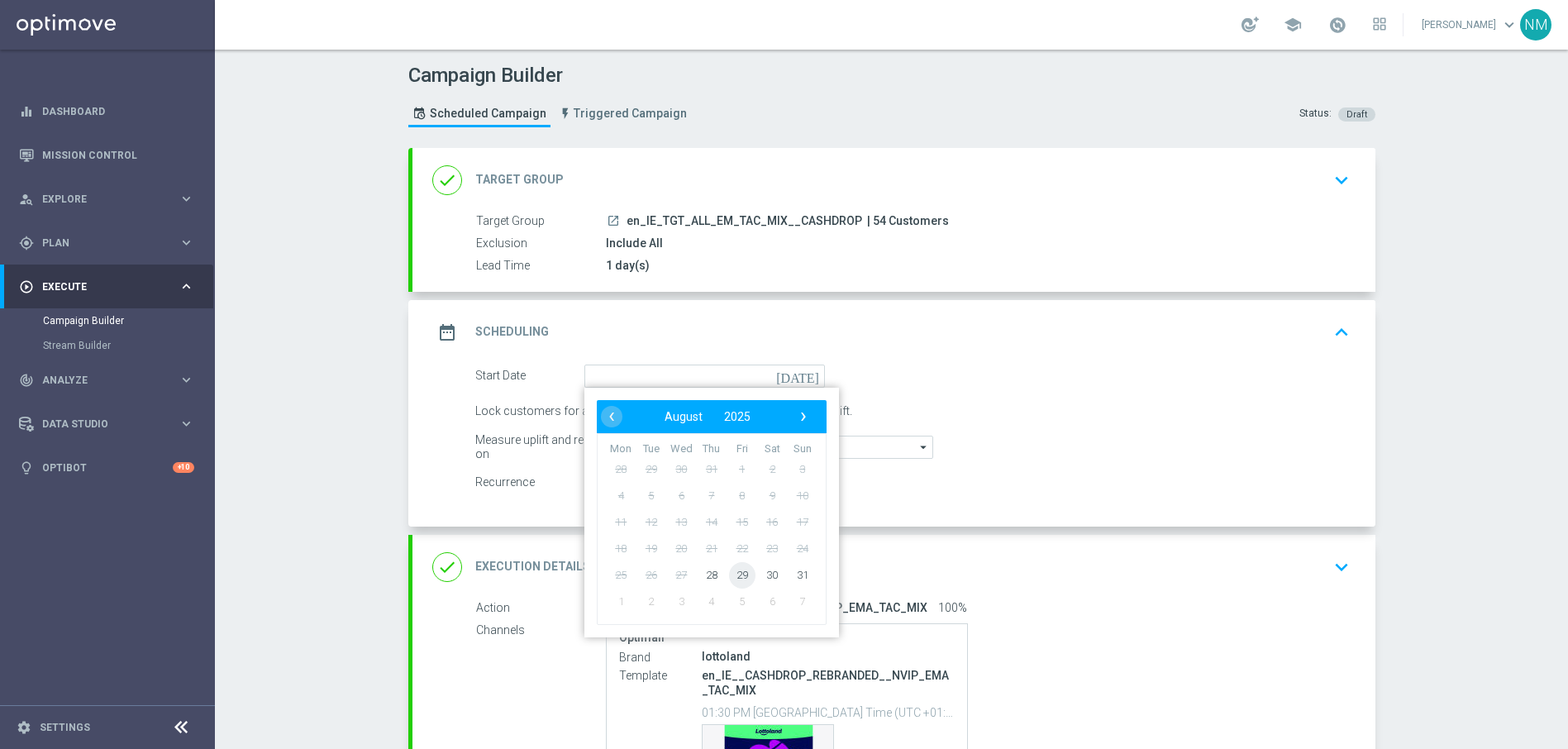
click at [741, 577] on span "29" at bounding box center [742, 574] width 27 height 27
type input "[DATE]"
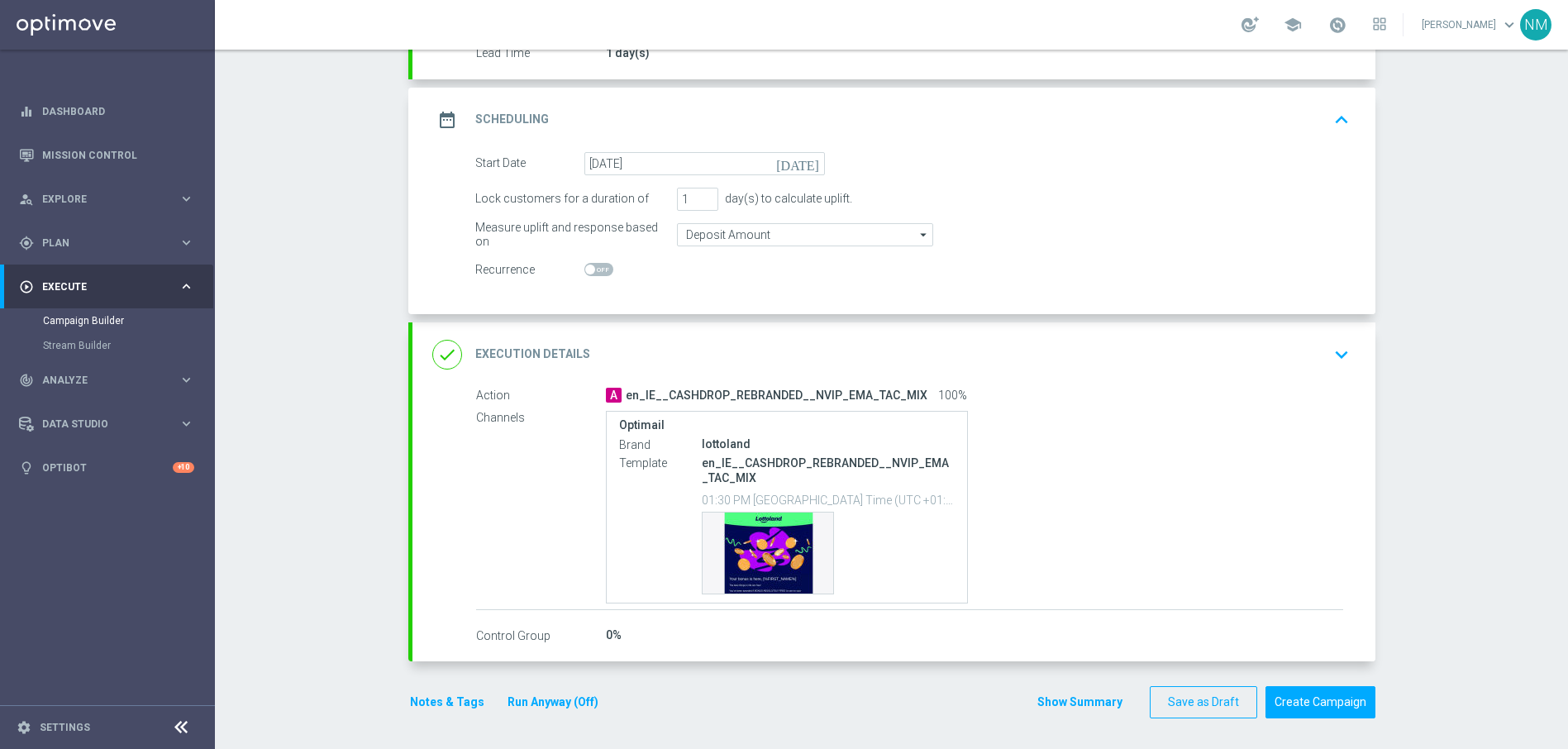
scroll to position [215, 0]
click at [414, 692] on button "Notes & Tags" at bounding box center [447, 699] width 77 height 21
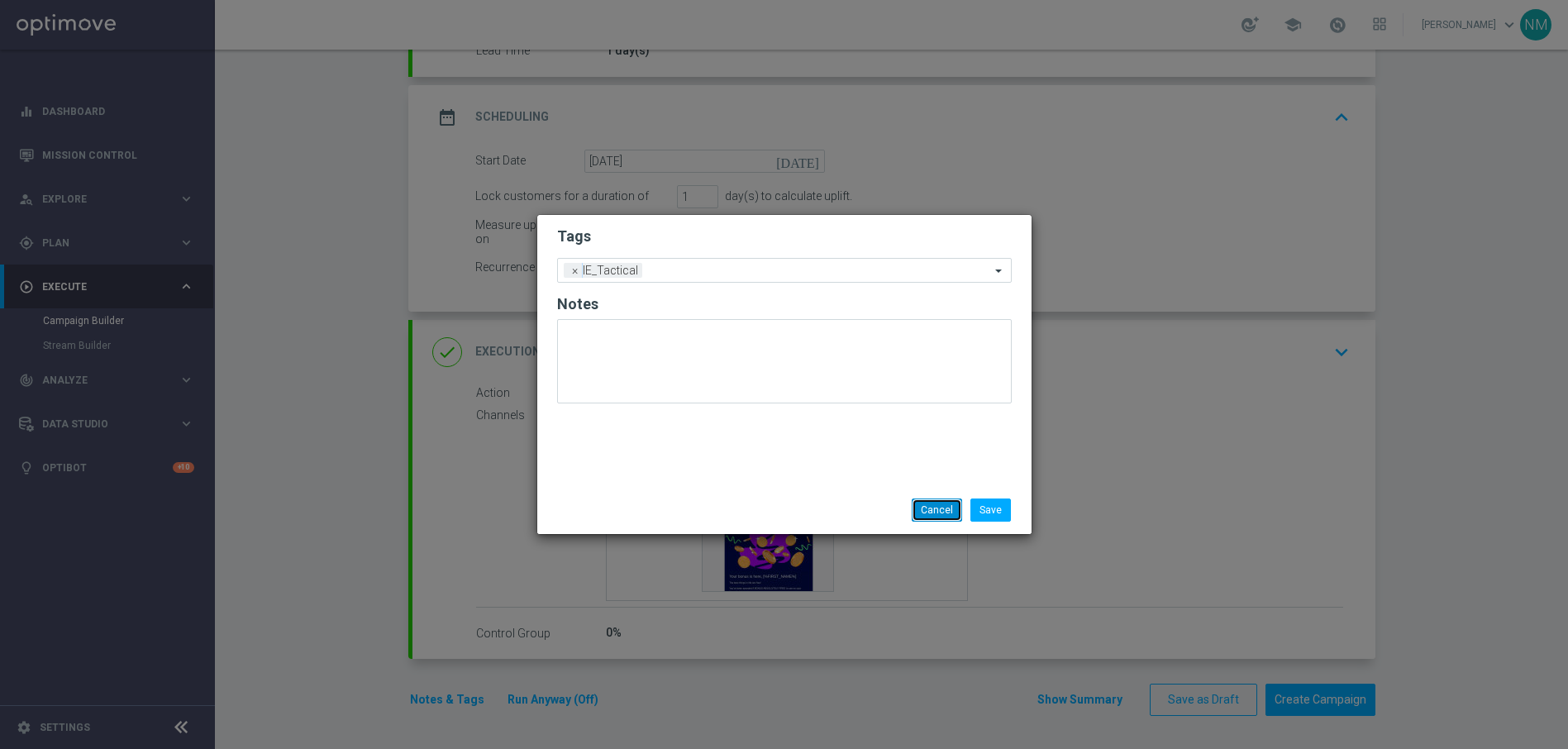
click at [942, 513] on button "Cancel" at bounding box center [936, 510] width 51 height 23
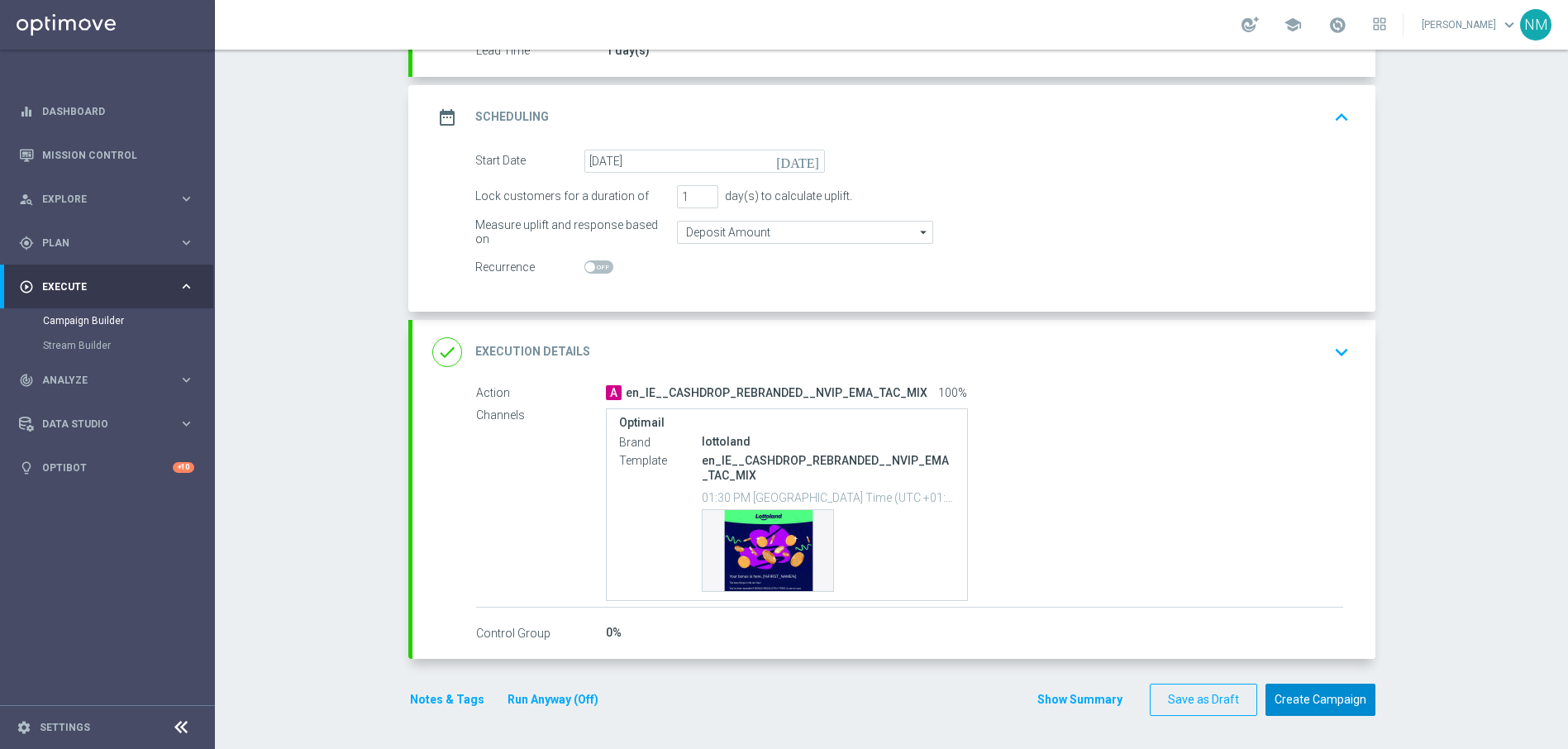
click at [1323, 696] on button "Create Campaign" at bounding box center [1320, 699] width 110 height 32
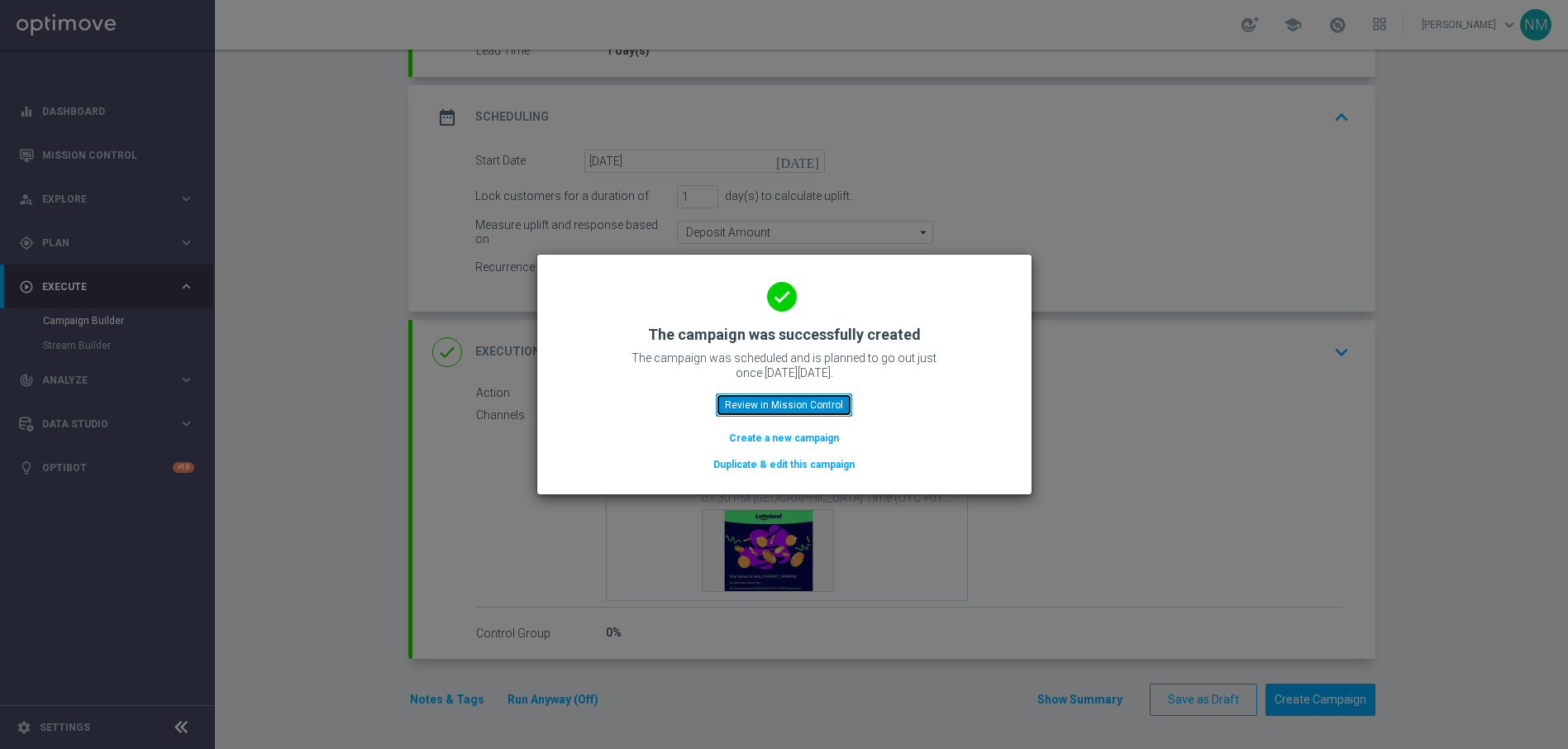
click at [757, 404] on button "Review in Mission Control" at bounding box center [784, 405] width 136 height 23
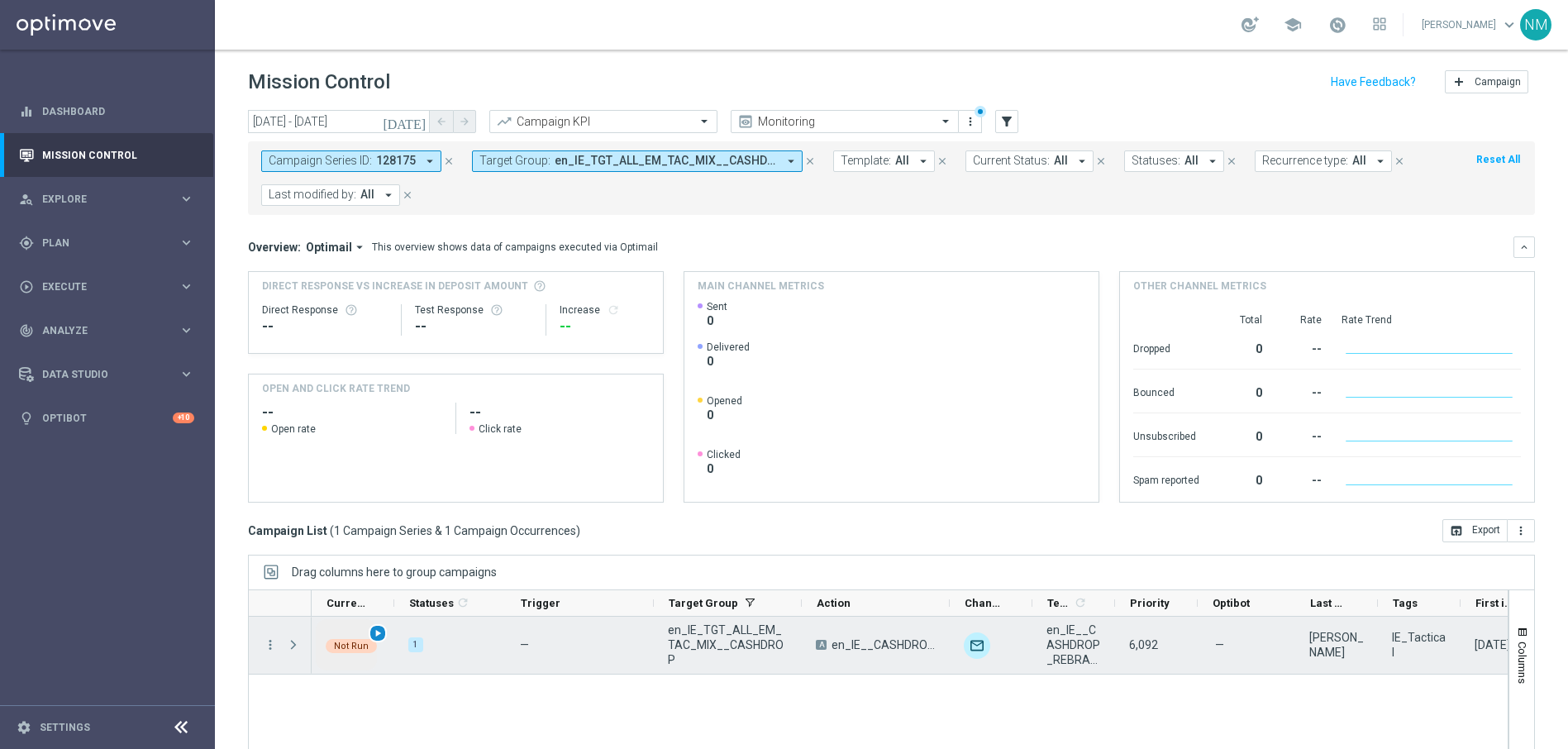
click at [380, 642] on div "play_arrow" at bounding box center [378, 633] width 19 height 19
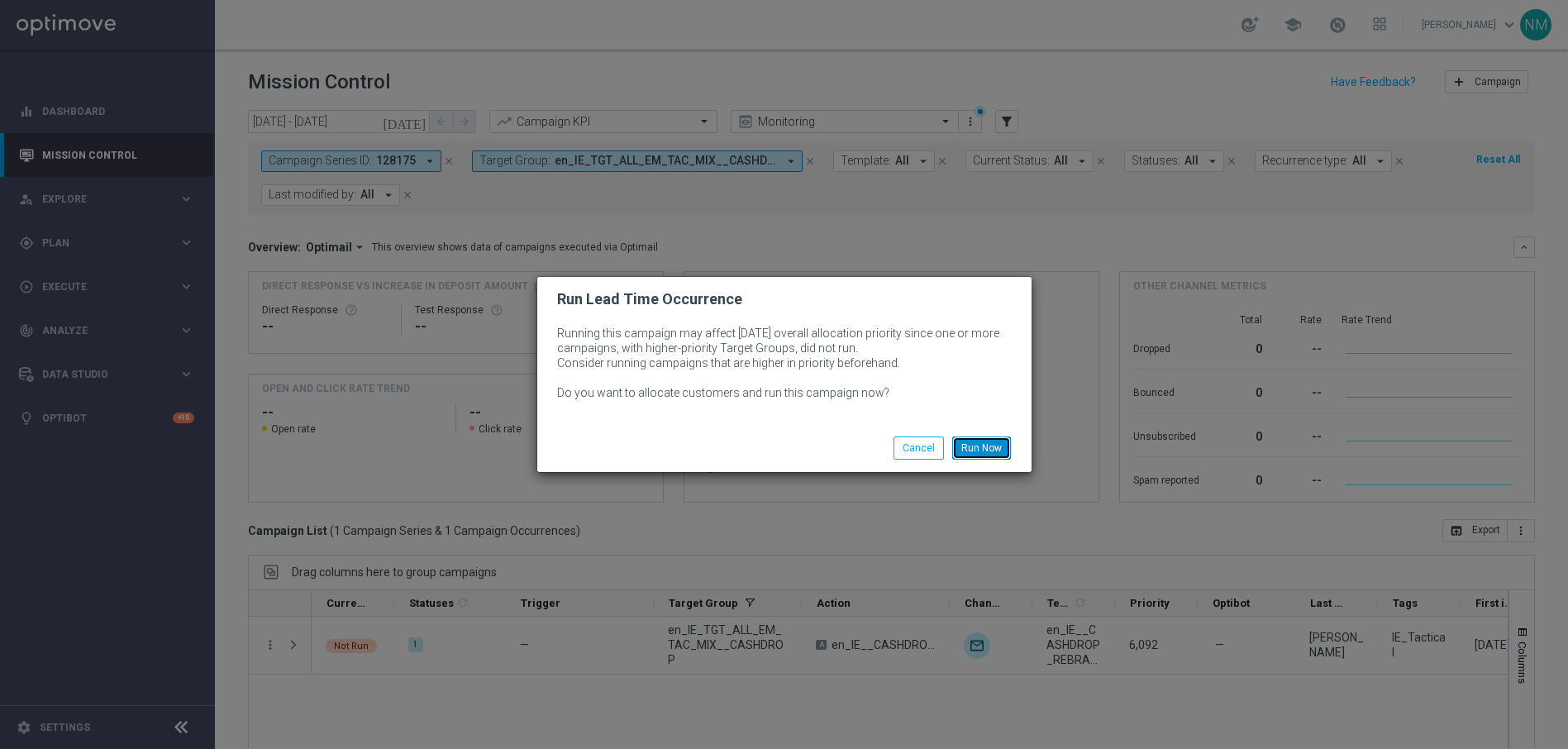
click at [990, 444] on button "Run Now" at bounding box center [981, 448] width 59 height 23
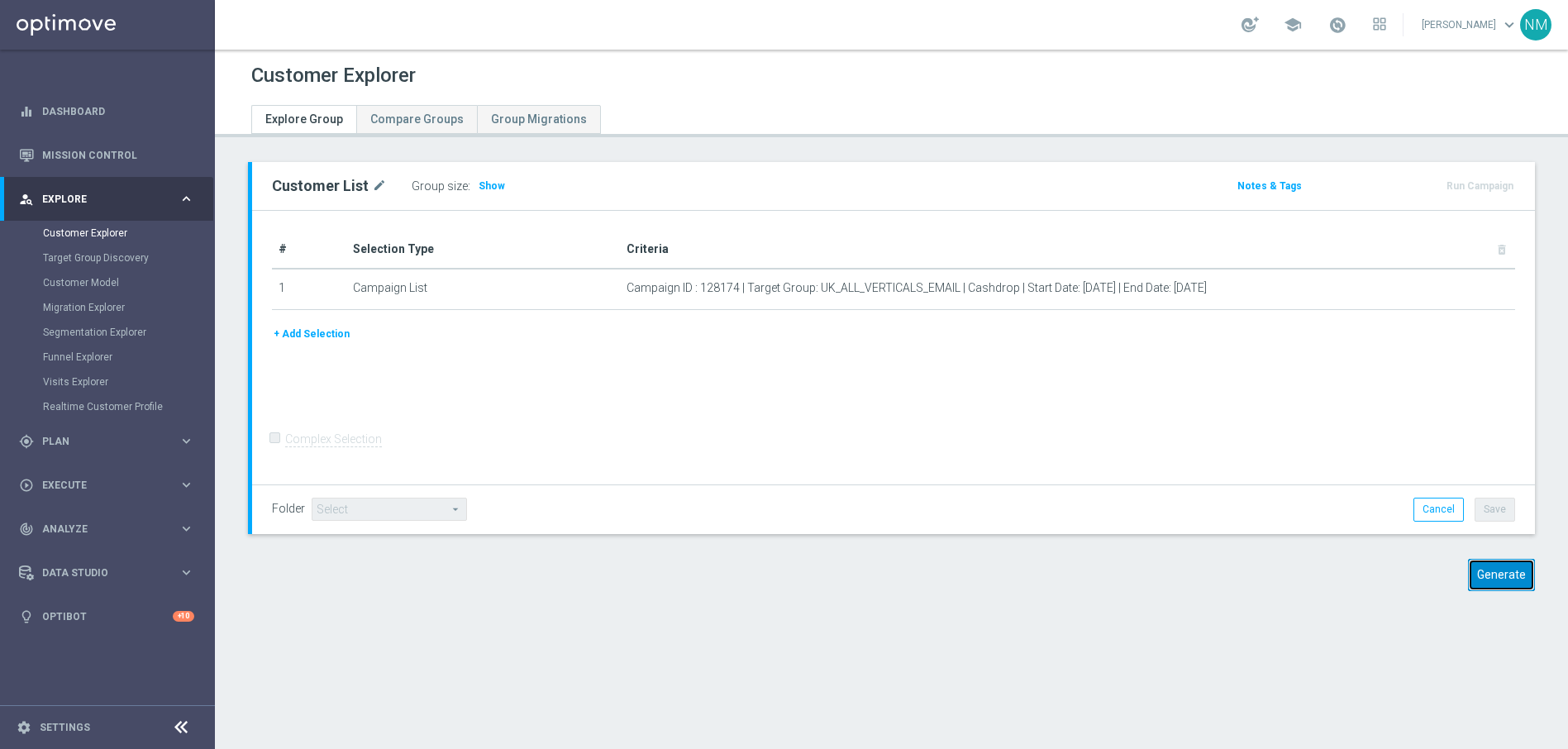
click at [1501, 578] on button "Generate" at bounding box center [1501, 574] width 67 height 32
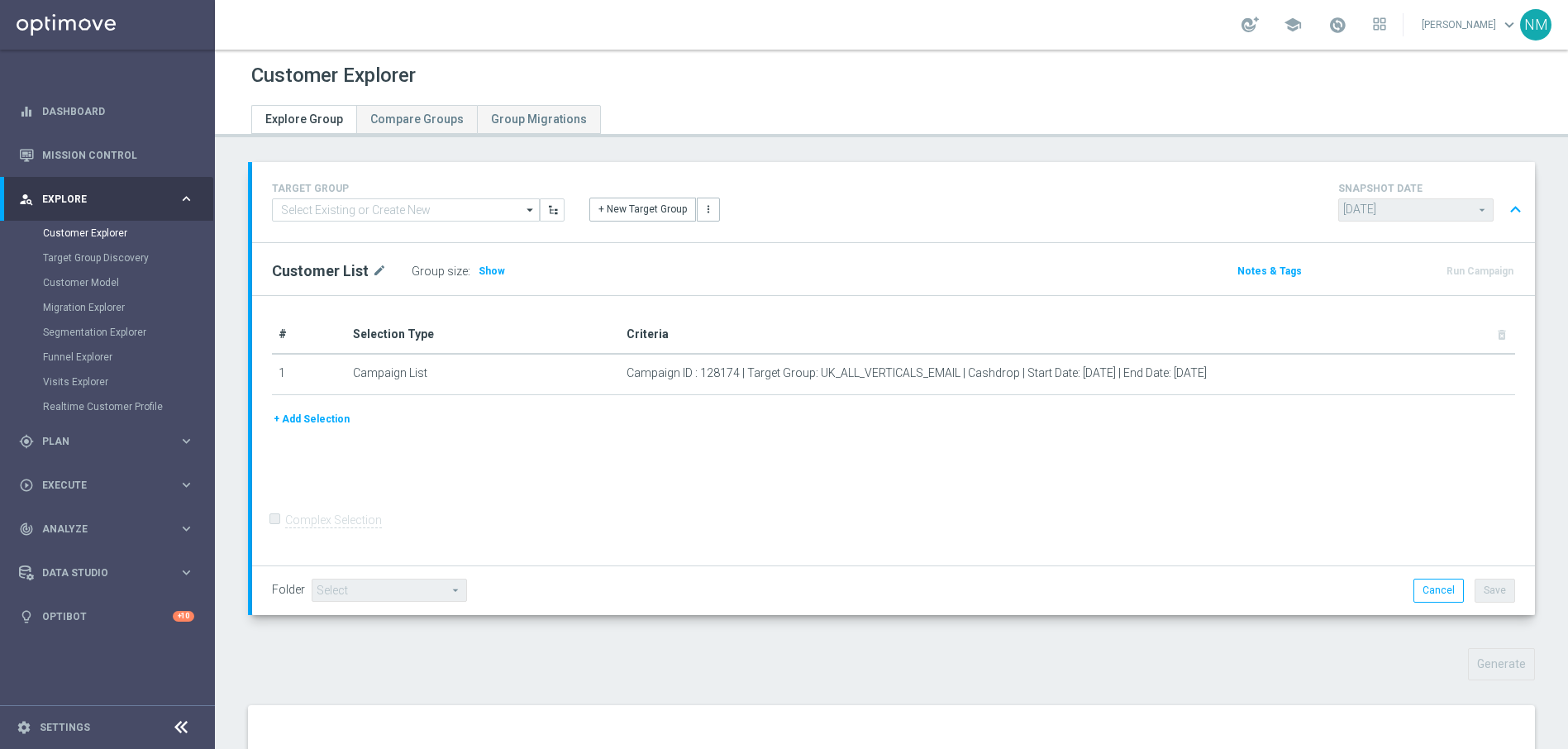
scroll to position [195, 0]
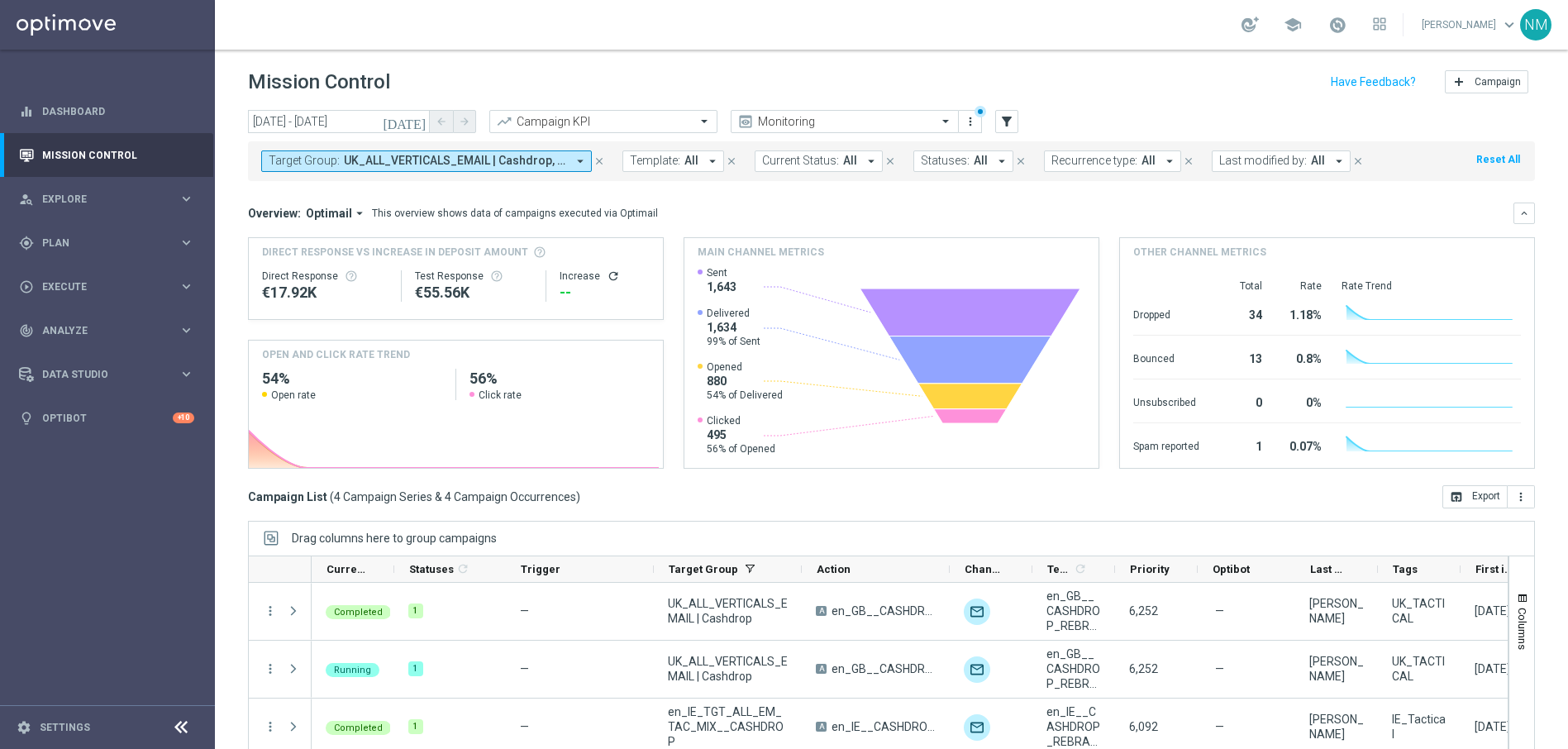
click at [418, 120] on icon "[DATE]" at bounding box center [405, 122] width 45 height 15
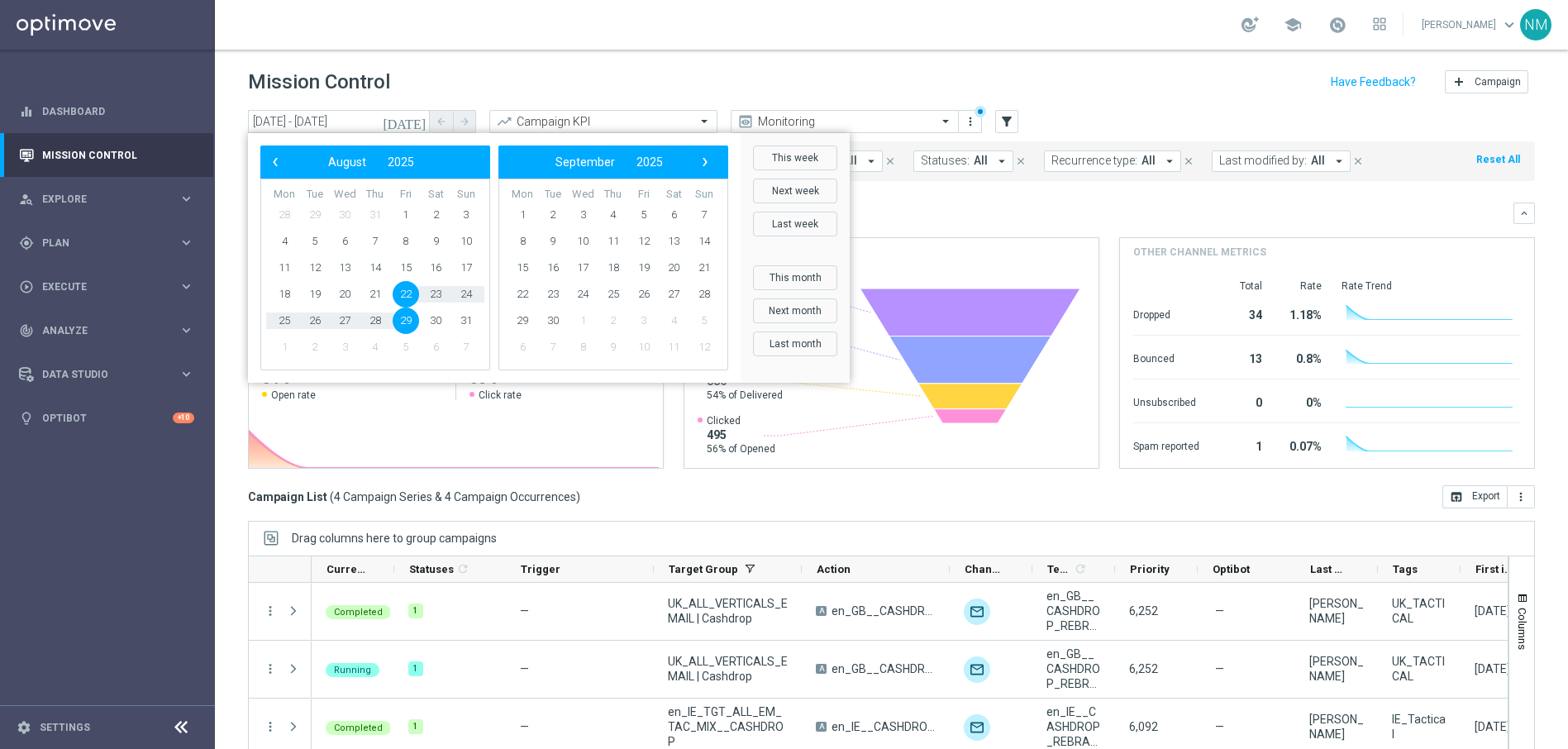
click at [406, 320] on span "29" at bounding box center [406, 320] width 27 height 27
type input "[DATE] - [DATE]"
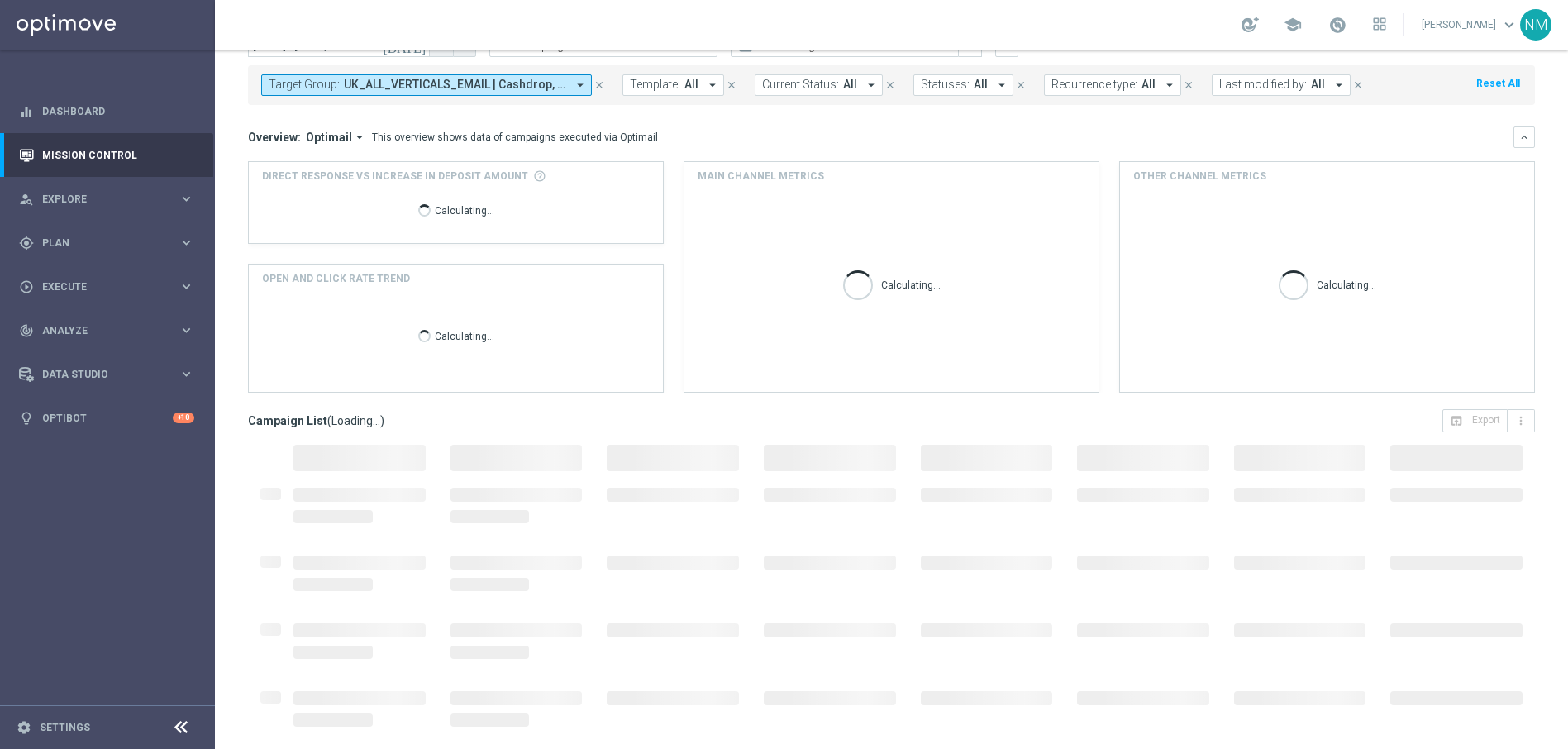
scroll to position [77, 0]
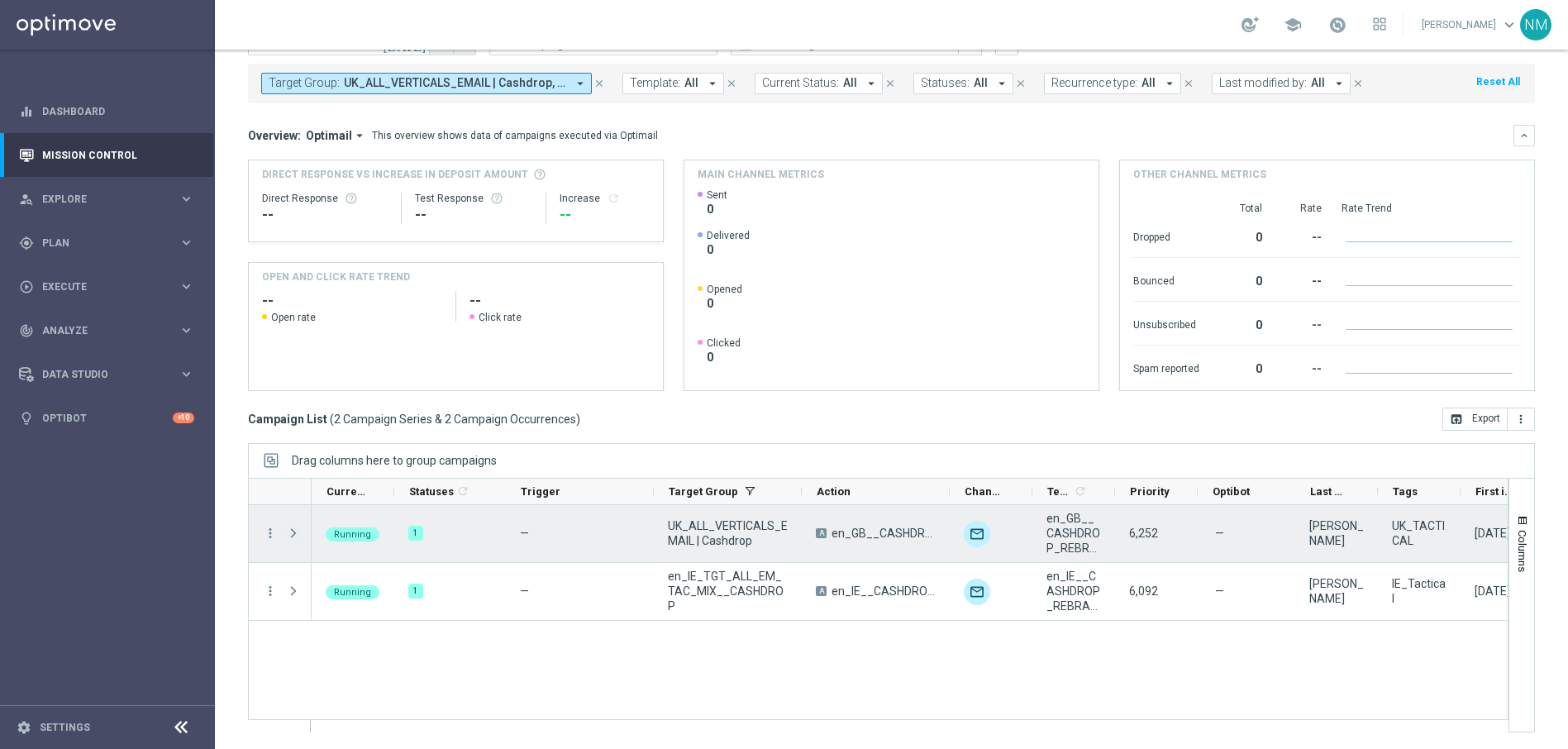
click at [290, 534] on span "Press SPACE to select this row." at bounding box center [294, 533] width 15 height 13
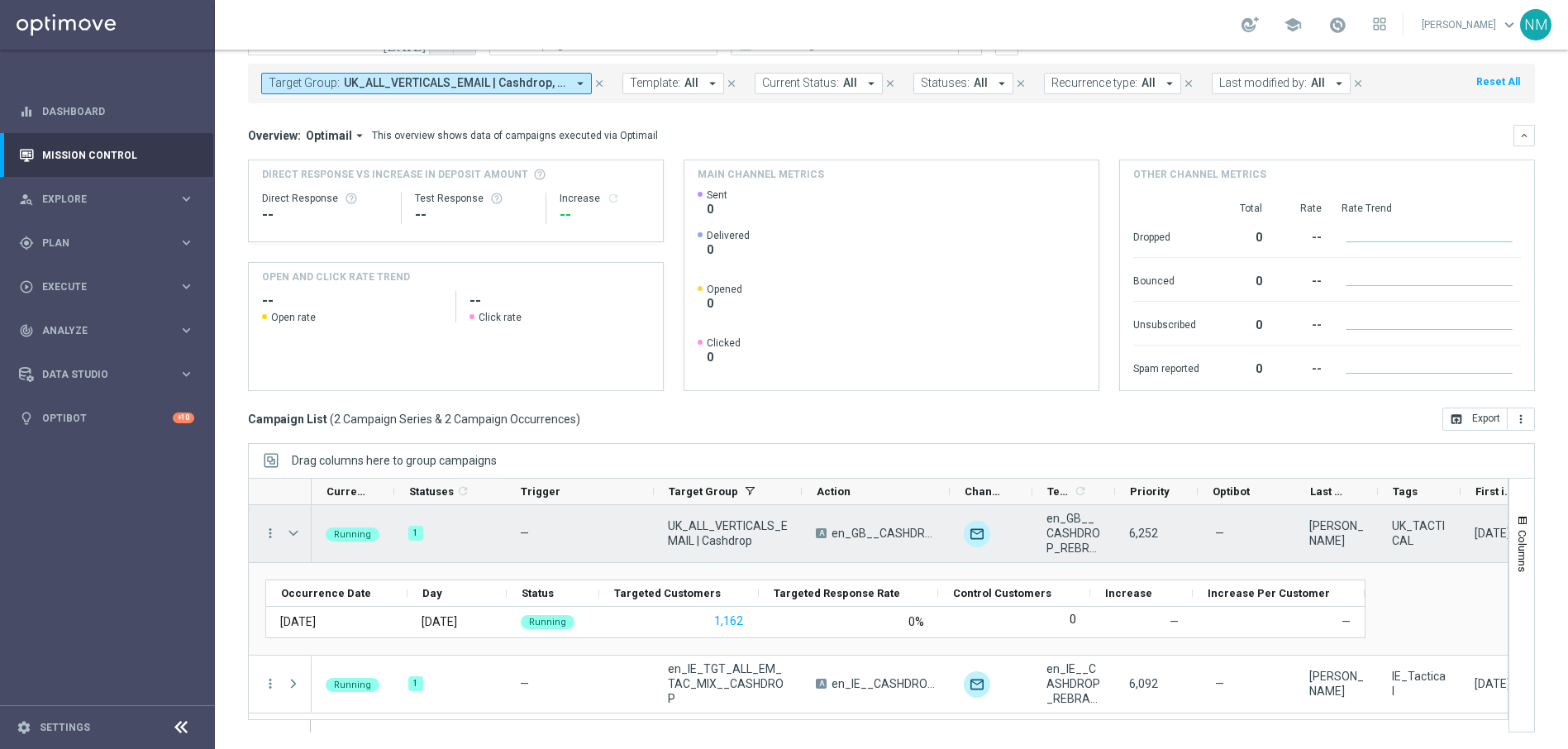
scroll to position [0, 0]
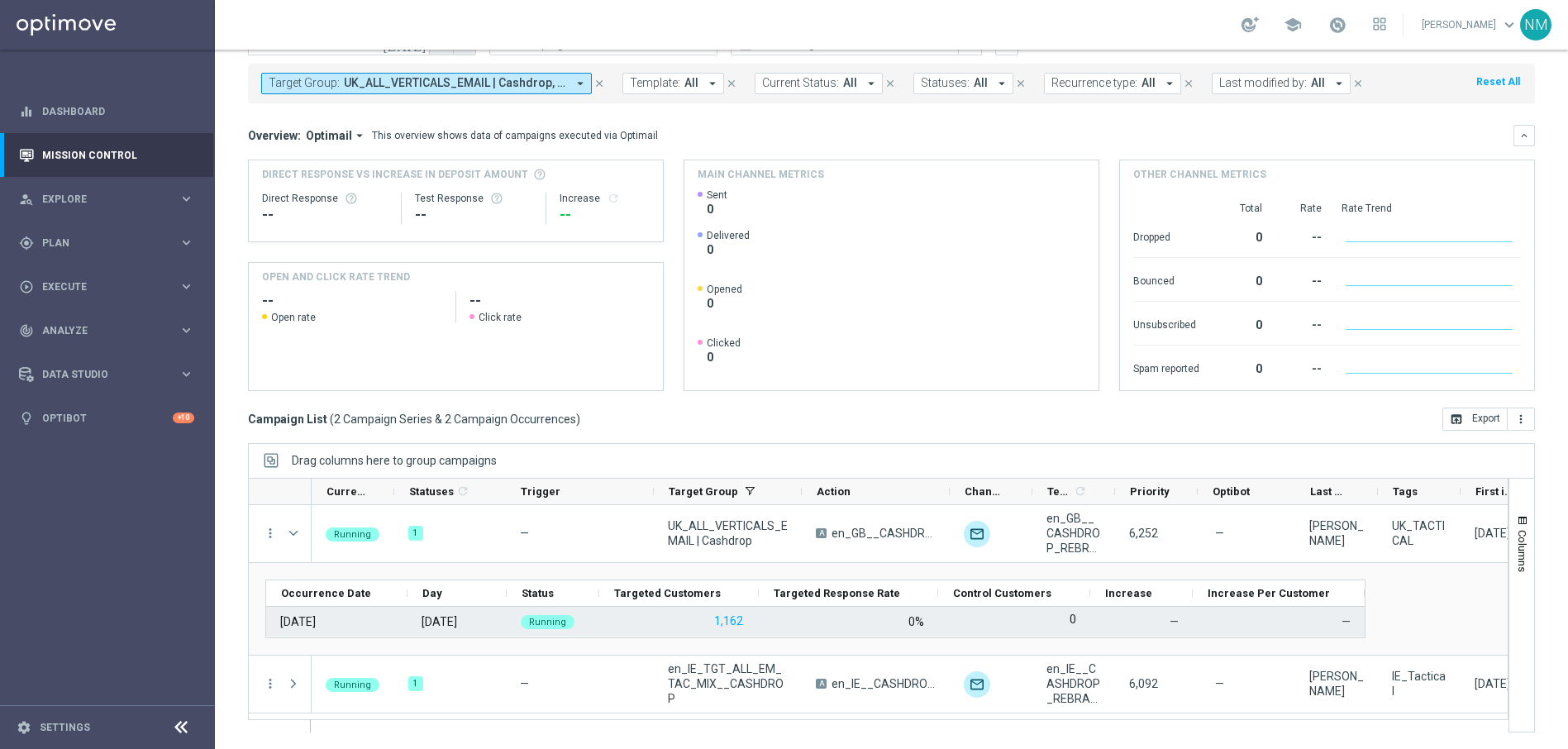
click at [745, 623] on div "1,162" at bounding box center [679, 622] width 160 height 30
click at [742, 623] on button "1,162" at bounding box center [728, 621] width 32 height 21
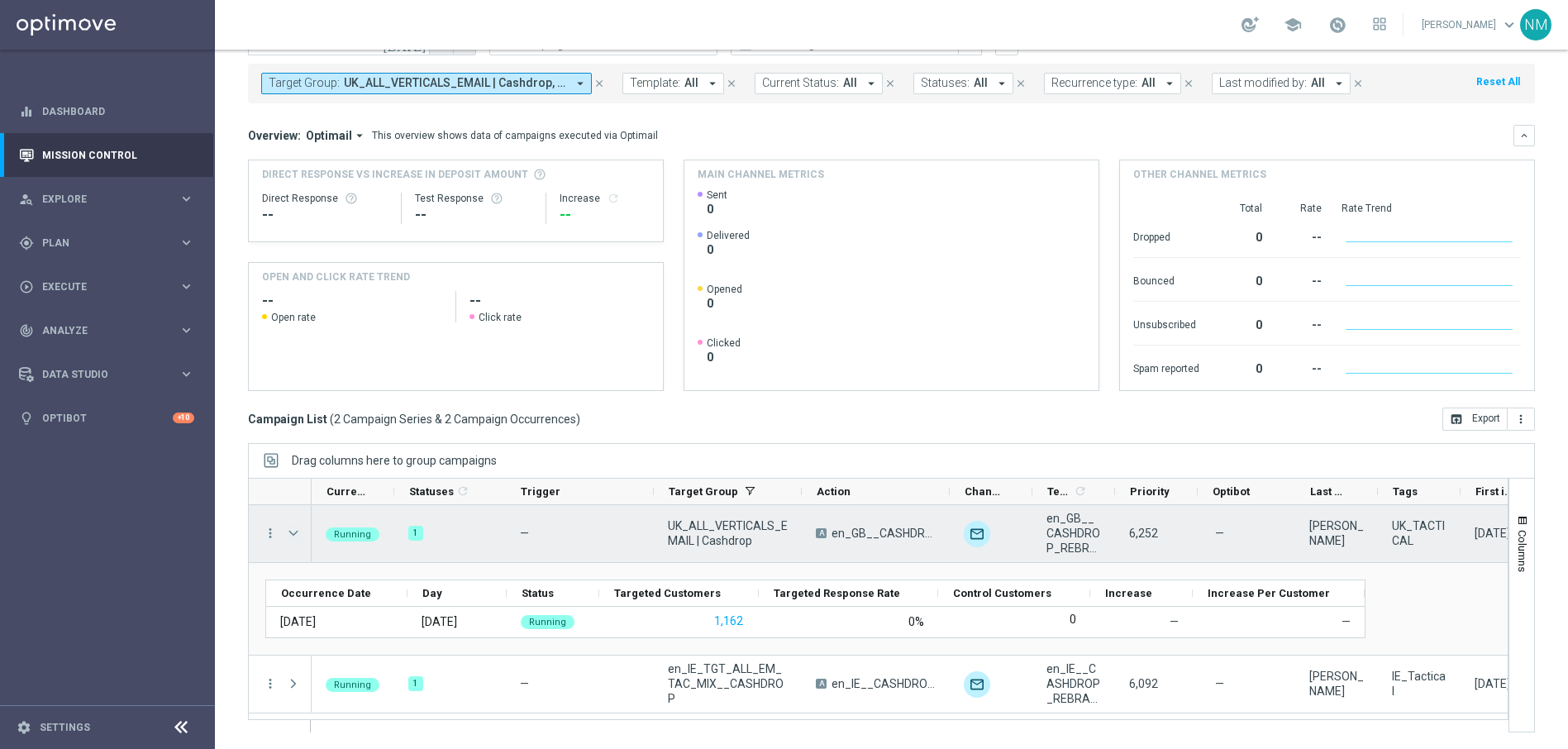
click at [292, 527] on span "Press SPACE to select this row." at bounding box center [294, 533] width 15 height 13
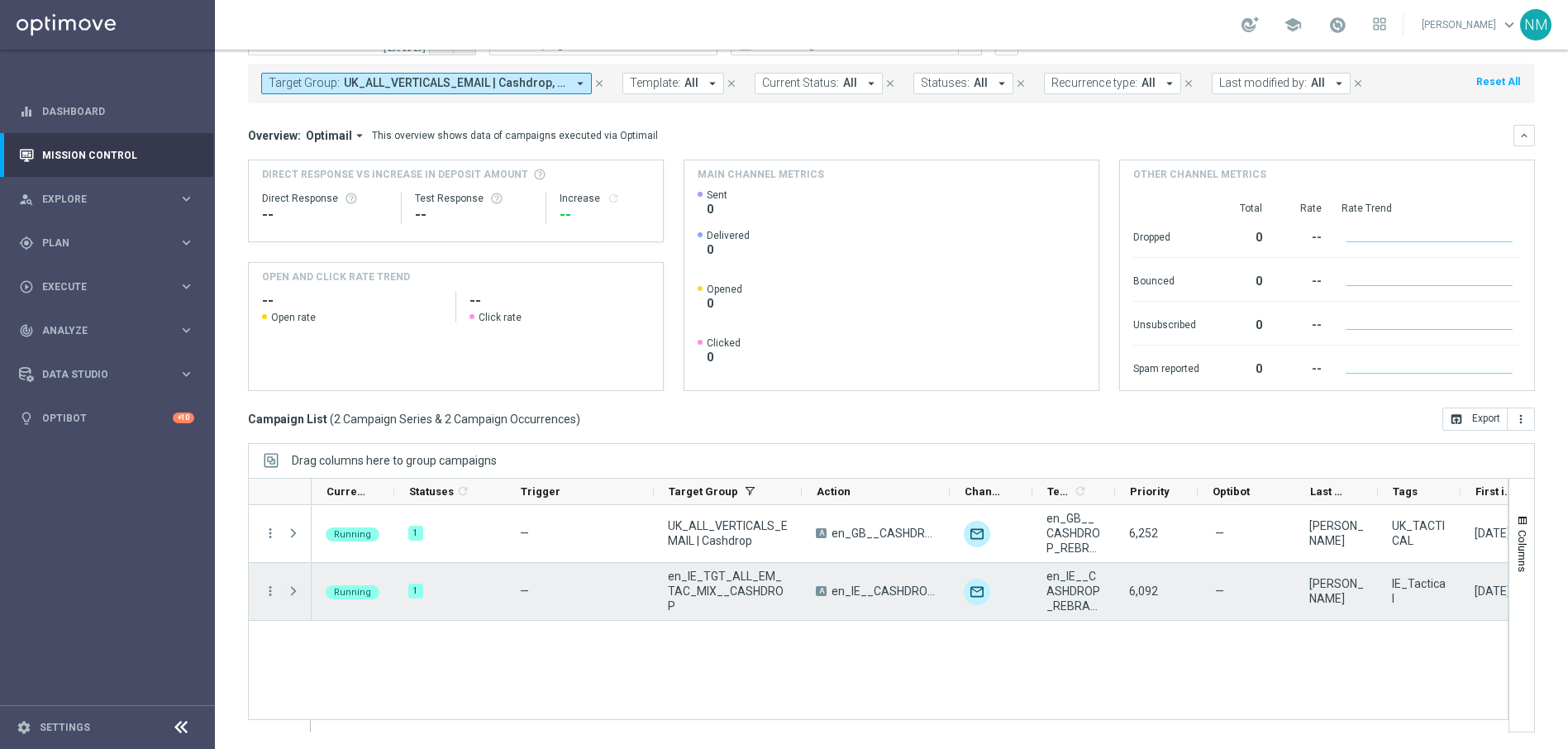
click at [296, 586] on span "Press SPACE to select this row." at bounding box center [294, 591] width 15 height 13
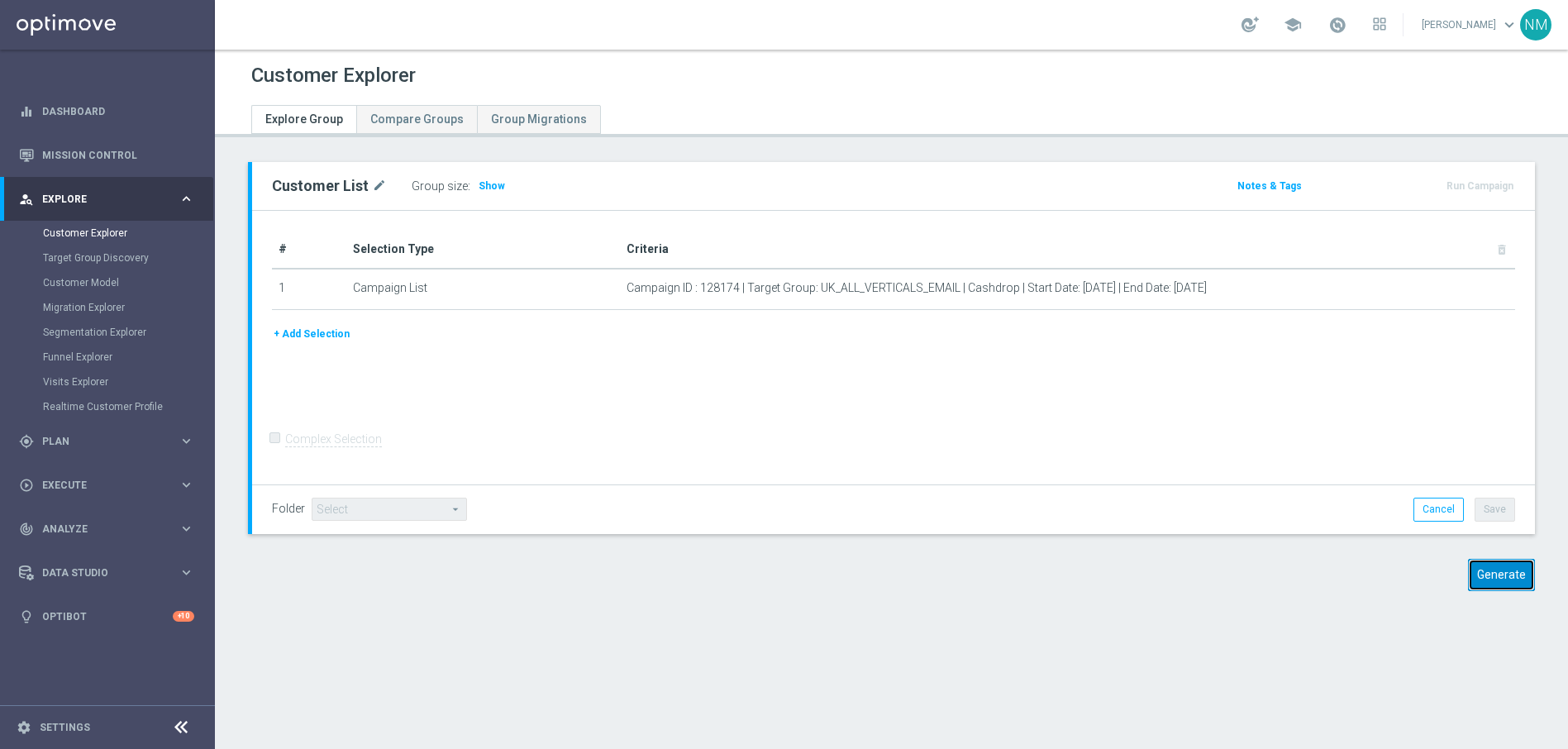
click at [1472, 588] on button "Generate" at bounding box center [1501, 574] width 67 height 32
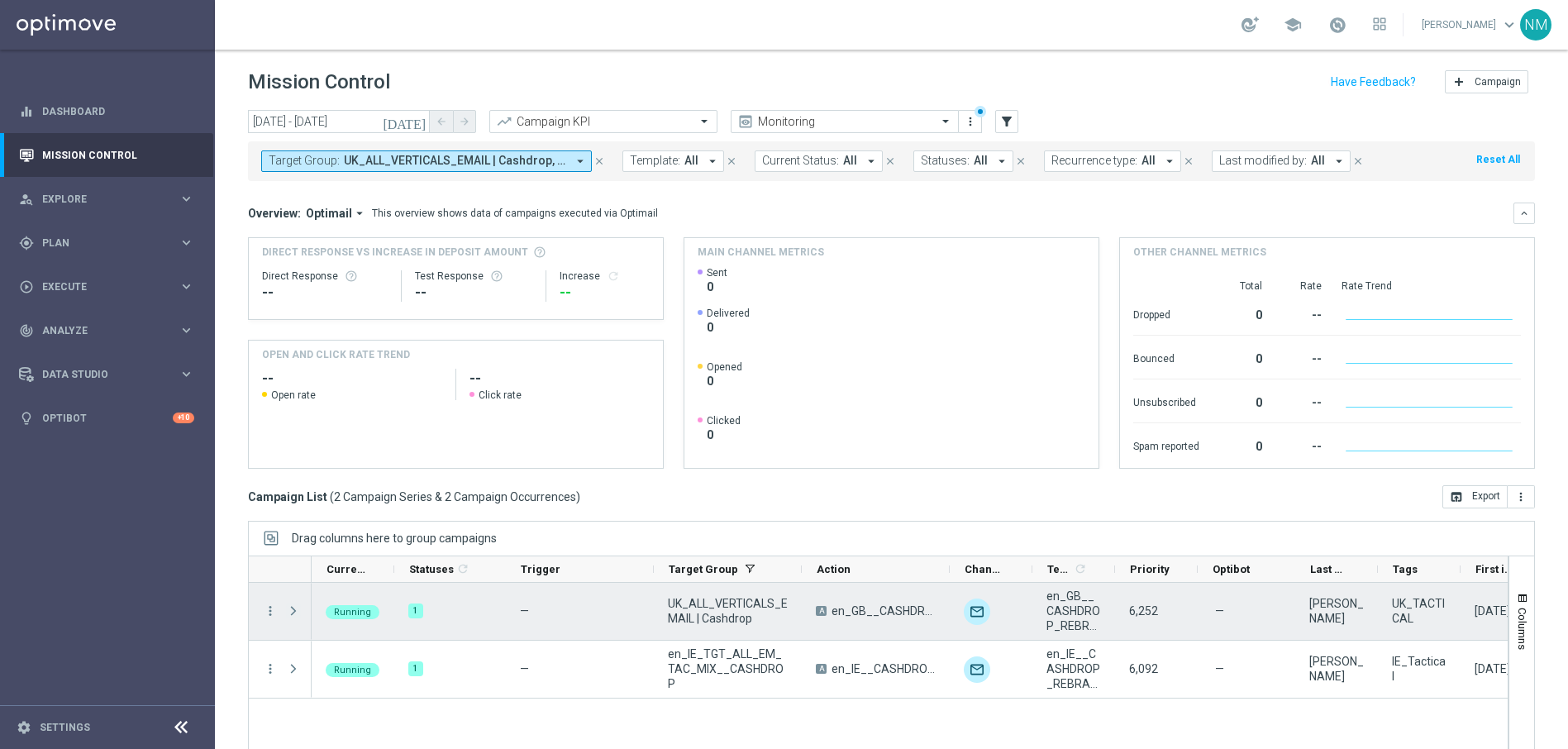
click at [292, 612] on span "Press SPACE to select this row." at bounding box center [294, 611] width 15 height 13
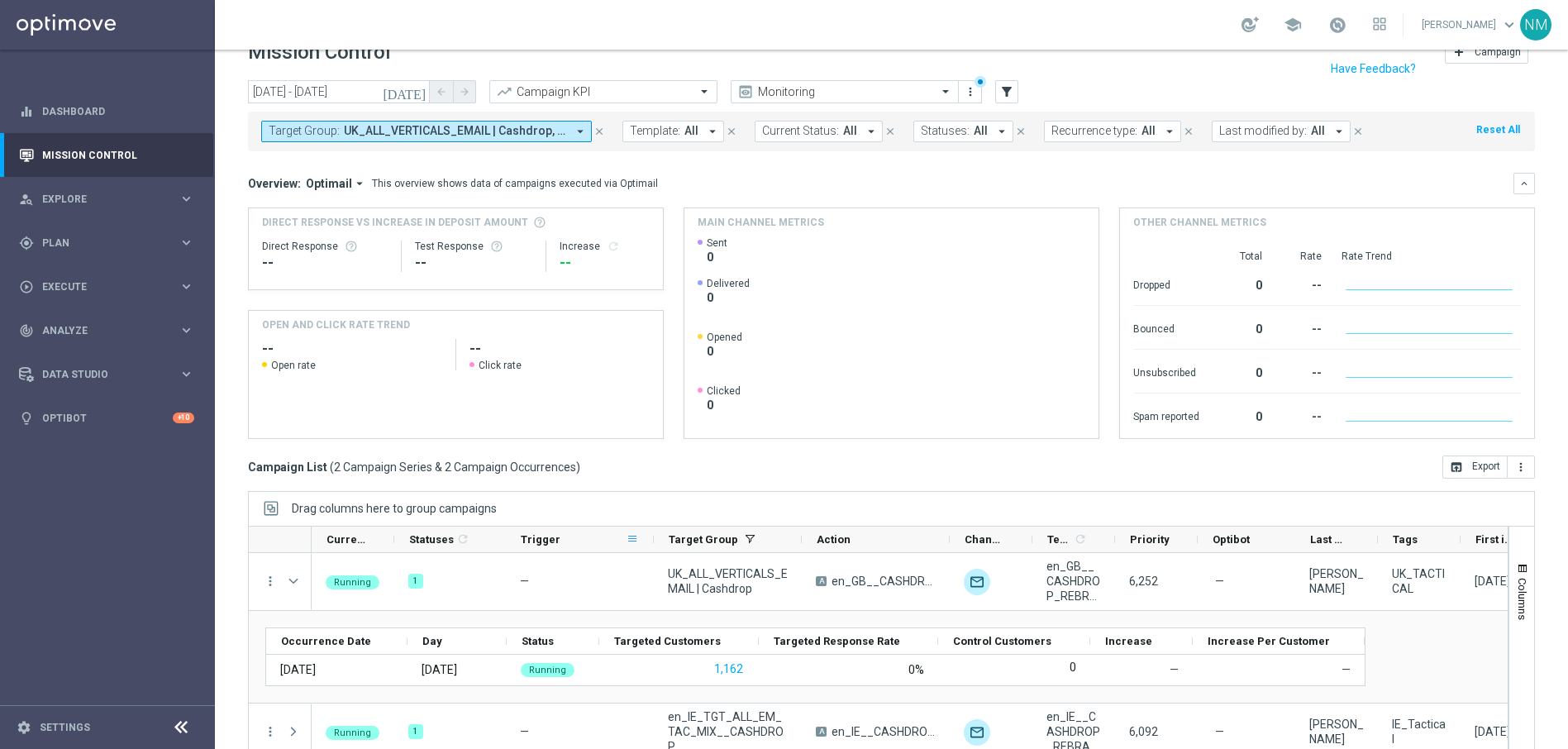
scroll to position [32, 0]
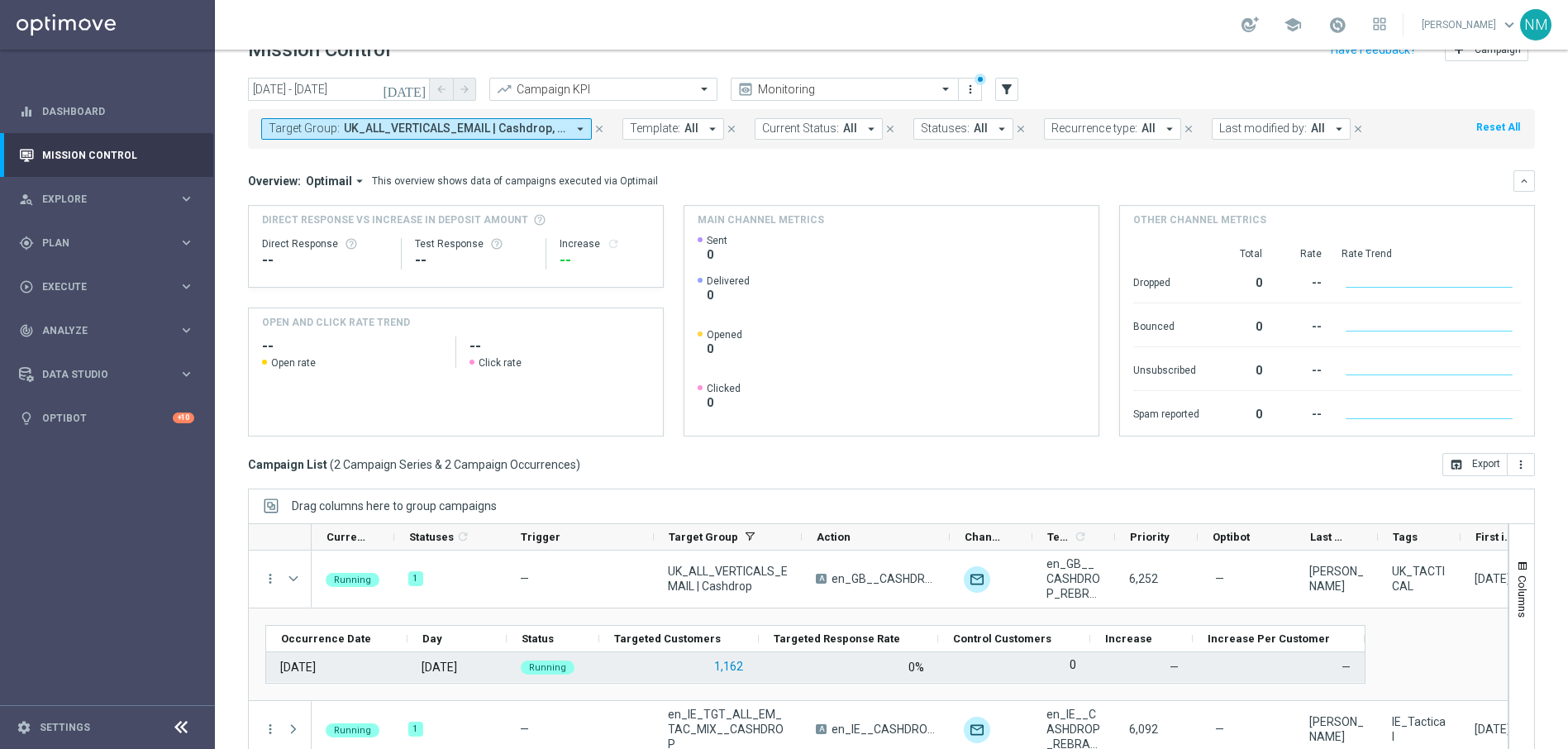
click at [718, 663] on button "1,162" at bounding box center [728, 666] width 32 height 21
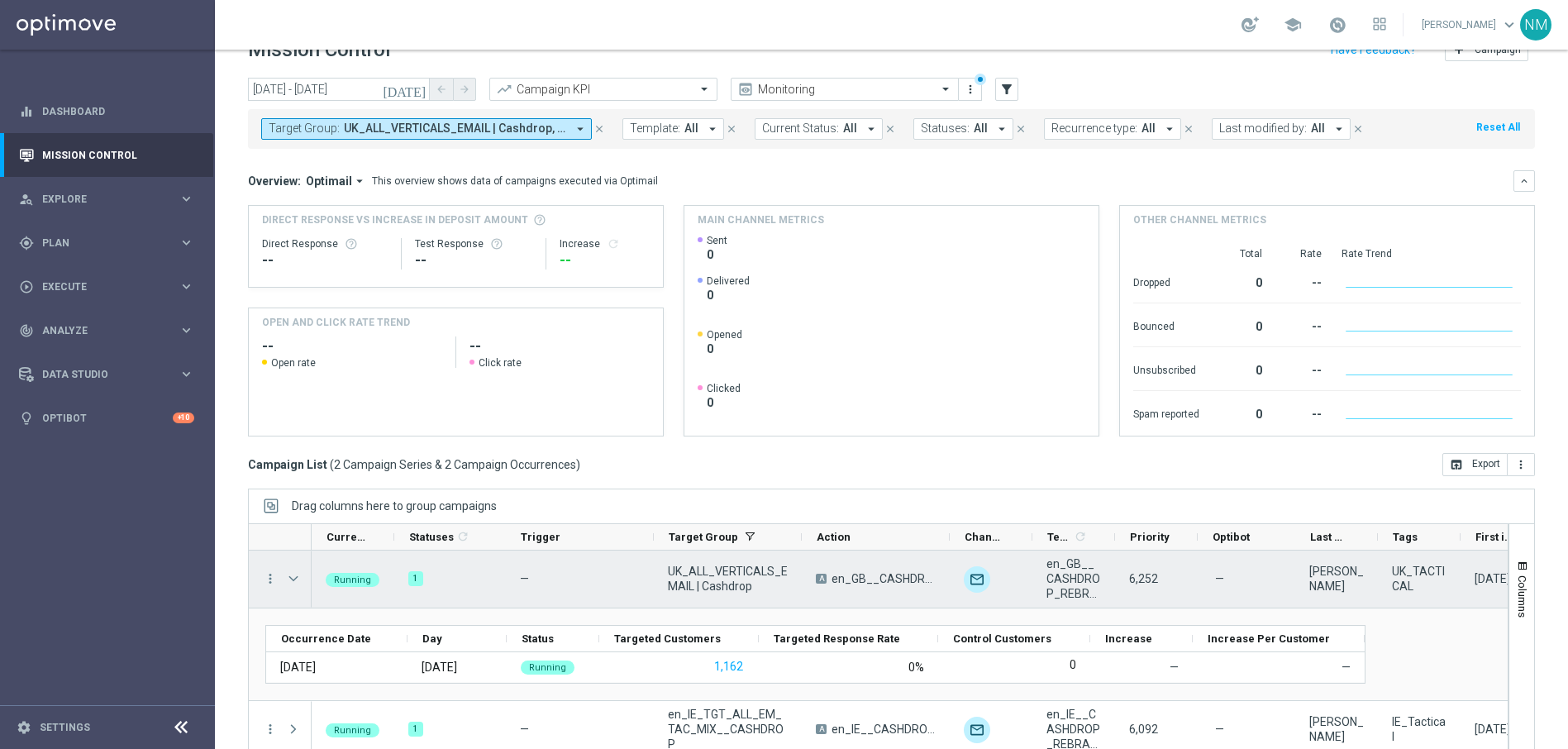
click at [290, 567] on span "Press SPACE to select this row." at bounding box center [295, 578] width 18 height 33
click at [293, 572] on span "Press SPACE to select this row." at bounding box center [294, 578] width 15 height 13
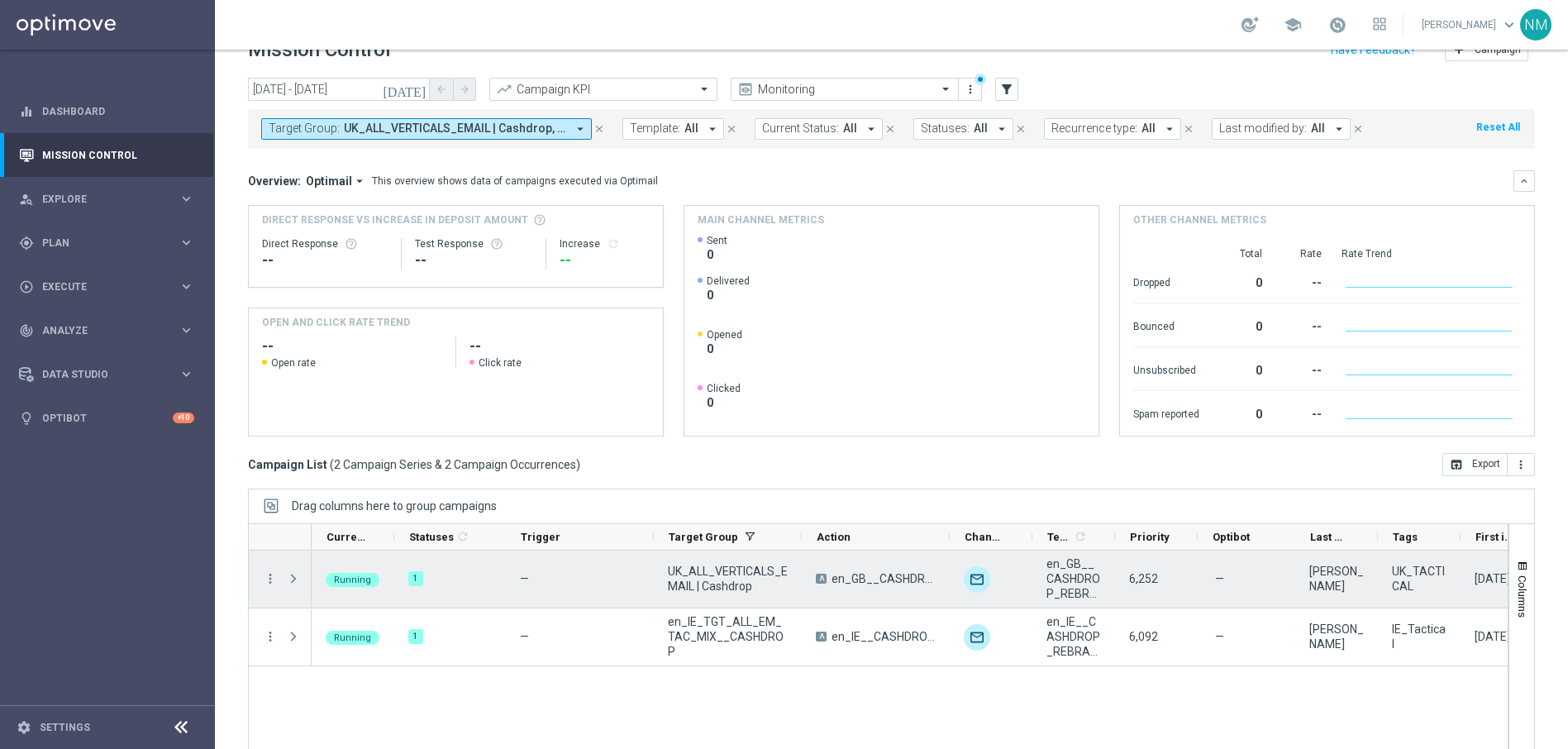
scroll to position [0, 0]
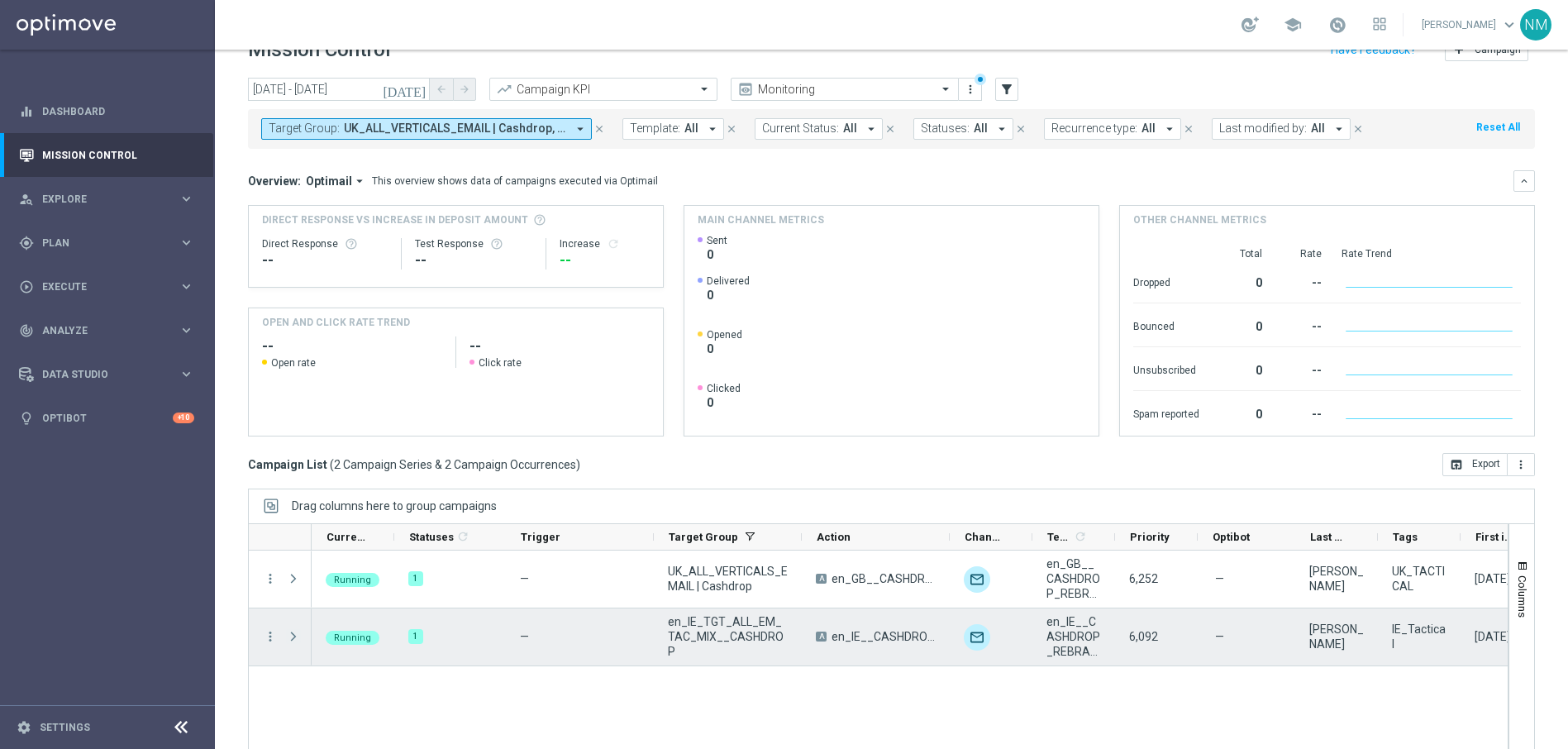
click at [290, 633] on span "Press SPACE to select this row." at bounding box center [294, 637] width 15 height 13
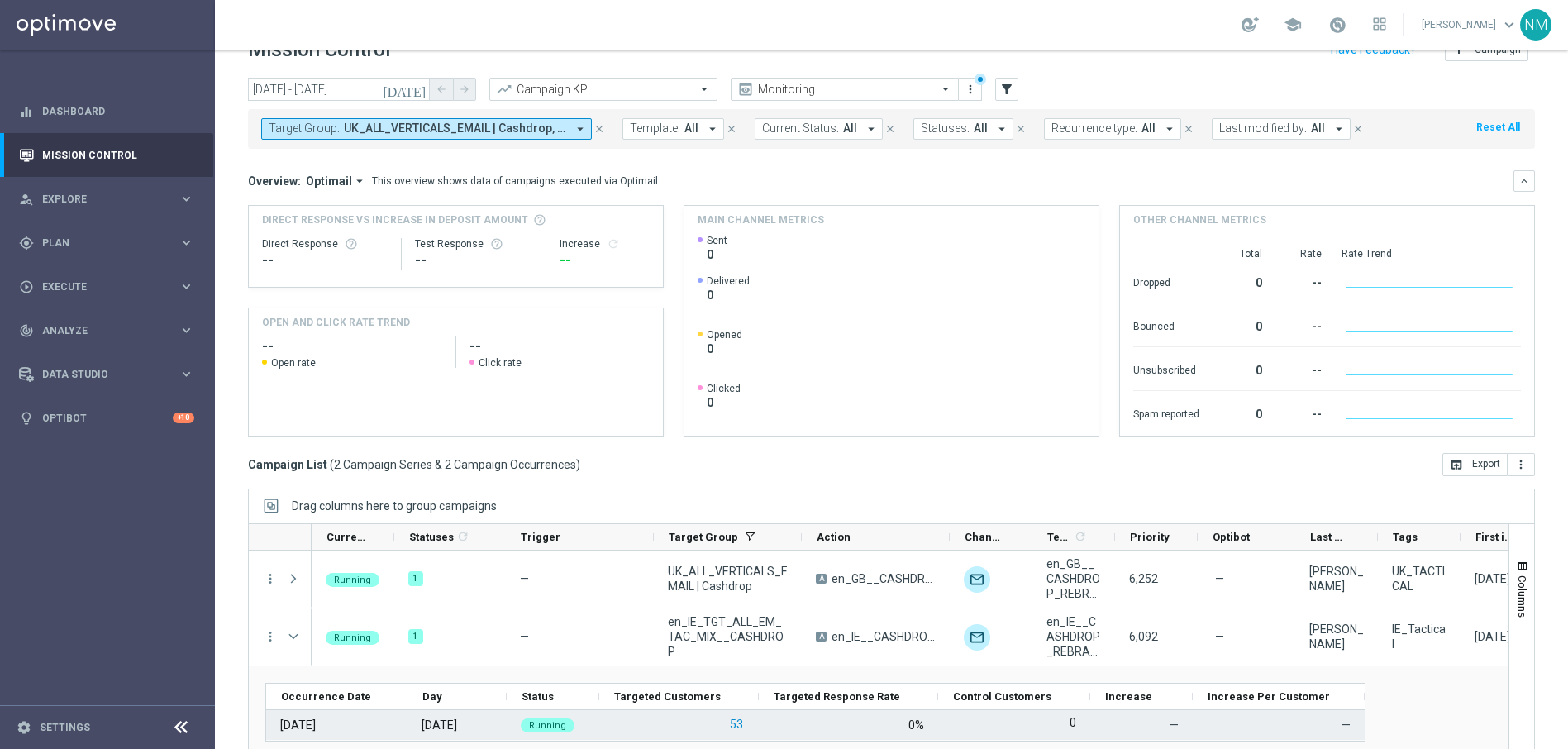
click at [732, 723] on button "53" at bounding box center [737, 724] width 17 height 21
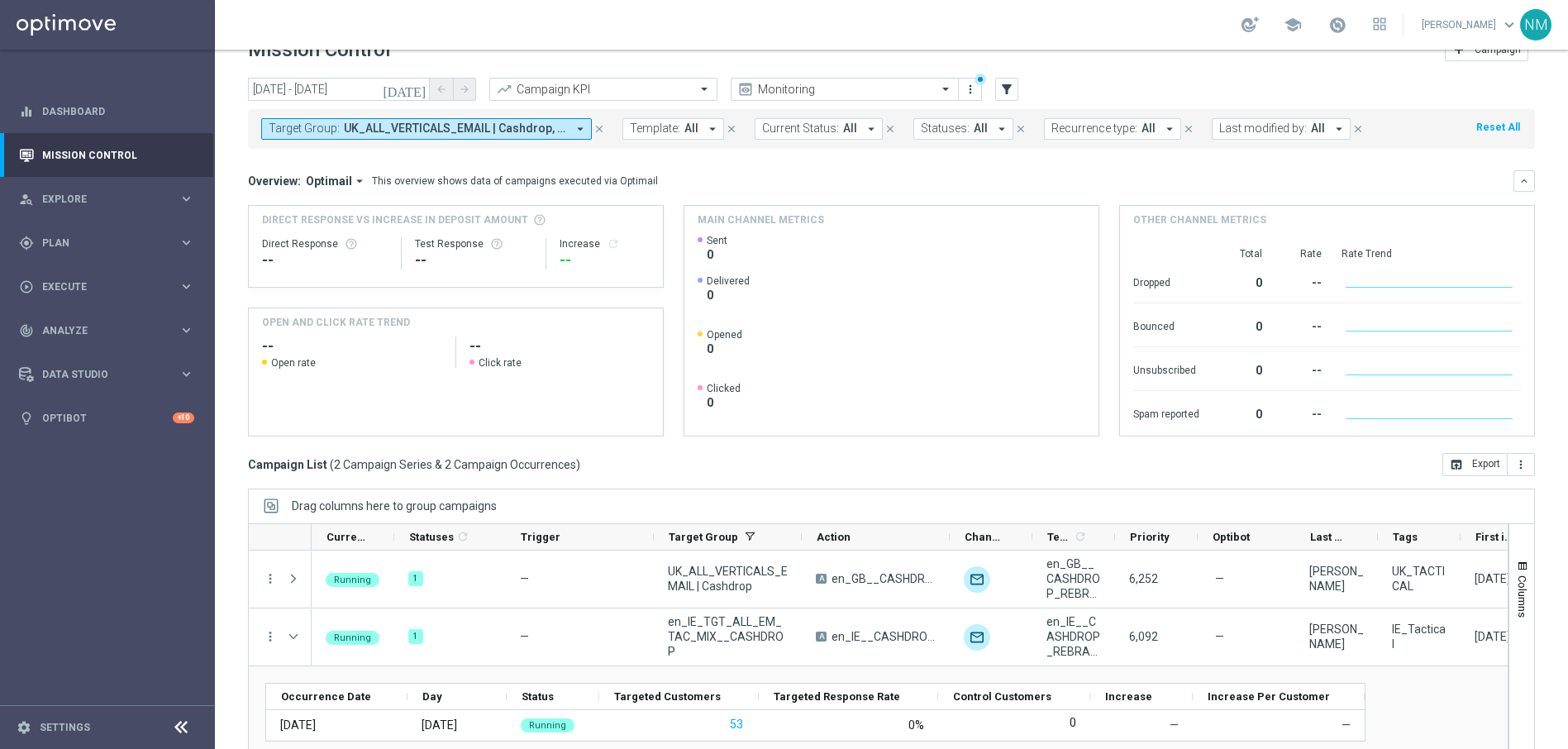
scroll to position [77, 0]
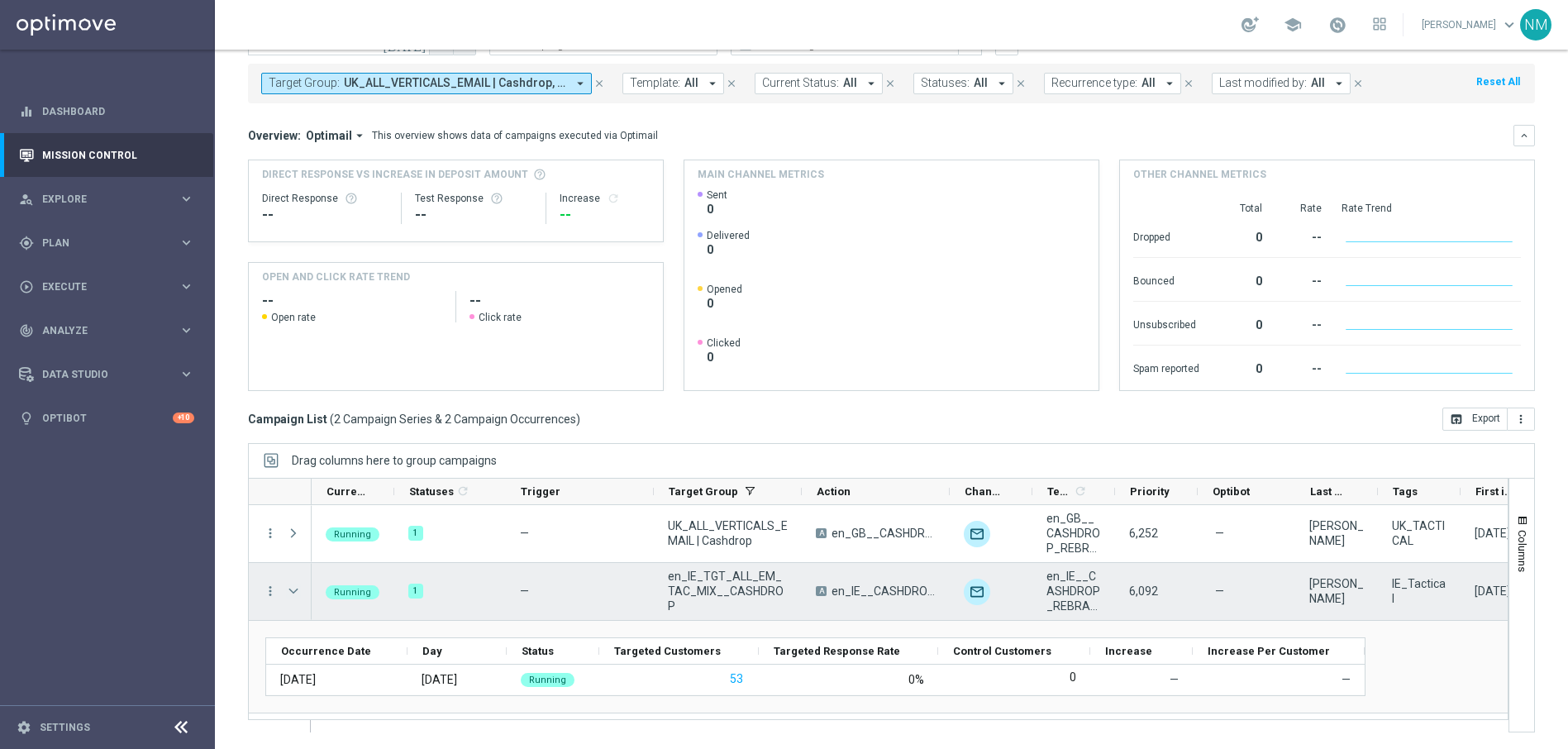
click at [290, 588] on span "Press SPACE to select this row." at bounding box center [294, 591] width 15 height 13
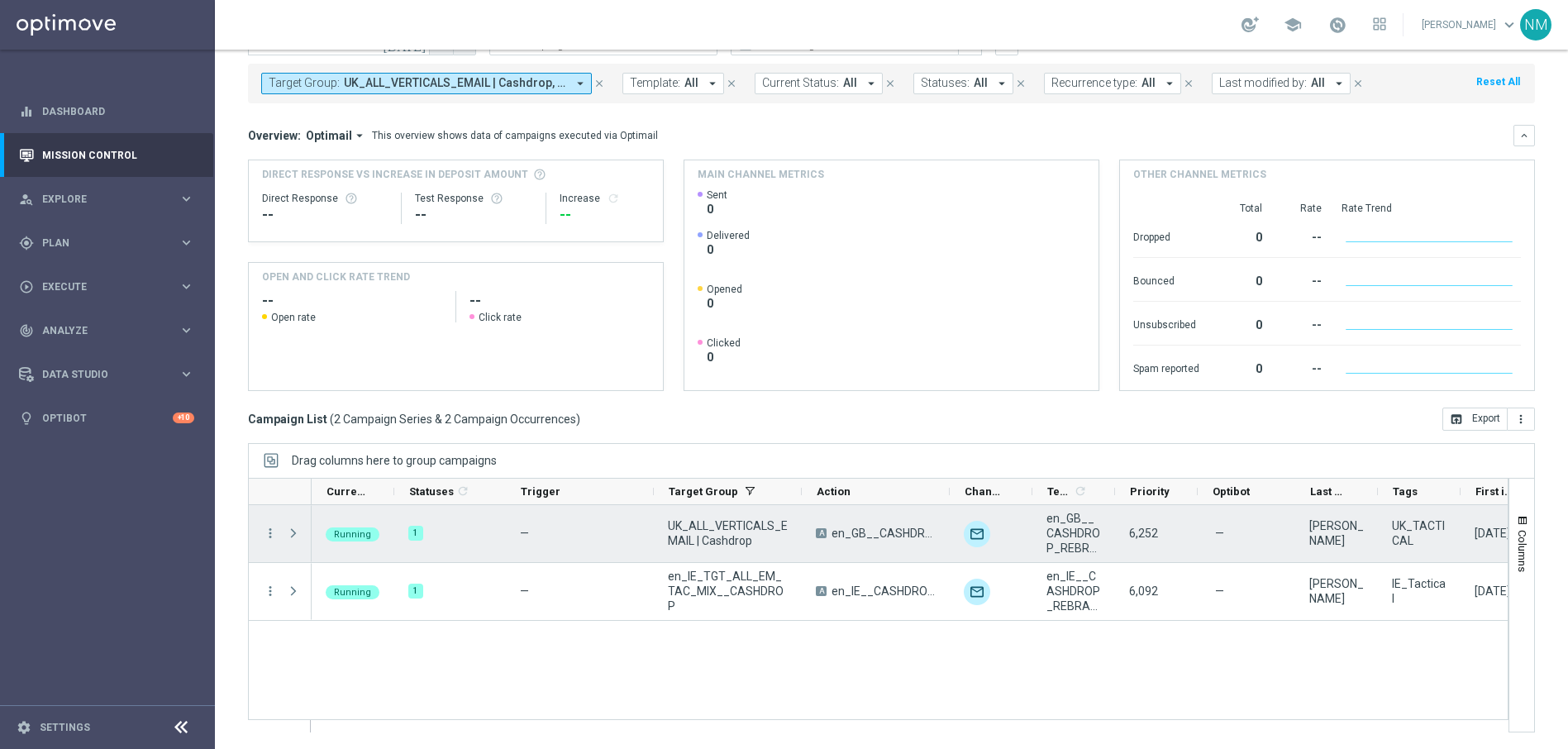
click at [293, 543] on span "Press SPACE to select this row." at bounding box center [295, 533] width 18 height 33
click at [293, 535] on span "Press SPACE to select this row." at bounding box center [294, 533] width 15 height 13
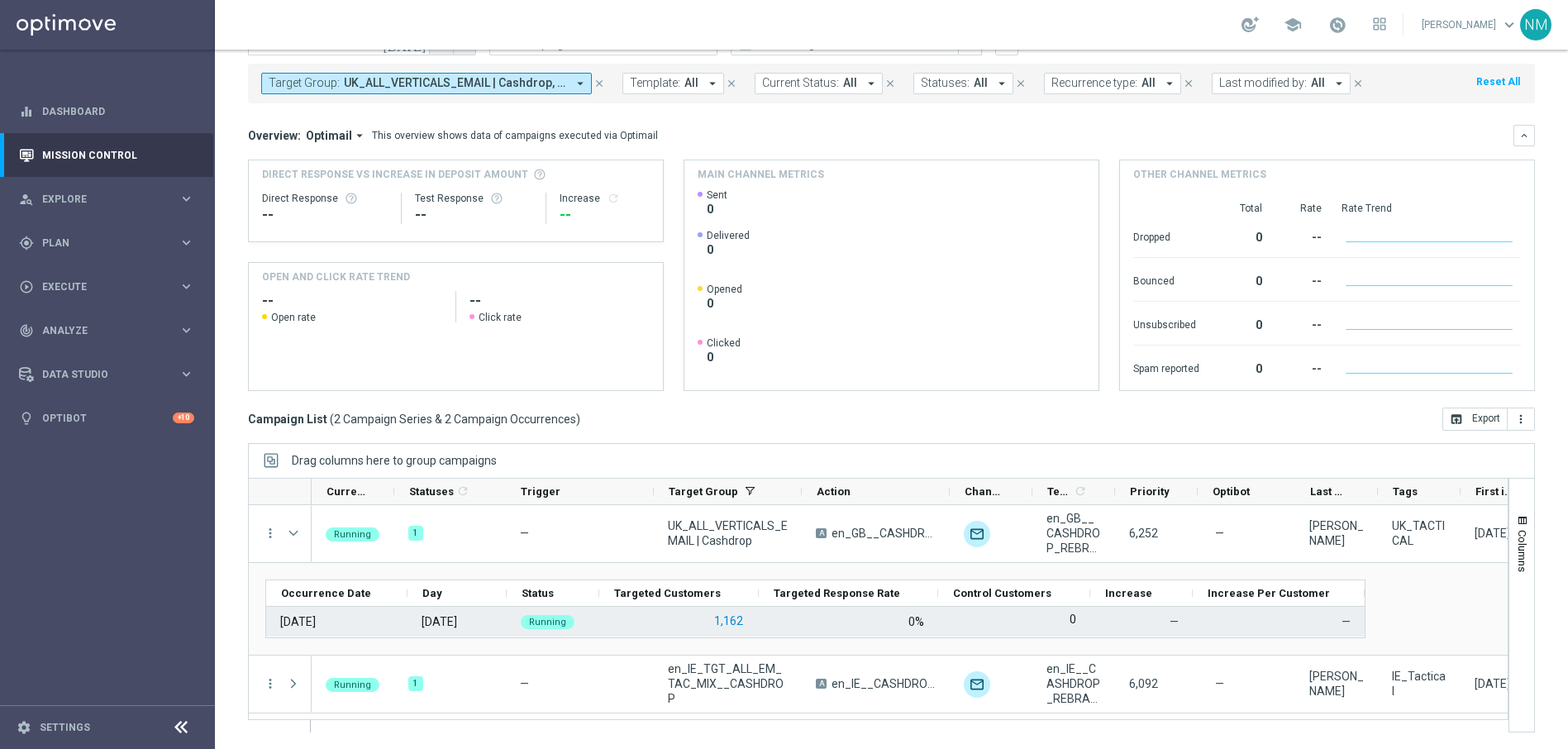
click at [722, 630] on button "1,162" at bounding box center [728, 621] width 32 height 21
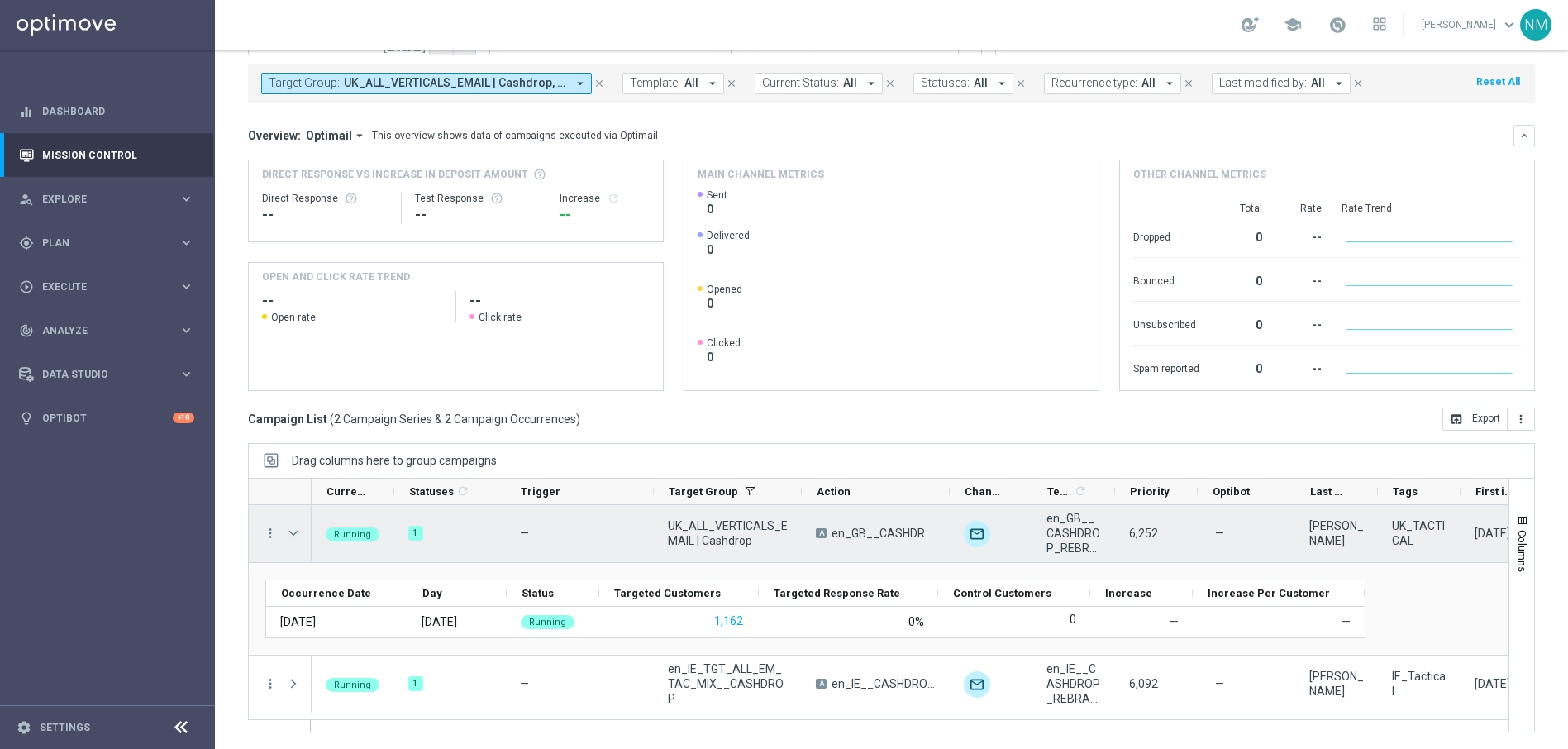
click at [295, 528] on span "Press SPACE to select this row." at bounding box center [294, 533] width 15 height 13
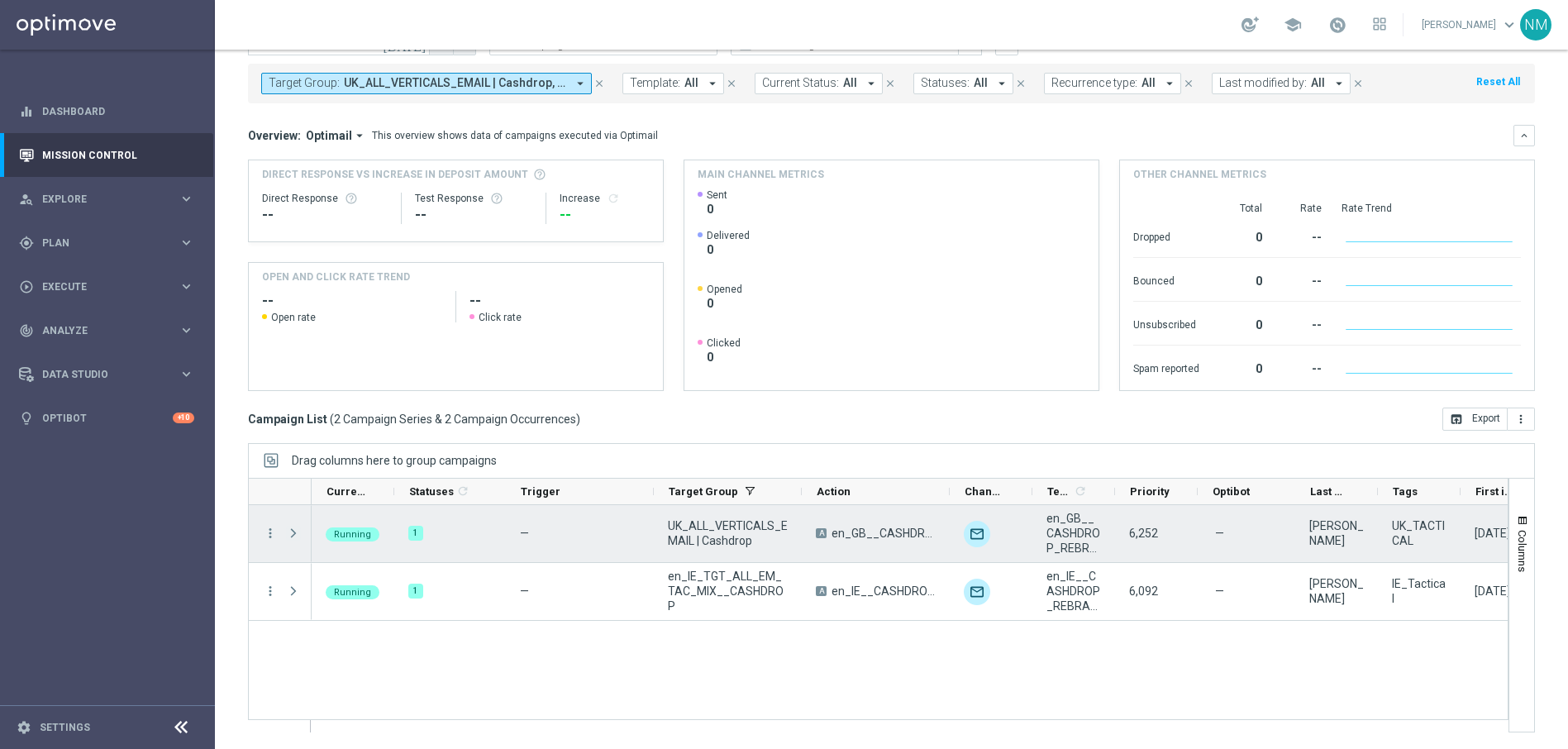
click at [289, 529] on span "Press SPACE to select this row." at bounding box center [294, 533] width 15 height 13
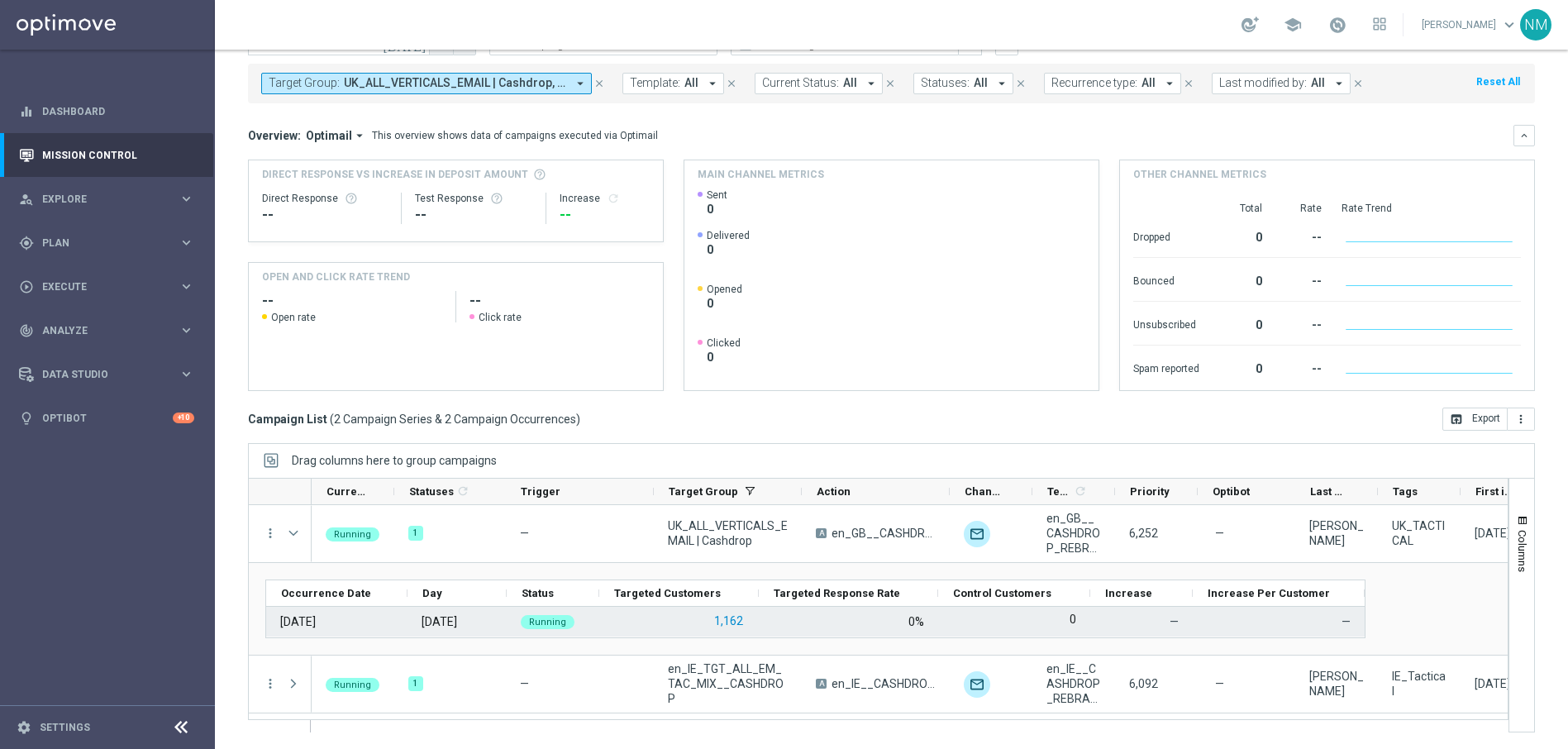
click at [734, 622] on button "1,162" at bounding box center [728, 621] width 32 height 21
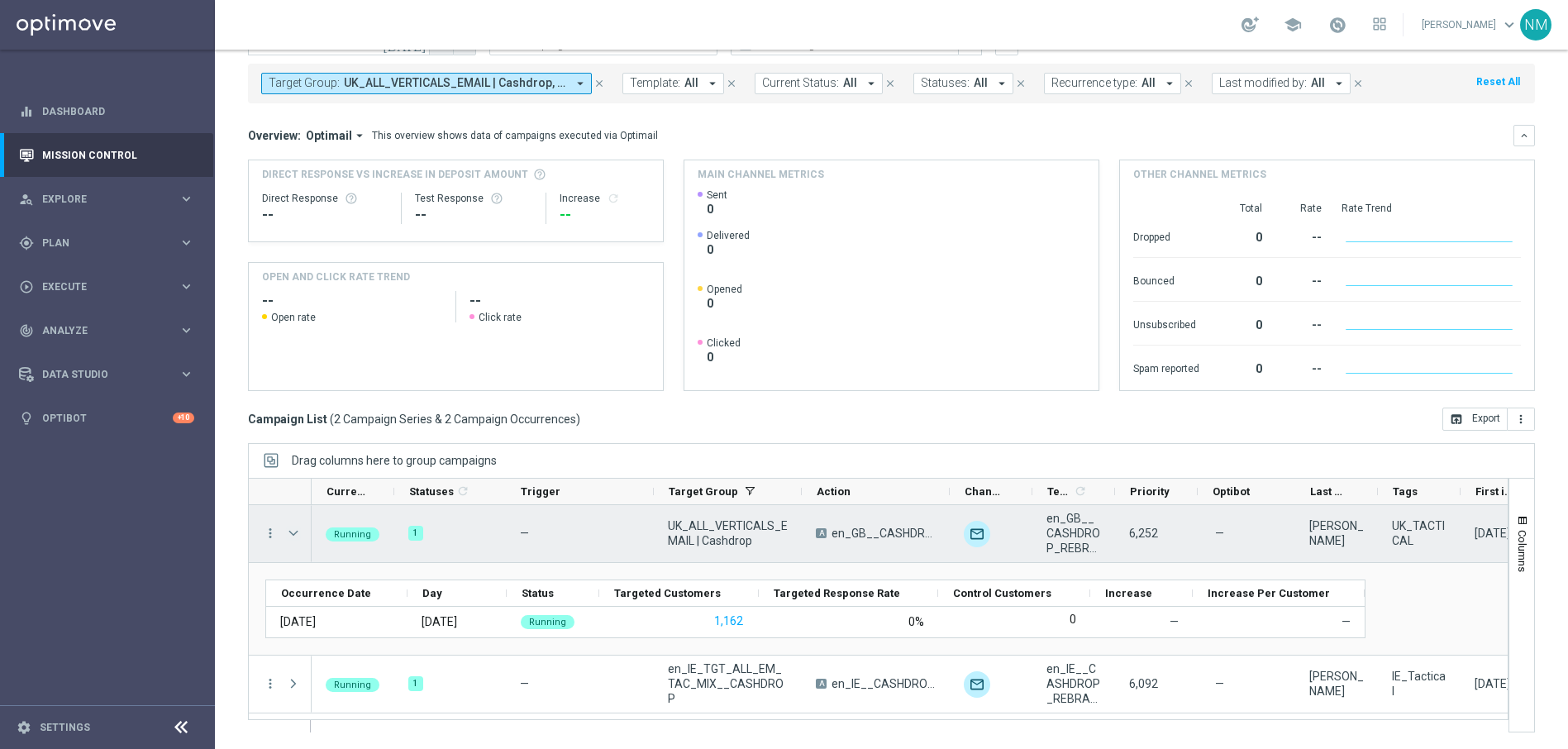
click at [293, 530] on span "Press SPACE to select this row." at bounding box center [294, 533] width 15 height 13
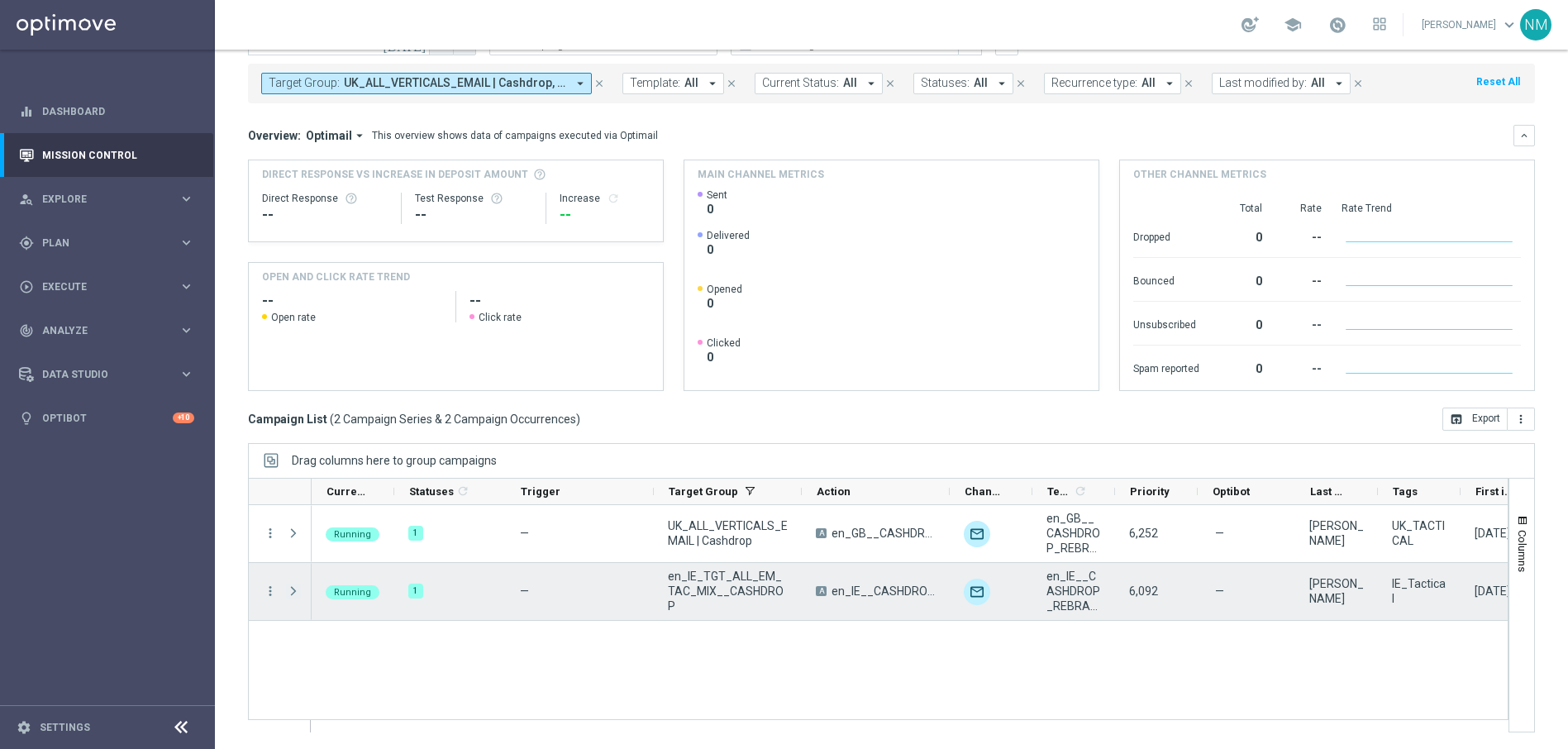
click at [295, 588] on span "Press SPACE to select this row." at bounding box center [294, 591] width 15 height 13
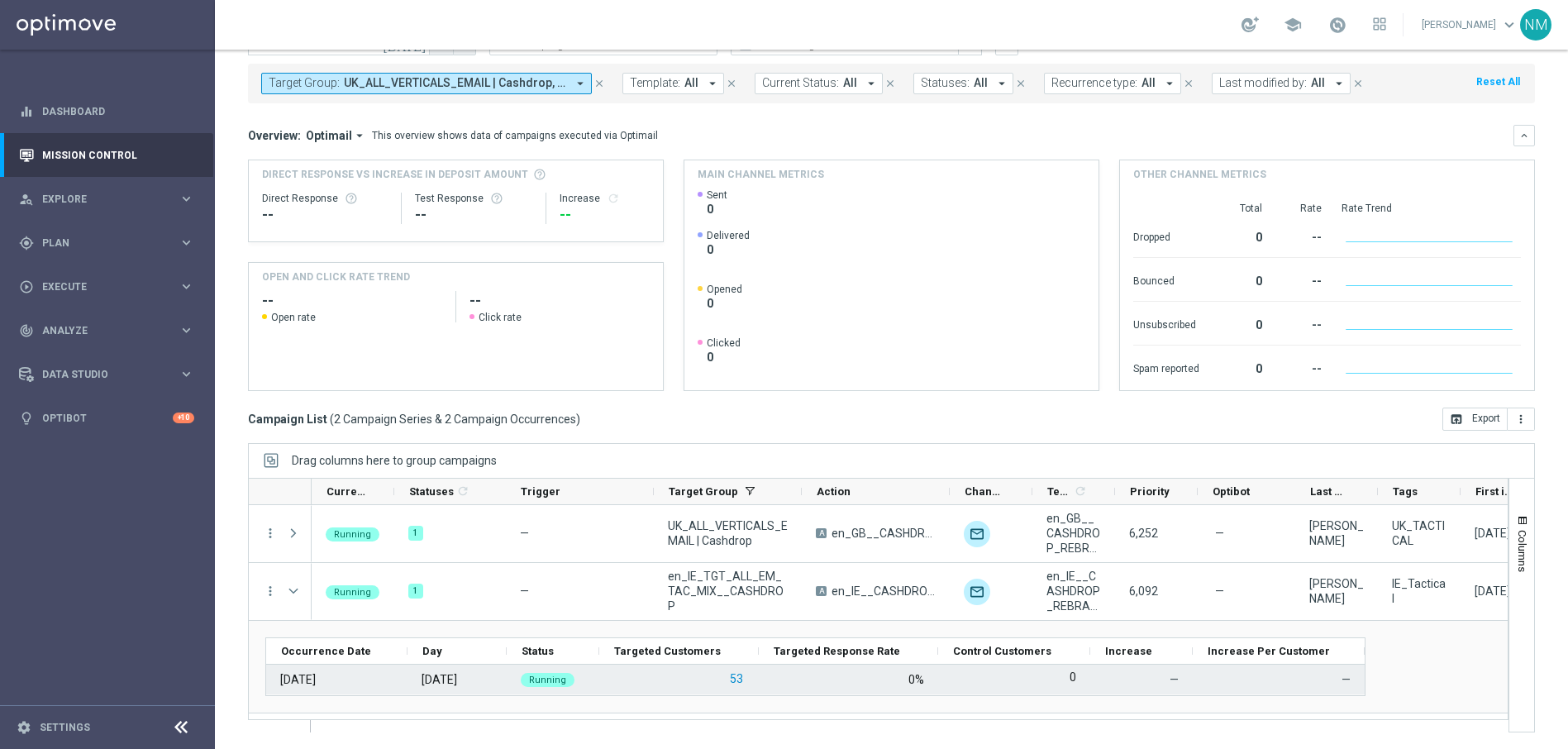
click at [737, 677] on button "53" at bounding box center [737, 678] width 17 height 21
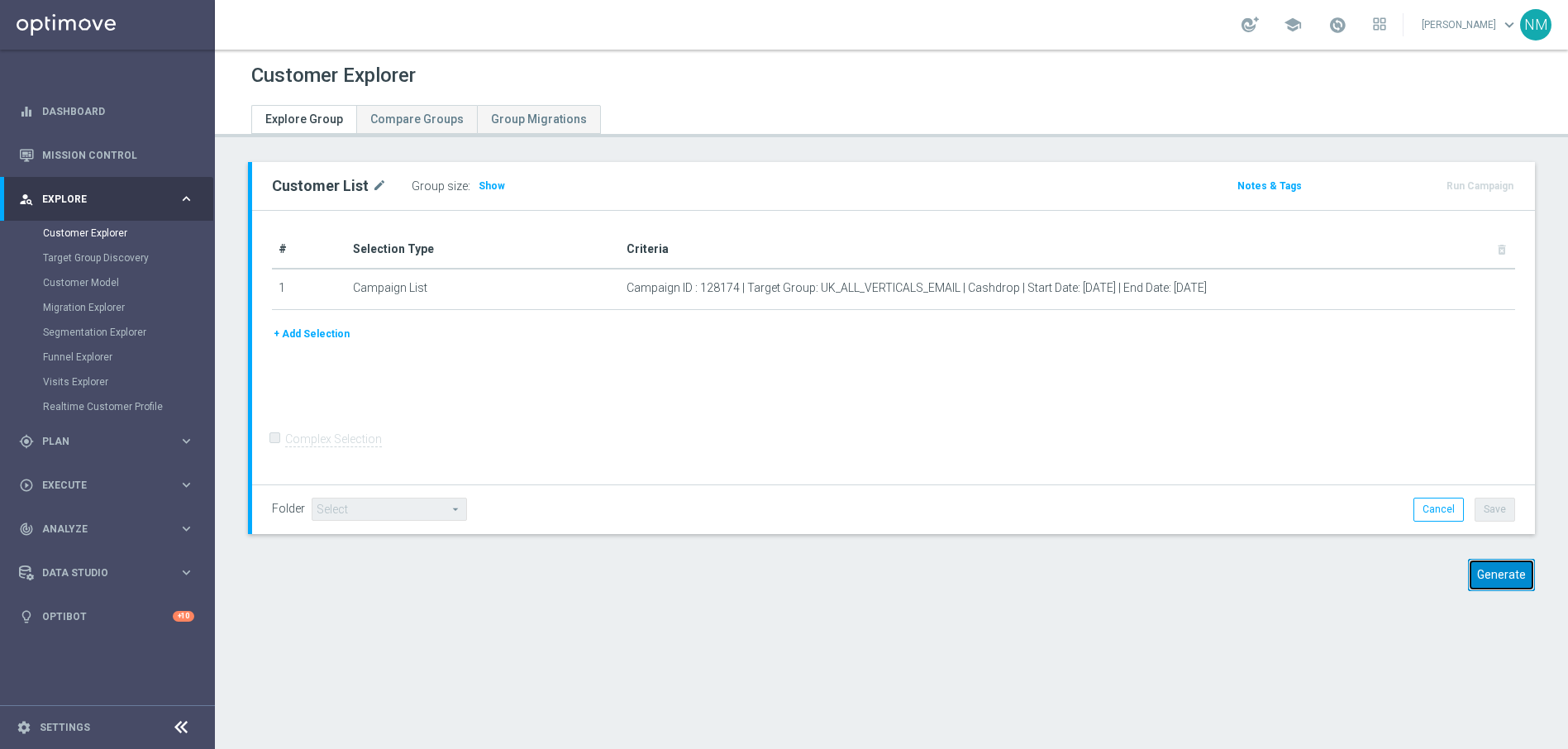
click at [1468, 573] on button "Generate" at bounding box center [1501, 574] width 67 height 32
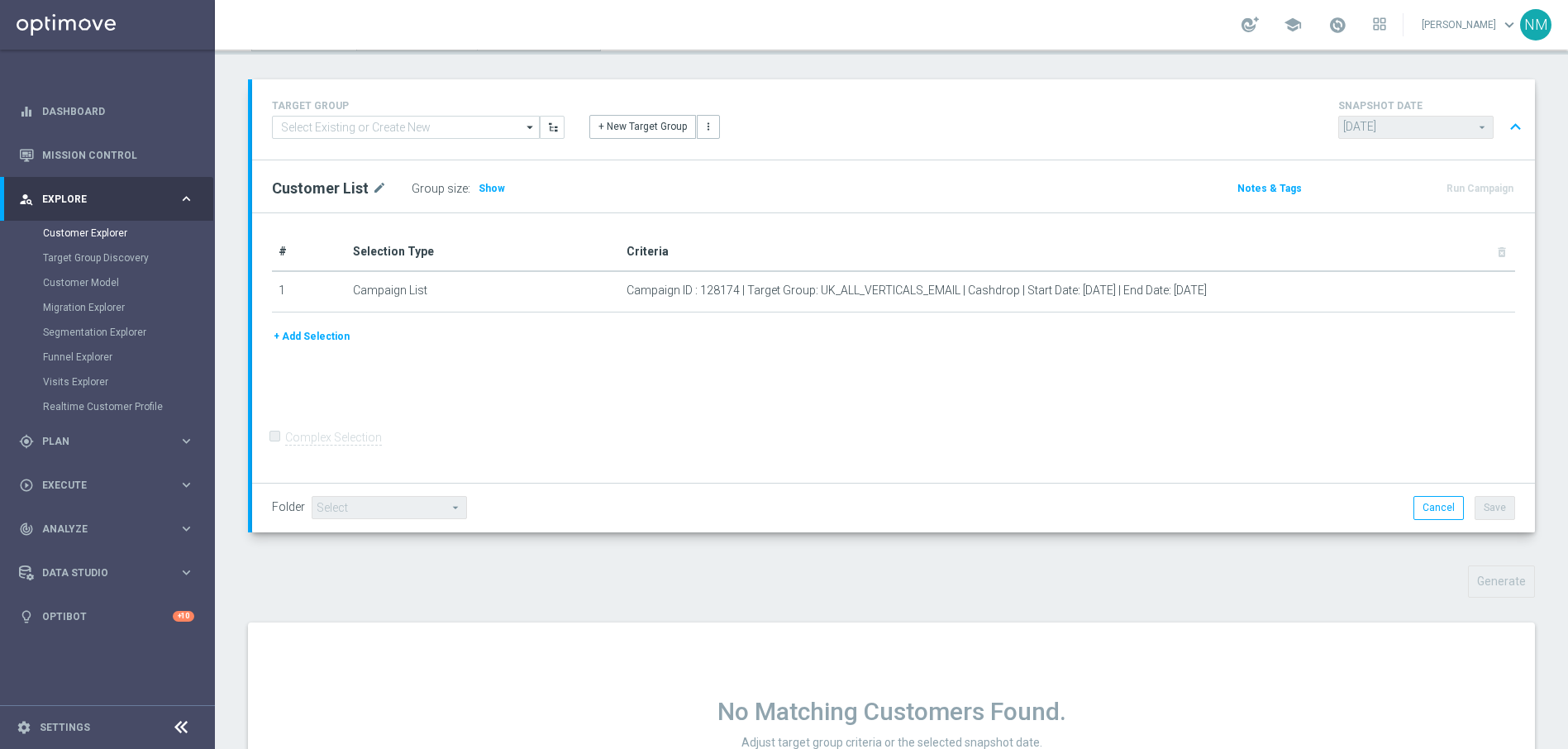
scroll to position [195, 0]
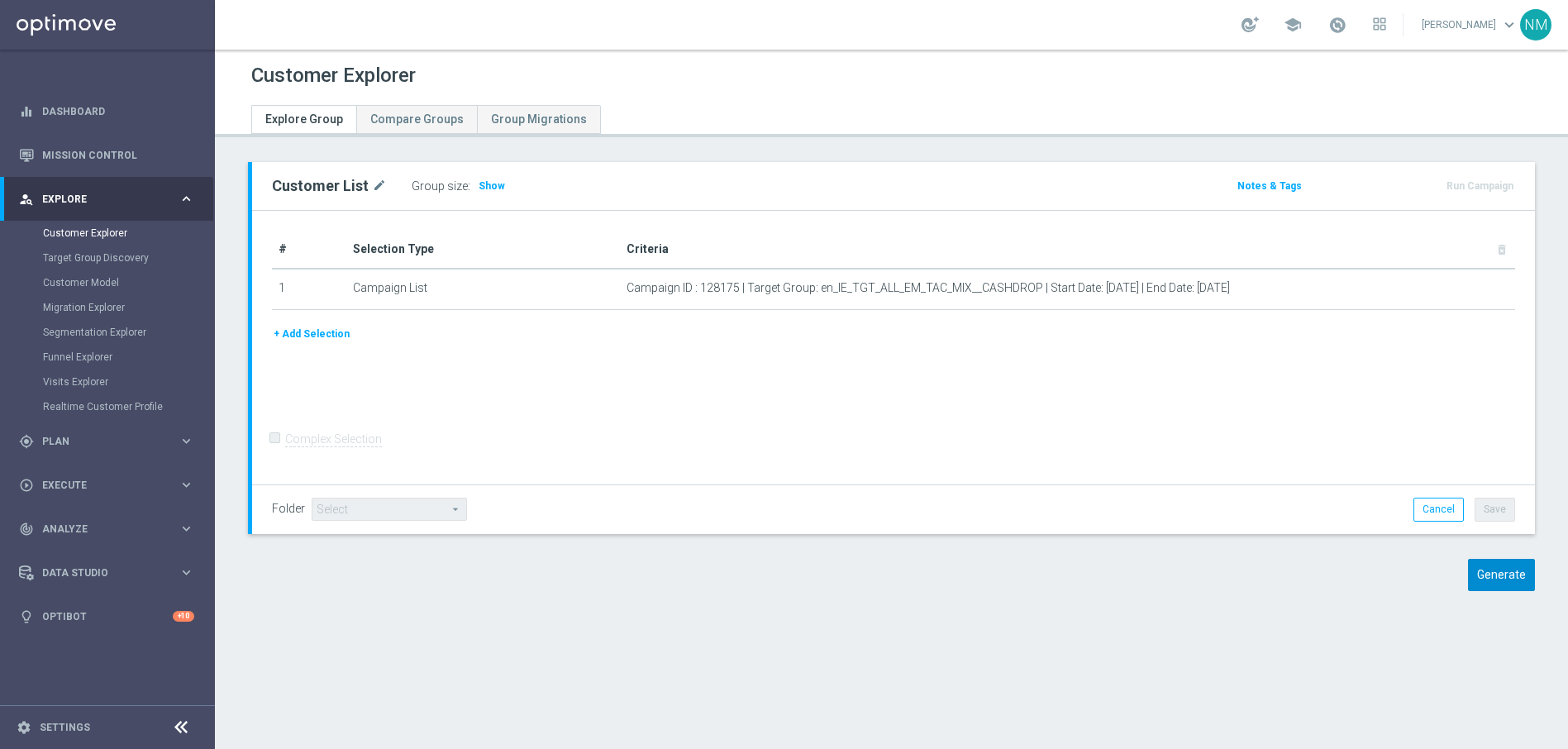
click at [1476, 558] on div "Customer List mode_edit Group size : Show Notes & Tags Run Campaign" at bounding box center [891, 389] width 1353 height 454
click at [1476, 570] on button "Generate" at bounding box center [1501, 574] width 67 height 32
click at [1502, 591] on div "Customer List mode_edit Group size : Show Notes & Tags Run Campaign" at bounding box center [891, 389] width 1353 height 454
click at [1487, 578] on button "Generate" at bounding box center [1501, 574] width 67 height 32
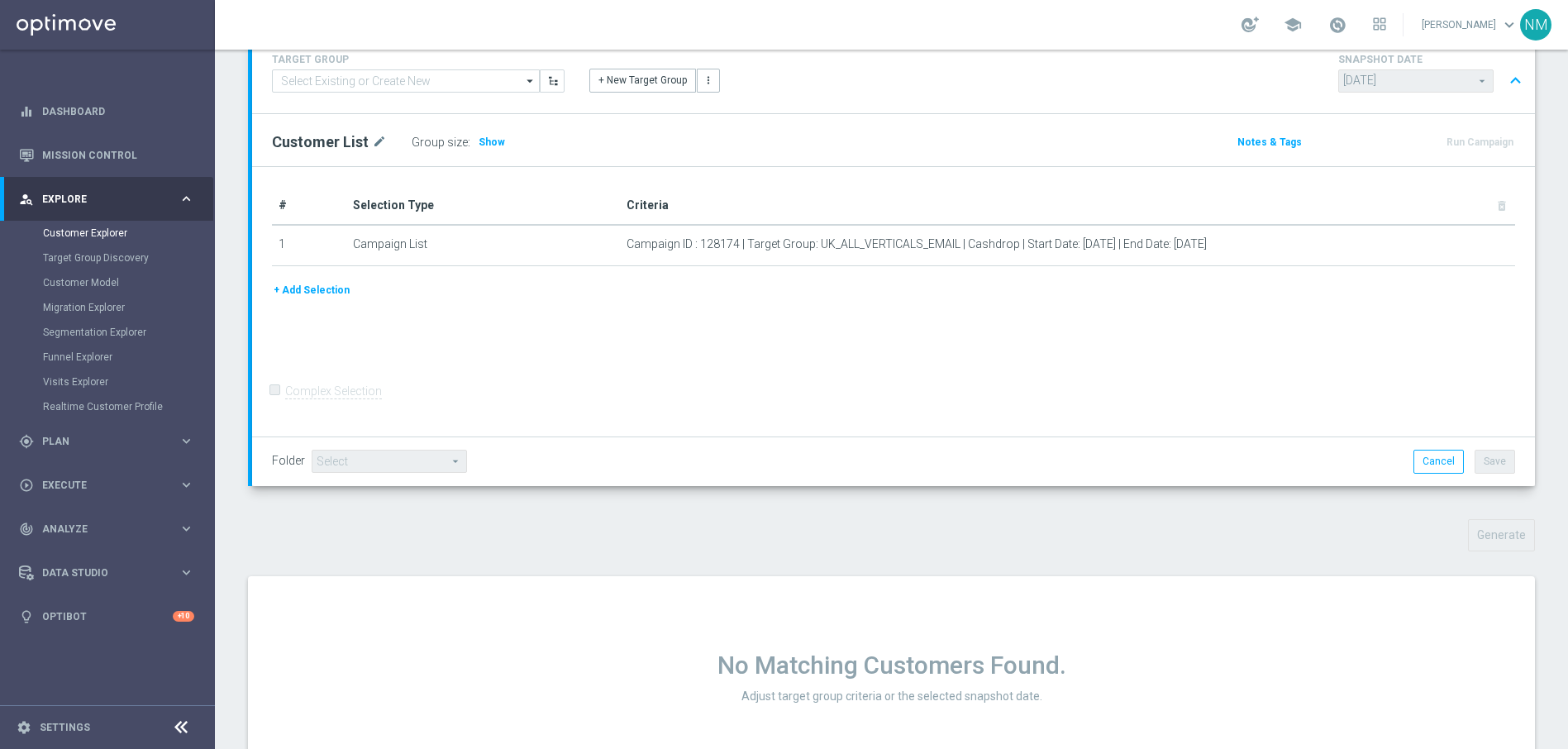
scroll to position [195, 0]
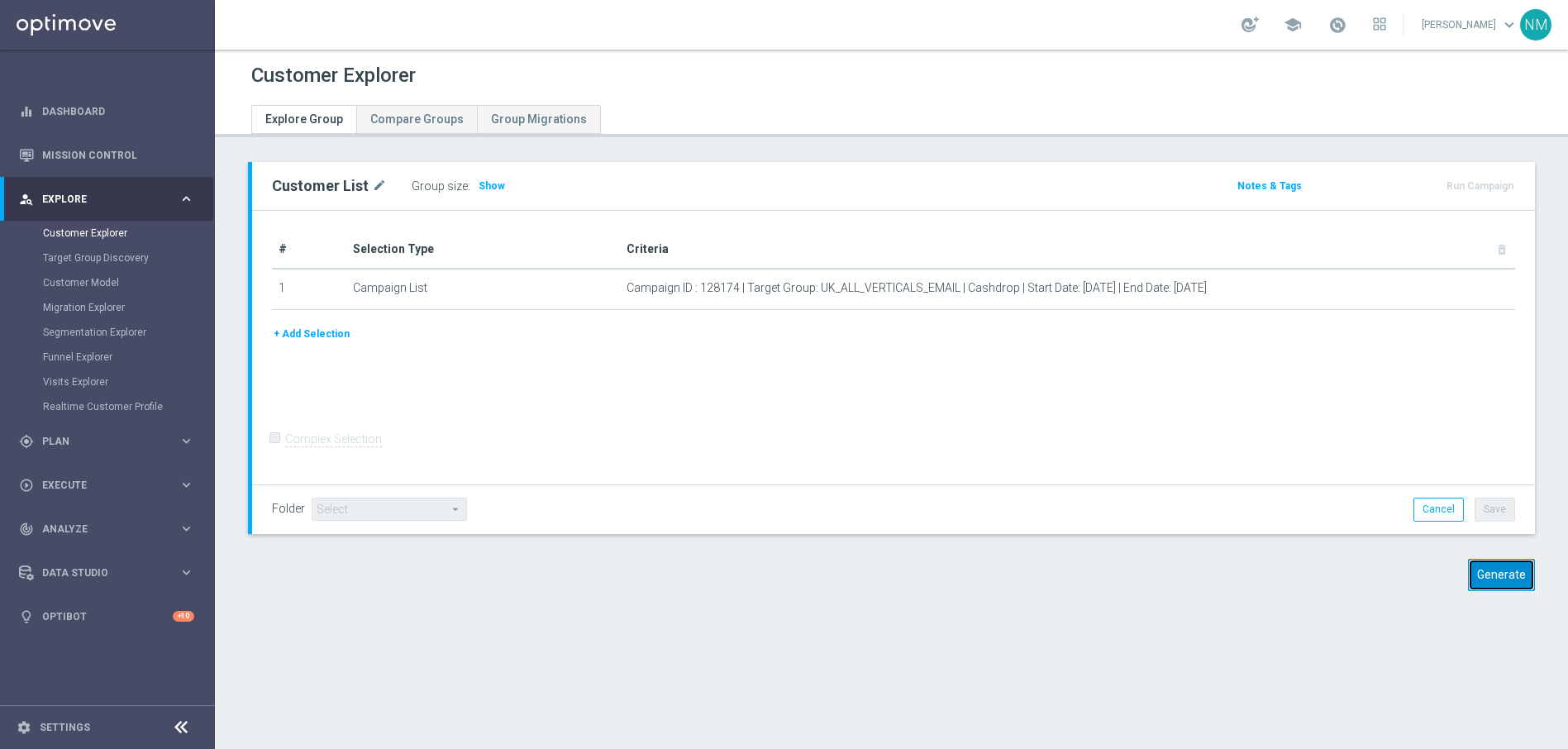
click at [1495, 575] on button "Generate" at bounding box center [1501, 574] width 67 height 32
click at [1522, 573] on div "Generate" at bounding box center [1383, 574] width 328 height 32
click at [1503, 578] on button "Generate" at bounding box center [1501, 574] width 67 height 32
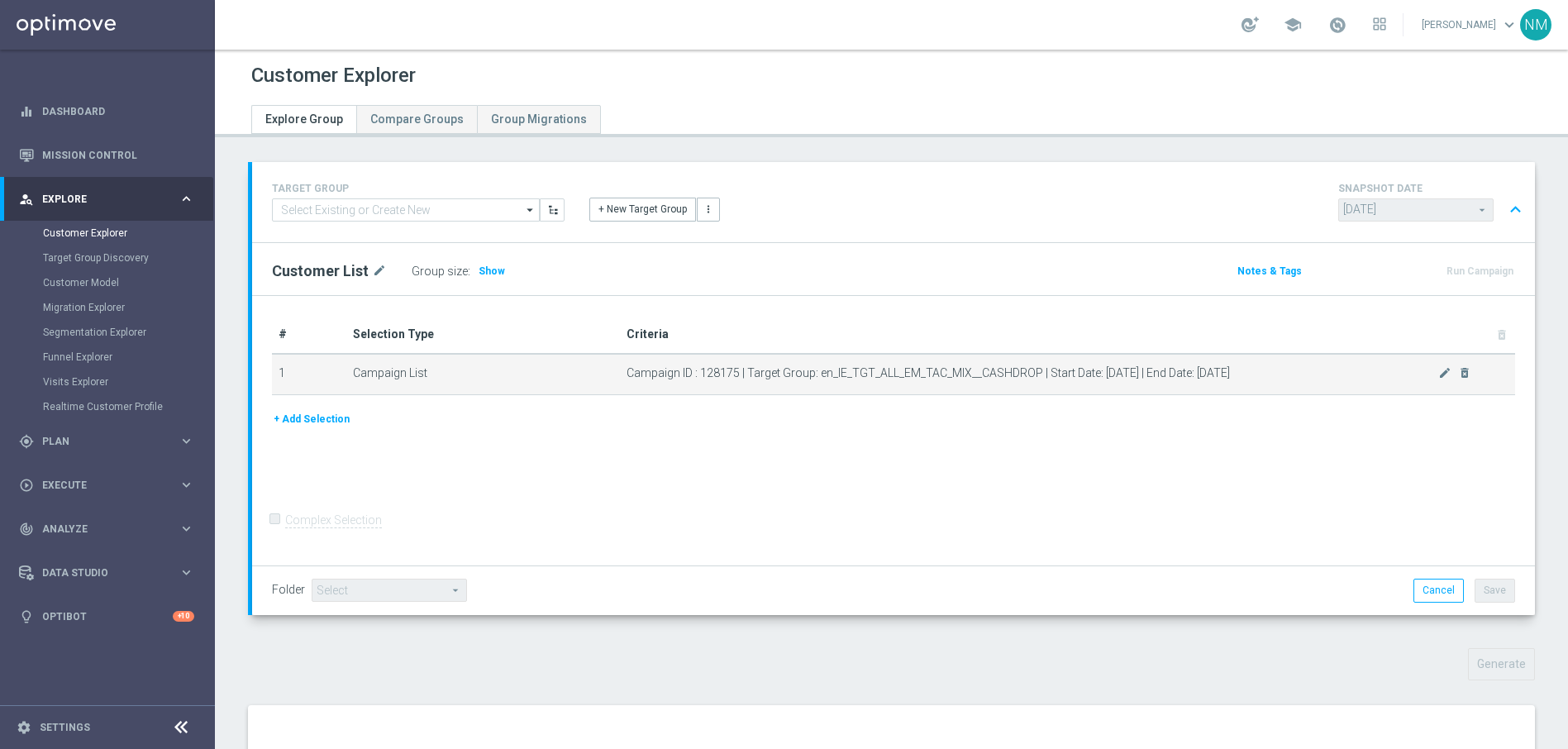
scroll to position [195, 0]
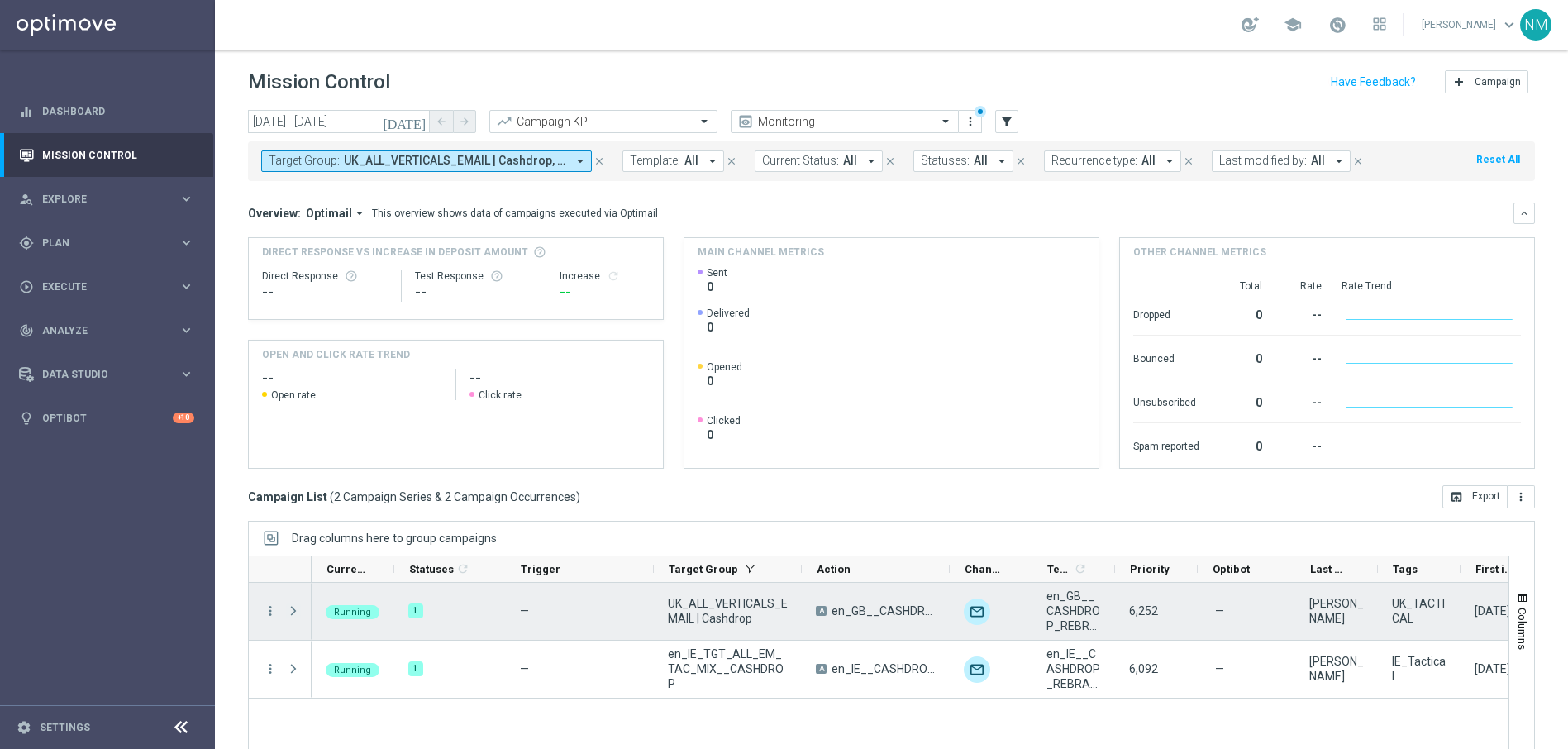
click at [295, 613] on span "Press SPACE to select this row." at bounding box center [294, 611] width 15 height 13
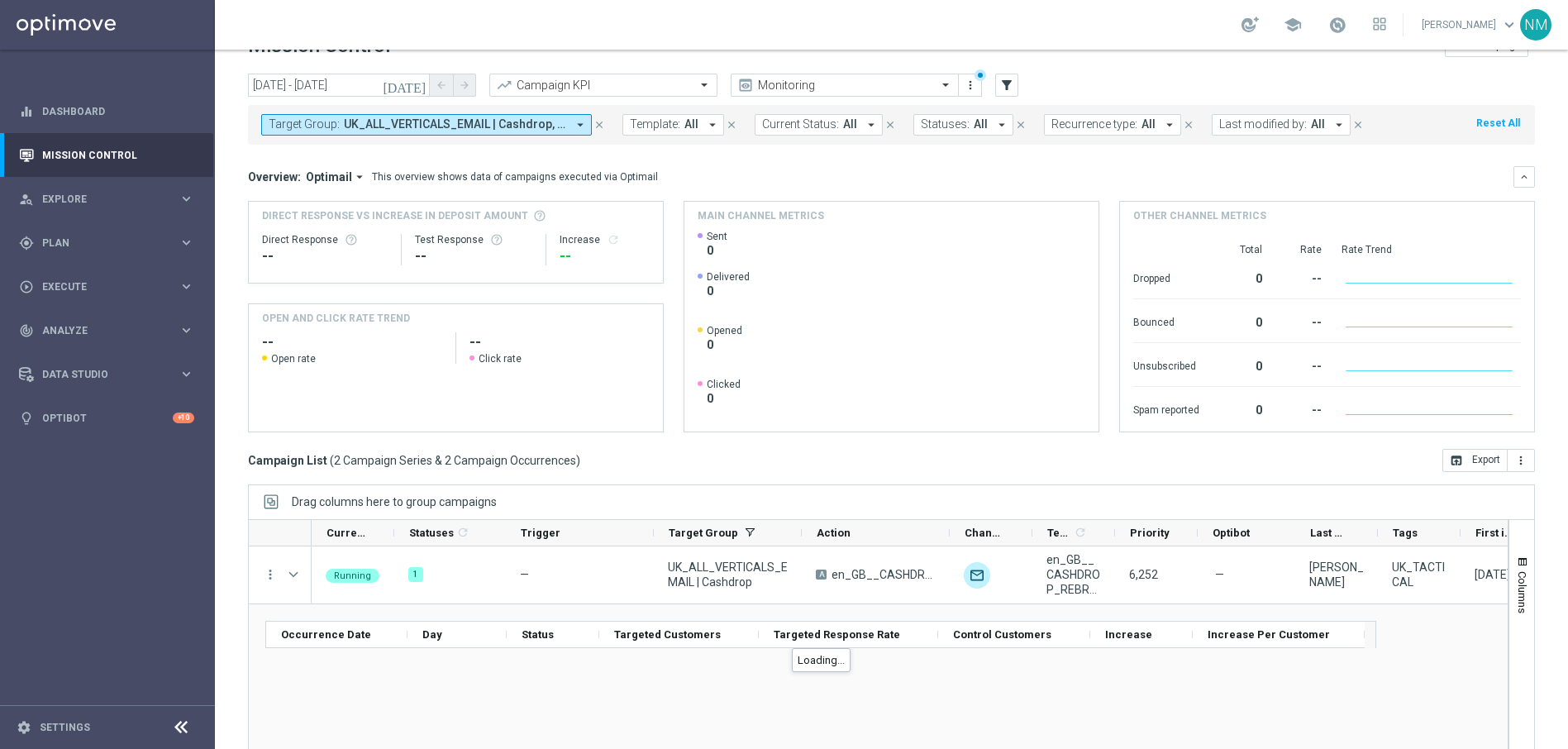
scroll to position [77, 0]
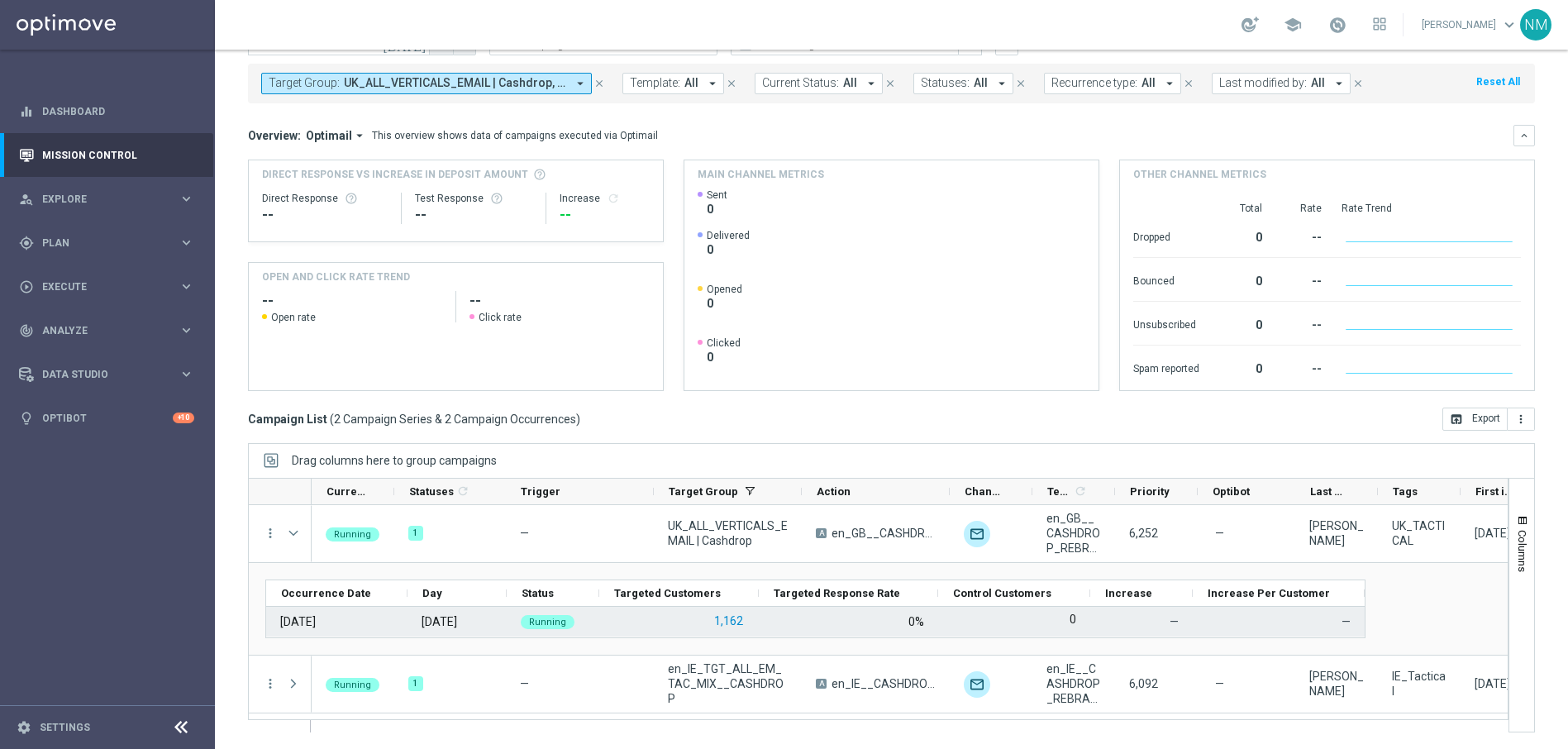
click at [727, 613] on button "1,162" at bounding box center [728, 621] width 32 height 21
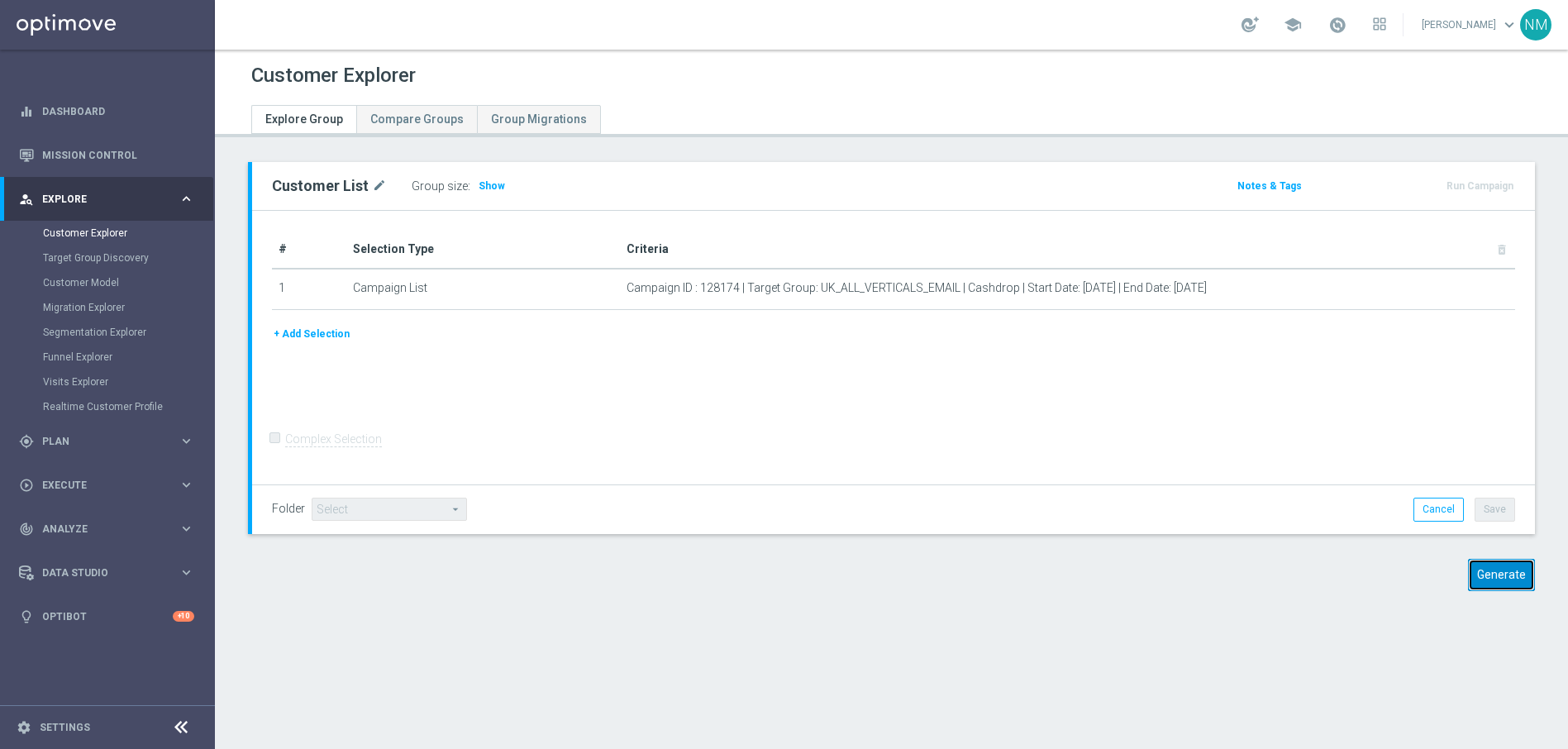
click at [1469, 565] on button "Generate" at bounding box center [1501, 574] width 67 height 32
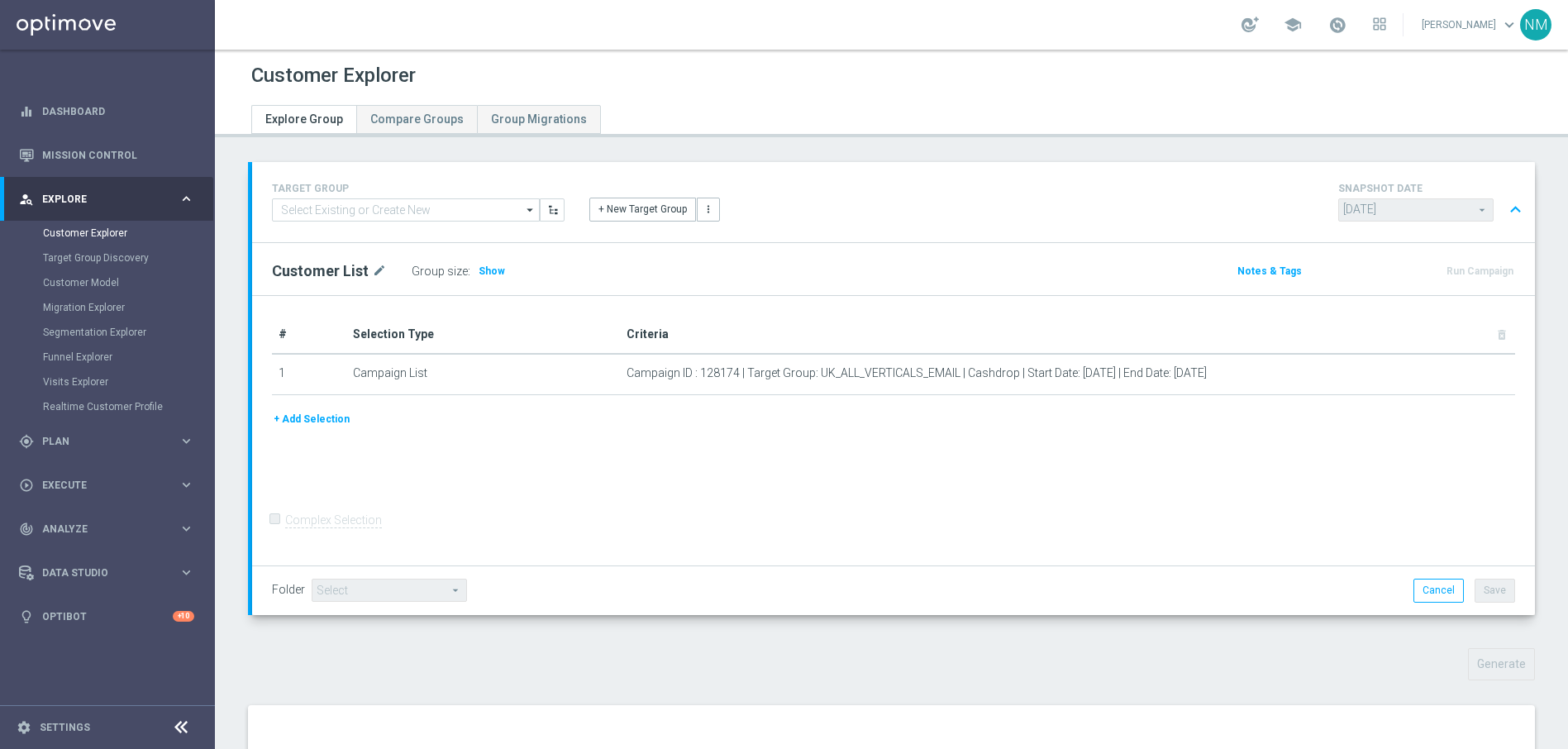
scroll to position [195, 0]
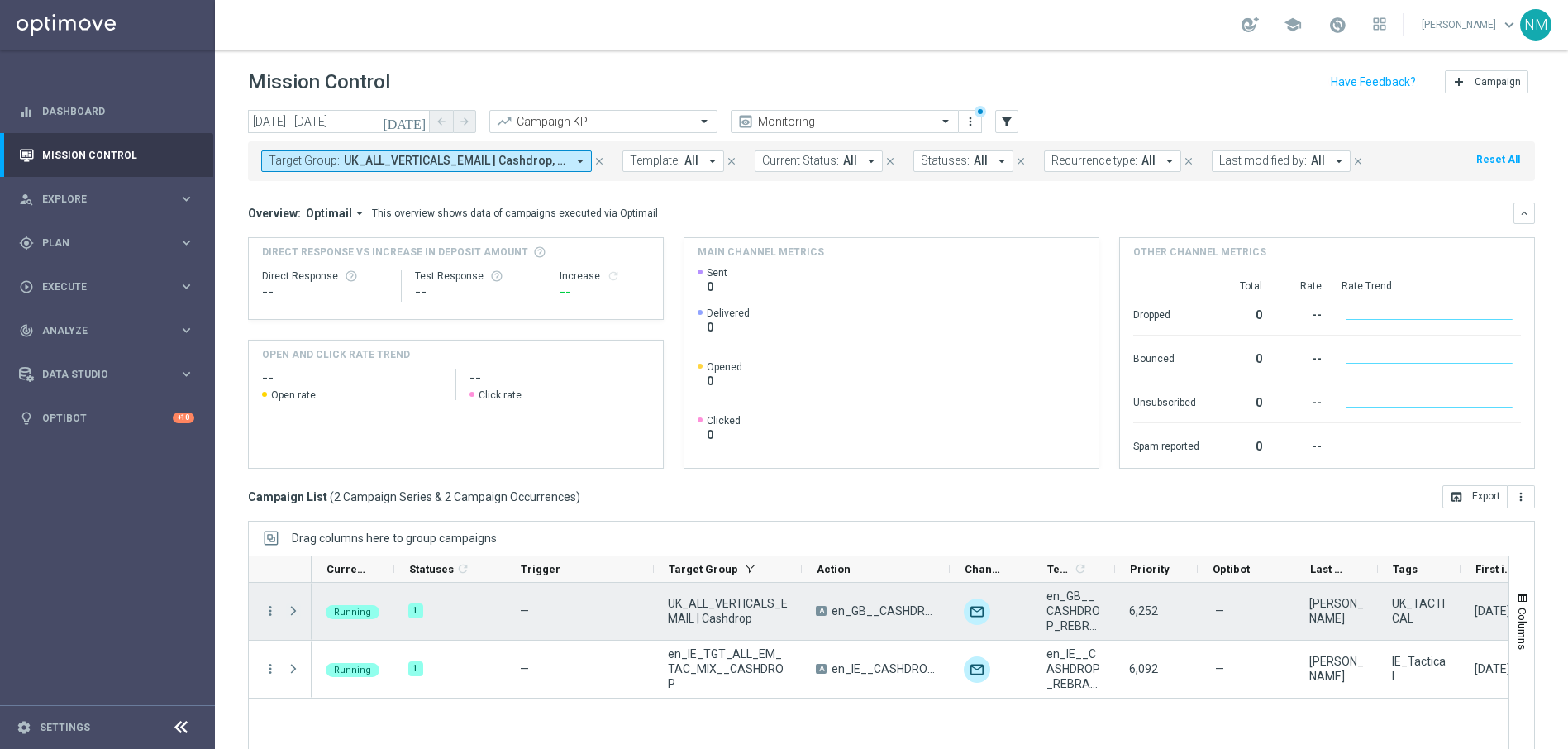
click at [295, 612] on span "Press SPACE to select this row." at bounding box center [294, 611] width 15 height 13
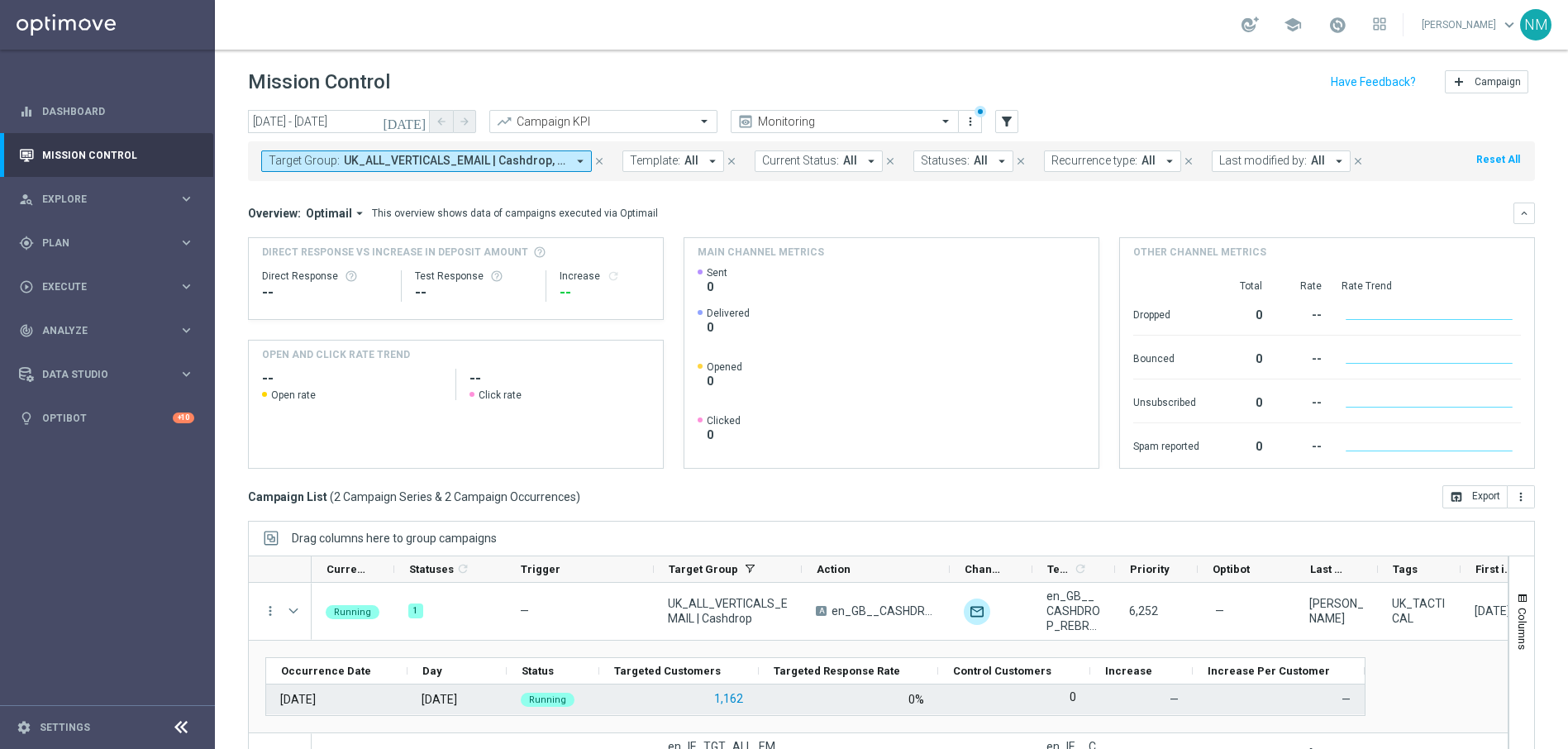
click at [740, 692] on button "1,162" at bounding box center [728, 698] width 32 height 21
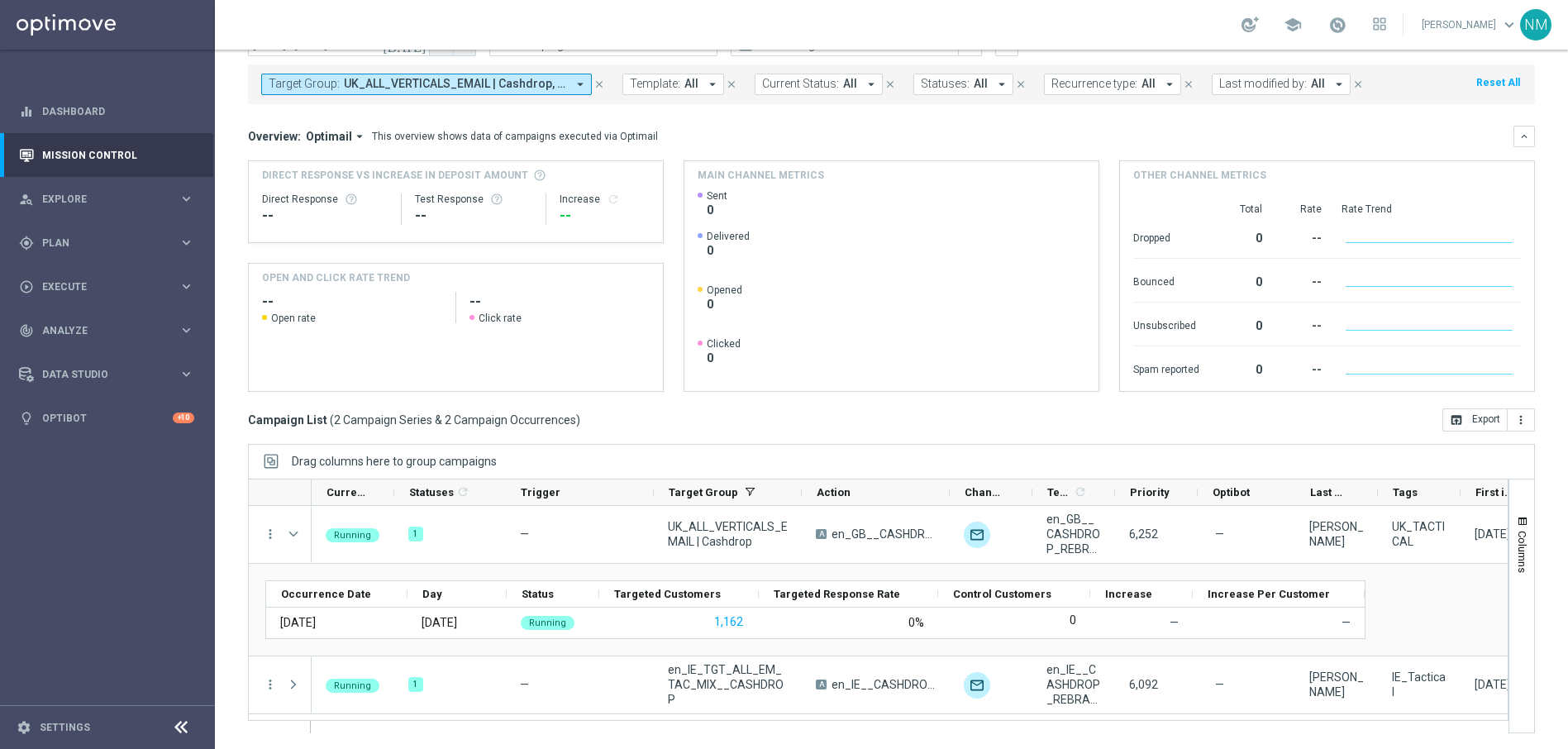
scroll to position [77, 0]
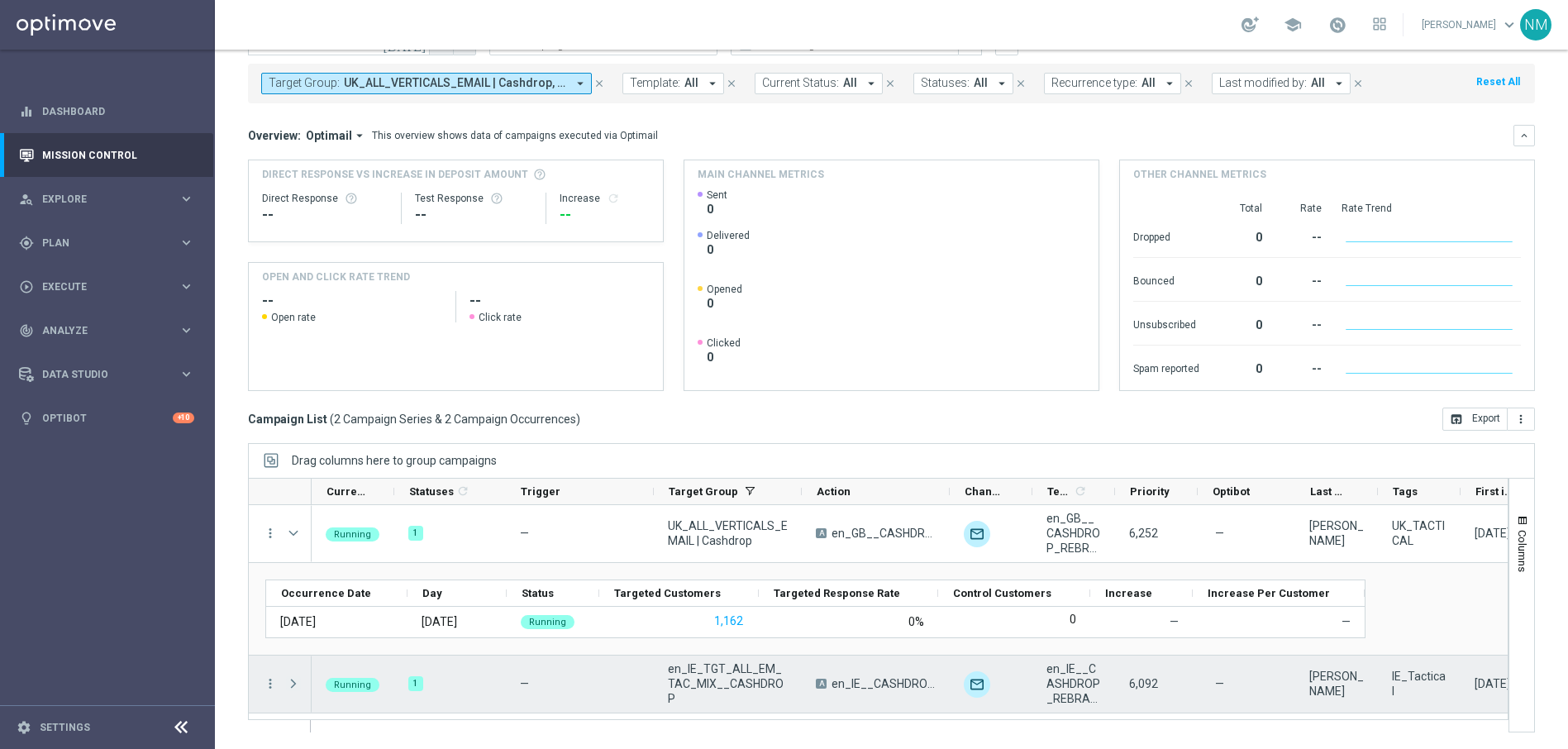
click at [293, 680] on span "Press SPACE to select this row." at bounding box center [294, 683] width 15 height 13
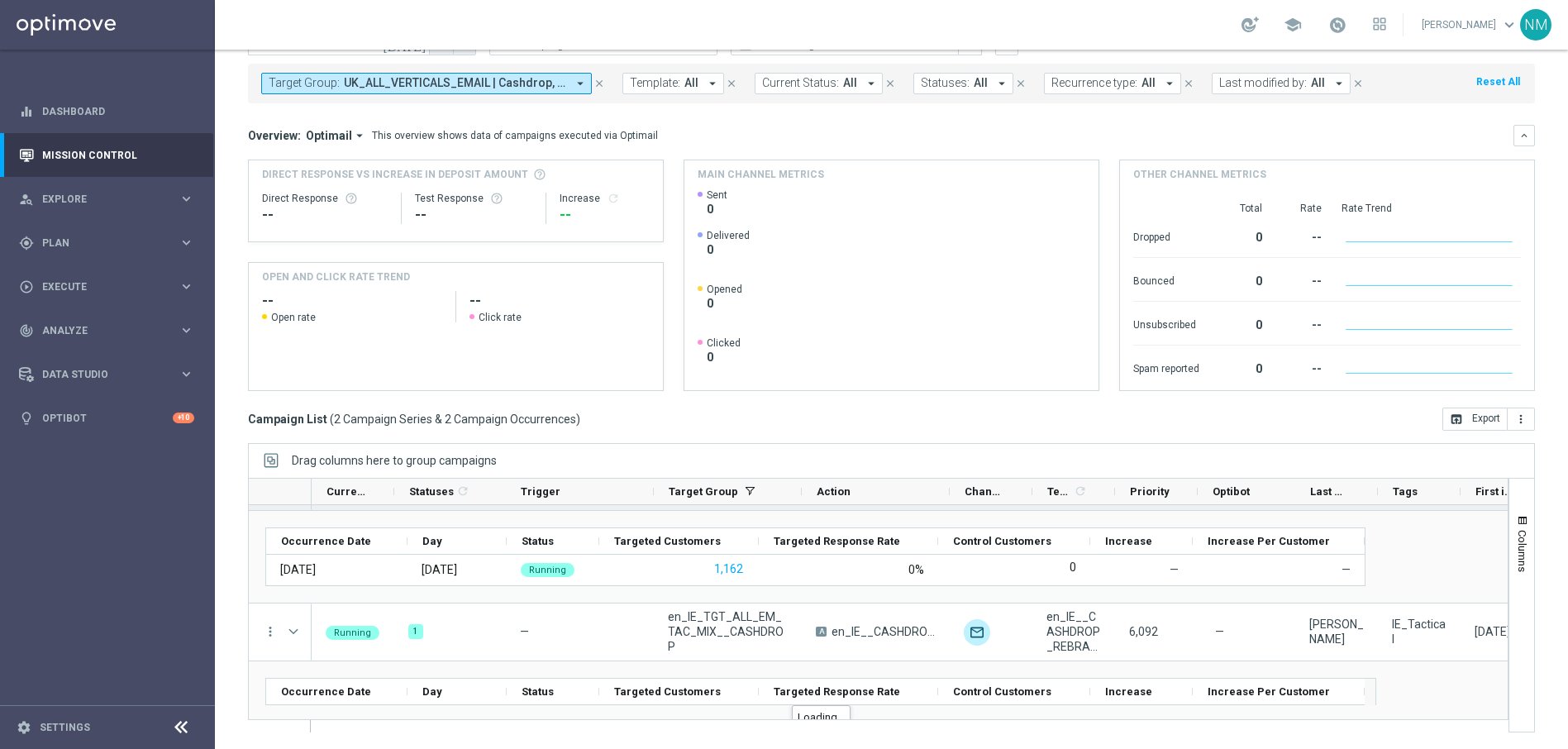
scroll to position [87, 0]
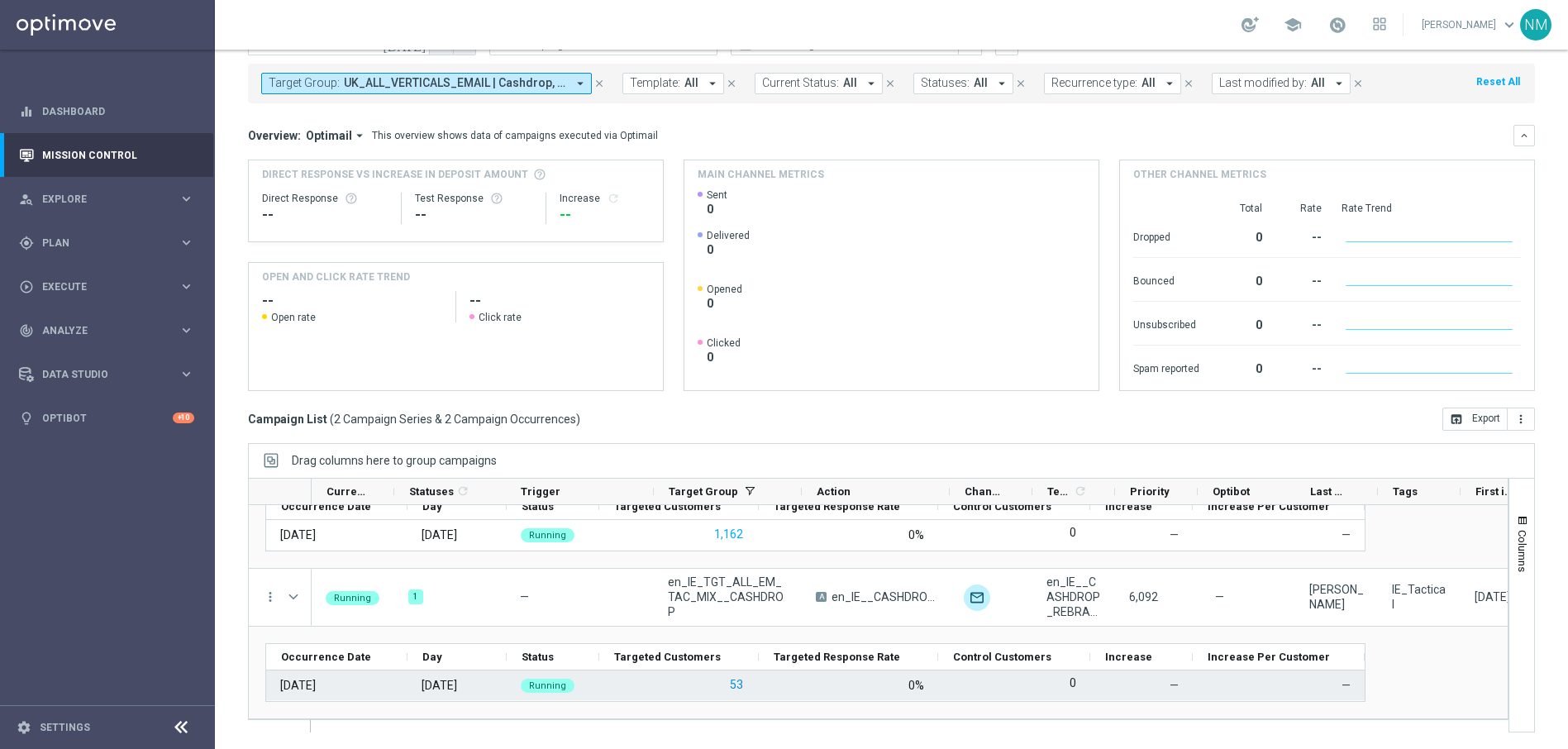
click at [737, 689] on button "53" at bounding box center [737, 684] width 17 height 21
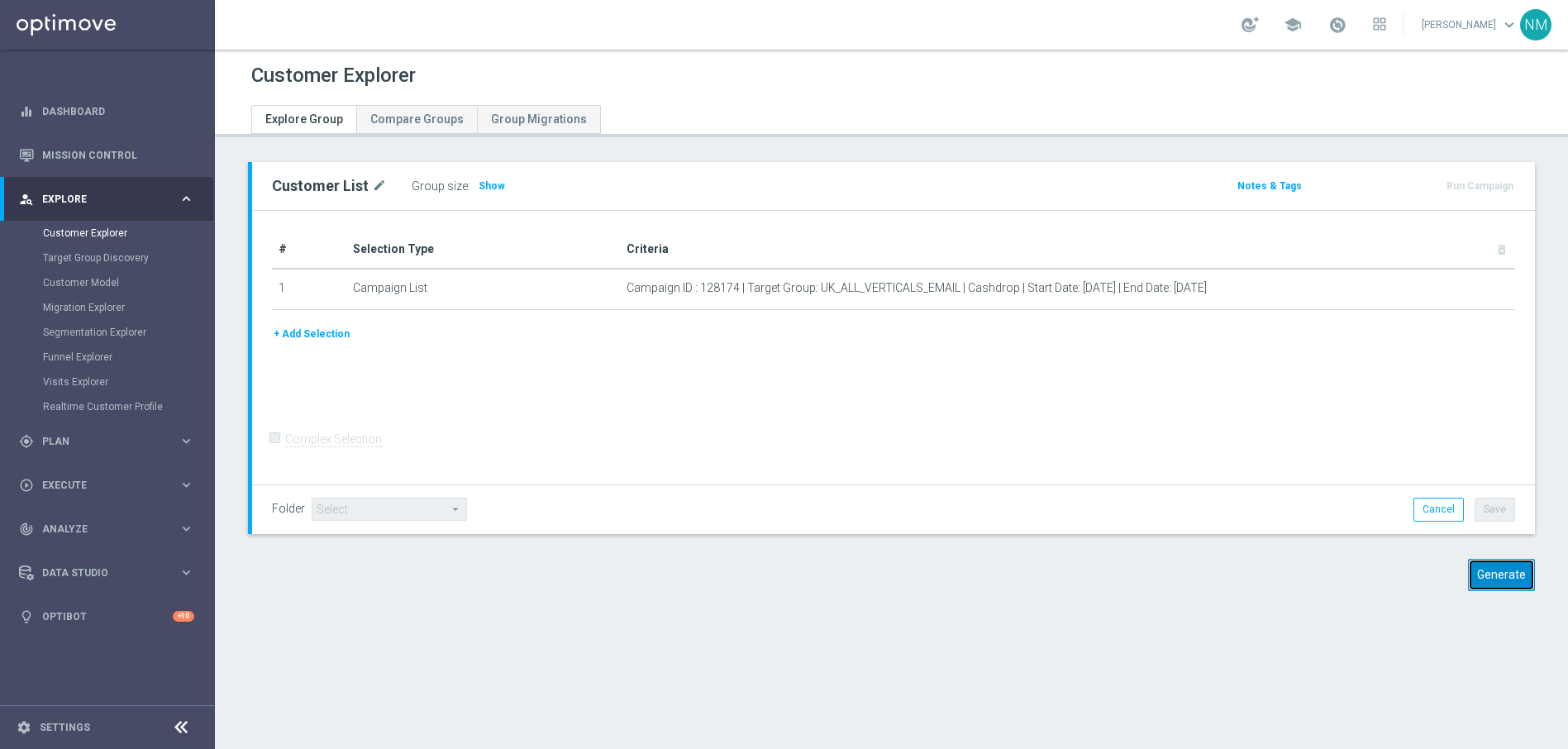
click at [1479, 562] on button "Generate" at bounding box center [1501, 574] width 67 height 32
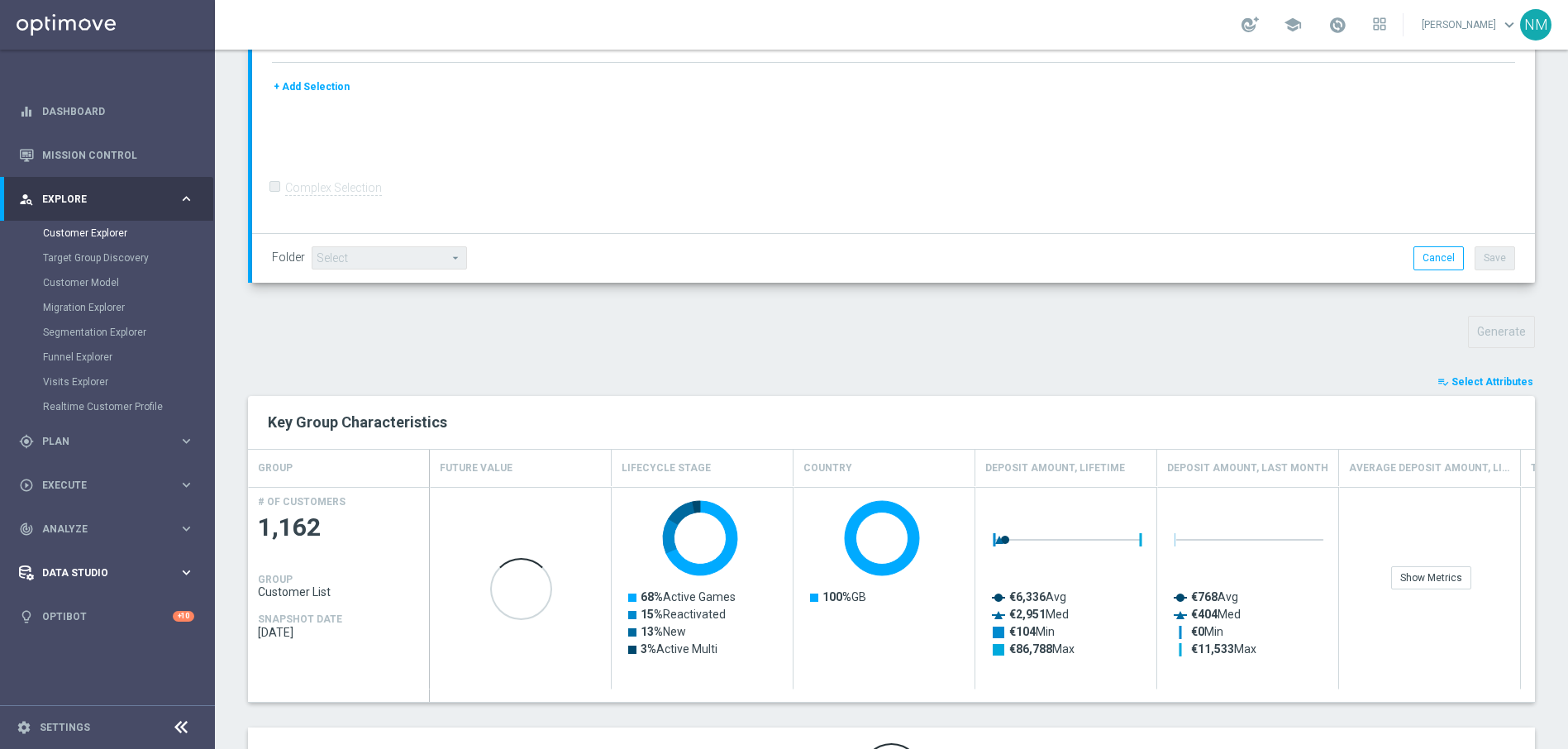
scroll to position [445, 0]
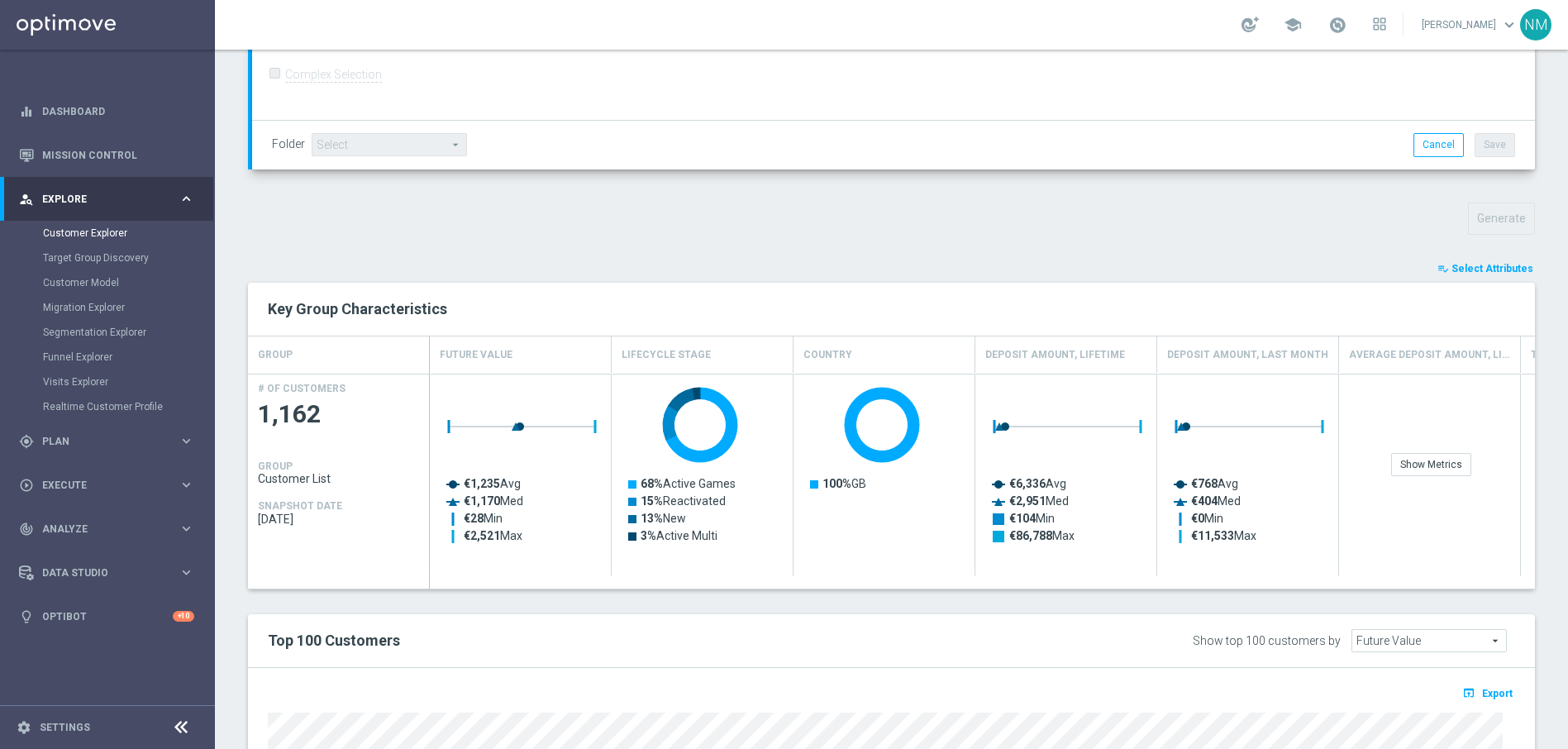
click at [1485, 687] on span "Export" at bounding box center [1496, 693] width 31 height 12
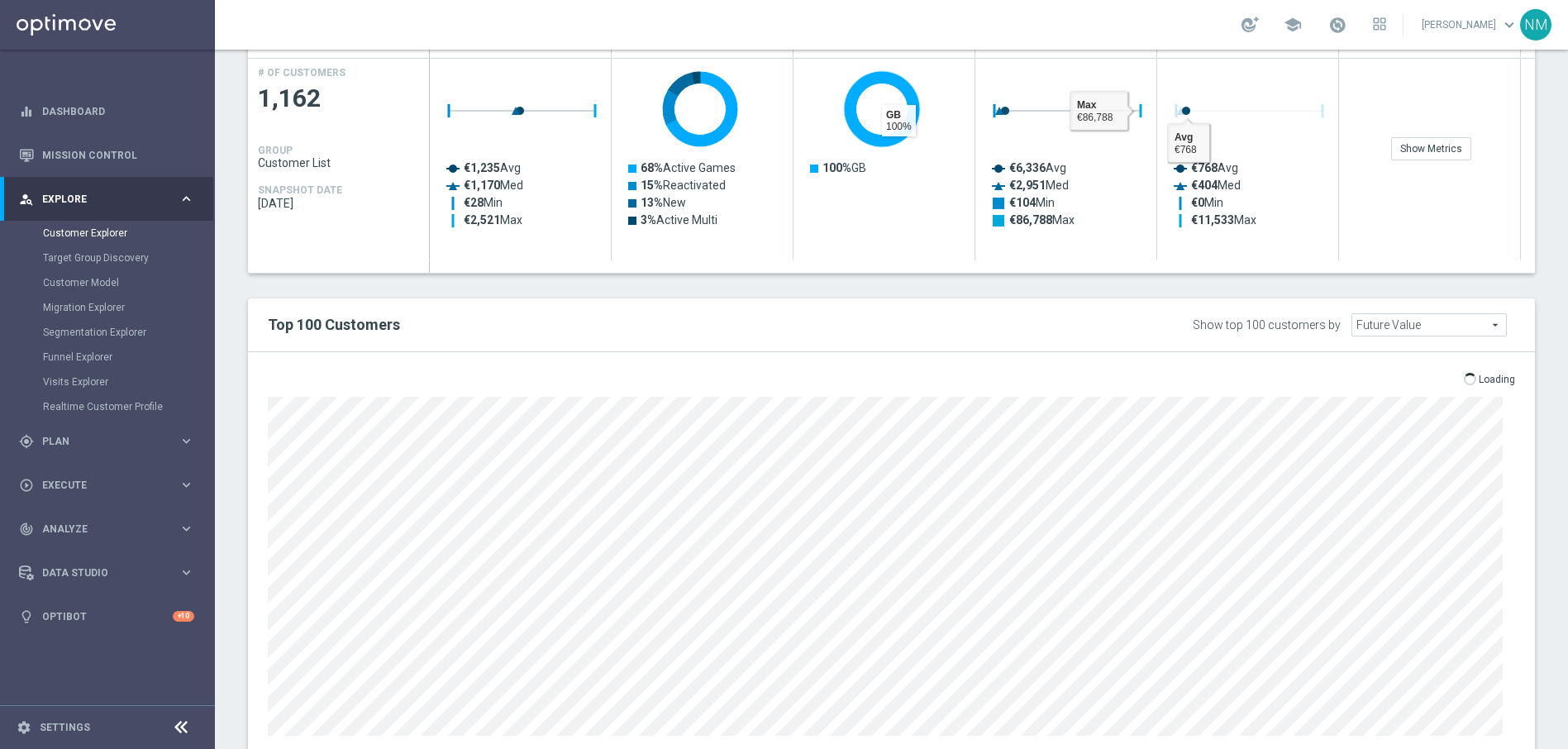
scroll to position [809, 0]
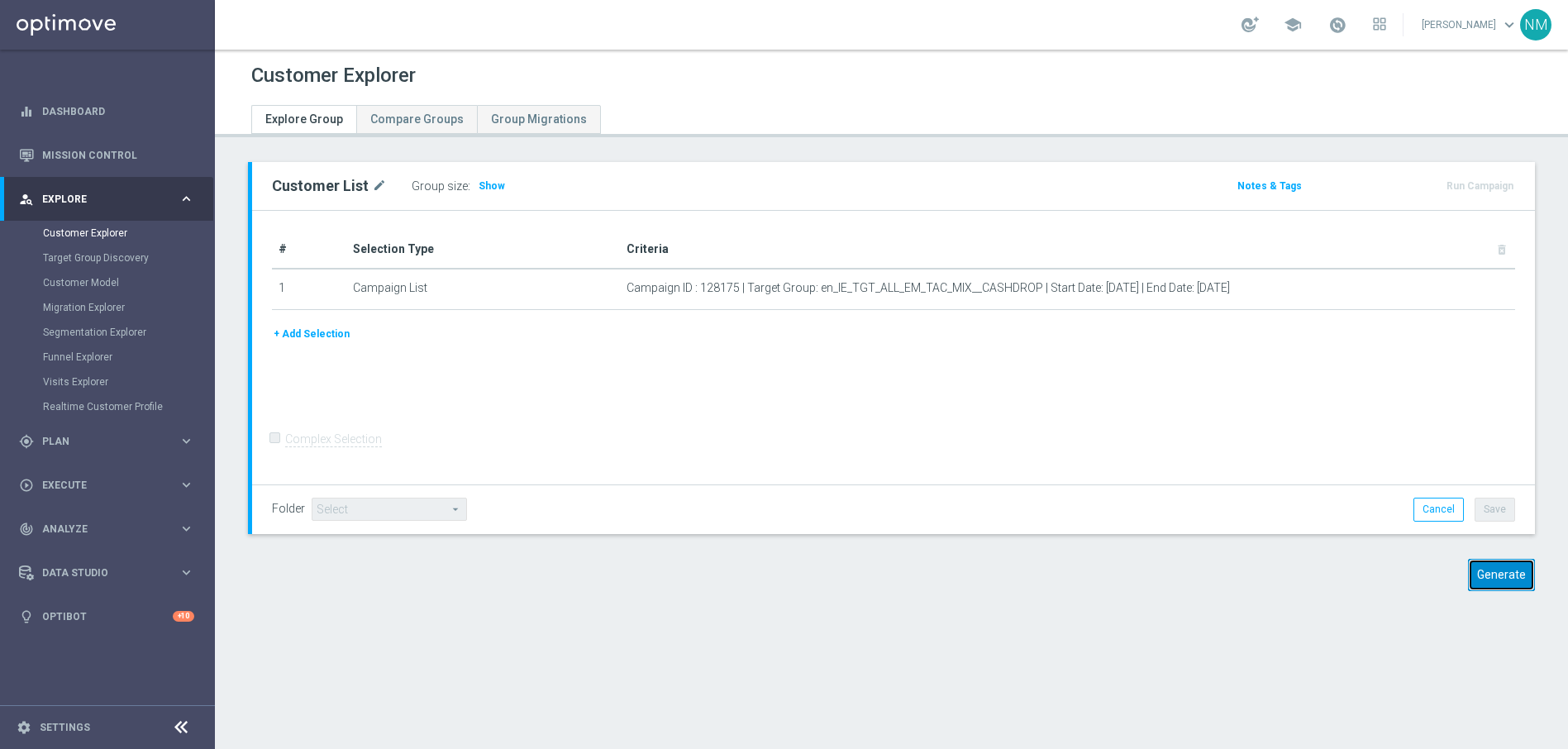
click at [1510, 578] on button "Generate" at bounding box center [1501, 574] width 67 height 32
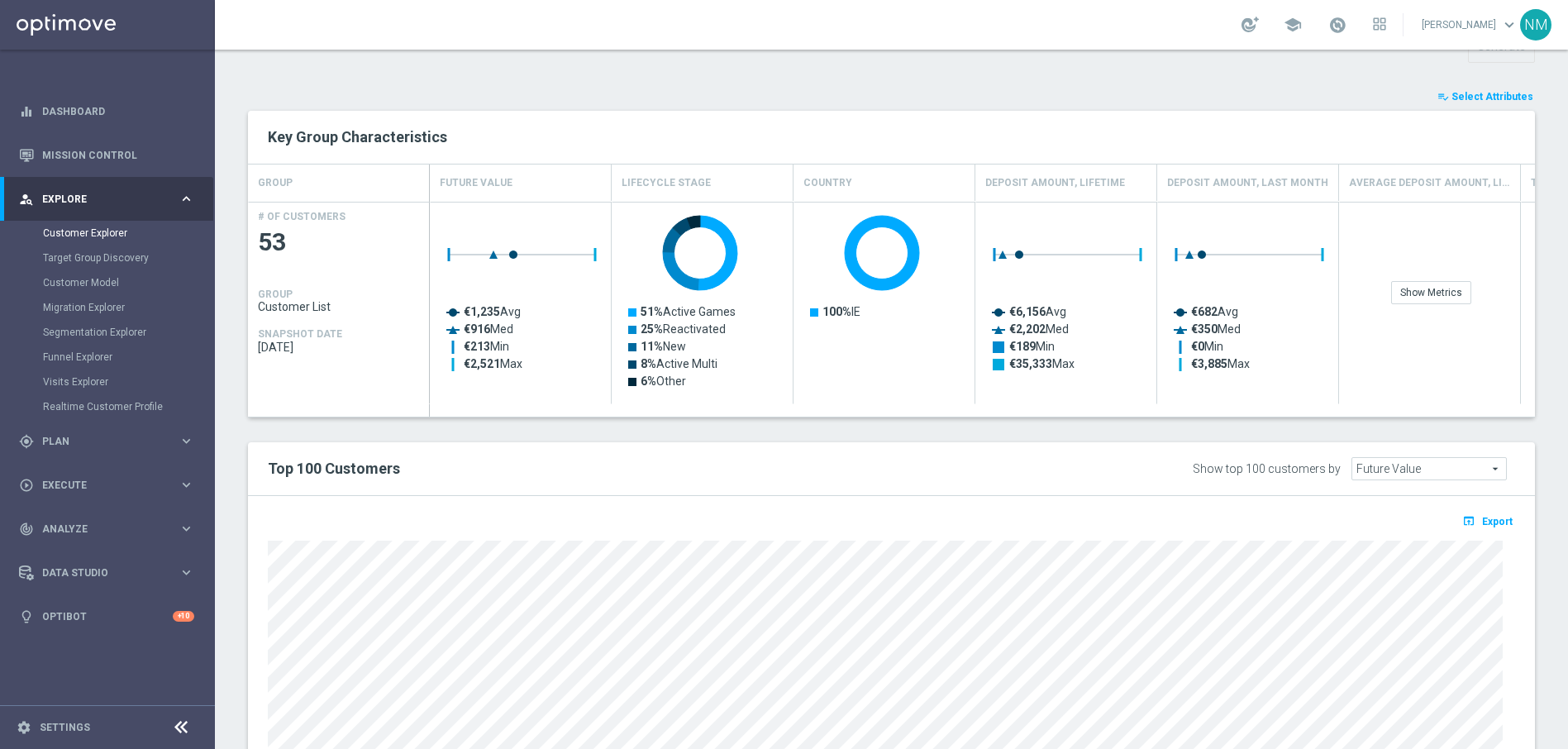
scroll to position [809, 0]
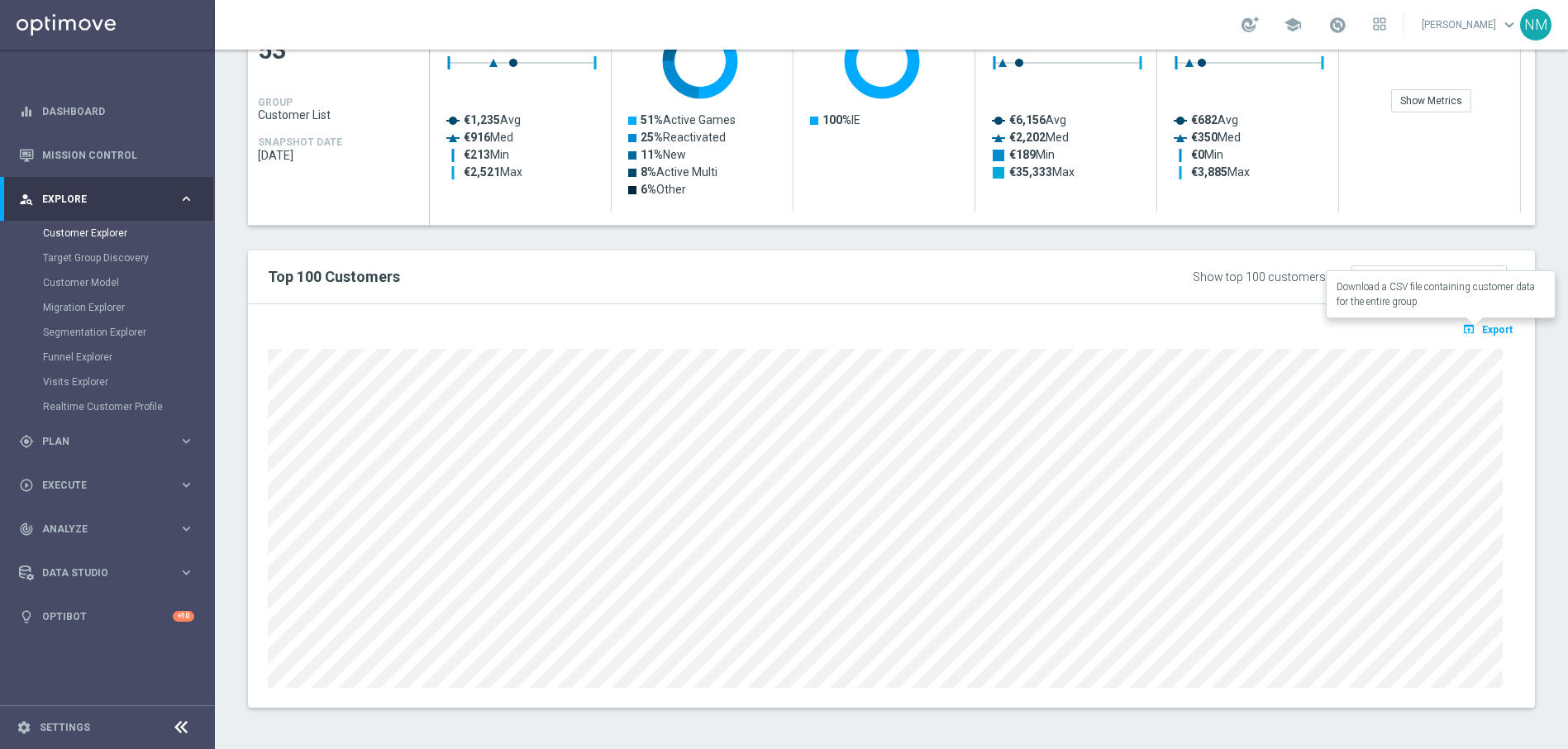
click at [1483, 324] on span "Export" at bounding box center [1496, 330] width 31 height 12
